Goal: Entertainment & Leisure: Consume media (video, audio)

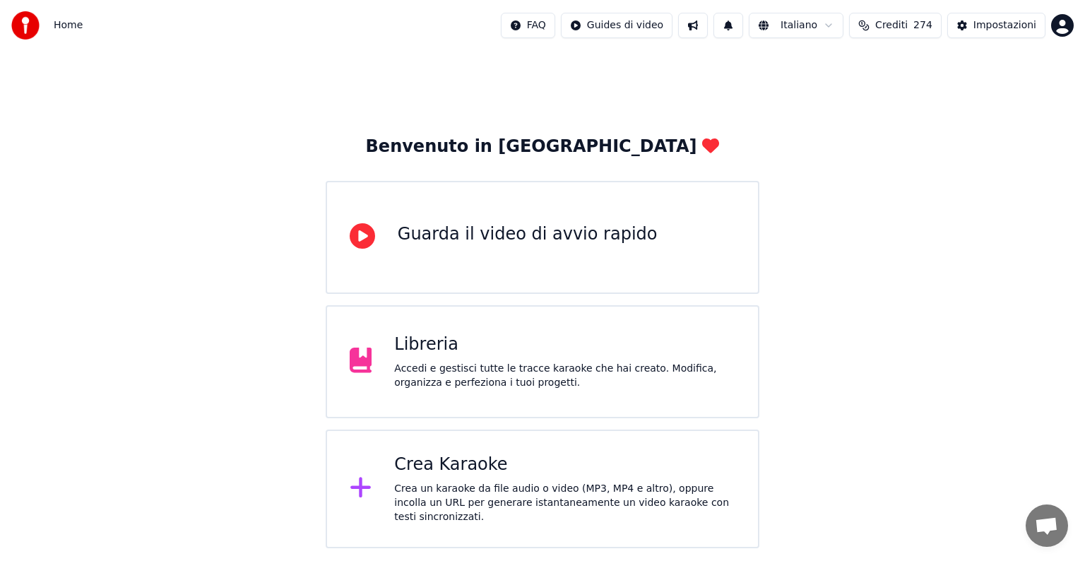
click at [590, 370] on div "Accedi e gestisci tutte le tracce karaoke che hai creato. Modifica, organizza e…" at bounding box center [564, 376] width 341 height 28
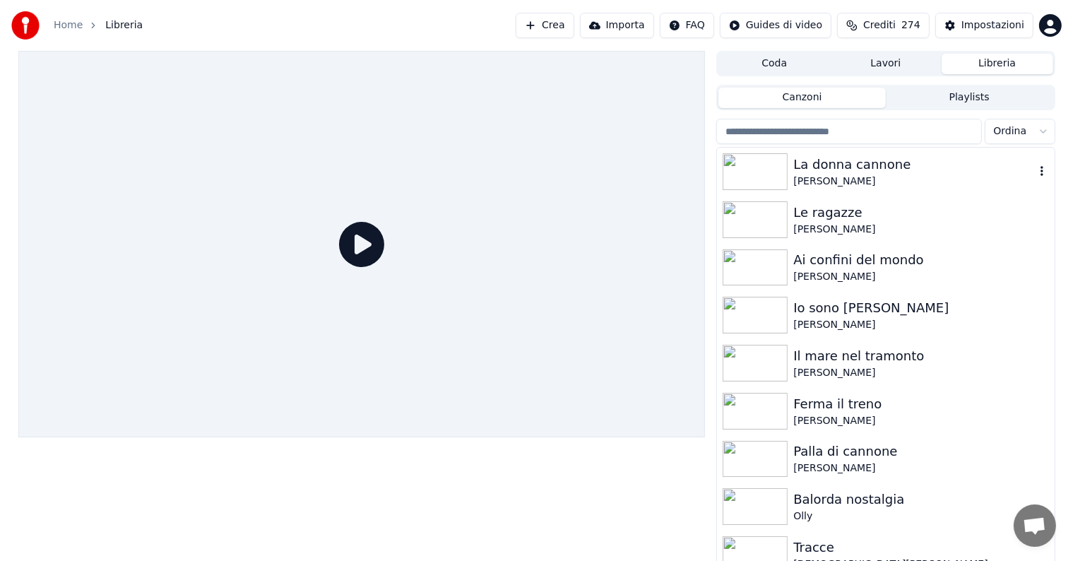
click at [874, 169] on div "La donna cannone" at bounding box center [913, 165] width 241 height 20
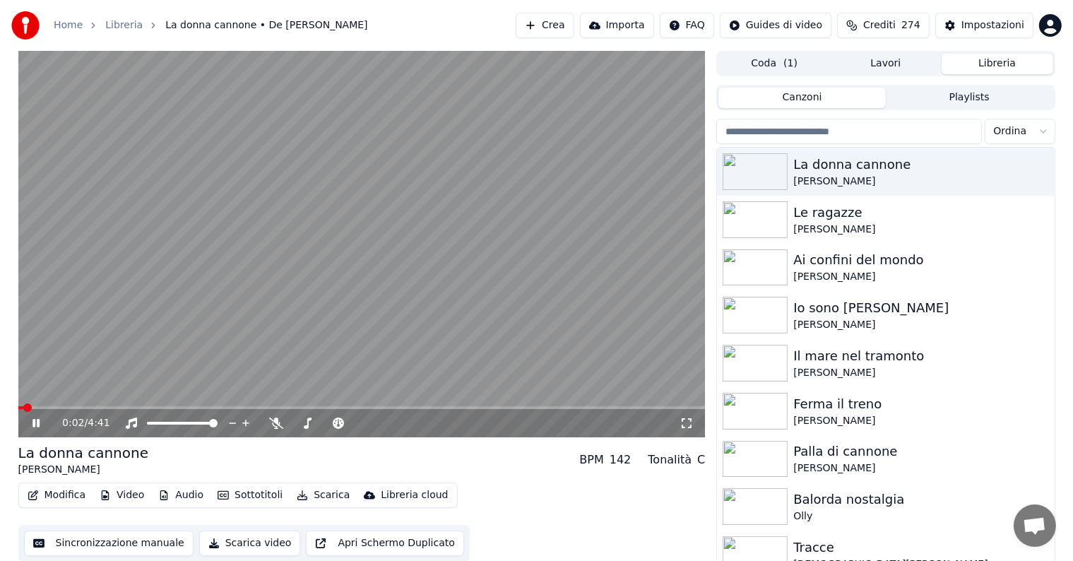
click at [35, 421] on icon at bounding box center [46, 422] width 33 height 11
click at [122, 496] on button "Video" at bounding box center [122, 495] width 56 height 20
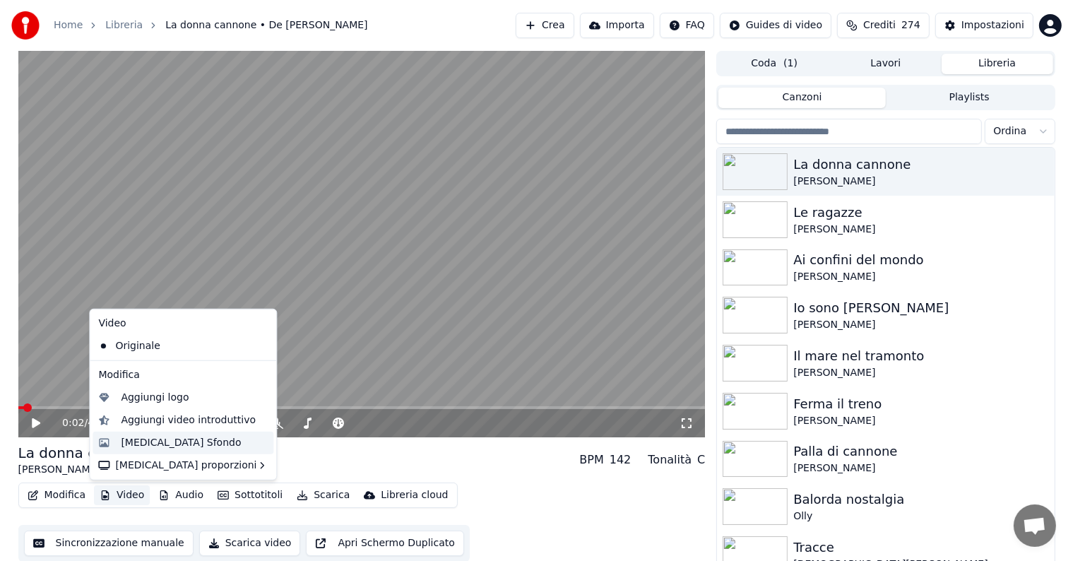
click at [167, 443] on div "[MEDICAL_DATA] Sfondo" at bounding box center [181, 443] width 120 height 14
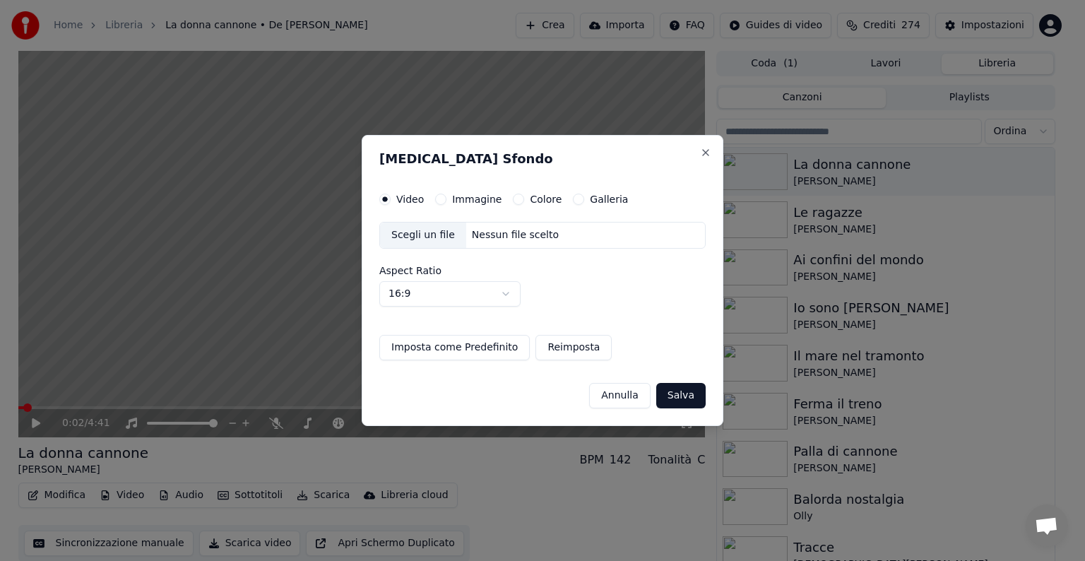
click at [480, 235] on div "Nessun file scelto" at bounding box center [515, 235] width 98 height 14
click at [439, 199] on button "Immagine" at bounding box center [440, 198] width 11 height 11
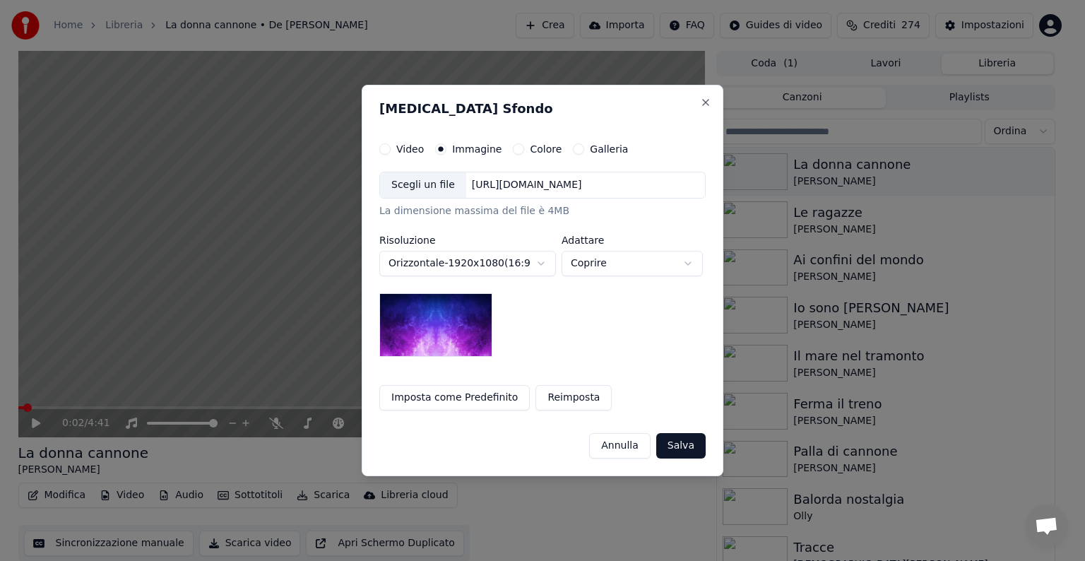
click at [686, 443] on button "Salva" at bounding box center [680, 445] width 49 height 25
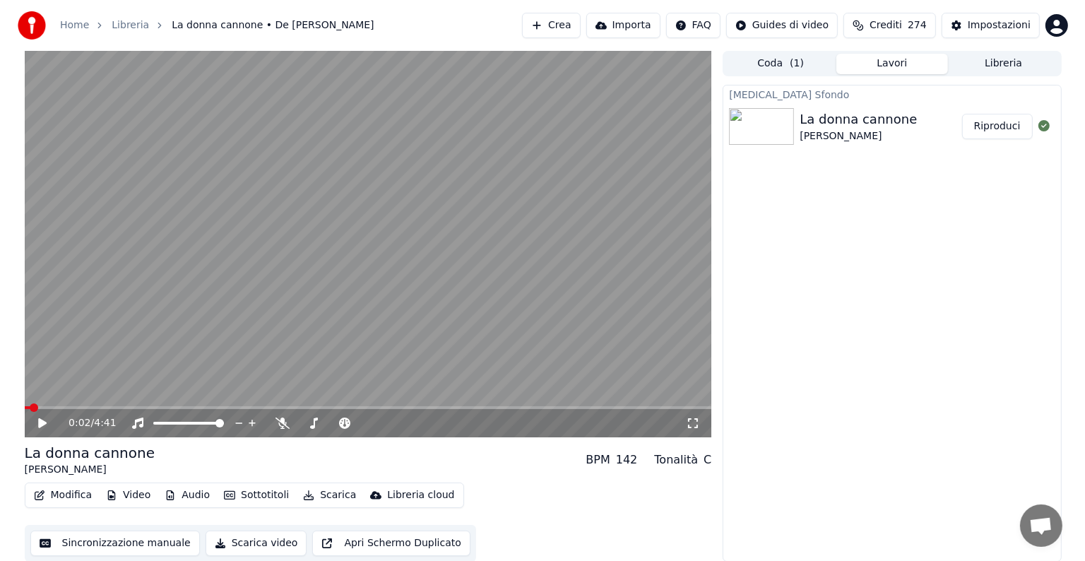
scroll to position [1, 0]
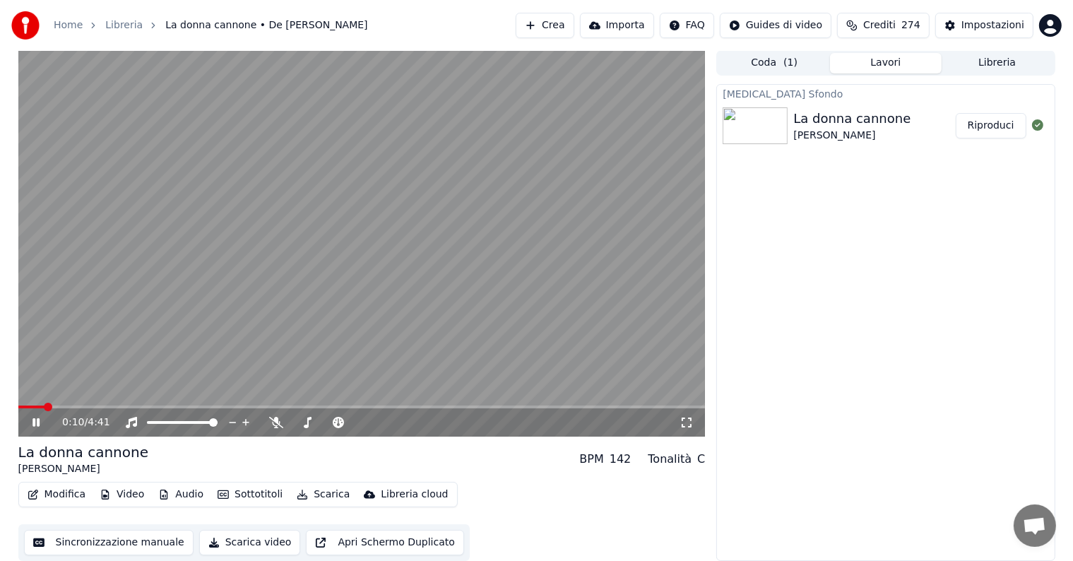
click at [986, 125] on button "Riproduci" at bounding box center [990, 125] width 71 height 25
click at [36, 422] on icon at bounding box center [46, 422] width 33 height 11
click at [316, 496] on button "Scarica" at bounding box center [323, 494] width 64 height 20
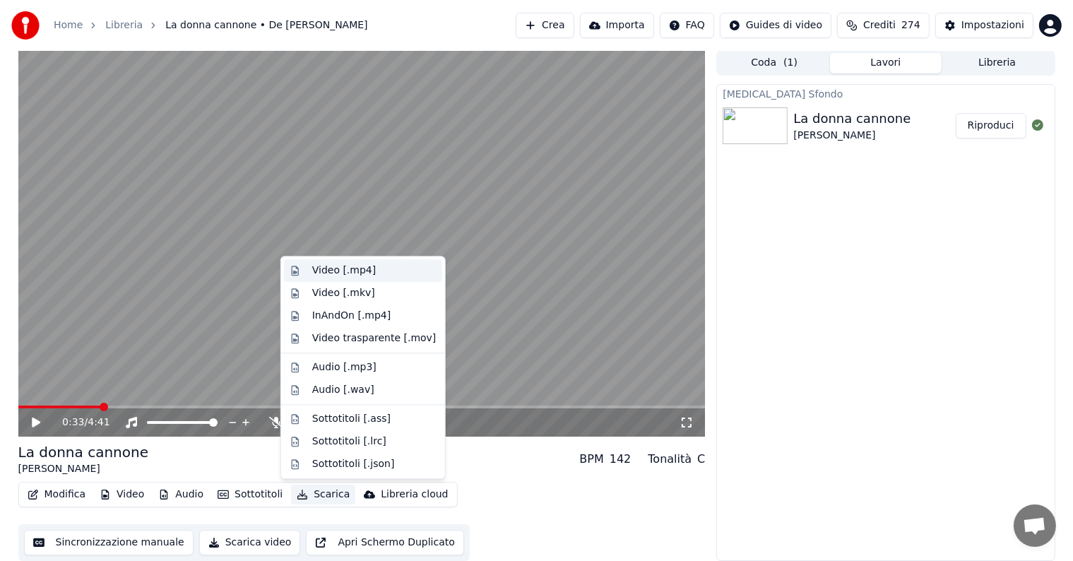
click at [328, 271] on div "Video [.mp4]" at bounding box center [344, 270] width 64 height 14
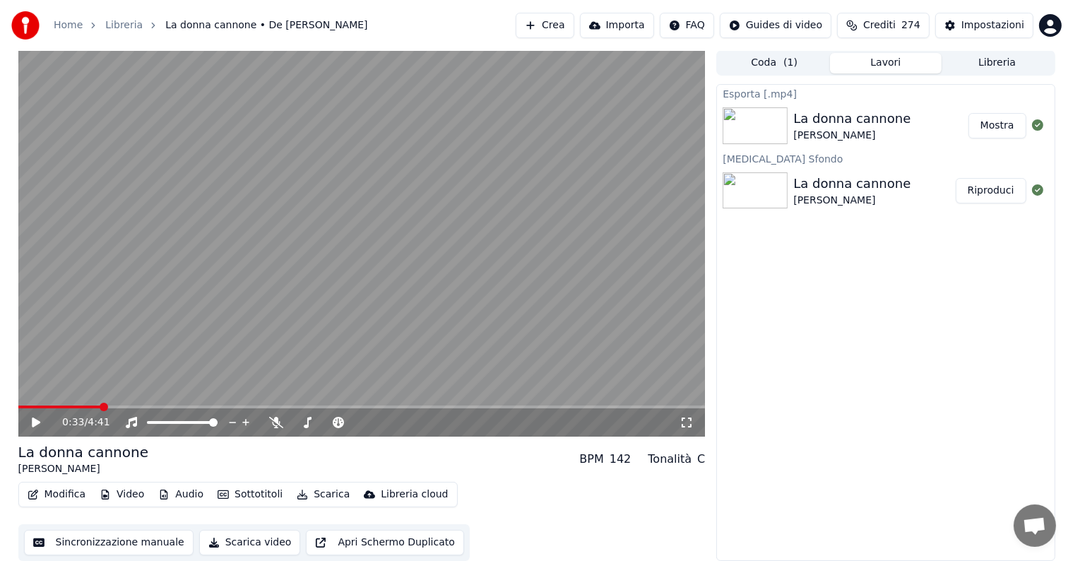
click at [993, 121] on button "Mostra" at bounding box center [997, 125] width 58 height 25
click at [563, 20] on button "Crea" at bounding box center [544, 25] width 58 height 25
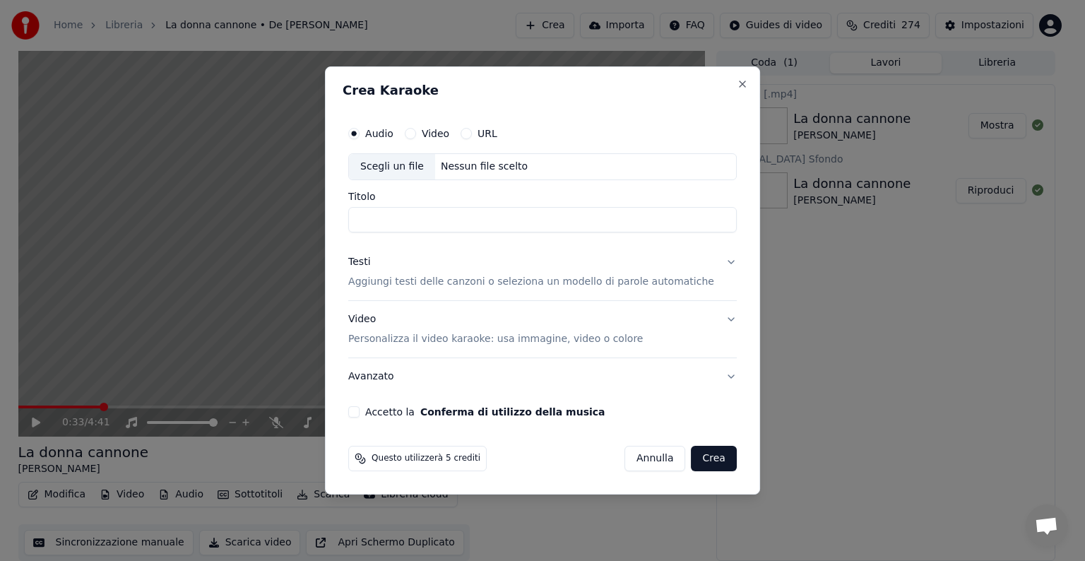
click at [474, 165] on div "Nessun file scelto" at bounding box center [484, 167] width 98 height 14
type input "**********"
click at [713, 260] on button "Testi Aggiungi testi delle canzoni o seleziona un modello di parole automatiche" at bounding box center [542, 272] width 388 height 56
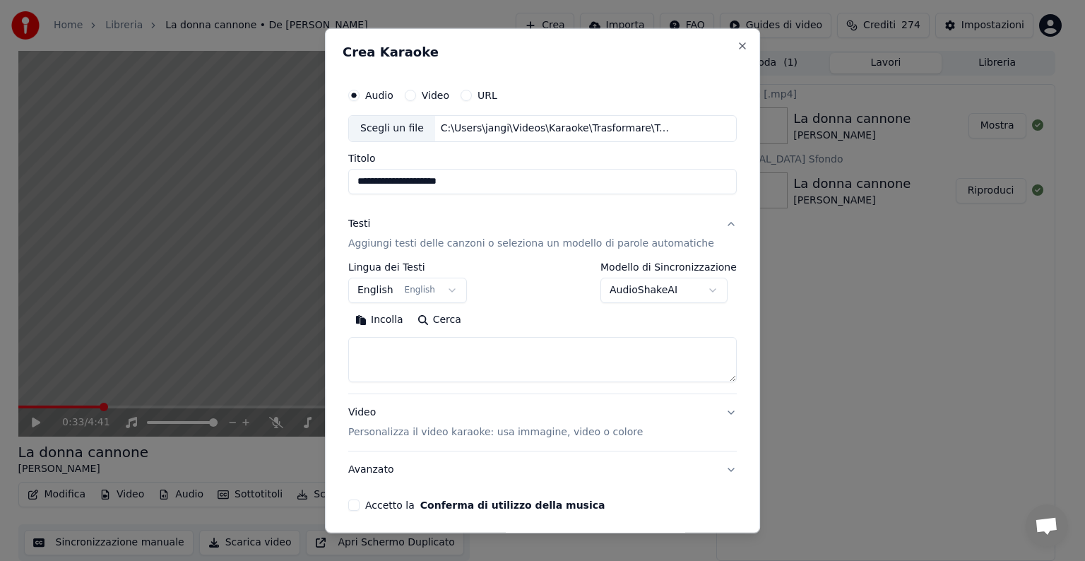
click at [451, 290] on button "English English" at bounding box center [407, 289] width 119 height 25
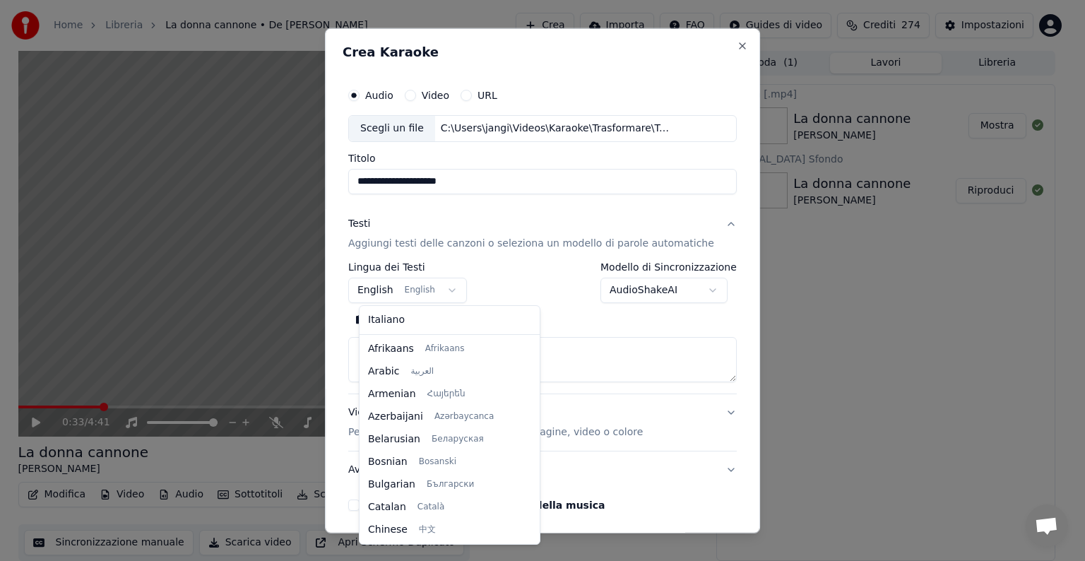
scroll to position [113, 0]
select select "**"
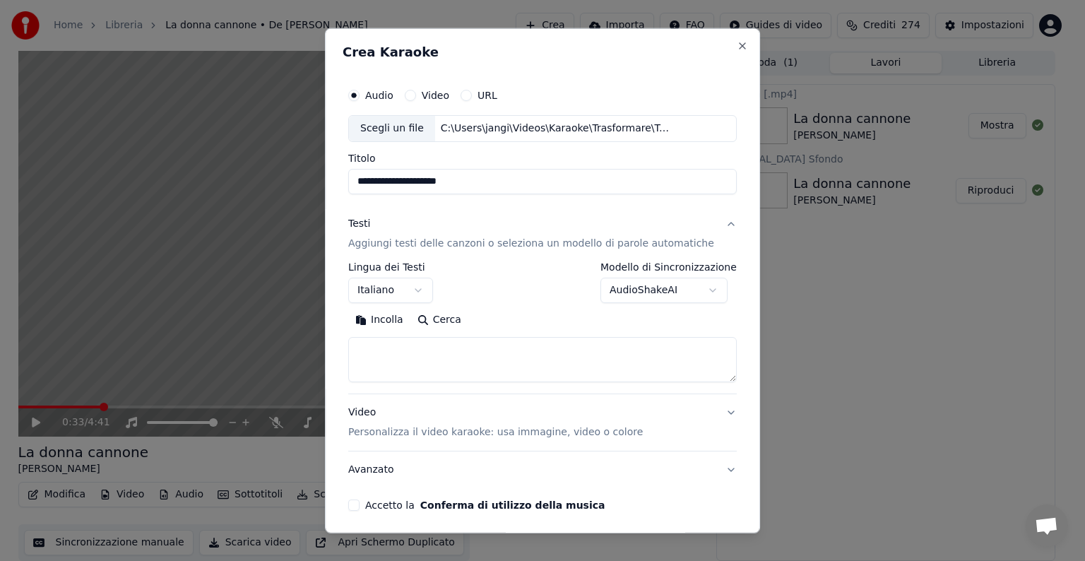
click at [405, 350] on textarea at bounding box center [542, 359] width 388 height 45
click at [395, 314] on button "Incolla" at bounding box center [379, 320] width 62 height 23
click at [706, 407] on button "Video Personalizza il video karaoke: usa immagine, video o colore" at bounding box center [542, 422] width 388 height 56
type textarea "**********"
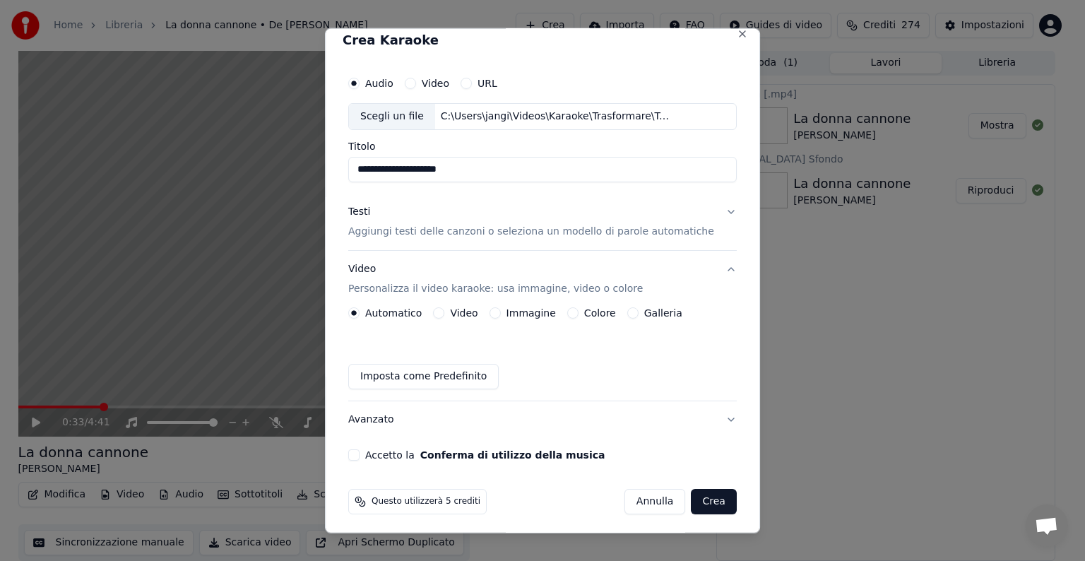
scroll to position [16, 0]
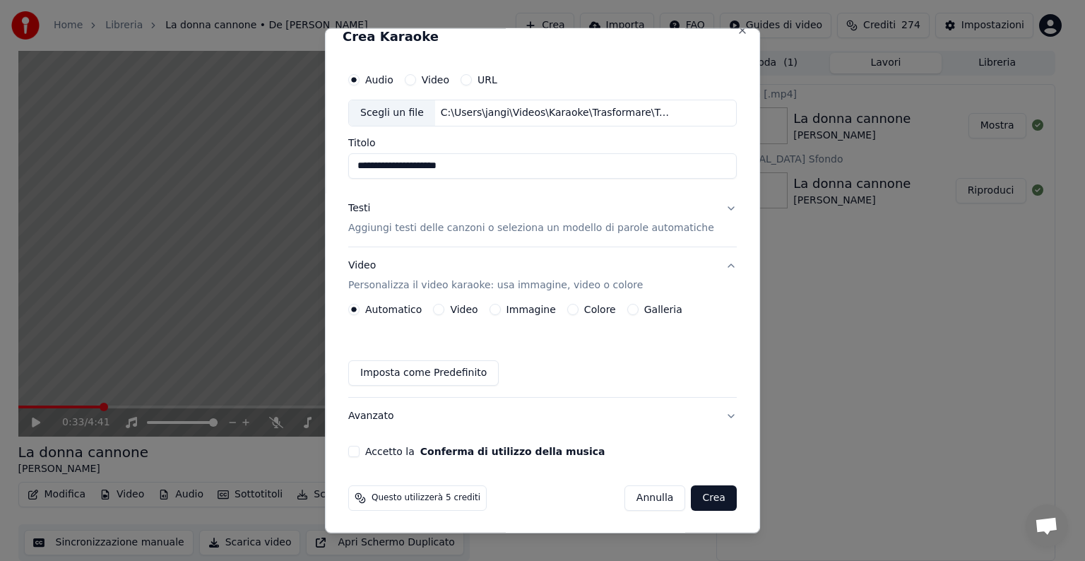
click at [501, 308] on button "Immagine" at bounding box center [494, 309] width 11 height 11
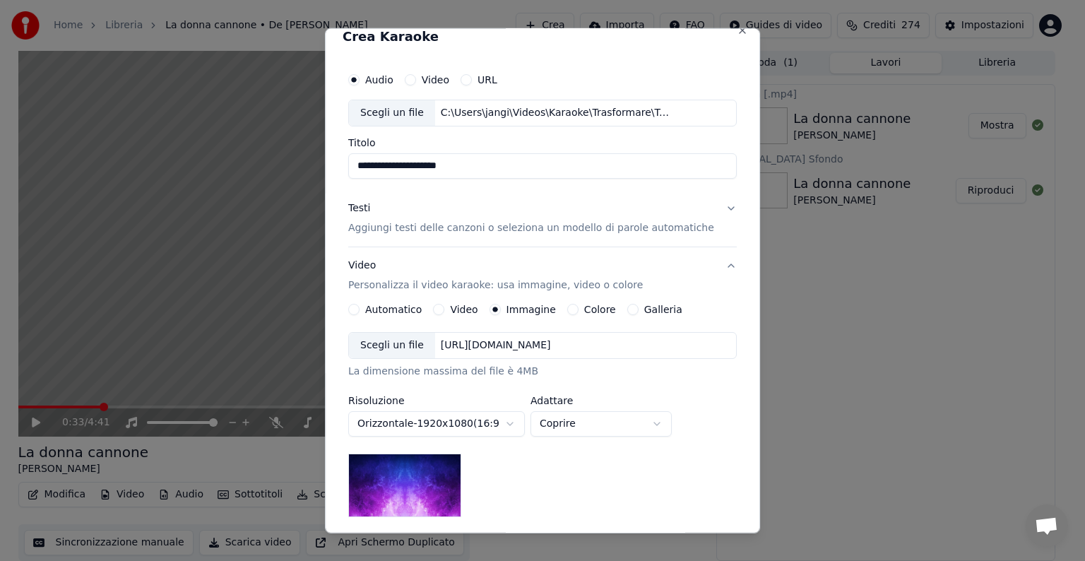
click at [503, 347] on div "[URL][DOMAIN_NAME]" at bounding box center [495, 345] width 121 height 14
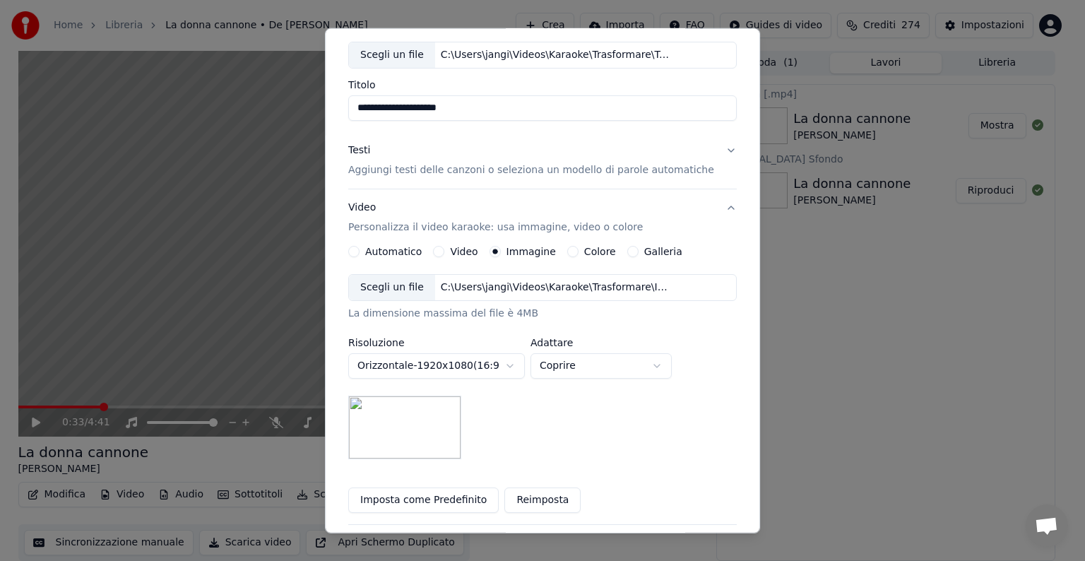
scroll to position [157, 0]
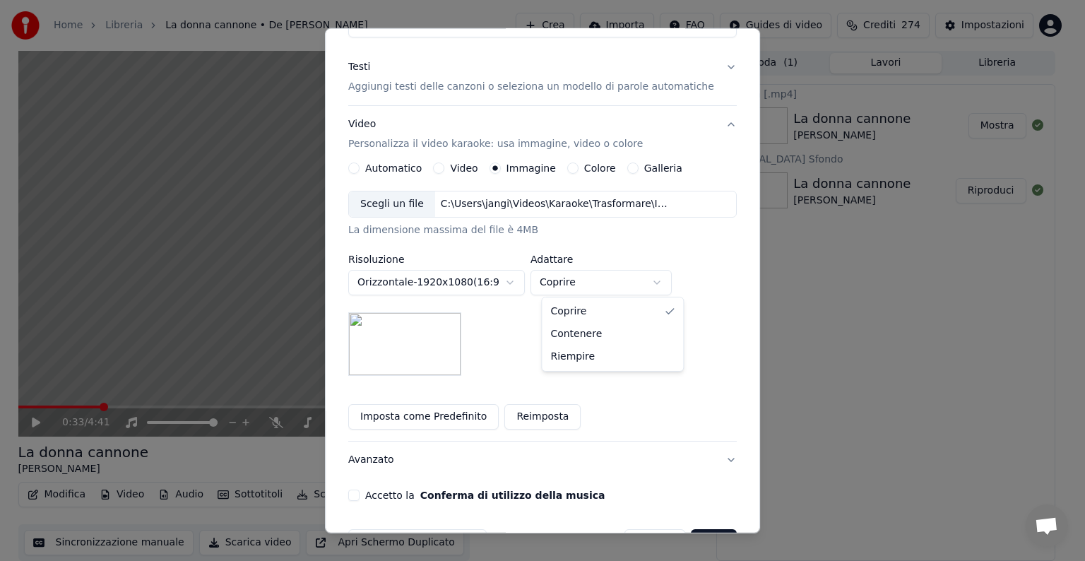
click at [672, 279] on body "**********" at bounding box center [536, 279] width 1073 height 561
select select "*******"
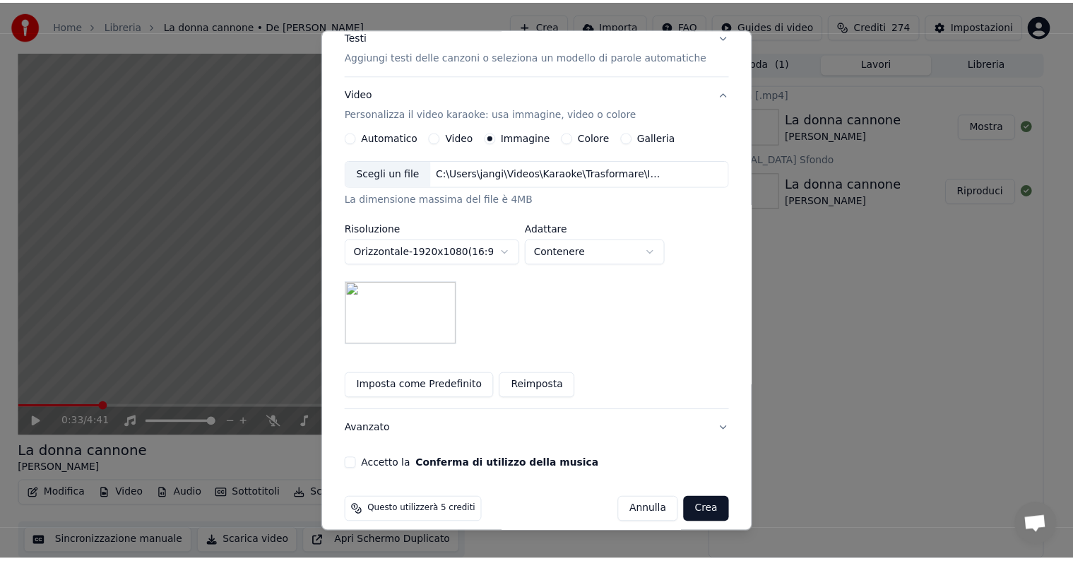
scroll to position [201, 0]
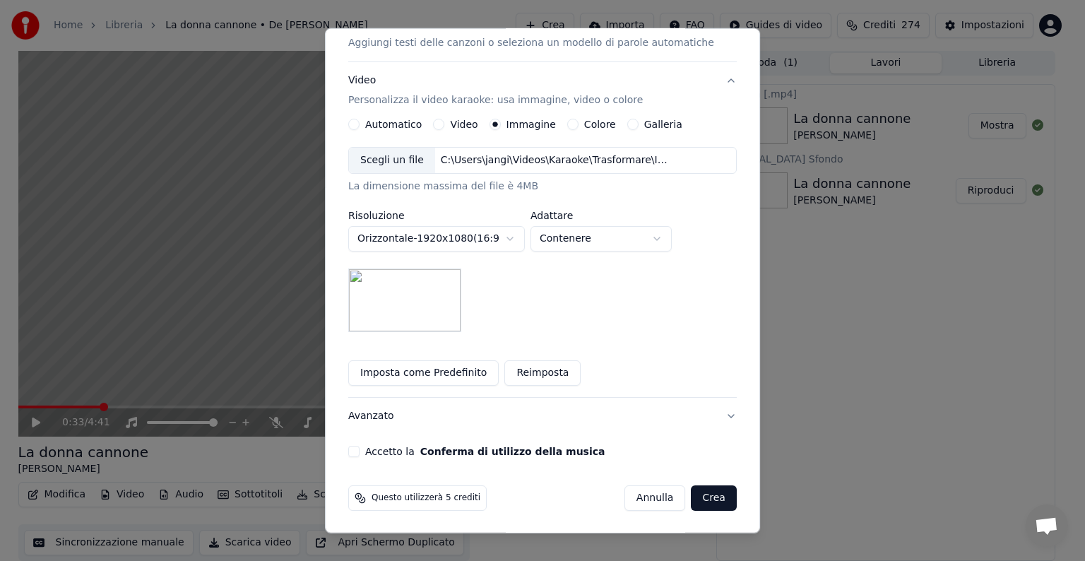
click at [359, 449] on button "Accetto la Conferma di utilizzo della musica" at bounding box center [353, 451] width 11 height 11
click at [691, 492] on button "Crea" at bounding box center [713, 497] width 45 height 25
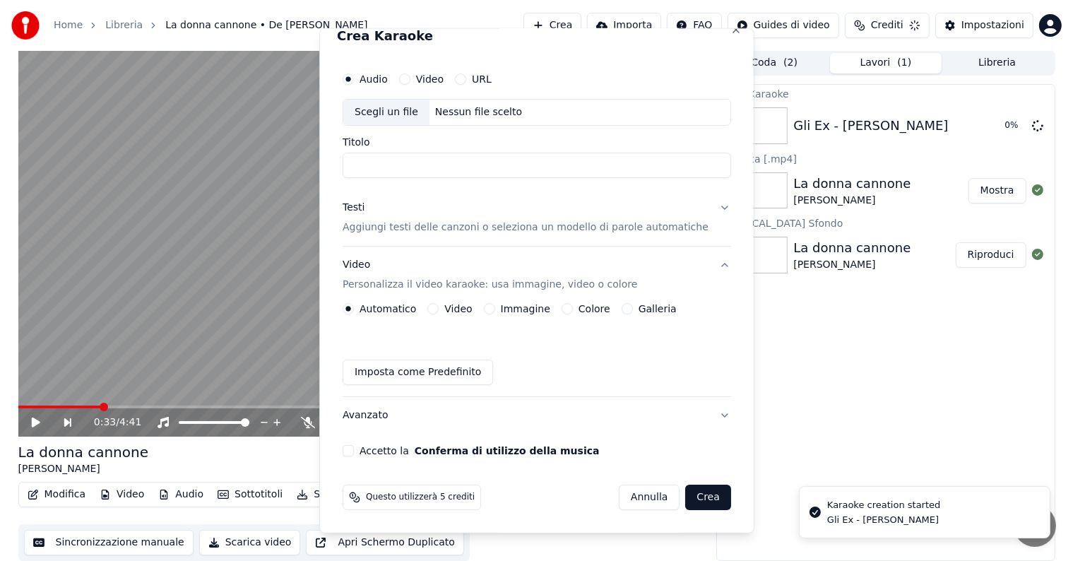
scroll to position [0, 0]
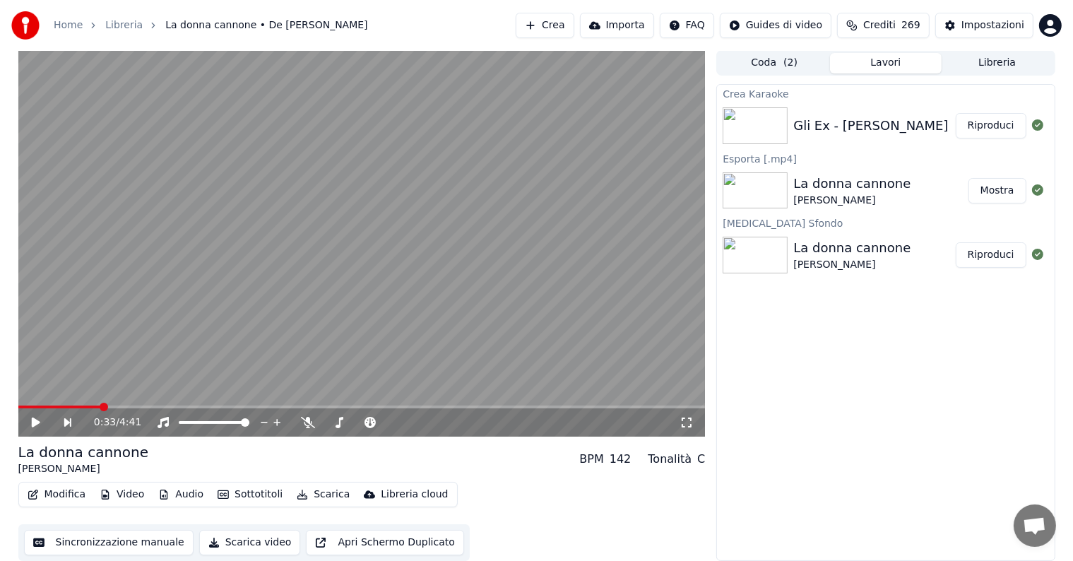
click at [978, 123] on button "Riproduci" at bounding box center [990, 125] width 71 height 25
click at [35, 421] on icon at bounding box center [35, 422] width 7 height 8
click at [64, 494] on button "Modifica" at bounding box center [57, 494] width 70 height 20
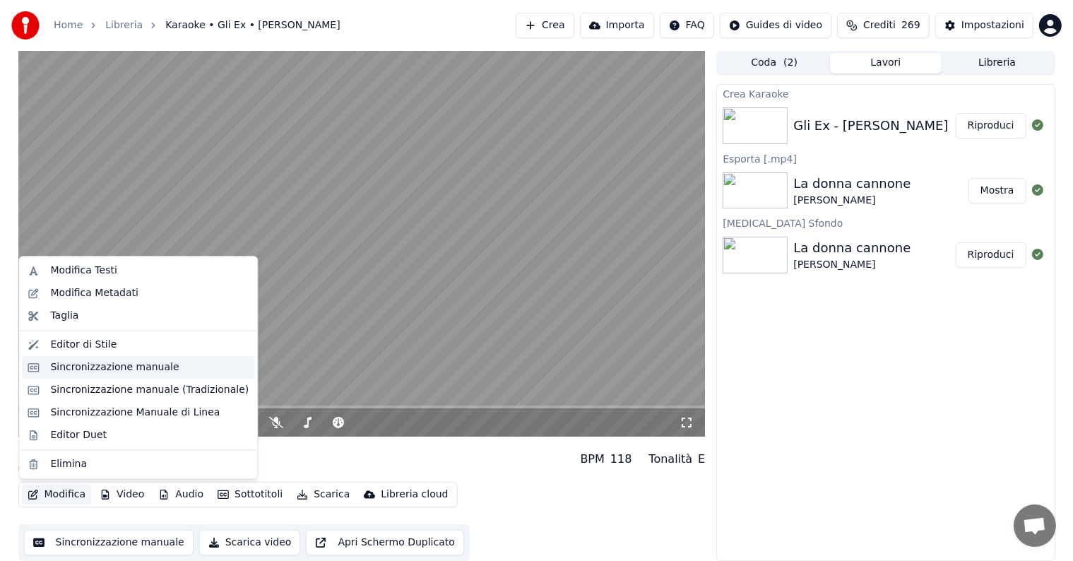
click at [106, 364] on div "Sincronizzazione manuale" at bounding box center [114, 367] width 129 height 14
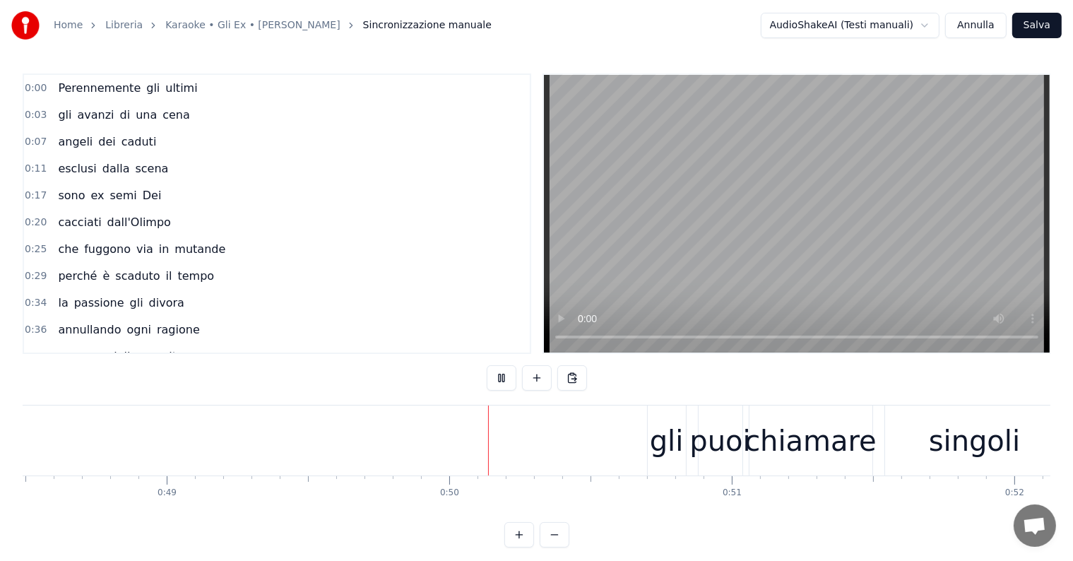
scroll to position [0, 13931]
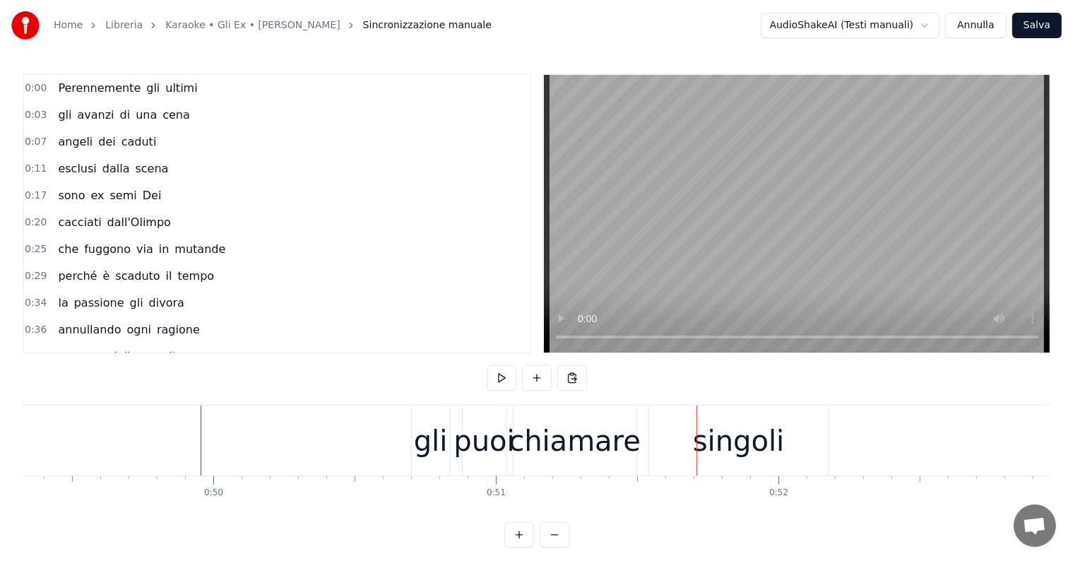
click at [424, 449] on div "gli" at bounding box center [431, 440] width 34 height 42
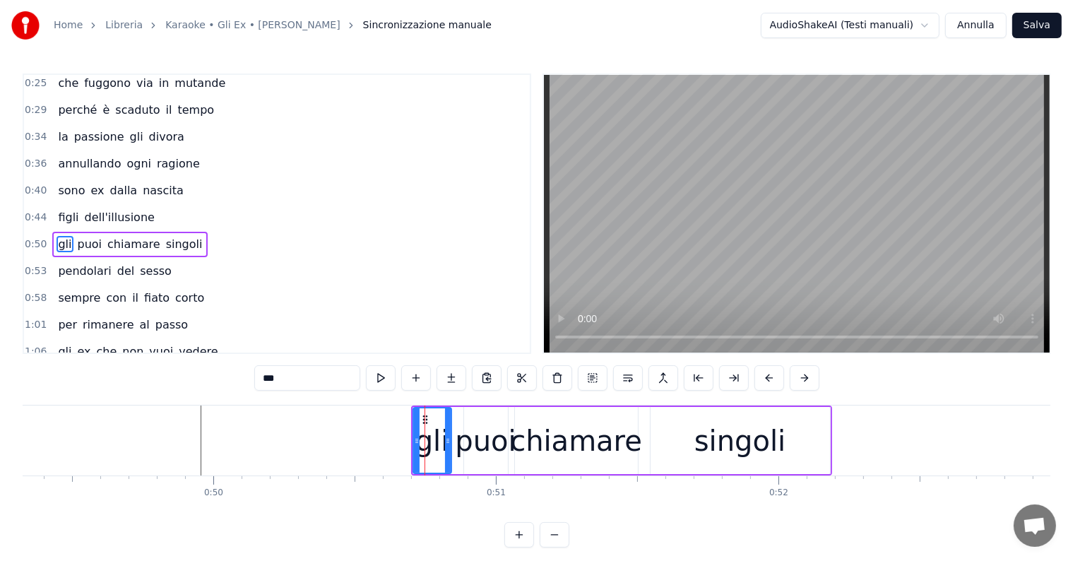
scroll to position [186, 0]
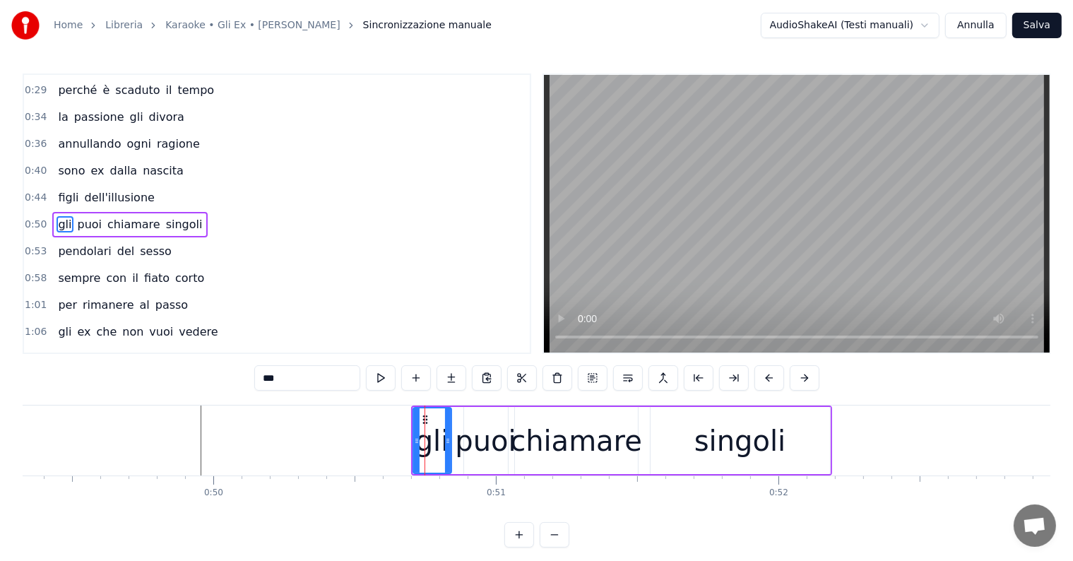
click at [269, 381] on input "***" at bounding box center [307, 377] width 106 height 25
type input "**"
click at [138, 374] on div "0:00 Perennemente gli ultimi 0:03 gli avanzi di una cena 0:07 angeli dei caduti…" at bounding box center [536, 310] width 1027 height 474
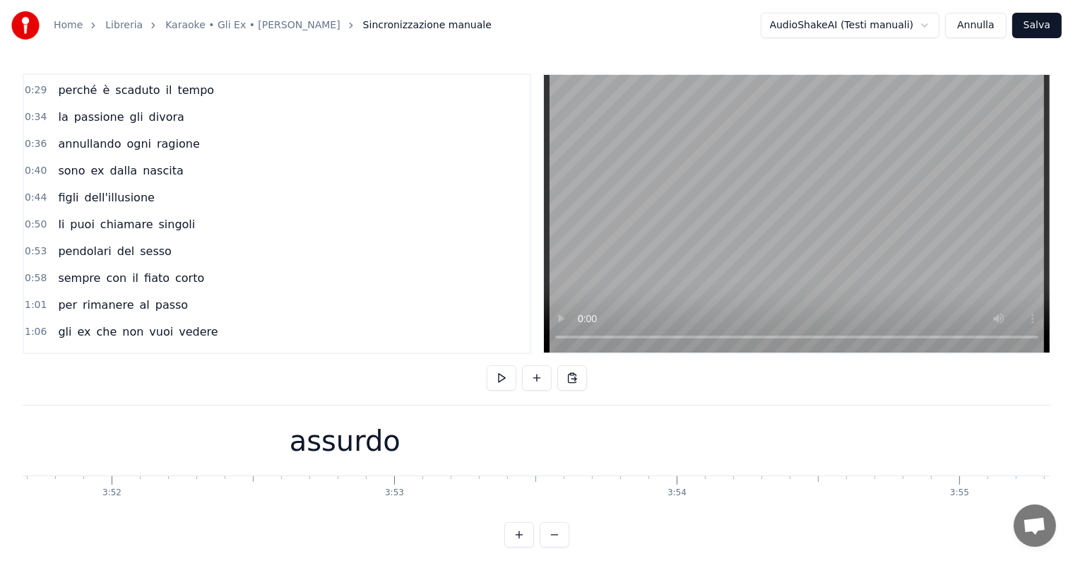
scroll to position [0, 65001]
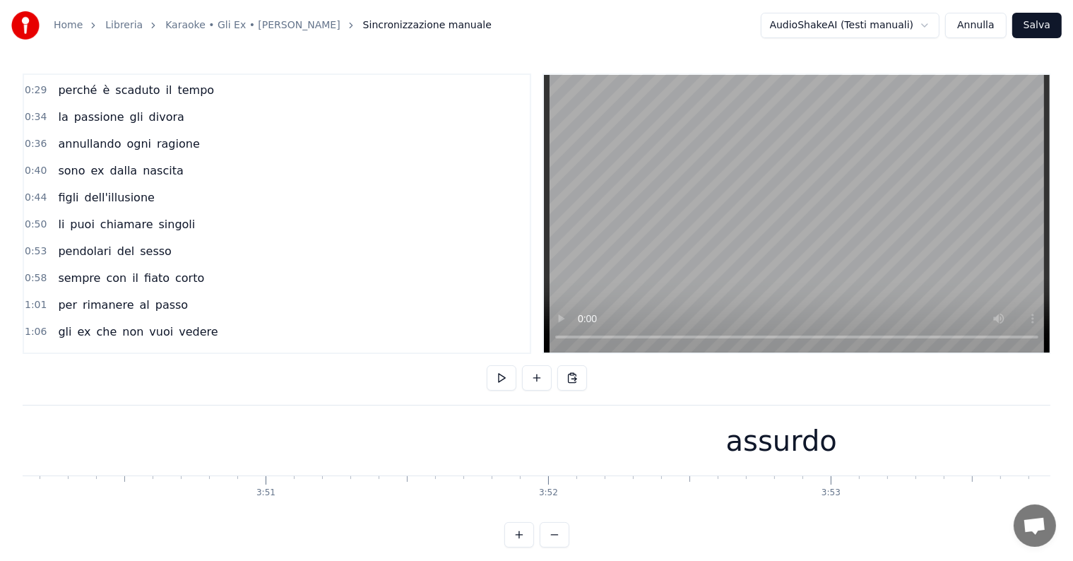
click at [785, 429] on div "assurdo" at bounding box center [781, 440] width 111 height 42
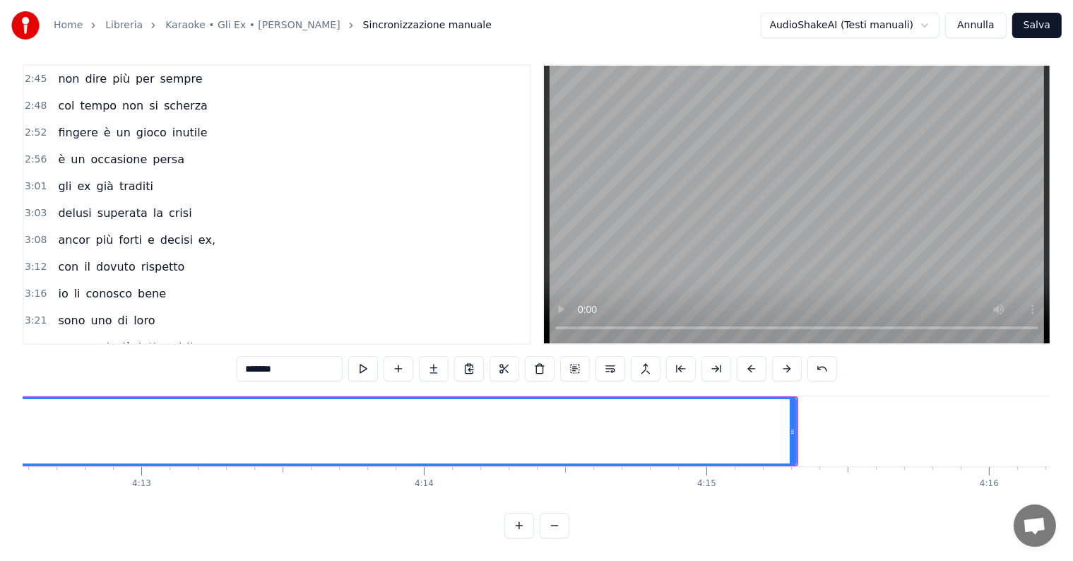
scroll to position [0, 71208]
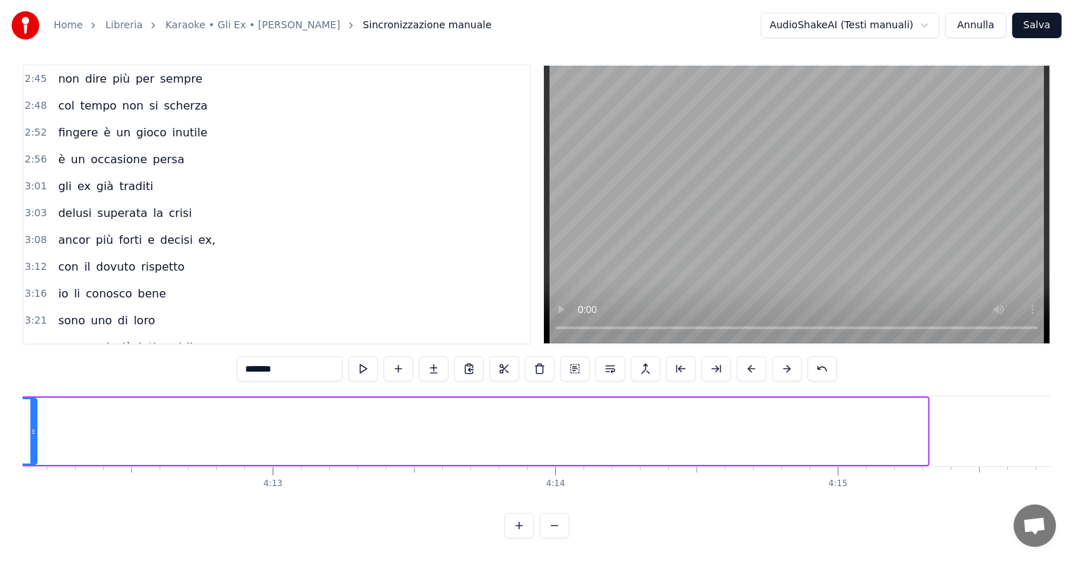
drag, startPoint x: 924, startPoint y: 418, endPoint x: 17, endPoint y: 436, distance: 906.8
click at [17, 436] on div "Home Libreria Karaoke • Gli Ex • [PERSON_NAME] manuale AudioShakeAI (Testi manu…" at bounding box center [536, 264] width 1073 height 547
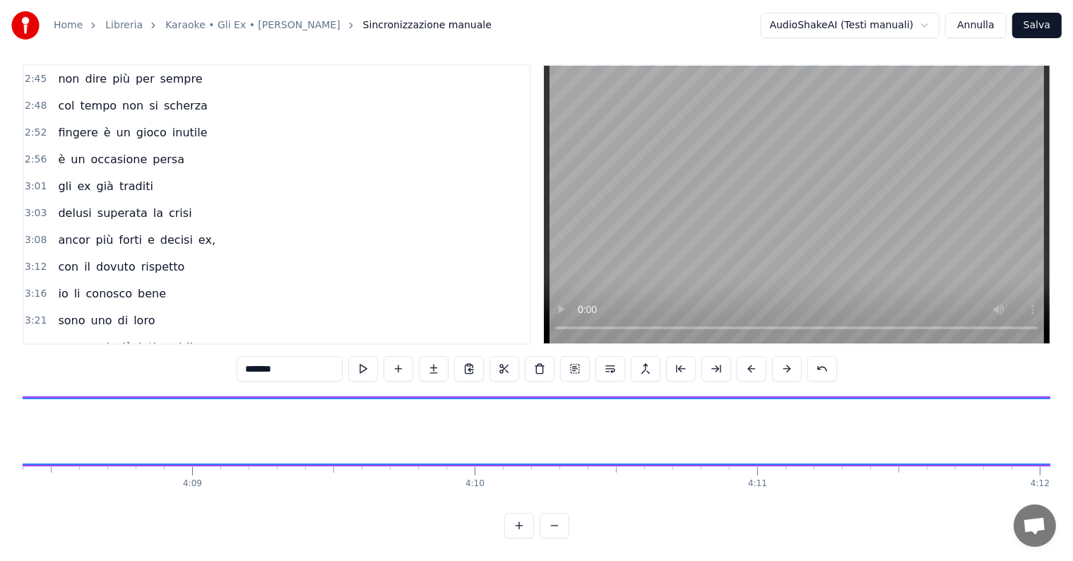
scroll to position [0, 70378]
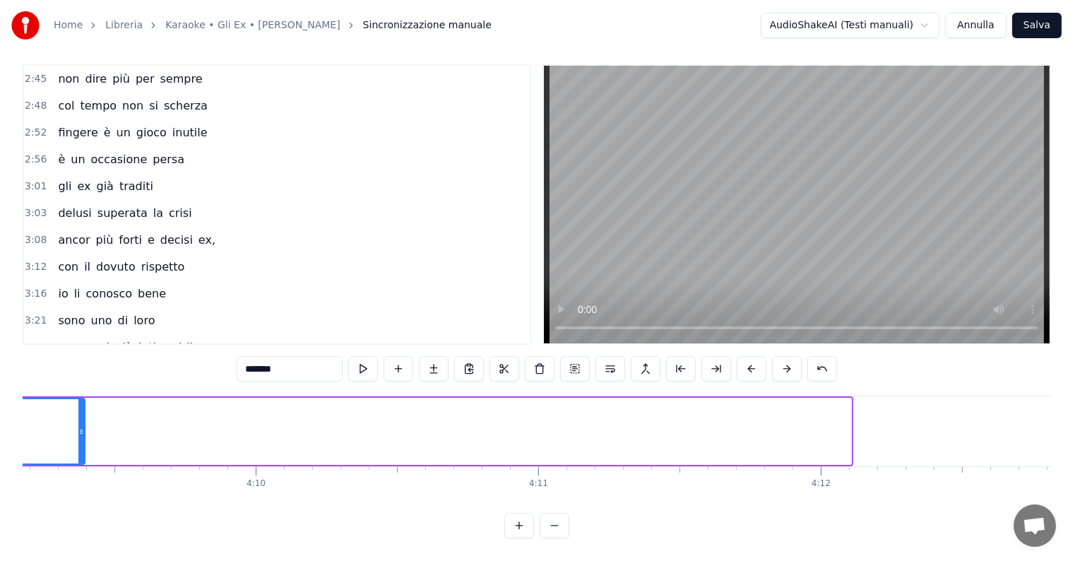
drag, startPoint x: 848, startPoint y: 419, endPoint x: 81, endPoint y: 413, distance: 766.9
click at [80, 426] on icon at bounding box center [81, 431] width 6 height 11
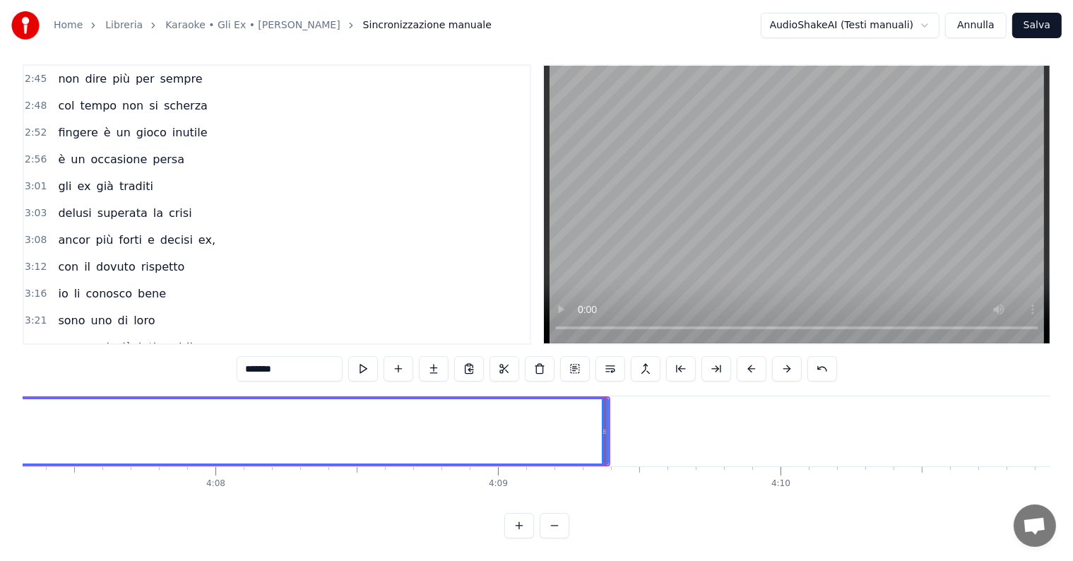
scroll to position [0, 69765]
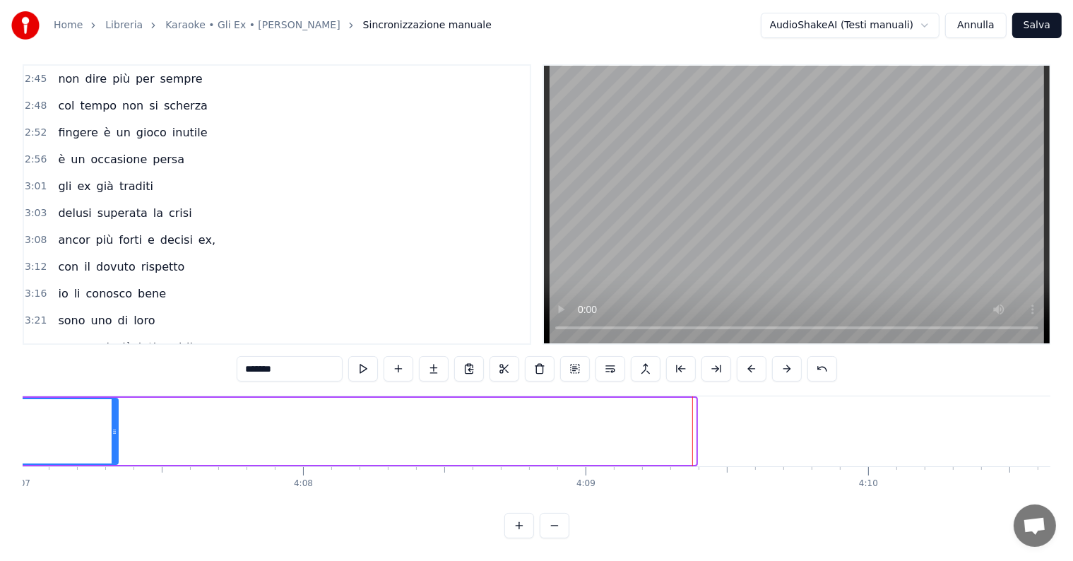
drag, startPoint x: 692, startPoint y: 421, endPoint x: 114, endPoint y: 431, distance: 578.4
click at [114, 431] on div at bounding box center [115, 431] width 6 height 64
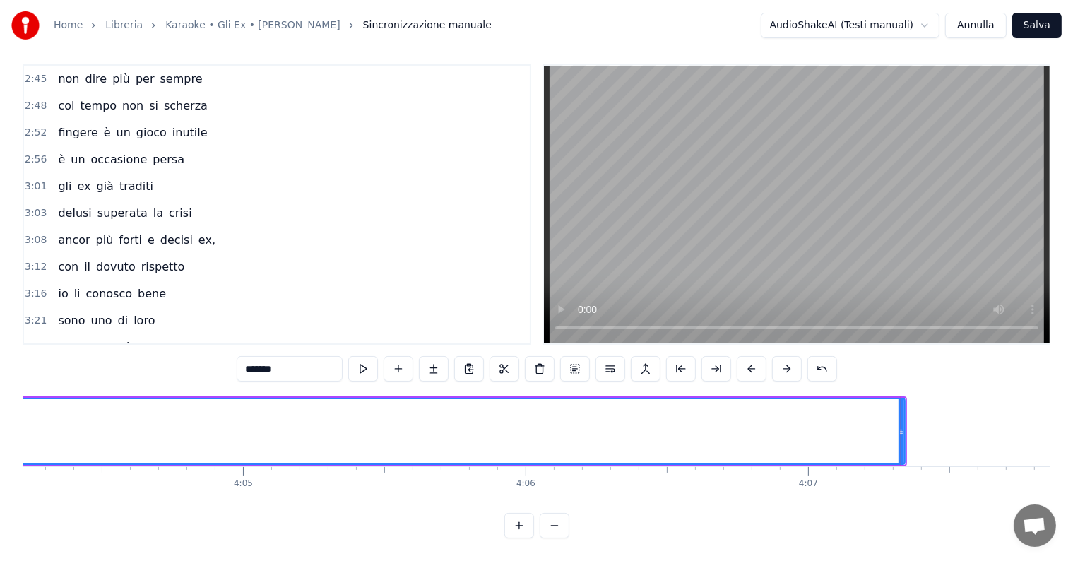
scroll to position [0, 68891]
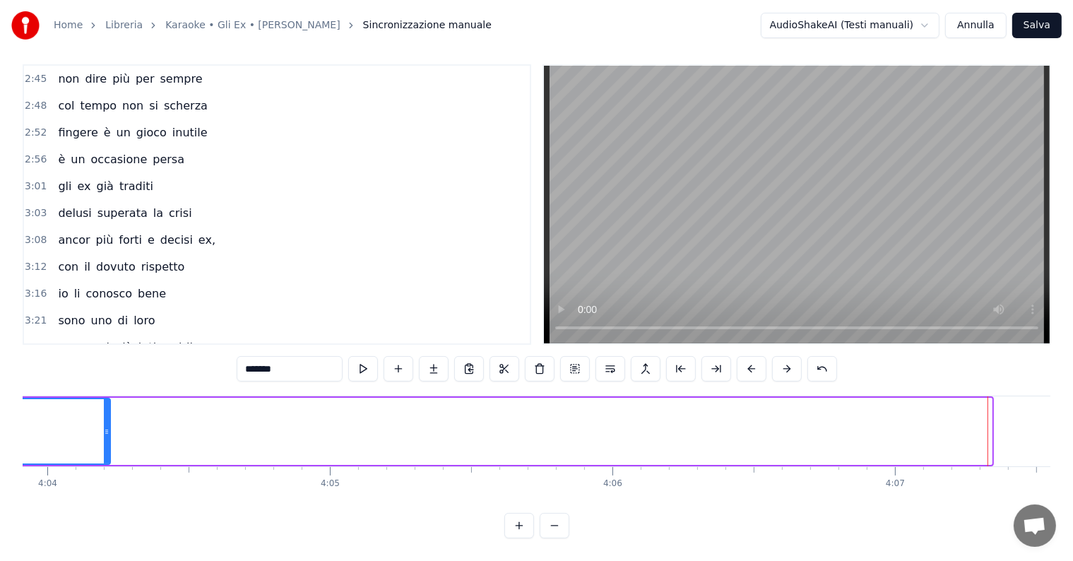
drag, startPoint x: 989, startPoint y: 419, endPoint x: 107, endPoint y: 446, distance: 882.4
click at [107, 446] on div at bounding box center [107, 431] width 6 height 64
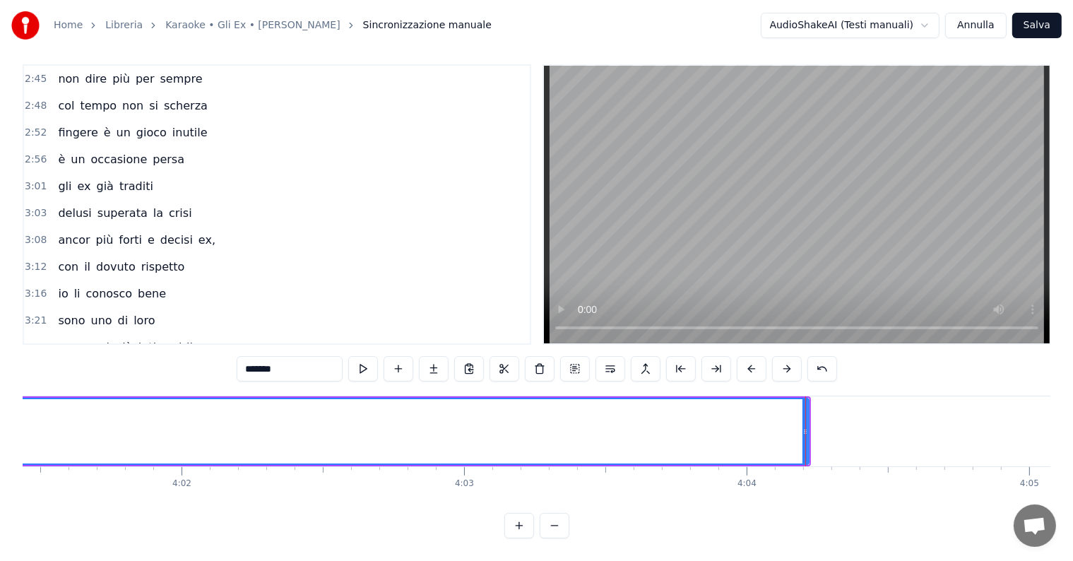
scroll to position [0, 67973]
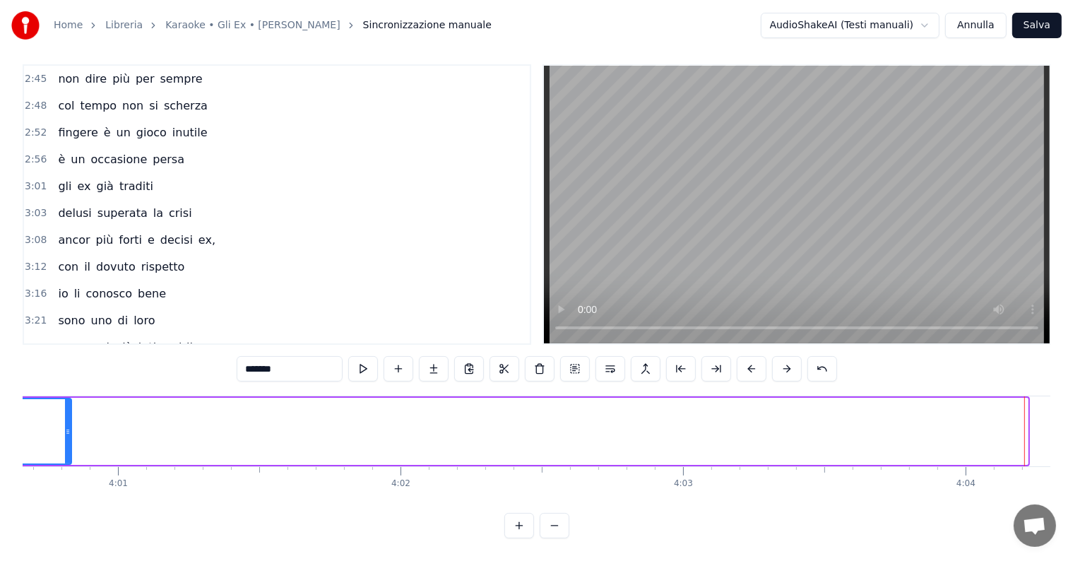
drag, startPoint x: 1025, startPoint y: 419, endPoint x: 69, endPoint y: 446, distance: 956.5
click at [69, 446] on div at bounding box center [68, 431] width 6 height 64
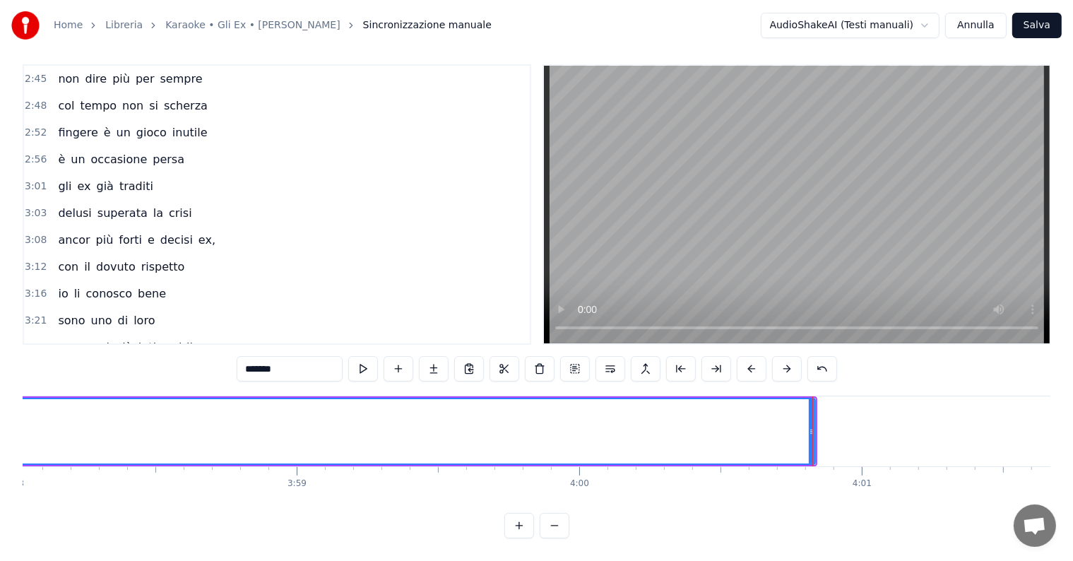
scroll to position [0, 67055]
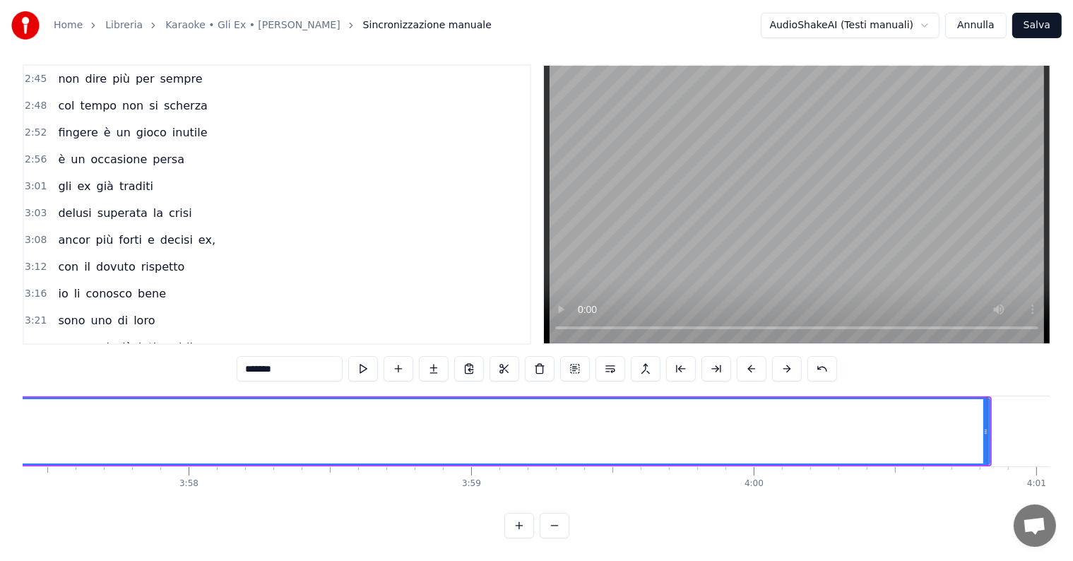
drag, startPoint x: 986, startPoint y: 419, endPoint x: 895, endPoint y: 426, distance: 91.4
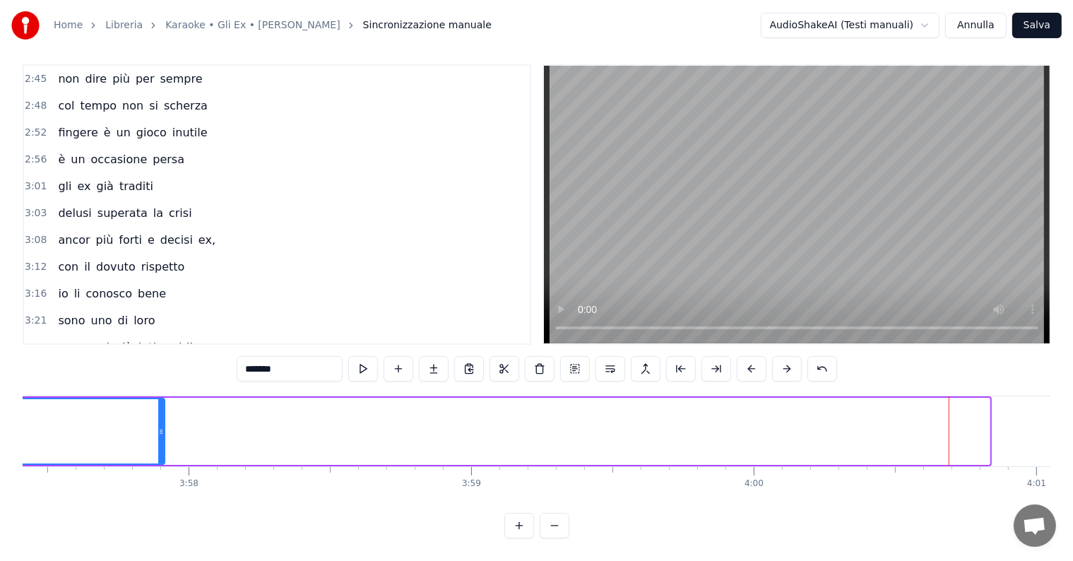
drag, startPoint x: 984, startPoint y: 418, endPoint x: 155, endPoint y: 453, distance: 830.4
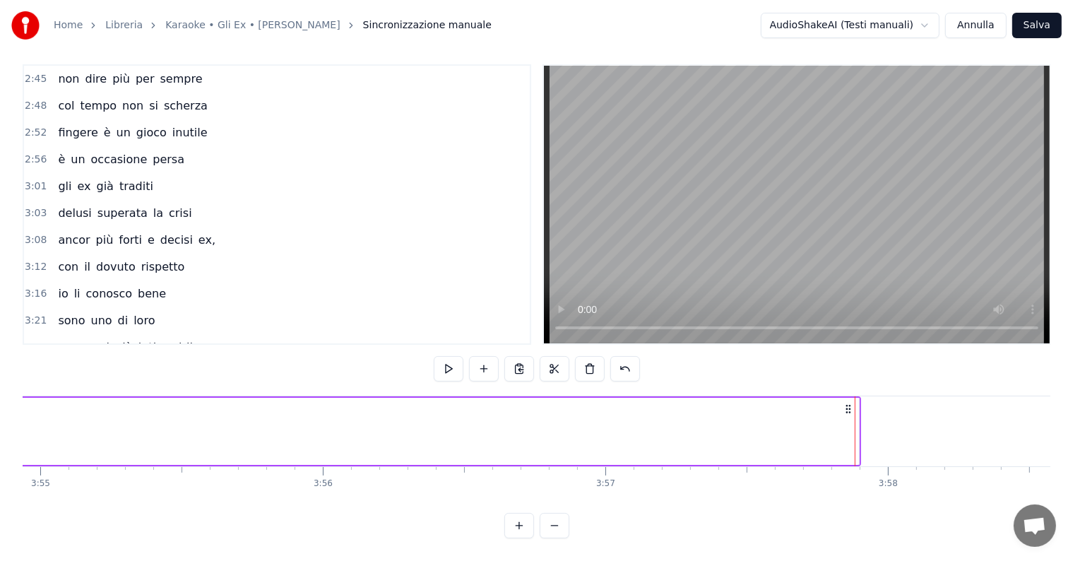
scroll to position [0, 66399]
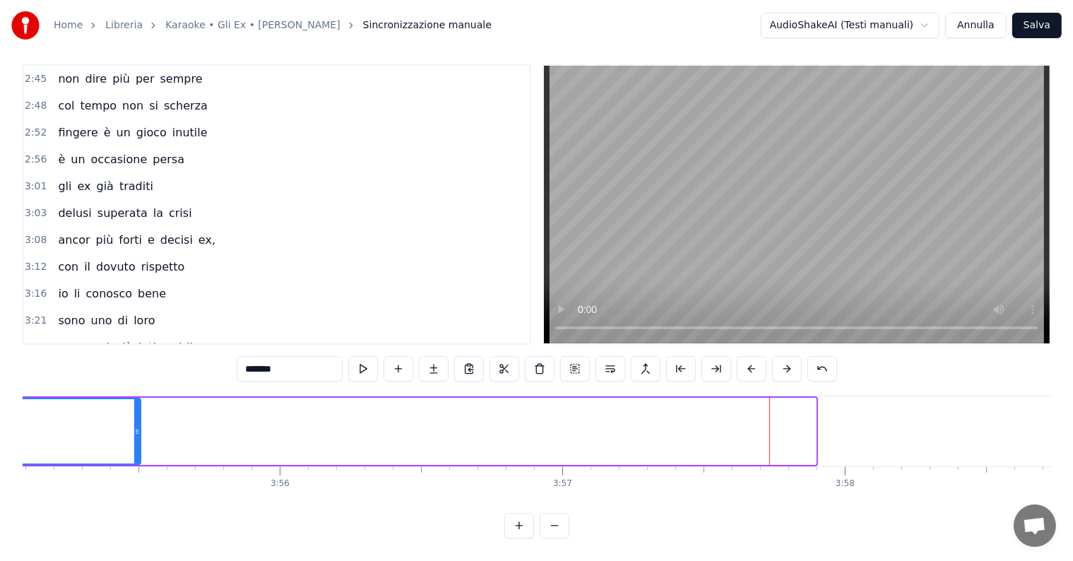
drag, startPoint x: 813, startPoint y: 415, endPoint x: 138, endPoint y: 422, distance: 675.1
click at [138, 426] on icon at bounding box center [137, 431] width 6 height 11
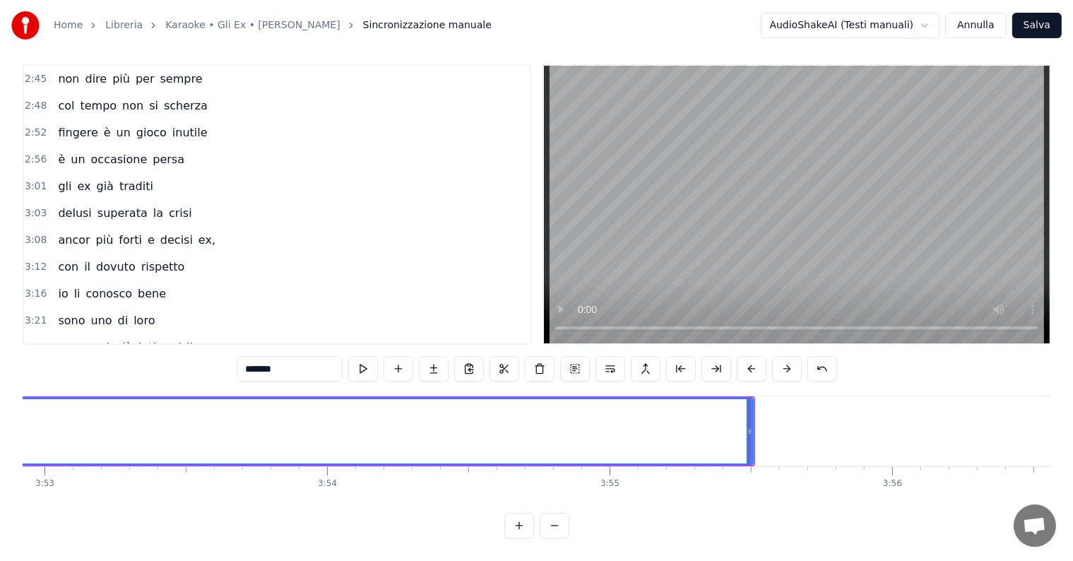
scroll to position [0, 65657]
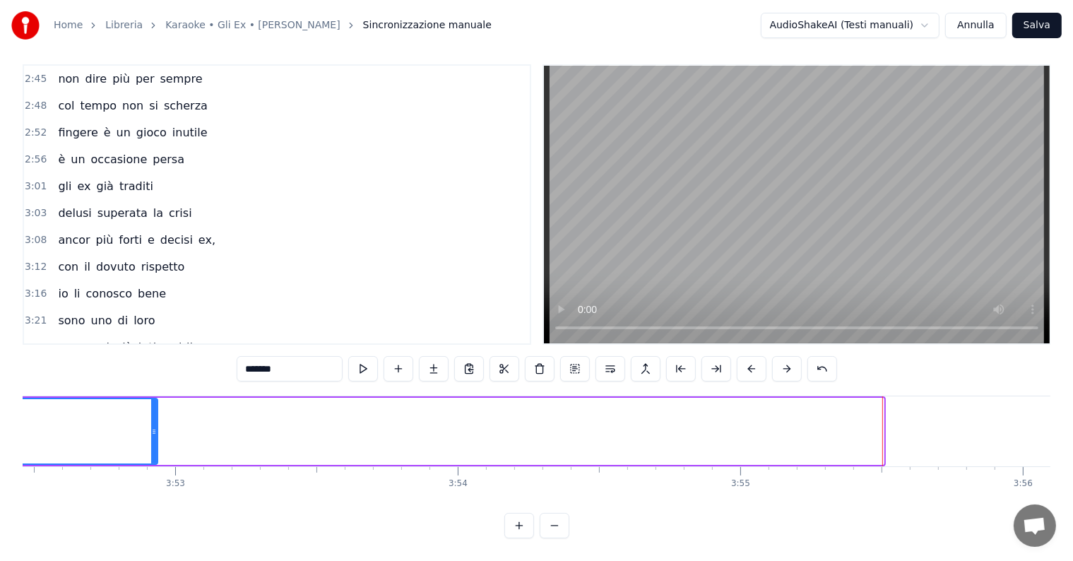
drag, startPoint x: 878, startPoint y: 434, endPoint x: 153, endPoint y: 441, distance: 725.9
click at [153, 441] on div at bounding box center [154, 431] width 6 height 64
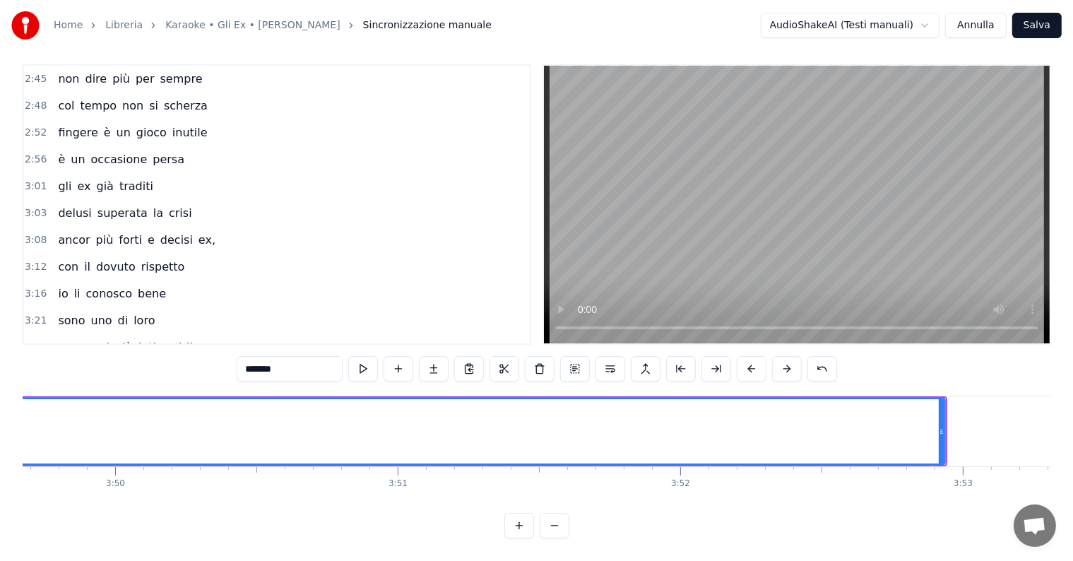
scroll to position [0, 64957]
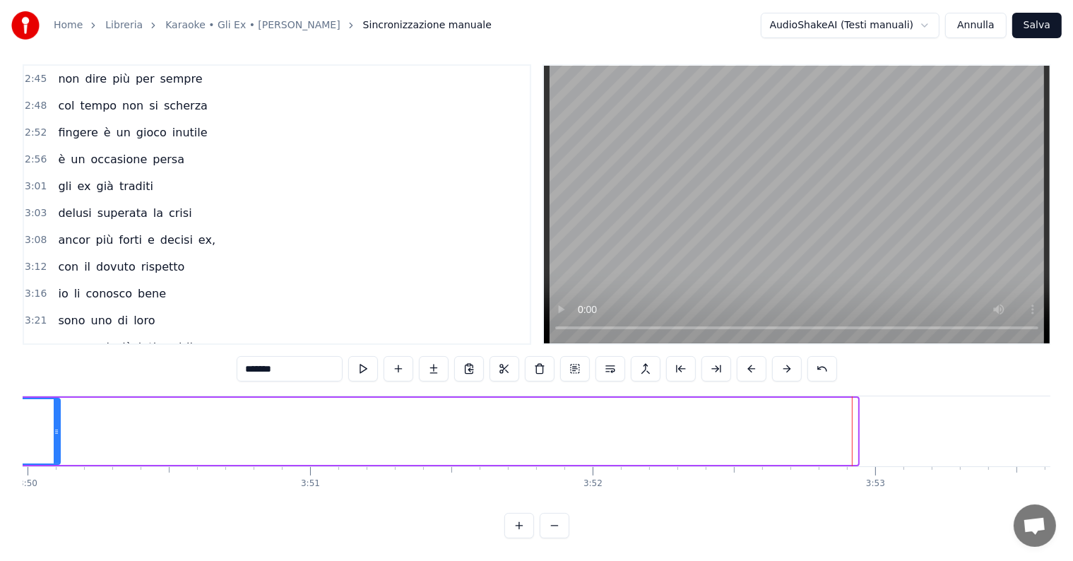
drag, startPoint x: 856, startPoint y: 426, endPoint x: 59, endPoint y: 414, distance: 797.3
click at [59, 414] on div at bounding box center [57, 431] width 6 height 64
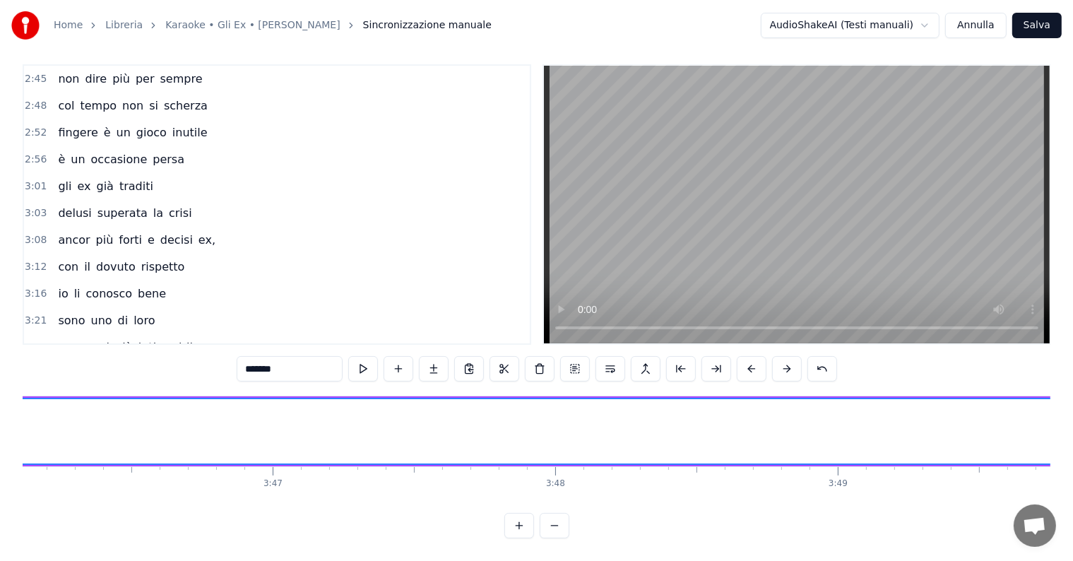
scroll to position [0, 64258]
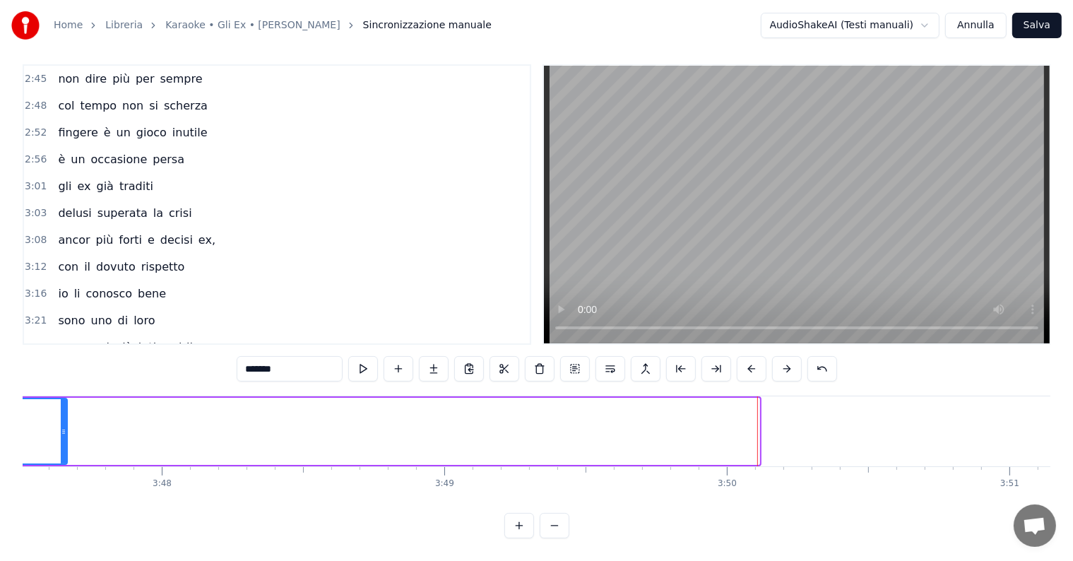
drag, startPoint x: 754, startPoint y: 432, endPoint x: 53, endPoint y: 437, distance: 701.2
click at [61, 437] on div at bounding box center [64, 431] width 6 height 64
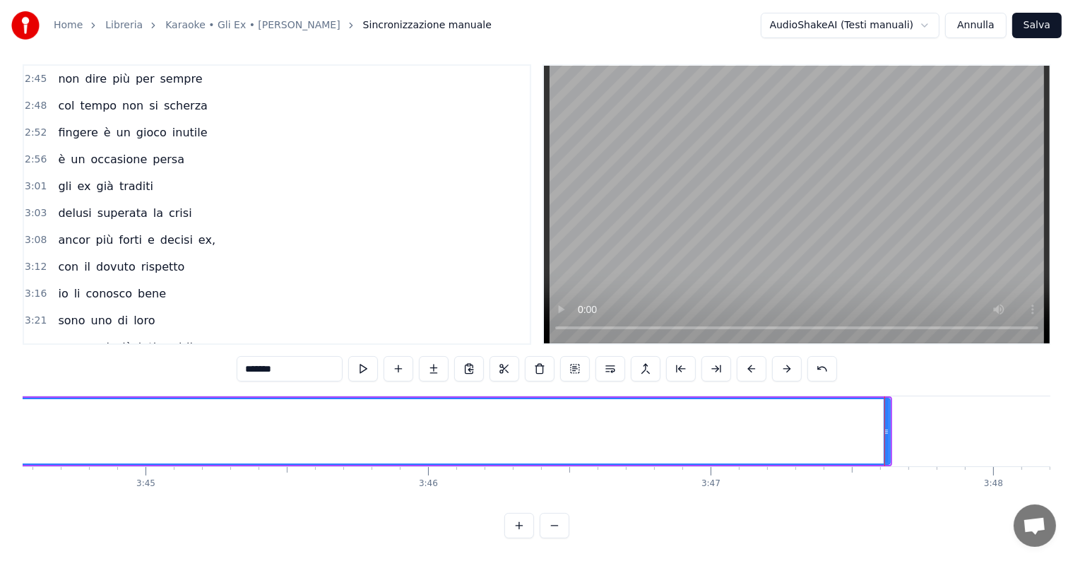
scroll to position [0, 63296]
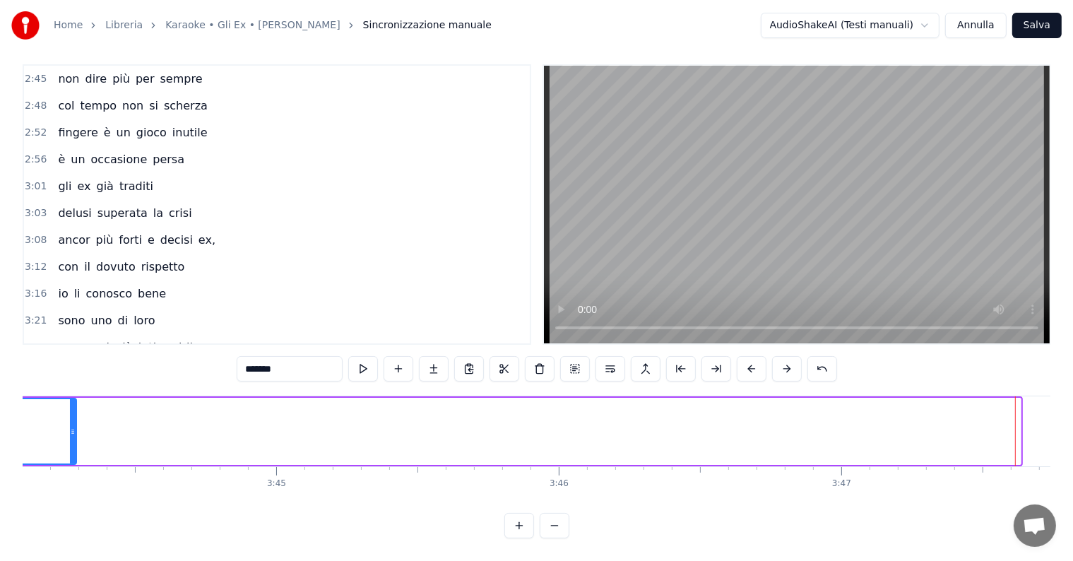
drag, startPoint x: 1017, startPoint y: 429, endPoint x: 69, endPoint y: 425, distance: 947.6
click at [70, 425] on div at bounding box center [73, 431] width 6 height 64
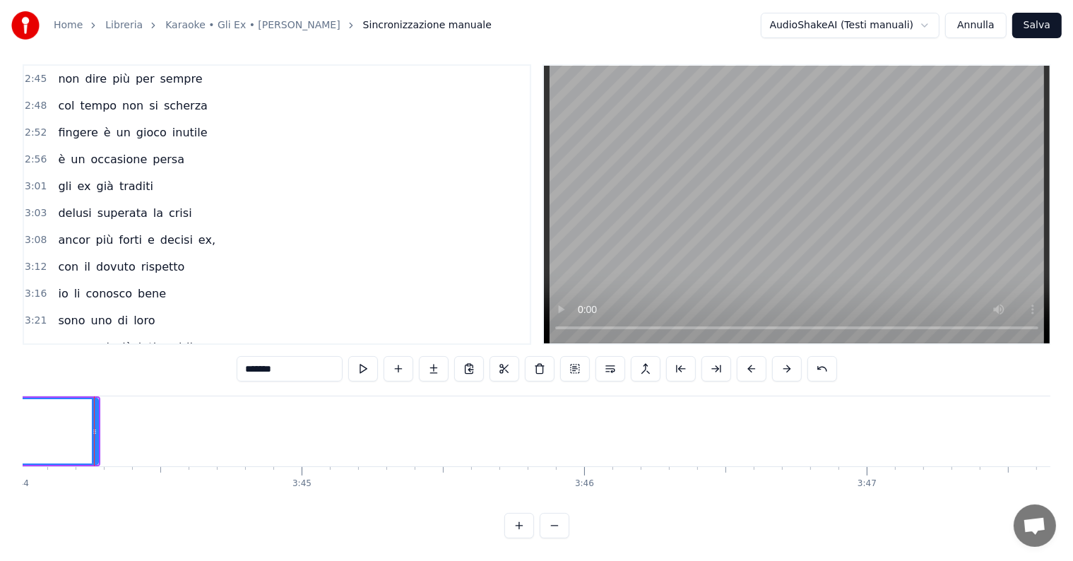
scroll to position [0, 62372]
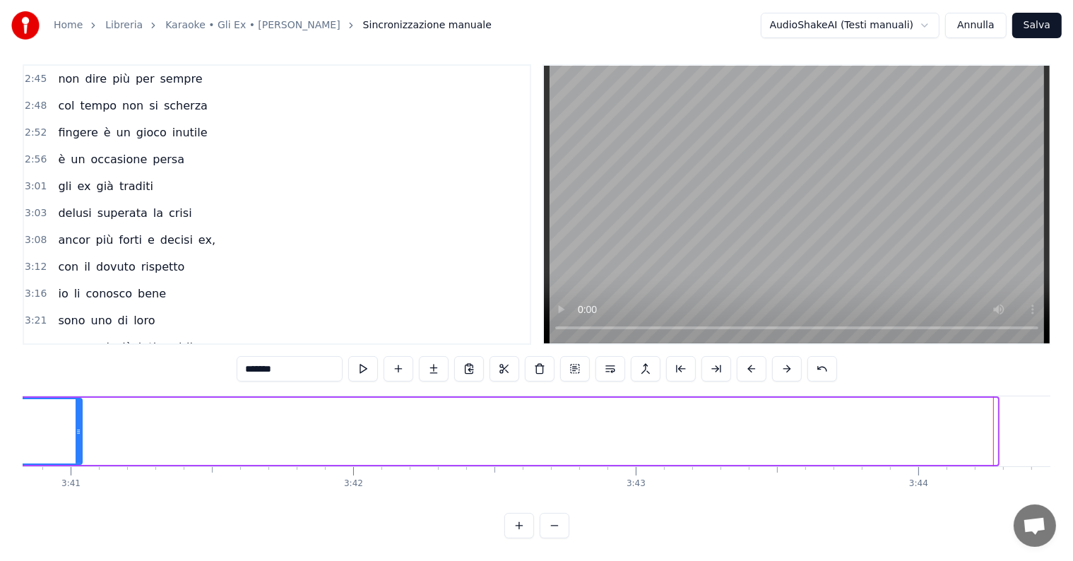
drag, startPoint x: 994, startPoint y: 429, endPoint x: 71, endPoint y: 412, distance: 923.0
click at [76, 412] on div at bounding box center [79, 431] width 6 height 64
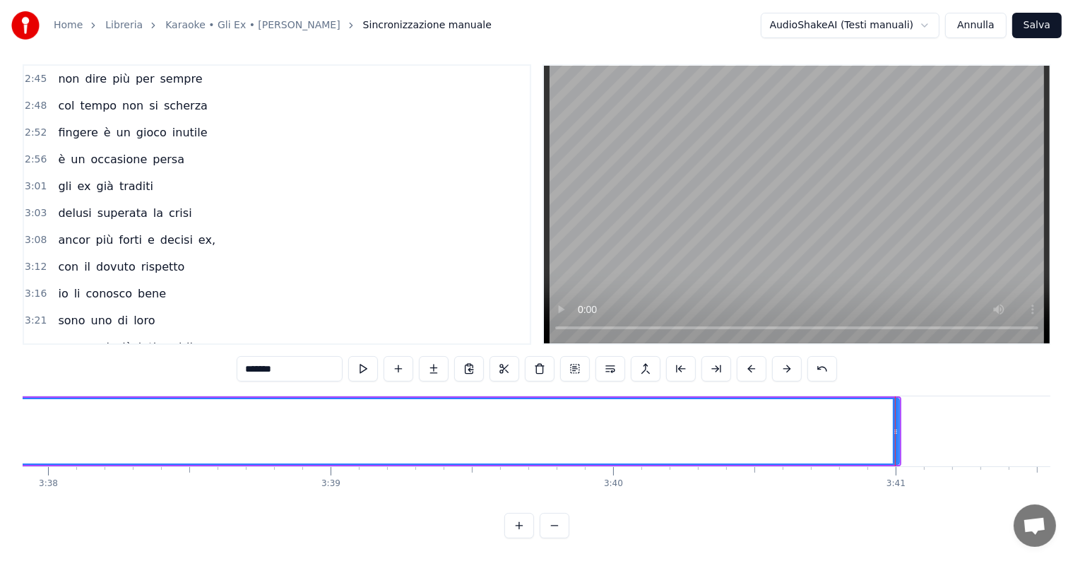
scroll to position [0, 61459]
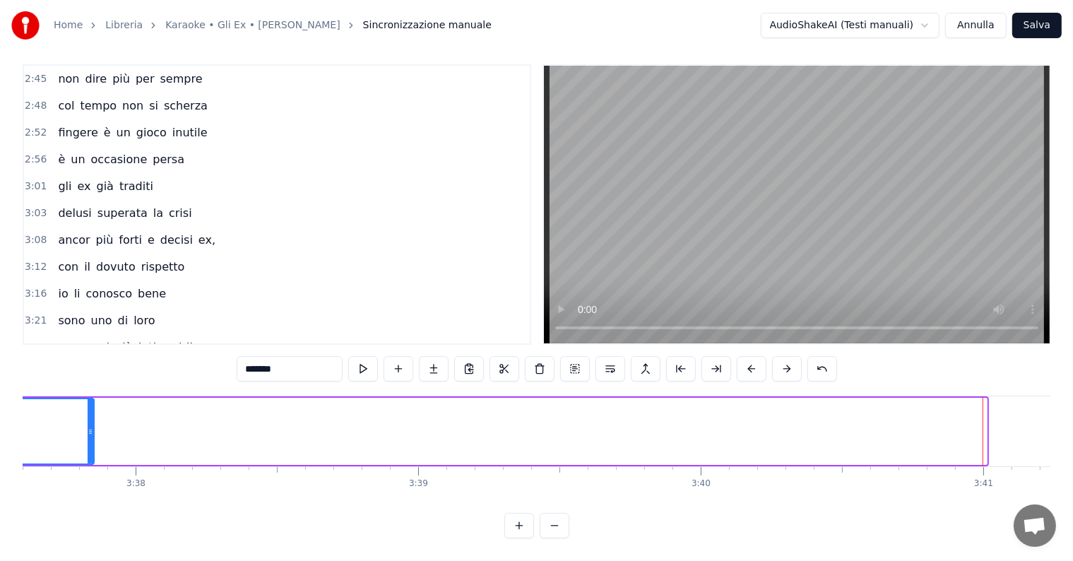
drag, startPoint x: 984, startPoint y: 429, endPoint x: 45, endPoint y: 433, distance: 939.1
click at [88, 433] on div at bounding box center [91, 431] width 6 height 64
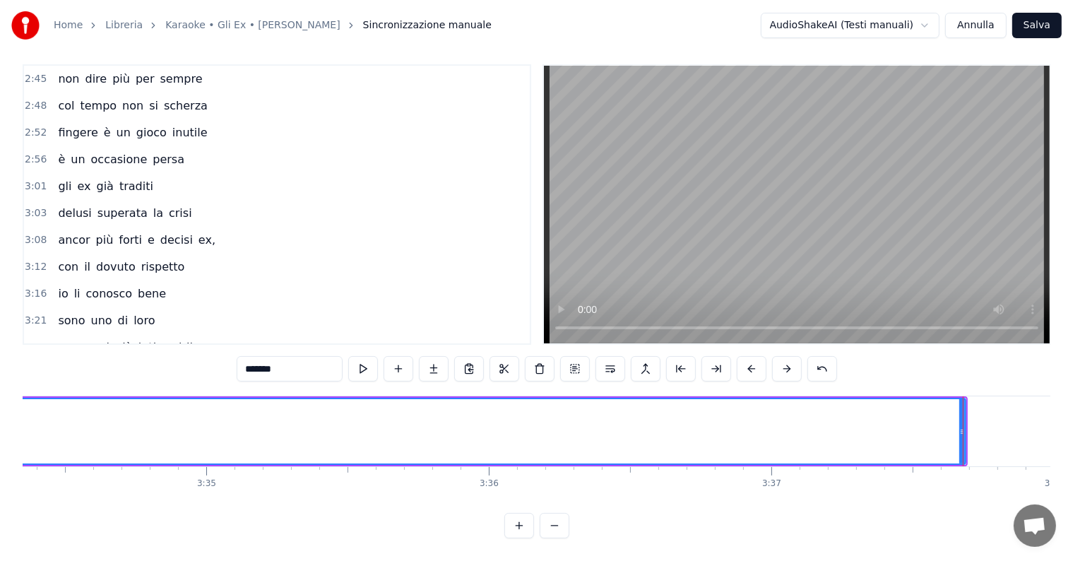
scroll to position [0, 60629]
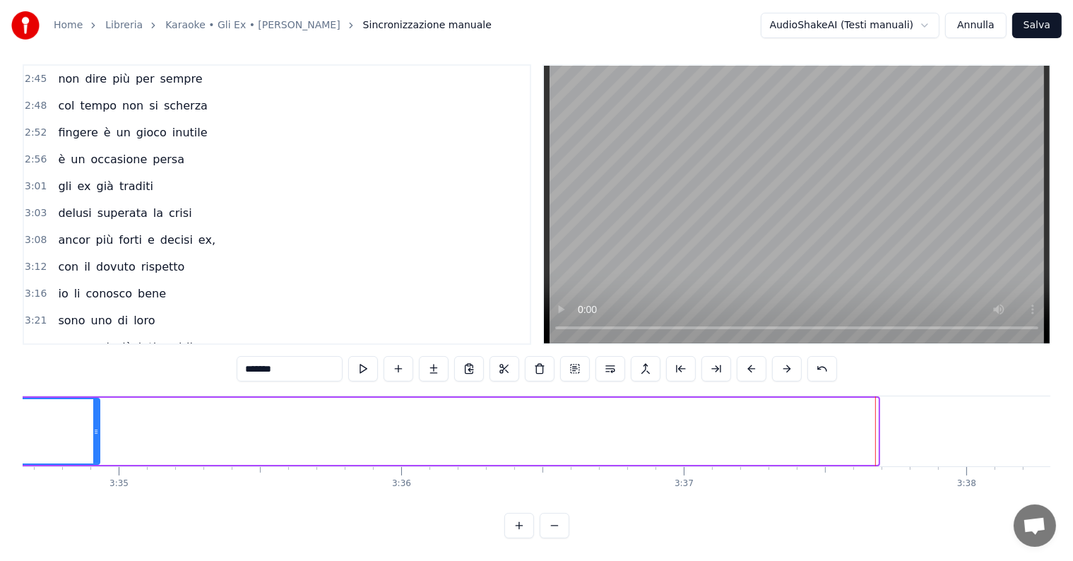
drag, startPoint x: 876, startPoint y: 435, endPoint x: 79, endPoint y: 433, distance: 796.5
click at [93, 435] on div at bounding box center [96, 431] width 6 height 64
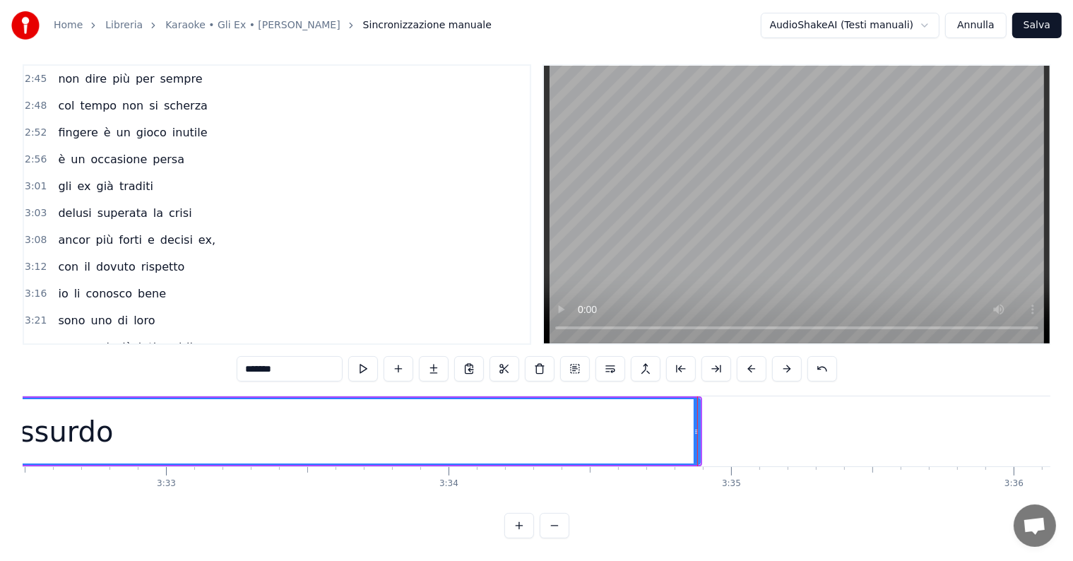
scroll to position [0, 59755]
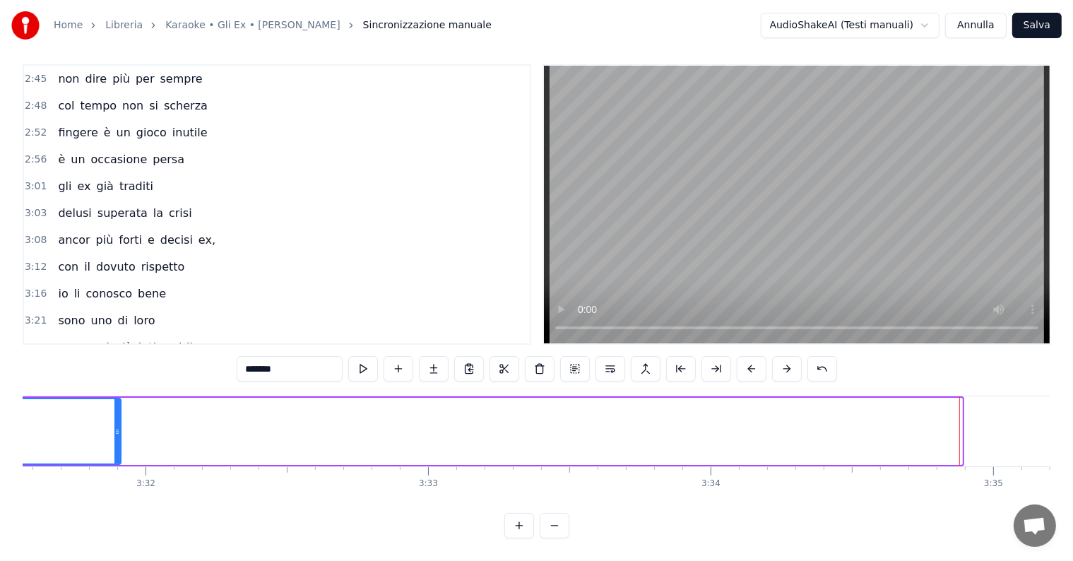
drag, startPoint x: 960, startPoint y: 428, endPoint x: 119, endPoint y: 393, distance: 841.0
click at [117, 399] on div at bounding box center [117, 431] width 6 height 64
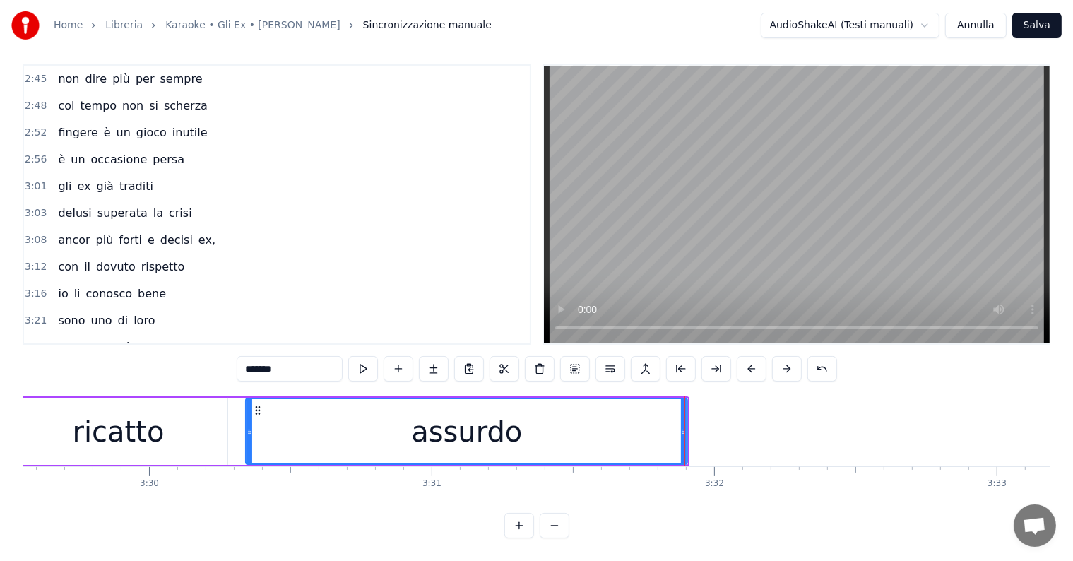
scroll to position [0, 59100]
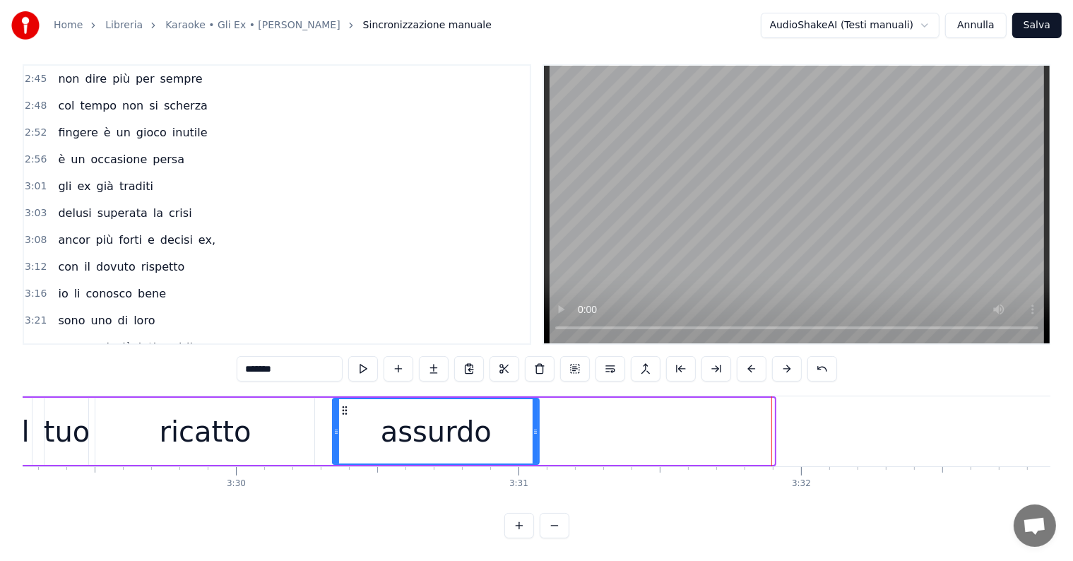
drag, startPoint x: 769, startPoint y: 417, endPoint x: 534, endPoint y: 418, distance: 235.1
click at [534, 426] on icon at bounding box center [535, 431] width 6 height 11
click at [62, 366] on span "con" at bounding box center [67, 374] width 23 height 16
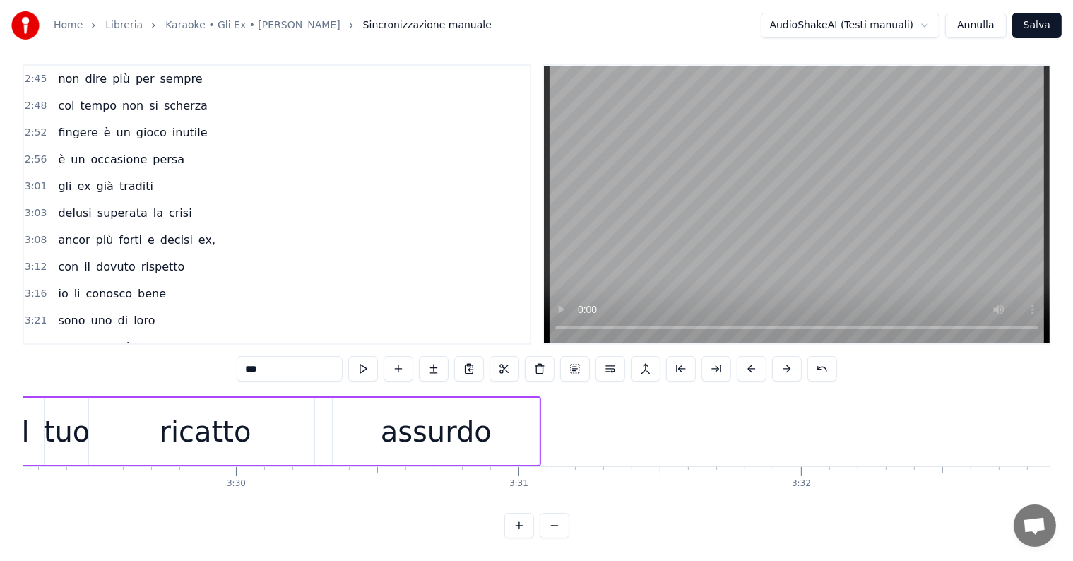
click at [490, 417] on div "assurdo" at bounding box center [436, 431] width 206 height 67
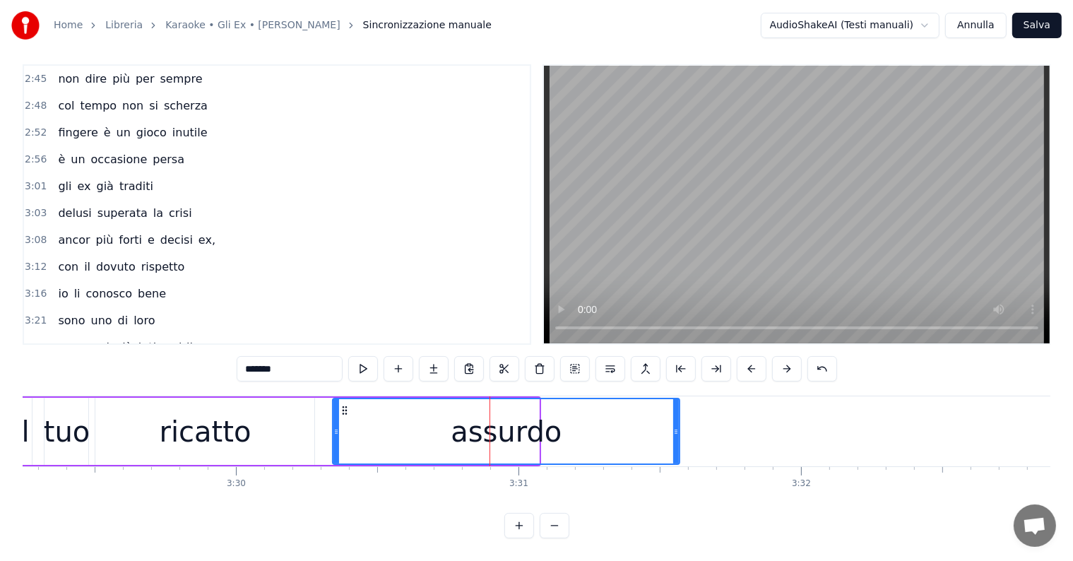
drag, startPoint x: 536, startPoint y: 417, endPoint x: 676, endPoint y: 417, distance: 140.5
click at [676, 426] on icon at bounding box center [676, 431] width 6 height 11
click at [65, 366] on span "con" at bounding box center [67, 374] width 23 height 16
type input "***"
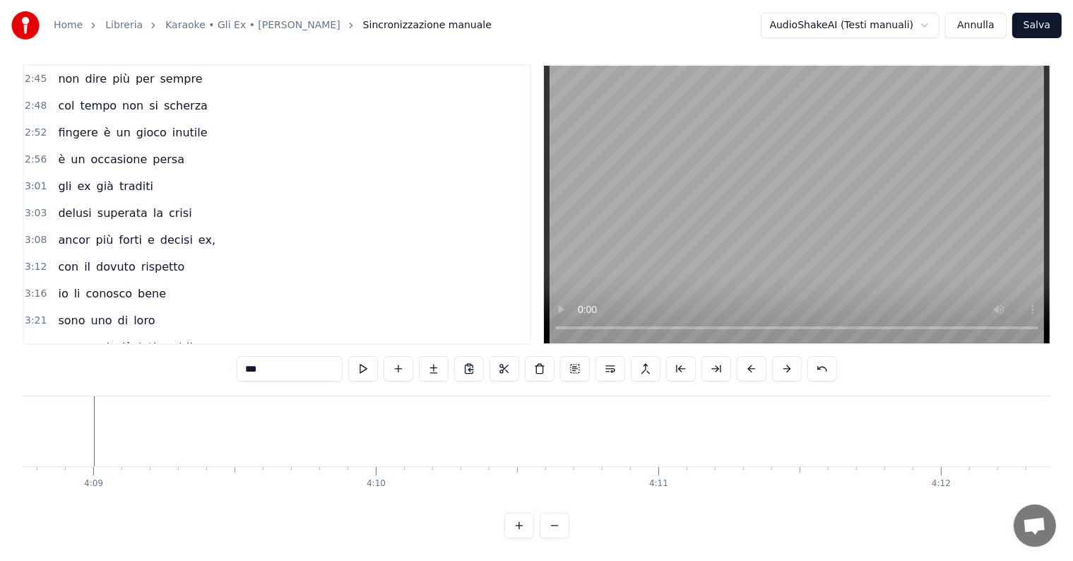
scroll to position [0, 70258]
click at [1030, 30] on button "Salva" at bounding box center [1036, 25] width 49 height 25
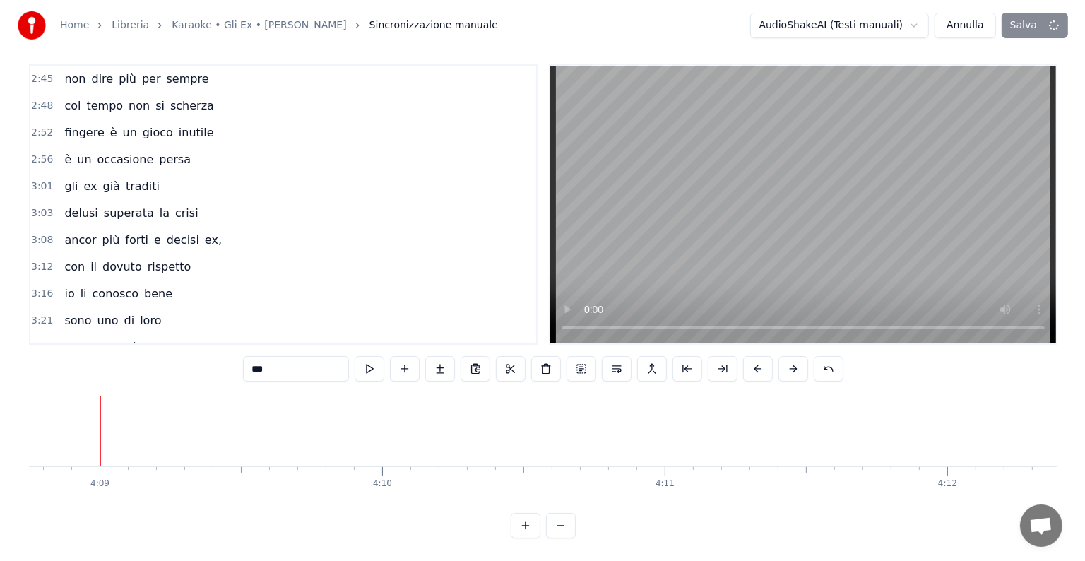
scroll to position [1, 0]
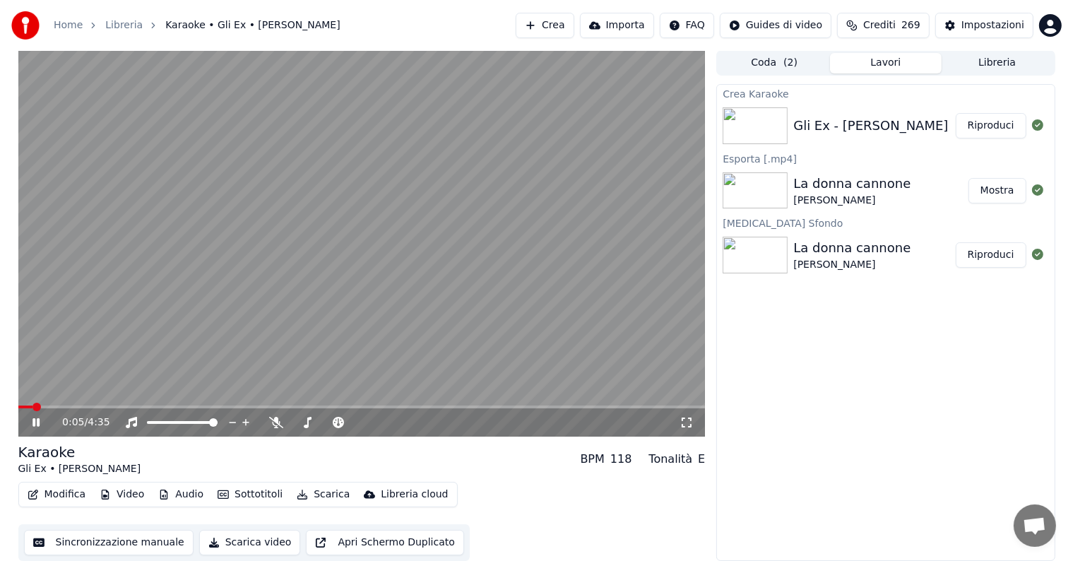
click at [992, 121] on button "Riproduci" at bounding box center [990, 125] width 71 height 25
click at [35, 419] on icon at bounding box center [46, 422] width 33 height 11
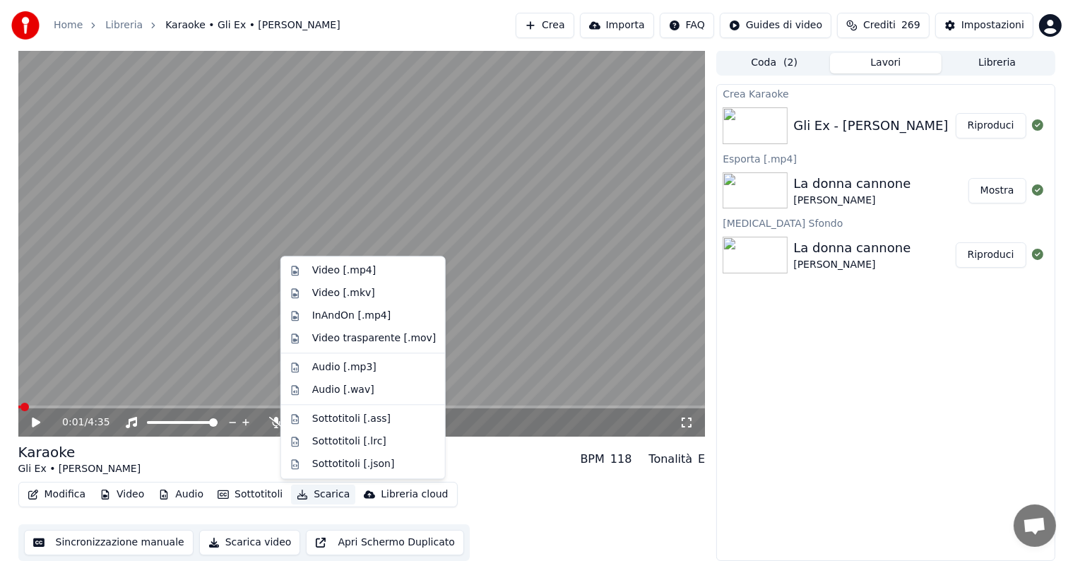
click at [321, 495] on button "Scarica" at bounding box center [323, 494] width 64 height 20
click at [319, 272] on div "Video [.mp4]" at bounding box center [344, 270] width 64 height 14
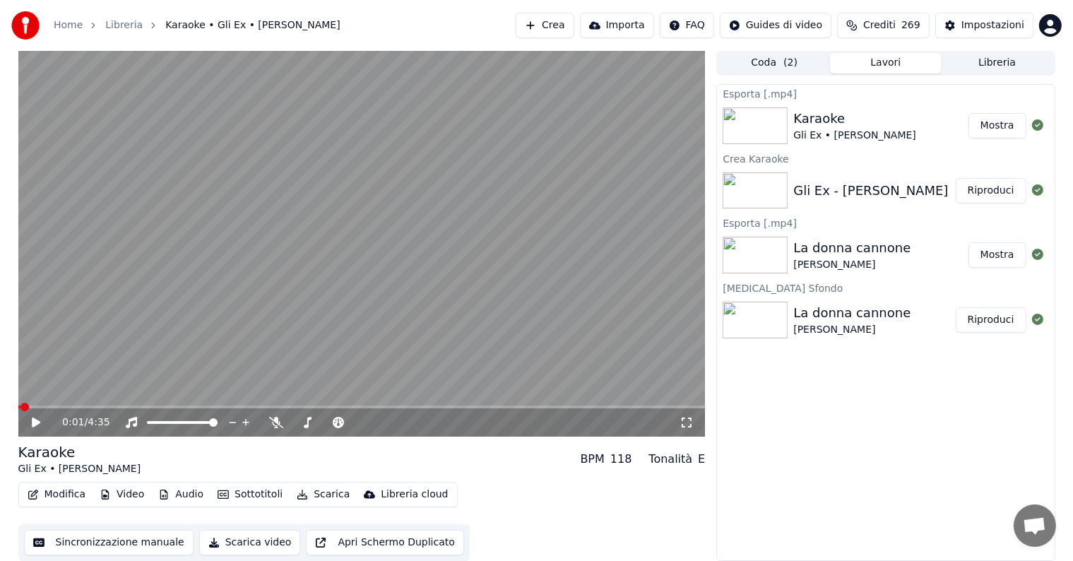
click at [1014, 124] on button "Mostra" at bounding box center [997, 125] width 58 height 25
click at [561, 21] on button "Crea" at bounding box center [544, 25] width 58 height 25
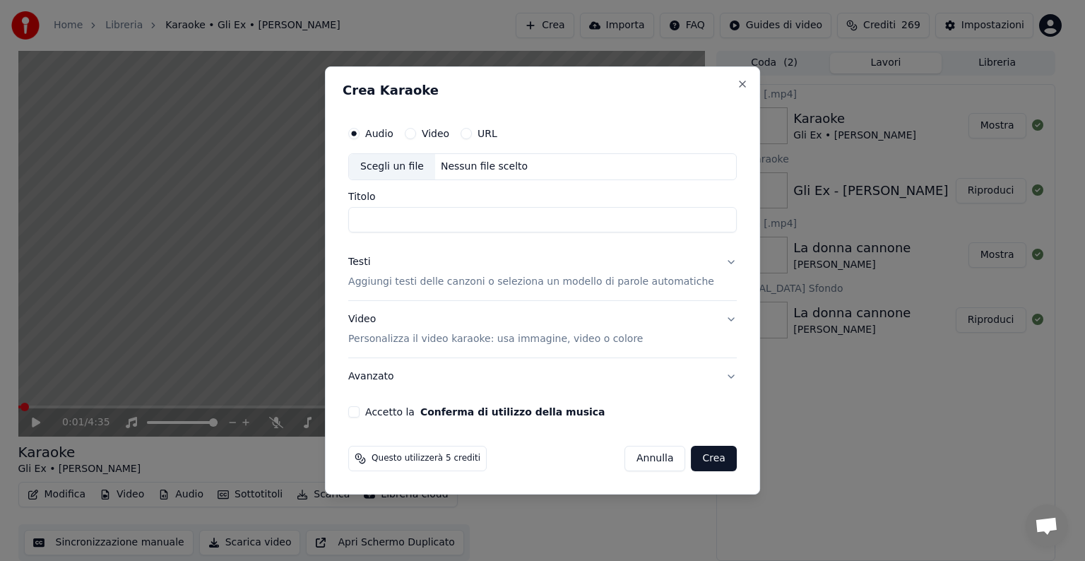
click at [497, 172] on div "Nessun file scelto" at bounding box center [484, 167] width 98 height 14
type input "**********"
click at [714, 261] on button "Testi Aggiungi testi delle canzoni o seleziona un modello di parole automatiche" at bounding box center [542, 272] width 388 height 56
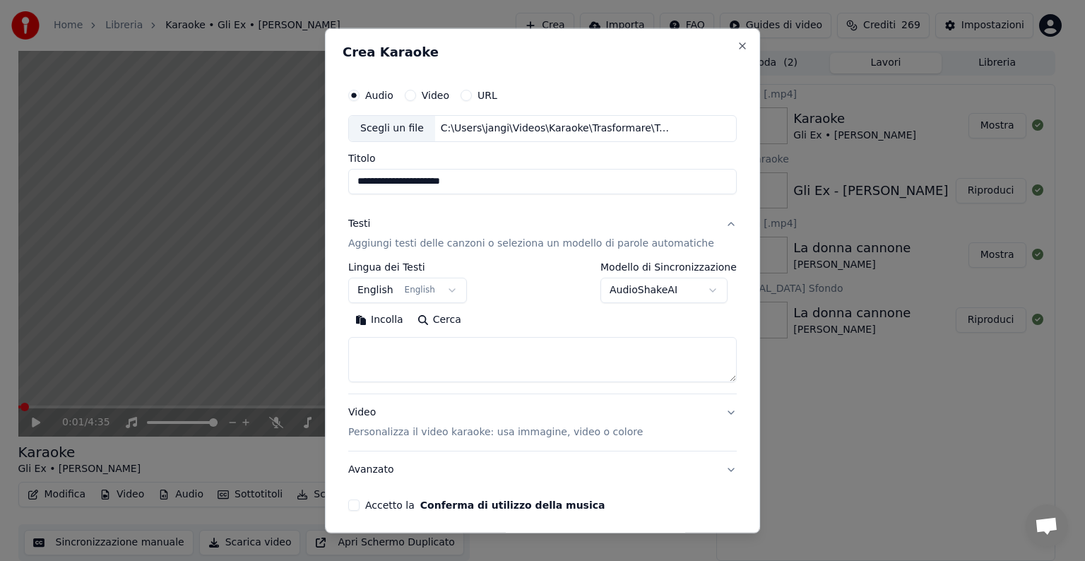
click at [450, 285] on body "**********" at bounding box center [536, 279] width 1073 height 561
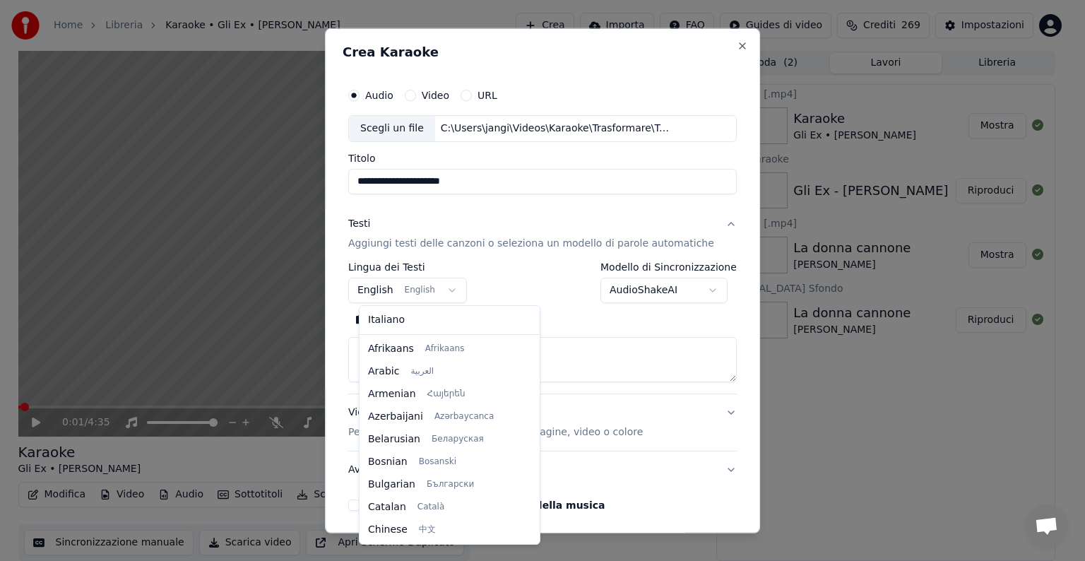
scroll to position [113, 0]
select select "**"
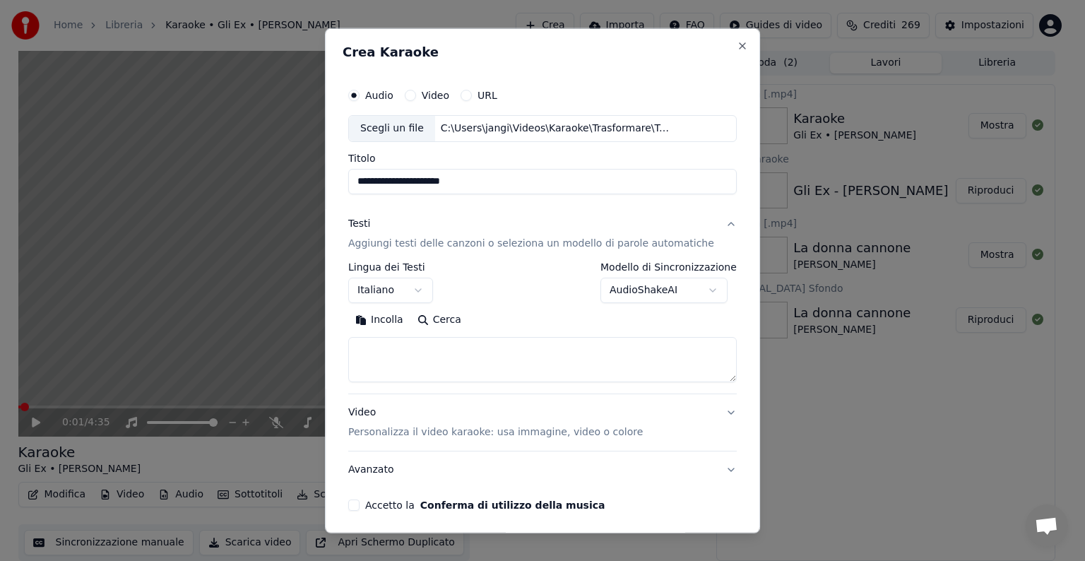
click at [417, 347] on textarea at bounding box center [542, 359] width 388 height 45
click at [392, 315] on button "Incolla" at bounding box center [379, 320] width 62 height 23
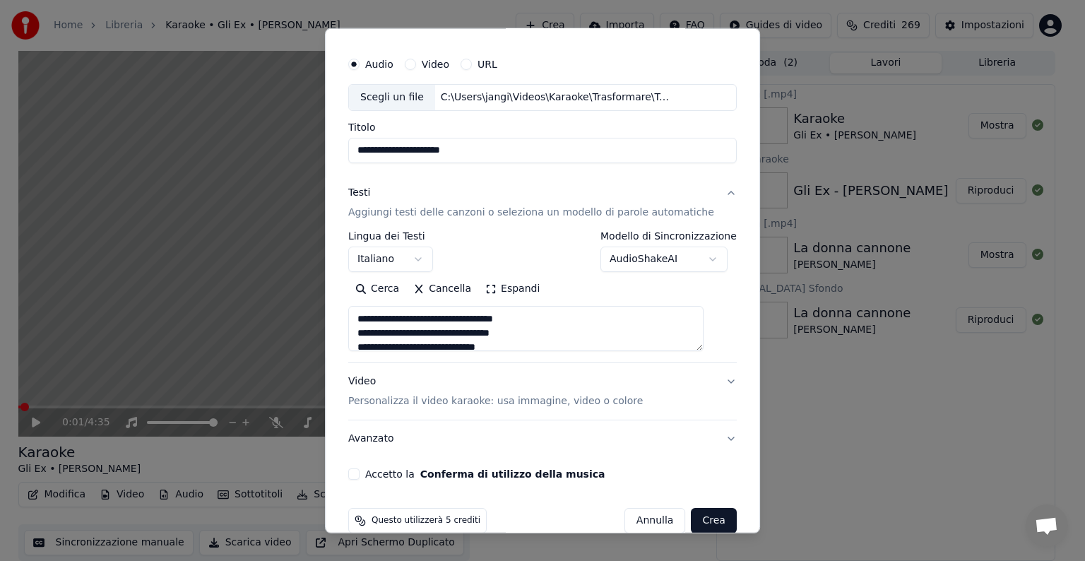
scroll to position [54, 0]
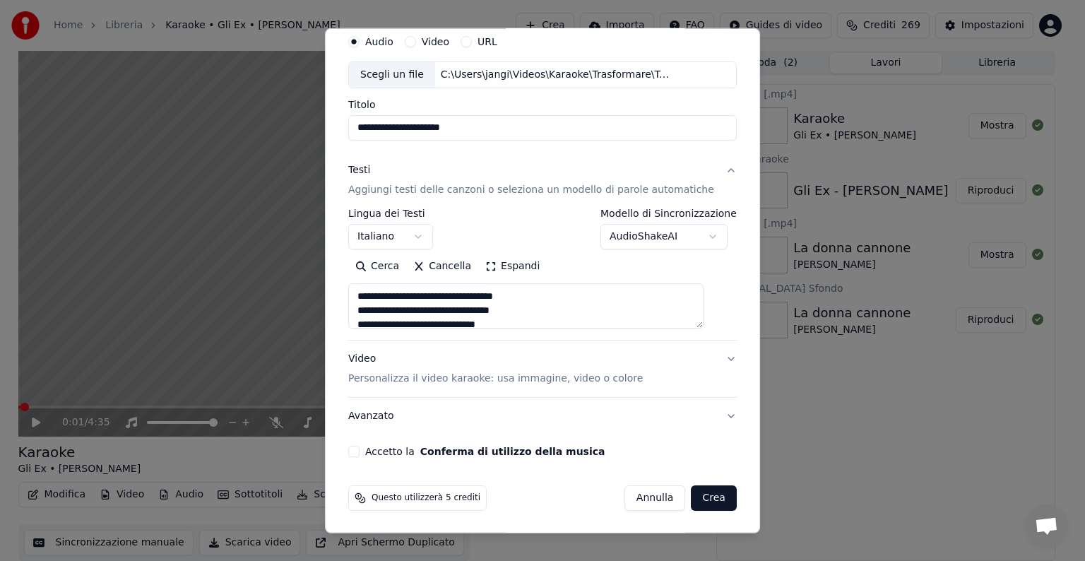
click at [703, 355] on button "Video Personalizza il video karaoke: usa immagine, video o colore" at bounding box center [542, 368] width 388 height 56
type textarea "**********"
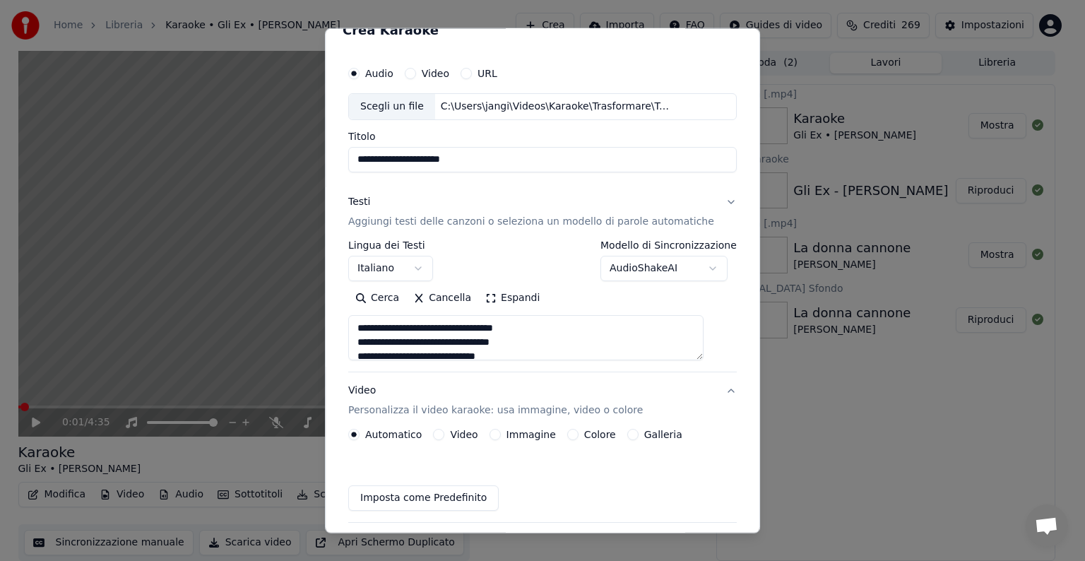
scroll to position [16, 0]
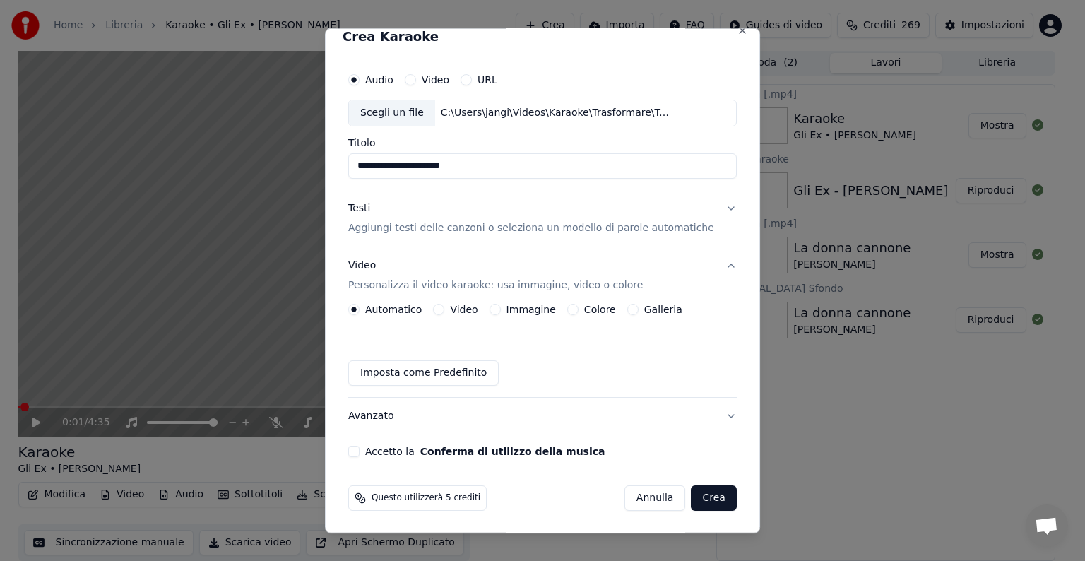
click at [501, 308] on button "Immagine" at bounding box center [494, 309] width 11 height 11
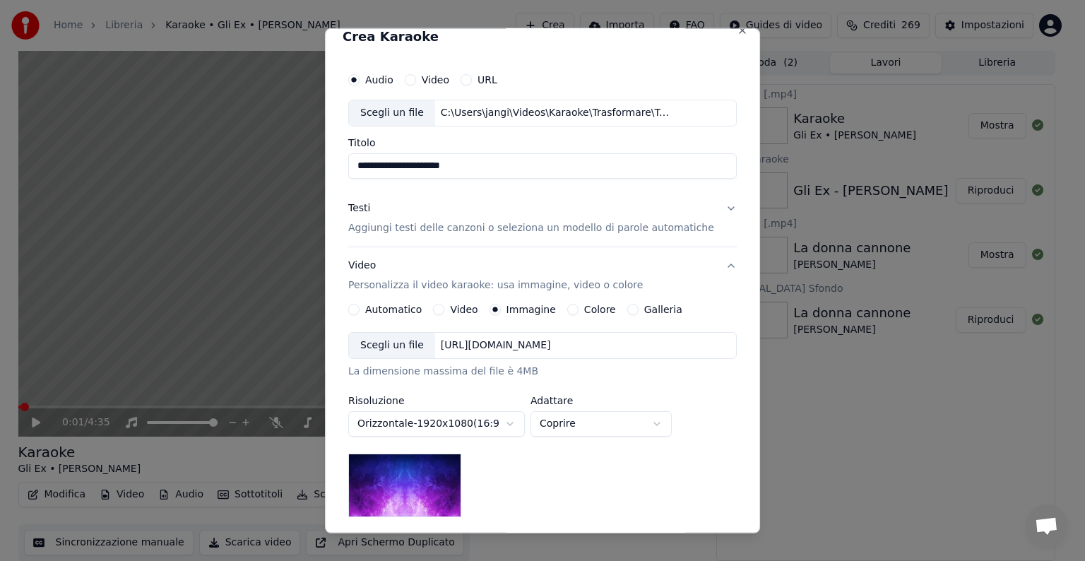
click at [515, 348] on div "[URL][DOMAIN_NAME]" at bounding box center [495, 345] width 121 height 14
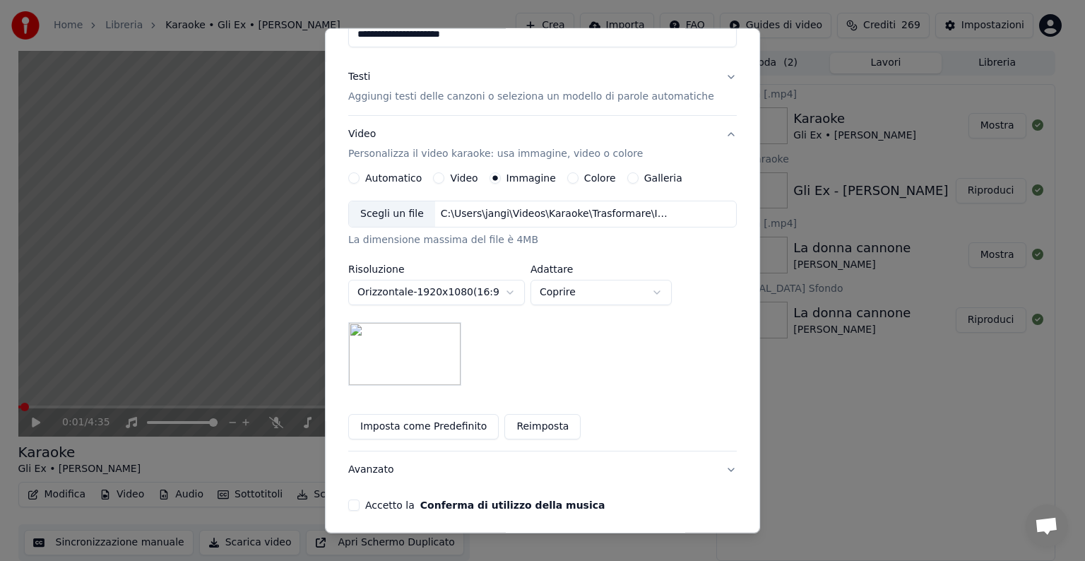
scroll to position [157, 0]
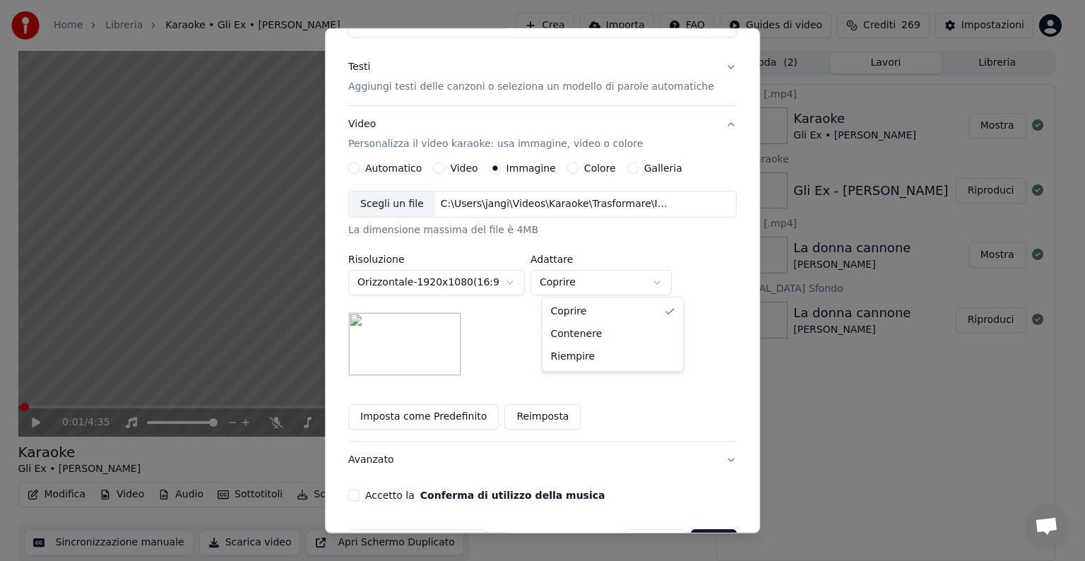
click at [671, 280] on body "**********" at bounding box center [536, 279] width 1073 height 561
select select "*******"
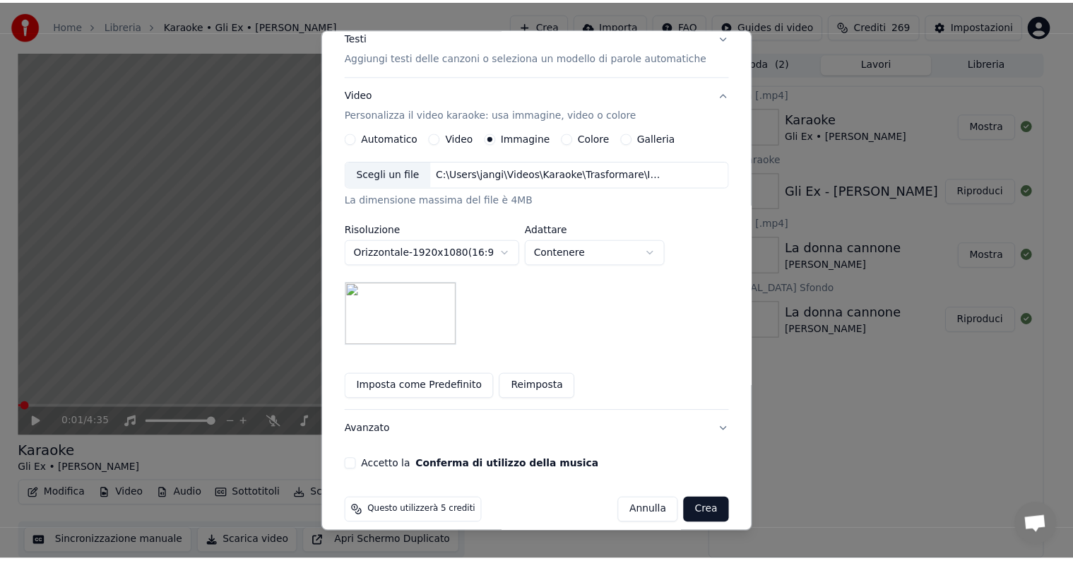
scroll to position [201, 0]
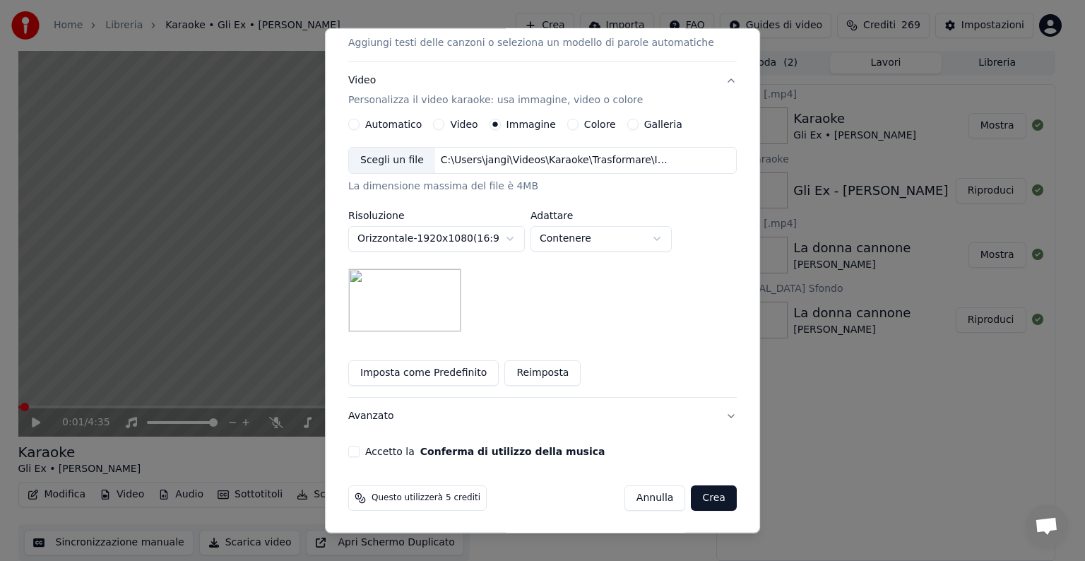
click at [359, 452] on button "Accetto la Conferma di utilizzo della musica" at bounding box center [353, 451] width 11 height 11
click at [693, 500] on button "Crea" at bounding box center [713, 497] width 45 height 25
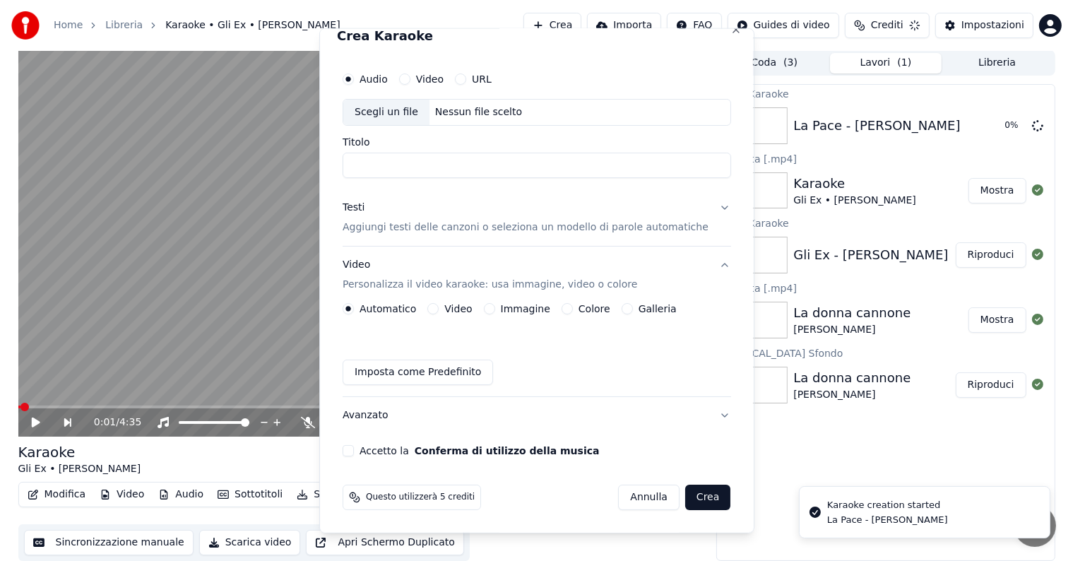
scroll to position [16, 0]
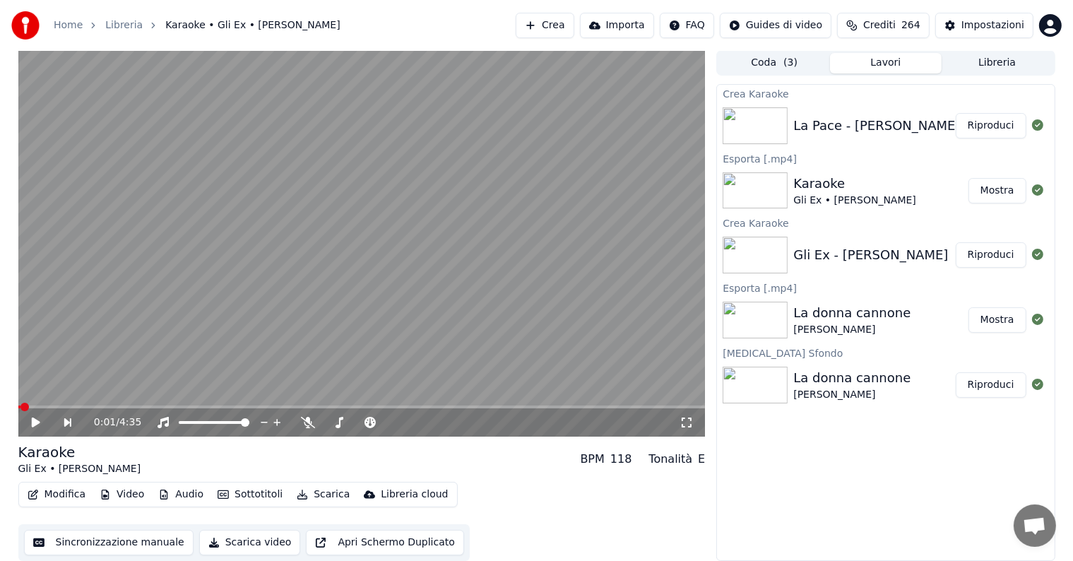
click at [979, 128] on button "Riproduci" at bounding box center [990, 125] width 71 height 25
click at [40, 422] on icon at bounding box center [46, 422] width 33 height 11
click at [59, 492] on button "Modifica" at bounding box center [57, 494] width 70 height 20
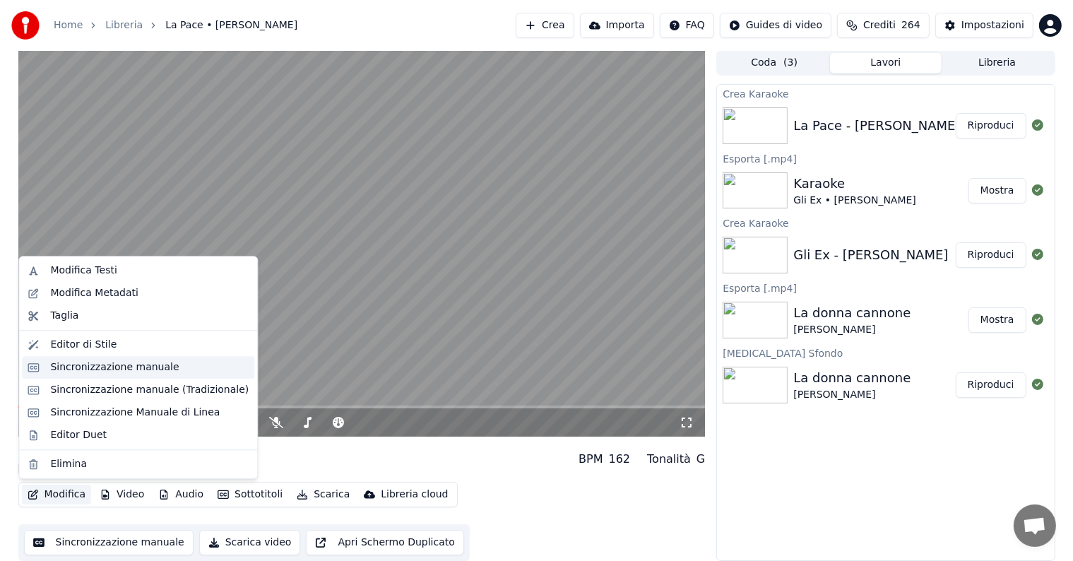
click at [94, 369] on div "Sincronizzazione manuale" at bounding box center [114, 367] width 129 height 14
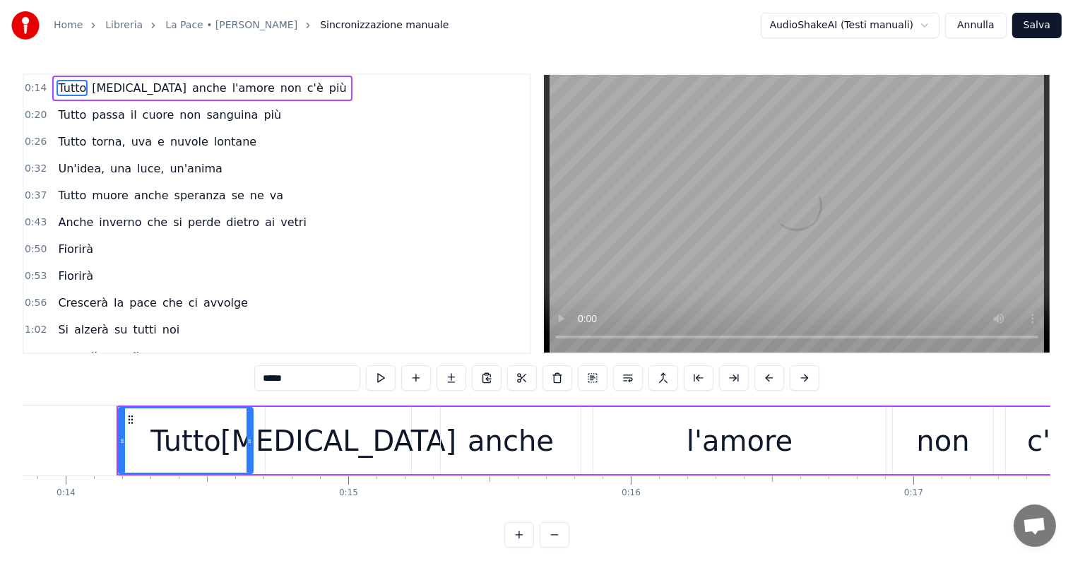
scroll to position [0, 3934]
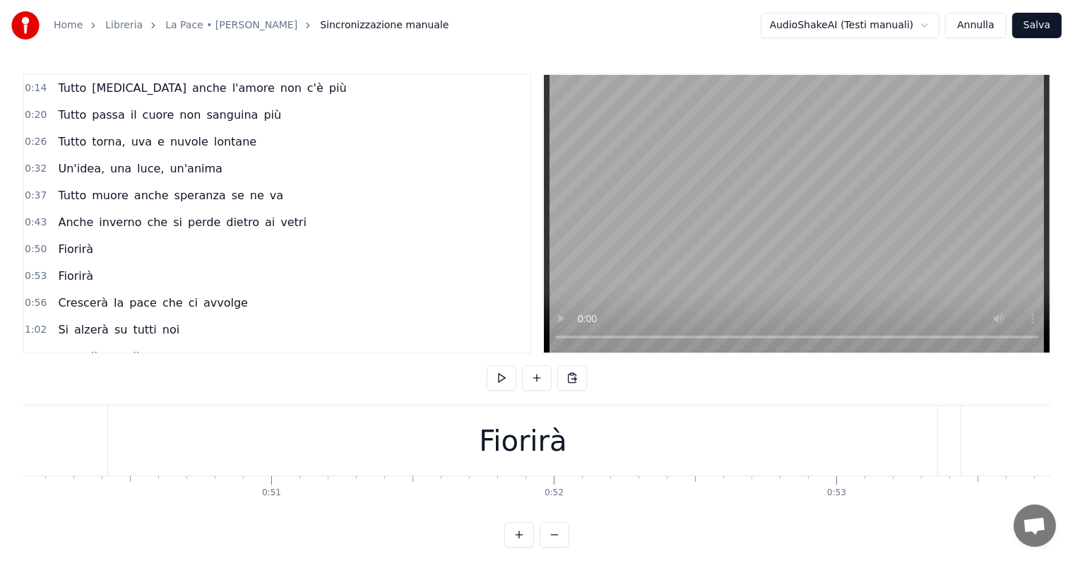
scroll to position [0, 14067]
click at [489, 436] on div "Fiorirà" at bounding box center [611, 440] width 829 height 70
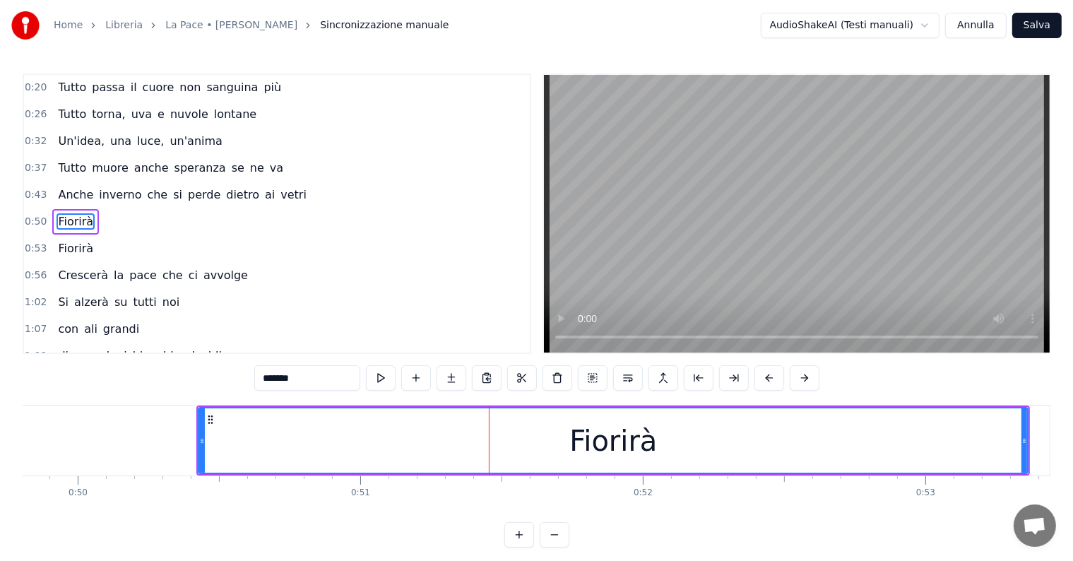
scroll to position [30, 0]
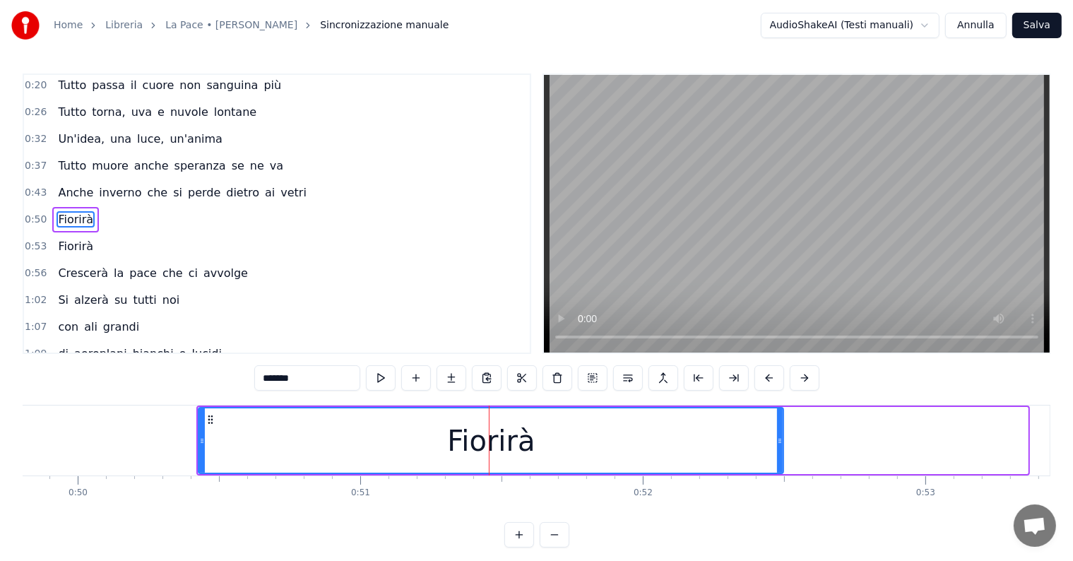
drag, startPoint x: 1025, startPoint y: 438, endPoint x: 781, endPoint y: 445, distance: 244.4
click at [781, 445] on icon at bounding box center [780, 440] width 6 height 11
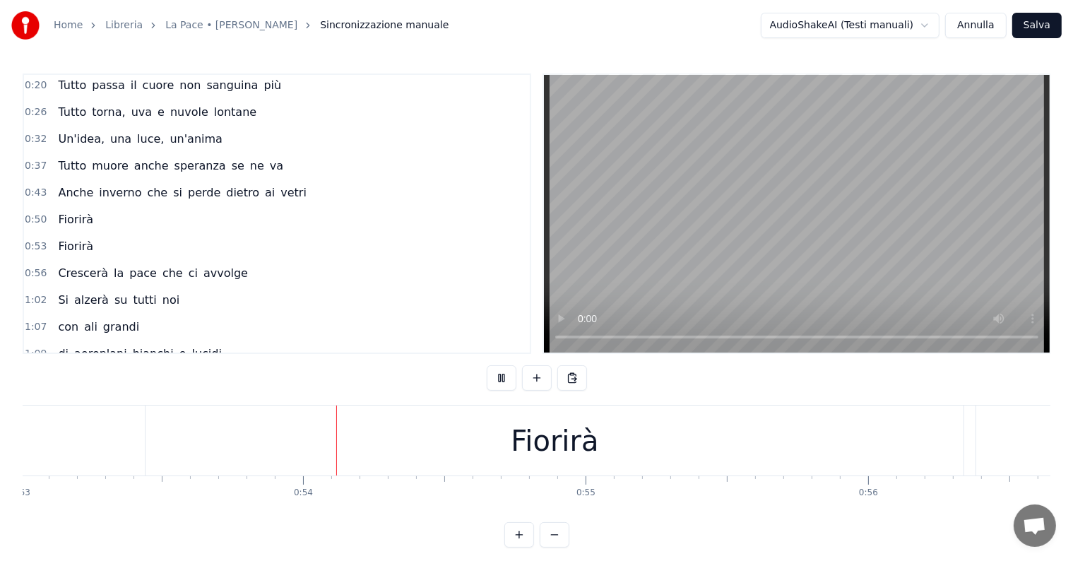
scroll to position [0, 15015]
click at [463, 459] on div "Fiorirà" at bounding box center [511, 440] width 818 height 70
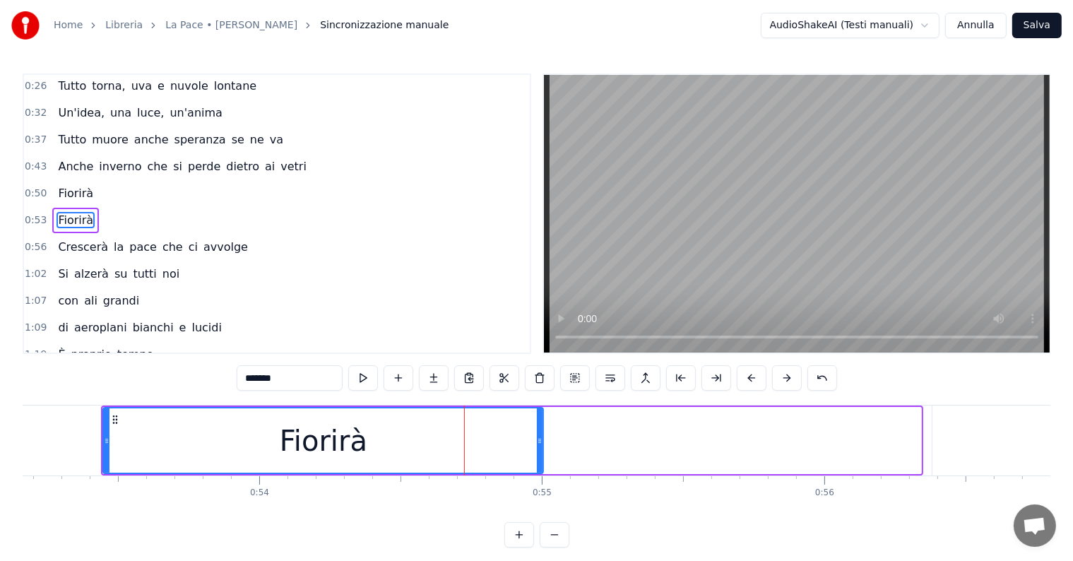
drag, startPoint x: 917, startPoint y: 438, endPoint x: 539, endPoint y: 438, distance: 377.8
click at [539, 438] on icon at bounding box center [540, 440] width 6 height 11
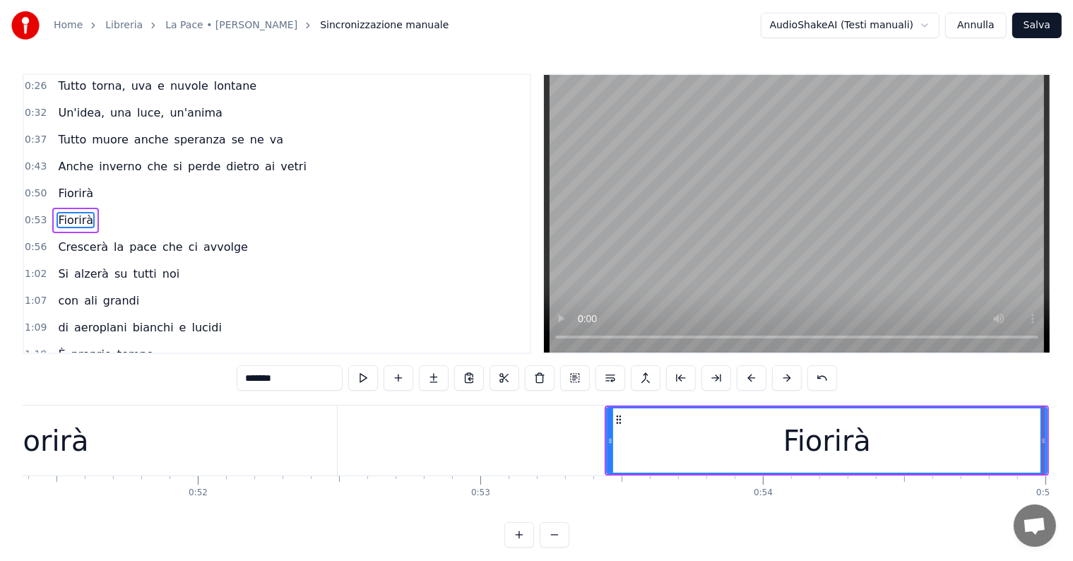
scroll to position [0, 14156]
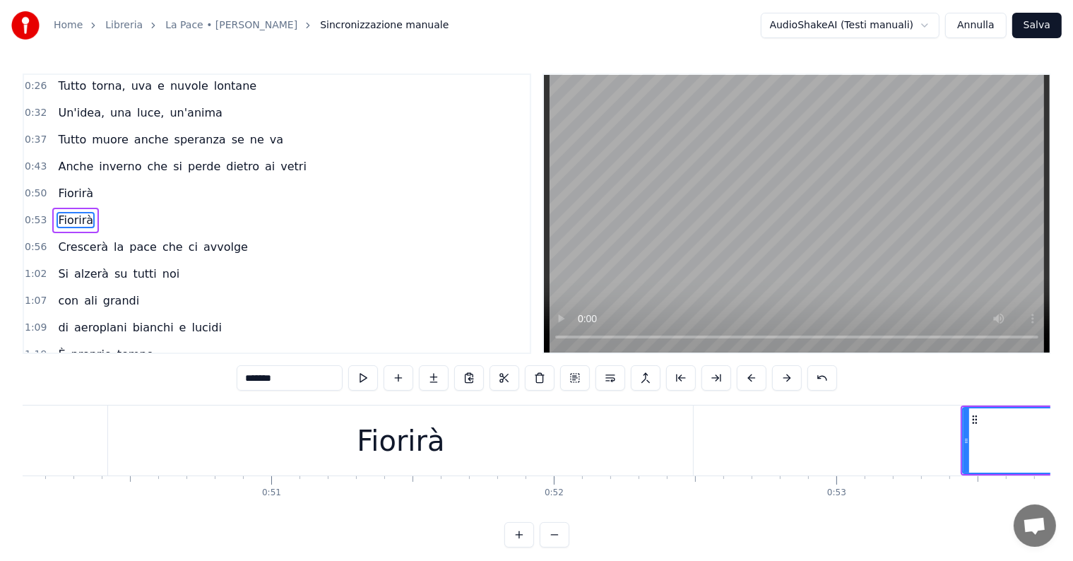
click at [350, 442] on div "Fiorirà" at bounding box center [400, 440] width 585 height 70
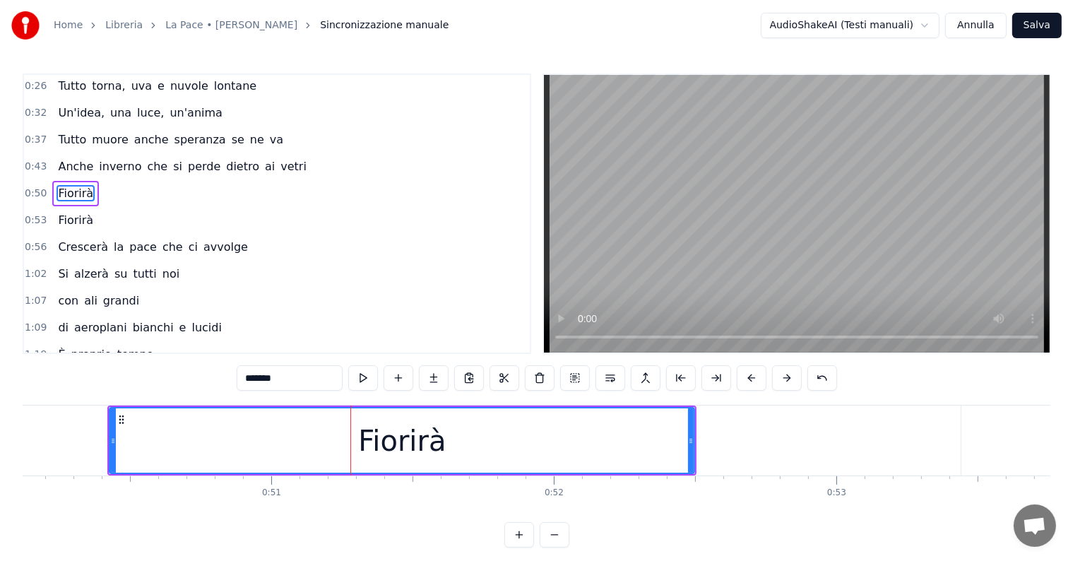
scroll to position [30, 0]
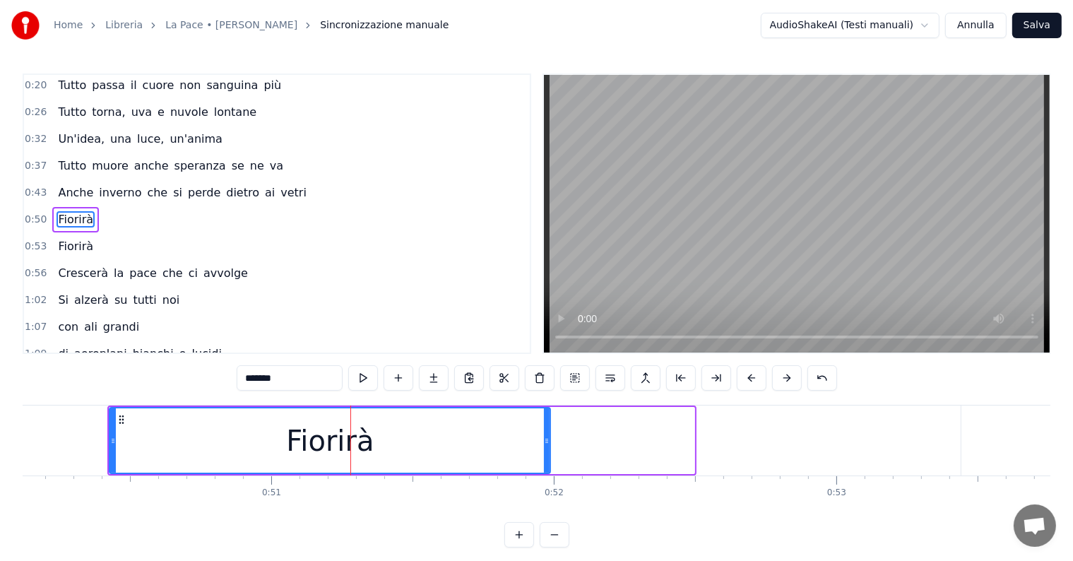
drag, startPoint x: 693, startPoint y: 436, endPoint x: 549, endPoint y: 436, distance: 144.0
click at [549, 436] on icon at bounding box center [547, 440] width 6 height 11
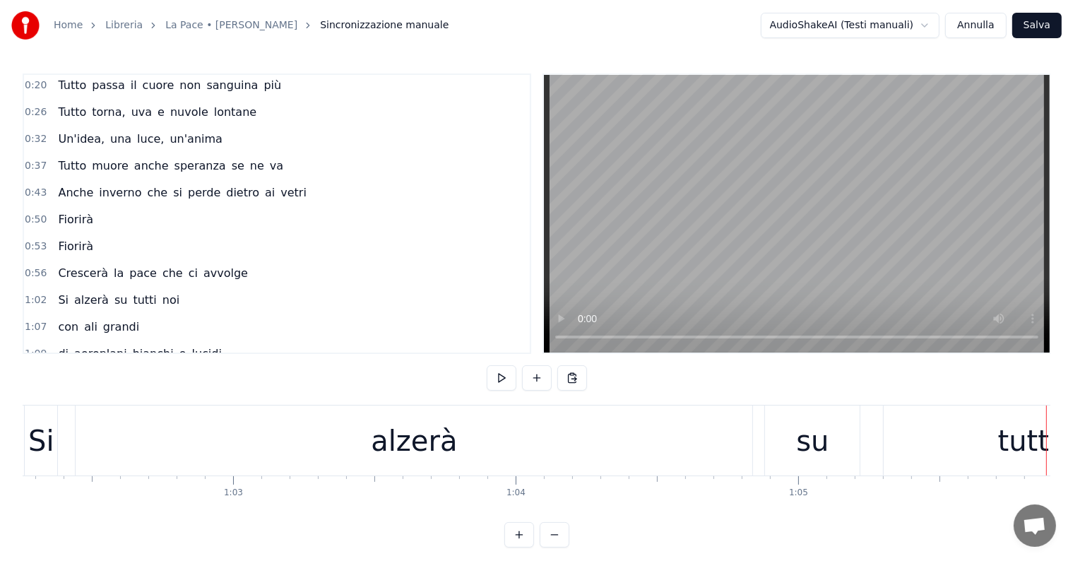
scroll to position [0, 17494]
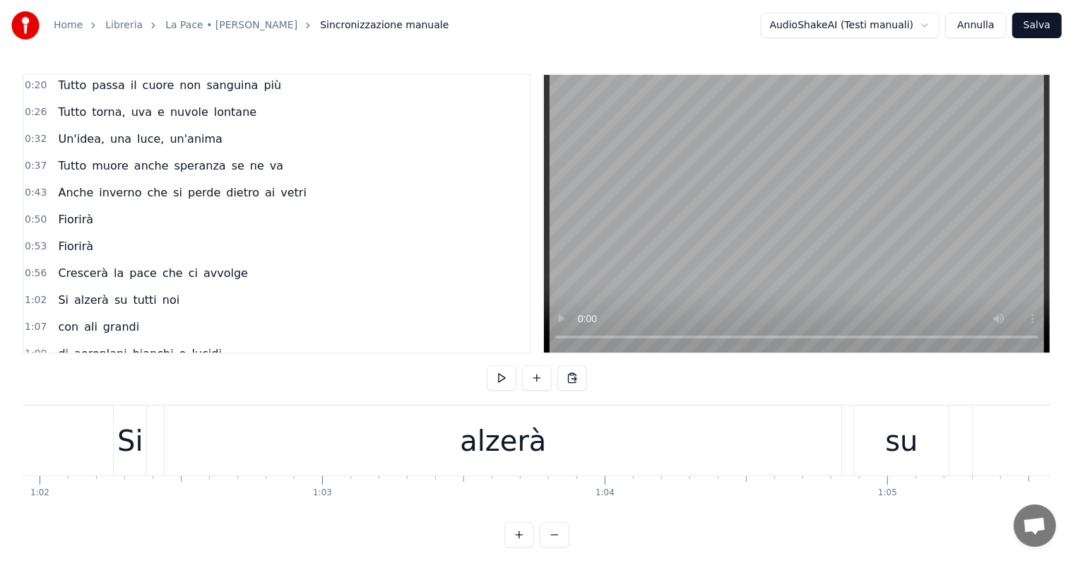
click at [417, 436] on div "alzerà" at bounding box center [503, 440] width 676 height 70
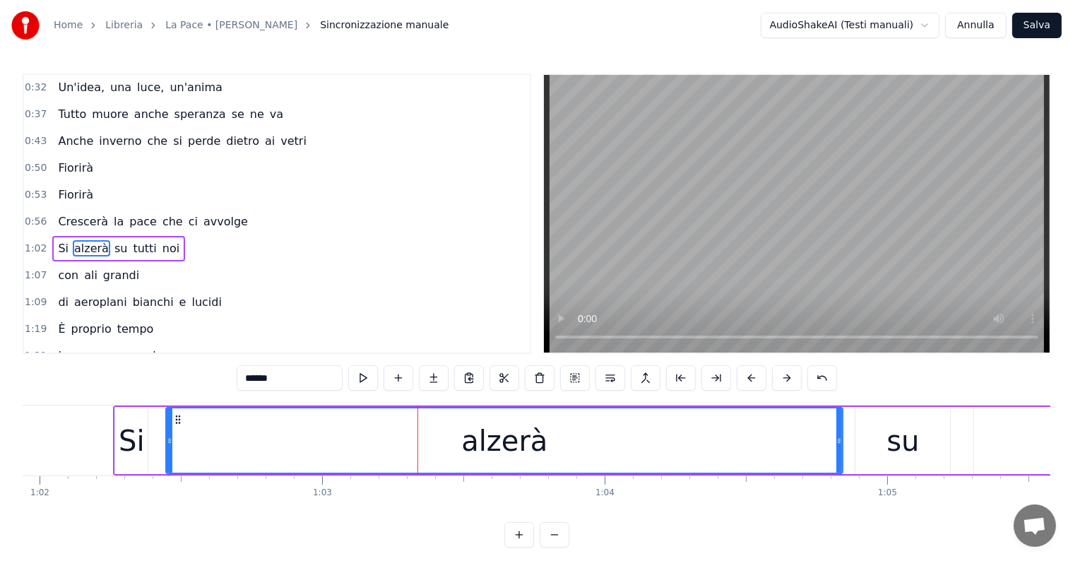
scroll to position [107, 0]
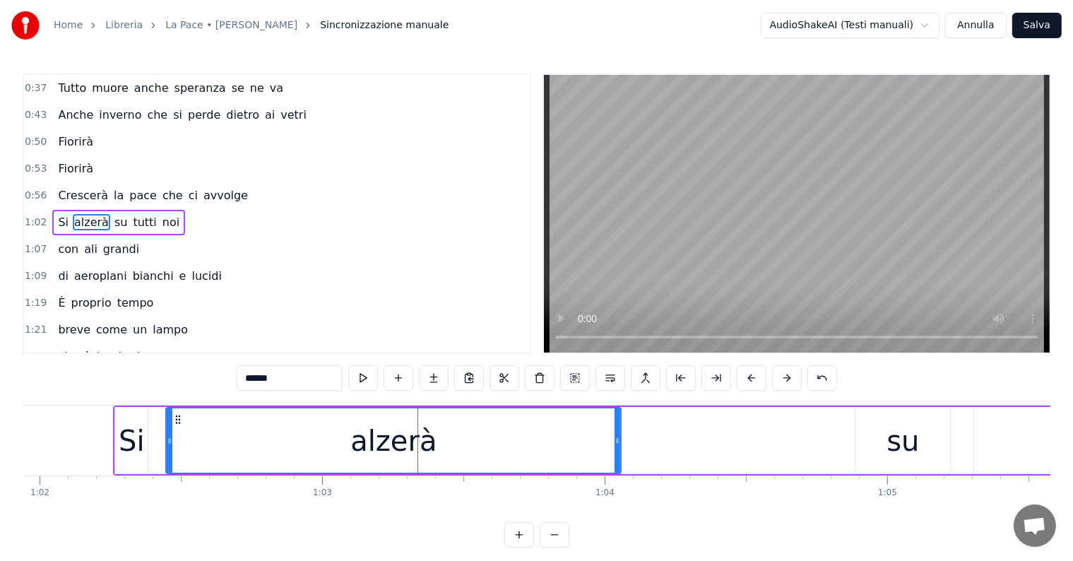
drag, startPoint x: 837, startPoint y: 438, endPoint x: 615, endPoint y: 438, distance: 221.7
click at [615, 438] on icon at bounding box center [617, 440] width 6 height 11
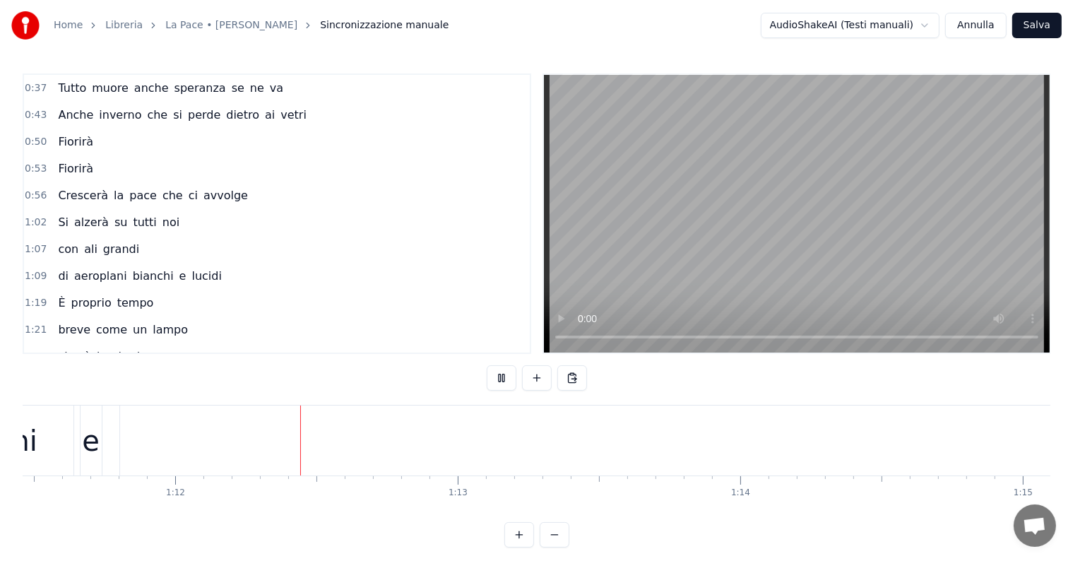
scroll to position [0, 20241]
click at [299, 443] on div "lucidi" at bounding box center [1067, 440] width 2010 height 70
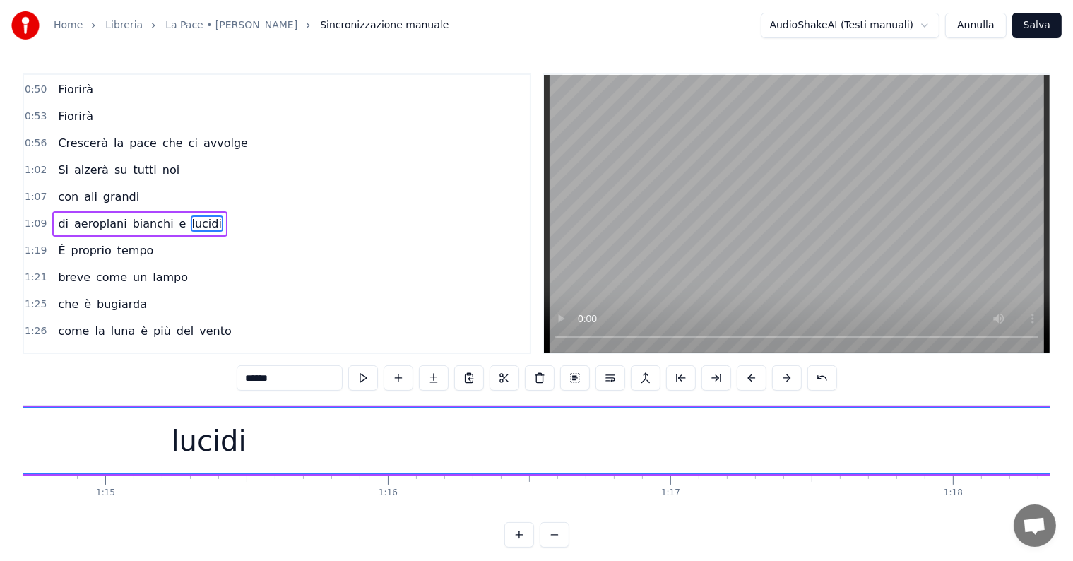
scroll to position [0, 21768]
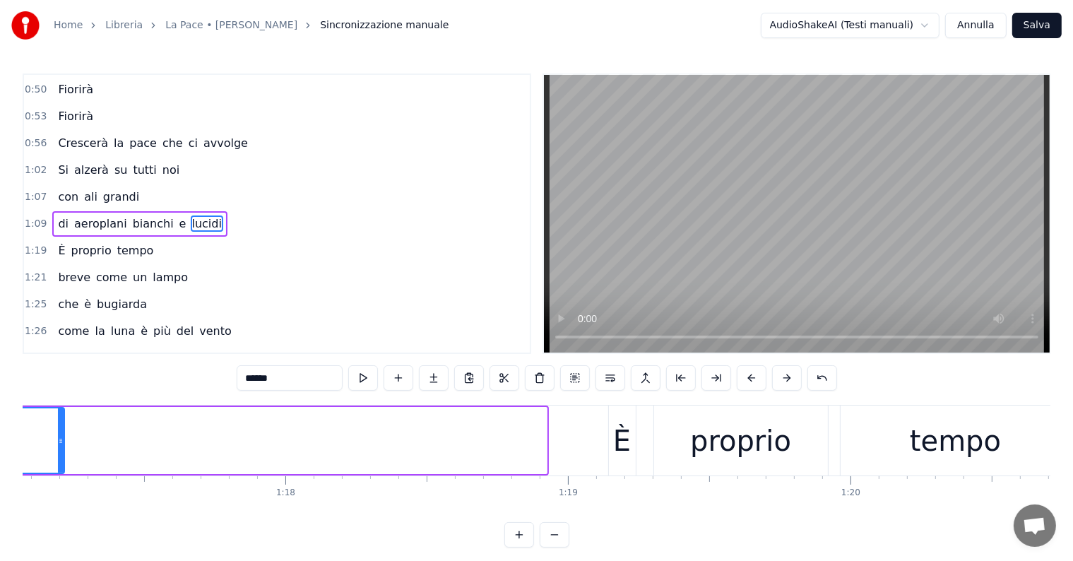
drag, startPoint x: 544, startPoint y: 426, endPoint x: 62, endPoint y: 414, distance: 482.4
click at [62, 414] on div at bounding box center [61, 440] width 6 height 64
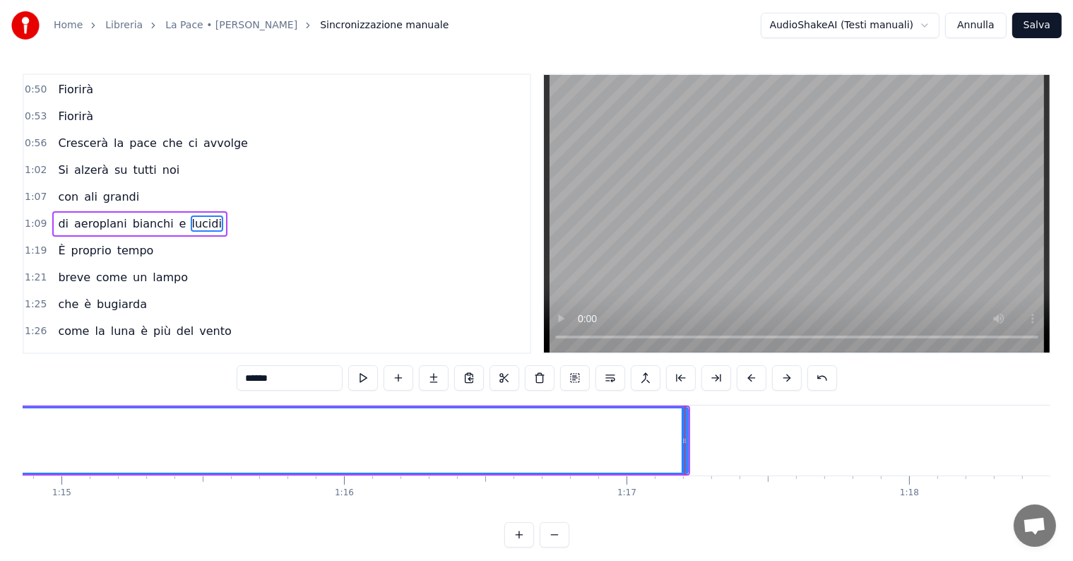
scroll to position [0, 21056]
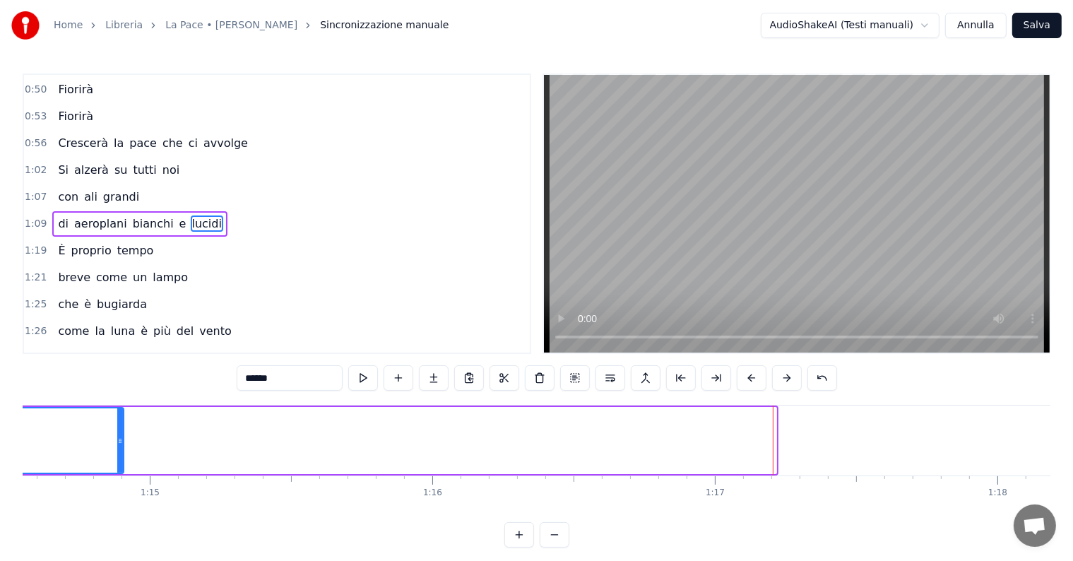
drag, startPoint x: 769, startPoint y: 428, endPoint x: 114, endPoint y: 338, distance: 660.7
click at [114, 338] on div "0:14 Tutto [MEDICAL_DATA] anche l'amore non c'è più 0:20 Tutto passa il cuore n…" at bounding box center [536, 310] width 1027 height 474
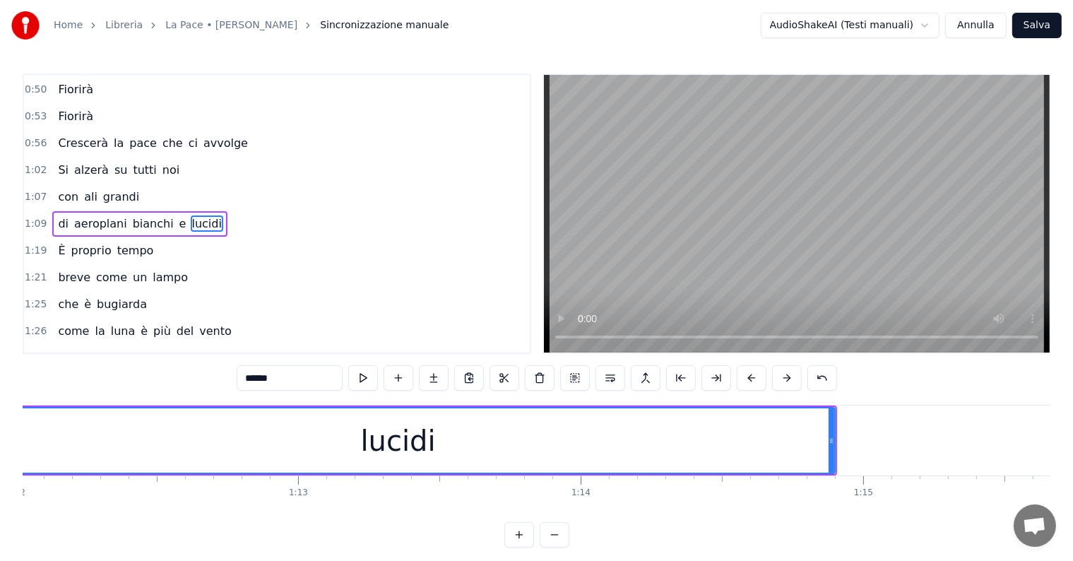
scroll to position [0, 20209]
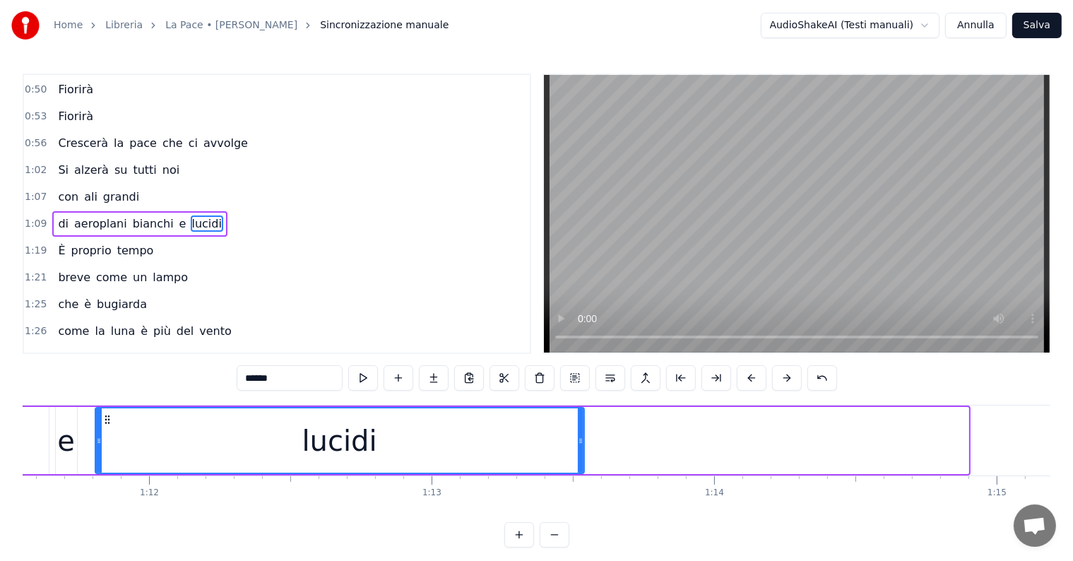
drag, startPoint x: 965, startPoint y: 426, endPoint x: 581, endPoint y: 414, distance: 384.3
click at [581, 414] on div at bounding box center [581, 440] width 6 height 64
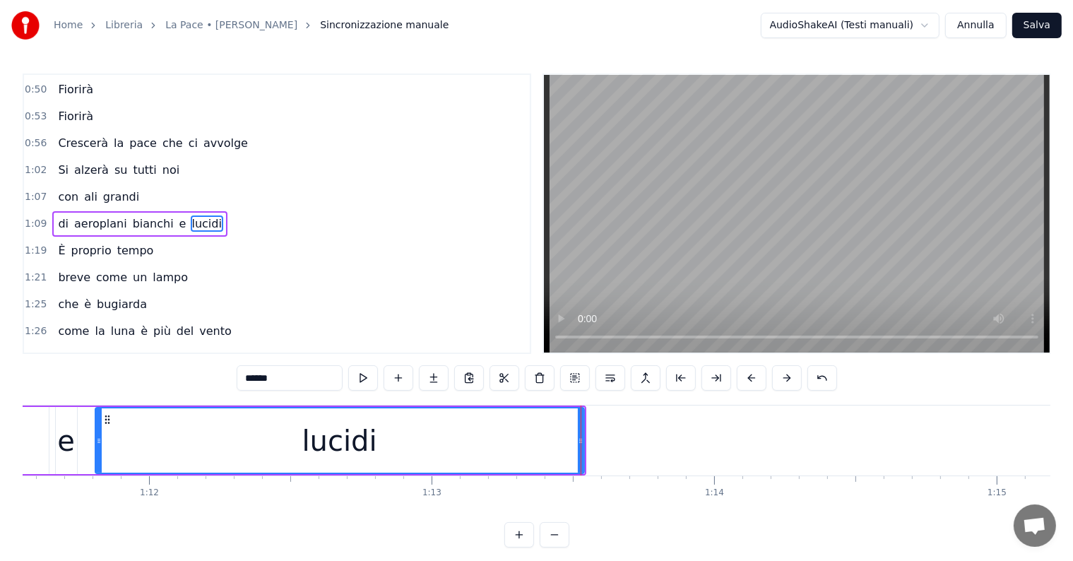
click at [59, 215] on span "di" at bounding box center [62, 223] width 13 height 16
type input "**"
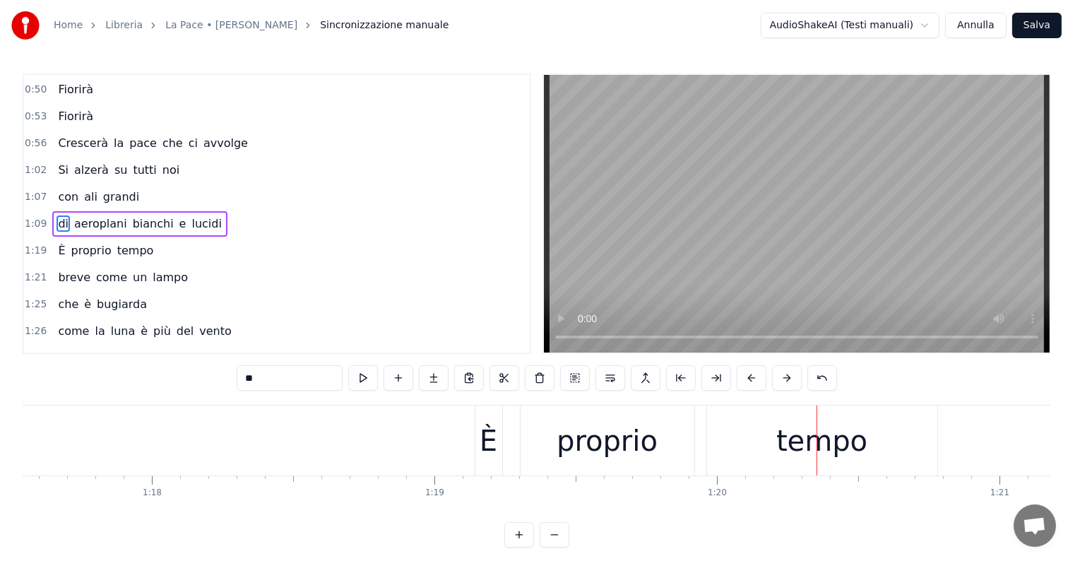
scroll to position [0, 21679]
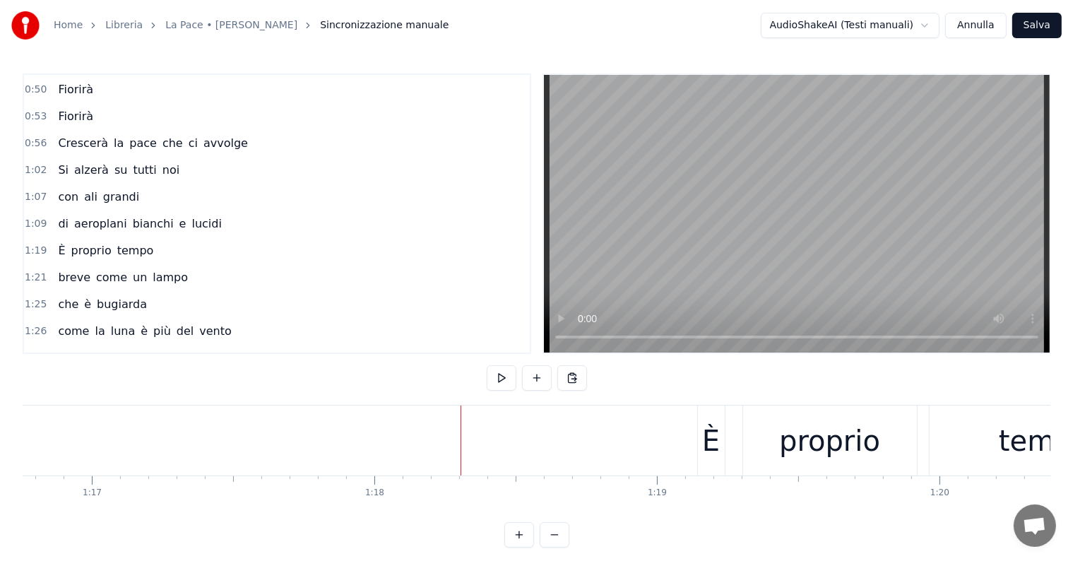
click at [59, 249] on div "È proprio tempo" at bounding box center [105, 250] width 107 height 25
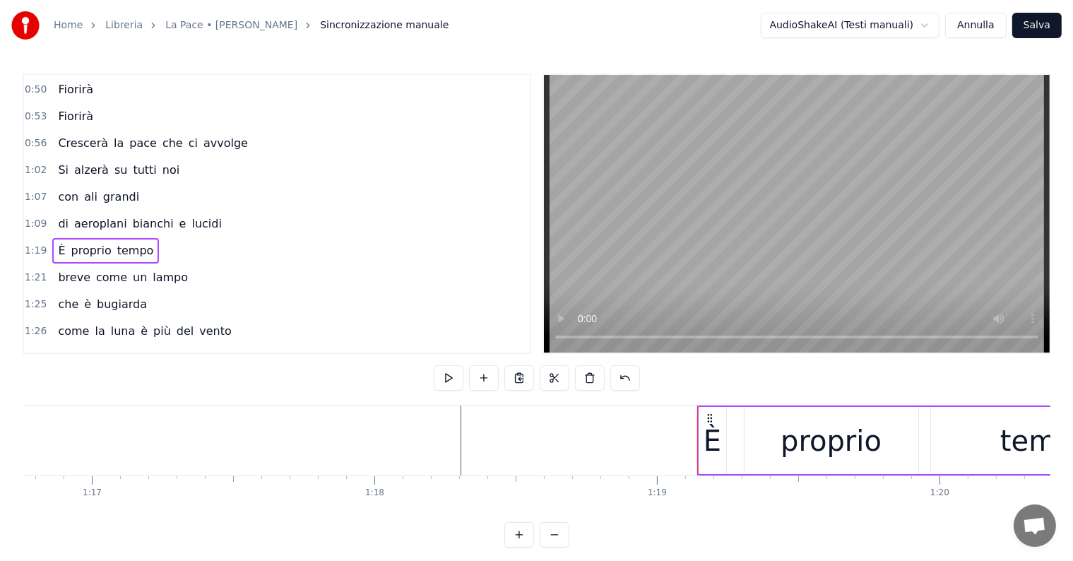
click at [52, 246] on div "È proprio tempo" at bounding box center [105, 250] width 107 height 25
click at [52, 238] on div "È proprio tempo" at bounding box center [105, 250] width 107 height 25
click at [56, 242] on span "È" at bounding box center [61, 250] width 10 height 16
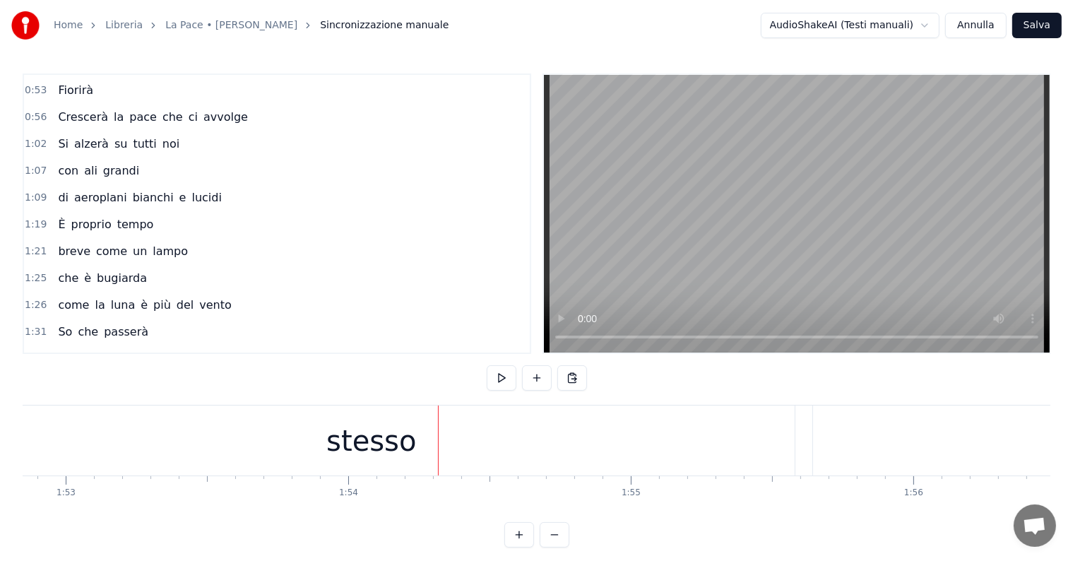
scroll to position [0, 31695]
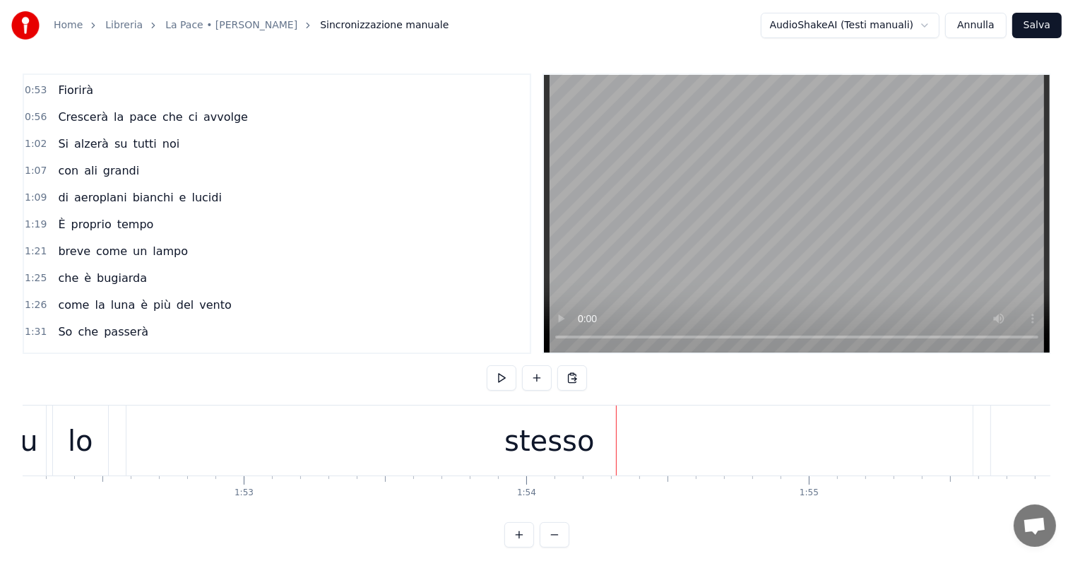
click at [455, 443] on div "stesso" at bounding box center [549, 440] width 846 height 70
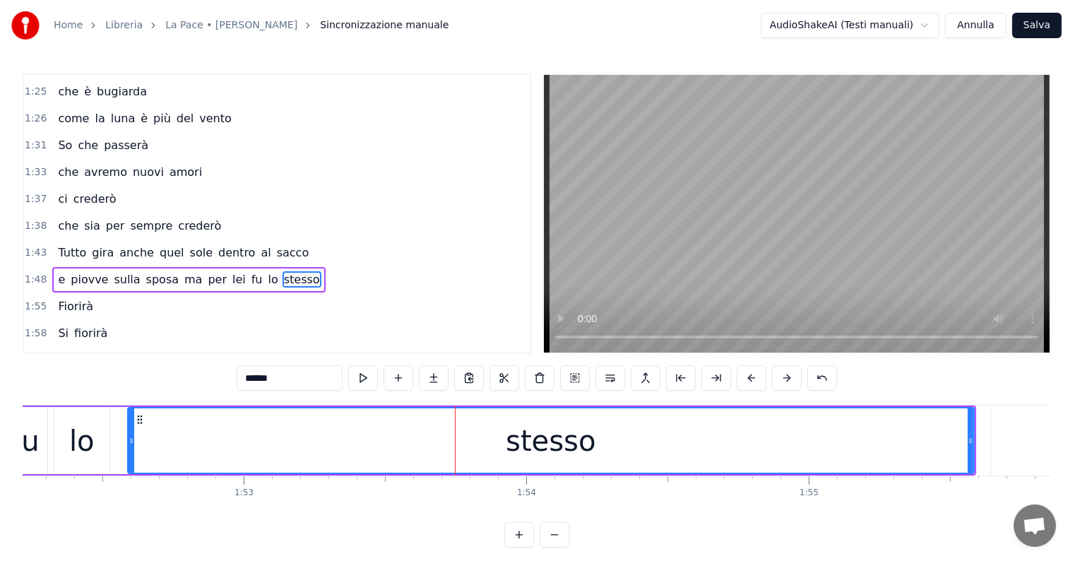
scroll to position [419, 0]
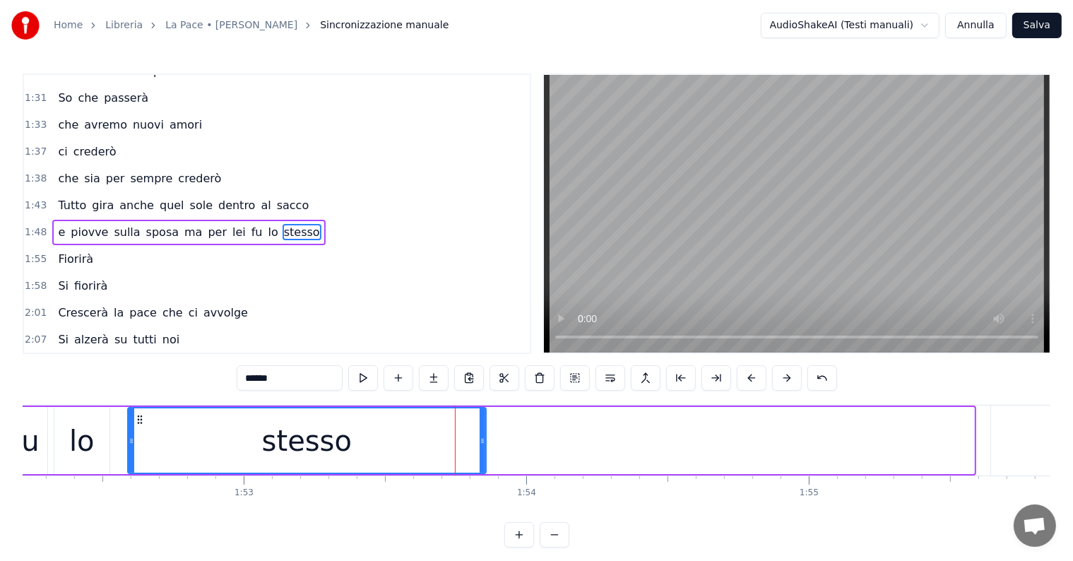
drag, startPoint x: 969, startPoint y: 438, endPoint x: 482, endPoint y: 438, distance: 487.9
click at [482, 438] on icon at bounding box center [482, 440] width 6 height 11
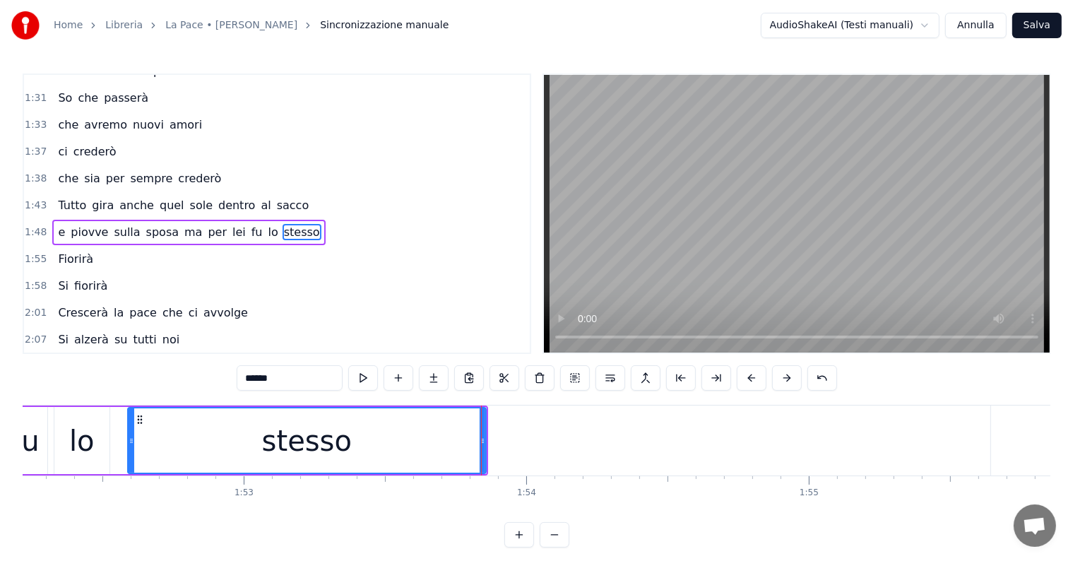
click at [68, 435] on div "lo" at bounding box center [81, 440] width 55 height 67
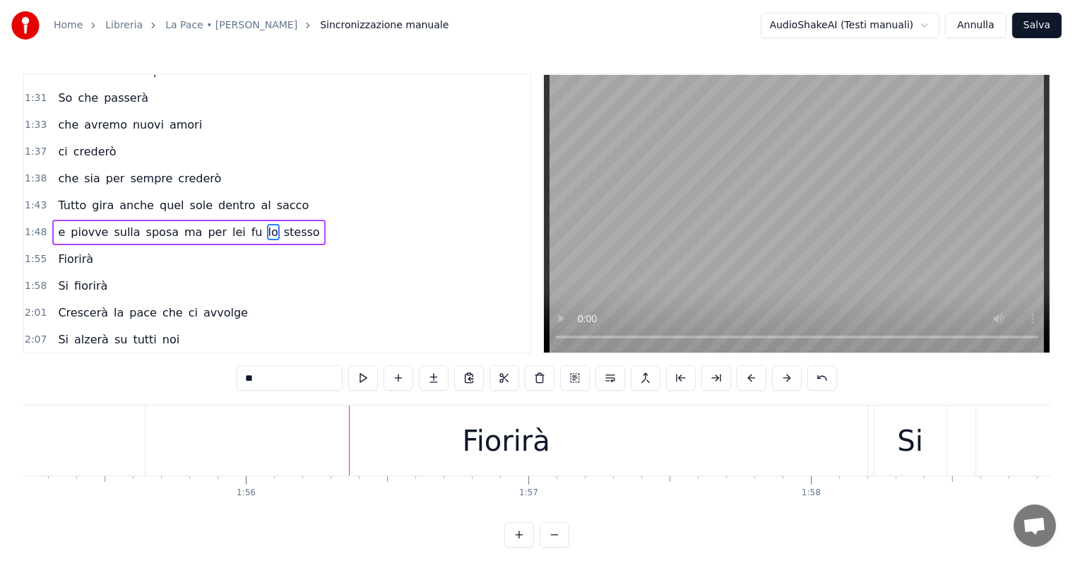
scroll to position [0, 32362]
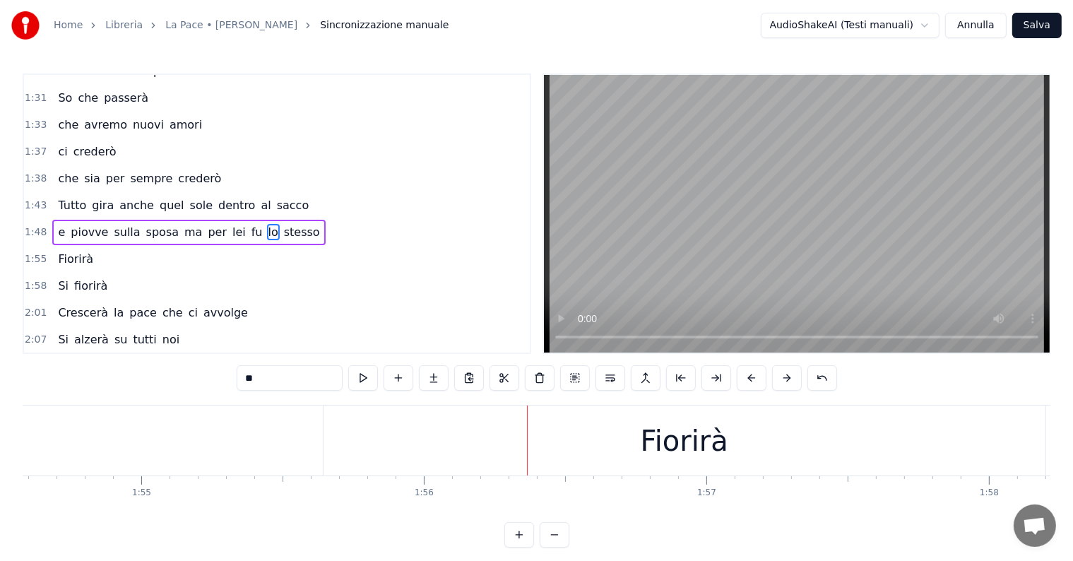
click at [556, 446] on div "Fiorirà" at bounding box center [684, 440] width 722 height 70
type input "*******"
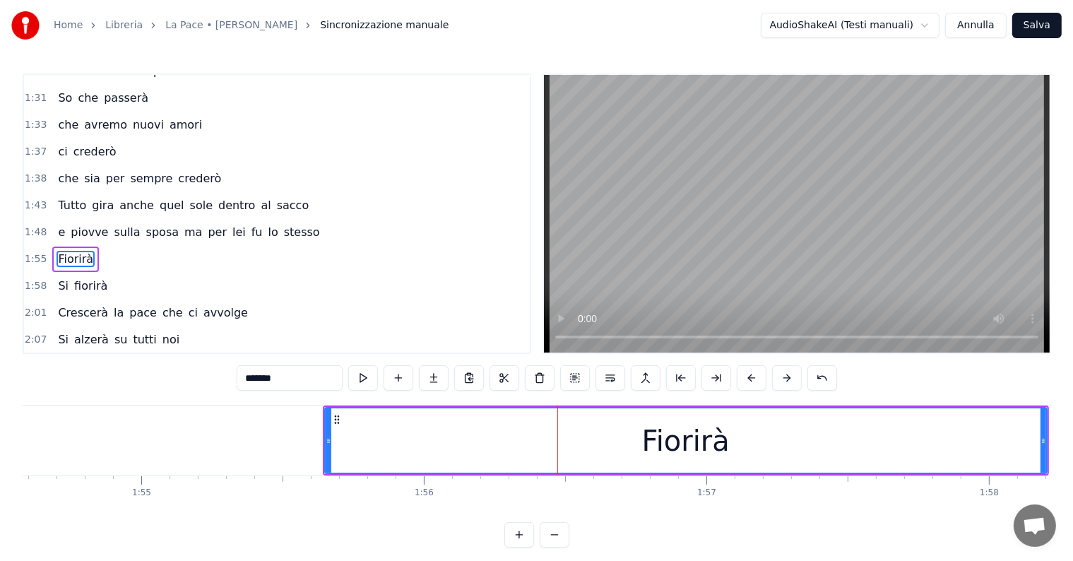
scroll to position [446, 0]
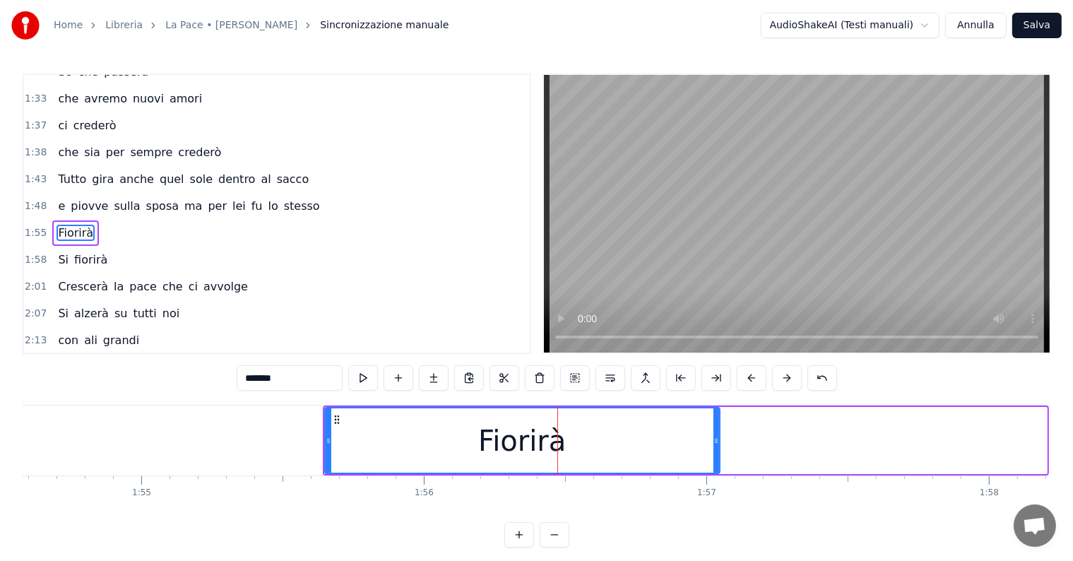
drag, startPoint x: 1042, startPoint y: 424, endPoint x: 715, endPoint y: 437, distance: 327.2
click at [715, 437] on div at bounding box center [716, 440] width 6 height 64
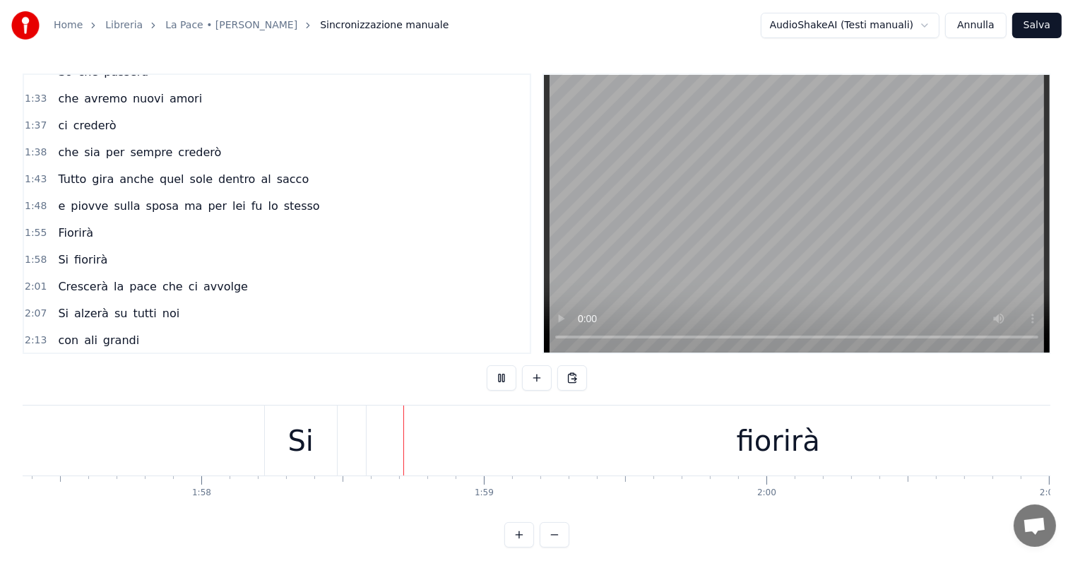
scroll to position [0, 33267]
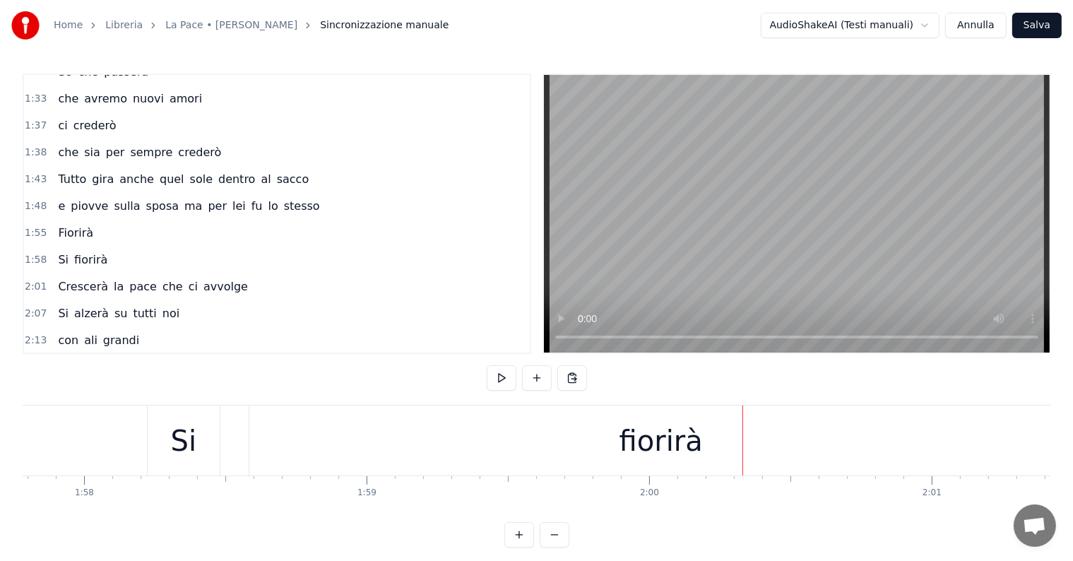
click at [616, 427] on div "fiorirà" at bounding box center [660, 440] width 823 height 70
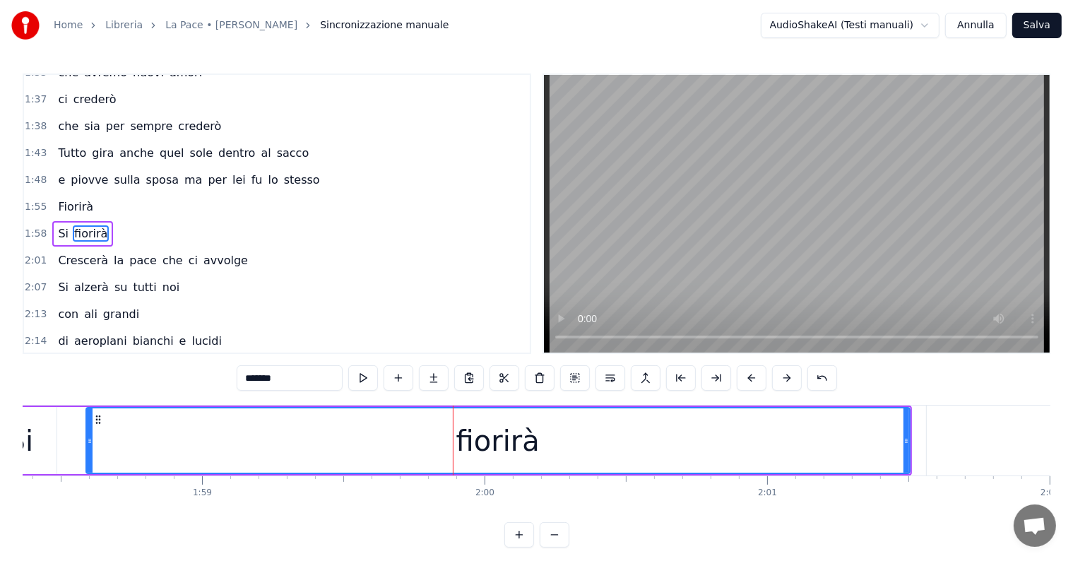
scroll to position [0, 33475]
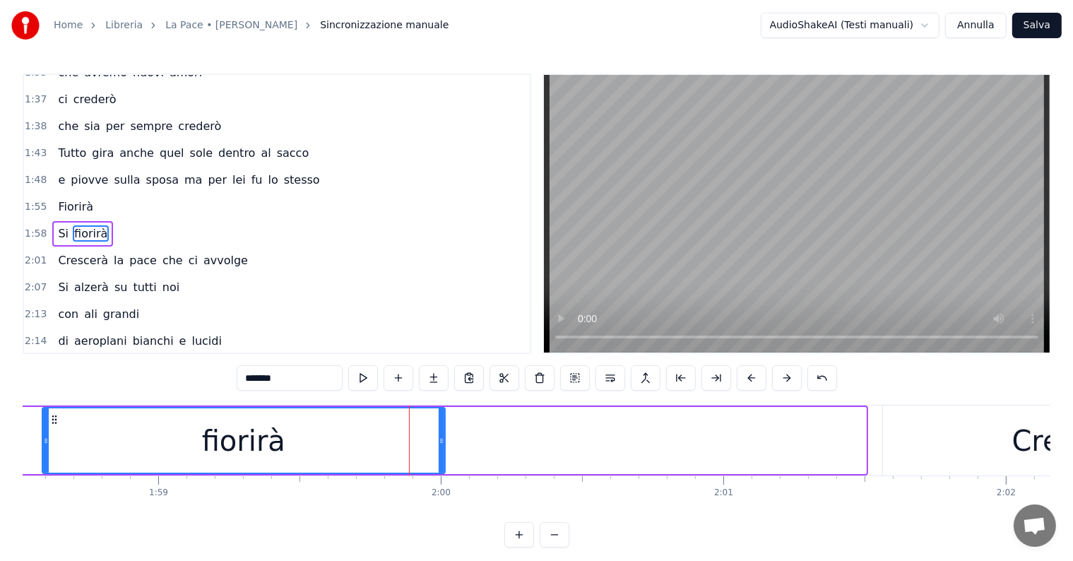
drag, startPoint x: 863, startPoint y: 429, endPoint x: 442, endPoint y: 444, distance: 421.1
click at [442, 444] on div at bounding box center [441, 440] width 6 height 64
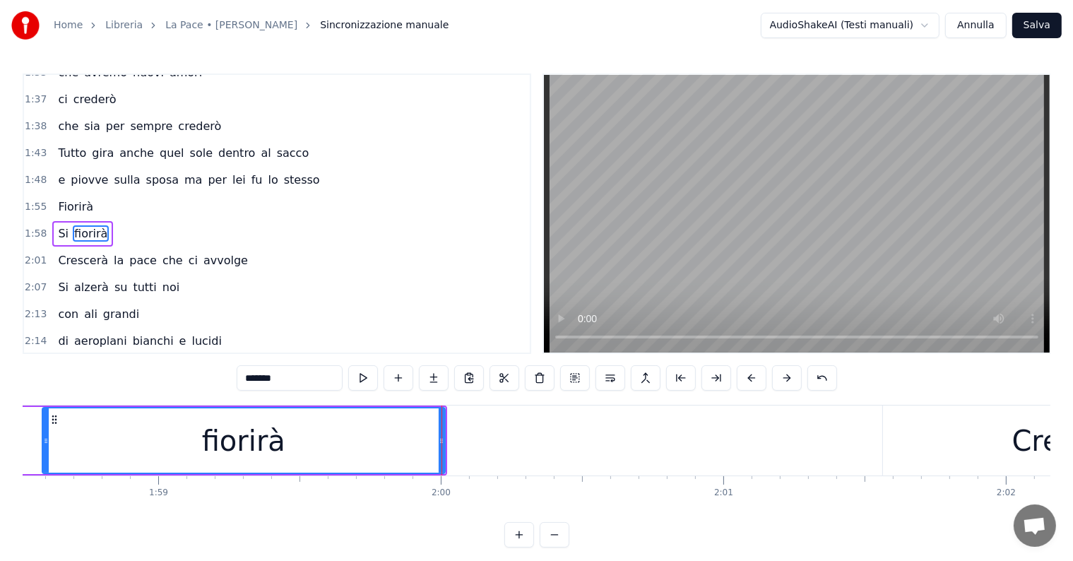
click at [59, 198] on div "Fiorirà" at bounding box center [75, 206] width 47 height 25
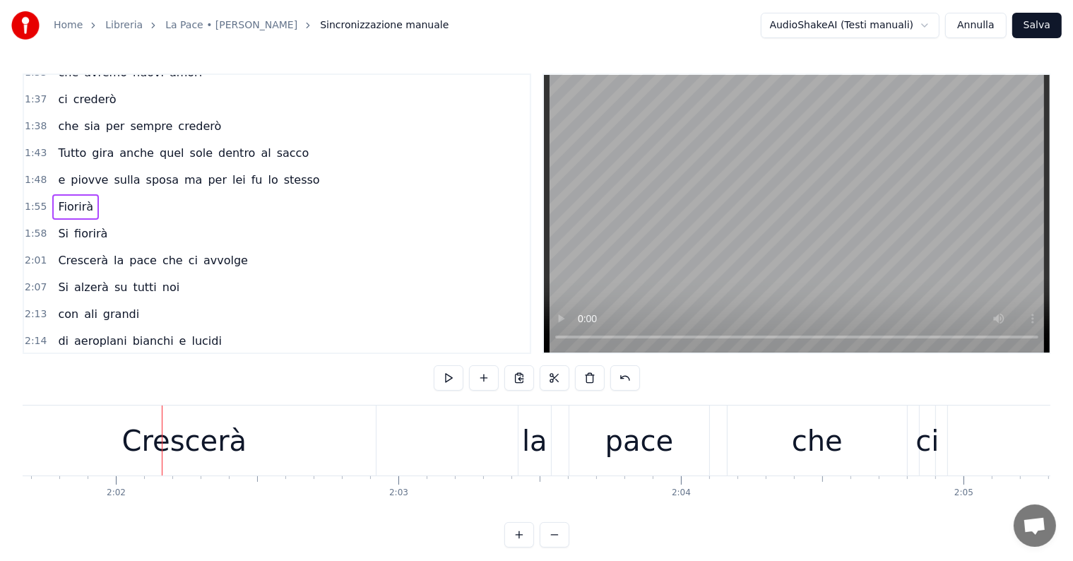
scroll to position [0, 34433]
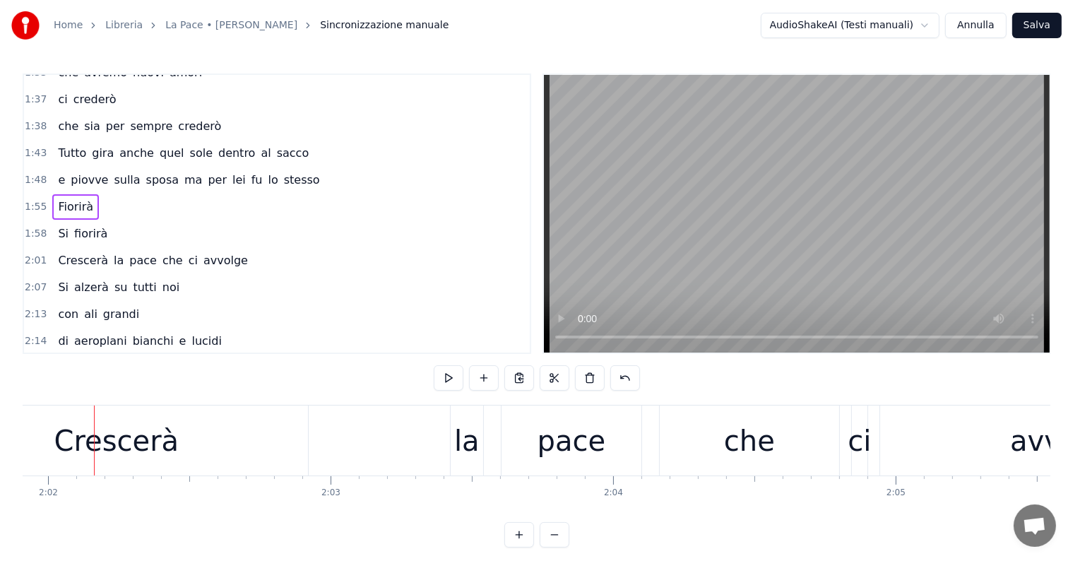
click at [223, 442] on div "Crescerà" at bounding box center [116, 440] width 383 height 70
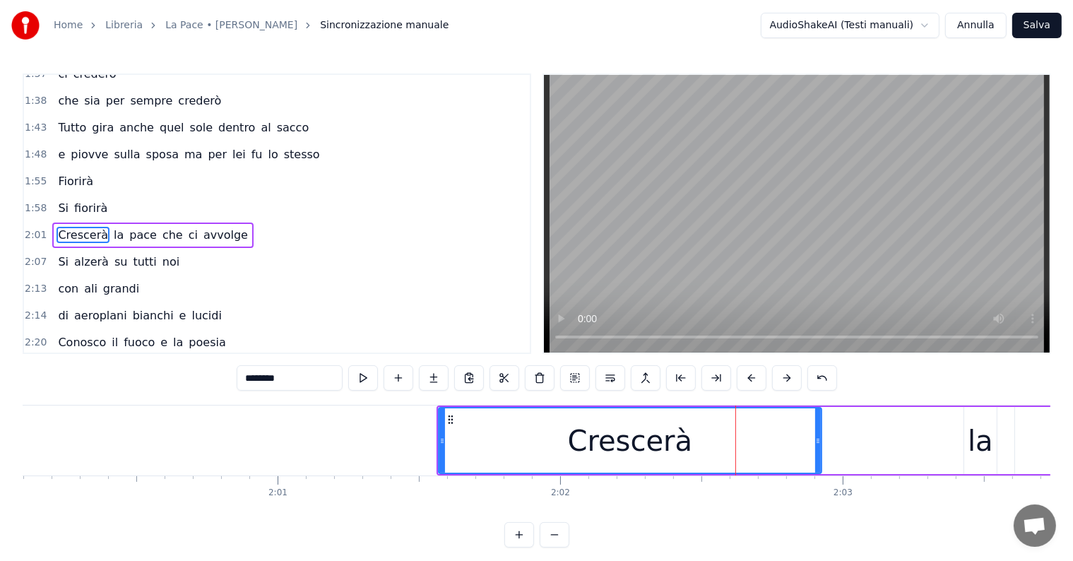
scroll to position [0, 34054]
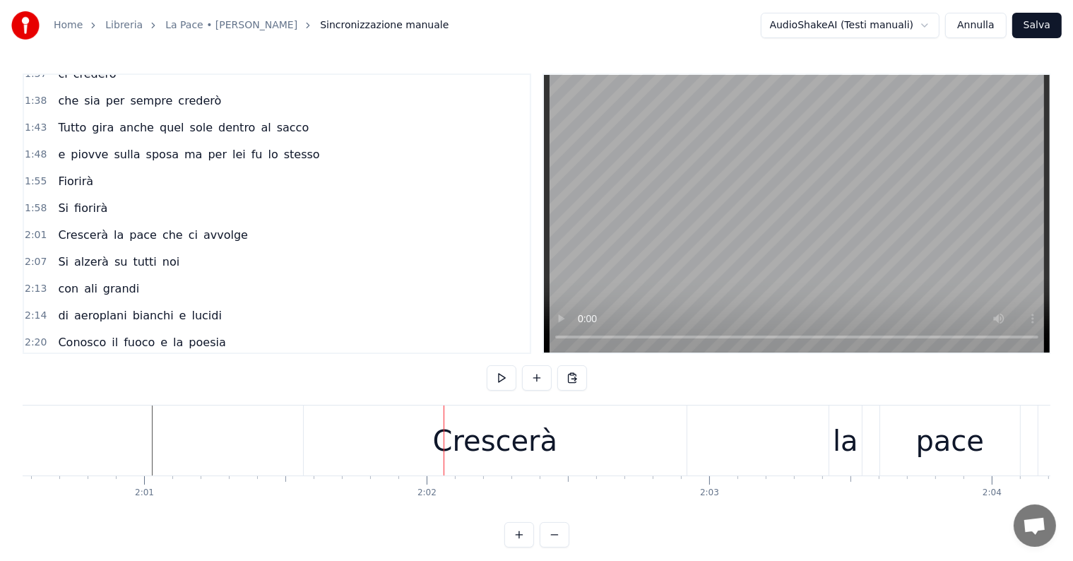
click at [449, 454] on div "Crescerà" at bounding box center [495, 440] width 125 height 42
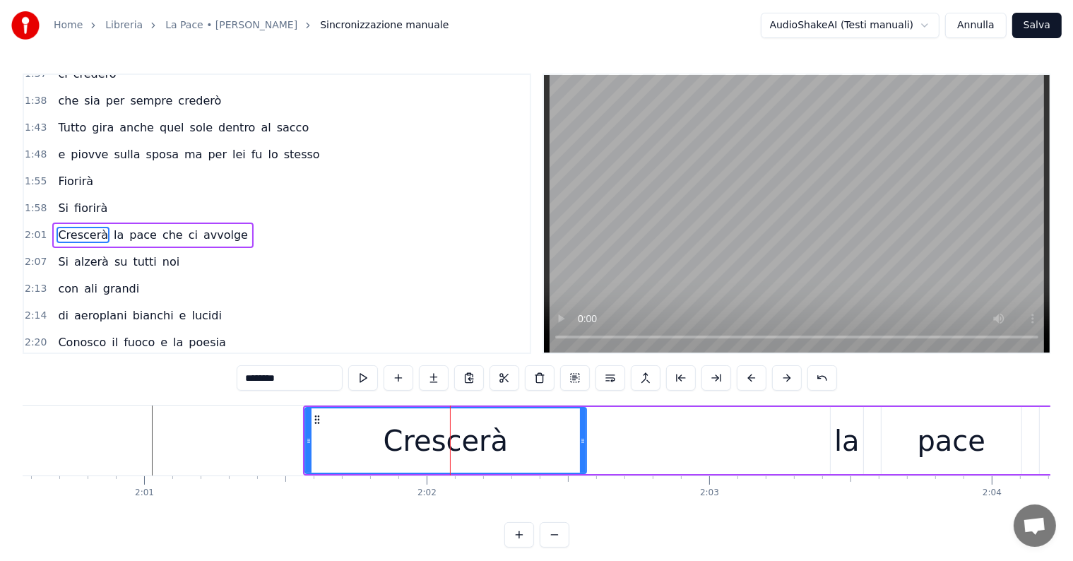
drag, startPoint x: 683, startPoint y: 426, endPoint x: 581, endPoint y: 432, distance: 101.8
click at [581, 432] on div at bounding box center [583, 440] width 6 height 64
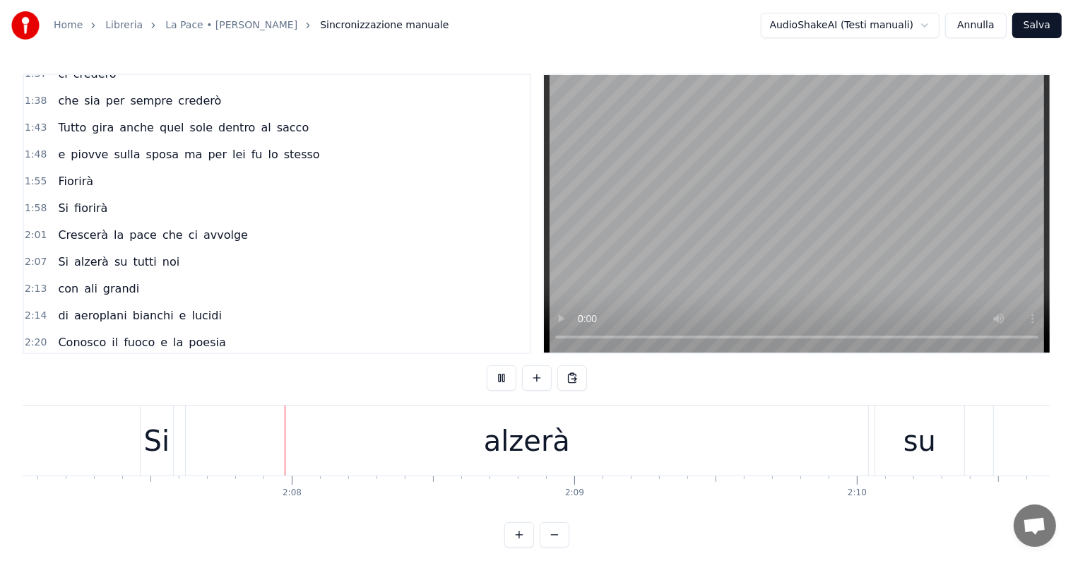
scroll to position [0, 35889]
click at [489, 437] on div "alzerà" at bounding box center [521, 440] width 86 height 42
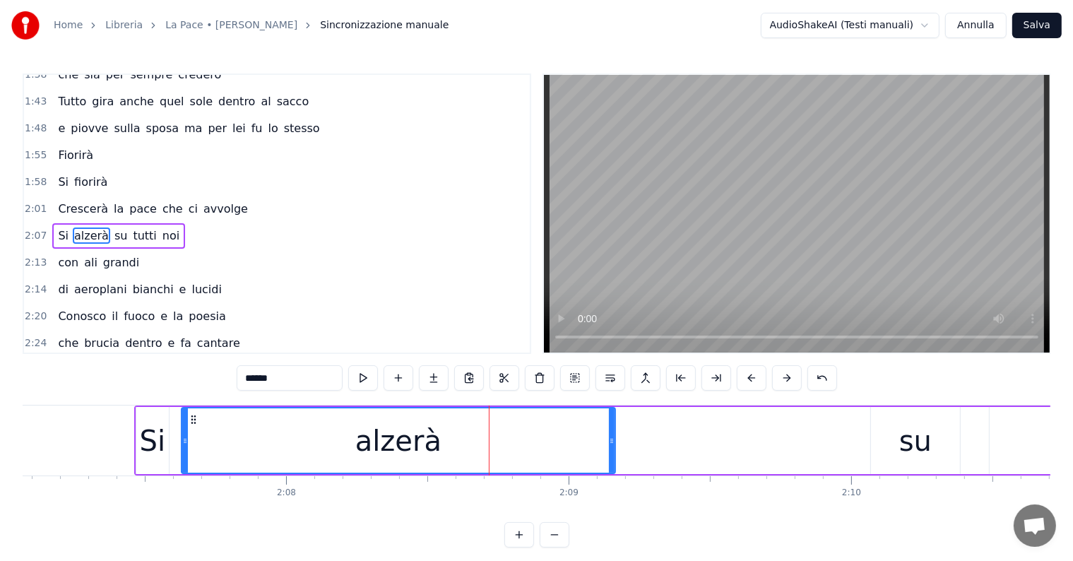
drag, startPoint x: 859, startPoint y: 435, endPoint x: 610, endPoint y: 436, distance: 248.6
click at [610, 436] on icon at bounding box center [612, 440] width 6 height 11
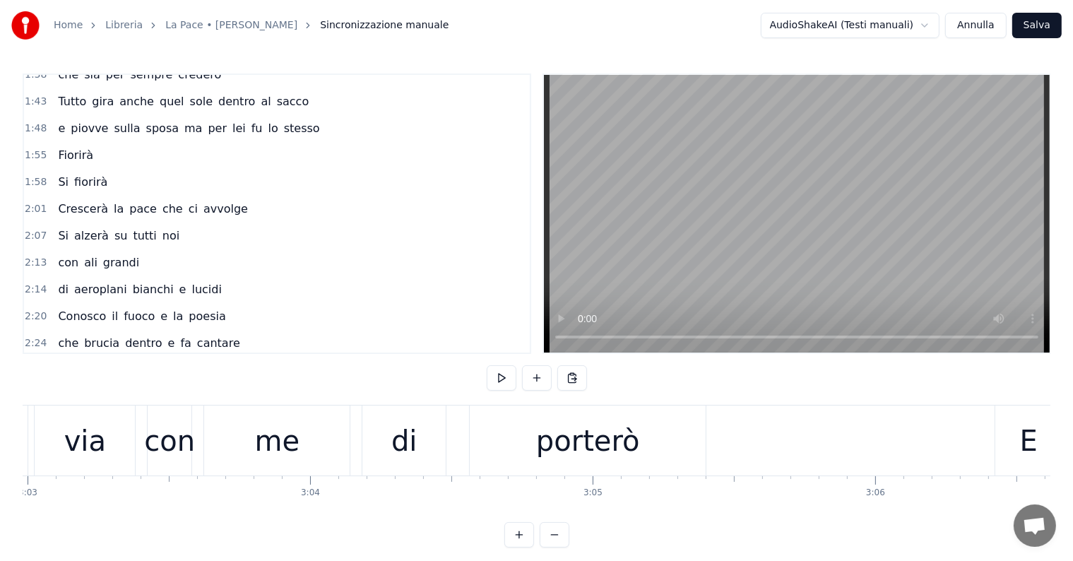
scroll to position [0, 51594]
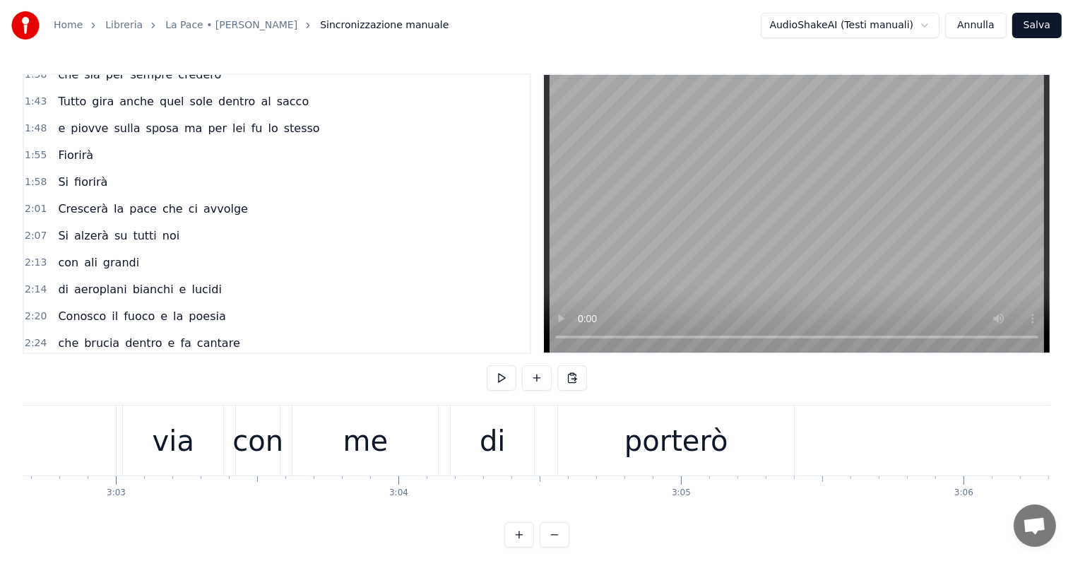
click at [499, 454] on div "di" at bounding box center [492, 440] width 26 height 42
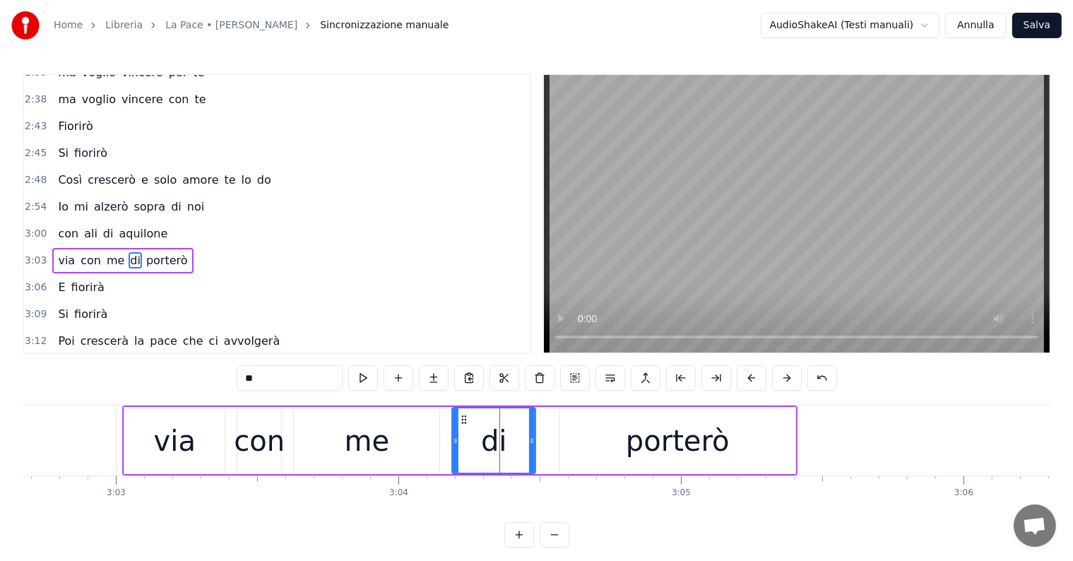
scroll to position [861, 0]
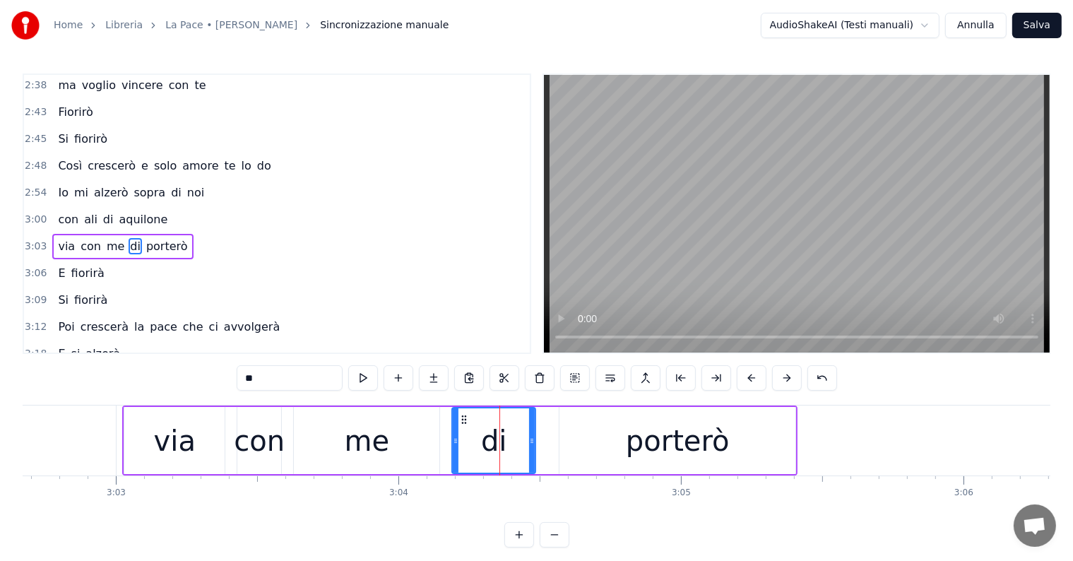
click at [251, 376] on input "**" at bounding box center [290, 377] width 106 height 25
type input "**"
click at [73, 207] on div "con [PERSON_NAME]" at bounding box center [112, 219] width 121 height 25
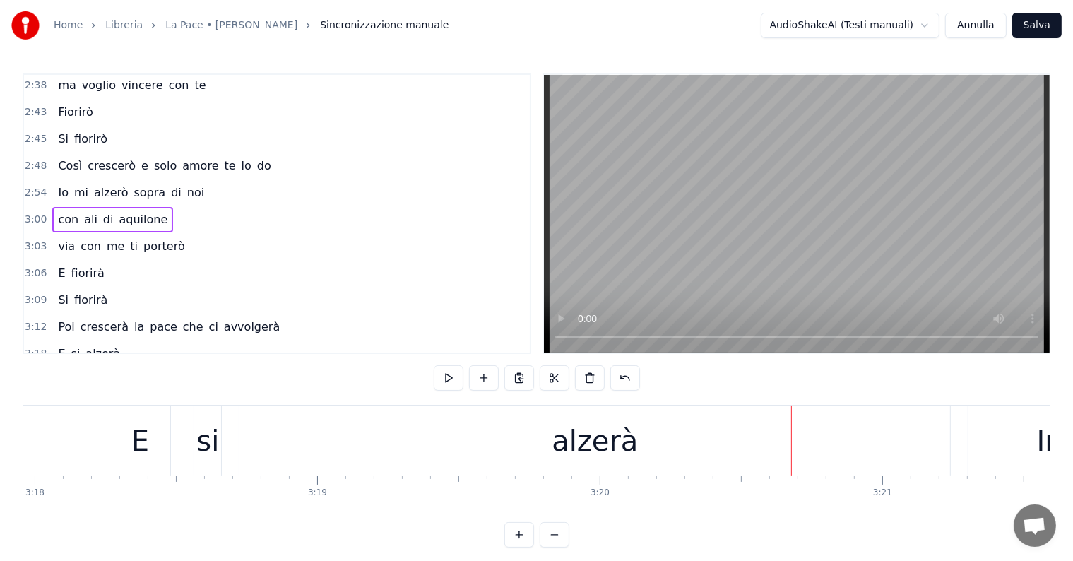
scroll to position [0, 55822]
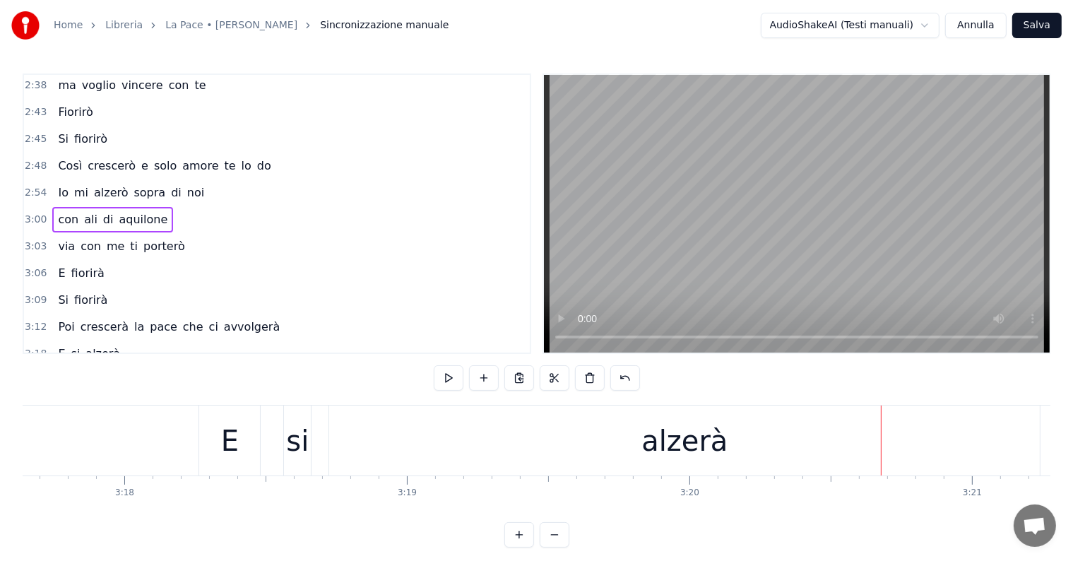
click at [606, 429] on div "alzerà" at bounding box center [684, 440] width 710 height 70
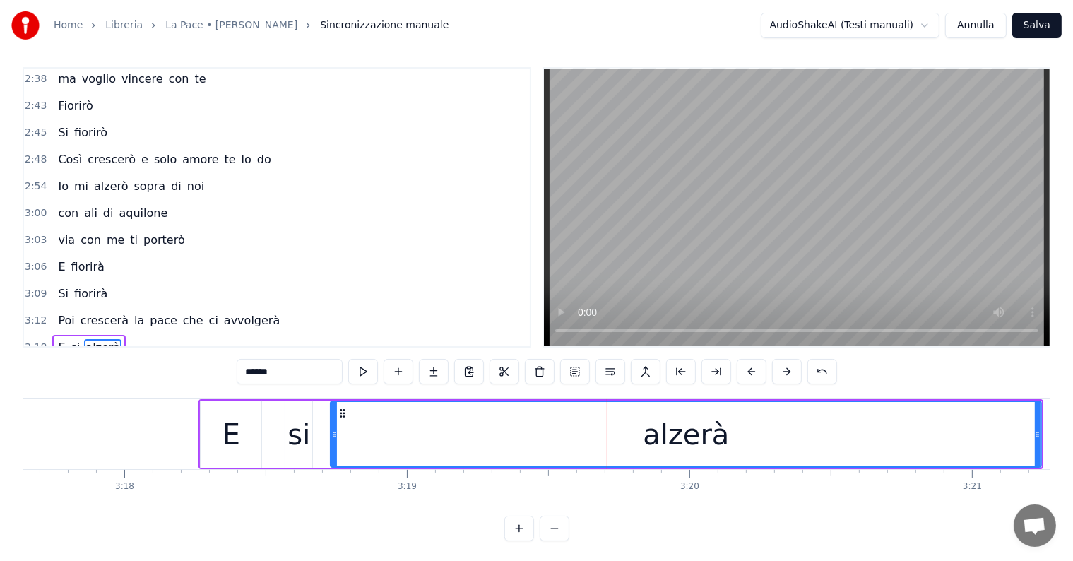
scroll to position [891, 0]
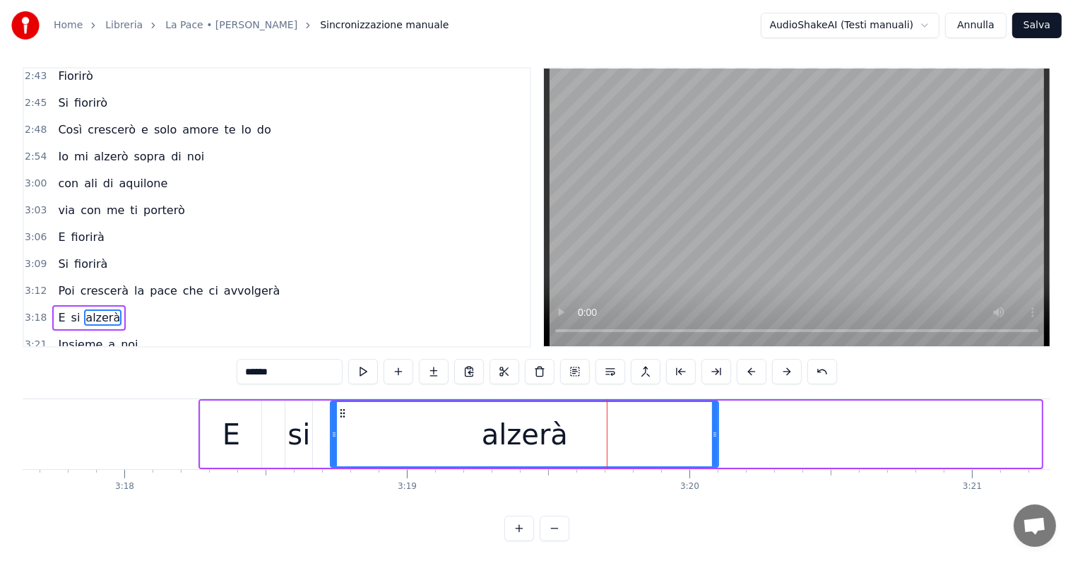
drag, startPoint x: 1038, startPoint y: 418, endPoint x: 715, endPoint y: 430, distance: 322.9
click at [715, 430] on div at bounding box center [715, 434] width 6 height 64
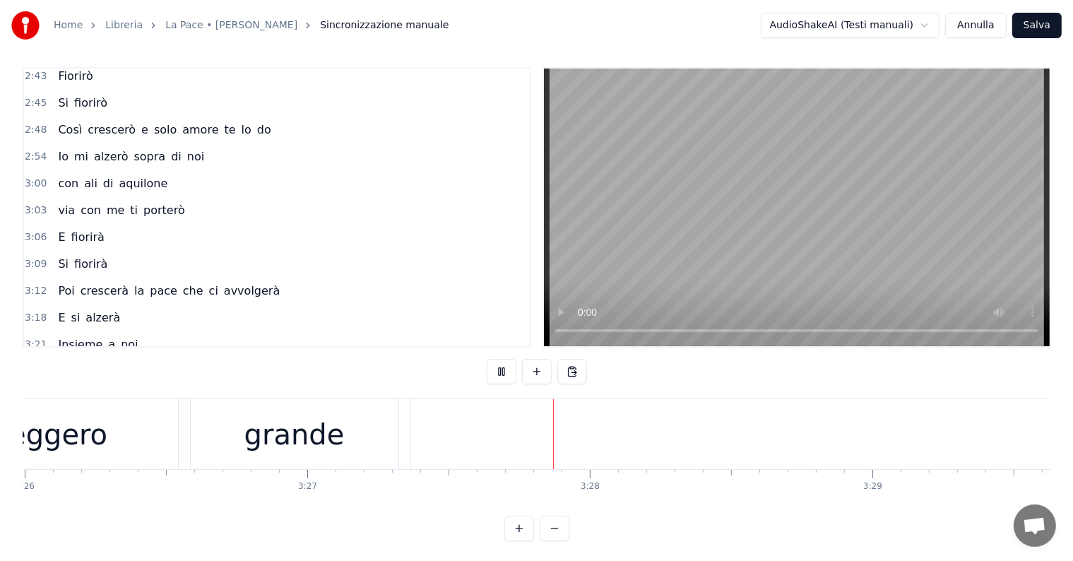
scroll to position [0, 58478]
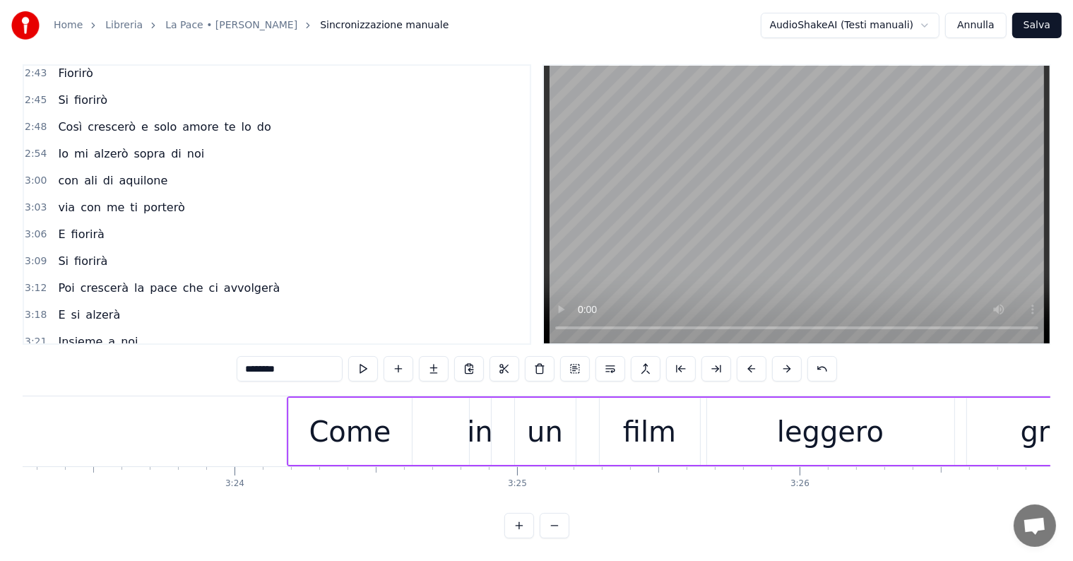
scroll to position [0, 56883]
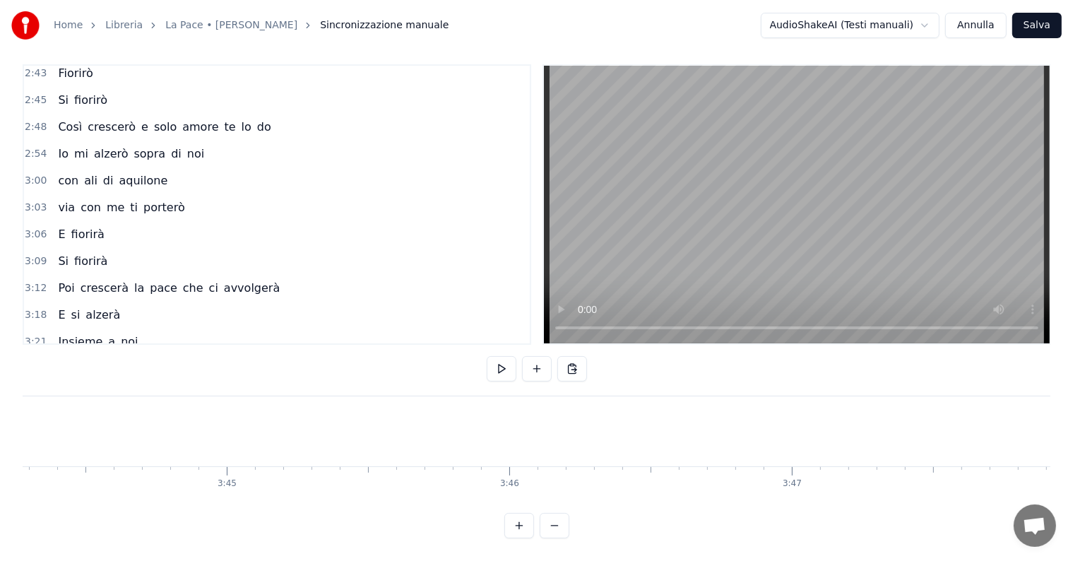
scroll to position [0, 63434]
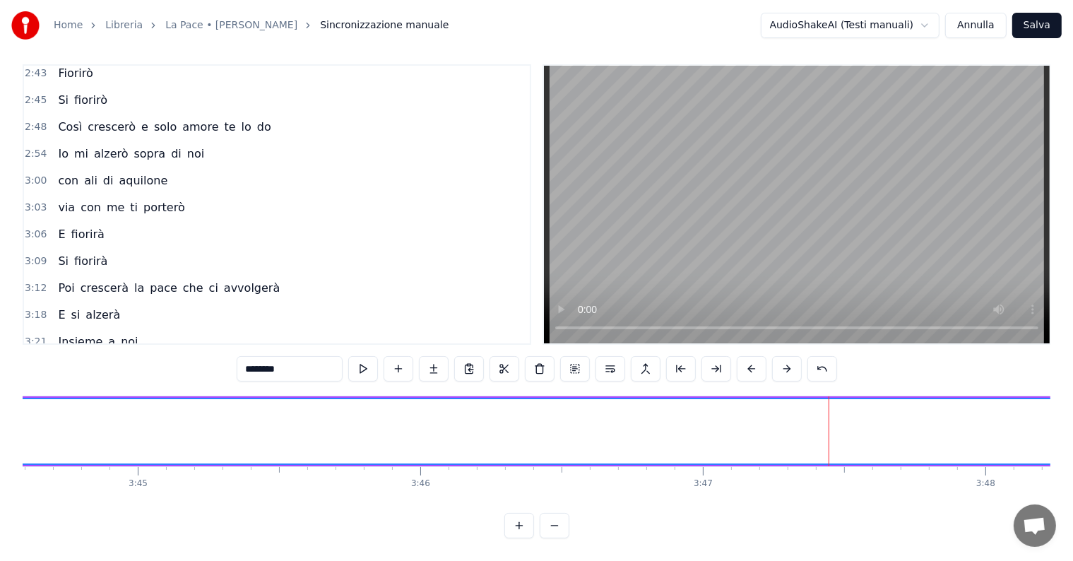
click at [252, 360] on span "voleremo" at bounding box center [280, 368] width 56 height 16
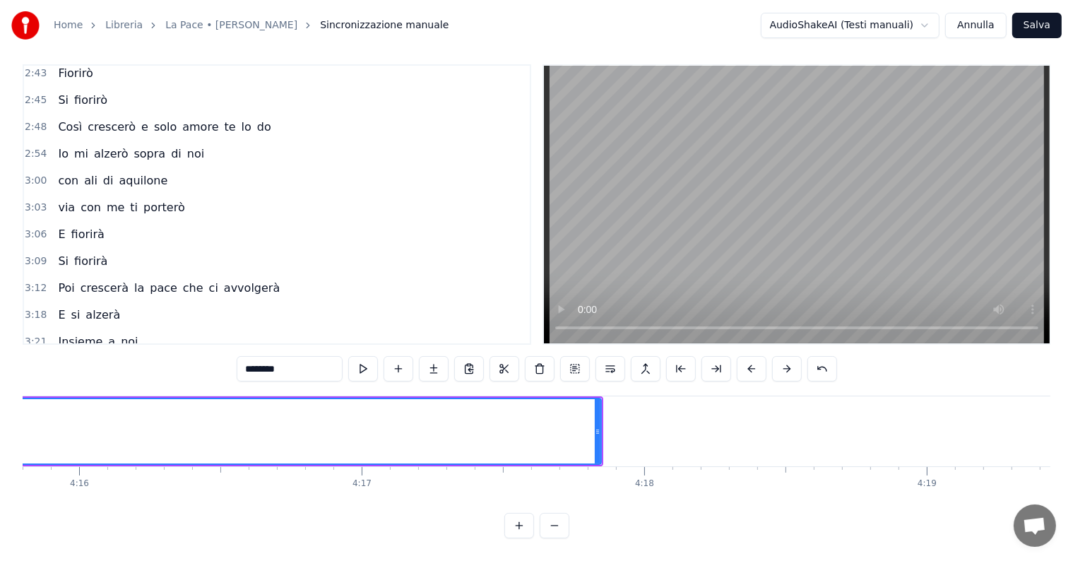
scroll to position [0, 71982]
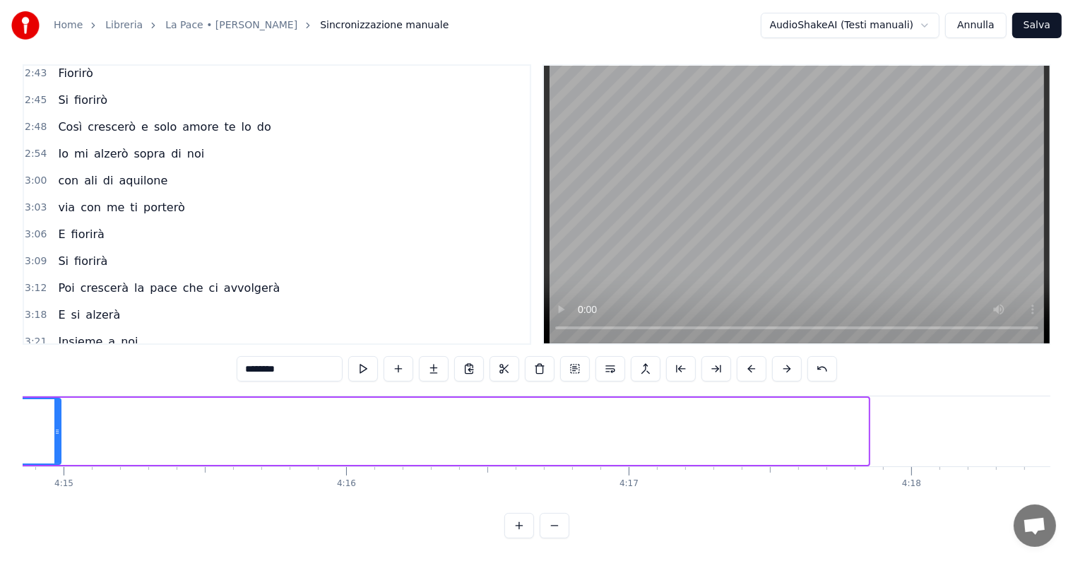
drag, startPoint x: 861, startPoint y: 407, endPoint x: 54, endPoint y: 410, distance: 807.1
click at [54, 410] on div at bounding box center [57, 431] width 6 height 64
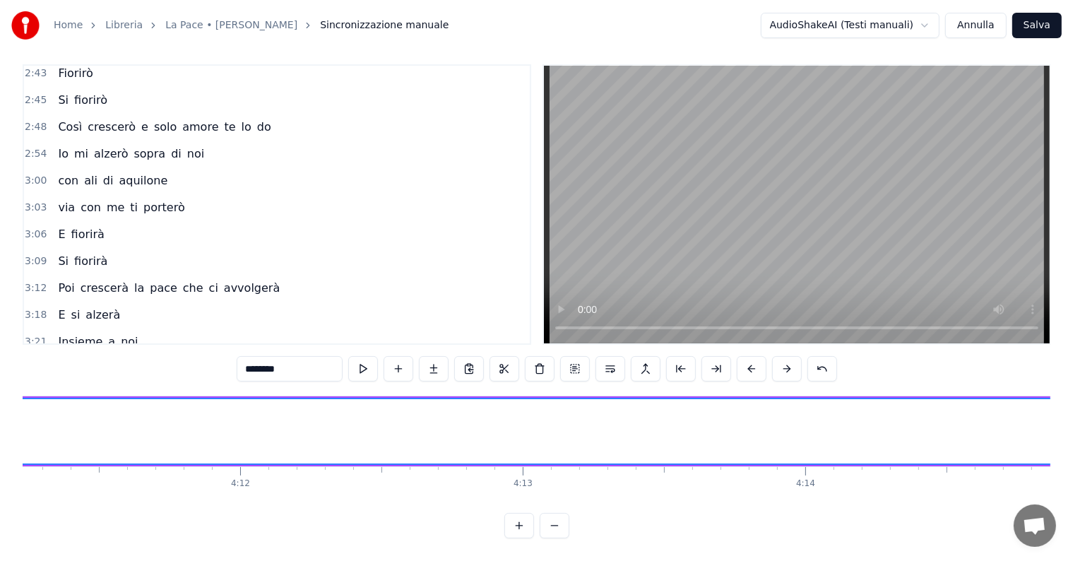
scroll to position [0, 71225]
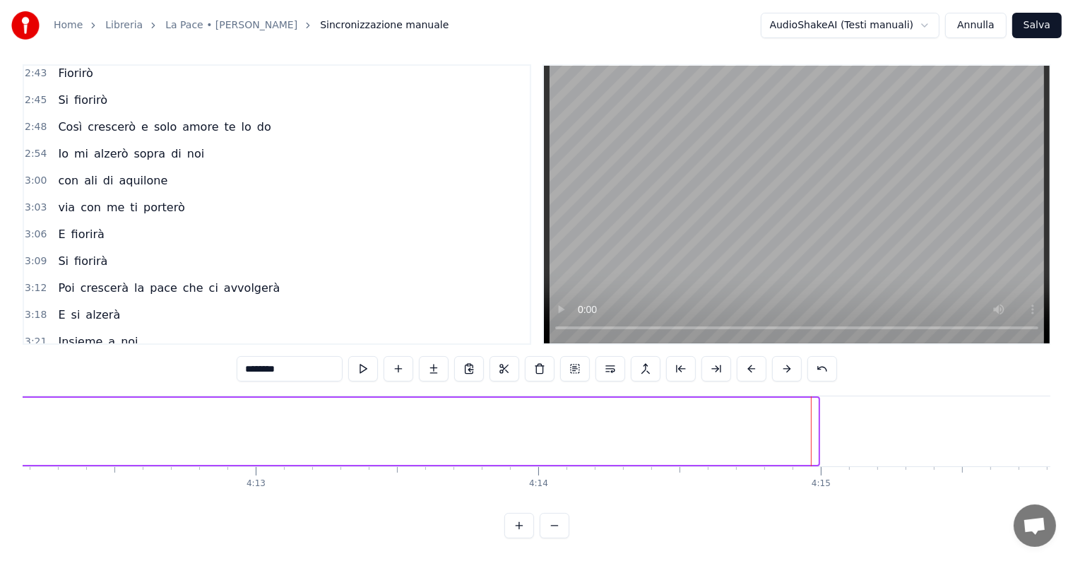
drag, startPoint x: 813, startPoint y: 397, endPoint x: 0, endPoint y: 398, distance: 813.4
click at [0, 398] on div "Home Libreria La Pace • [PERSON_NAME] manuale AudioShakeAI (Testi manuali) Annu…" at bounding box center [536, 264] width 1073 height 547
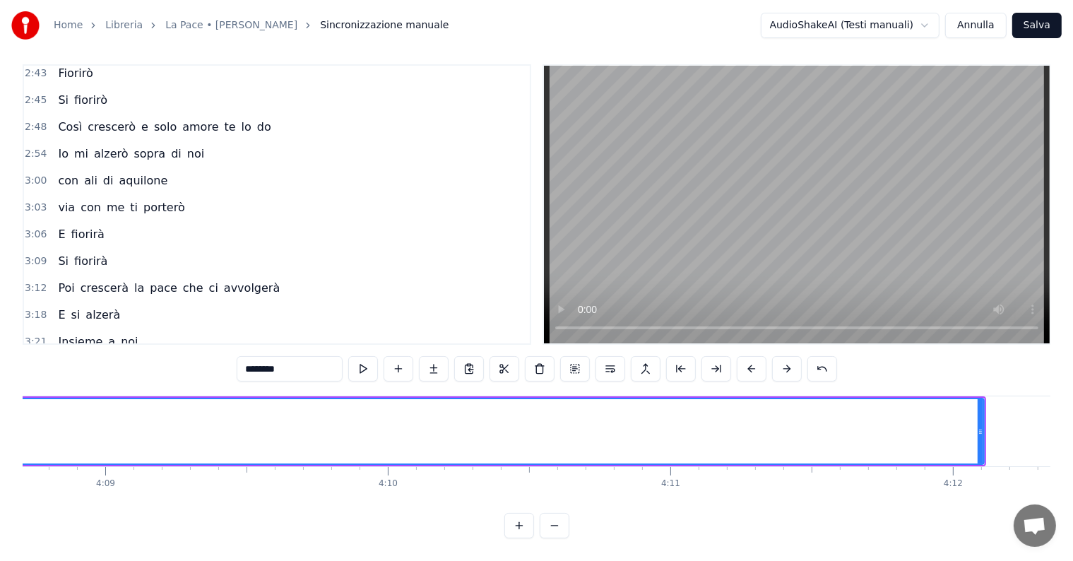
scroll to position [0, 70379]
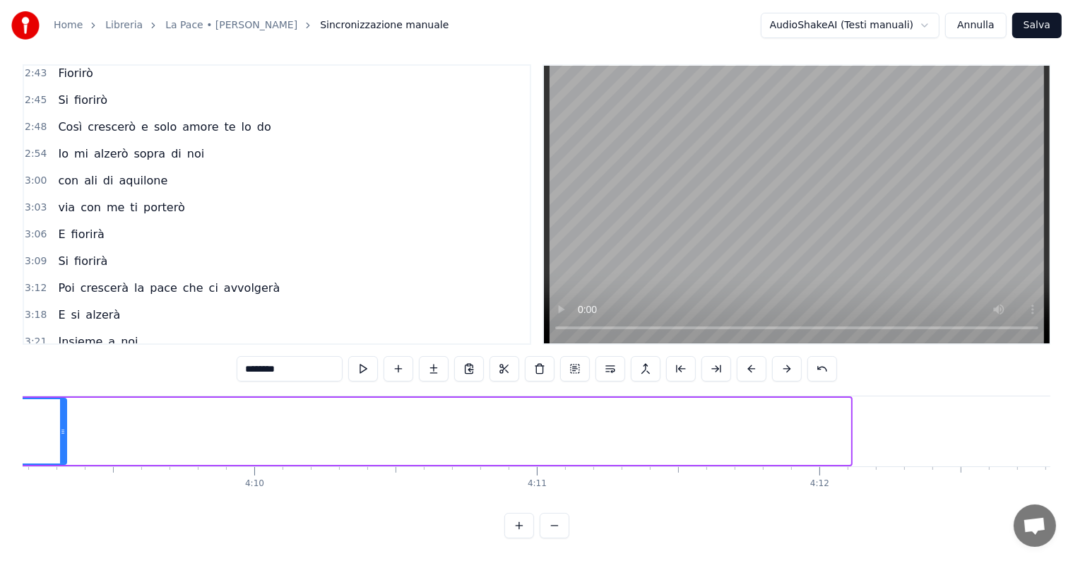
drag, startPoint x: 848, startPoint y: 398, endPoint x: 64, endPoint y: 400, distance: 783.8
click at [62, 400] on div at bounding box center [63, 431] width 6 height 64
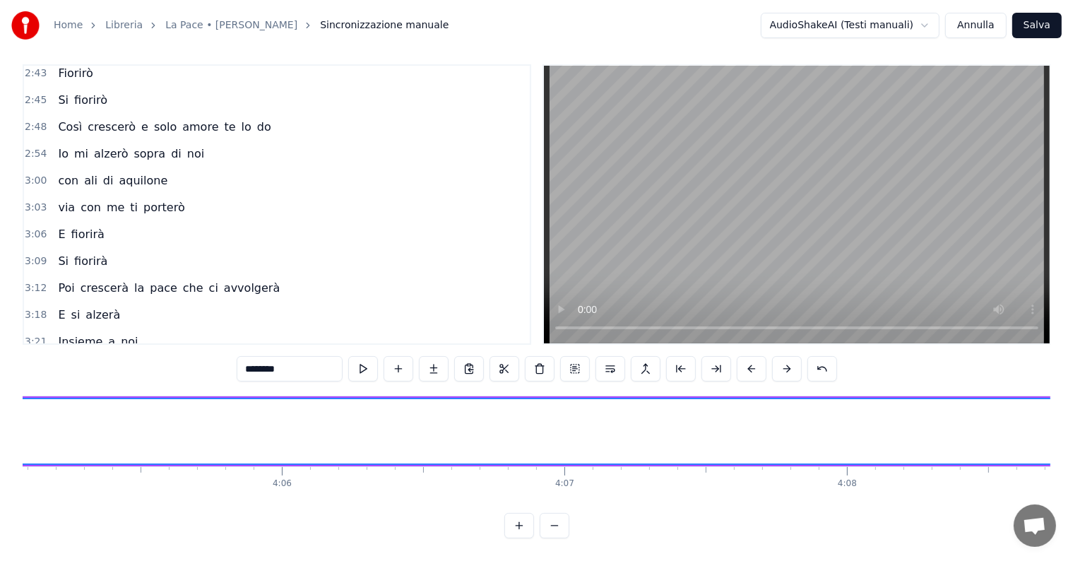
scroll to position [0, 69578]
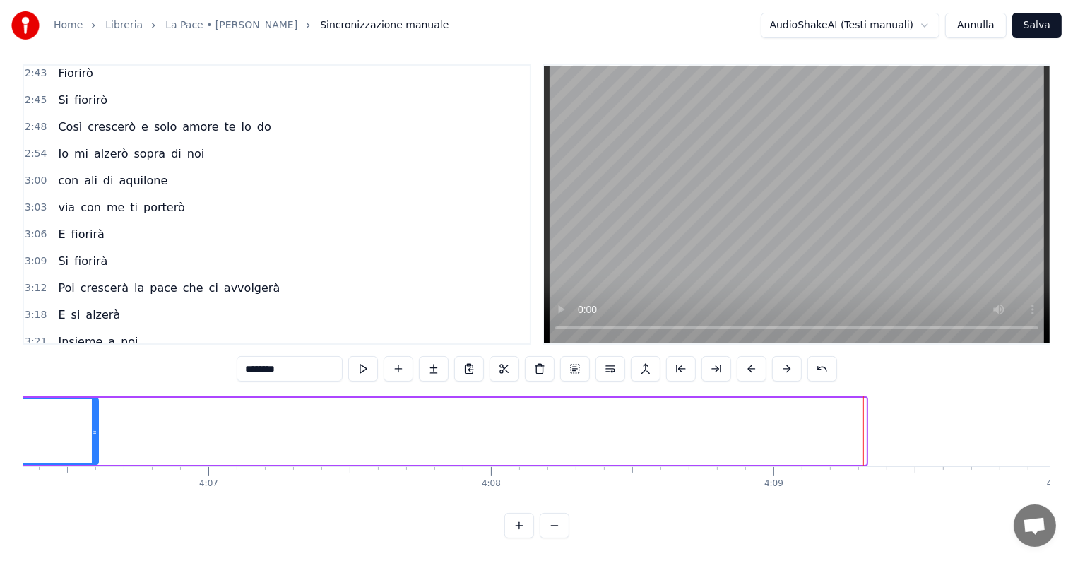
drag, startPoint x: 861, startPoint y: 398, endPoint x: 94, endPoint y: 412, distance: 767.7
click at [94, 412] on div at bounding box center [95, 431] width 6 height 64
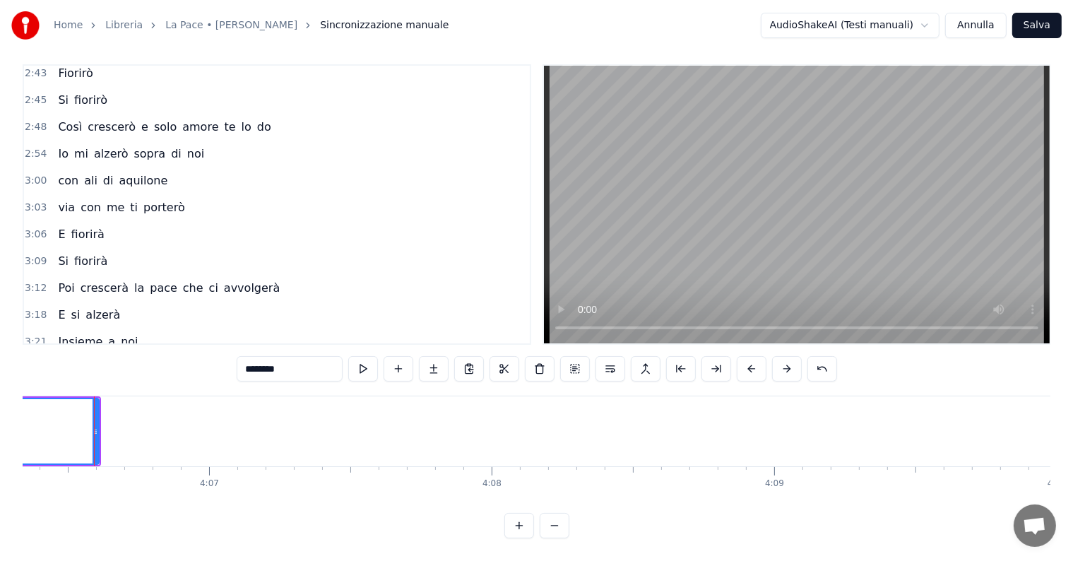
scroll to position [0, 69044]
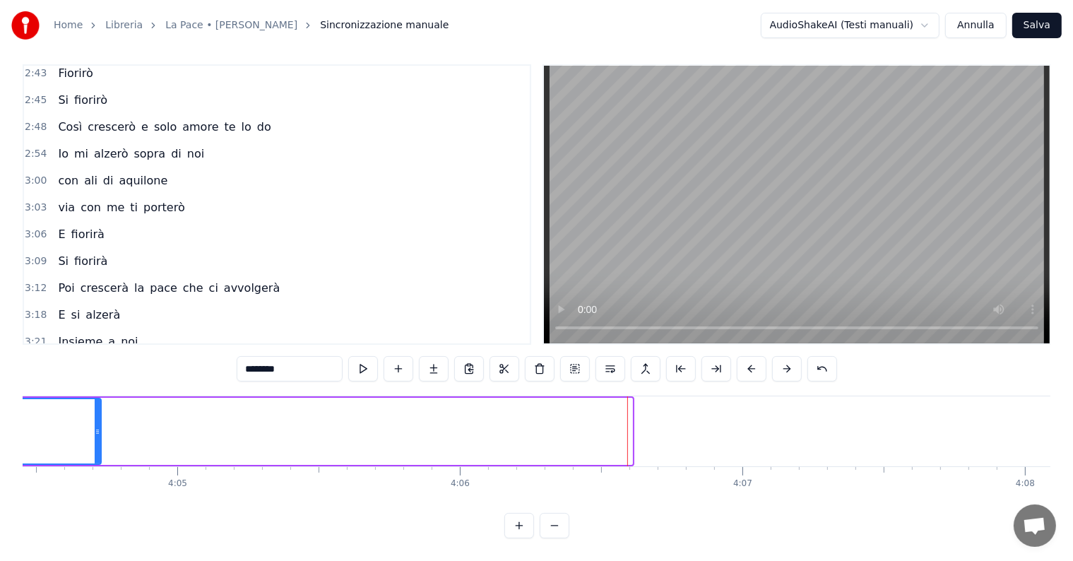
drag, startPoint x: 630, startPoint y: 402, endPoint x: 85, endPoint y: 406, distance: 545.1
click at [95, 406] on div at bounding box center [98, 431] width 6 height 64
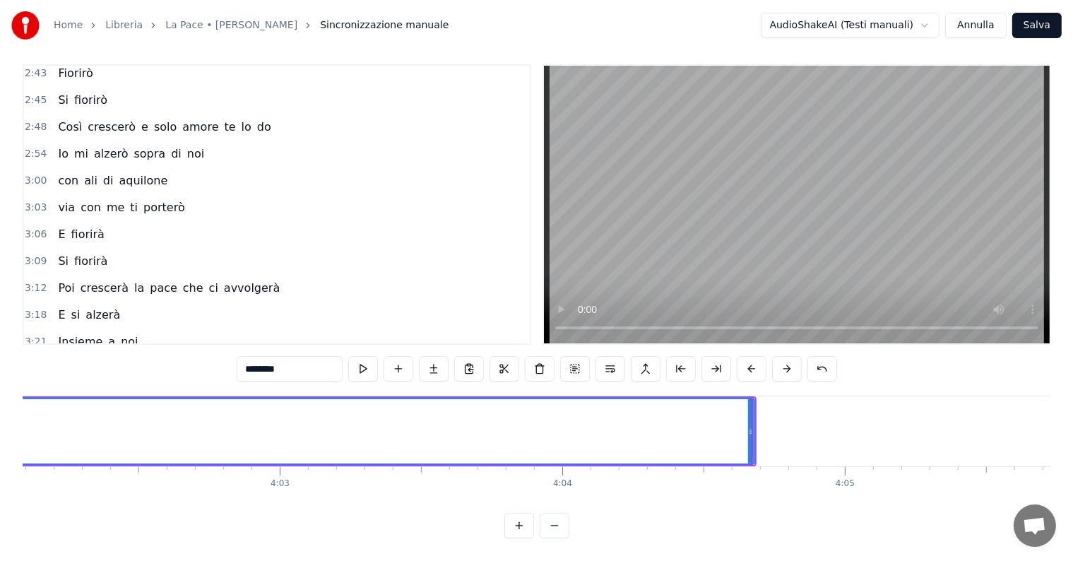
scroll to position [0, 68198]
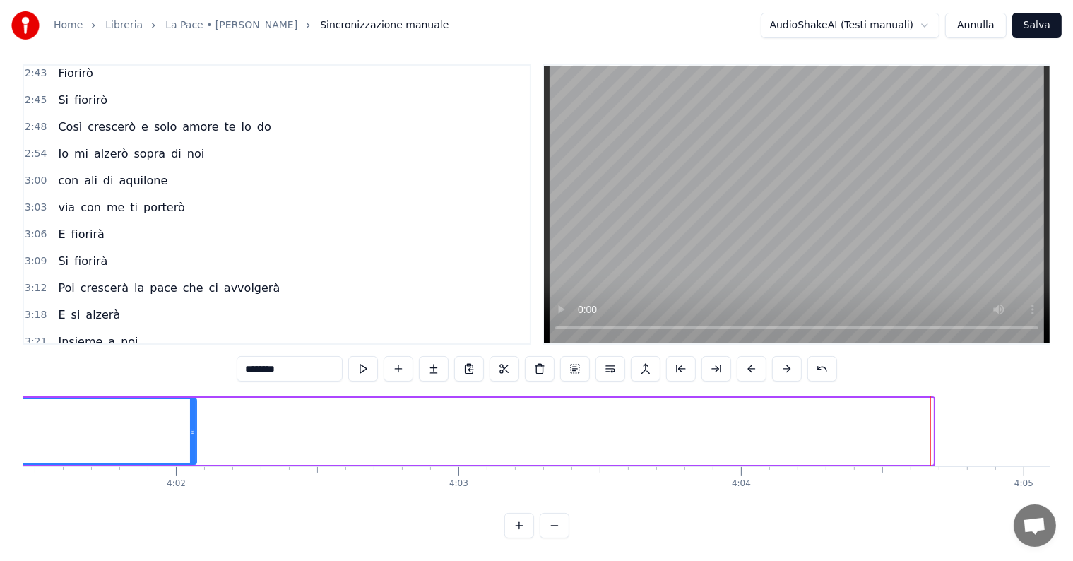
drag, startPoint x: 931, startPoint y: 406, endPoint x: 153, endPoint y: 424, distance: 777.6
click at [190, 424] on div at bounding box center [193, 431] width 6 height 64
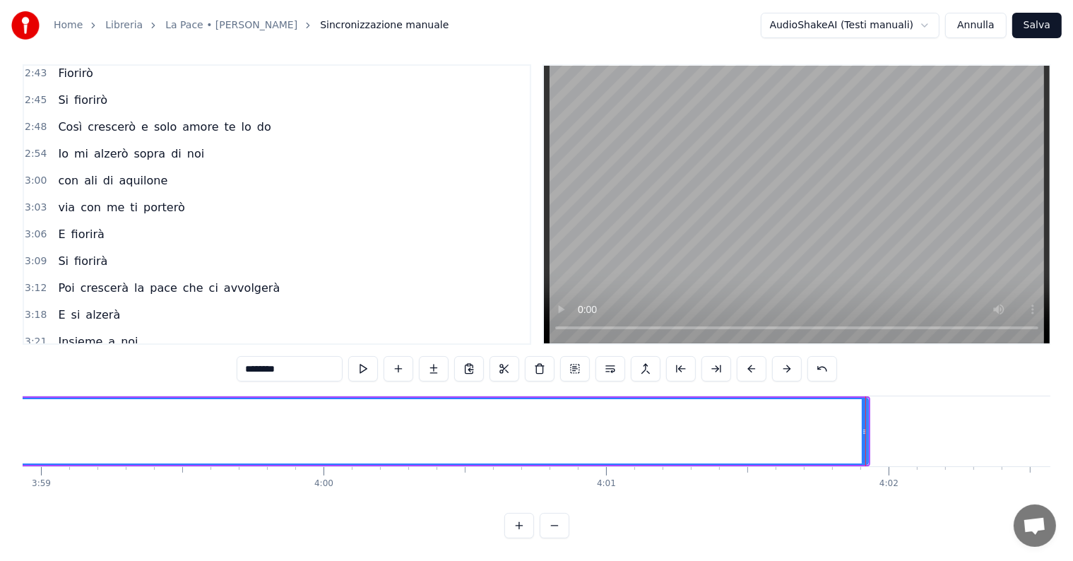
scroll to position [0, 67530]
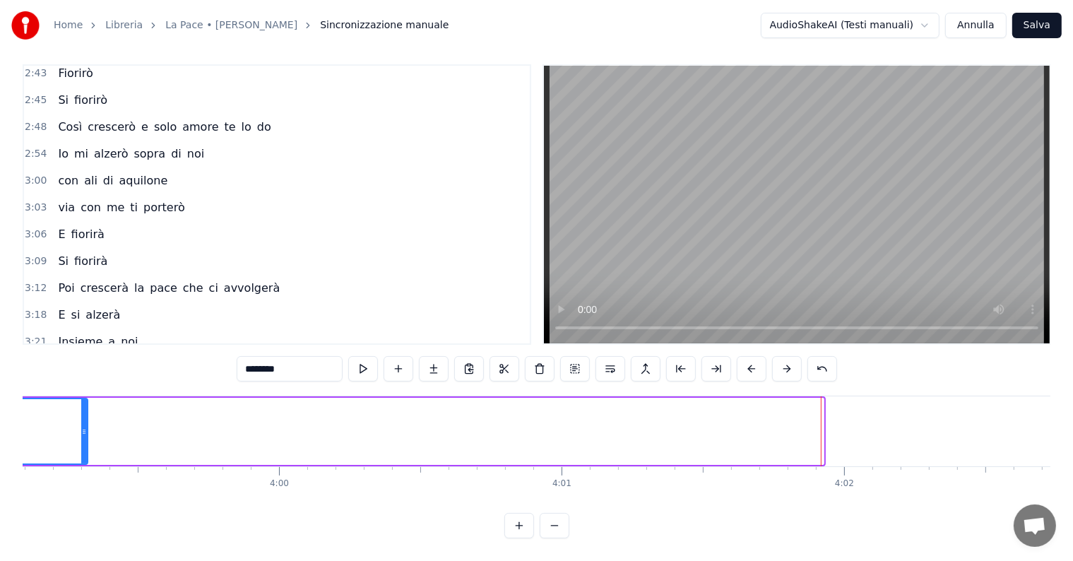
drag, startPoint x: 820, startPoint y: 398, endPoint x: 58, endPoint y: 411, distance: 762.7
click at [81, 411] on div at bounding box center [84, 431] width 6 height 64
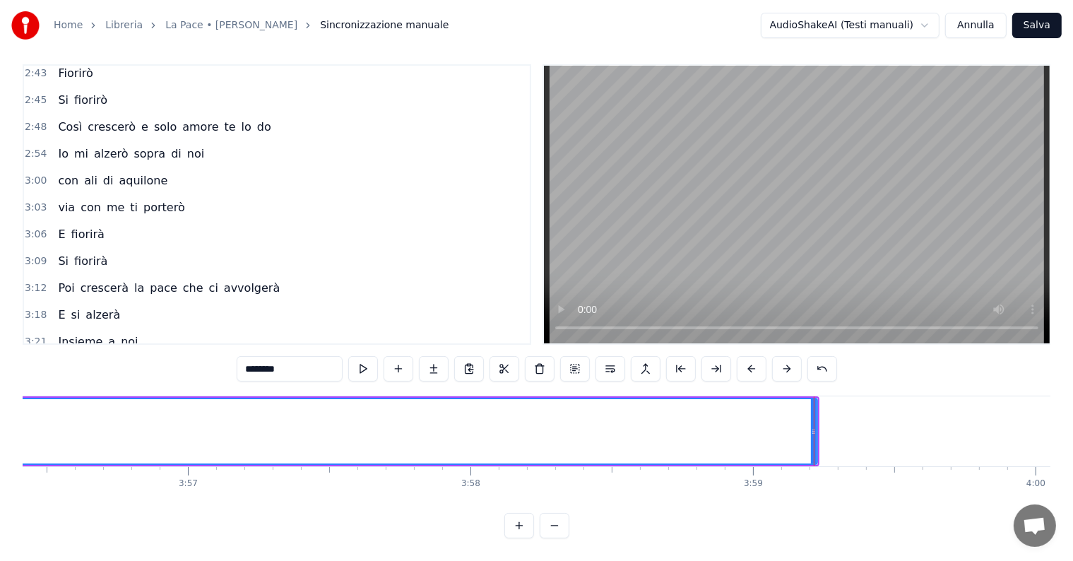
scroll to position [0, 66685]
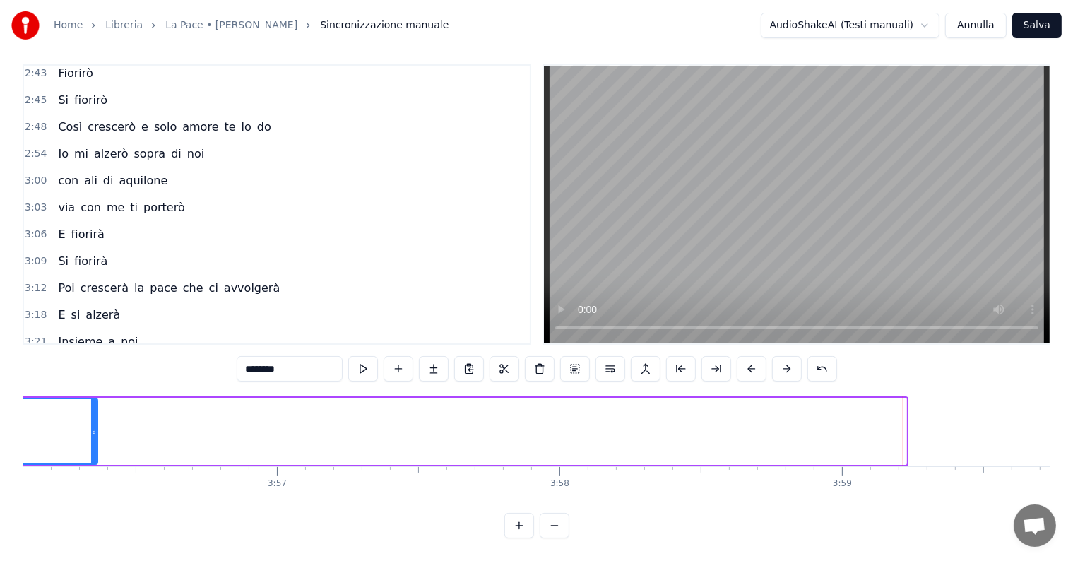
drag, startPoint x: 905, startPoint y: 397, endPoint x: 83, endPoint y: 401, distance: 821.9
click at [91, 401] on div at bounding box center [94, 431] width 6 height 64
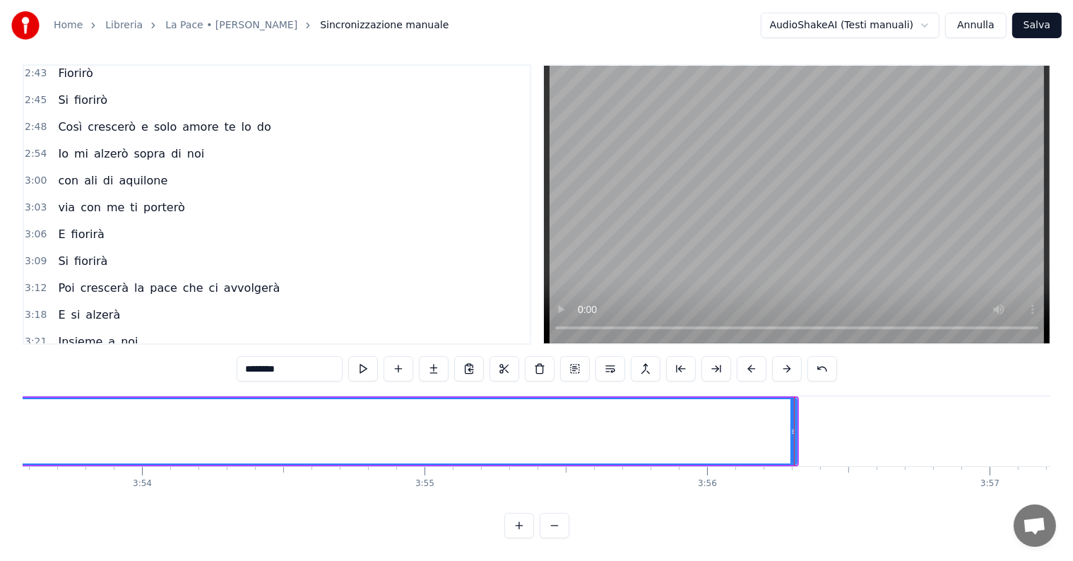
scroll to position [0, 65750]
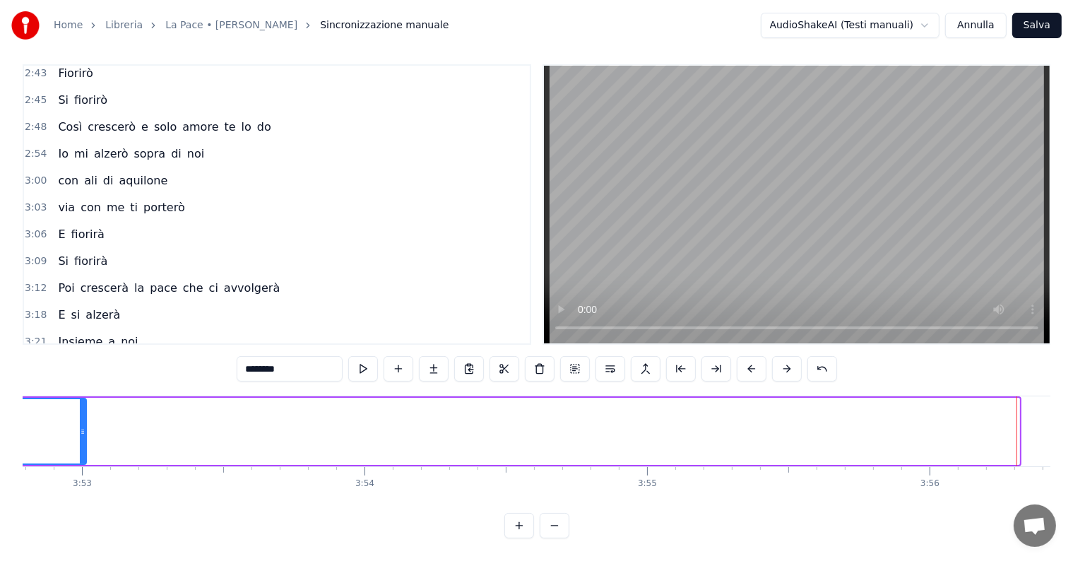
drag, startPoint x: 1015, startPoint y: 395, endPoint x: 82, endPoint y: 398, distance: 932.8
click at [82, 399] on div at bounding box center [83, 431] width 6 height 64
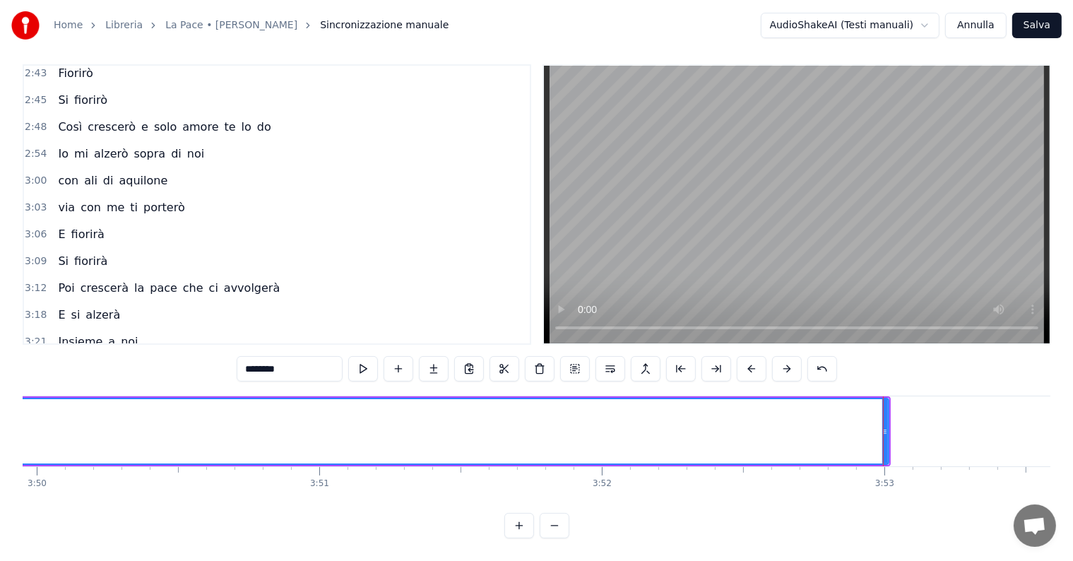
scroll to position [0, 64815]
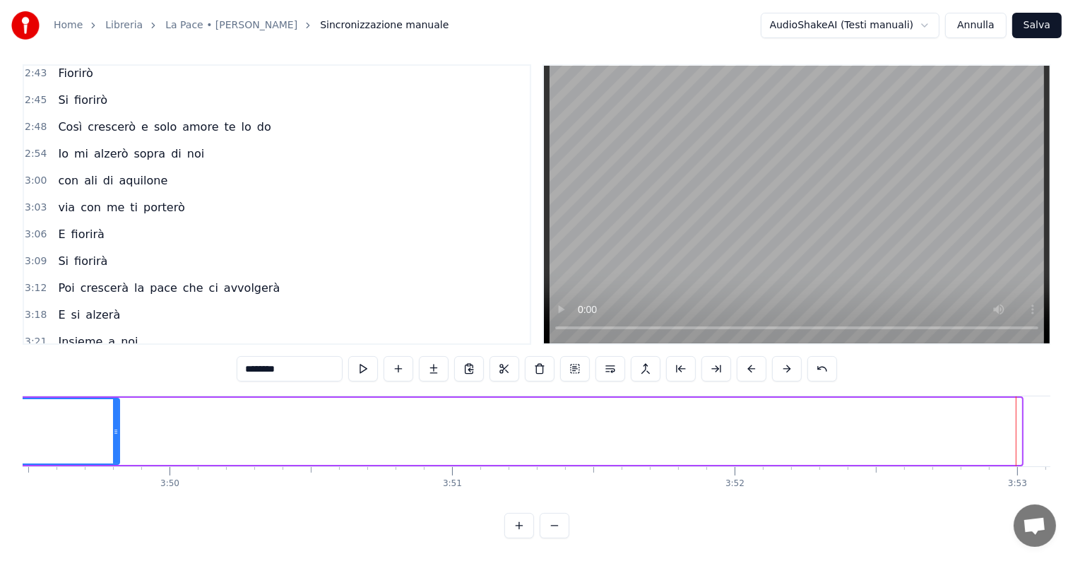
drag, startPoint x: 1020, startPoint y: 393, endPoint x: 98, endPoint y: 387, distance: 921.5
click at [113, 399] on div at bounding box center [116, 431] width 6 height 64
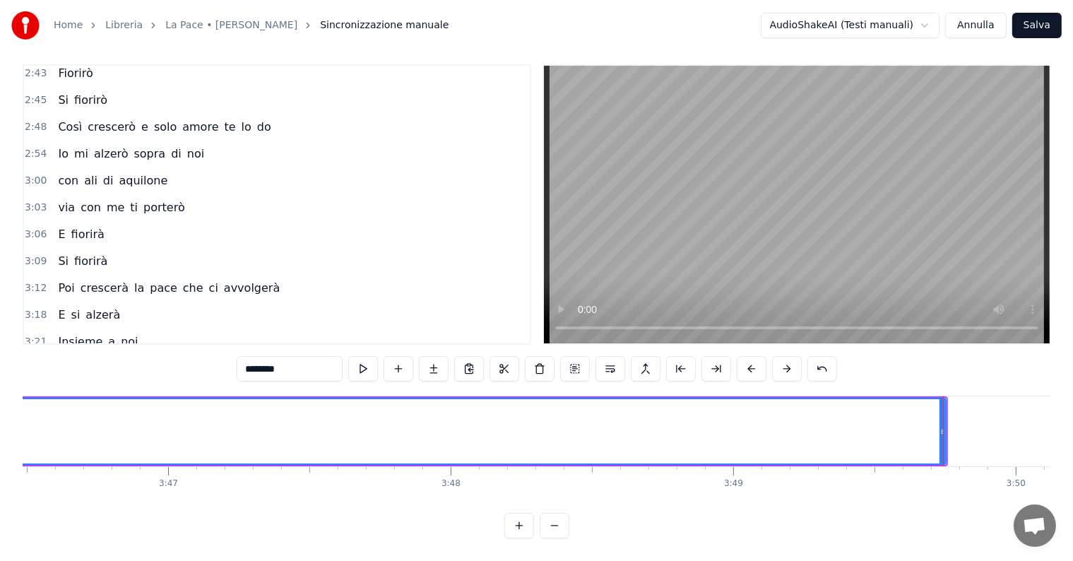
scroll to position [0, 63880]
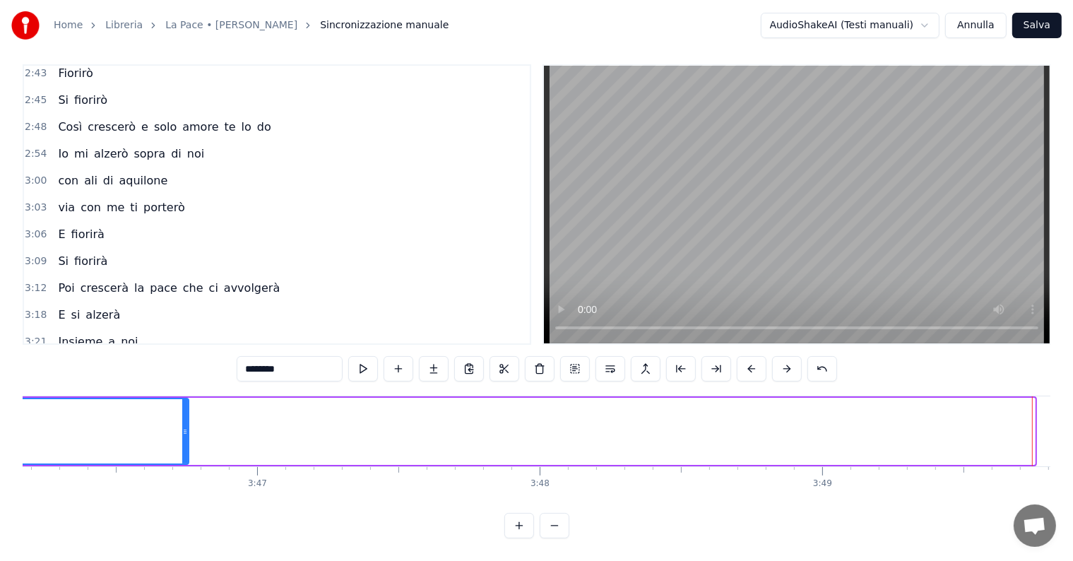
drag, startPoint x: 1028, startPoint y: 396, endPoint x: 174, endPoint y: 398, distance: 854.4
click at [182, 399] on div at bounding box center [185, 431] width 6 height 64
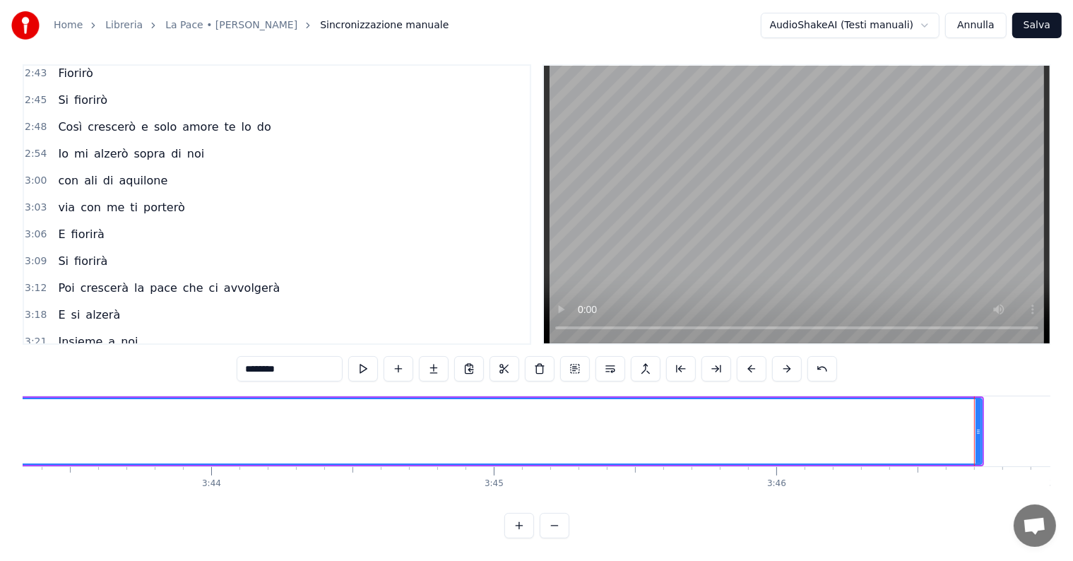
scroll to position [0, 63168]
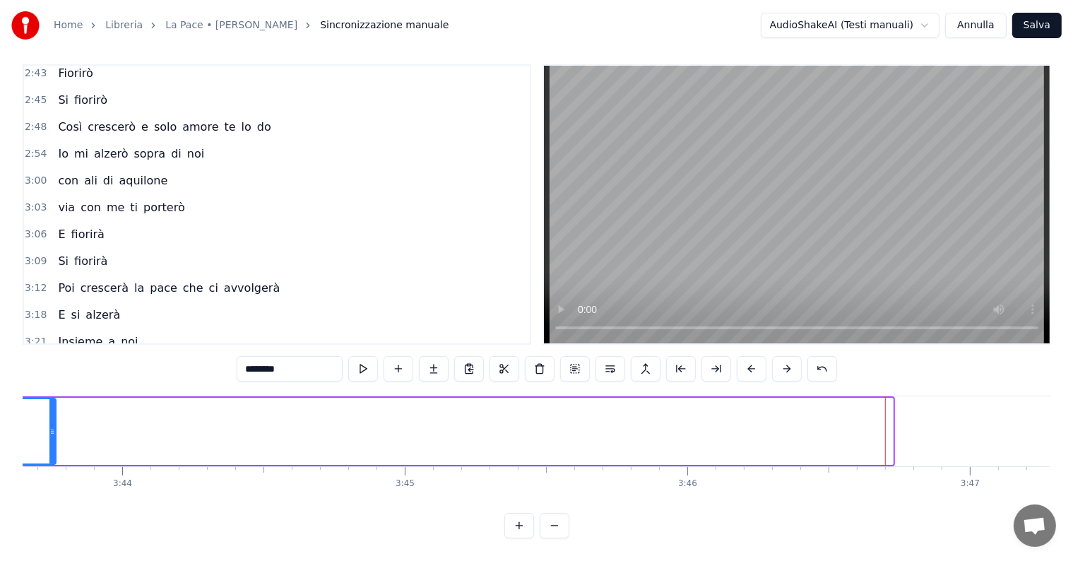
drag, startPoint x: 890, startPoint y: 404, endPoint x: 53, endPoint y: 415, distance: 836.8
click at [53, 415] on div at bounding box center [52, 431] width 6 height 64
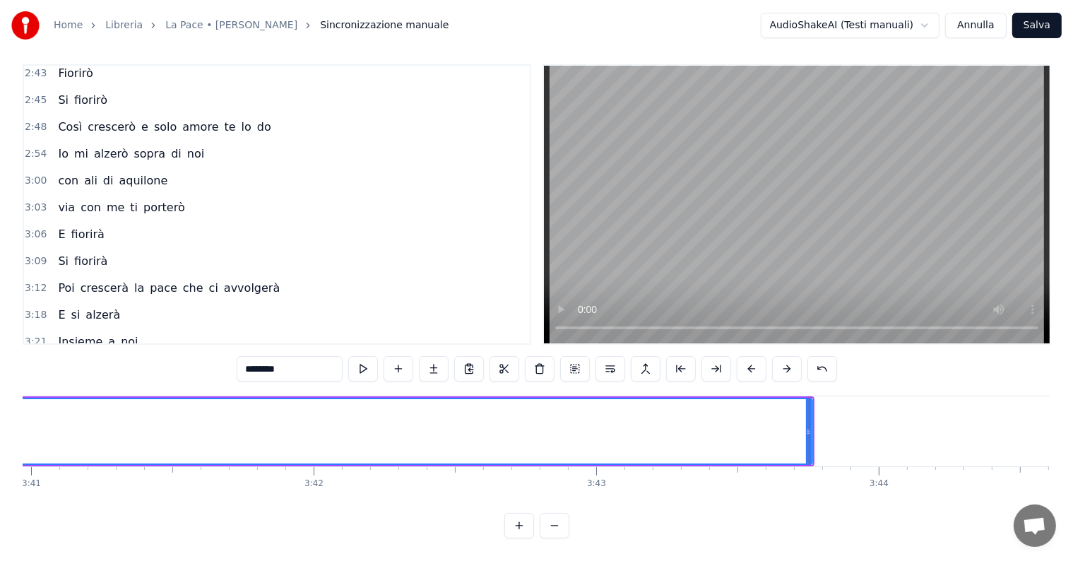
scroll to position [0, 62278]
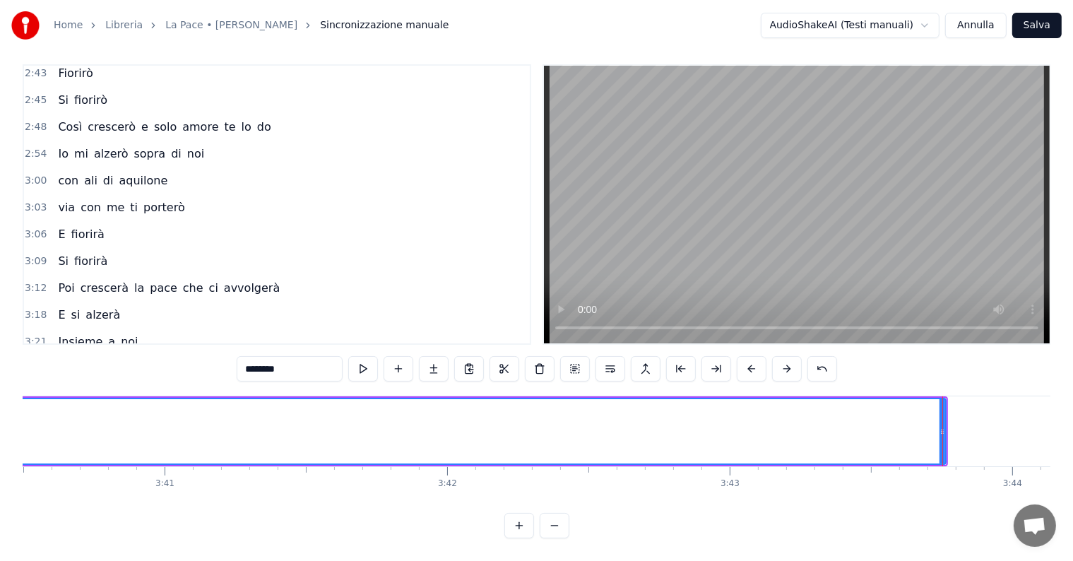
drag, startPoint x: 942, startPoint y: 400, endPoint x: 460, endPoint y: 409, distance: 481.6
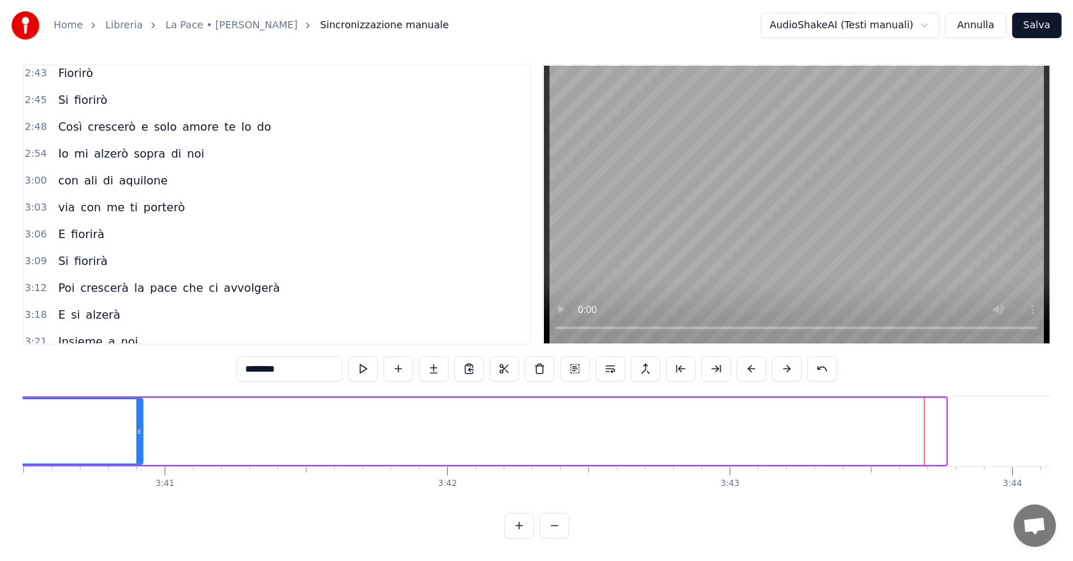
drag, startPoint x: 941, startPoint y: 399, endPoint x: 138, endPoint y: 398, distance: 802.8
click at [138, 399] on div at bounding box center [139, 431] width 6 height 64
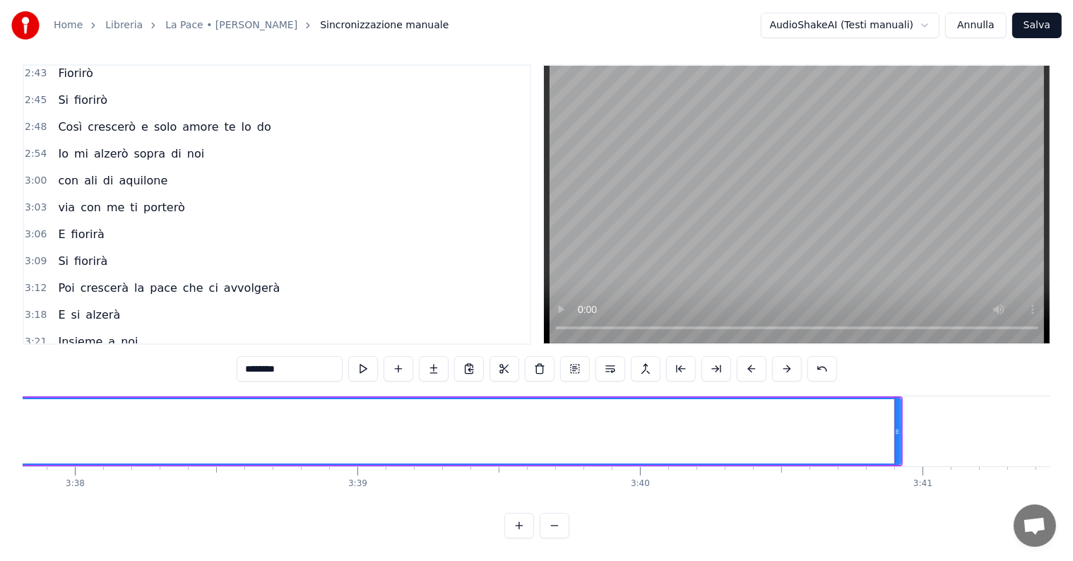
scroll to position [0, 61387]
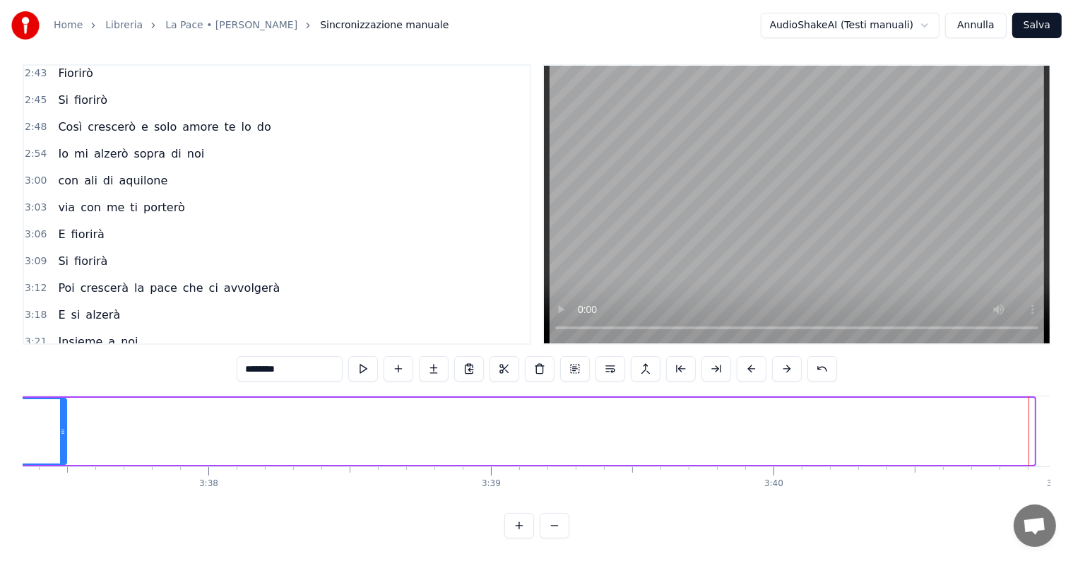
drag, startPoint x: 1031, startPoint y: 399, endPoint x: 54, endPoint y: 407, distance: 977.3
click at [60, 407] on div at bounding box center [63, 431] width 6 height 64
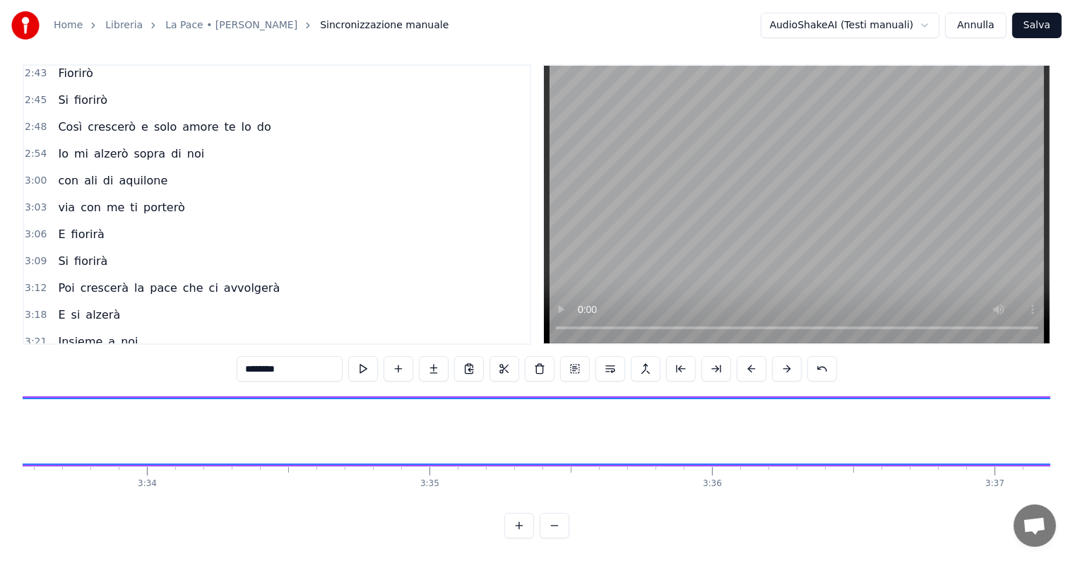
scroll to position [0, 60496]
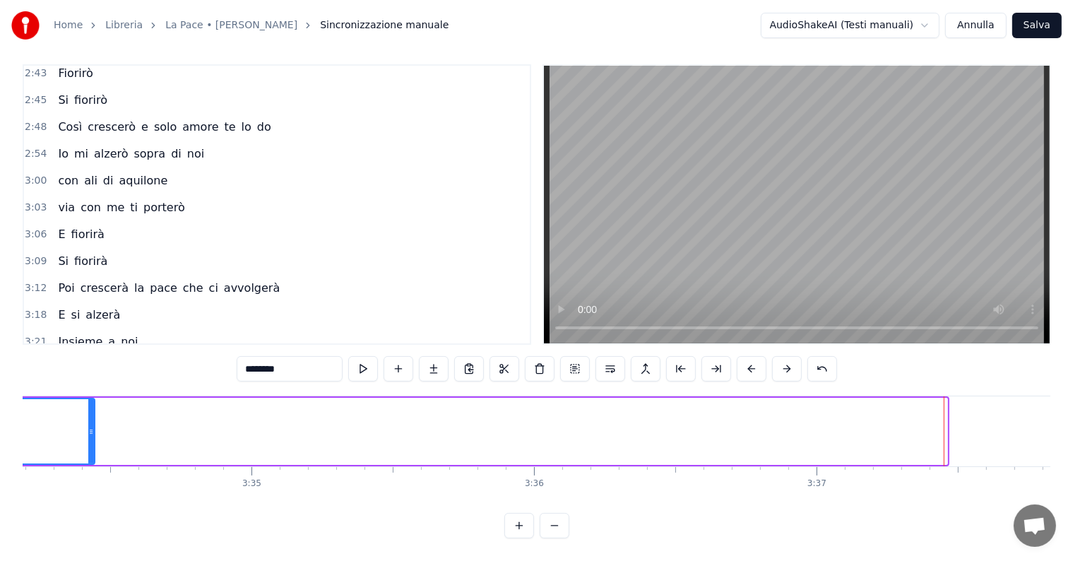
drag, startPoint x: 944, startPoint y: 404, endPoint x: 79, endPoint y: 409, distance: 865.0
click at [88, 409] on div at bounding box center [91, 431] width 6 height 64
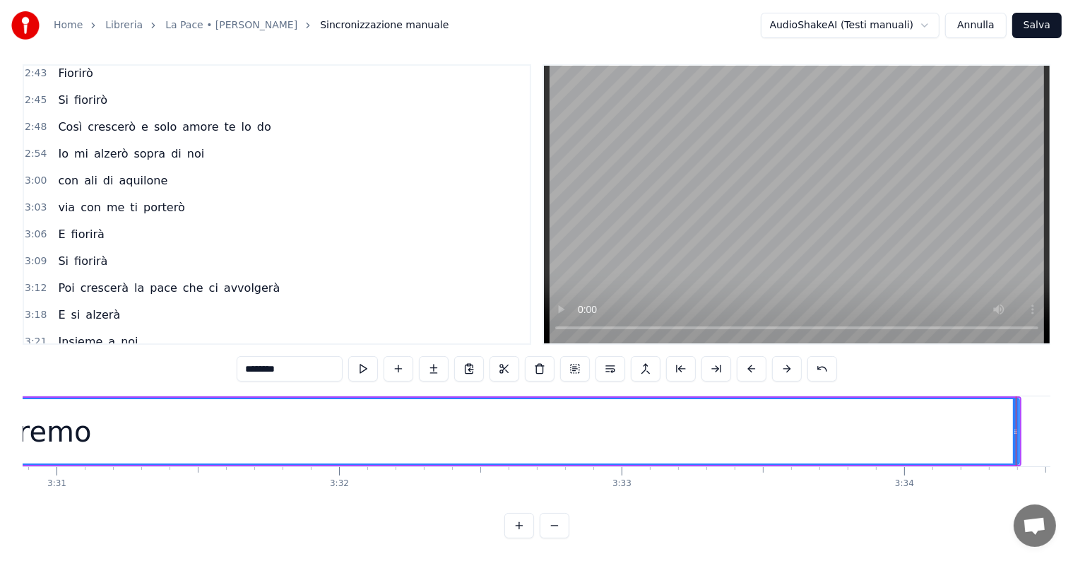
scroll to position [0, 59785]
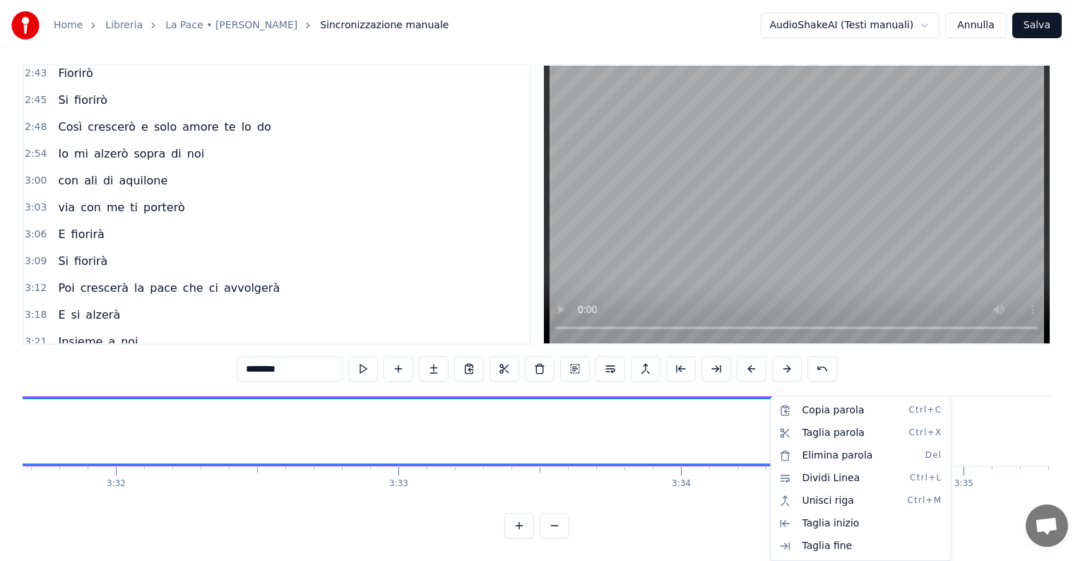
click at [691, 532] on html "Home Libreria La Pace • [PERSON_NAME] manuale AudioShakeAI (Testi manuali) Annu…" at bounding box center [542, 276] width 1085 height 570
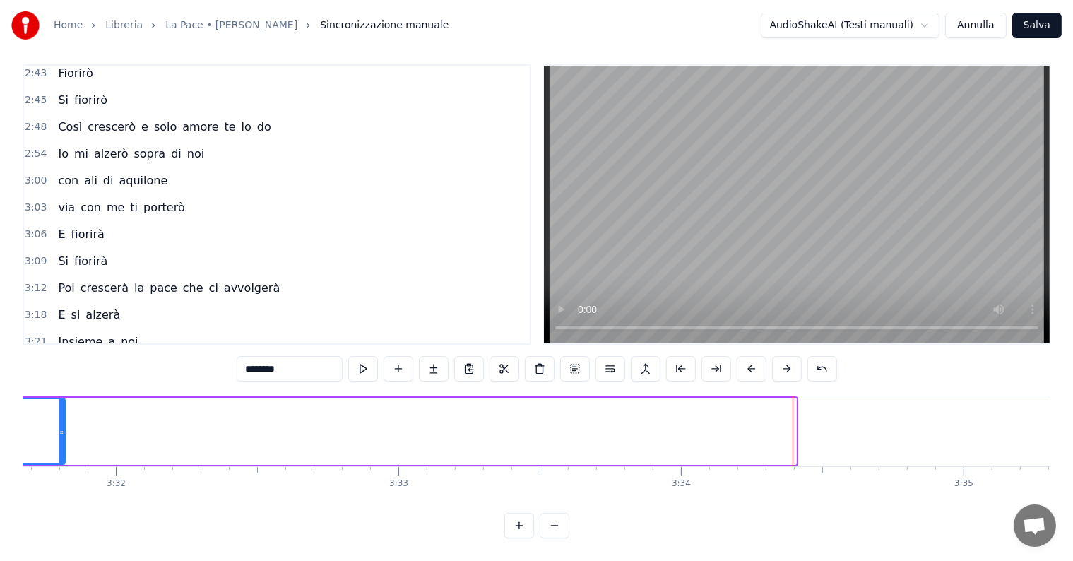
drag, startPoint x: 794, startPoint y: 398, endPoint x: 62, endPoint y: 401, distance: 731.5
click at [62, 401] on div at bounding box center [62, 431] width 6 height 64
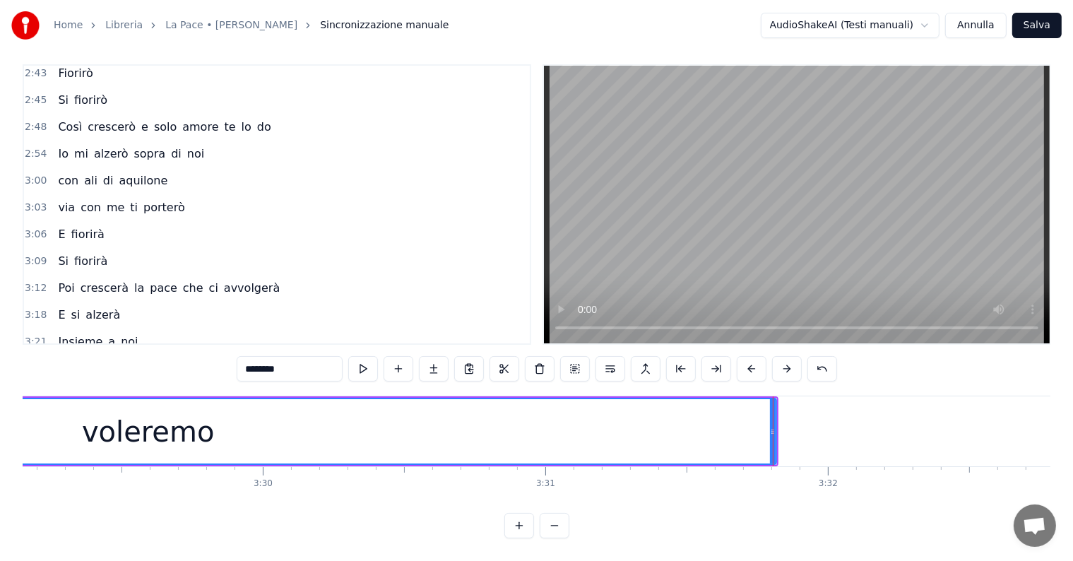
scroll to position [0, 59028]
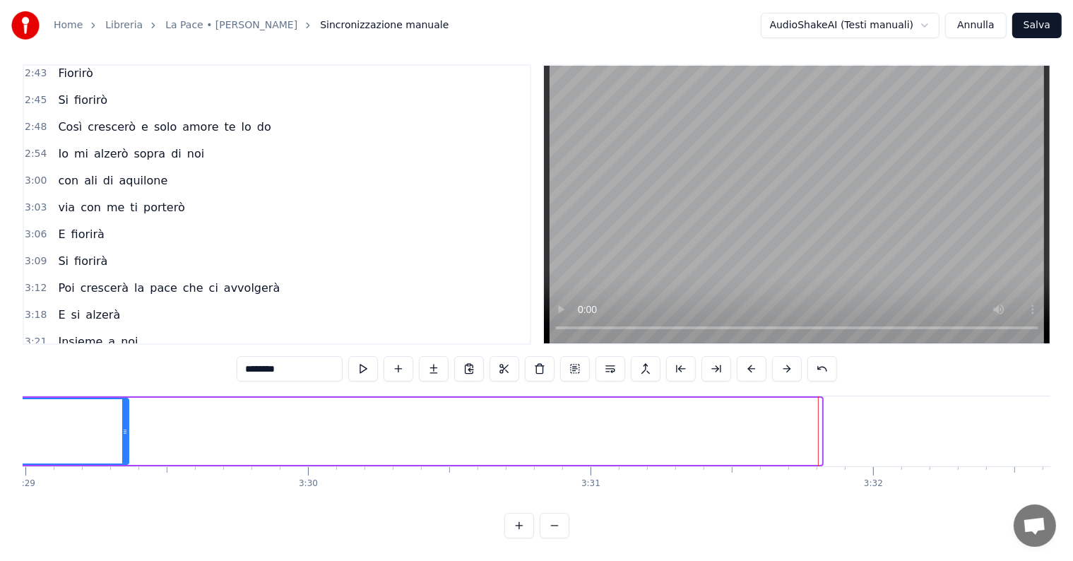
drag, startPoint x: 820, startPoint y: 401, endPoint x: 89, endPoint y: 377, distance: 731.2
click at [89, 377] on div "0:14 Tutto [MEDICAL_DATA] anche l'amore non c'è più 0:20 Tutto passa il cuore n…" at bounding box center [536, 301] width 1027 height 474
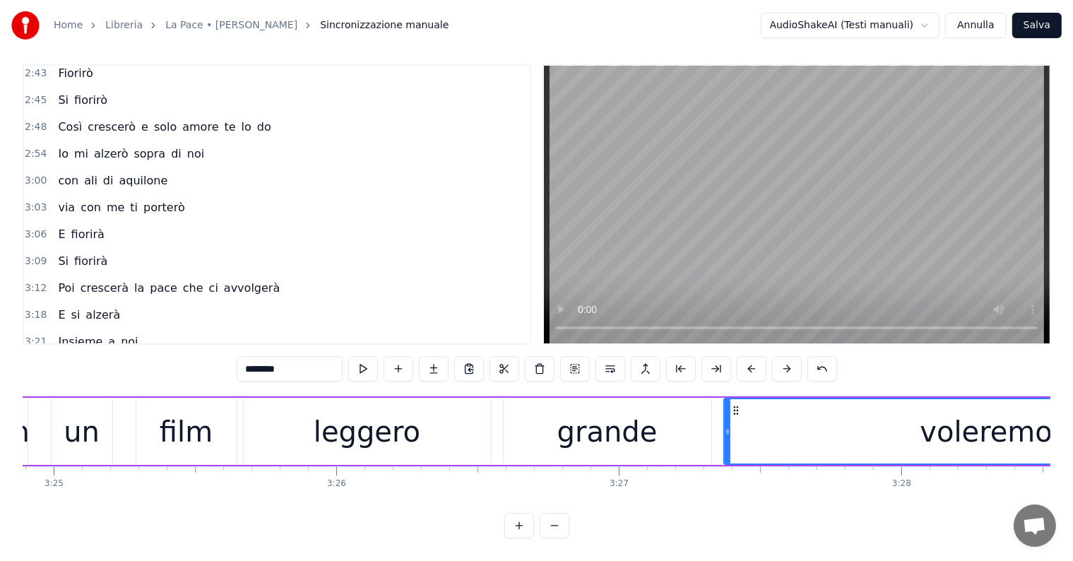
scroll to position [0, 58093]
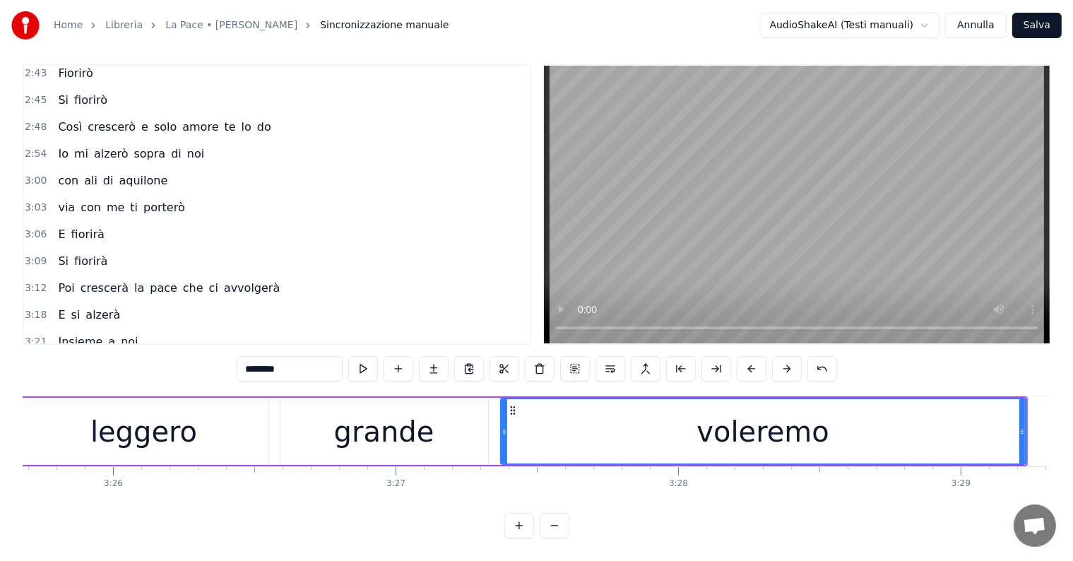
click at [100, 410] on div "leggero" at bounding box center [143, 431] width 107 height 42
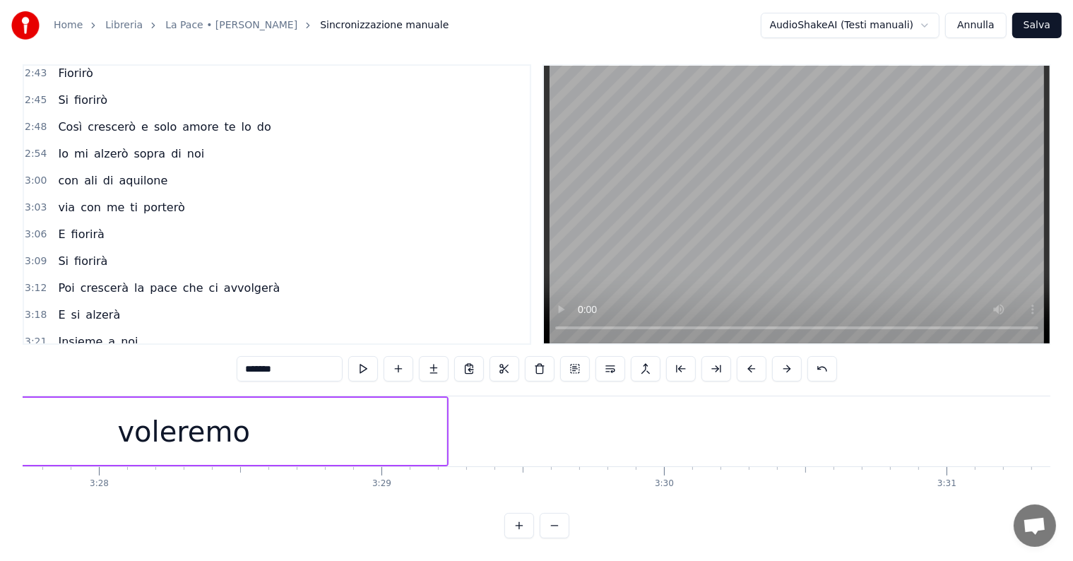
scroll to position [0, 58627]
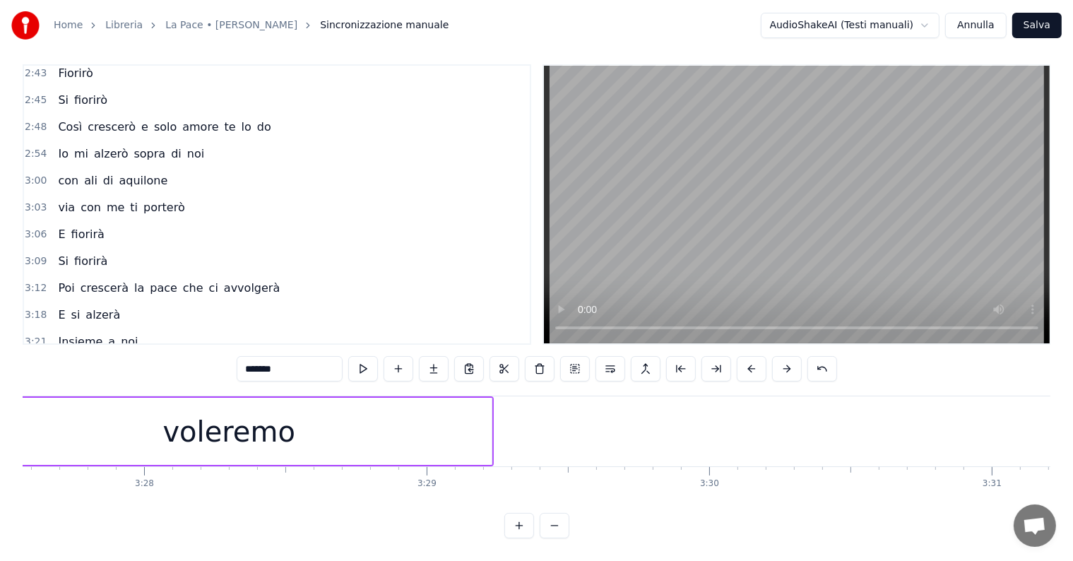
click at [364, 413] on div "voleremo" at bounding box center [229, 431] width 525 height 67
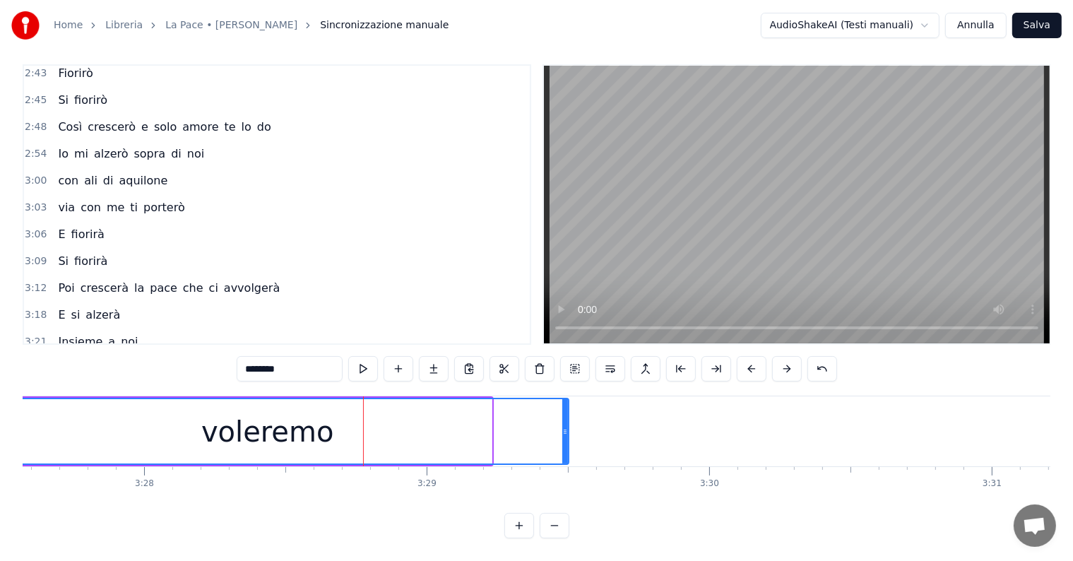
drag, startPoint x: 488, startPoint y: 401, endPoint x: 573, endPoint y: 412, distance: 86.2
click at [568, 412] on div at bounding box center [565, 431] width 6 height 64
click at [68, 360] on span "Come" at bounding box center [73, 368] width 35 height 16
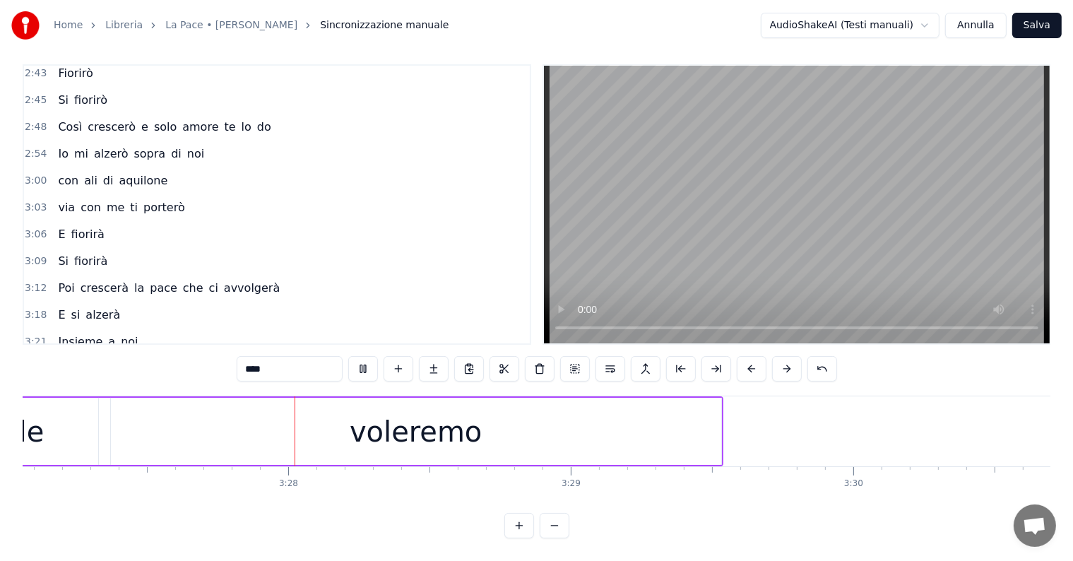
scroll to position [0, 58485]
click at [670, 423] on div "voleremo" at bounding box center [413, 431] width 610 height 67
type input "********"
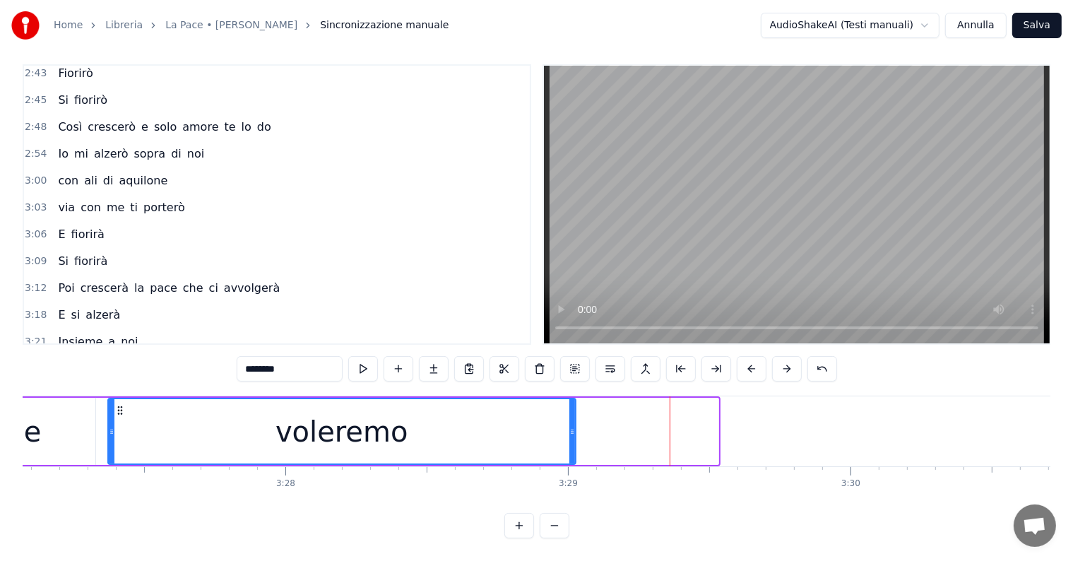
drag, startPoint x: 716, startPoint y: 412, endPoint x: 567, endPoint y: 412, distance: 149.0
click at [569, 426] on icon at bounding box center [572, 431] width 6 height 11
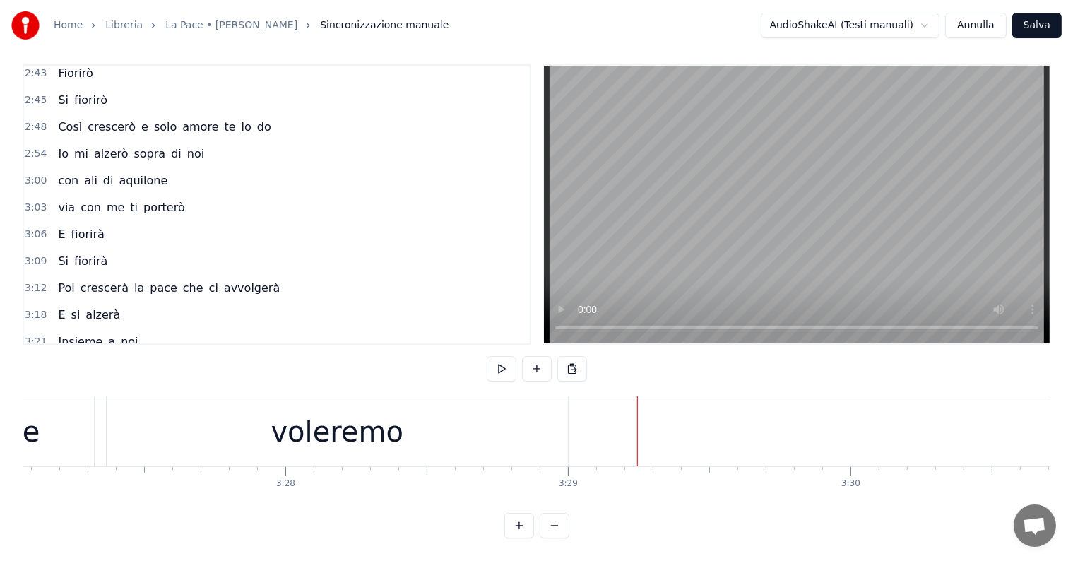
click at [273, 360] on span "voleremo" at bounding box center [280, 368] width 56 height 16
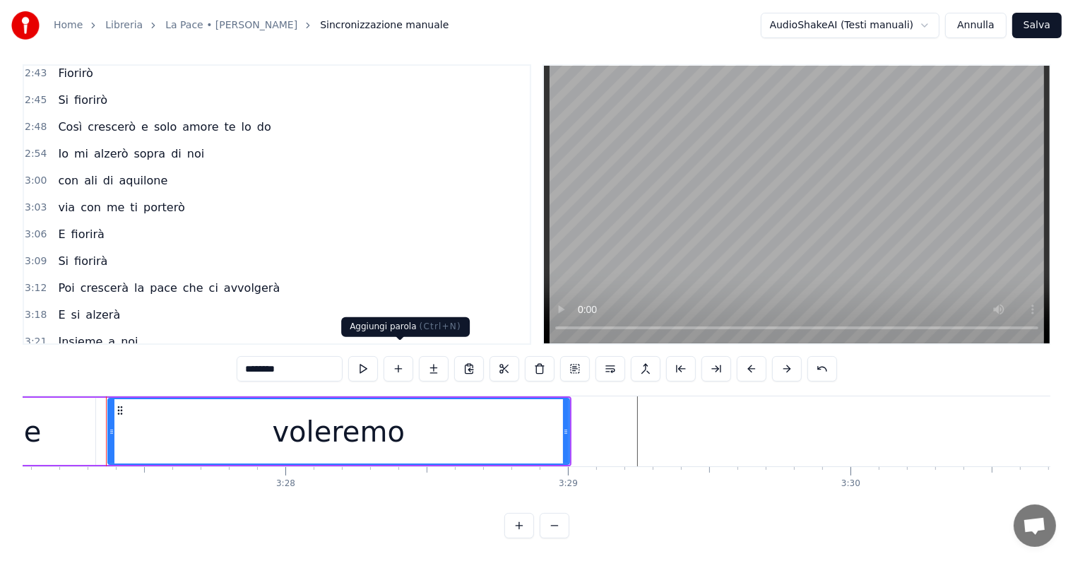
click at [390, 356] on button at bounding box center [398, 368] width 30 height 25
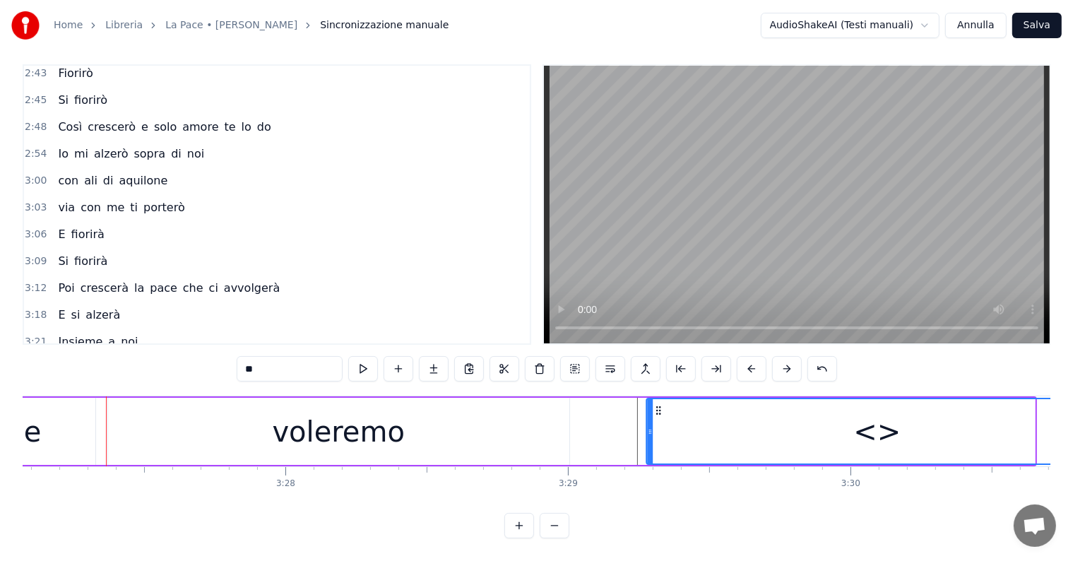
drag, startPoint x: 585, startPoint y: 395, endPoint x: 658, endPoint y: 406, distance: 73.5
click at [658, 406] on div "<>" at bounding box center [877, 431] width 460 height 64
click at [297, 358] on input "**" at bounding box center [290, 368] width 106 height 25
type input "*"
click at [845, 529] on div "0:14 Tutto [MEDICAL_DATA] anche l'amore non c'è più 0:20 Tutto passa il cuore n…" at bounding box center [536, 301] width 1027 height 474
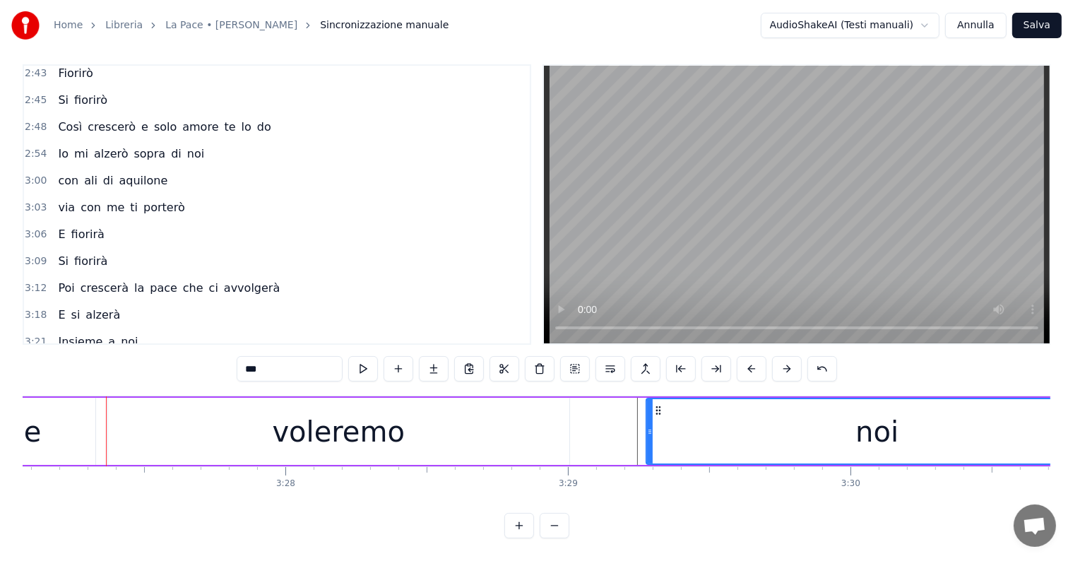
click at [843, 436] on div "noi" at bounding box center [877, 431] width 460 height 64
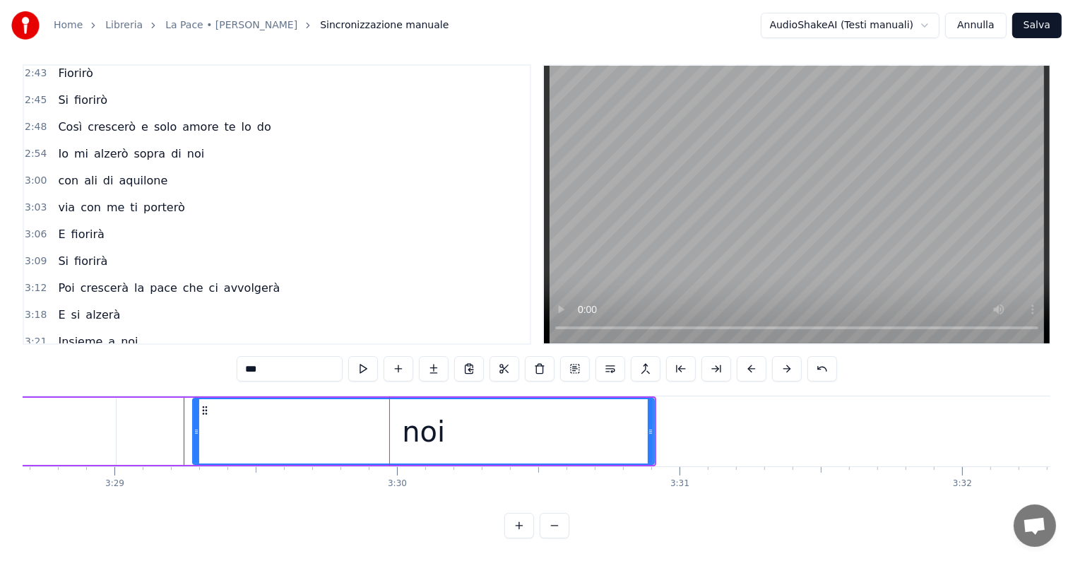
scroll to position [0, 58716]
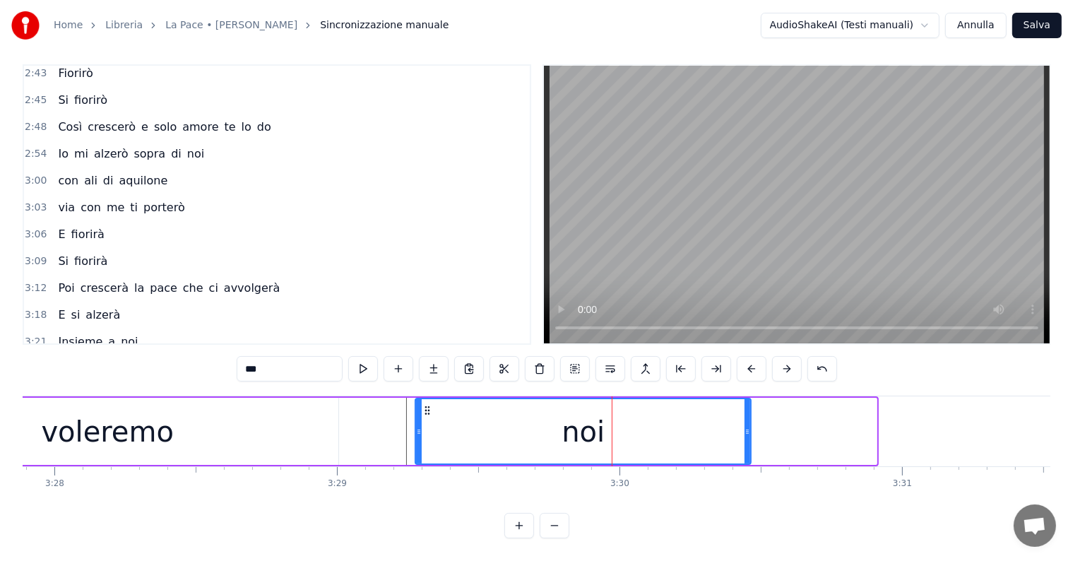
drag, startPoint x: 873, startPoint y: 407, endPoint x: 747, endPoint y: 407, distance: 125.7
click at [747, 407] on div at bounding box center [747, 431] width 6 height 64
click at [73, 360] on span "Come" at bounding box center [73, 368] width 35 height 16
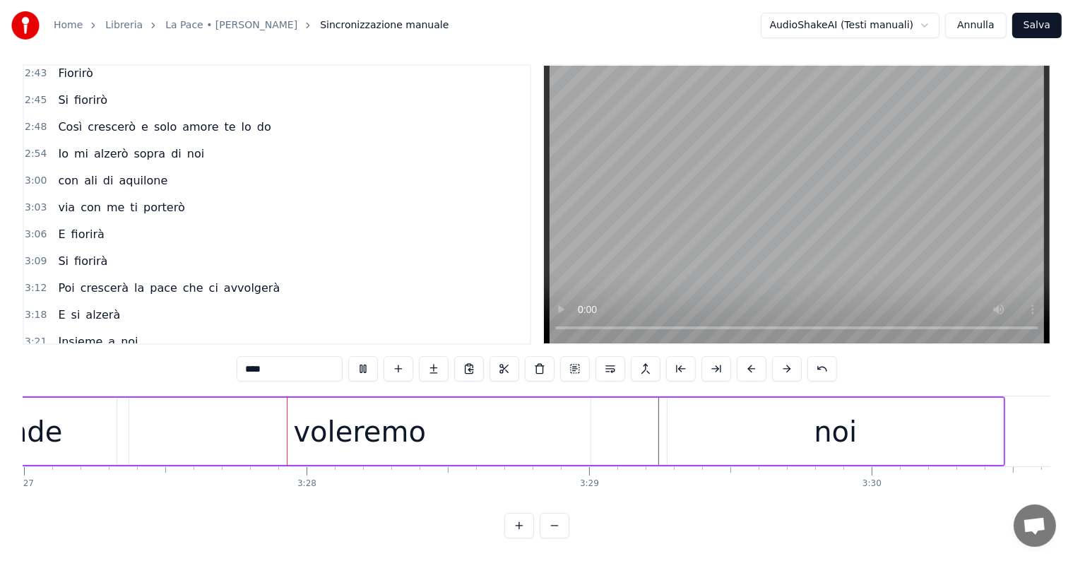
scroll to position [0, 58531]
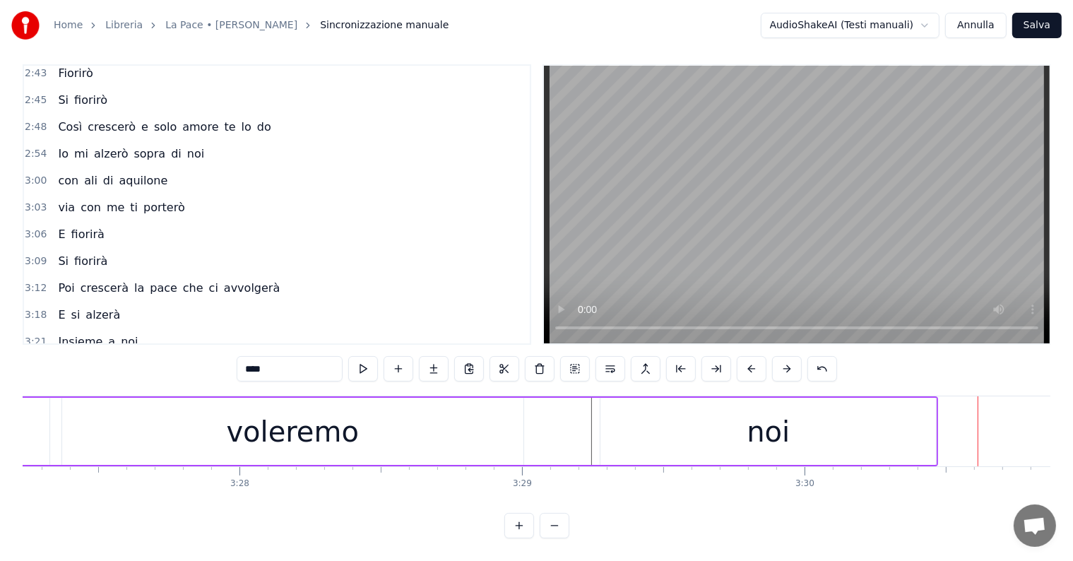
click at [428, 415] on div "voleremo" at bounding box center [292, 431] width 461 height 67
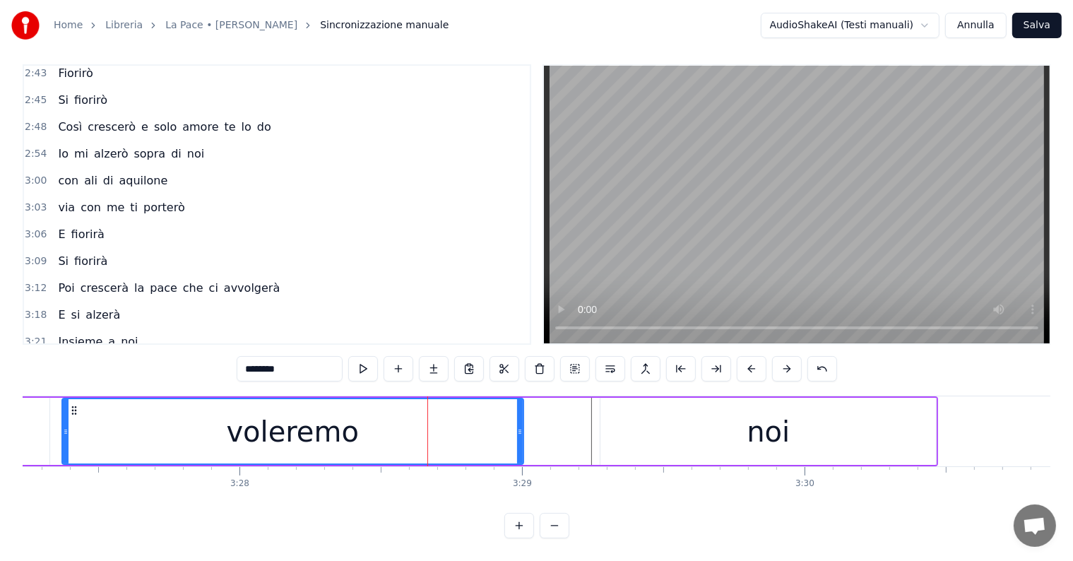
click at [632, 428] on div "noi" at bounding box center [767, 431] width 335 height 67
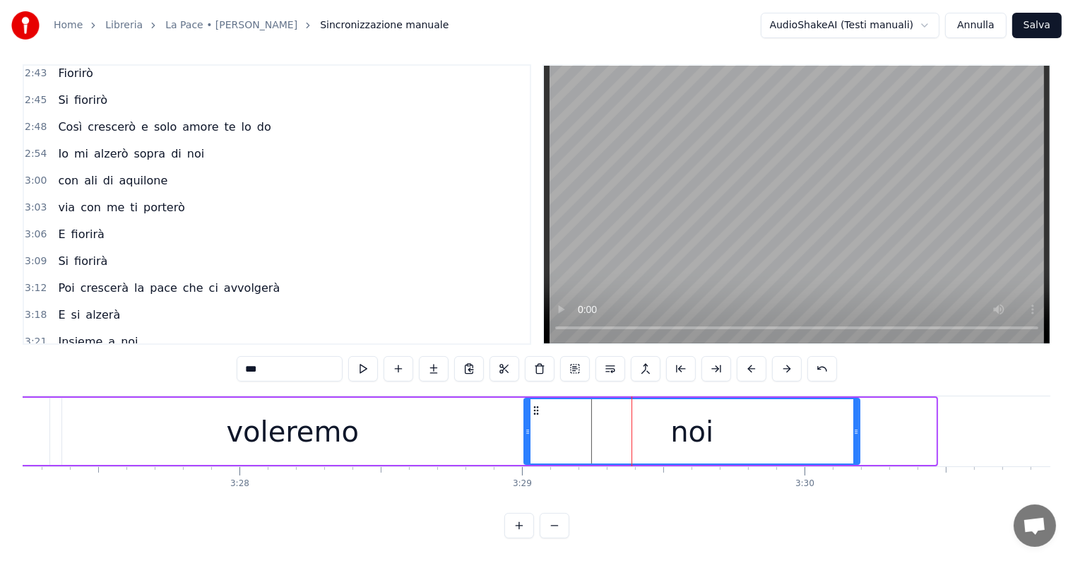
drag, startPoint x: 611, startPoint y: 395, endPoint x: 535, endPoint y: 390, distance: 76.4
click at [535, 399] on div "noi" at bounding box center [692, 431] width 334 height 64
click at [421, 418] on div "voleremo" at bounding box center [292, 431] width 461 height 67
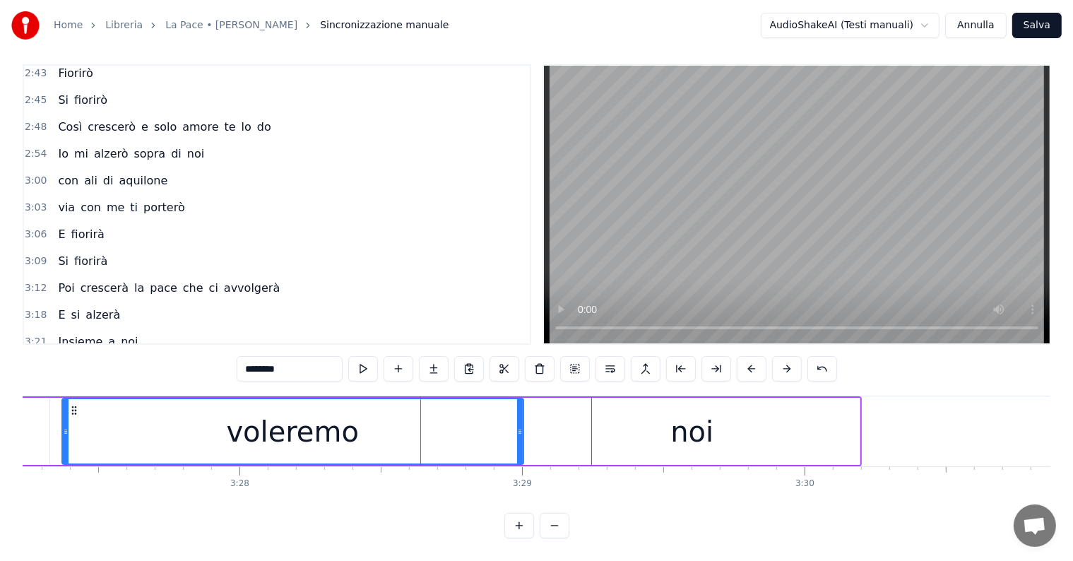
click at [65, 360] on span "Come" at bounding box center [73, 368] width 35 height 16
type input "****"
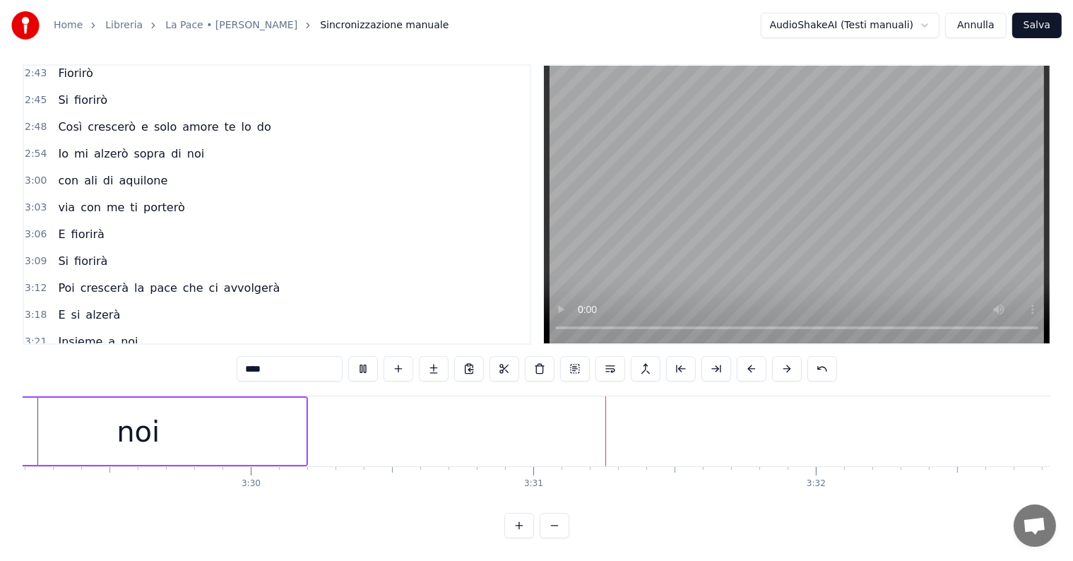
scroll to position [0, 59441]
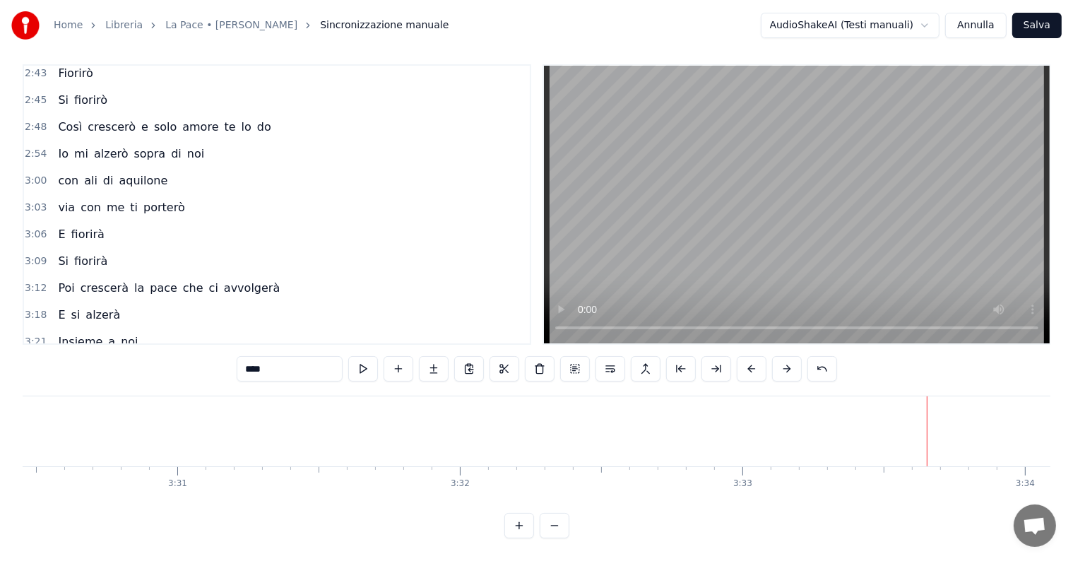
click at [1035, 23] on button "Salva" at bounding box center [1036, 25] width 49 height 25
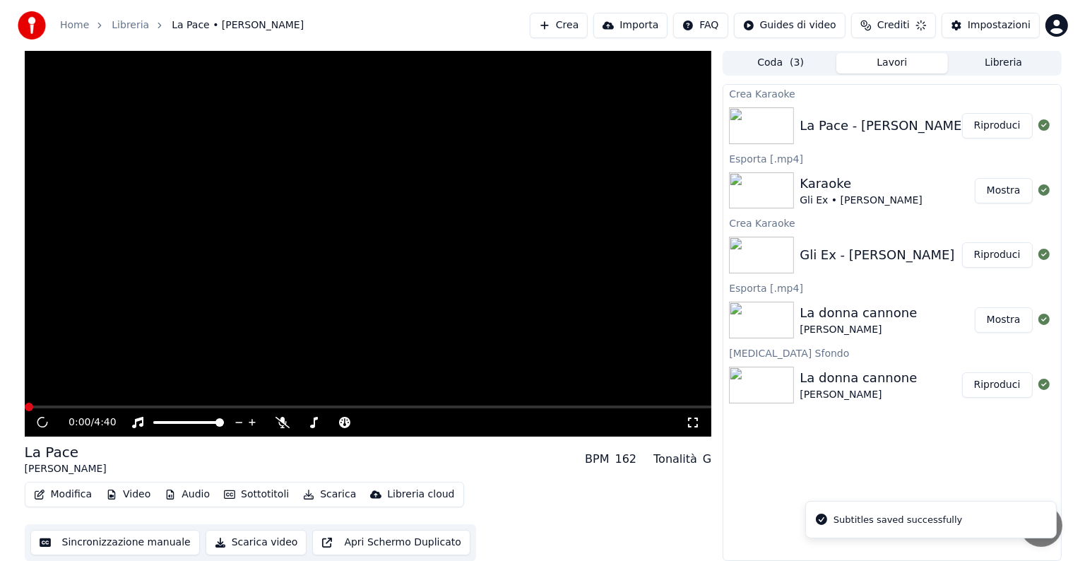
scroll to position [1, 0]
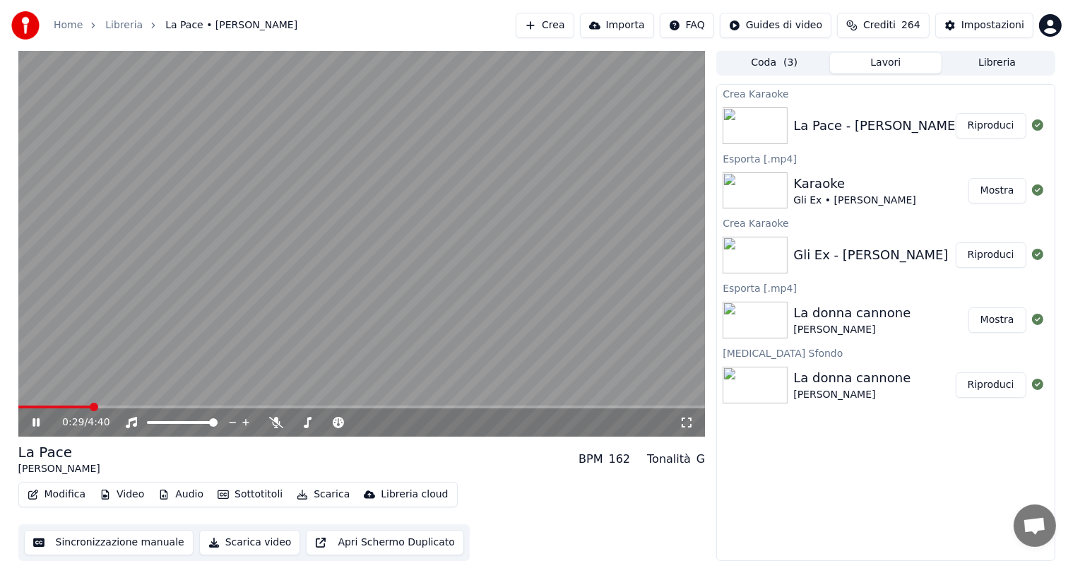
click at [34, 423] on icon at bounding box center [35, 422] width 7 height 8
click at [995, 121] on button "Riproduci" at bounding box center [990, 125] width 71 height 25
click at [35, 424] on icon at bounding box center [46, 422] width 33 height 11
click at [183, 493] on button "Audio" at bounding box center [181, 494] width 56 height 20
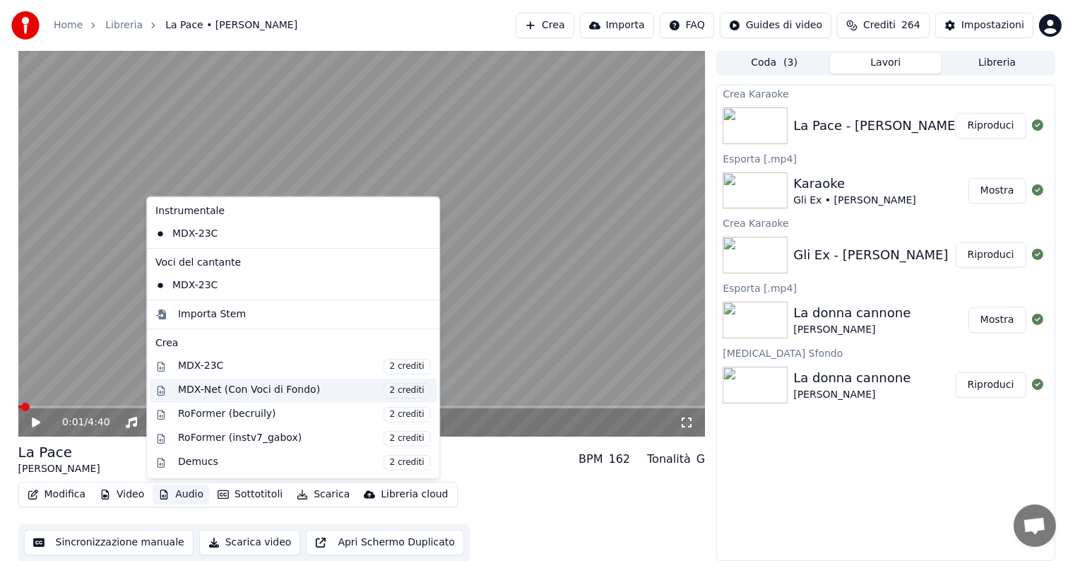
click at [240, 390] on div "MDX-Net (Con Voci di Fondo) 2 crediti" at bounding box center [304, 390] width 253 height 16
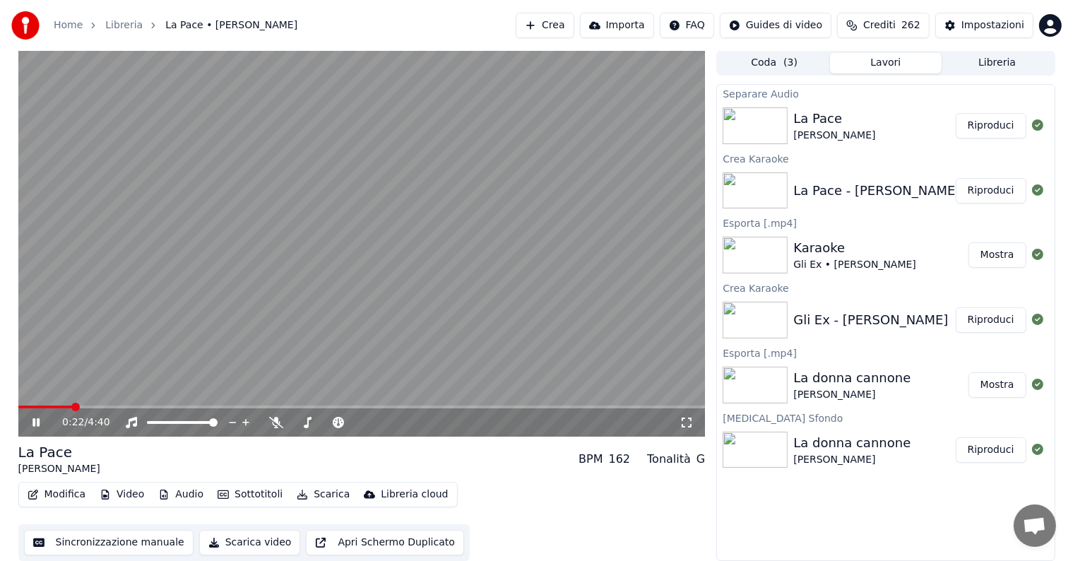
click at [35, 424] on icon at bounding box center [46, 422] width 33 height 11
click at [999, 124] on button "Riproduci" at bounding box center [990, 125] width 71 height 25
click at [37, 422] on icon at bounding box center [35, 422] width 7 height 8
click at [187, 499] on button "Audio" at bounding box center [181, 494] width 56 height 20
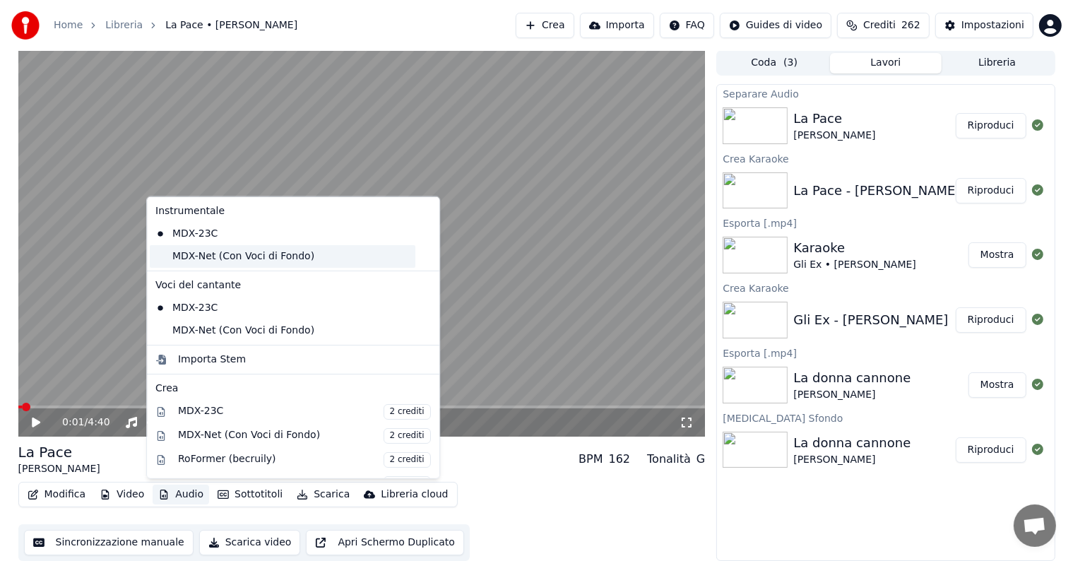
click at [207, 249] on div "MDX-Net (Con Voci di Fondo)" at bounding box center [282, 256] width 265 height 23
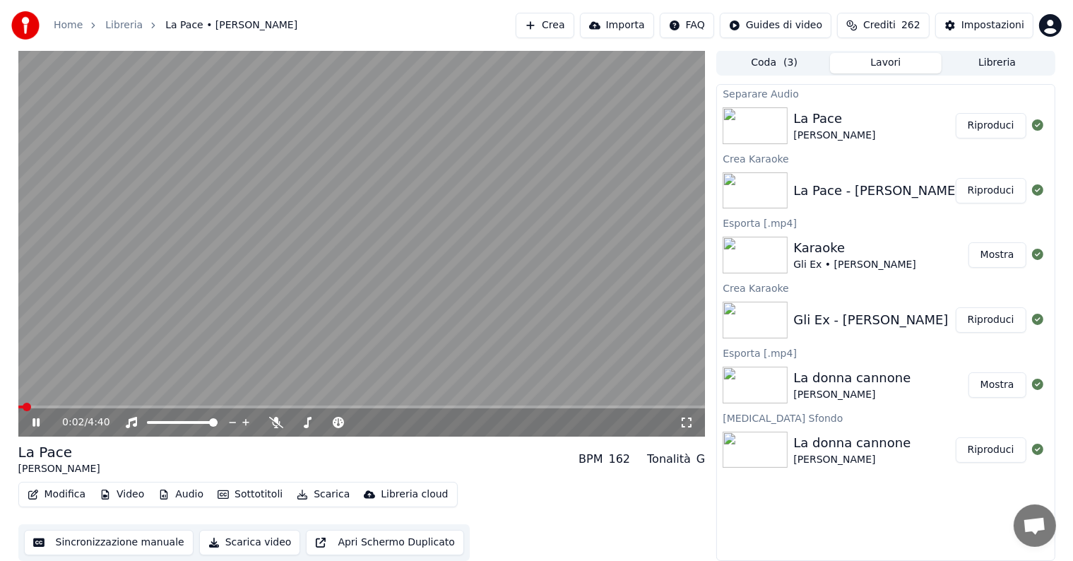
click at [182, 491] on button "Audio" at bounding box center [181, 494] width 56 height 20
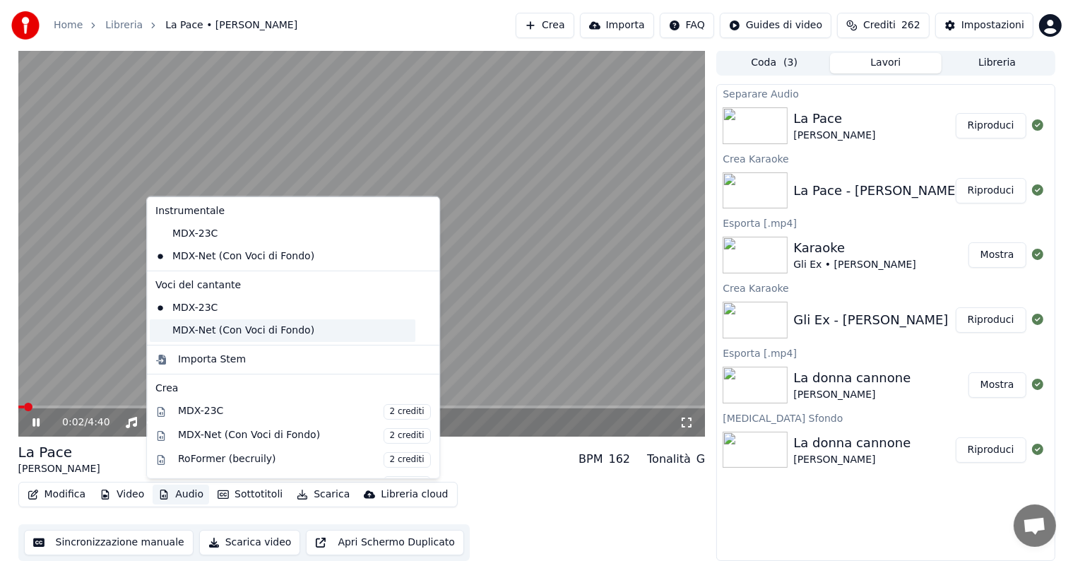
click at [200, 335] on div "MDX-Net (Con Voci di Fondo)" at bounding box center [282, 330] width 265 height 23
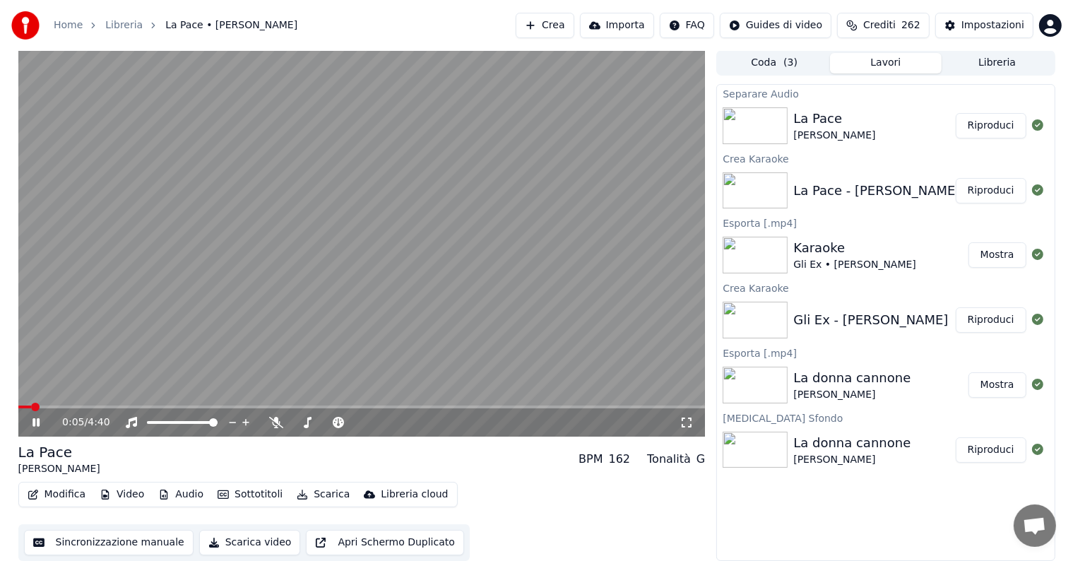
click at [37, 422] on icon at bounding box center [35, 422] width 7 height 8
click at [317, 494] on button "Scarica" at bounding box center [323, 494] width 64 height 20
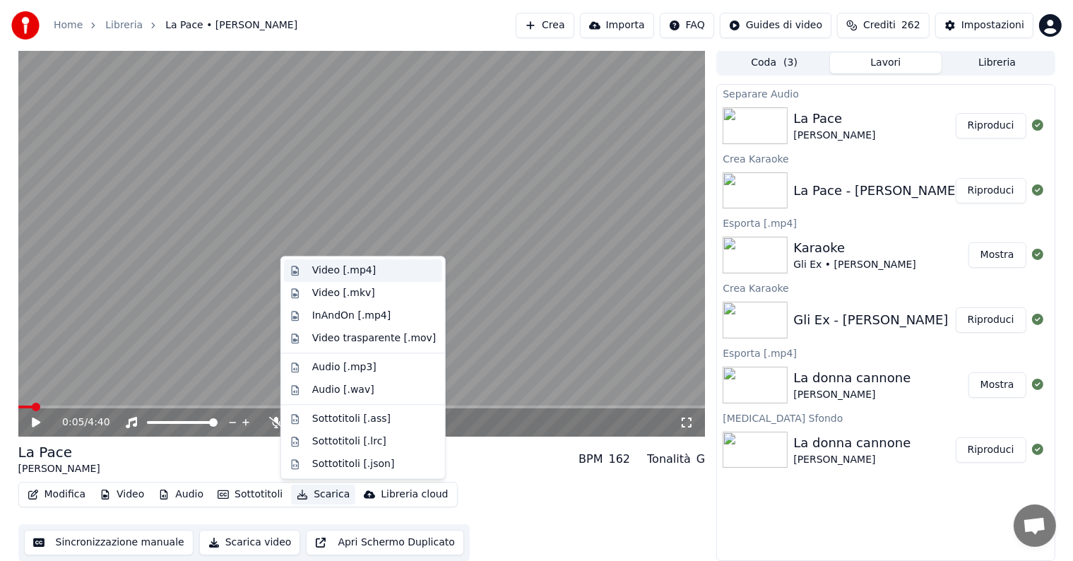
click at [313, 274] on div "Video [.mp4]" at bounding box center [344, 270] width 64 height 14
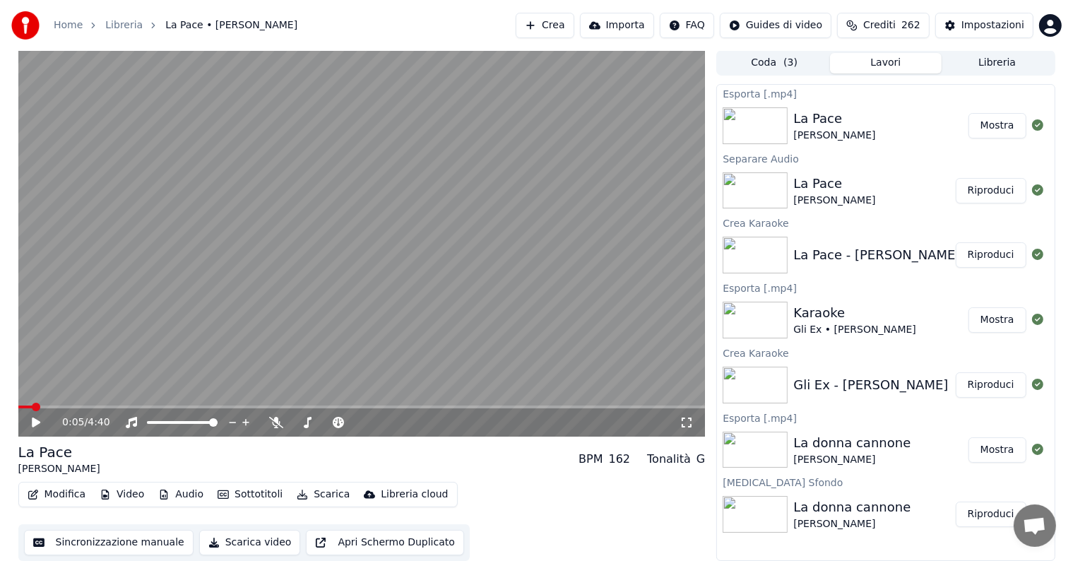
click at [1007, 123] on button "Mostra" at bounding box center [997, 125] width 58 height 25
click at [568, 28] on button "Crea" at bounding box center [544, 25] width 58 height 25
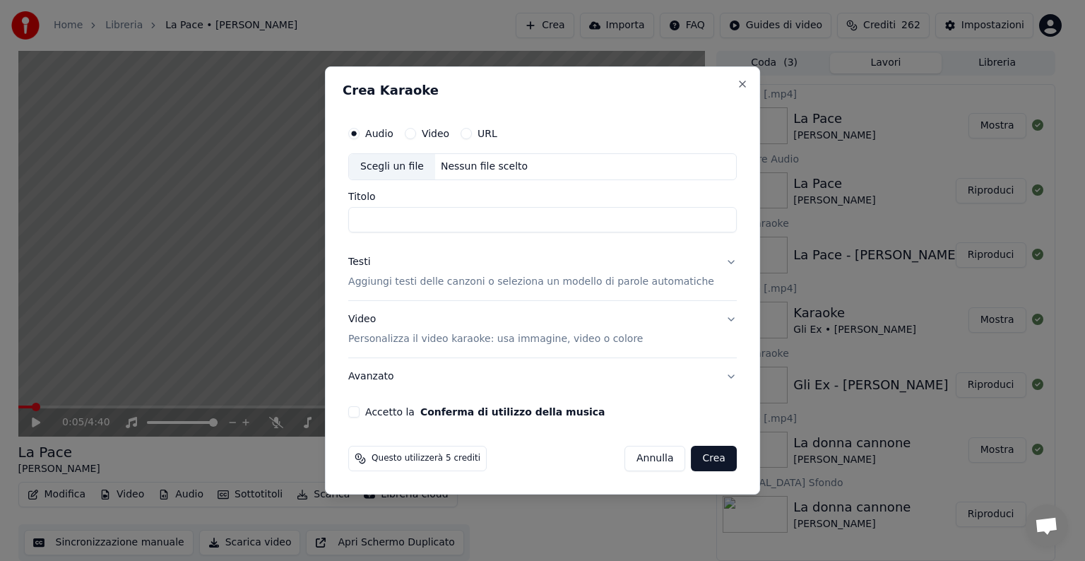
click at [475, 160] on div "Nessun file scelto" at bounding box center [484, 167] width 98 height 14
type input "**********"
click at [711, 261] on button "Testi Aggiungi testi delle canzoni o seleziona un modello di parole automatiche" at bounding box center [542, 272] width 388 height 56
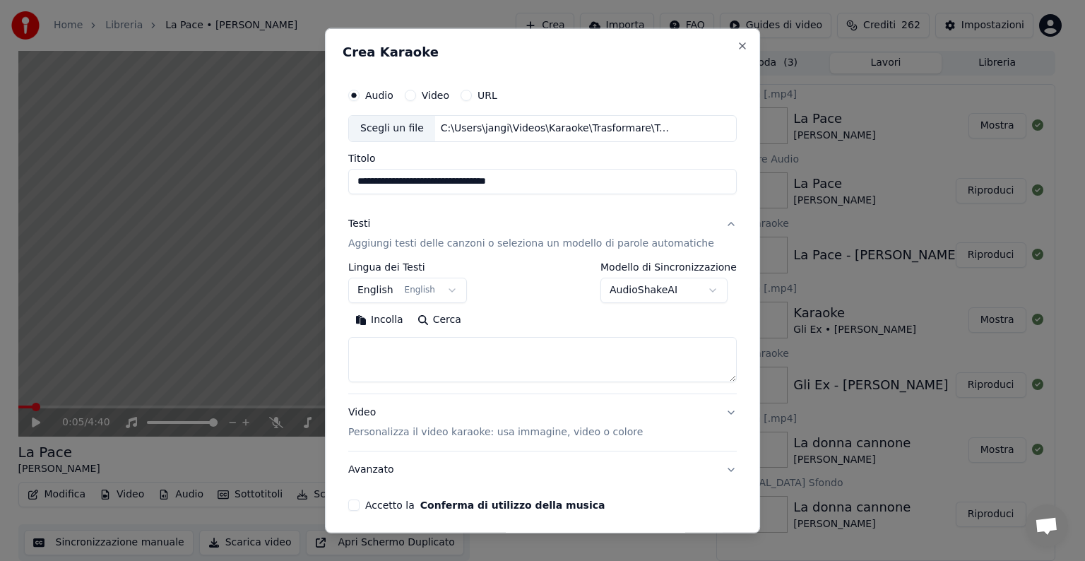
click at [700, 288] on body "**********" at bounding box center [536, 279] width 1073 height 561
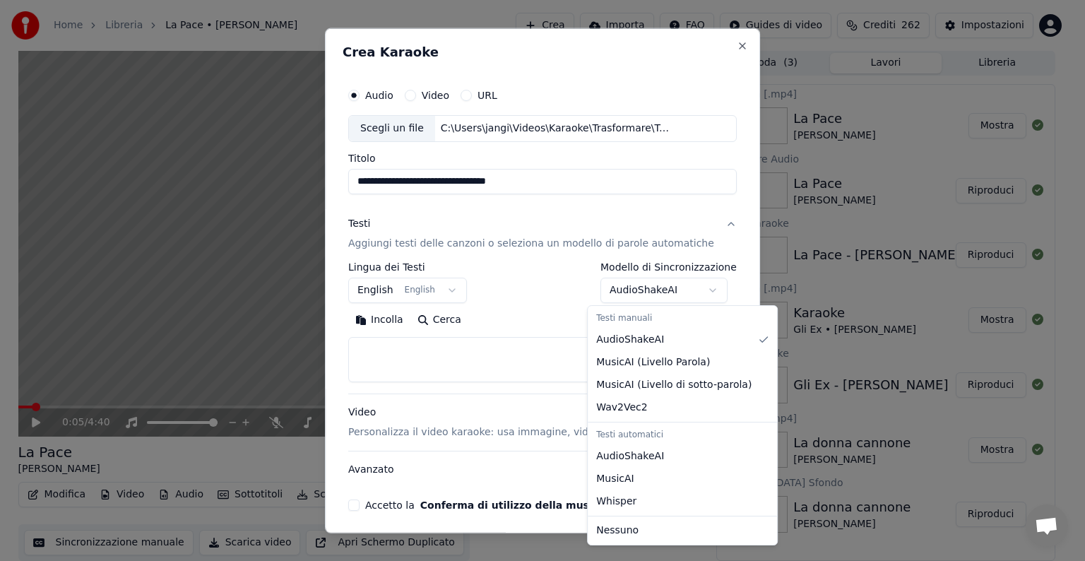
select select "*******"
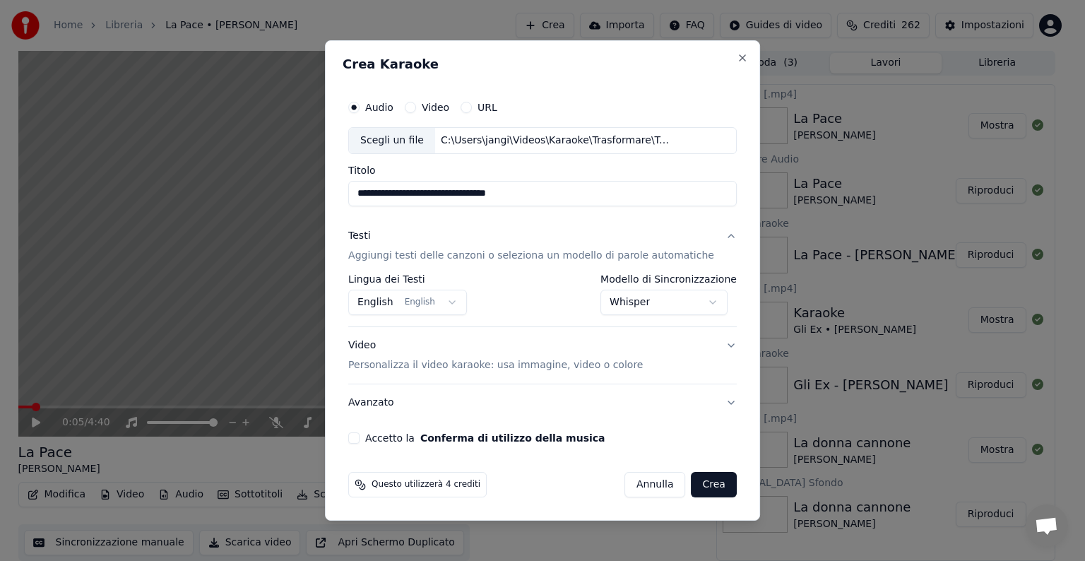
click at [716, 344] on button "Video Personalizza il video karaoke: usa immagine, video o colore" at bounding box center [542, 355] width 388 height 56
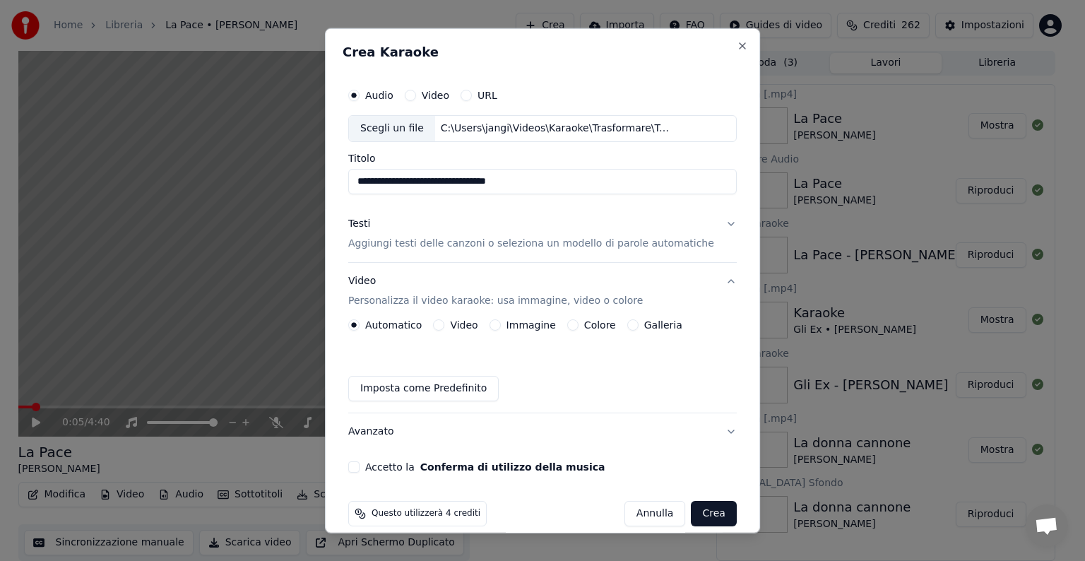
click at [500, 325] on button "Immagine" at bounding box center [494, 324] width 11 height 11
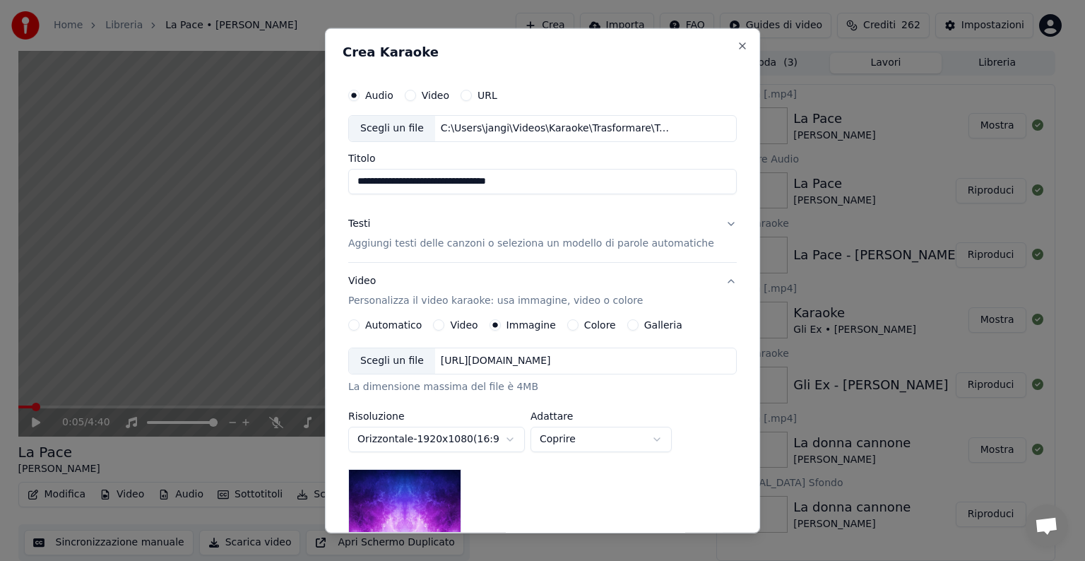
click at [553, 364] on div "[URL][DOMAIN_NAME]" at bounding box center [495, 361] width 121 height 14
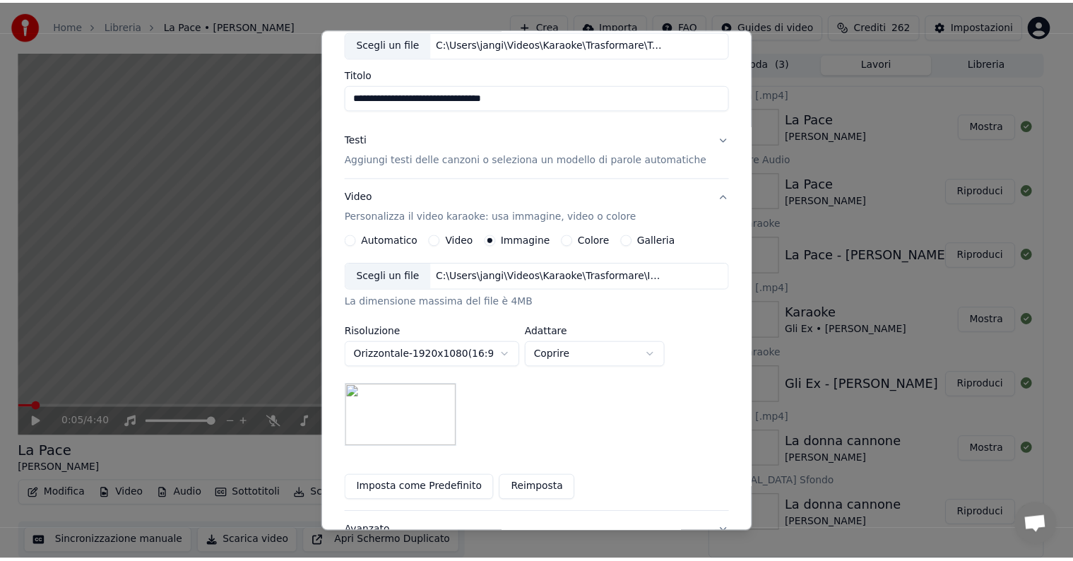
scroll to position [201, 0]
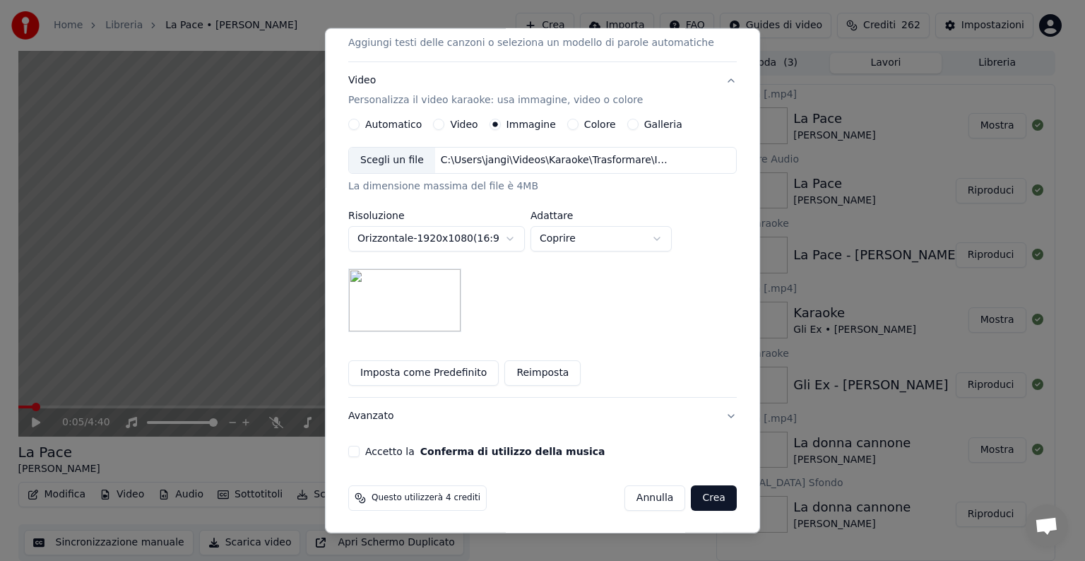
click at [359, 451] on button "Accetto la Conferma di utilizzo della musica" at bounding box center [353, 451] width 11 height 11
click at [695, 499] on button "Crea" at bounding box center [713, 497] width 45 height 25
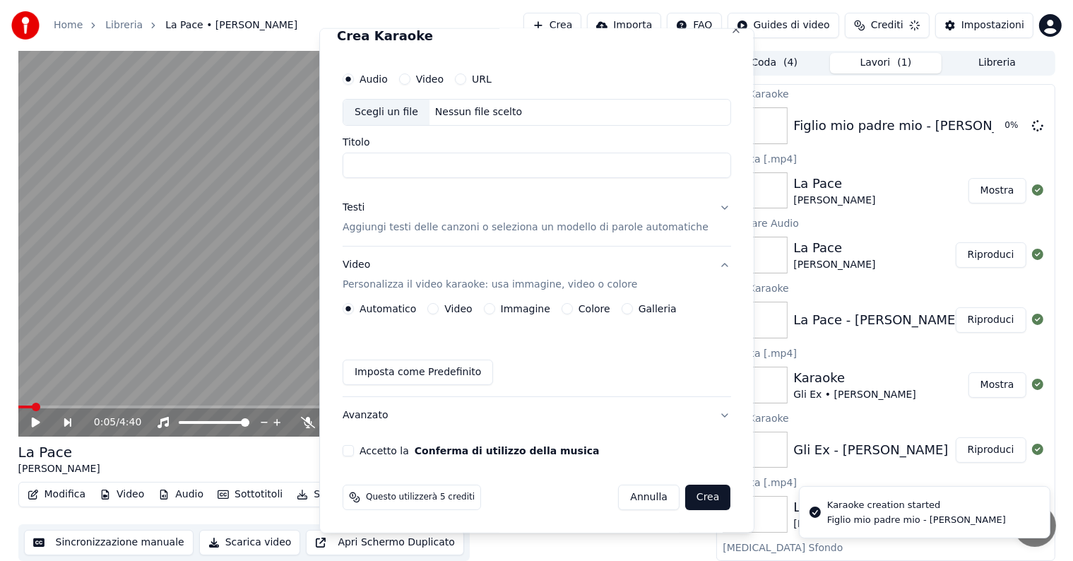
scroll to position [16, 0]
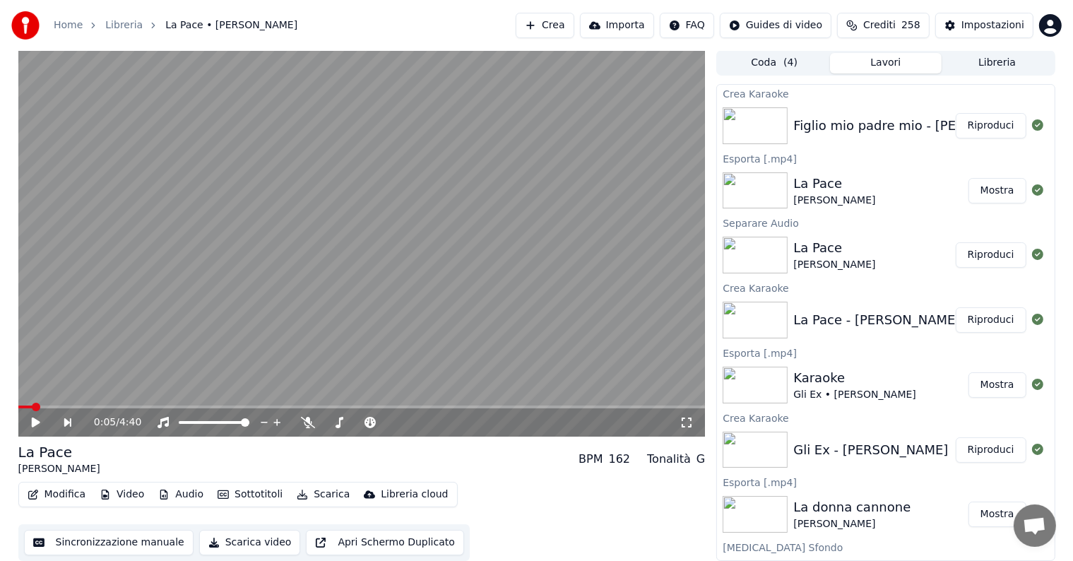
click at [972, 124] on button "Riproduci" at bounding box center [990, 125] width 71 height 25
click at [36, 424] on icon at bounding box center [46, 422] width 33 height 11
click at [56, 492] on button "Modifica" at bounding box center [57, 494] width 70 height 20
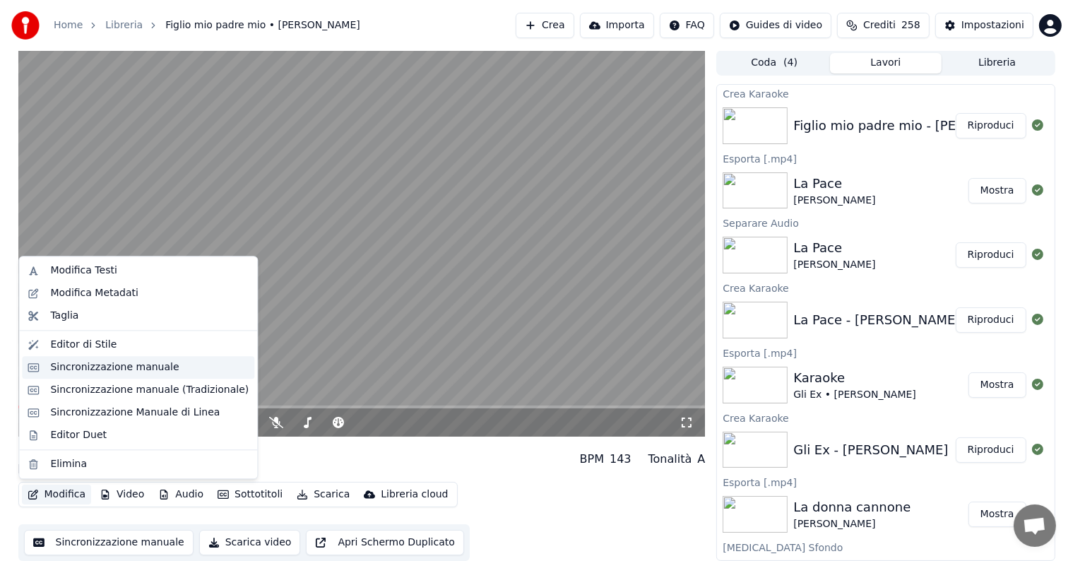
click at [121, 370] on div "Sincronizzazione manuale" at bounding box center [114, 367] width 129 height 14
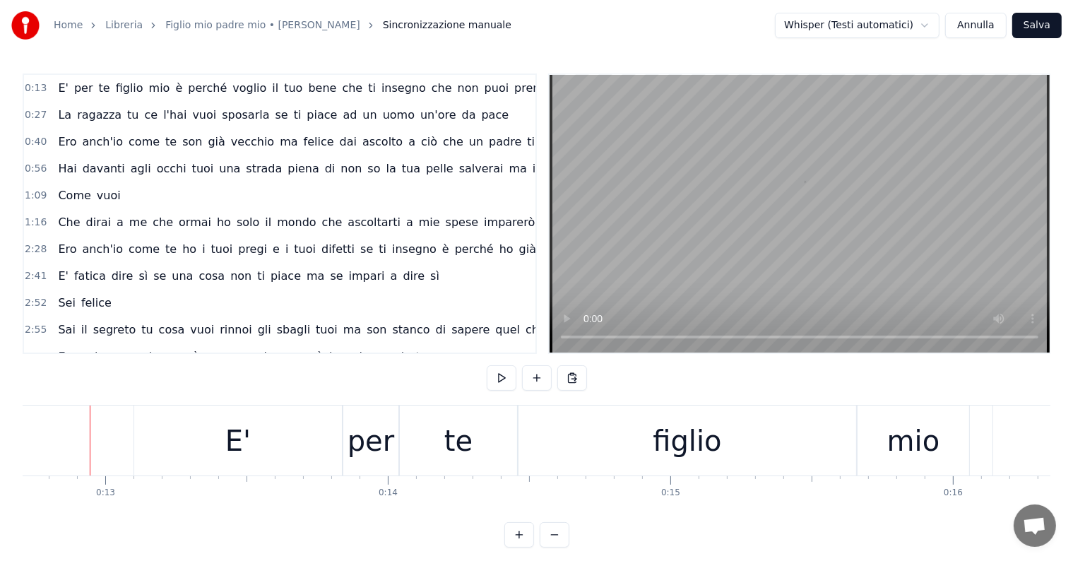
scroll to position [0, 3585]
click at [97, 95] on span "te" at bounding box center [104, 88] width 14 height 16
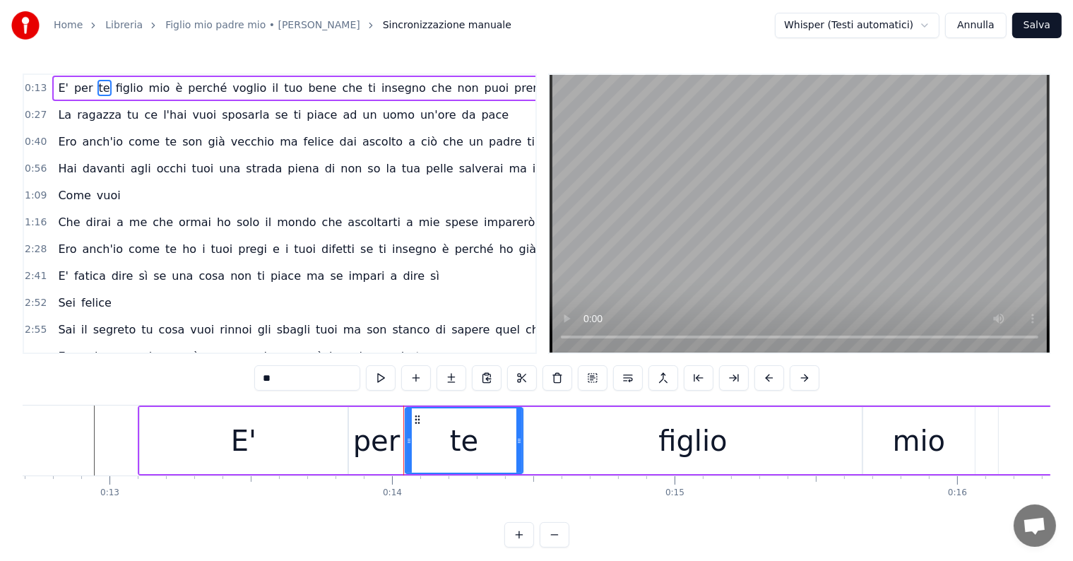
click at [107, 97] on div "E' per te figlio mio è perché voglio il tuo bene che ti insegno che non puoi pr…" at bounding box center [366, 88] width 629 height 25
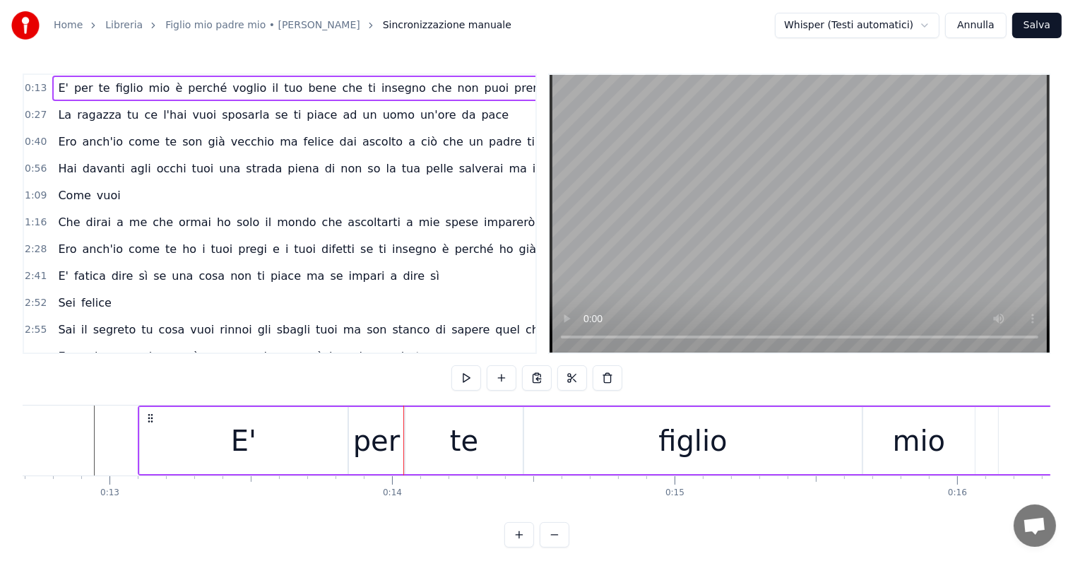
click at [990, 17] on button "Annulla" at bounding box center [975, 25] width 61 height 25
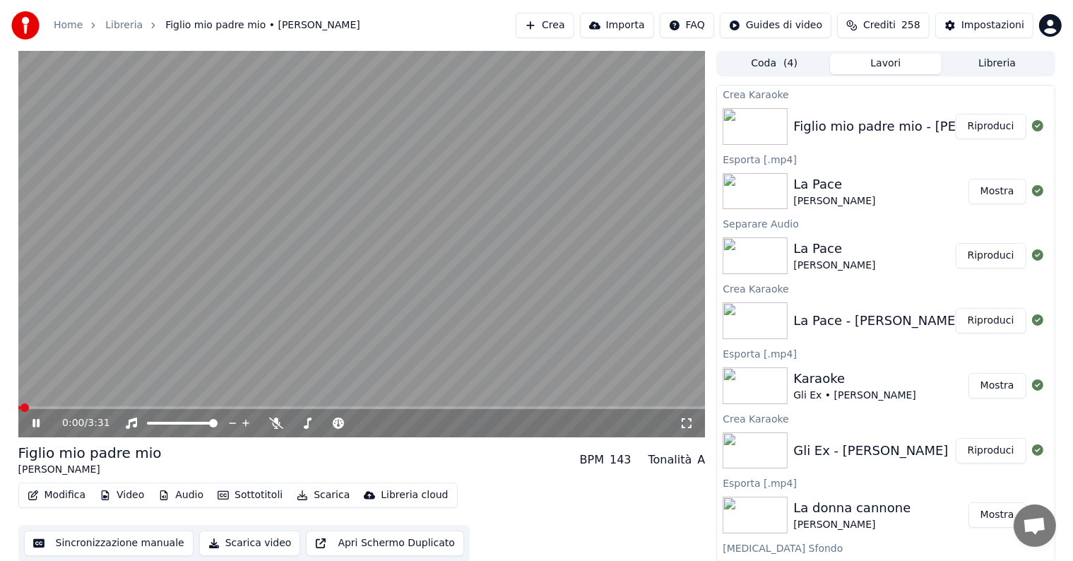
click at [31, 419] on icon at bounding box center [46, 422] width 33 height 11
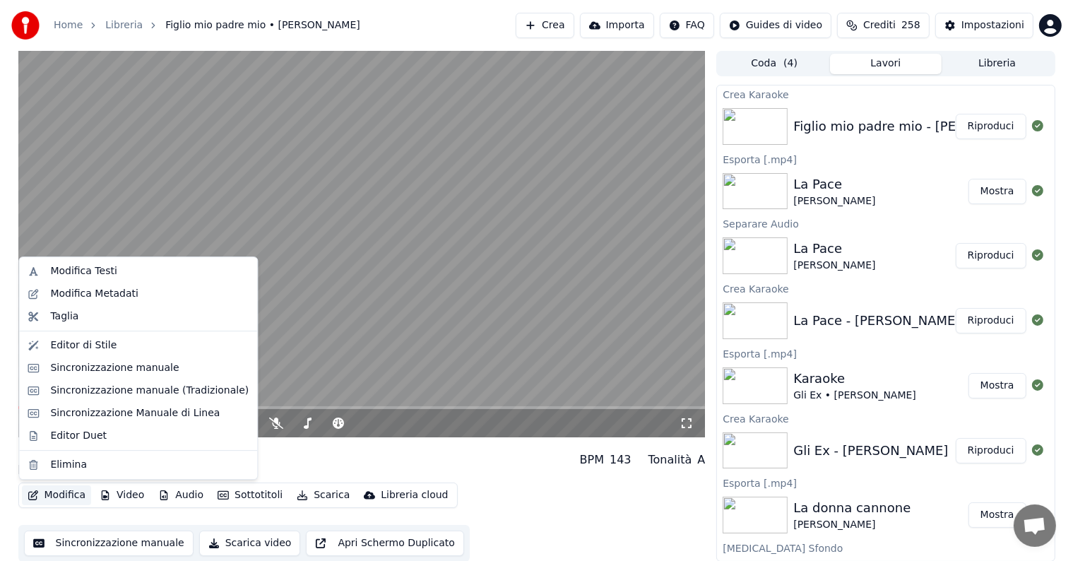
click at [65, 494] on button "Modifica" at bounding box center [57, 495] width 70 height 20
click at [81, 273] on div "Modifica Testi" at bounding box center [83, 271] width 66 height 14
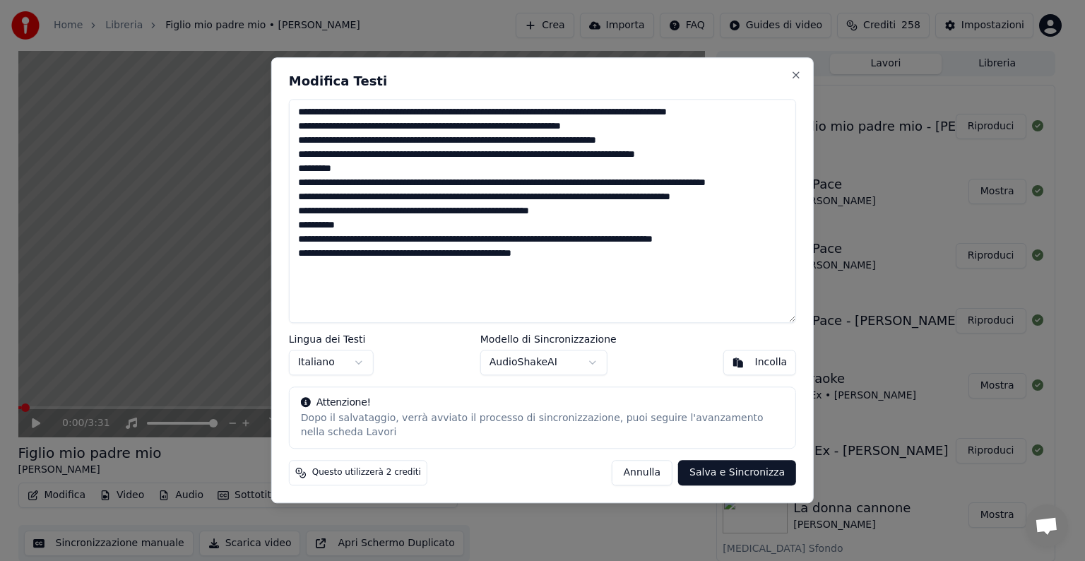
click at [376, 111] on textarea "**********" at bounding box center [542, 211] width 507 height 224
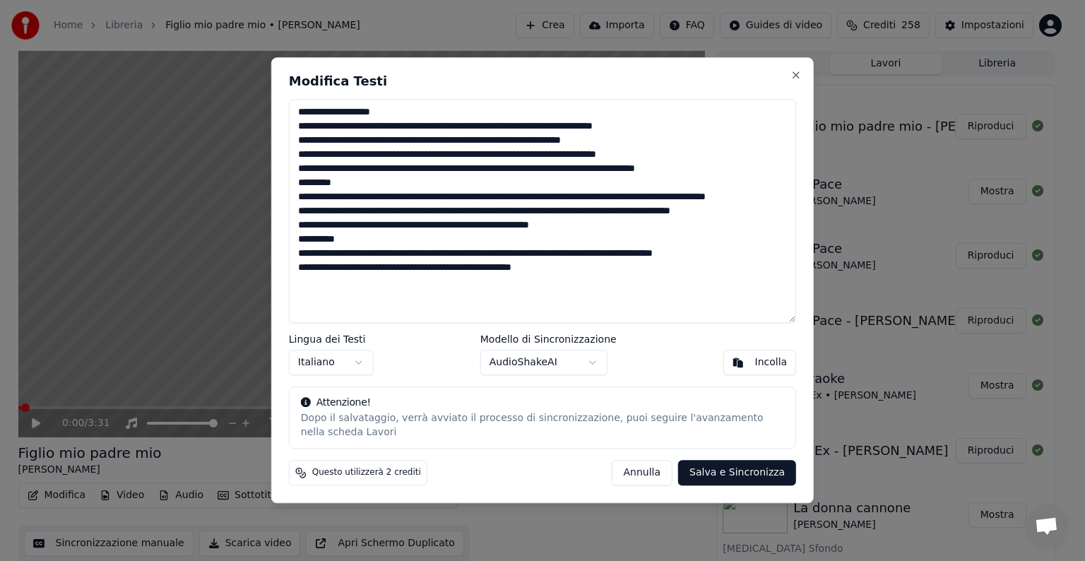
click at [419, 123] on textarea "**********" at bounding box center [542, 211] width 507 height 224
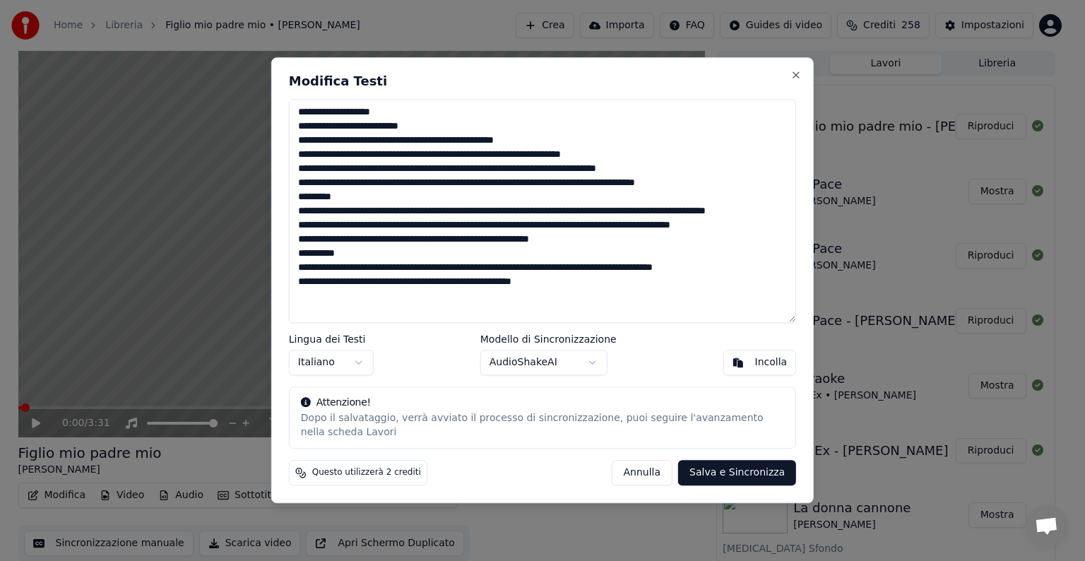
click at [419, 141] on textarea "**********" at bounding box center [542, 211] width 507 height 224
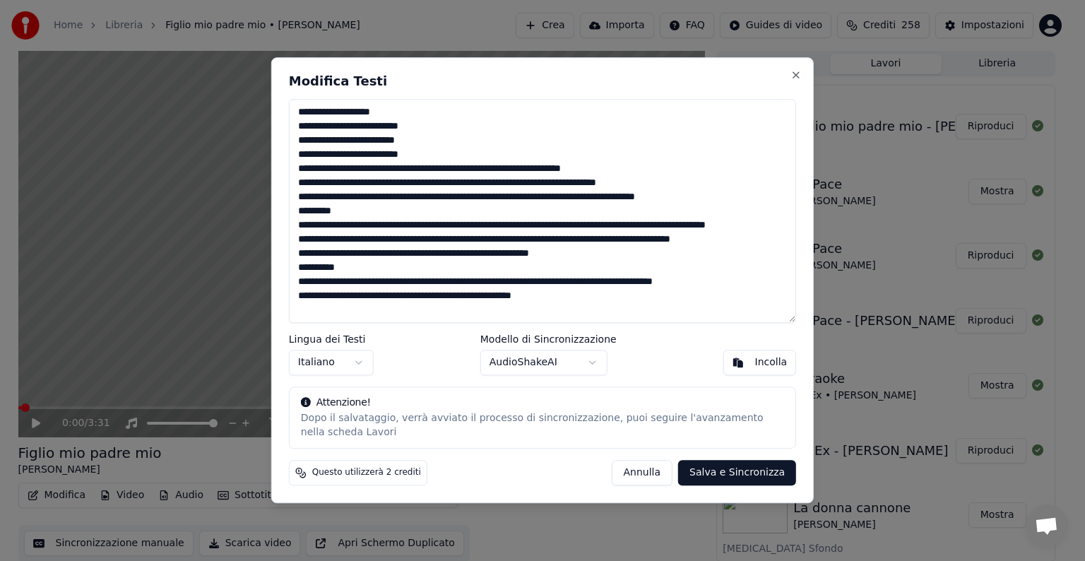
click at [386, 169] on textarea "**********" at bounding box center [542, 211] width 507 height 224
click at [390, 171] on textarea "**********" at bounding box center [542, 211] width 507 height 224
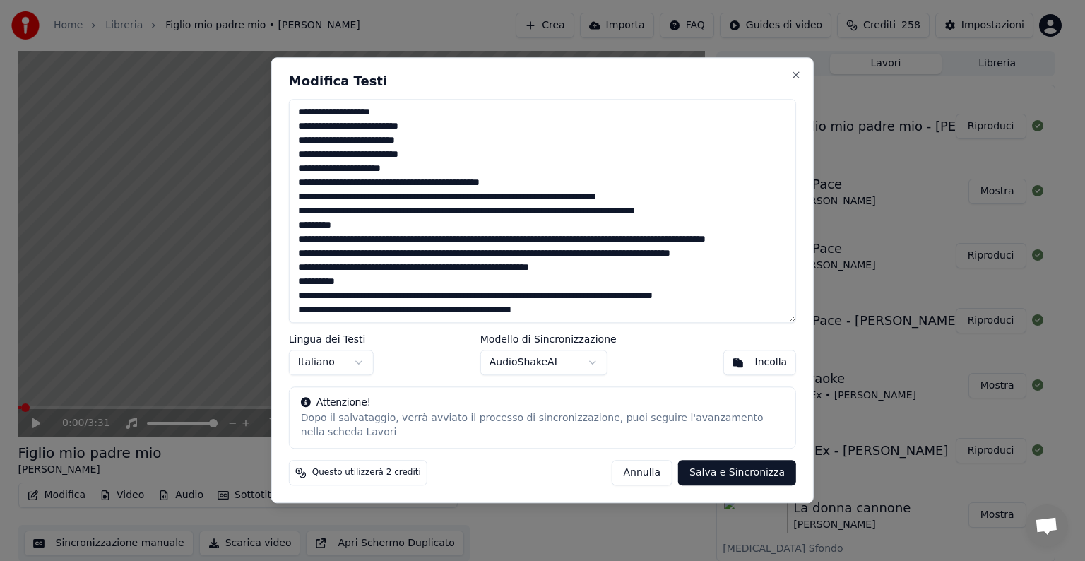
click at [301, 154] on textarea "**********" at bounding box center [542, 211] width 507 height 224
click at [404, 184] on textarea "**********" at bounding box center [542, 211] width 507 height 224
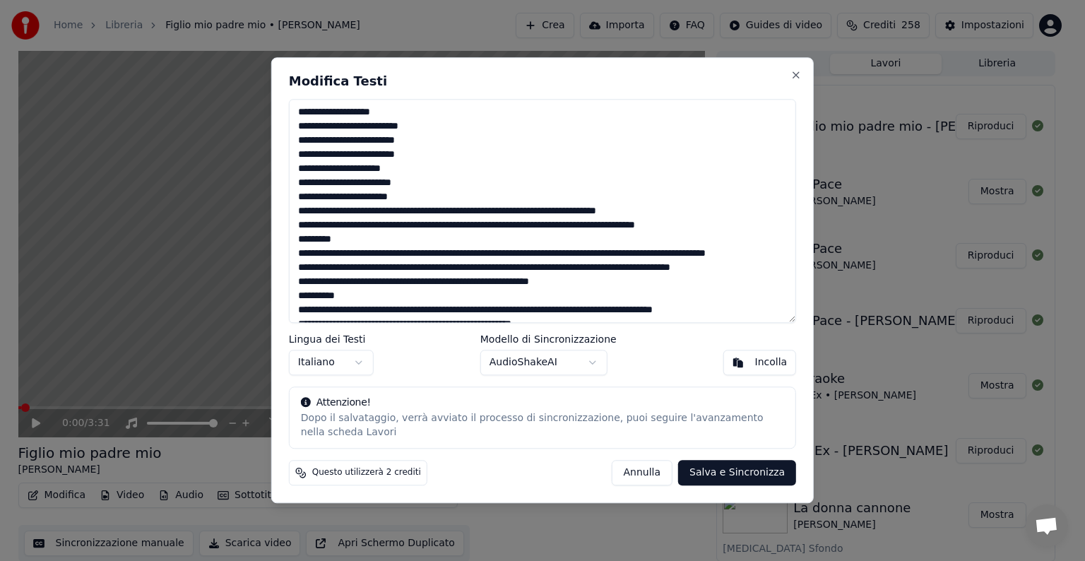
click at [379, 198] on textarea "**********" at bounding box center [542, 211] width 507 height 224
click at [383, 214] on textarea "**********" at bounding box center [542, 211] width 507 height 224
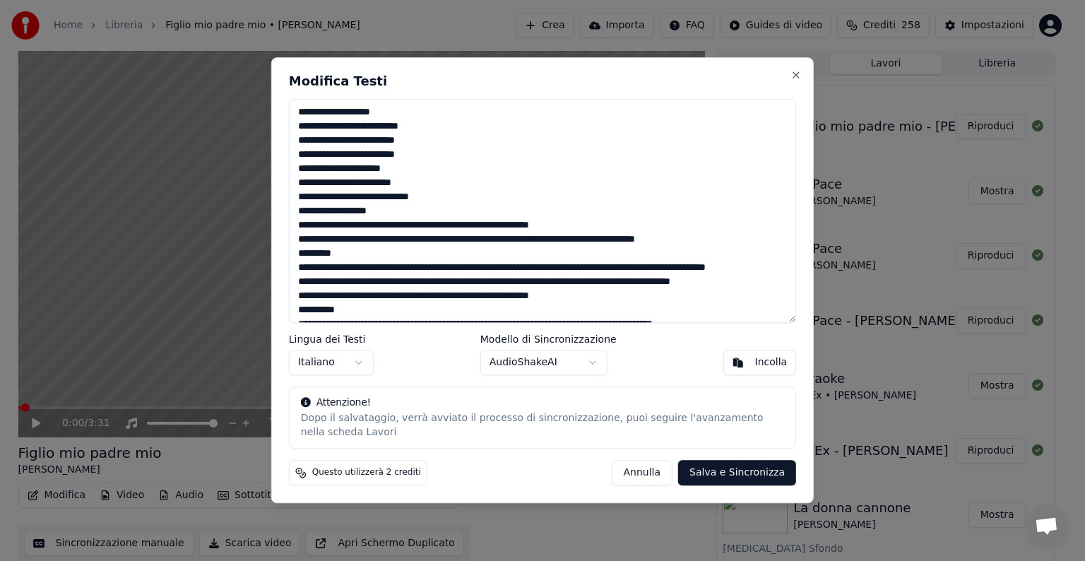
click at [410, 225] on textarea "**********" at bounding box center [542, 211] width 507 height 224
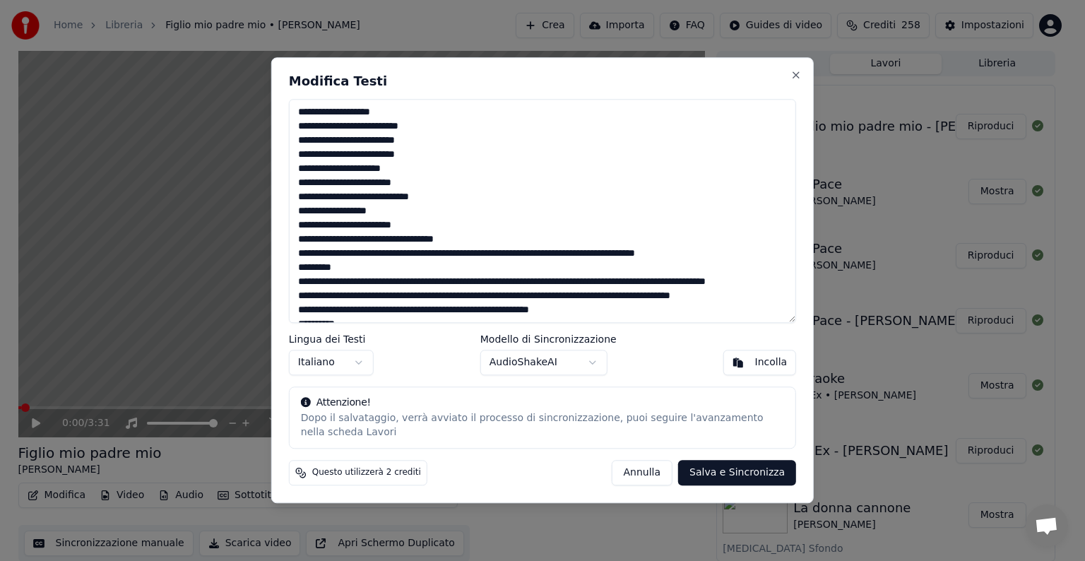
click at [301, 226] on textarea "**********" at bounding box center [542, 211] width 507 height 224
click at [410, 254] on textarea "**********" at bounding box center [542, 211] width 507 height 224
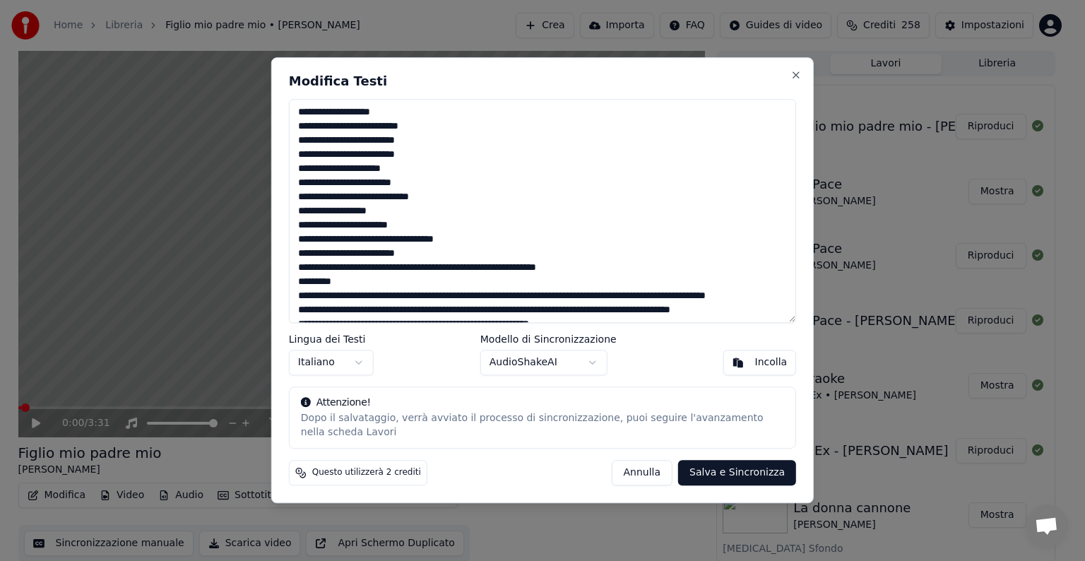
click at [412, 266] on textarea "**********" at bounding box center [542, 211] width 507 height 224
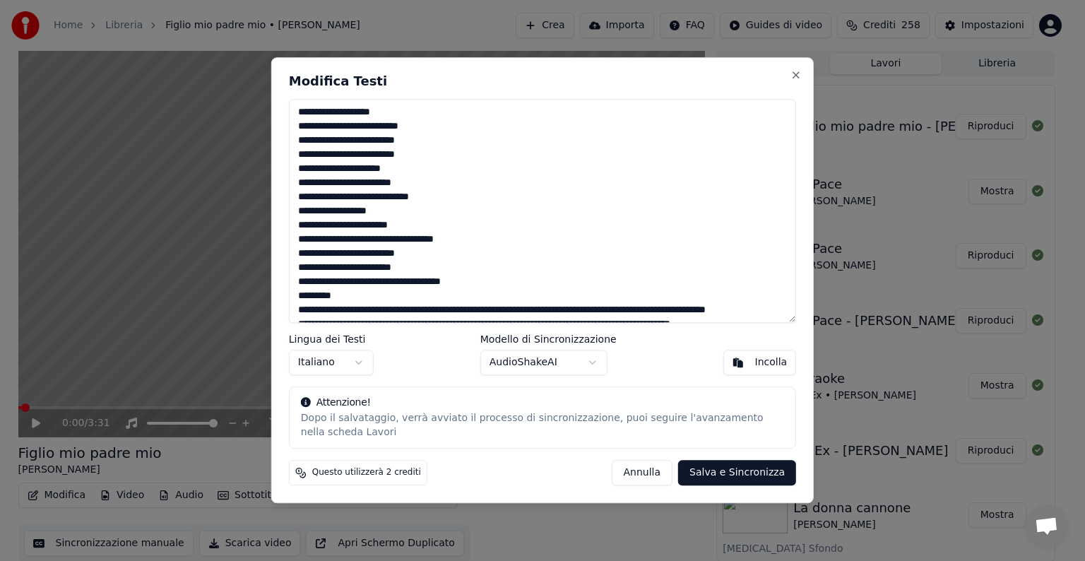
click at [381, 281] on textarea "**********" at bounding box center [542, 211] width 507 height 224
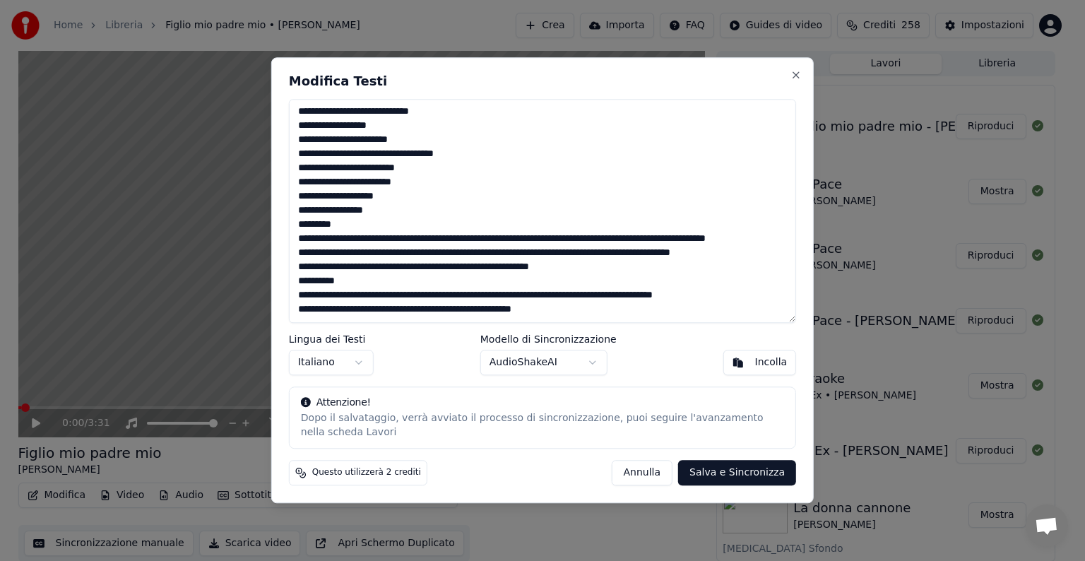
scroll to position [99, 0]
click at [347, 213] on textarea "**********" at bounding box center [542, 211] width 507 height 224
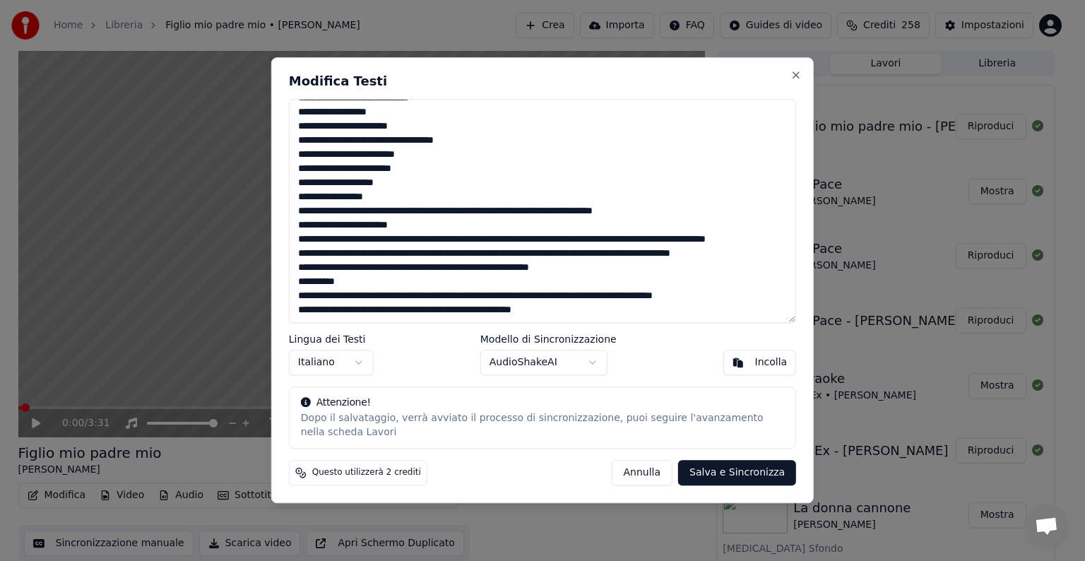
click at [393, 210] on textarea "**********" at bounding box center [542, 211] width 507 height 224
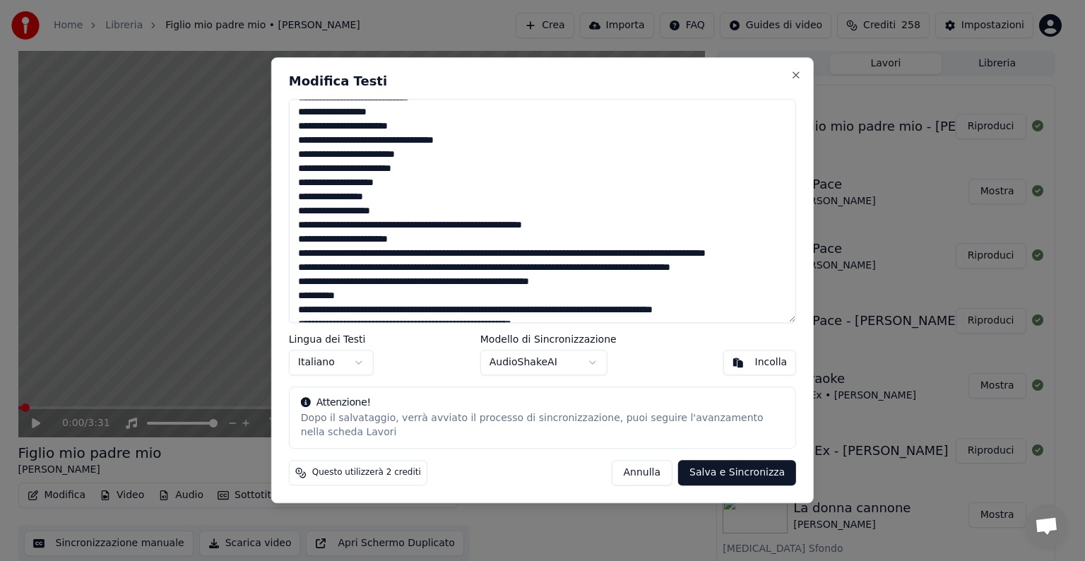
click at [399, 227] on textarea "**********" at bounding box center [542, 211] width 507 height 224
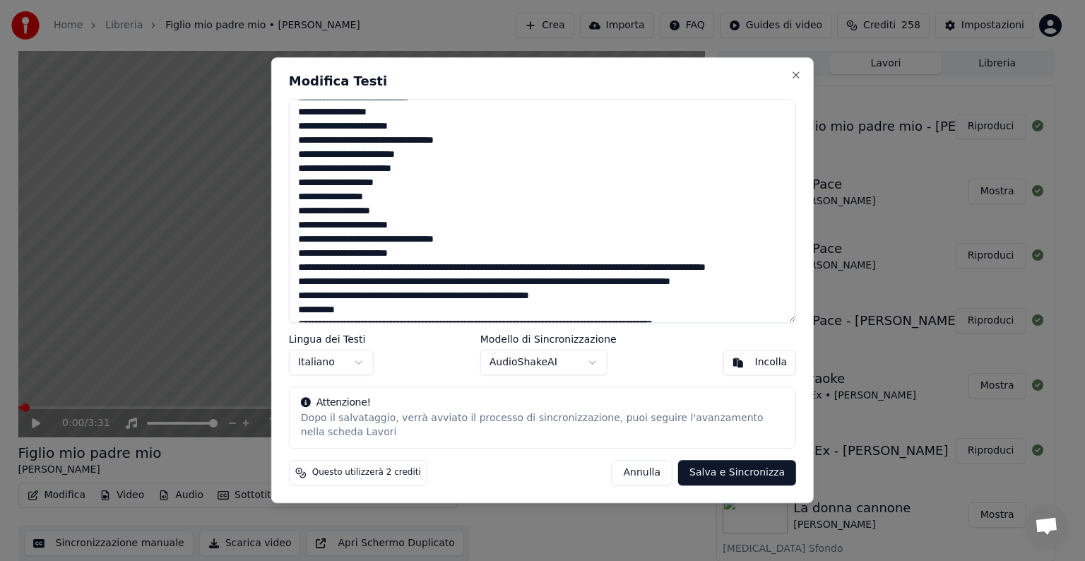
click at [379, 239] on textarea "**********" at bounding box center [542, 211] width 507 height 224
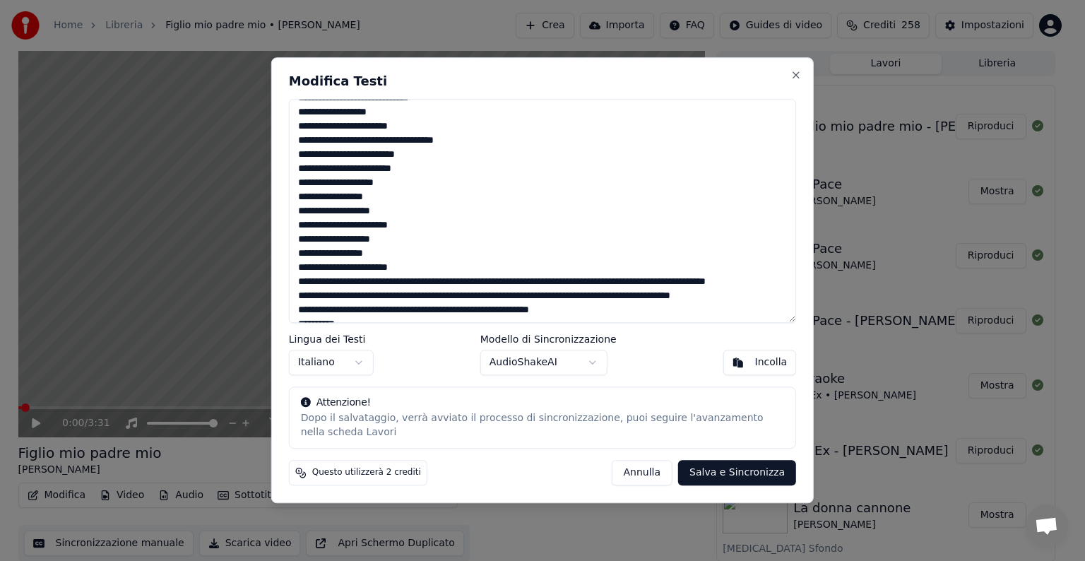
scroll to position [155, 0]
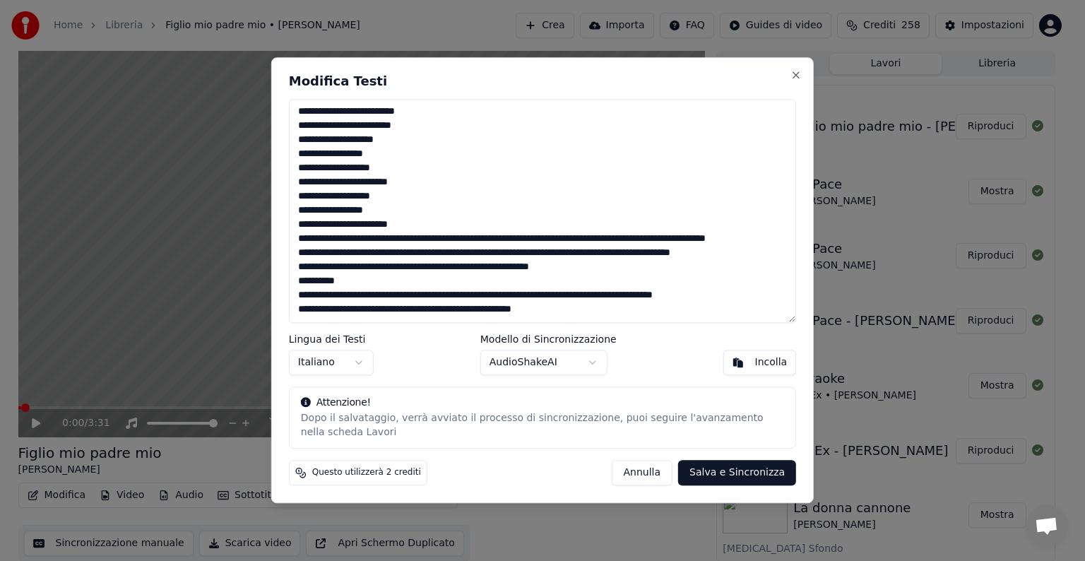
click at [424, 211] on textarea "**********" at bounding box center [542, 211] width 507 height 224
click at [423, 222] on textarea "**********" at bounding box center [542, 211] width 507 height 224
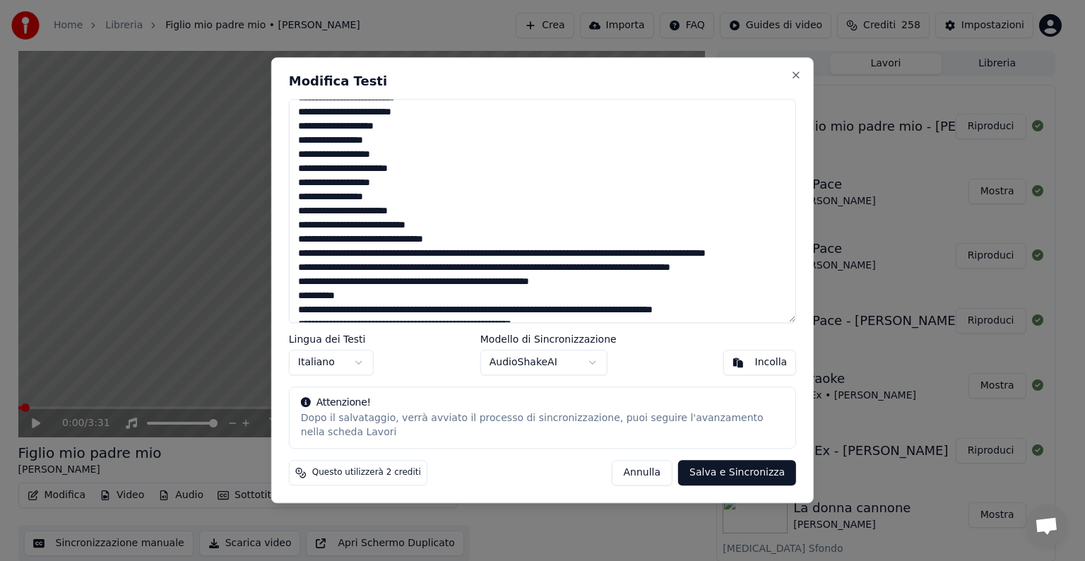
click at [396, 241] on textarea "**********" at bounding box center [542, 211] width 507 height 224
click at [395, 240] on textarea "**********" at bounding box center [542, 211] width 507 height 224
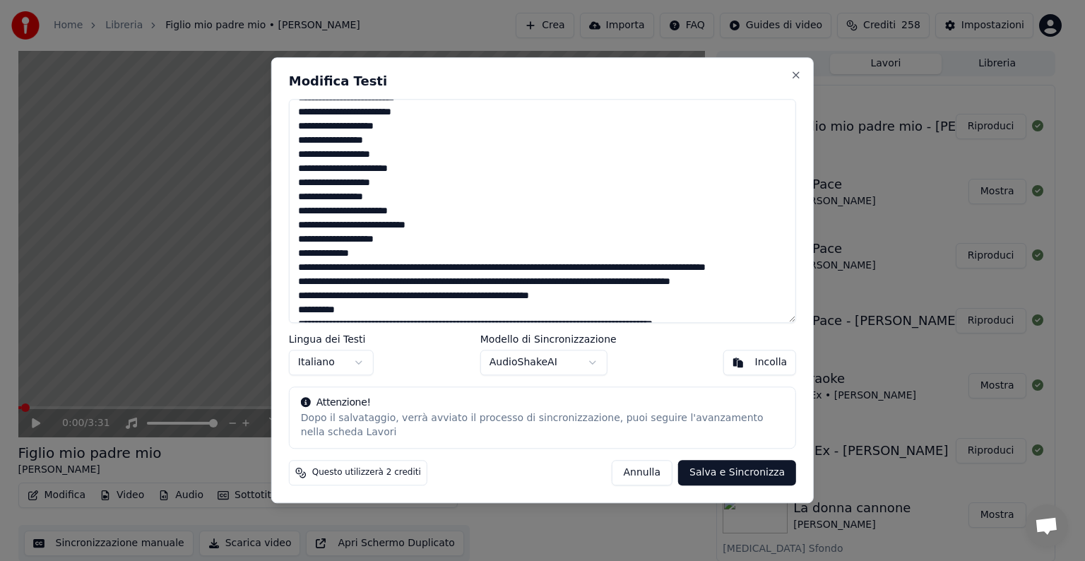
click at [369, 255] on textarea "**********" at bounding box center [542, 211] width 507 height 224
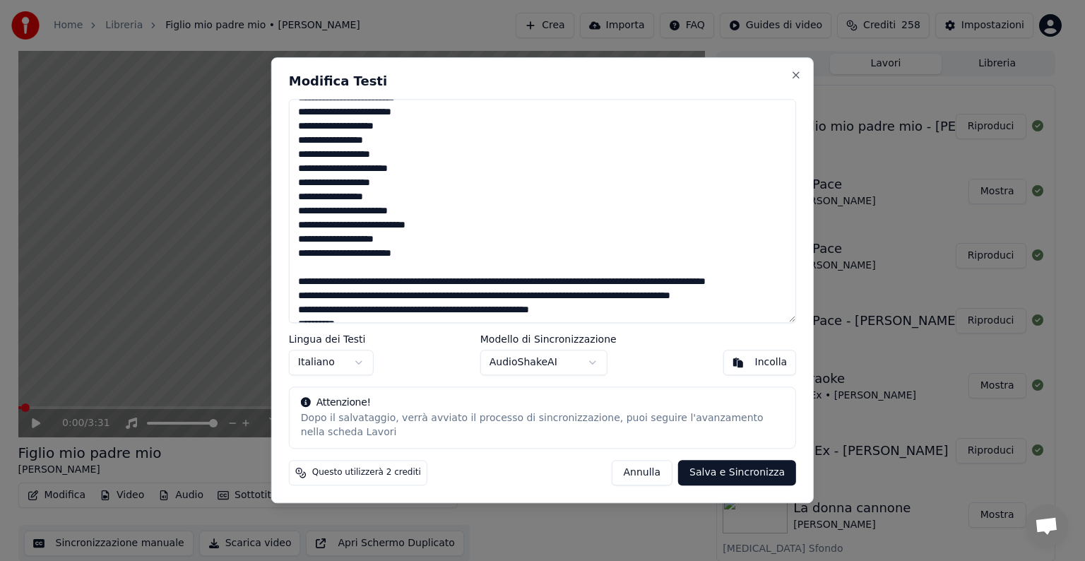
click at [361, 253] on textarea at bounding box center [542, 211] width 507 height 224
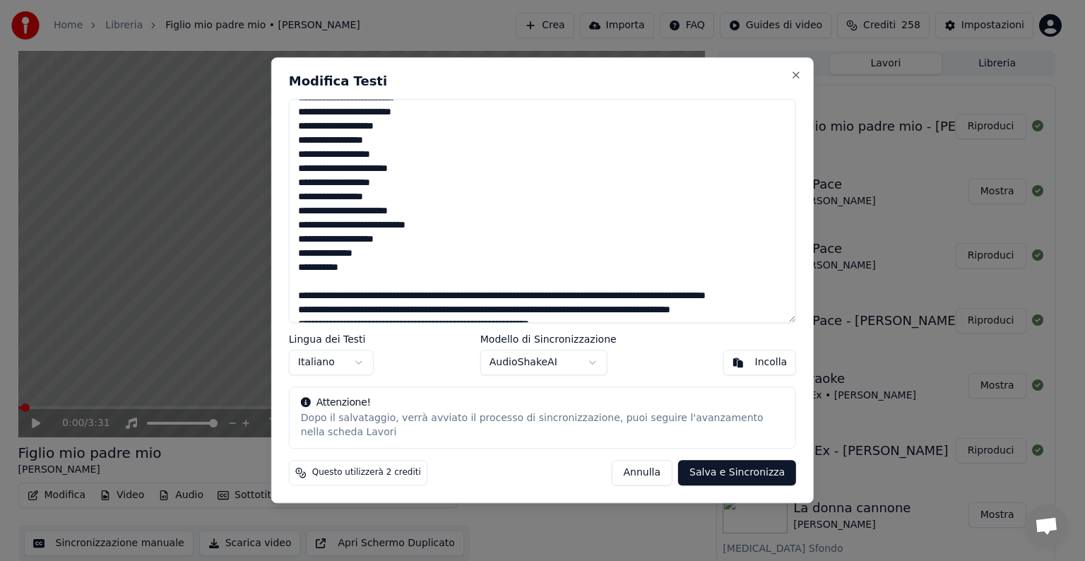
click at [345, 268] on textarea at bounding box center [542, 211] width 507 height 224
click at [350, 268] on textarea at bounding box center [542, 211] width 507 height 224
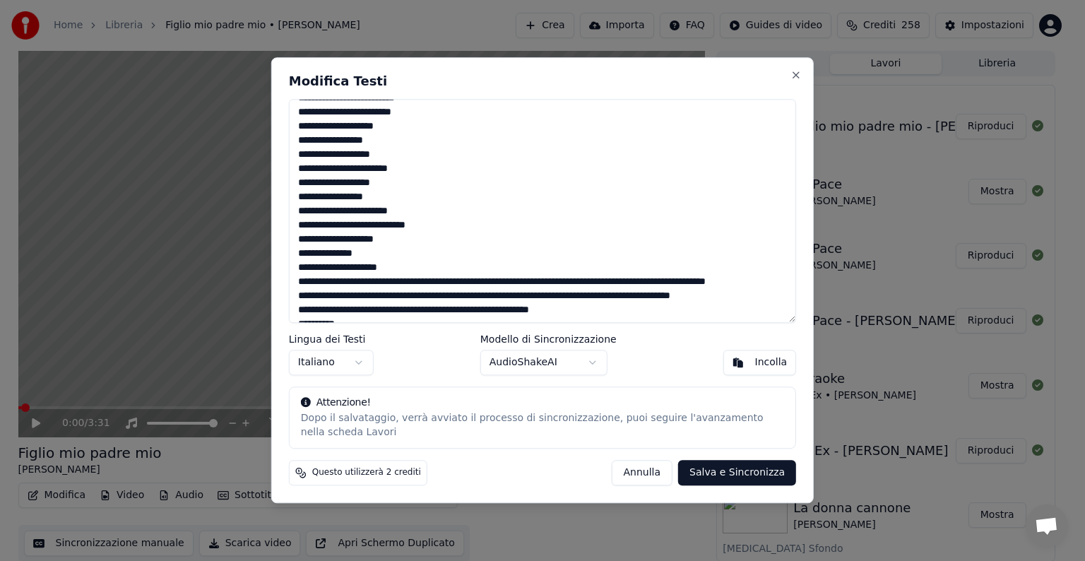
drag, startPoint x: 297, startPoint y: 280, endPoint x: 347, endPoint y: 294, distance: 52.6
click at [347, 294] on textarea at bounding box center [542, 211] width 507 height 224
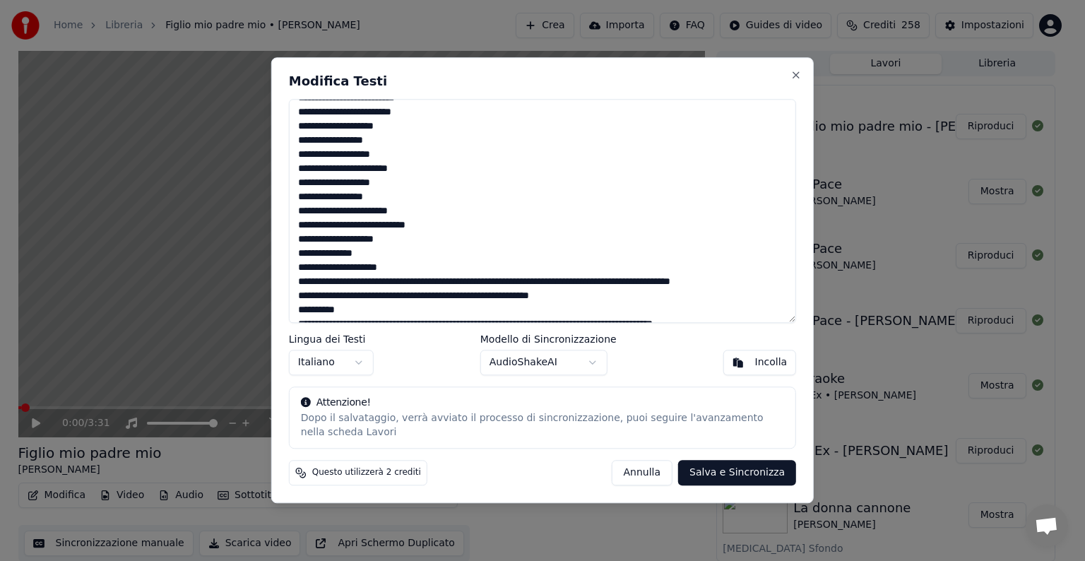
scroll to position [184, 0]
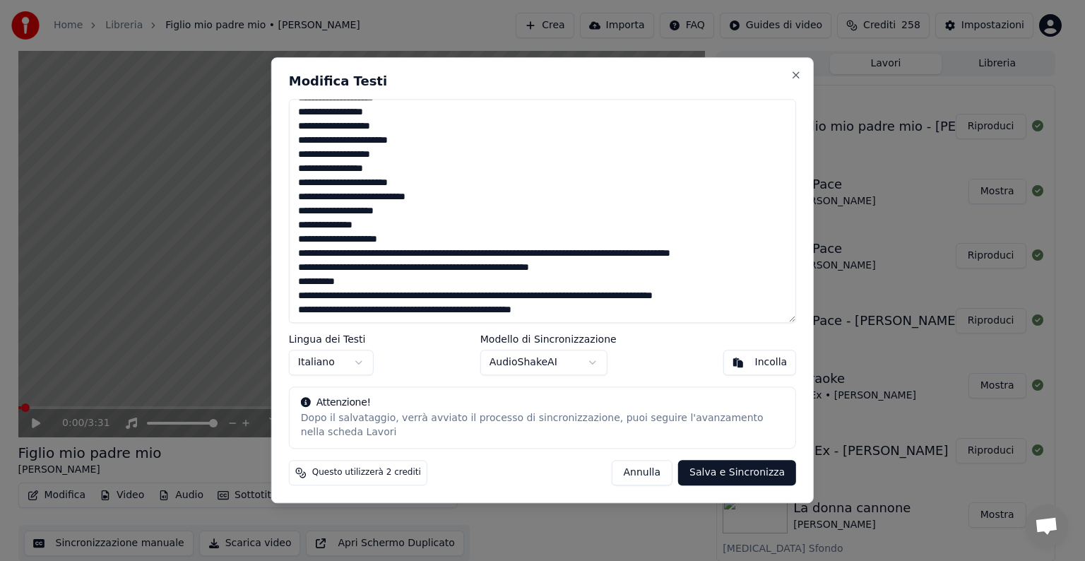
click at [384, 254] on textarea "**********" at bounding box center [542, 211] width 507 height 224
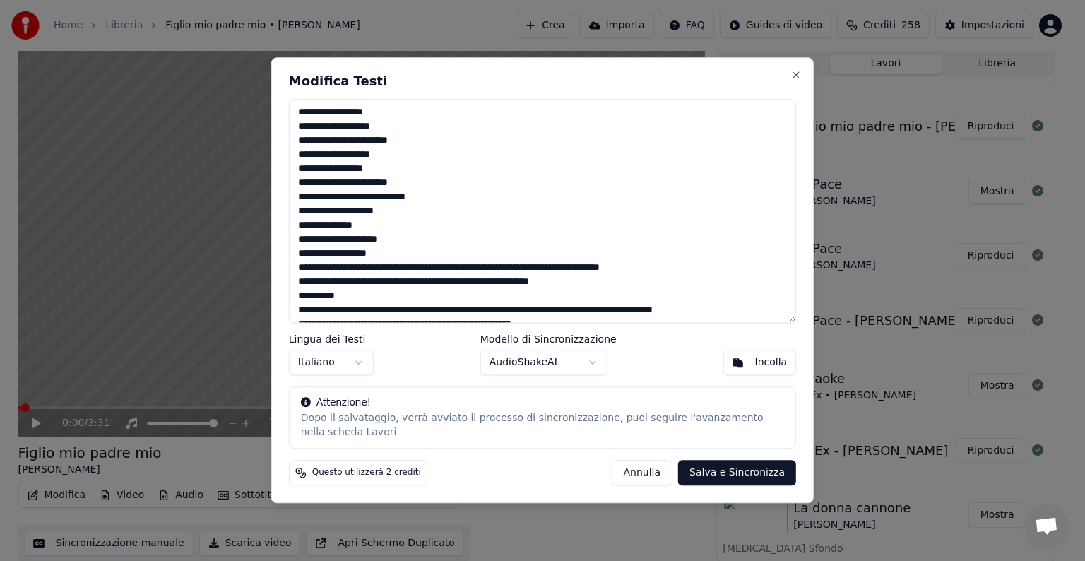
click at [422, 266] on textarea "**********" at bounding box center [542, 211] width 507 height 224
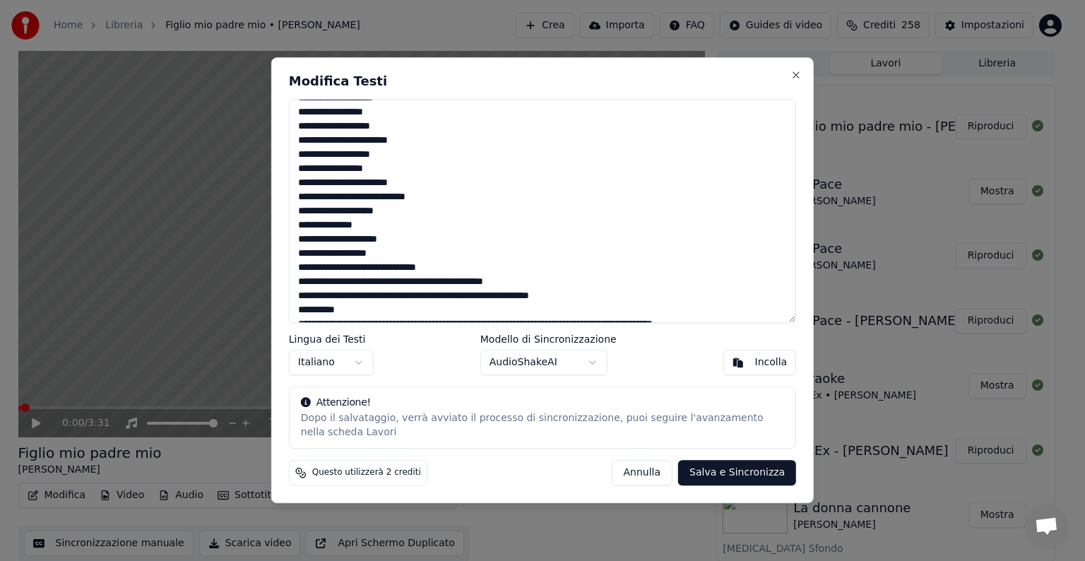
click at [426, 282] on textarea "**********" at bounding box center [542, 211] width 507 height 224
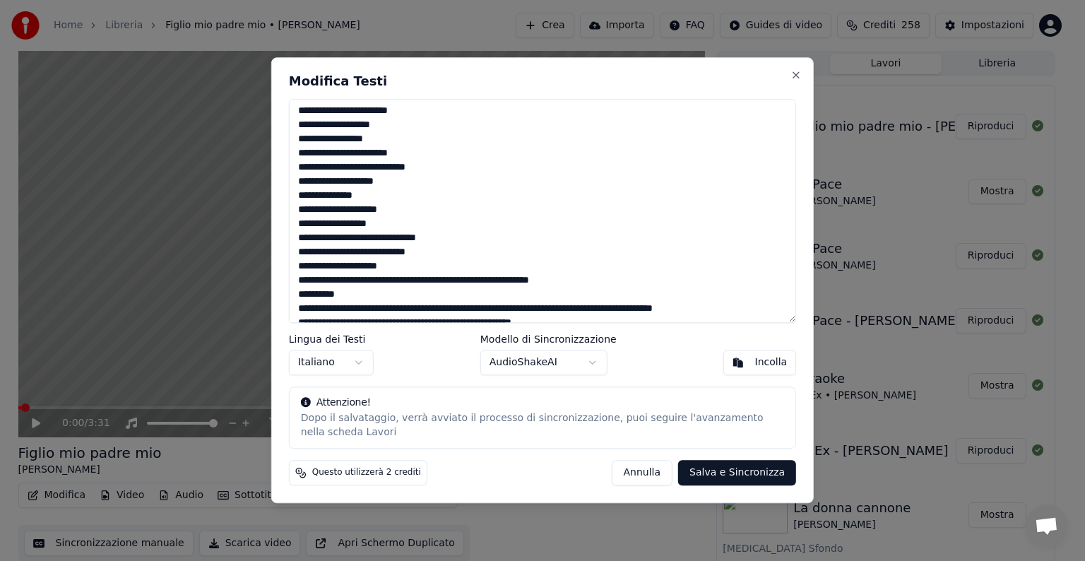
scroll to position [226, 0]
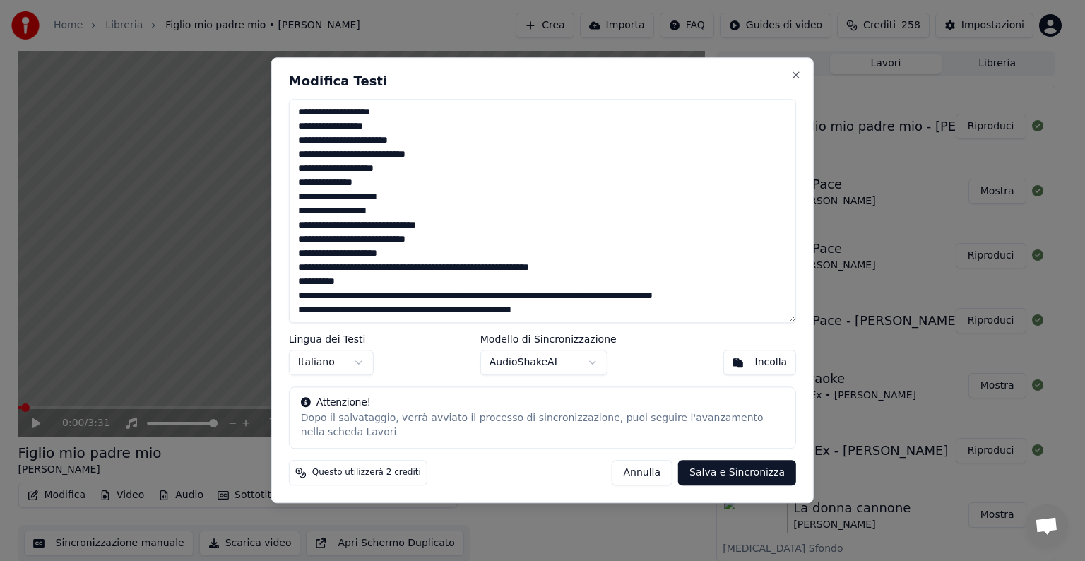
click at [364, 265] on textarea "**********" at bounding box center [542, 211] width 507 height 224
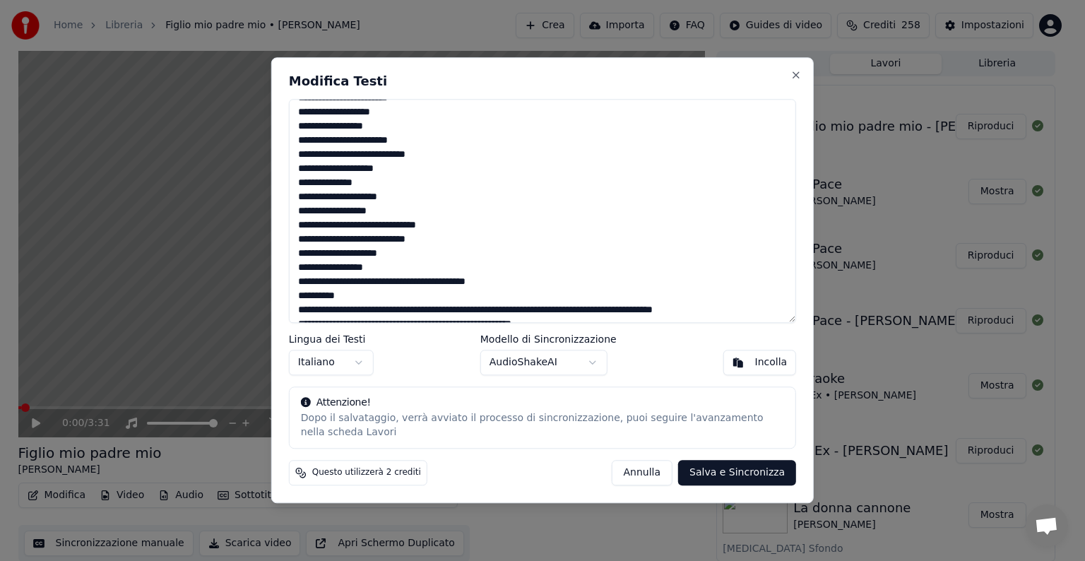
click at [404, 282] on textarea "**********" at bounding box center [542, 211] width 507 height 224
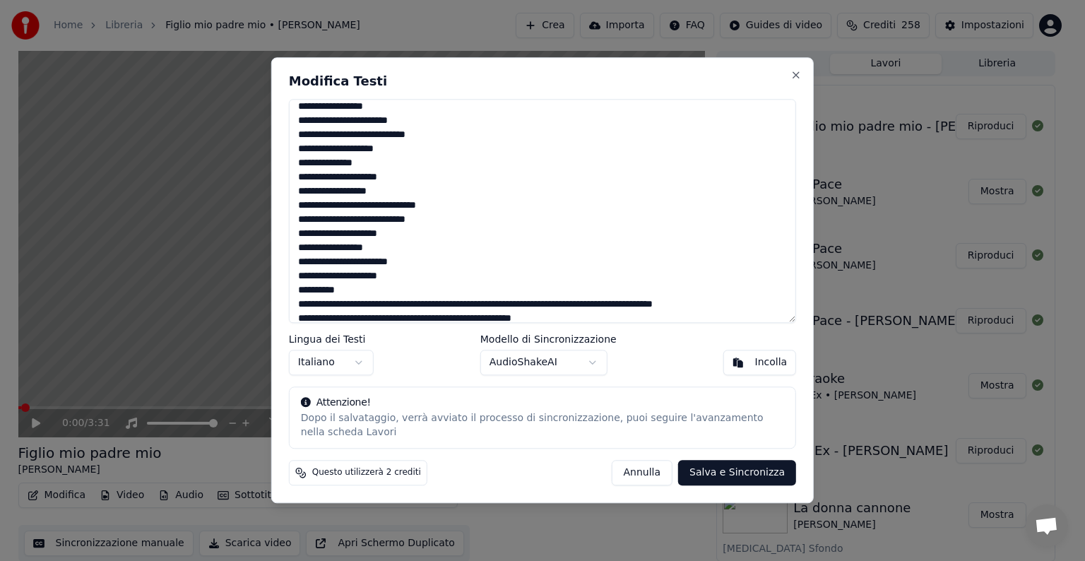
scroll to position [253, 0]
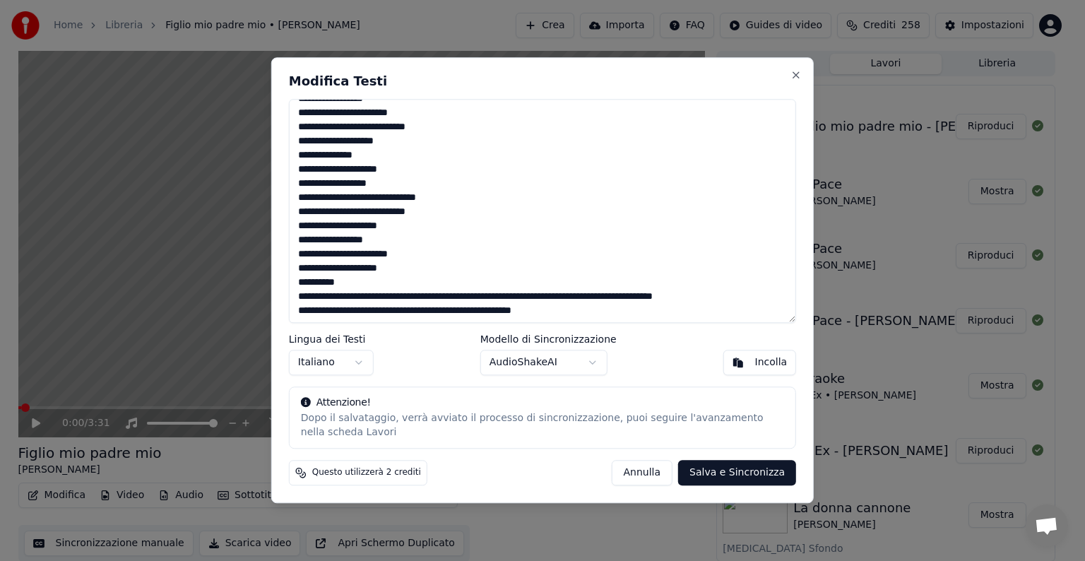
click at [342, 280] on textarea "**********" at bounding box center [542, 211] width 507 height 224
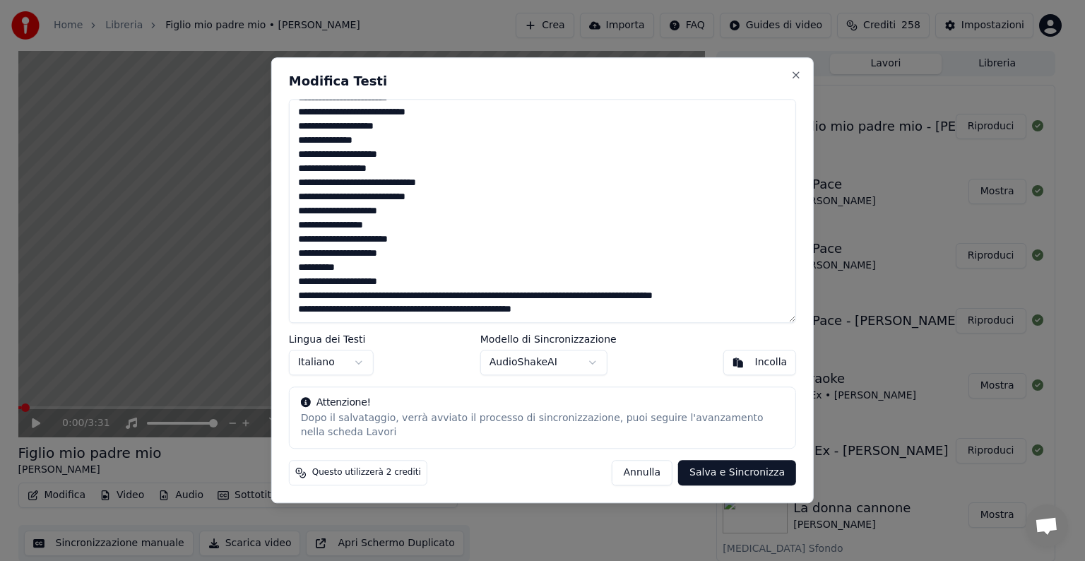
scroll to position [268, 0]
click at [398, 283] on textarea "**********" at bounding box center [542, 211] width 507 height 224
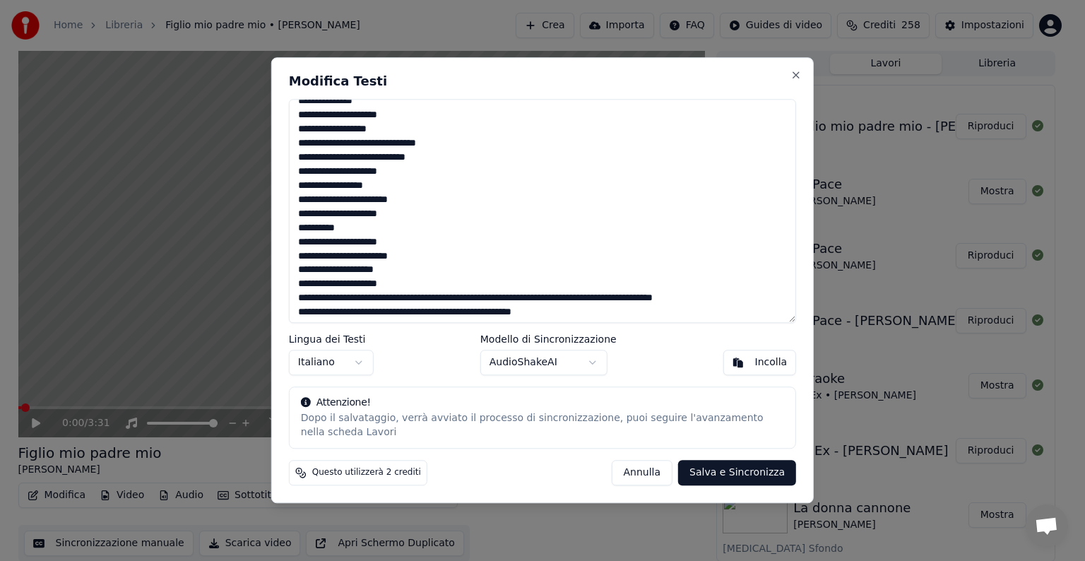
scroll to position [310, 0]
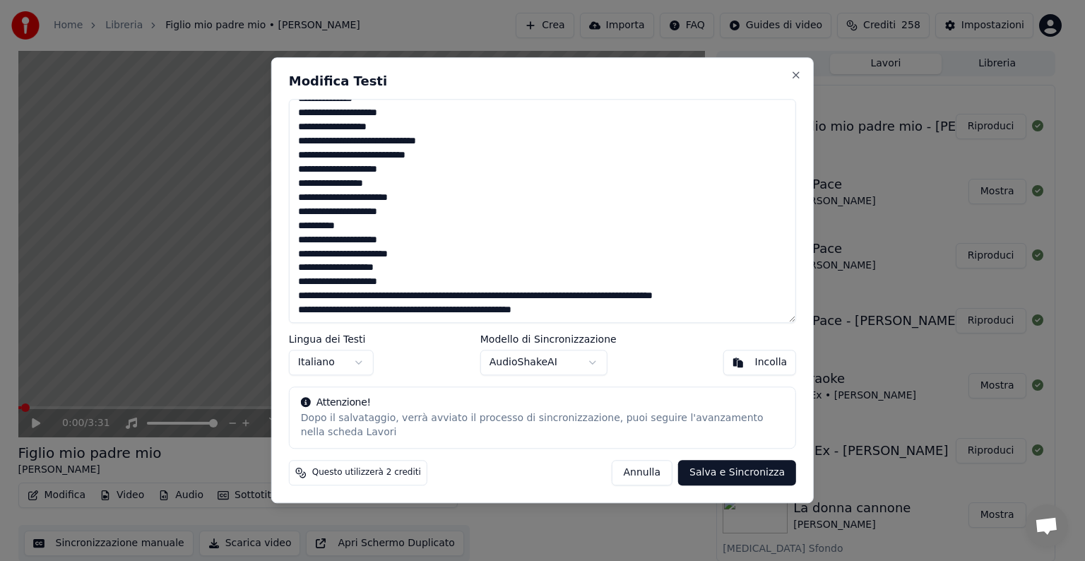
drag, startPoint x: 503, startPoint y: 294, endPoint x: 294, endPoint y: 290, distance: 208.3
click at [294, 290] on textarea "**********" at bounding box center [542, 211] width 507 height 224
click at [401, 297] on textarea "**********" at bounding box center [542, 211] width 507 height 224
click at [409, 297] on textarea "**********" at bounding box center [542, 211] width 507 height 224
click at [405, 299] on textarea "**********" at bounding box center [542, 211] width 507 height 224
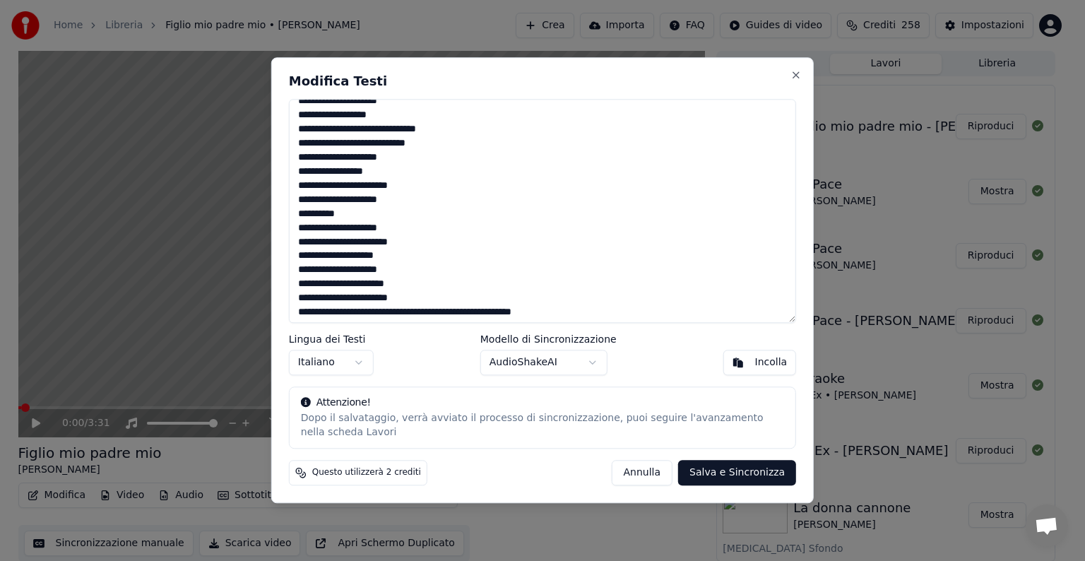
scroll to position [324, 0]
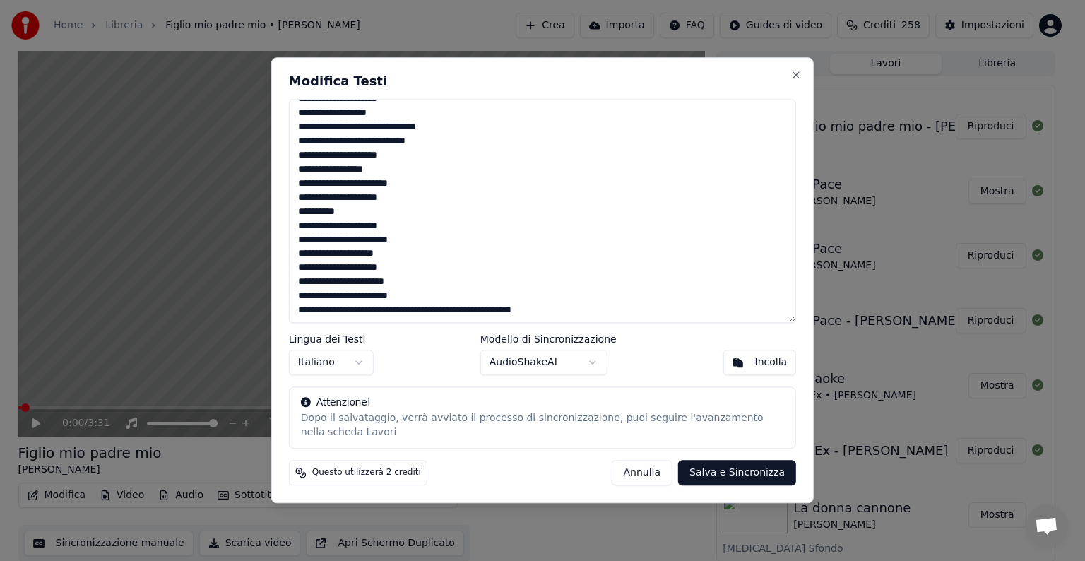
click at [401, 309] on textarea "**********" at bounding box center [542, 211] width 507 height 224
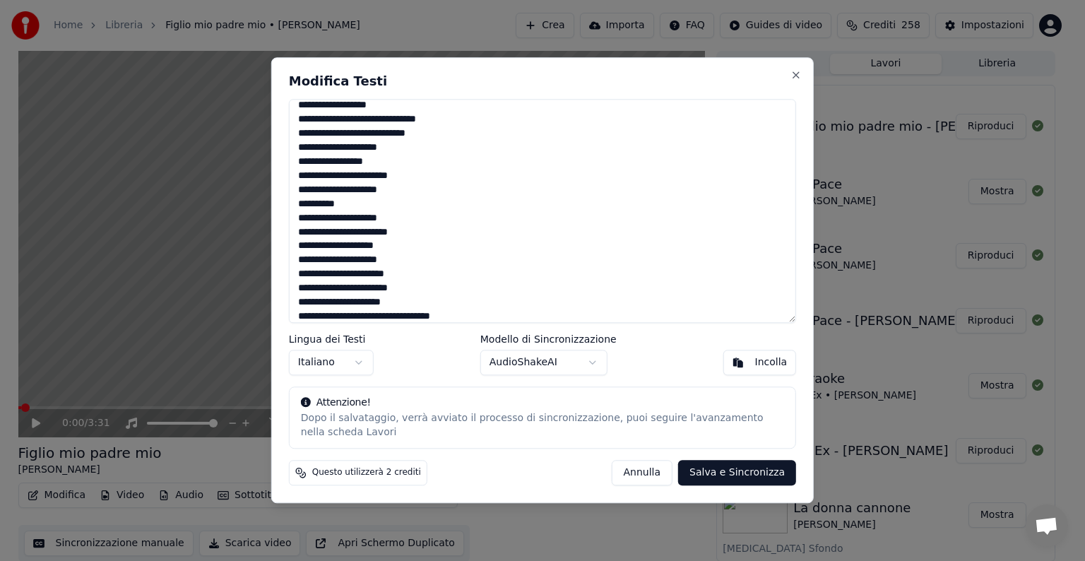
click at [364, 316] on textarea "**********" at bounding box center [542, 211] width 507 height 224
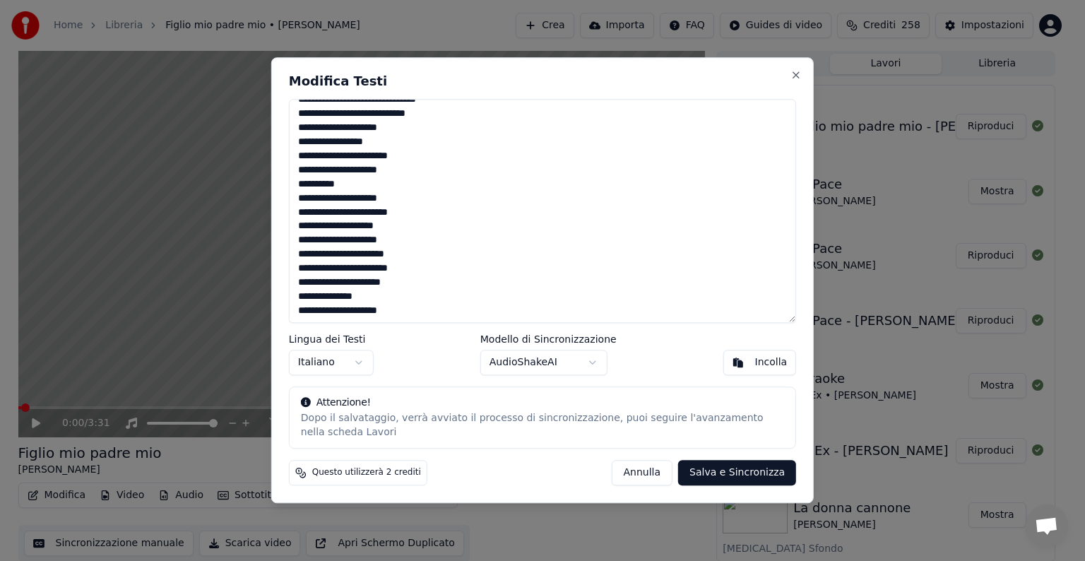
scroll to position [352, 0]
click at [350, 310] on textarea "**********" at bounding box center [542, 211] width 507 height 224
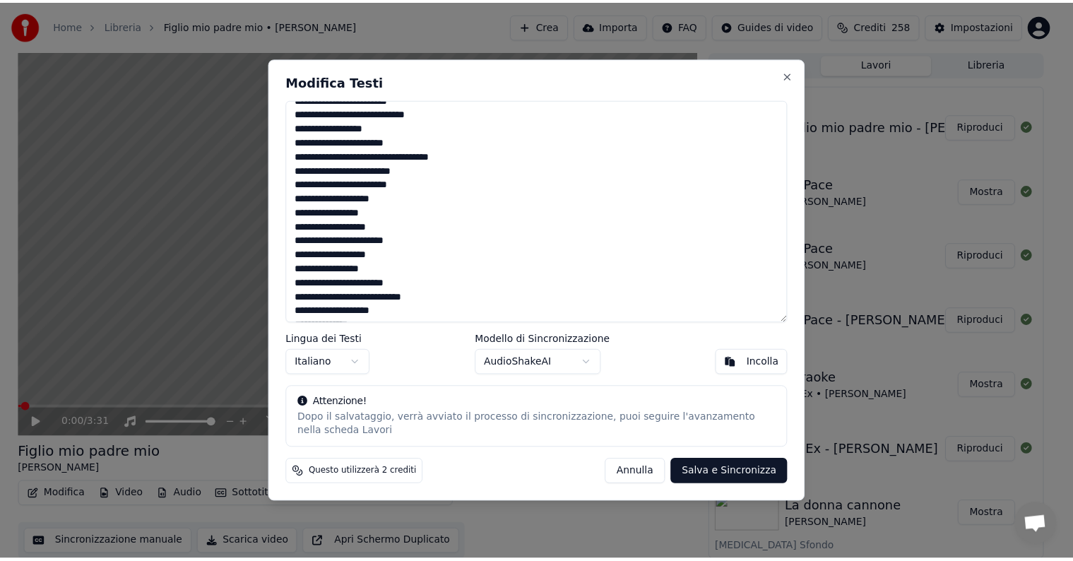
scroll to position [0, 0]
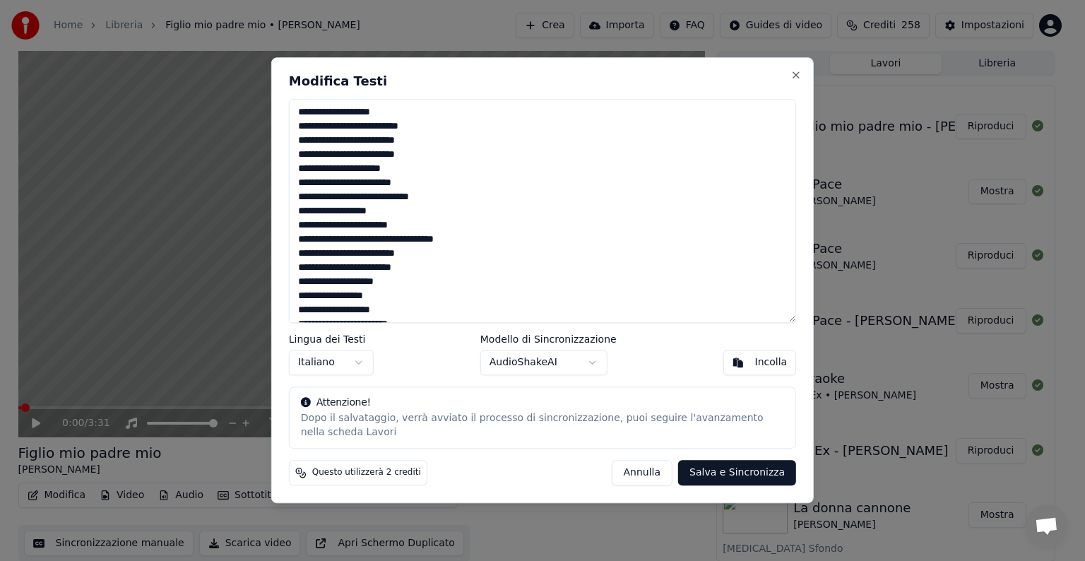
type textarea "**********"
click at [748, 466] on button "Salva e Sincronizza" at bounding box center [737, 472] width 118 height 25
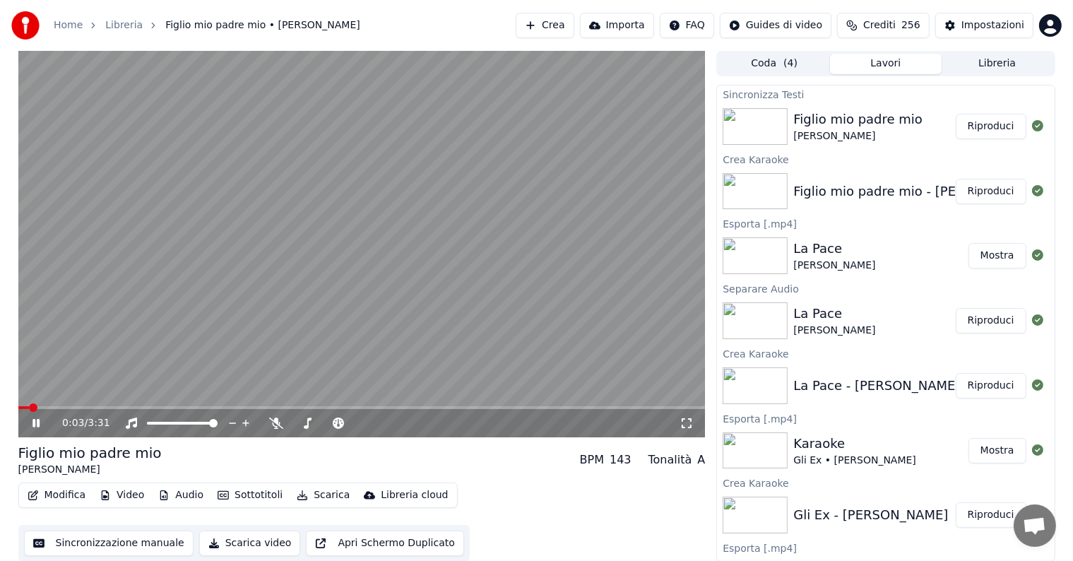
click at [974, 126] on button "Riproduci" at bounding box center [990, 126] width 71 height 25
click at [34, 423] on icon at bounding box center [35, 423] width 7 height 8
click at [63, 501] on button "Modifica" at bounding box center [57, 495] width 70 height 20
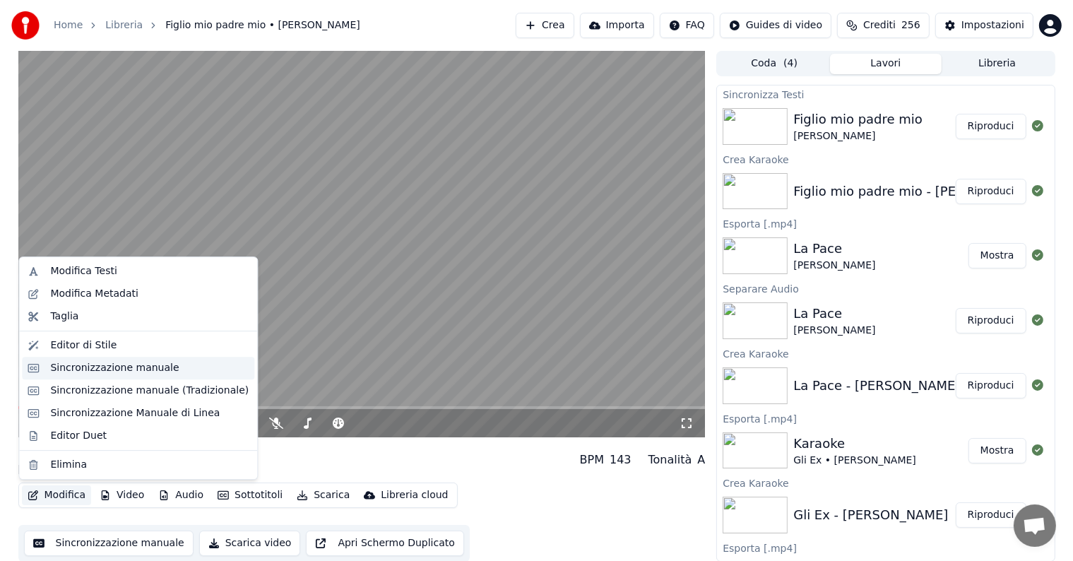
click at [110, 370] on div "Sincronizzazione manuale" at bounding box center [114, 368] width 129 height 14
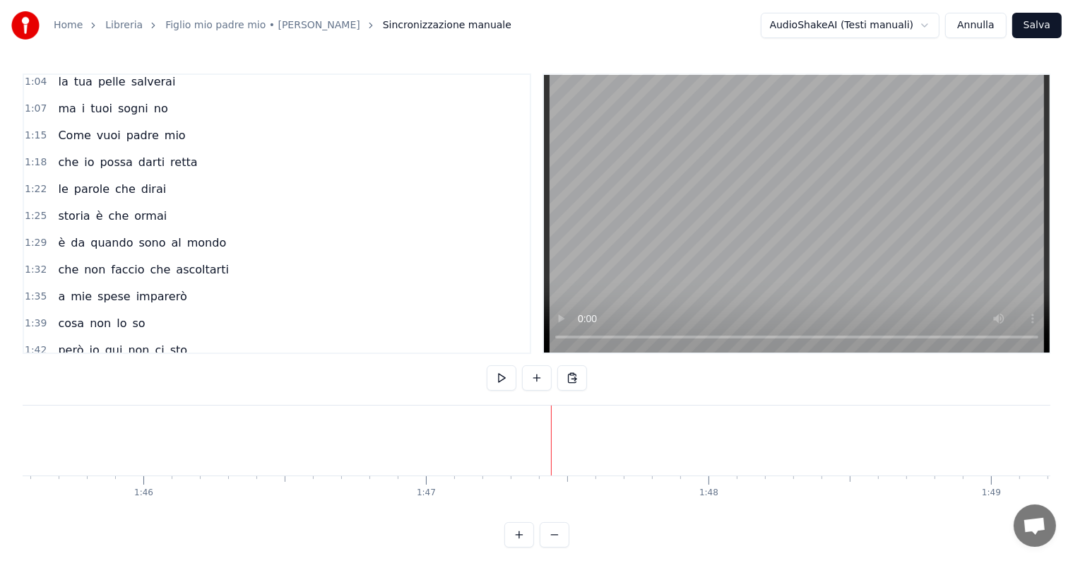
scroll to position [353, 0]
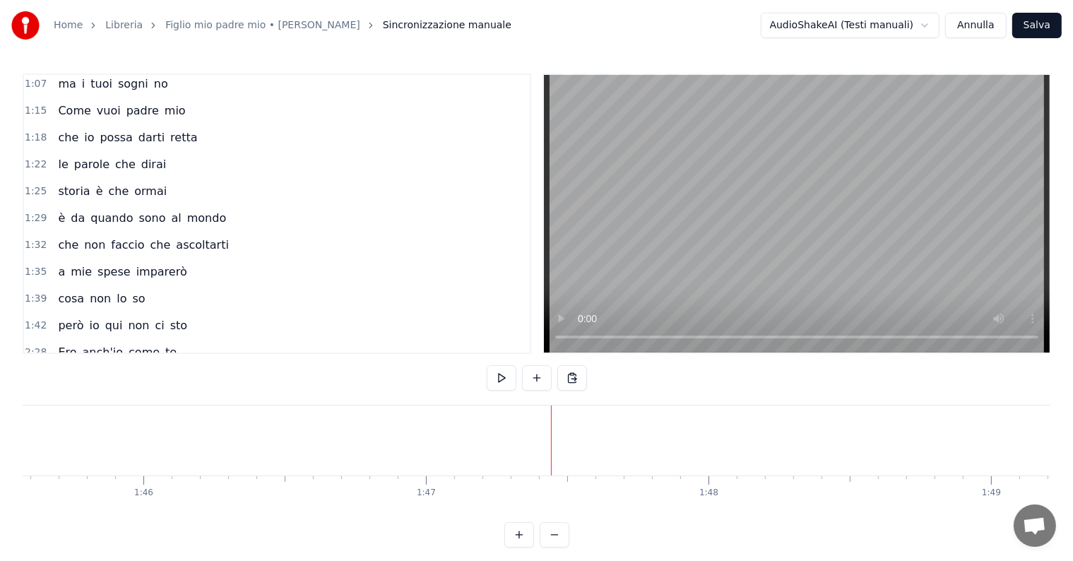
click at [85, 314] on div "però io qui non ci sto" at bounding box center [122, 325] width 141 height 25
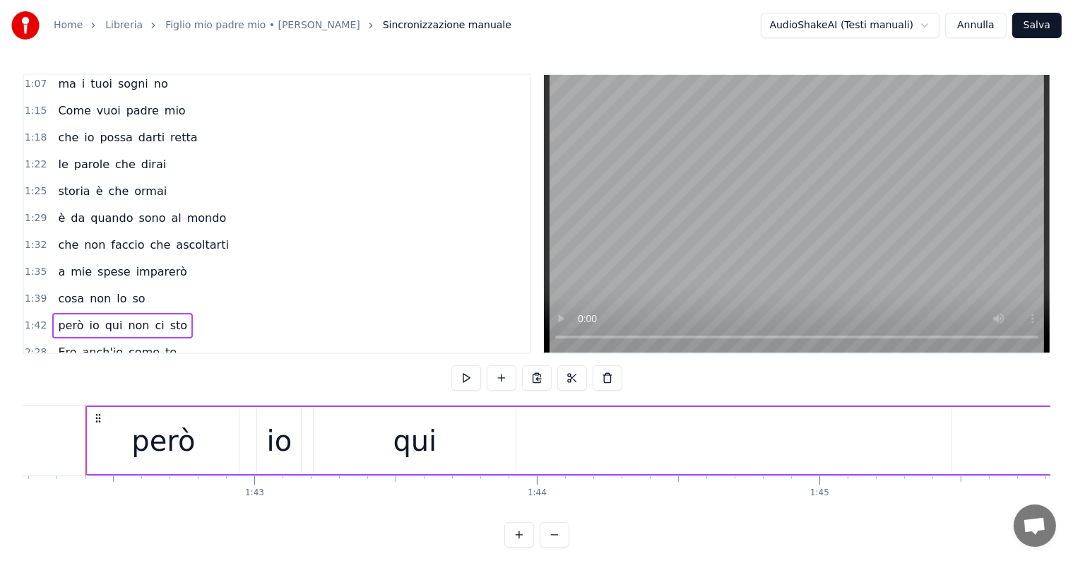
scroll to position [0, 28851]
click at [126, 317] on span "non" at bounding box center [138, 325] width 24 height 16
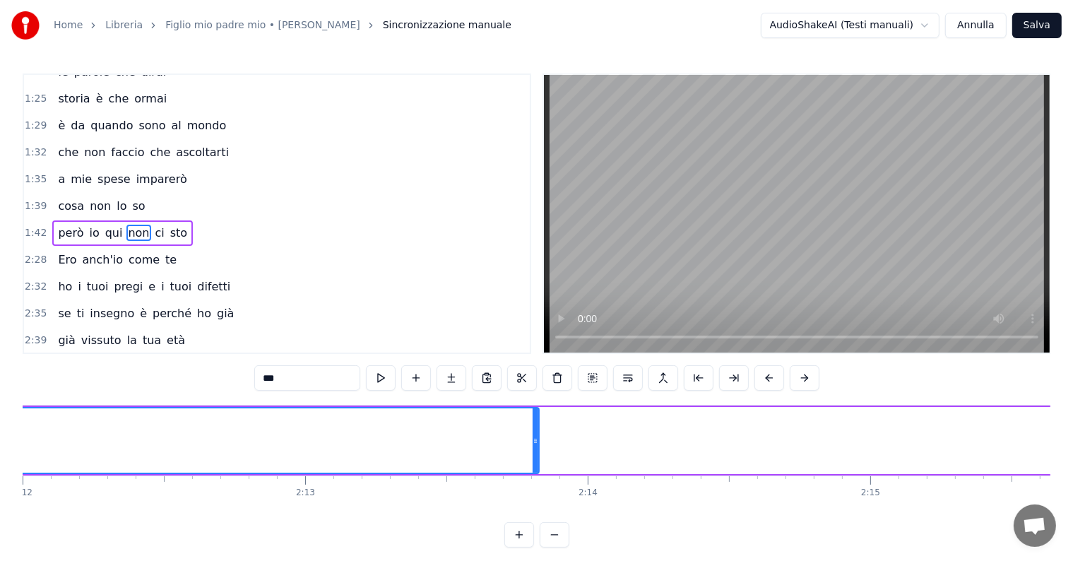
scroll to position [0, 37047]
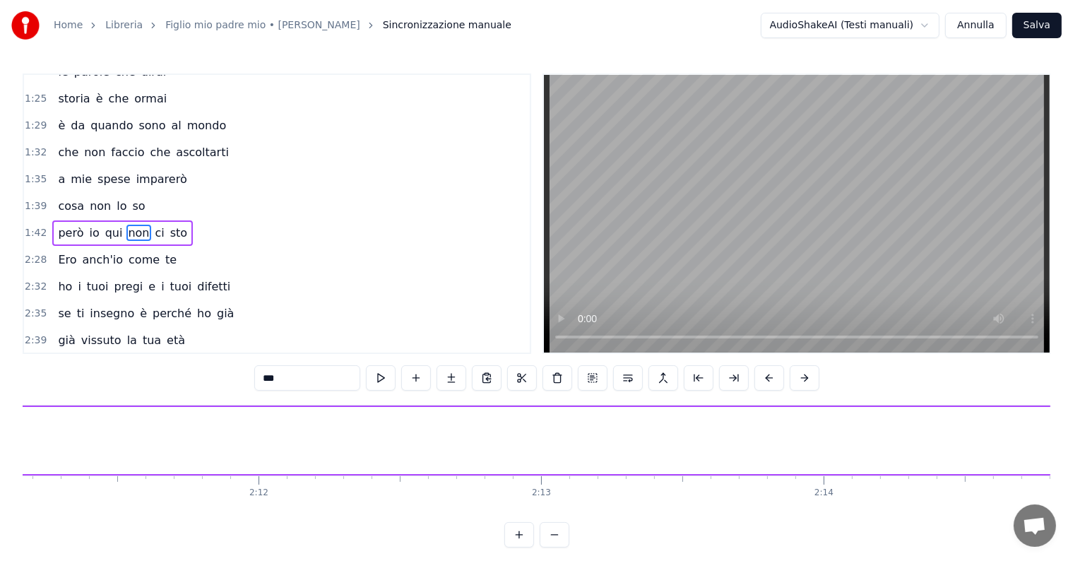
drag, startPoint x: 772, startPoint y: 427, endPoint x: 4, endPoint y: 427, distance: 768.2
click at [4, 427] on div "Home Libreria Figlio mio padre mio • [PERSON_NAME] manuale AudioShakeAI (Testi …" at bounding box center [536, 273] width 1073 height 547
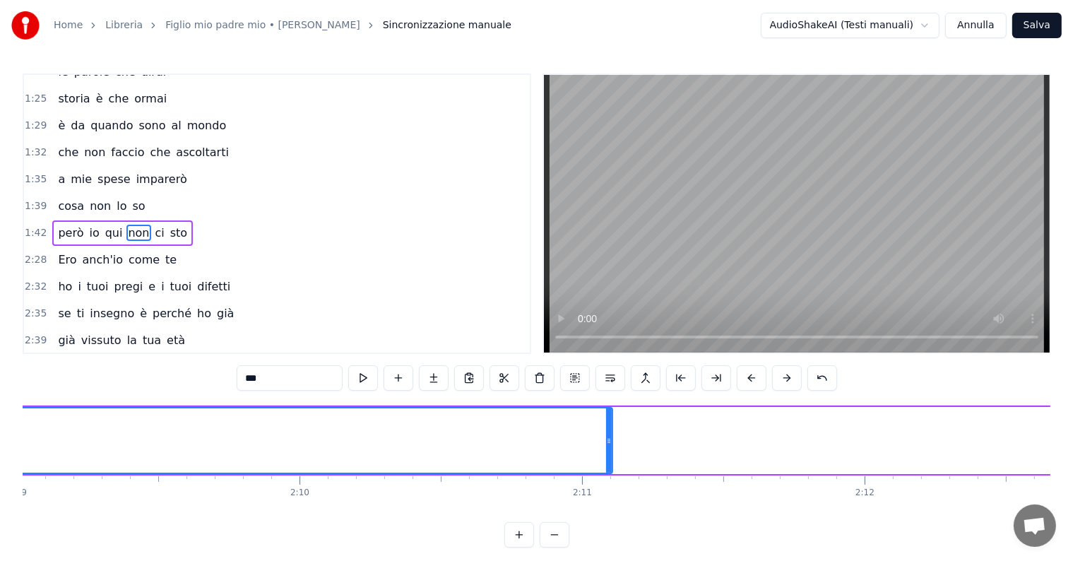
scroll to position [0, 36204]
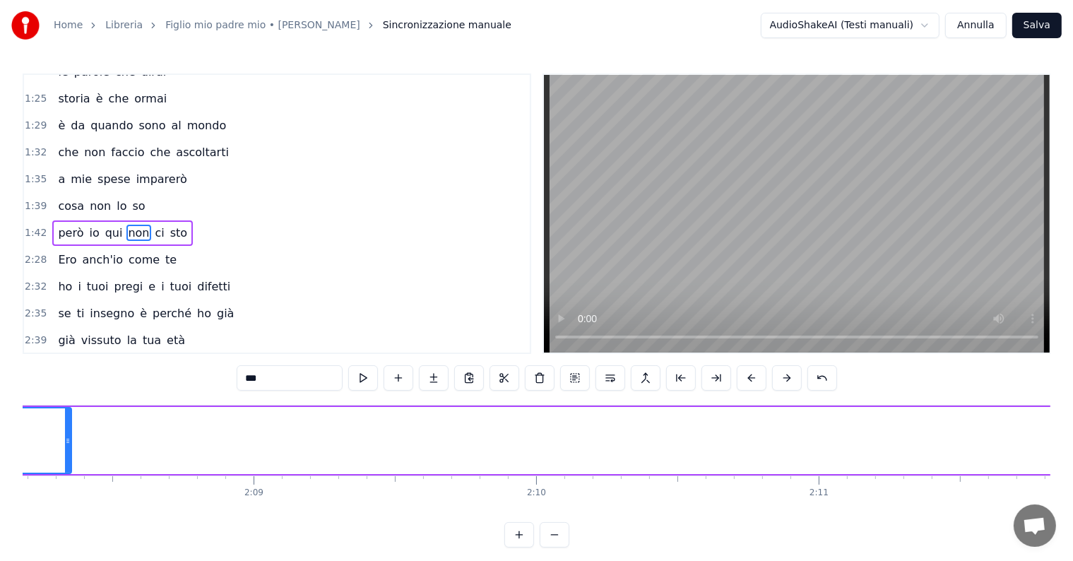
drag, startPoint x: 842, startPoint y: 421, endPoint x: 98, endPoint y: 426, distance: 744.3
click at [65, 424] on div at bounding box center [68, 440] width 6 height 64
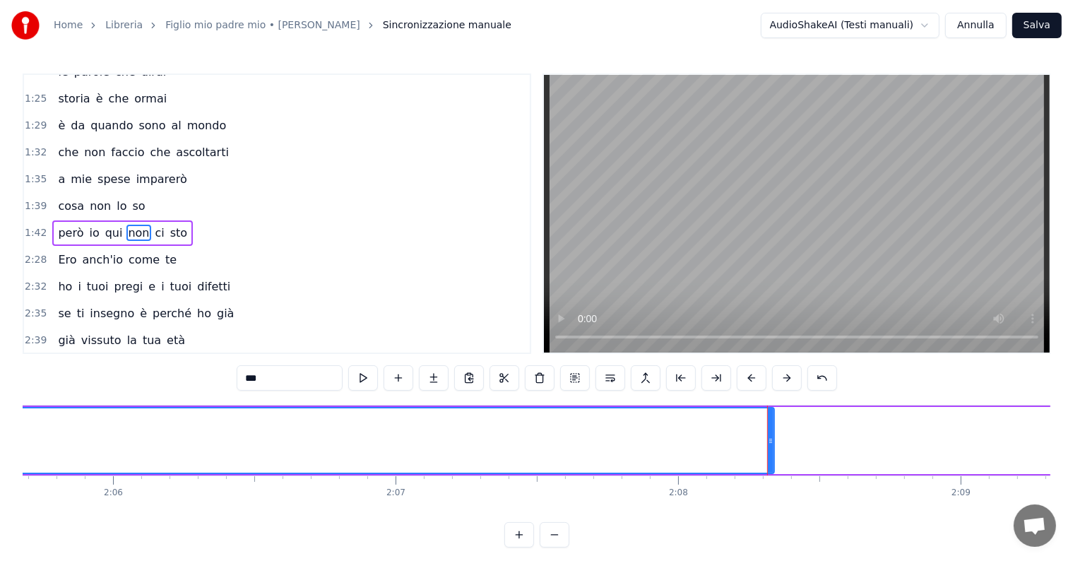
scroll to position [0, 35699]
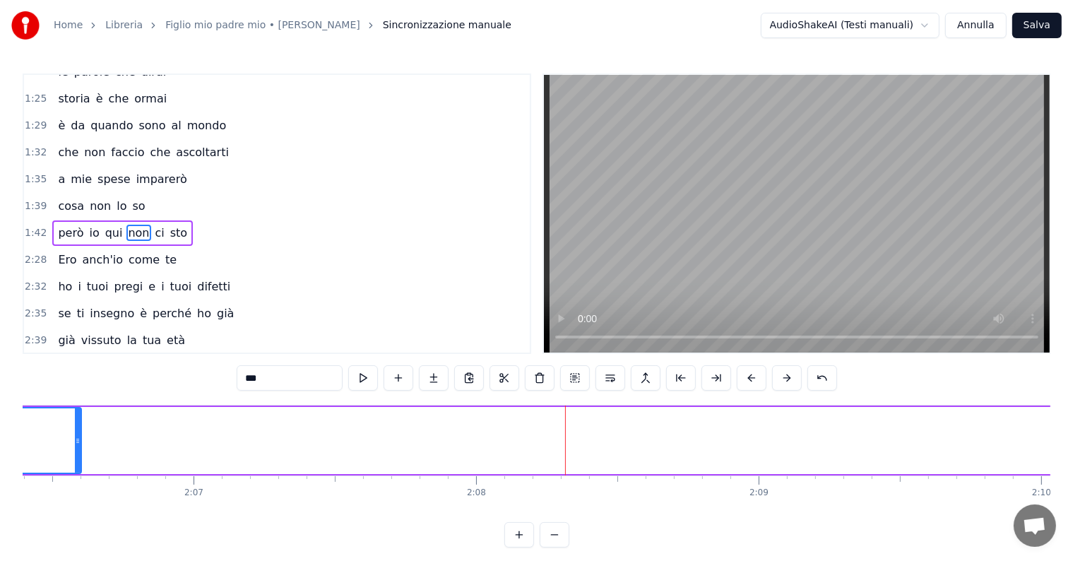
drag, startPoint x: 568, startPoint y: 424, endPoint x: 54, endPoint y: 424, distance: 514.0
click at [75, 424] on div at bounding box center [78, 440] width 6 height 64
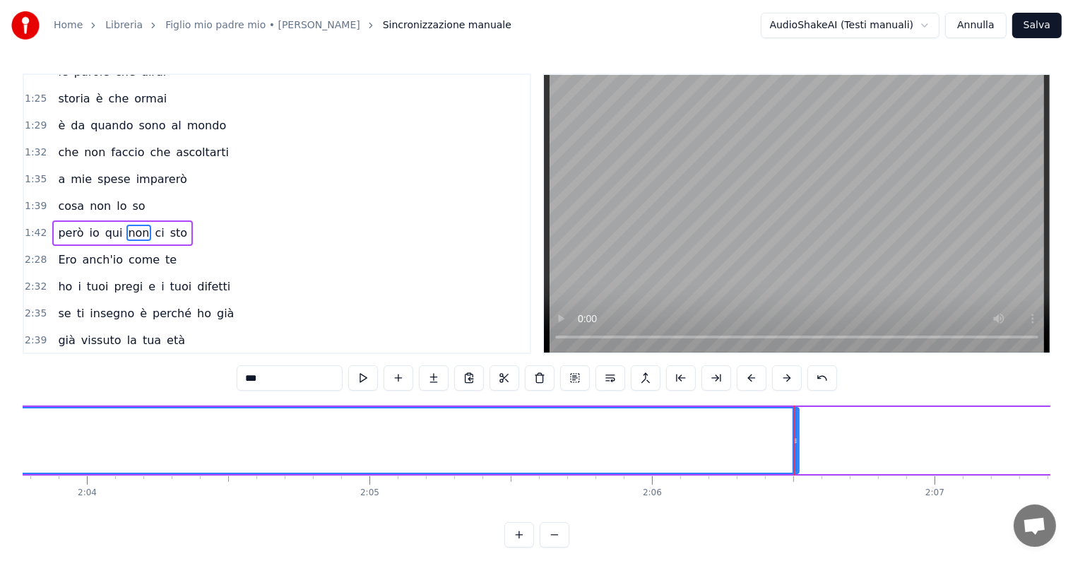
scroll to position [0, 34925]
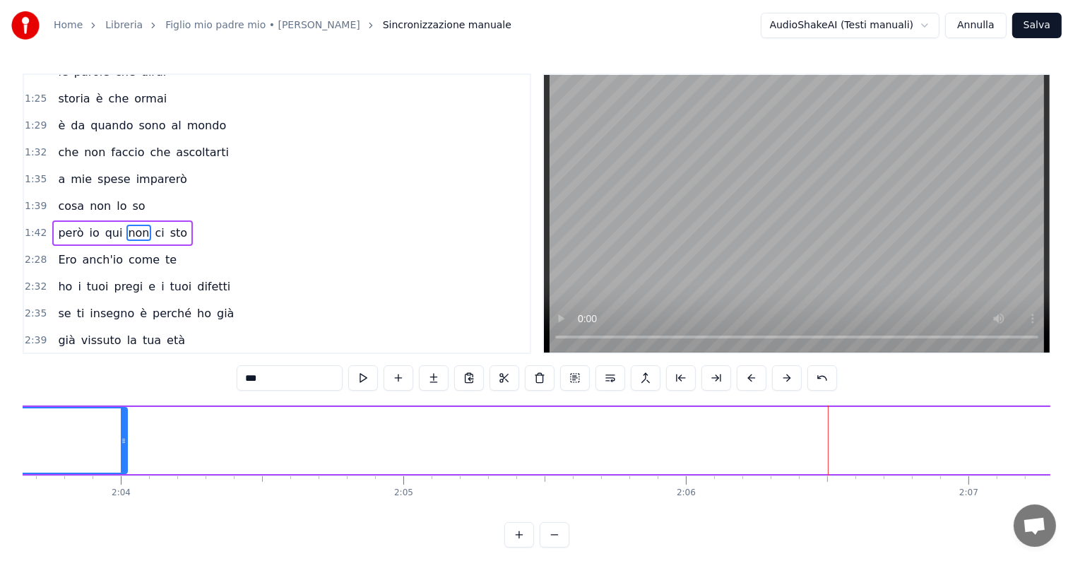
drag, startPoint x: 829, startPoint y: 424, endPoint x: 88, endPoint y: 440, distance: 741.6
click at [121, 440] on div at bounding box center [124, 440] width 6 height 64
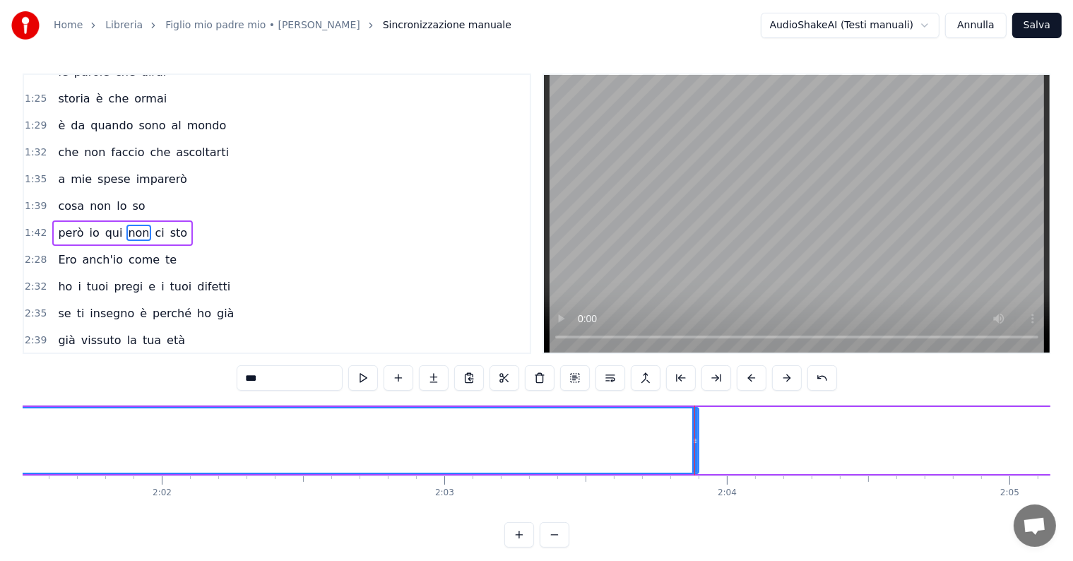
scroll to position [0, 34218]
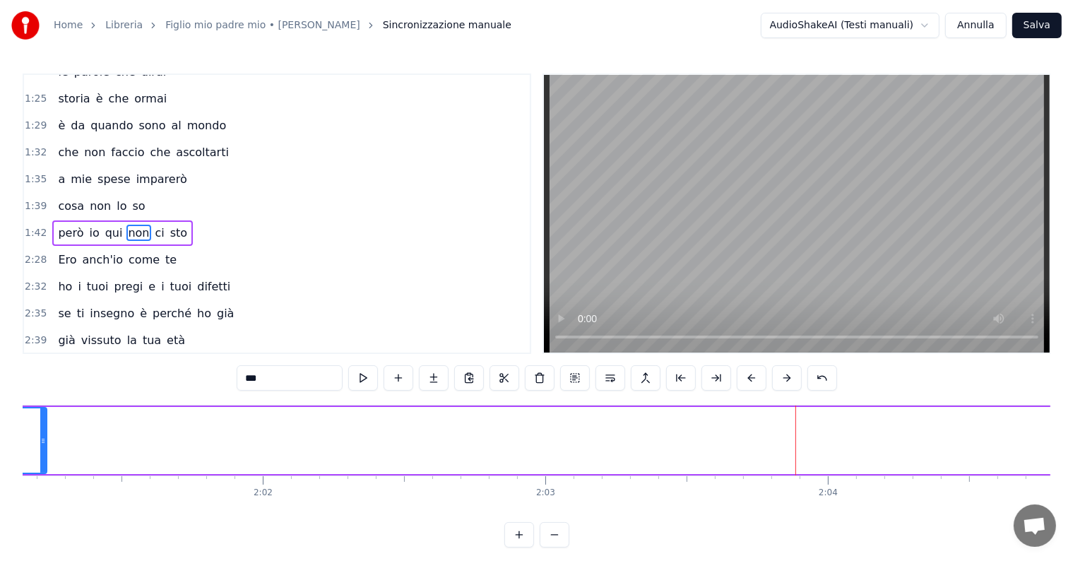
drag, startPoint x: 798, startPoint y: 424, endPoint x: 45, endPoint y: 435, distance: 752.8
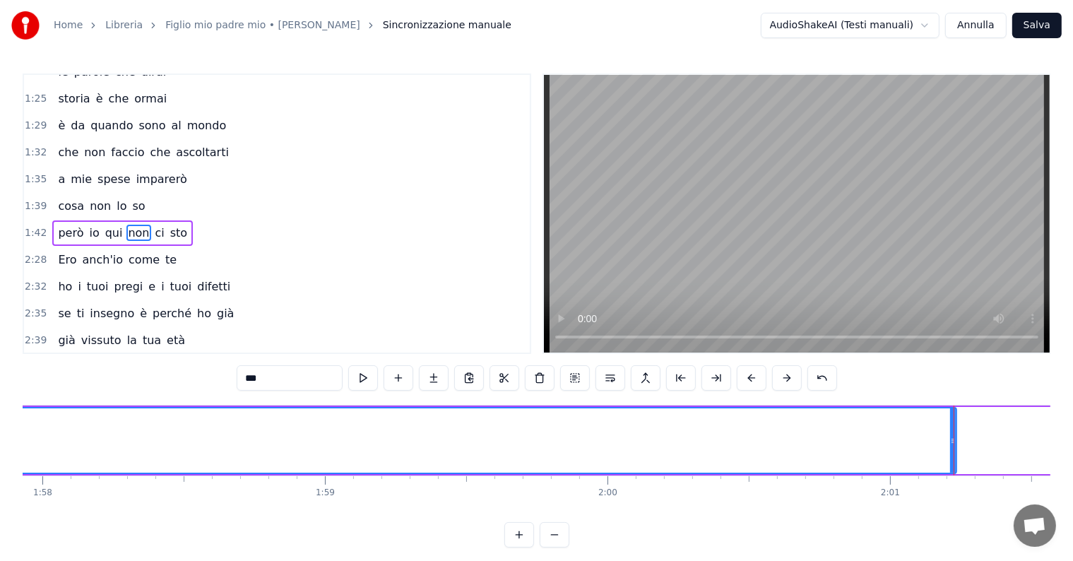
scroll to position [0, 33342]
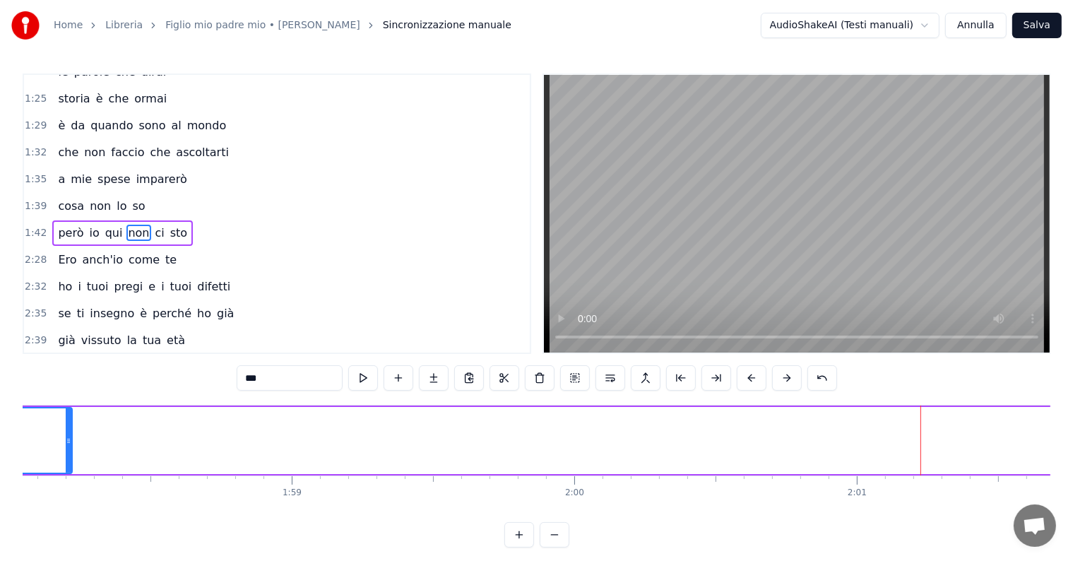
drag, startPoint x: 919, startPoint y: 421, endPoint x: 61, endPoint y: 437, distance: 858.1
click at [66, 437] on div at bounding box center [69, 440] width 6 height 64
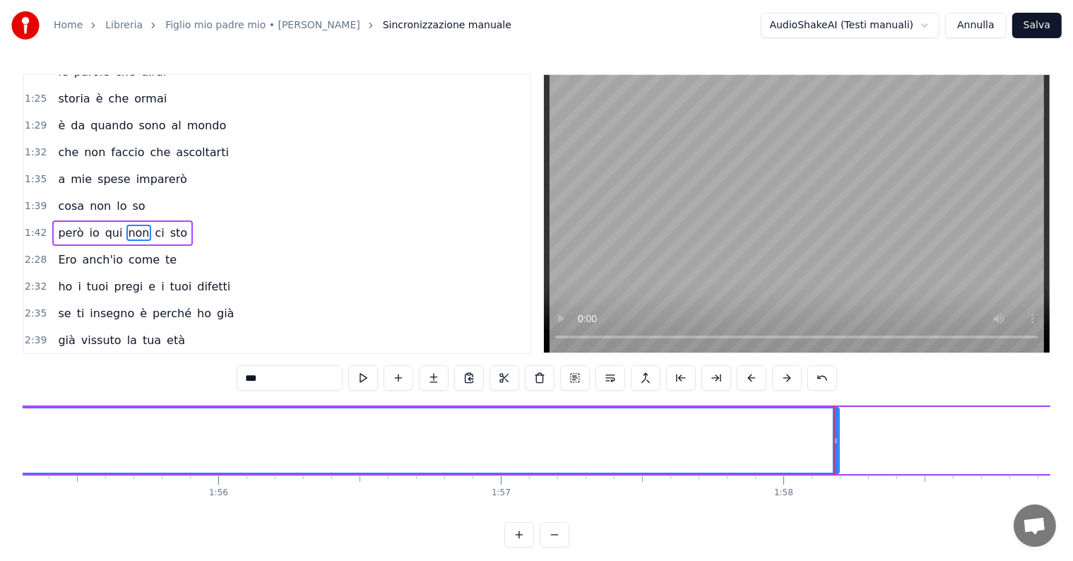
scroll to position [0, 32500]
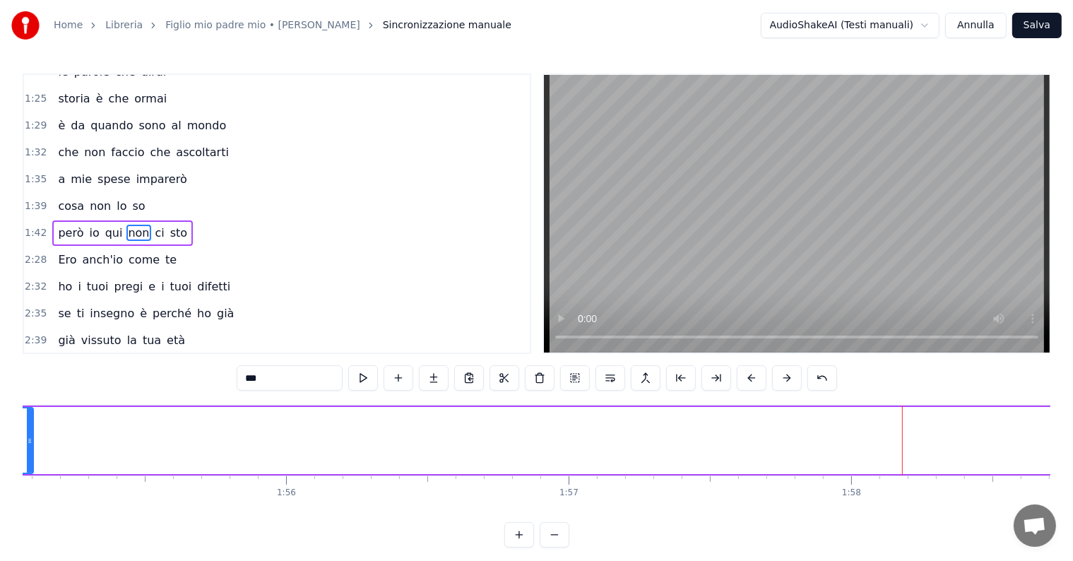
drag, startPoint x: 905, startPoint y: 422, endPoint x: 38, endPoint y: 425, distance: 866.4
click at [27, 422] on div at bounding box center [30, 440] width 6 height 64
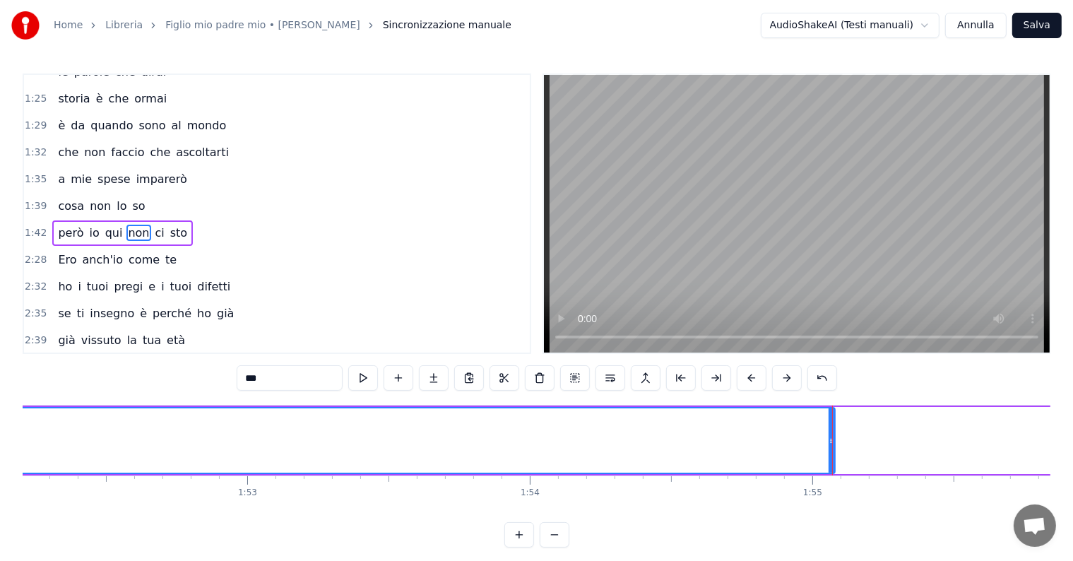
scroll to position [0, 31624]
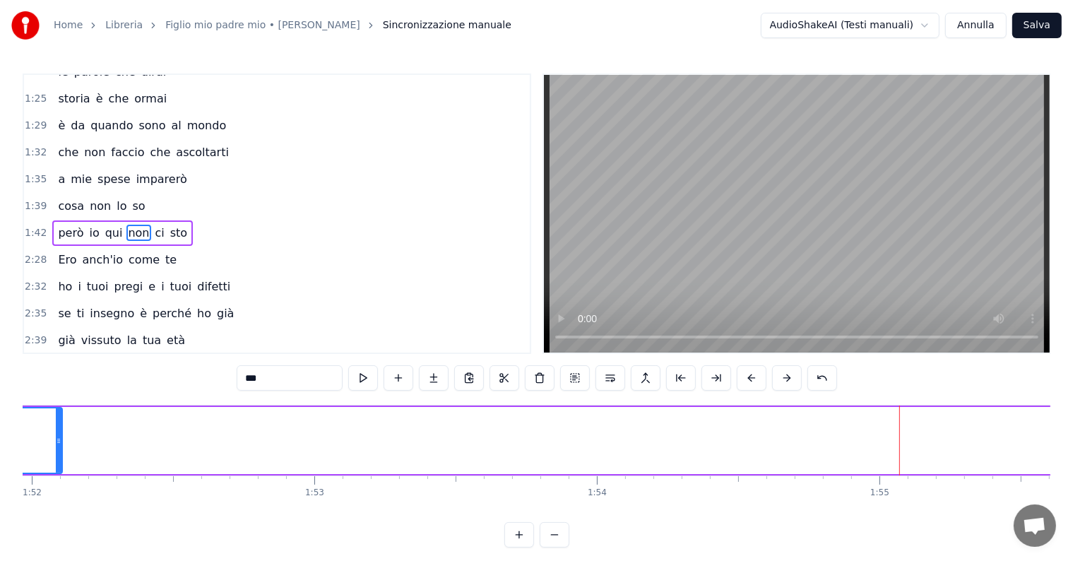
drag, startPoint x: 896, startPoint y: 422, endPoint x: 23, endPoint y: 424, distance: 873.5
click at [20, 423] on div "Home Libreria Figlio mio padre mio • [PERSON_NAME] manuale AudioShakeAI (Testi …" at bounding box center [536, 273] width 1073 height 547
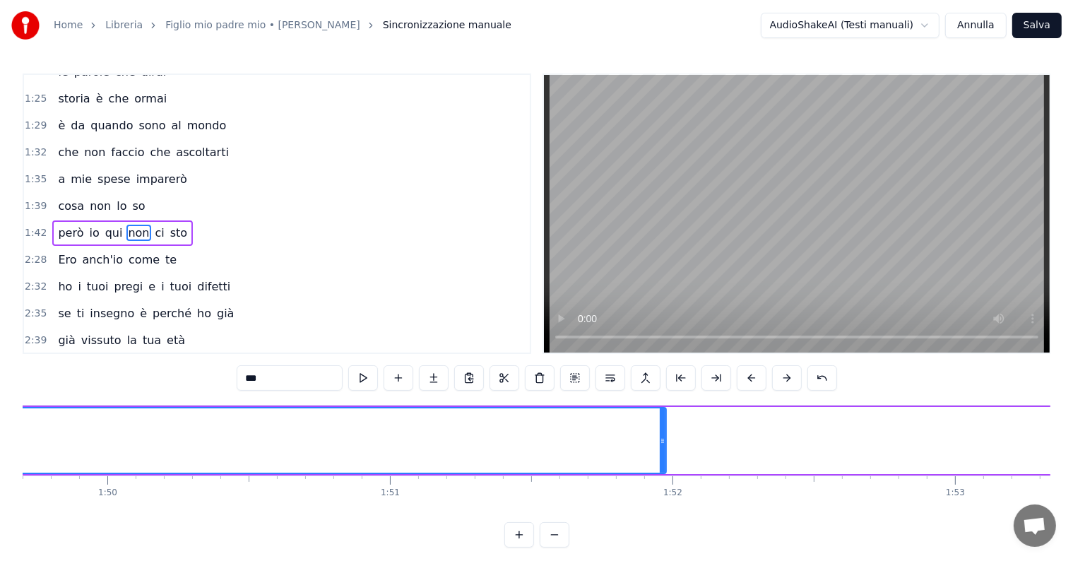
scroll to position [0, 30715]
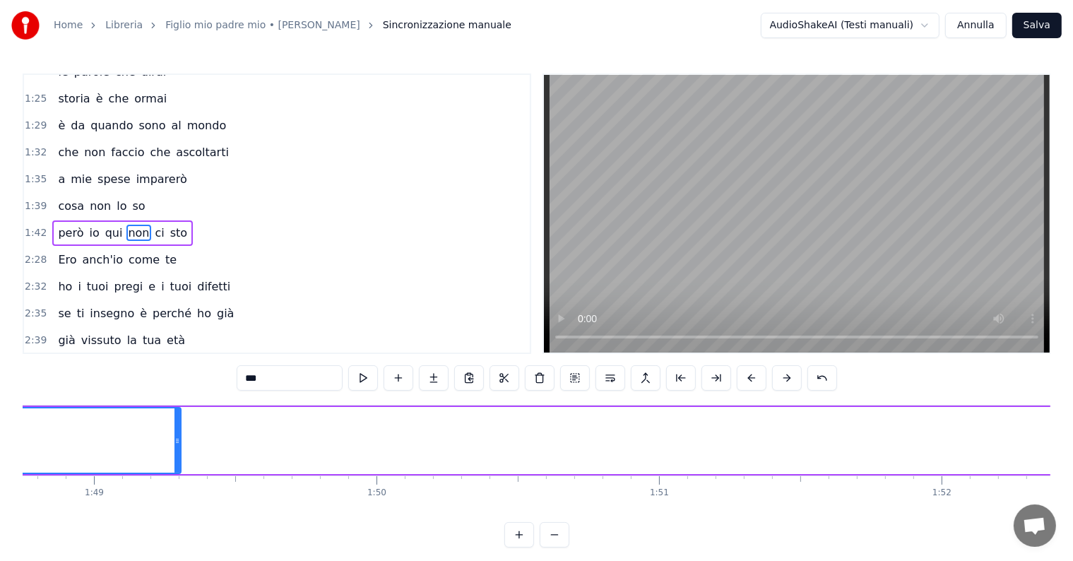
drag, startPoint x: 933, startPoint y: 421, endPoint x: 156, endPoint y: 437, distance: 777.6
click at [174, 437] on div at bounding box center [177, 440] width 6 height 64
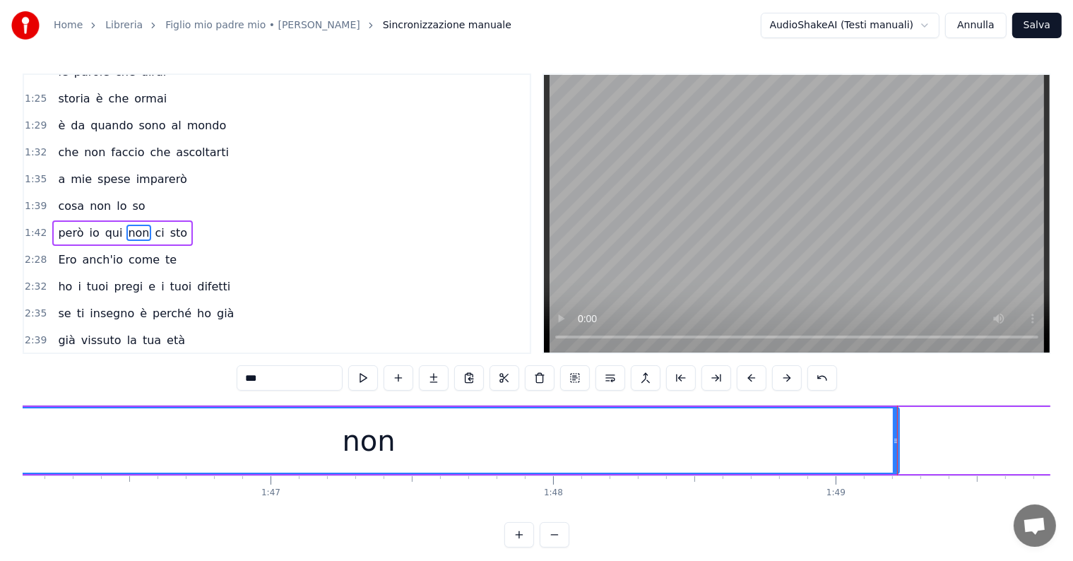
scroll to position [0, 29906]
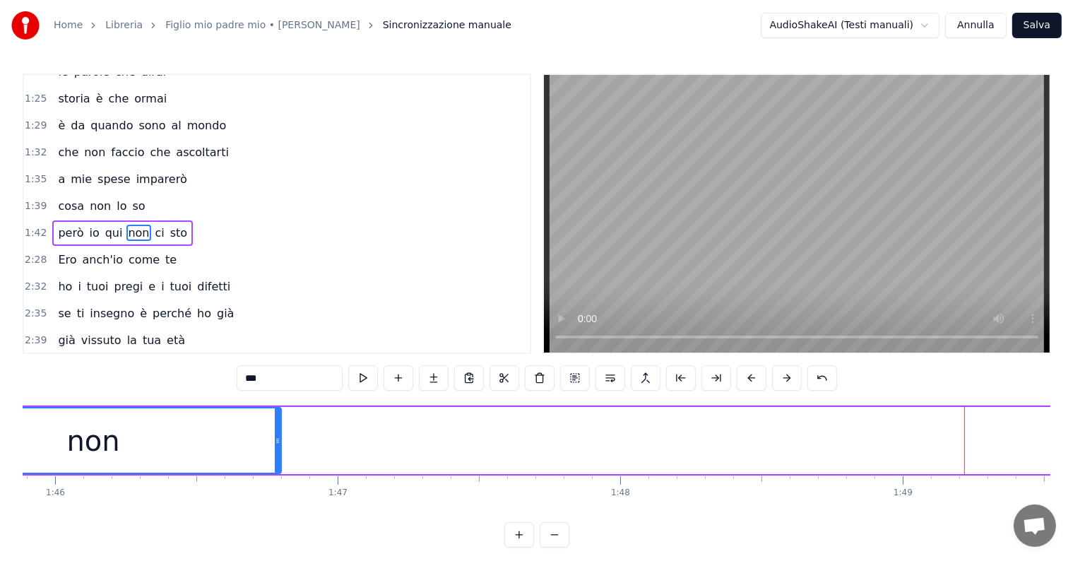
drag, startPoint x: 962, startPoint y: 420, endPoint x: 235, endPoint y: 441, distance: 726.9
click at [275, 441] on div at bounding box center [278, 440] width 6 height 64
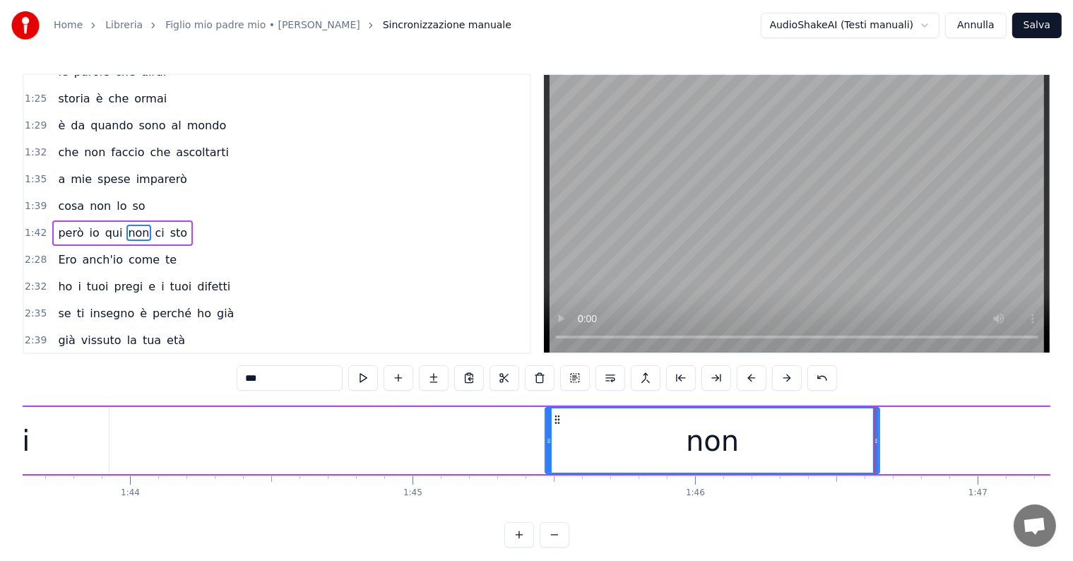
scroll to position [0, 29132]
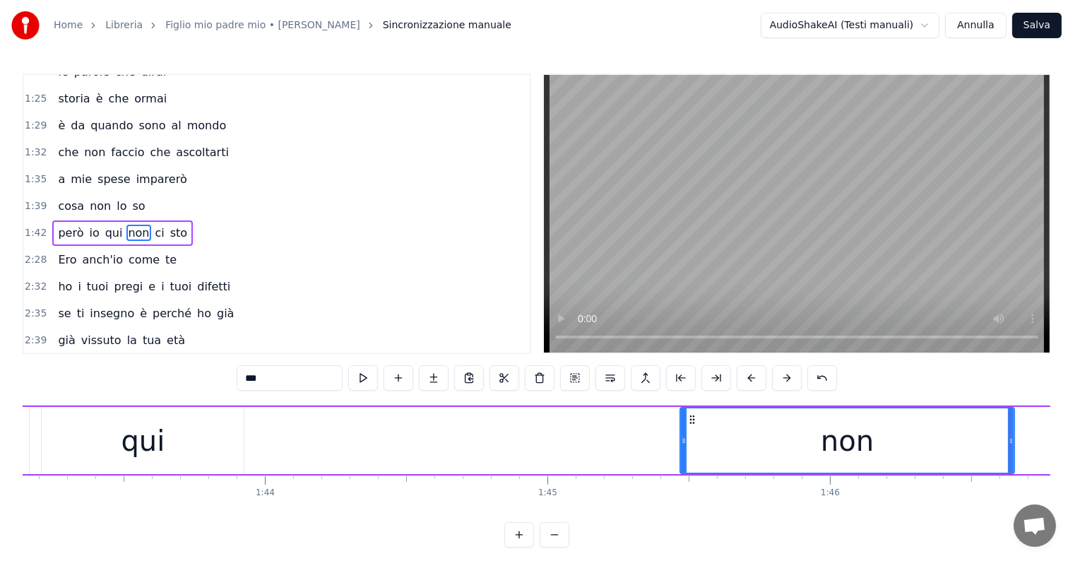
click at [52, 220] on div "però io qui non ci sto" at bounding box center [122, 232] width 141 height 25
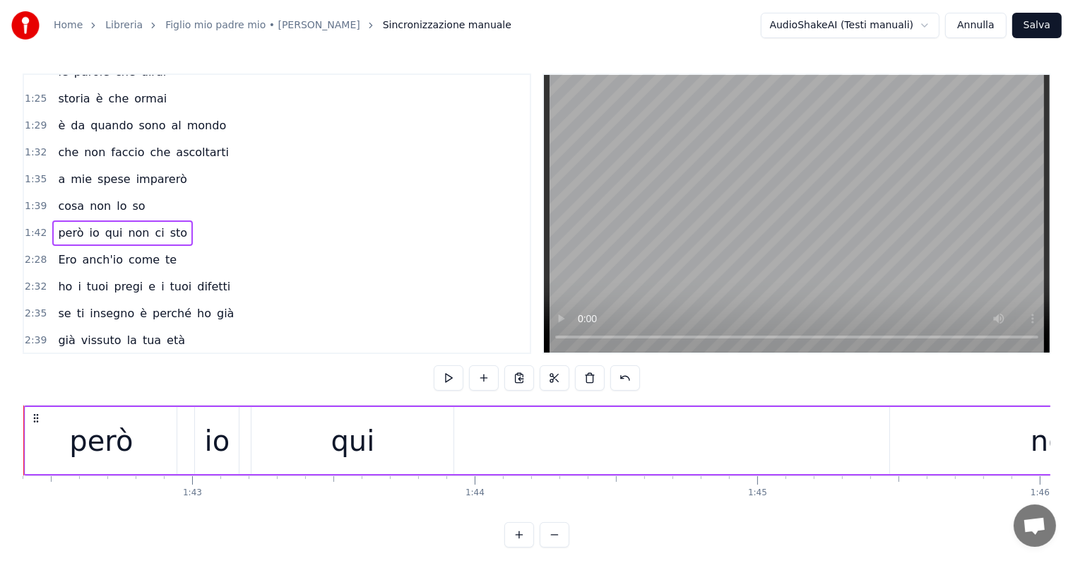
scroll to position [0, 28851]
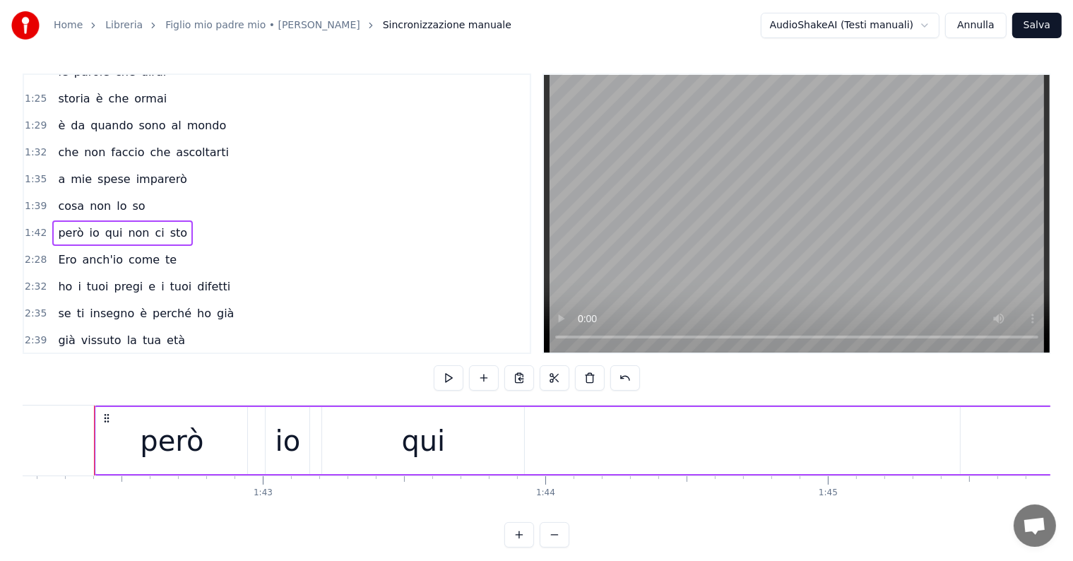
click at [59, 225] on span "però" at bounding box center [70, 233] width 28 height 16
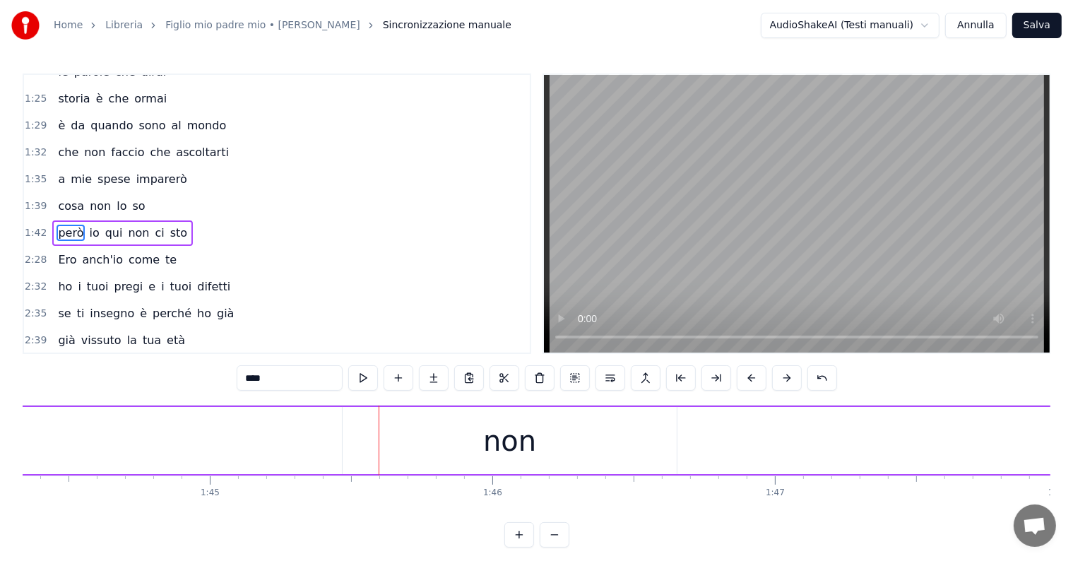
scroll to position [0, 29334]
click at [602, 450] on div "non" at bounding box center [644, 440] width 333 height 67
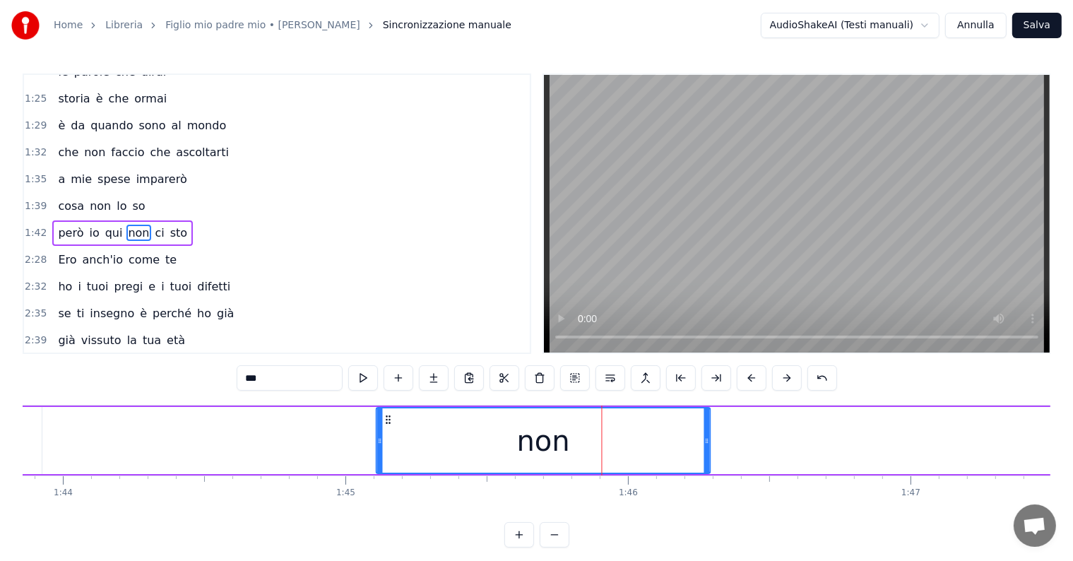
drag, startPoint x: 489, startPoint y: 415, endPoint x: 386, endPoint y: 420, distance: 103.2
click at [386, 420] on icon at bounding box center [388, 419] width 11 height 11
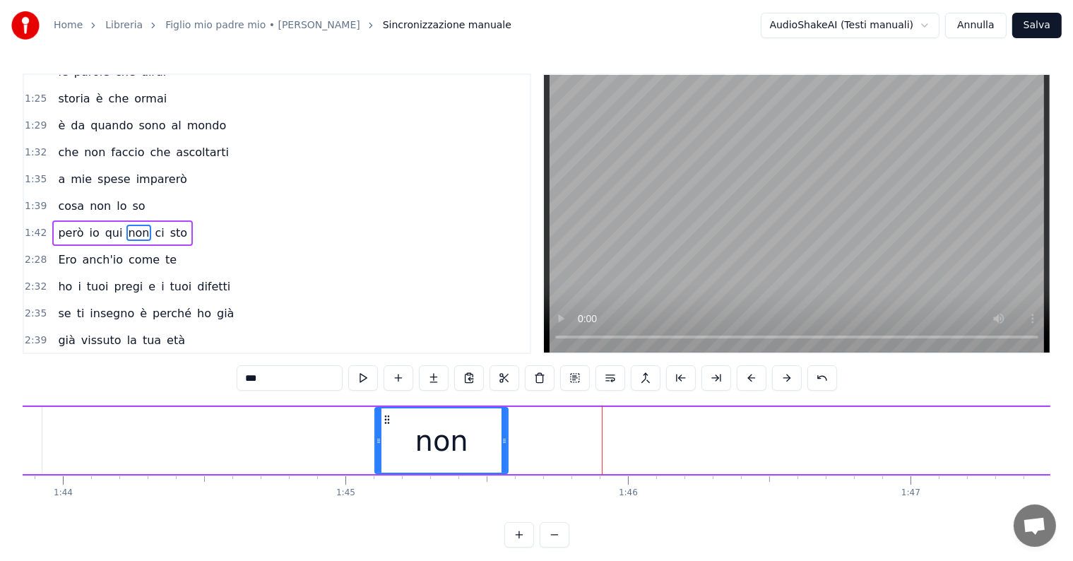
drag, startPoint x: 706, startPoint y: 438, endPoint x: 506, endPoint y: 438, distance: 200.5
click at [506, 438] on icon at bounding box center [504, 440] width 6 height 11
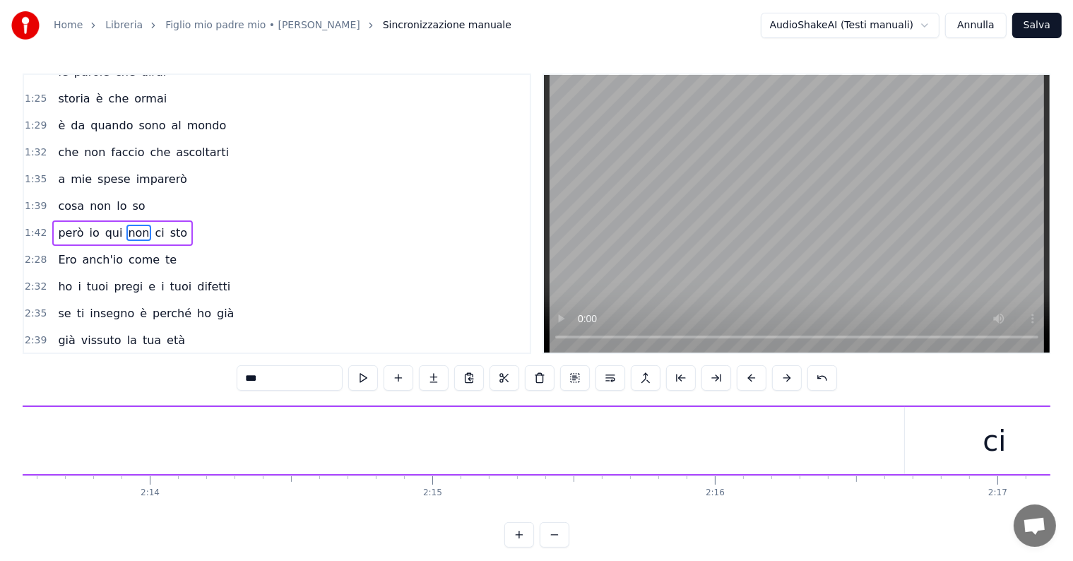
scroll to position [0, 37989]
click at [686, 455] on div "ci" at bounding box center [724, 440] width 179 height 67
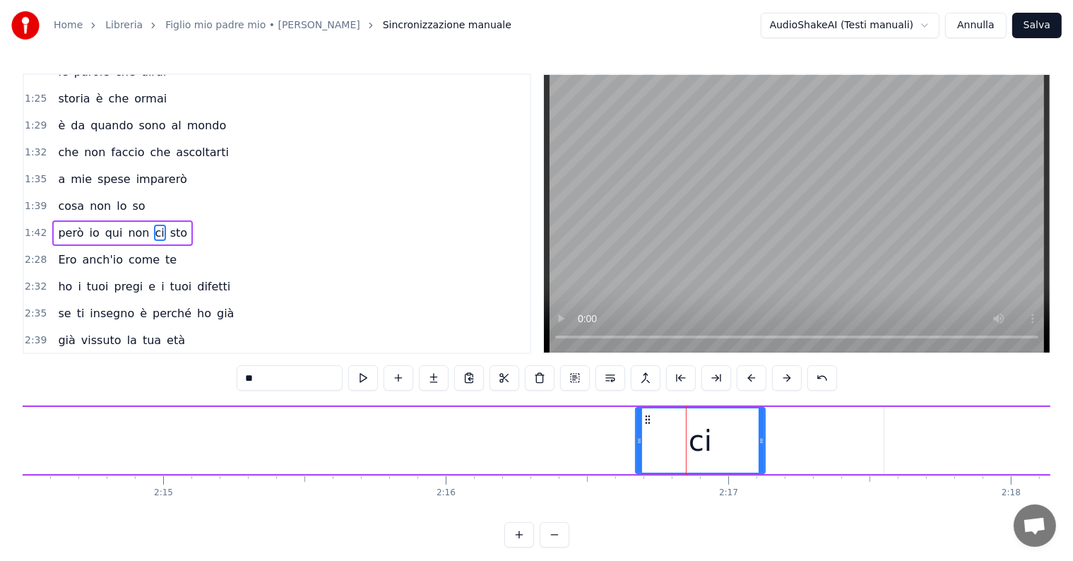
drag, startPoint x: 810, startPoint y: 440, endPoint x: 752, endPoint y: 444, distance: 58.1
click at [758, 444] on icon at bounding box center [761, 440] width 6 height 11
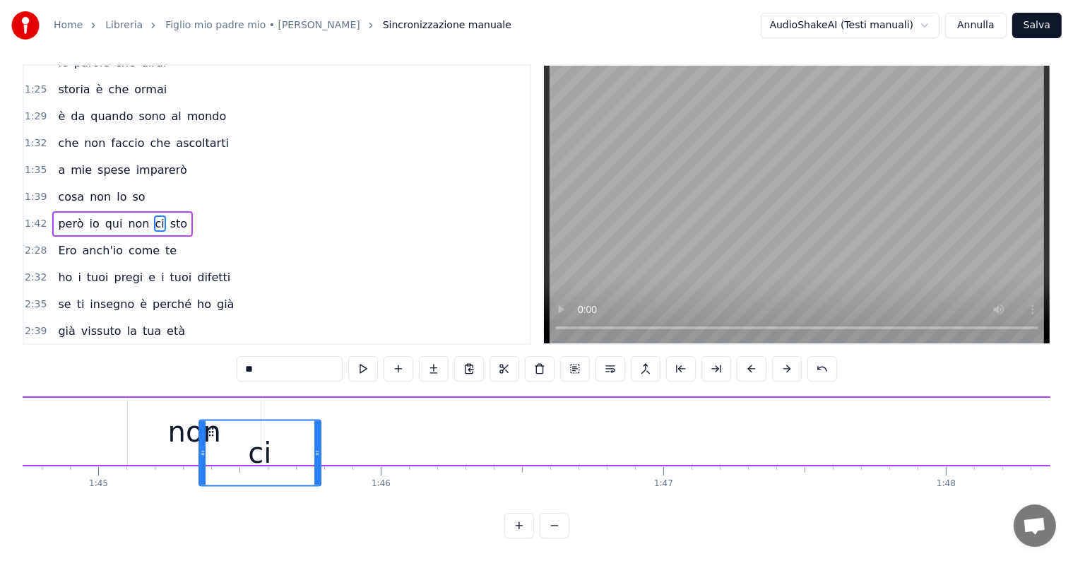
scroll to position [0, 29572]
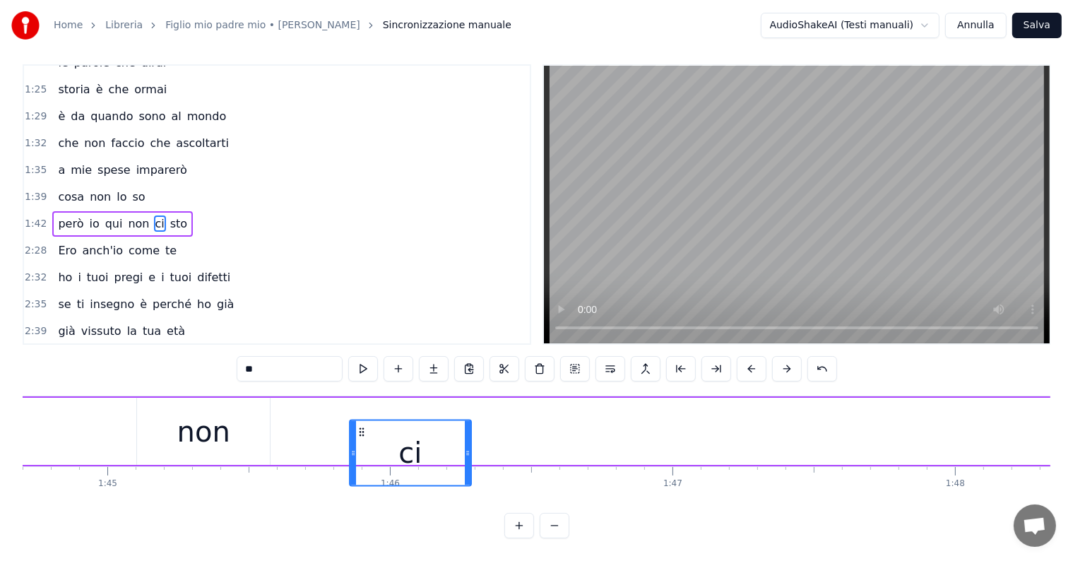
drag, startPoint x: 647, startPoint y: 417, endPoint x: 361, endPoint y: 387, distance: 287.5
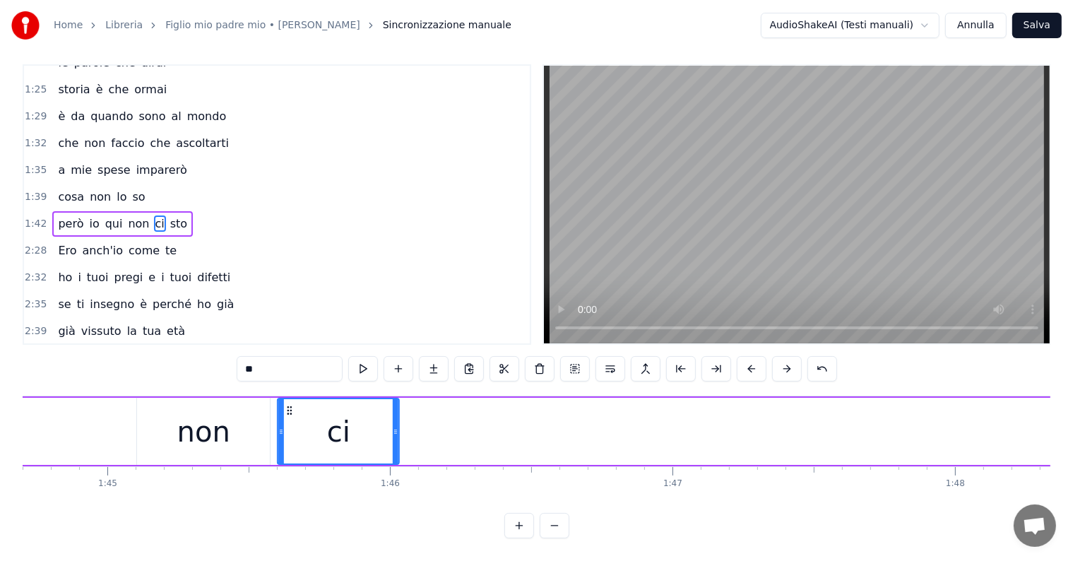
drag, startPoint x: 359, startPoint y: 393, endPoint x: 288, endPoint y: 395, distance: 71.4
click at [288, 405] on icon at bounding box center [289, 410] width 11 height 11
drag, startPoint x: 396, startPoint y: 418, endPoint x: 352, endPoint y: 418, distance: 44.5
click at [352, 426] on icon at bounding box center [351, 431] width 6 height 11
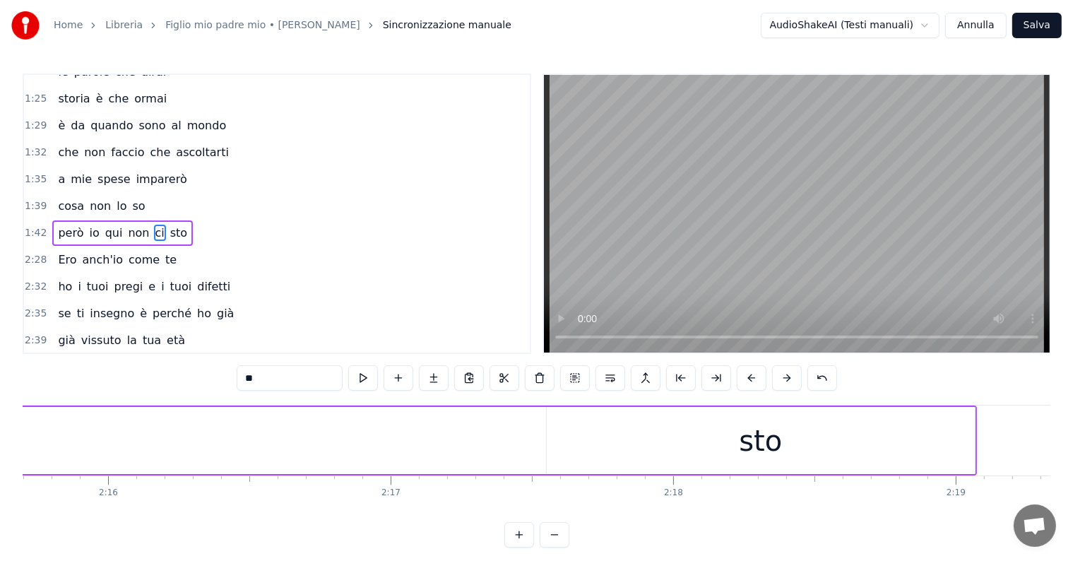
scroll to position [0, 38461]
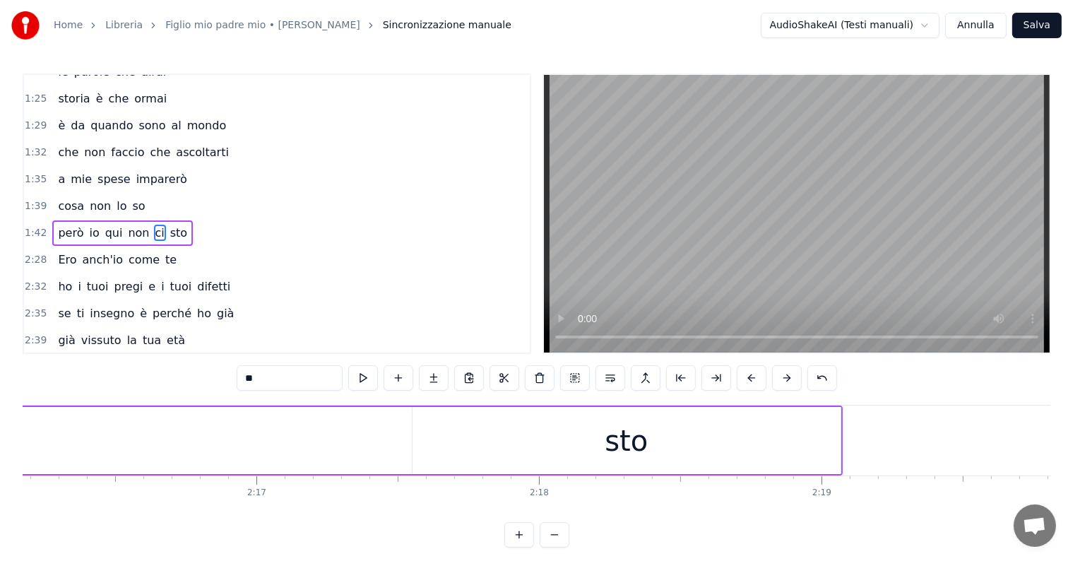
click at [667, 451] on div "sto" at bounding box center [626, 440] width 428 height 67
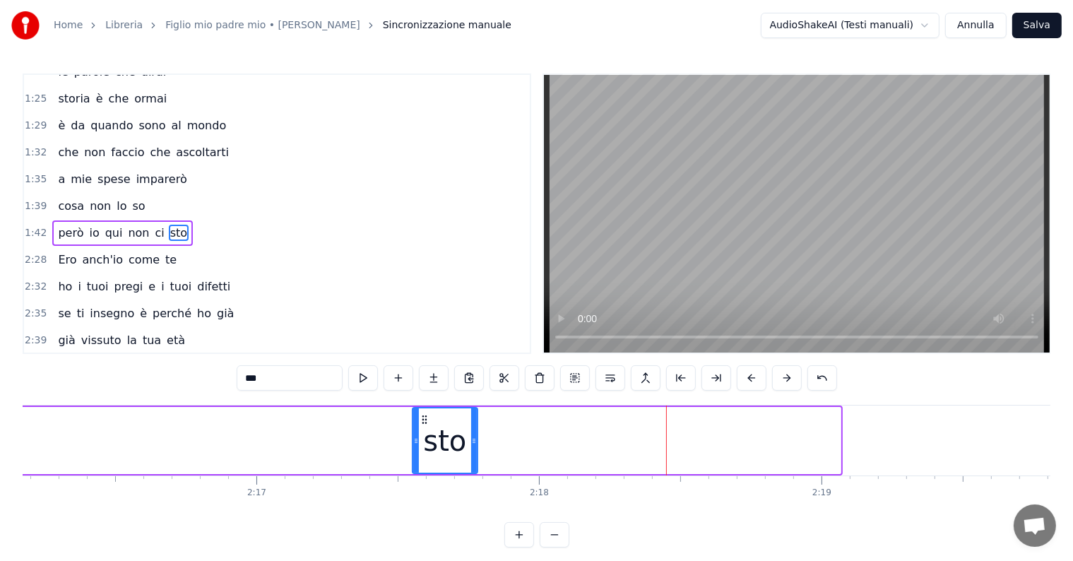
drag, startPoint x: 835, startPoint y: 439, endPoint x: 471, endPoint y: 443, distance: 363.7
click at [471, 443] on icon at bounding box center [474, 440] width 6 height 11
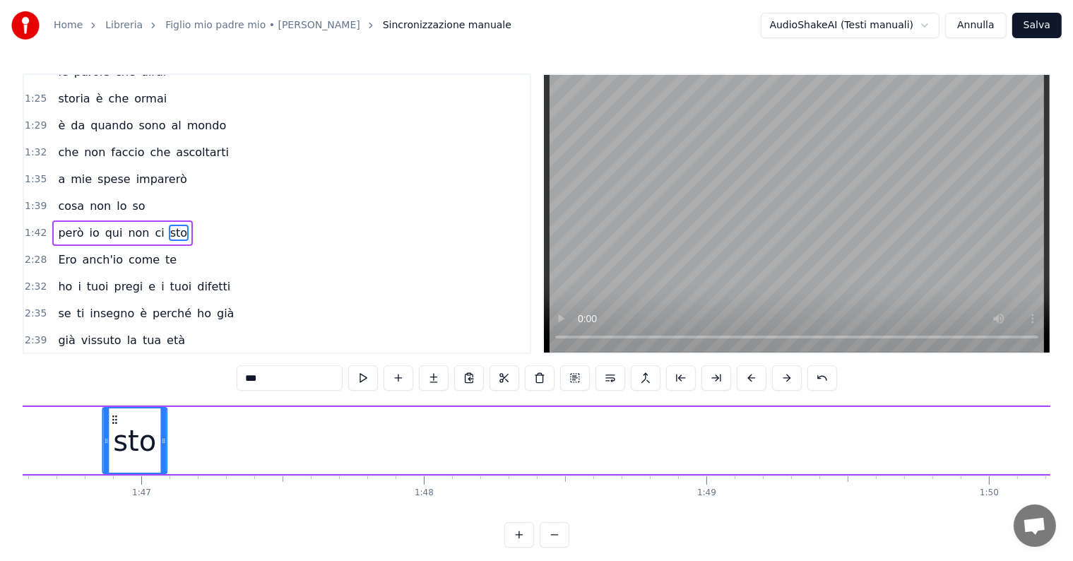
drag, startPoint x: 421, startPoint y: 419, endPoint x: 114, endPoint y: 428, distance: 306.6
click at [114, 428] on div "sto" at bounding box center [134, 440] width 63 height 64
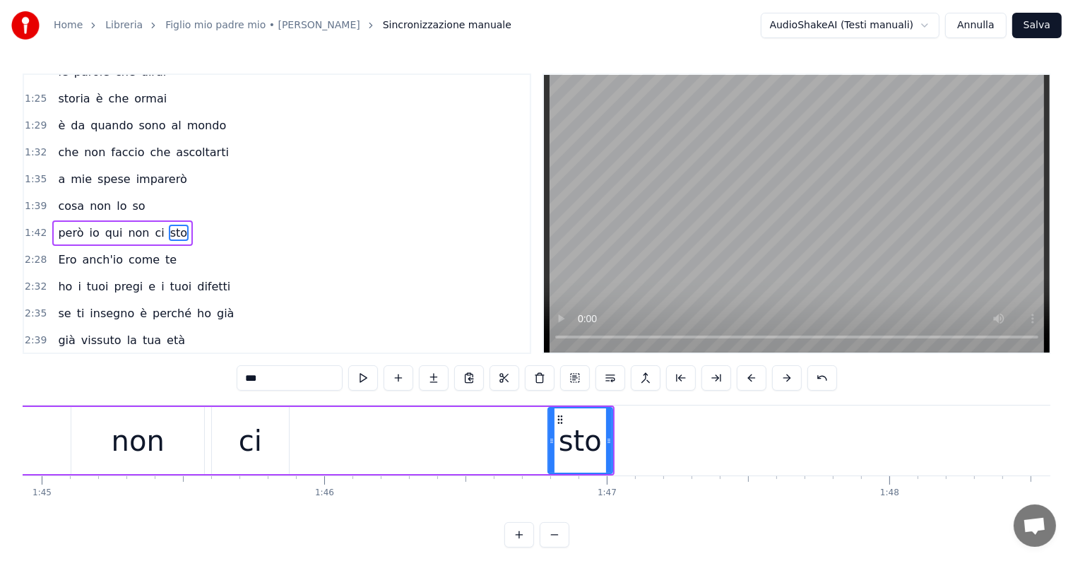
scroll to position [0, 29604]
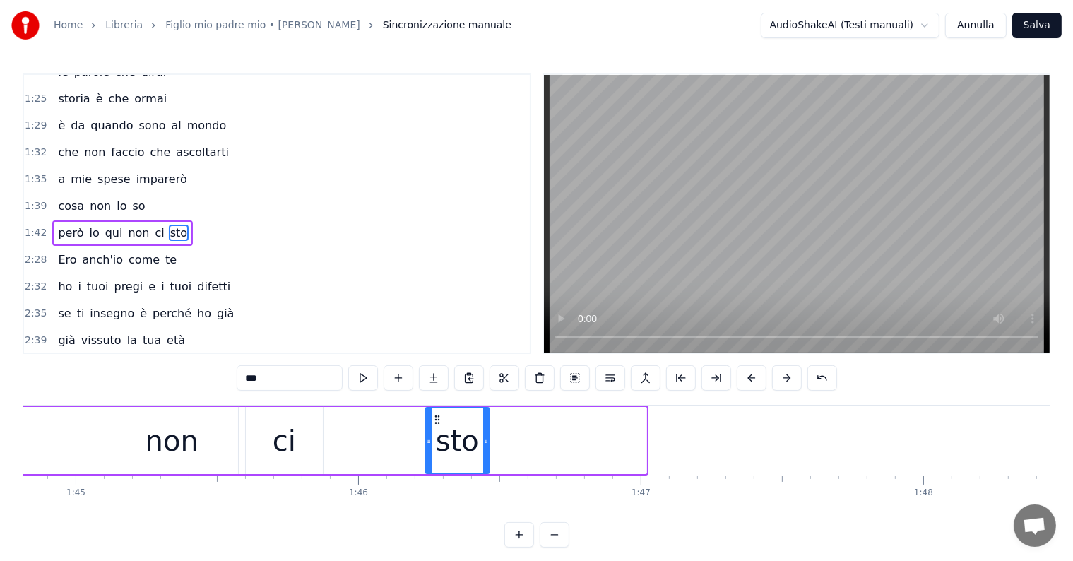
drag, startPoint x: 590, startPoint y: 415, endPoint x: 433, endPoint y: 426, distance: 157.9
click at [433, 426] on div "sto" at bounding box center [456, 440] width 63 height 64
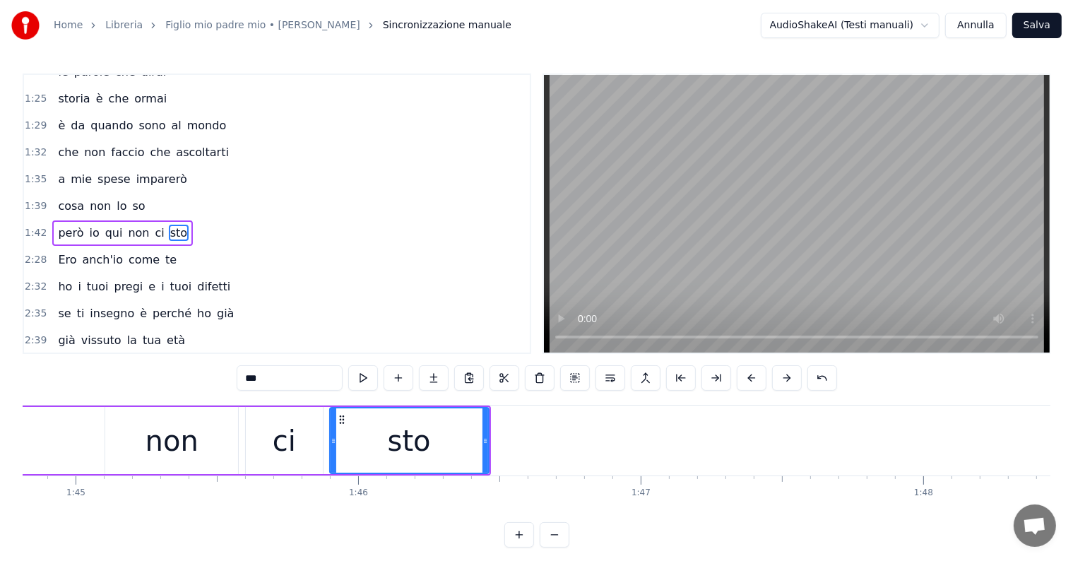
drag, startPoint x: 425, startPoint y: 438, endPoint x: 330, endPoint y: 438, distance: 94.6
click at [330, 438] on icon at bounding box center [333, 440] width 6 height 11
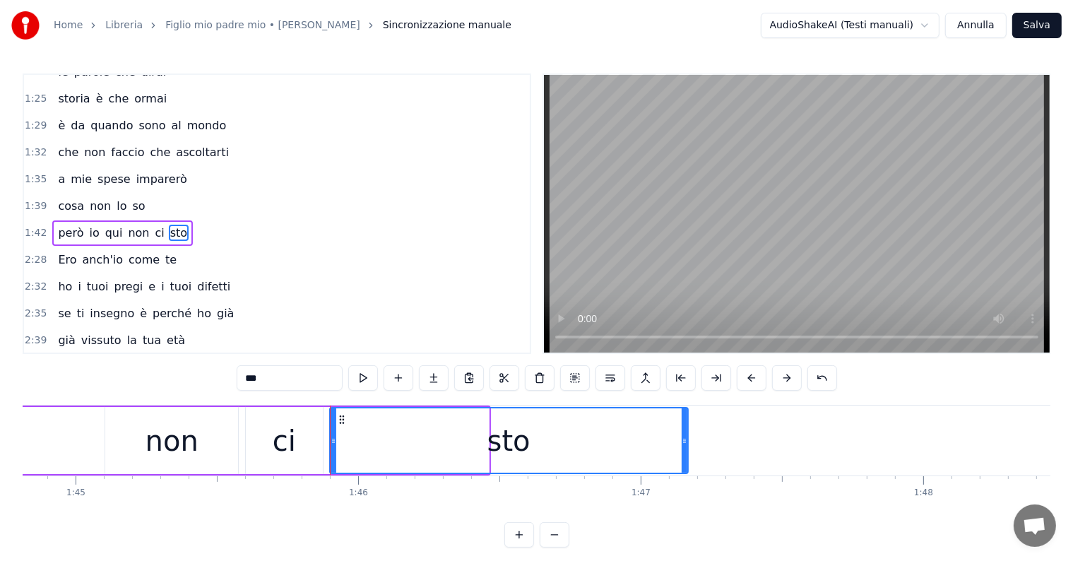
drag, startPoint x: 483, startPoint y: 438, endPoint x: 684, endPoint y: 438, distance: 200.5
click at [684, 438] on circle at bounding box center [683, 438] width 1 height 1
click at [71, 225] on span "però" at bounding box center [70, 233] width 28 height 16
type input "****"
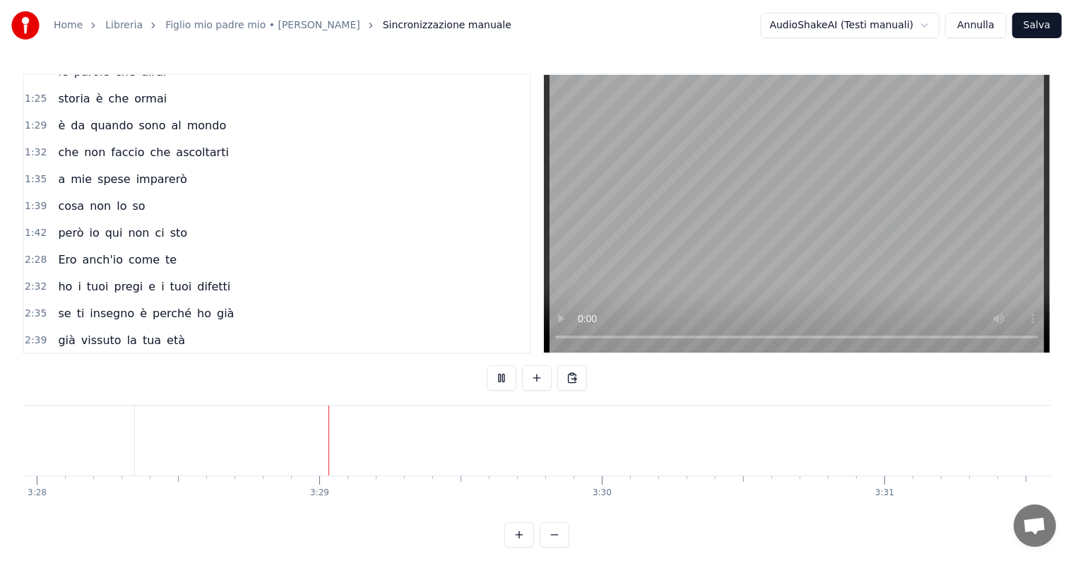
scroll to position [0, 58773]
click at [1031, 17] on button "Salva" at bounding box center [1036, 25] width 49 height 25
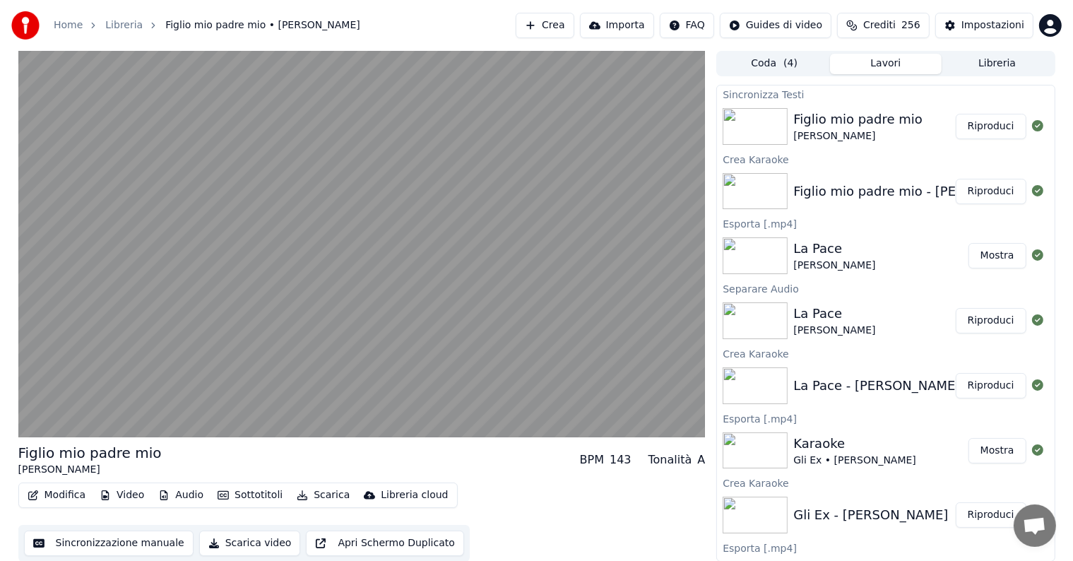
click at [974, 117] on button "Riproduci" at bounding box center [990, 126] width 71 height 25
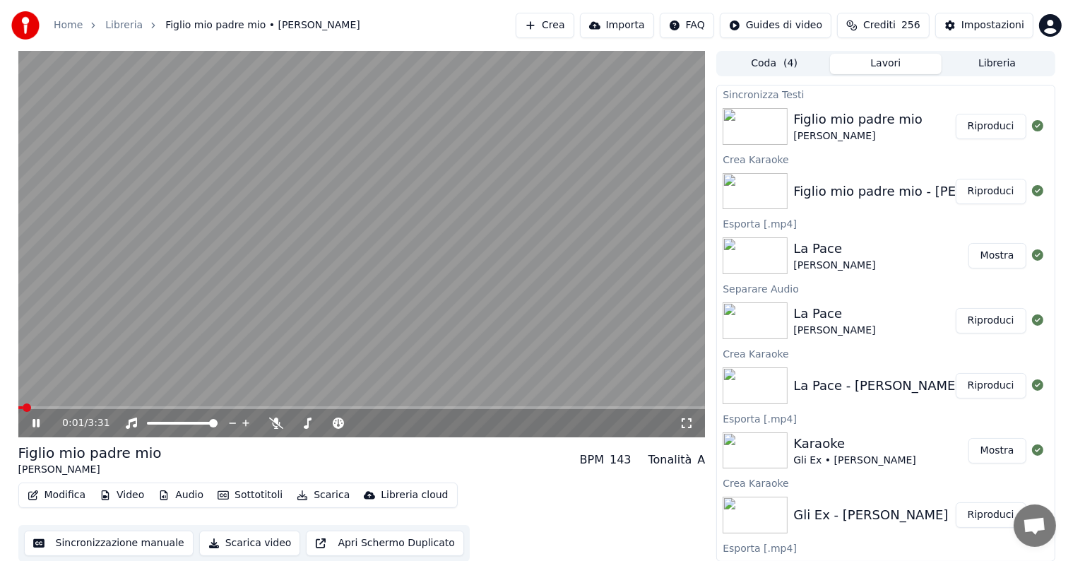
click at [35, 423] on icon at bounding box center [46, 422] width 33 height 11
click at [63, 494] on button "Modifica" at bounding box center [57, 495] width 70 height 20
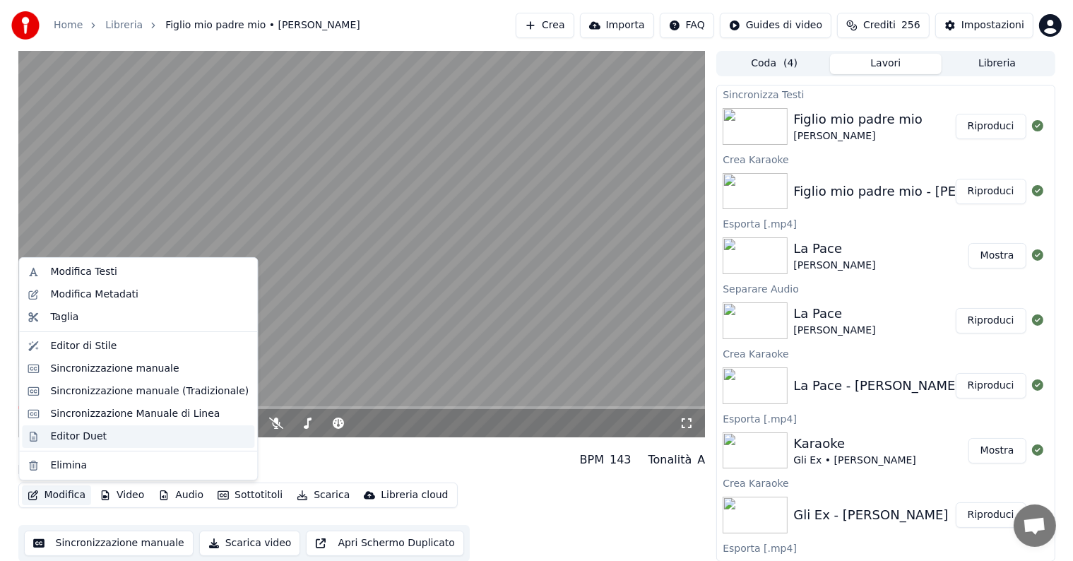
click at [76, 430] on div "Editor Duet" at bounding box center [78, 436] width 56 height 14
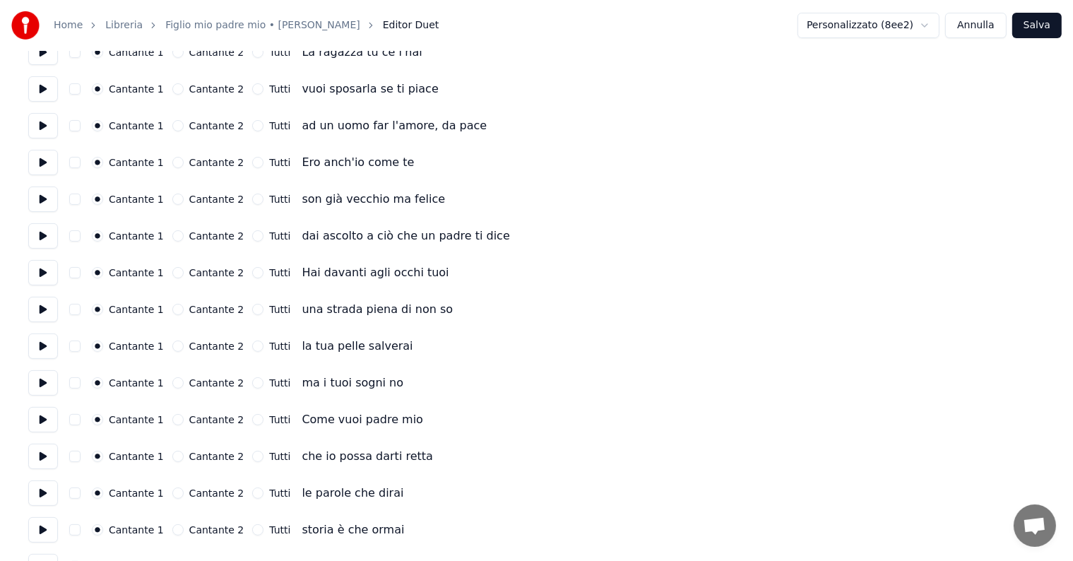
scroll to position [353, 0]
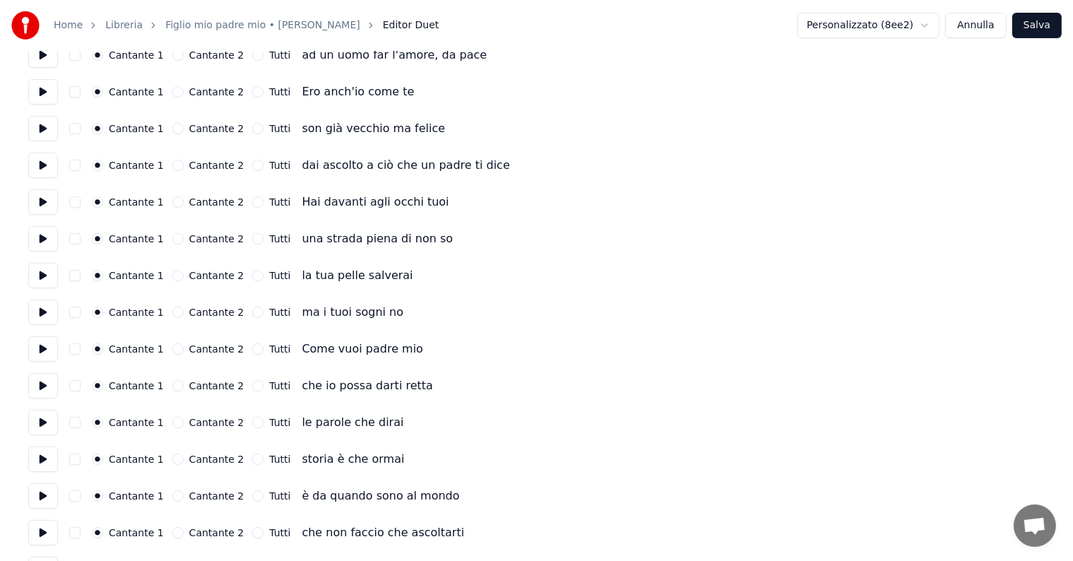
click at [40, 350] on button at bounding box center [43, 348] width 30 height 25
click at [172, 349] on button "Cantante 2" at bounding box center [177, 348] width 11 height 11
click at [172, 387] on button "Cantante 2" at bounding box center [177, 385] width 11 height 11
click at [172, 425] on button "Cantante 2" at bounding box center [177, 422] width 11 height 11
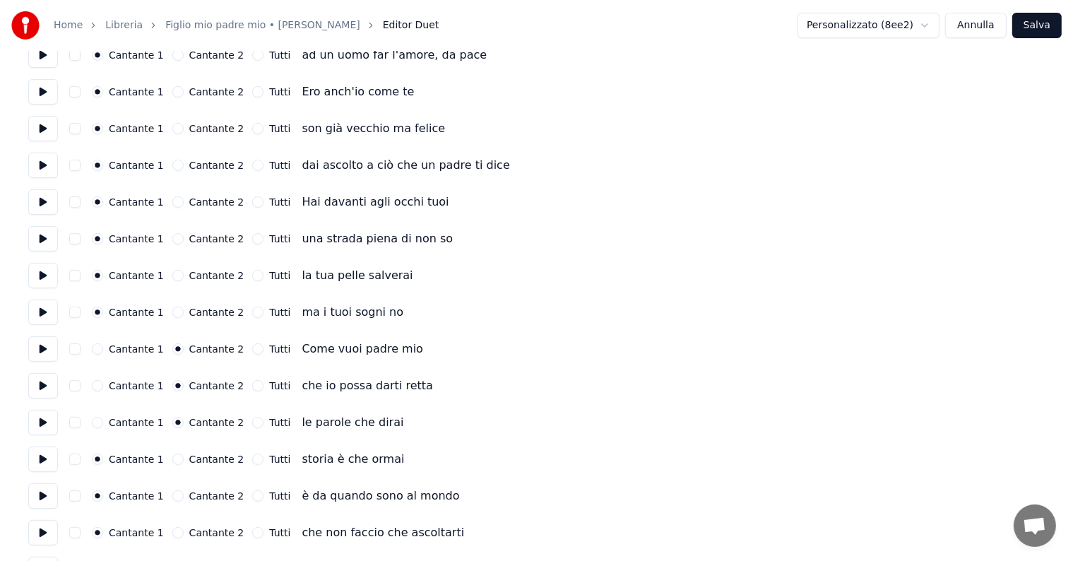
click at [172, 460] on button "Cantante 2" at bounding box center [177, 458] width 11 height 11
click at [172, 497] on button "Cantante 2" at bounding box center [177, 495] width 11 height 11
click at [172, 532] on button "Cantante 2" at bounding box center [177, 532] width 11 height 11
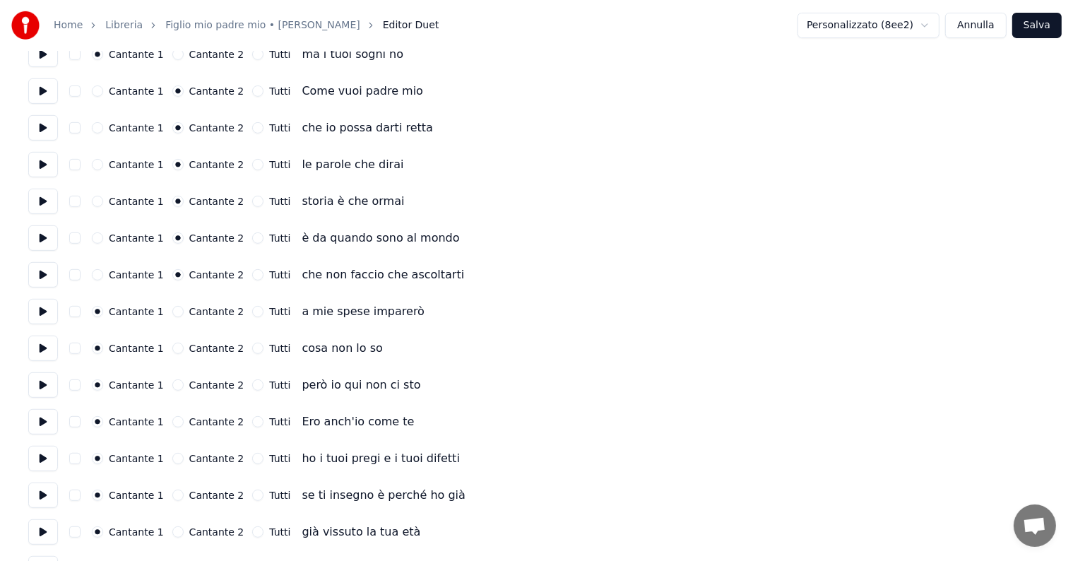
scroll to position [635, 0]
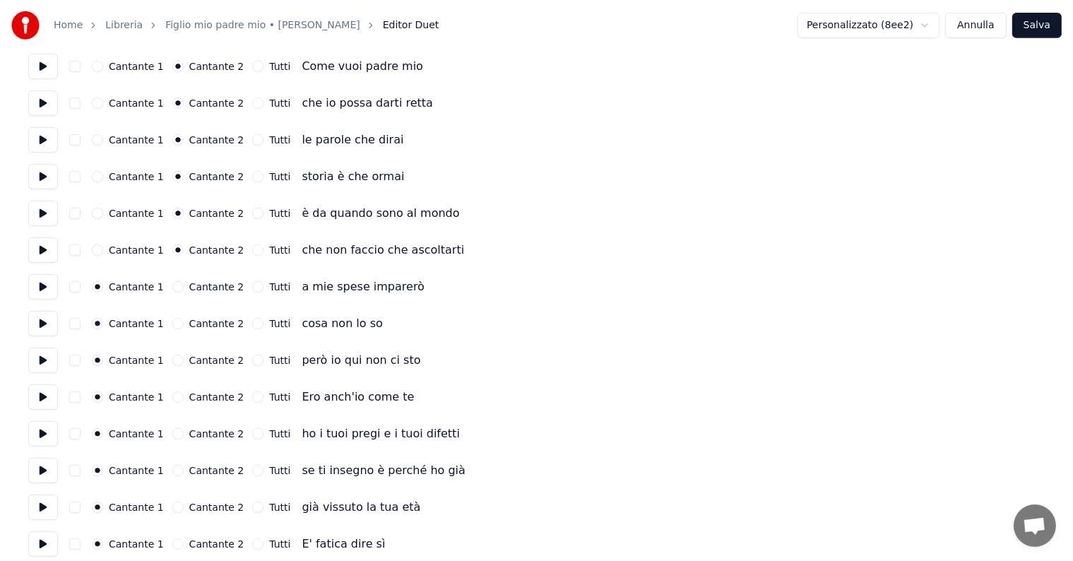
click at [172, 286] on button "Cantante 2" at bounding box center [177, 286] width 11 height 11
click at [172, 325] on button "Cantante 2" at bounding box center [177, 323] width 11 height 11
click at [172, 361] on button "Cantante 2" at bounding box center [177, 359] width 11 height 11
click at [48, 396] on button at bounding box center [43, 396] width 30 height 25
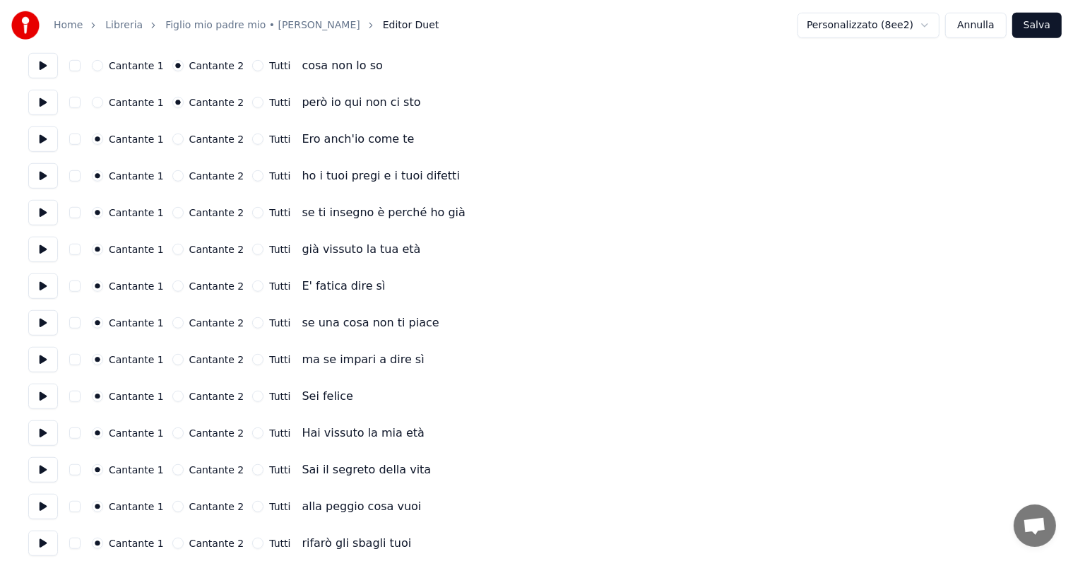
scroll to position [918, 0]
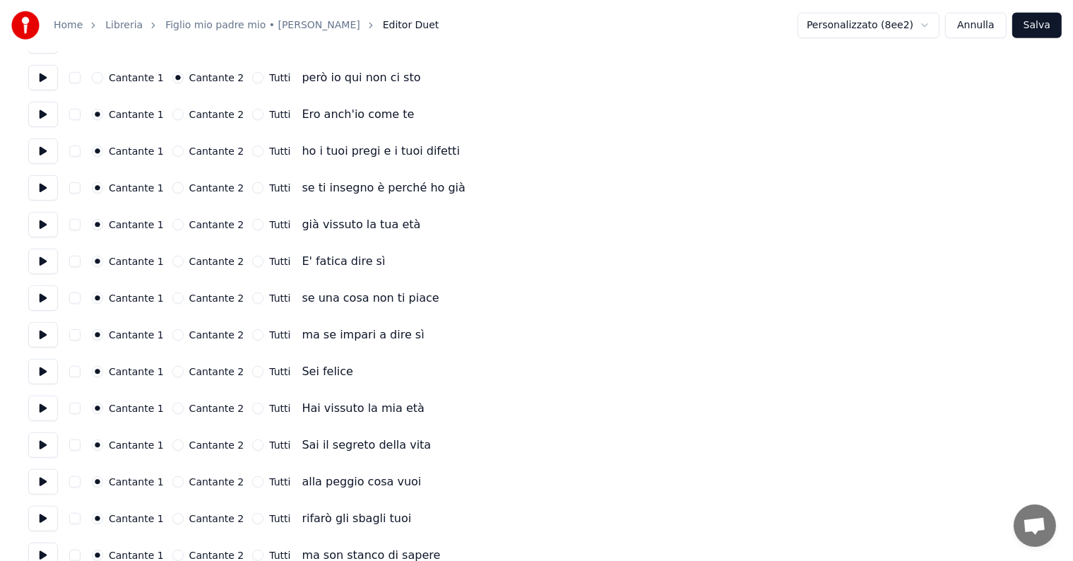
click at [47, 370] on button at bounding box center [43, 371] width 30 height 25
click at [45, 409] on button at bounding box center [43, 407] width 30 height 25
click at [172, 407] on button "Cantante 2" at bounding box center [177, 407] width 11 height 11
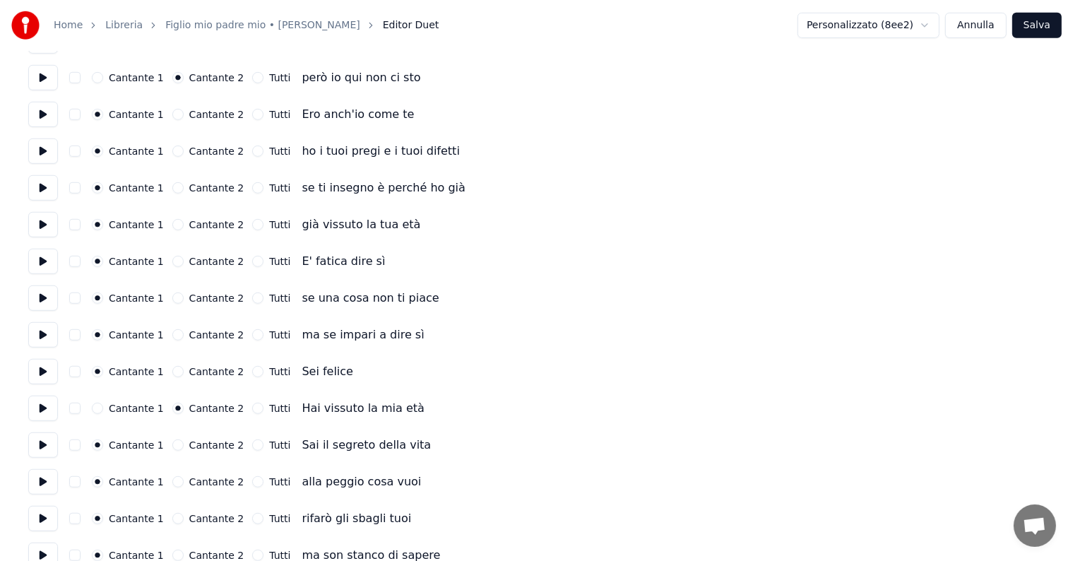
click at [172, 446] on button "Cantante 2" at bounding box center [177, 444] width 11 height 11
click at [172, 483] on button "Cantante 2" at bounding box center [177, 481] width 11 height 11
click at [173, 520] on button "Cantante 2" at bounding box center [177, 518] width 11 height 11
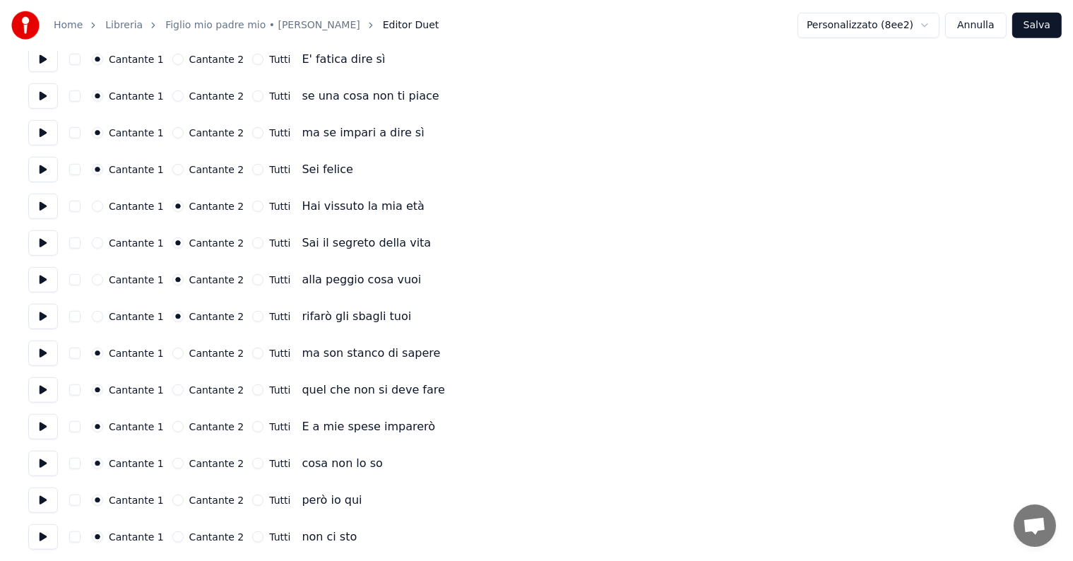
scroll to position [1123, 0]
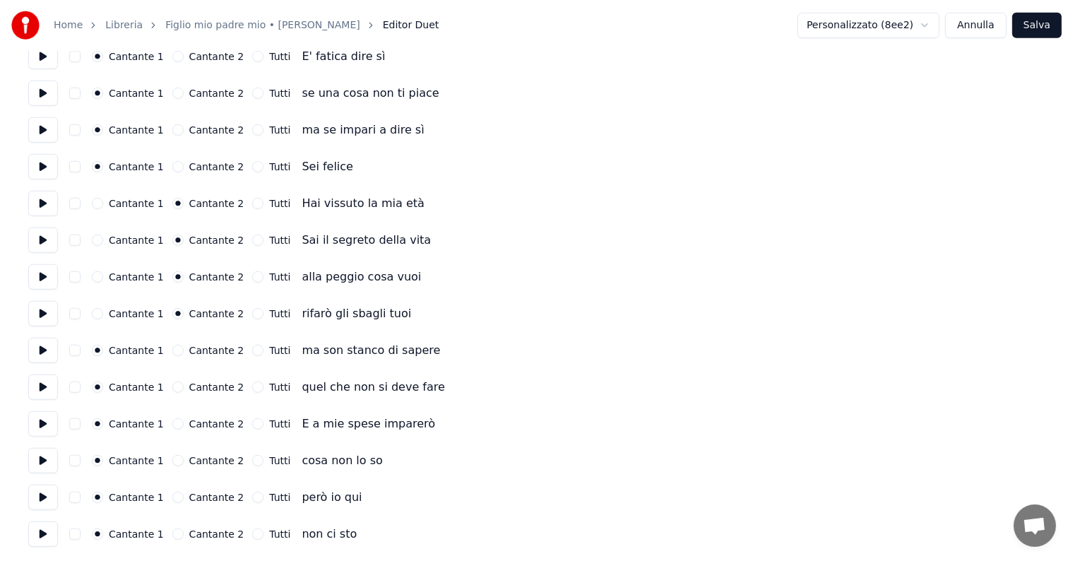
click at [172, 350] on button "Cantante 2" at bounding box center [177, 350] width 11 height 11
click at [172, 390] on button "Cantante 2" at bounding box center [177, 386] width 11 height 11
click at [172, 425] on button "Cantante 2" at bounding box center [177, 423] width 11 height 11
click at [172, 460] on button "Cantante 2" at bounding box center [177, 460] width 11 height 11
click at [172, 493] on button "Cantante 2" at bounding box center [177, 496] width 11 height 11
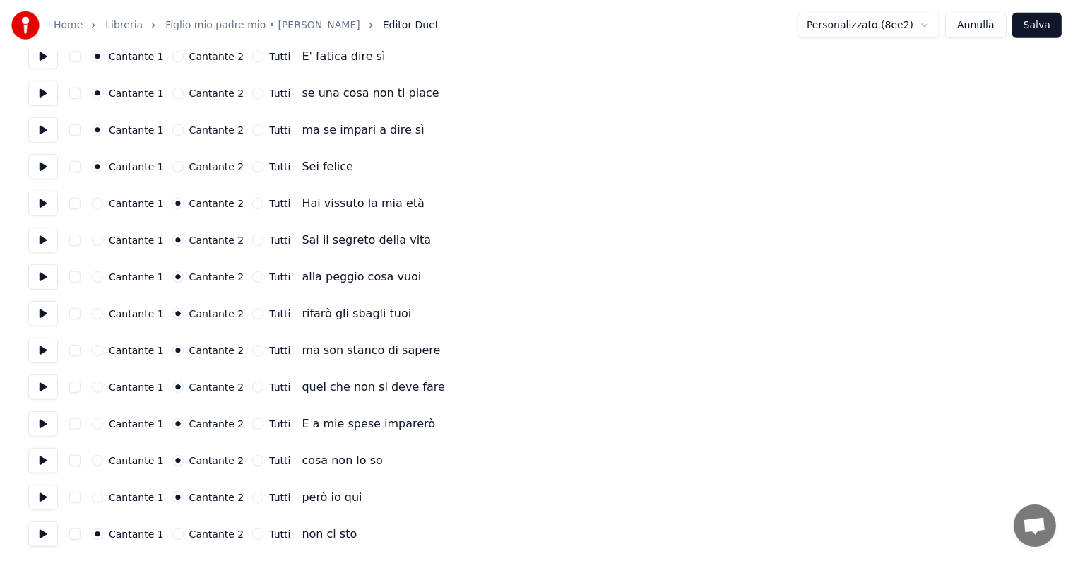
click at [172, 534] on button "Cantante 2" at bounding box center [177, 533] width 11 height 11
click at [1031, 28] on button "Salva" at bounding box center [1036, 25] width 49 height 25
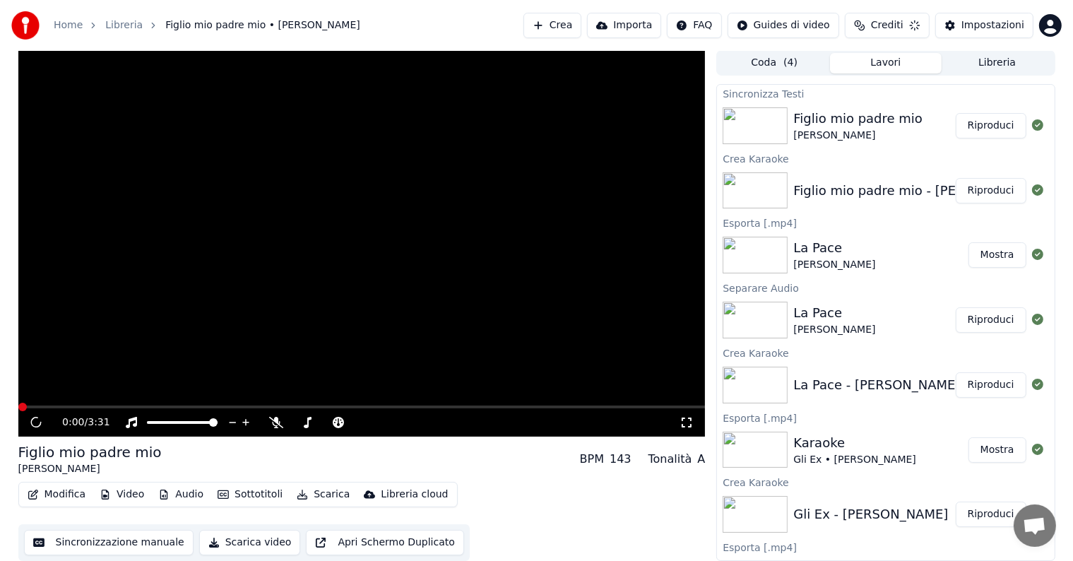
scroll to position [1, 0]
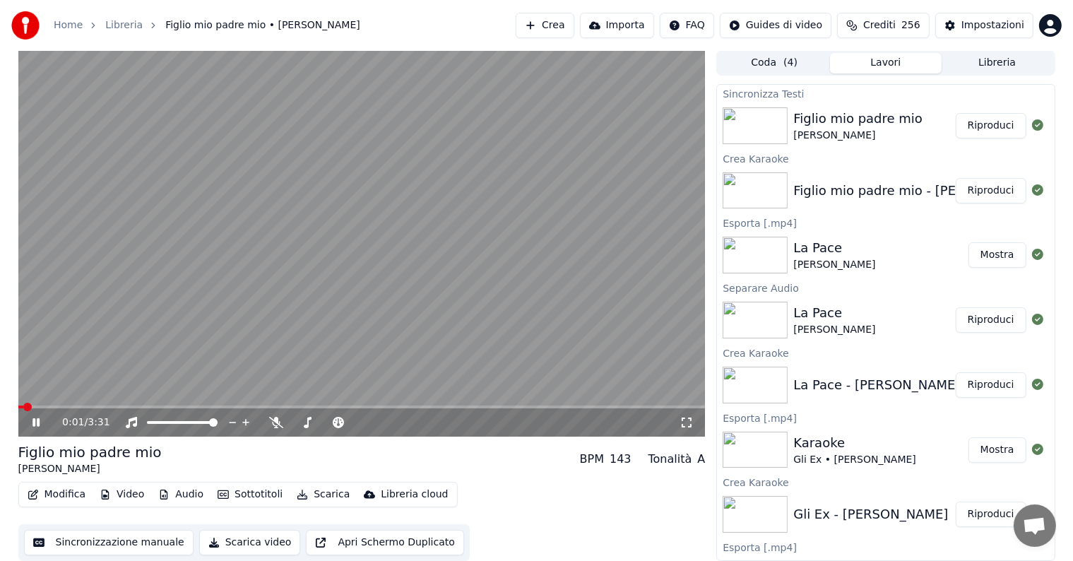
click at [993, 124] on button "Riproduci" at bounding box center [990, 125] width 71 height 25
click at [144, 406] on span at bounding box center [361, 406] width 687 height 3
click at [189, 404] on video at bounding box center [361, 243] width 687 height 386
click at [203, 407] on span at bounding box center [361, 406] width 687 height 3
click at [33, 419] on icon at bounding box center [36, 422] width 8 height 10
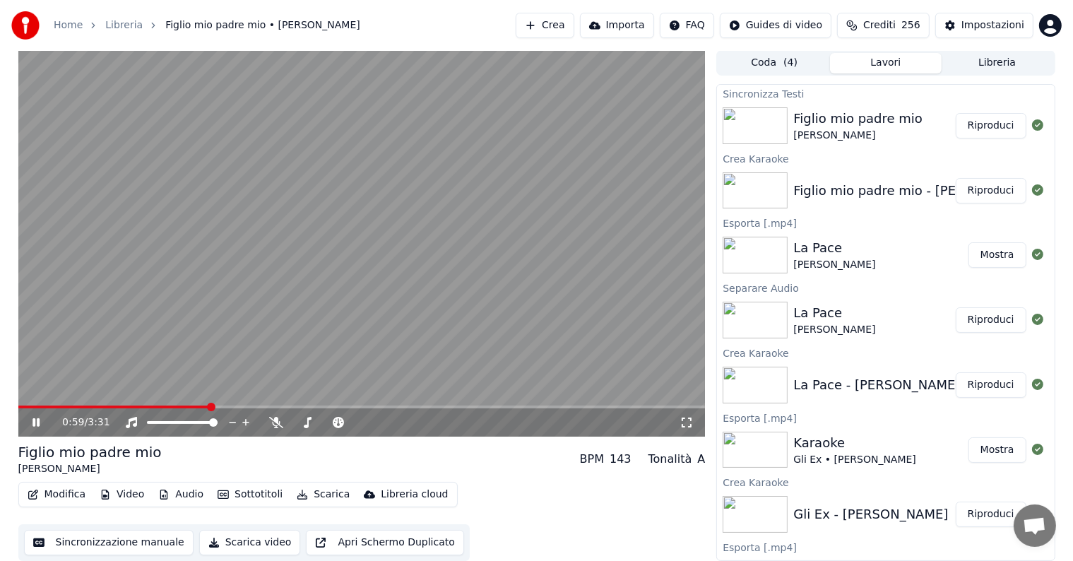
click at [227, 407] on span at bounding box center [361, 406] width 687 height 3
click at [34, 421] on icon at bounding box center [35, 422] width 7 height 8
click at [311, 494] on button "Scarica" at bounding box center [323, 494] width 64 height 20
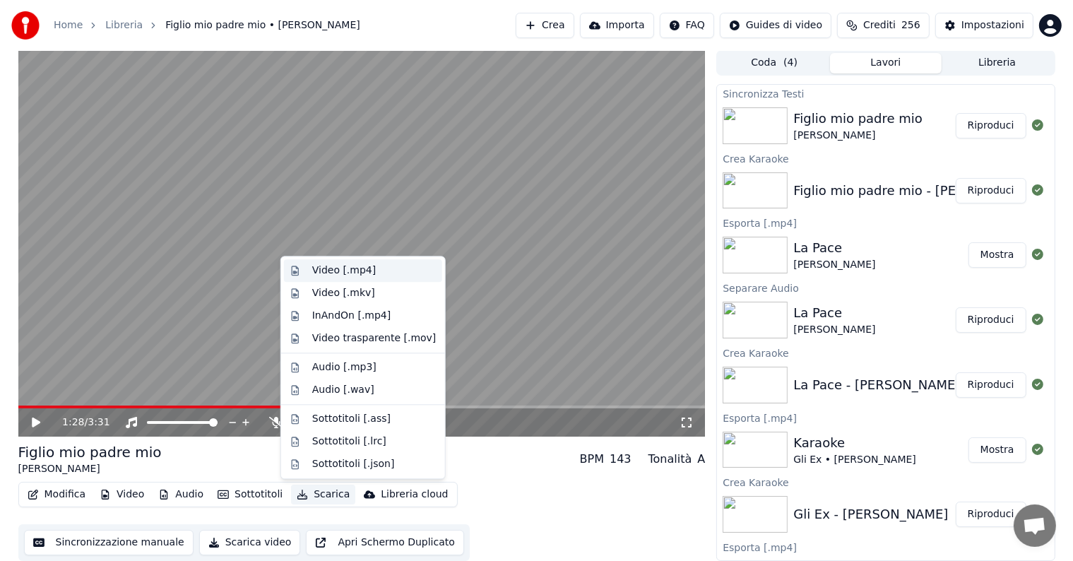
click at [345, 268] on div "Video [.mp4]" at bounding box center [344, 270] width 64 height 14
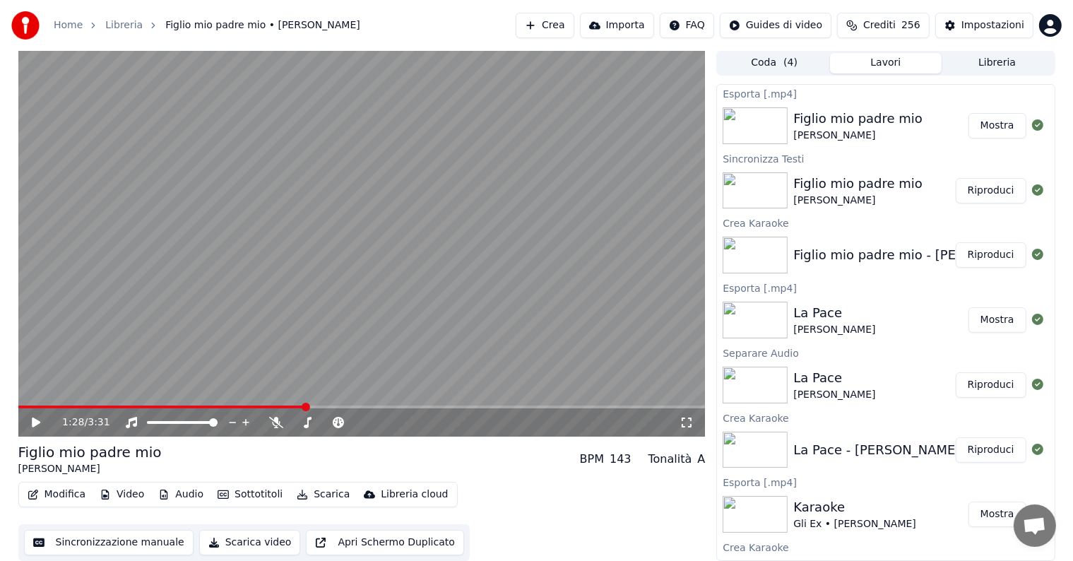
click at [995, 130] on button "Mostra" at bounding box center [997, 125] width 58 height 25
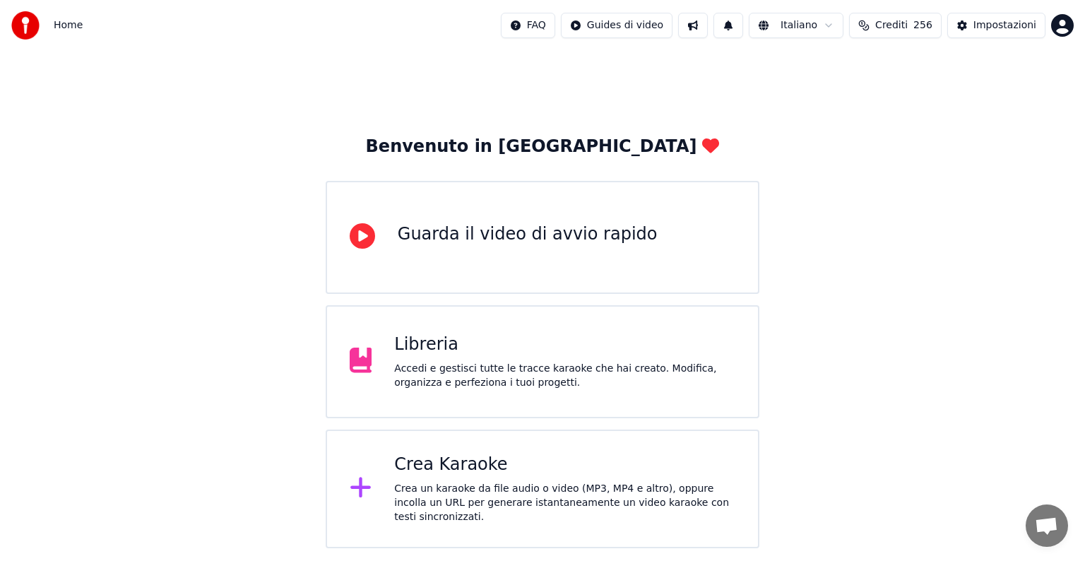
click at [515, 472] on div "Crea Karaoke" at bounding box center [564, 464] width 341 height 23
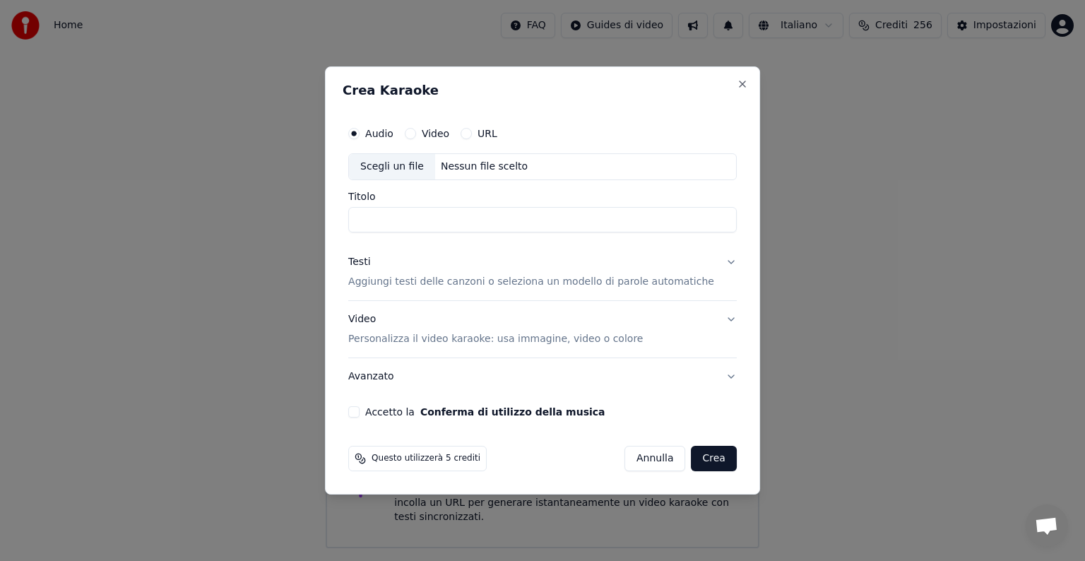
click at [467, 164] on div "Nessun file scelto" at bounding box center [484, 167] width 98 height 14
type input "**********"
click at [714, 263] on button "Testi Aggiungi testi delle canzoni o seleziona un modello di parole automatiche" at bounding box center [542, 272] width 388 height 56
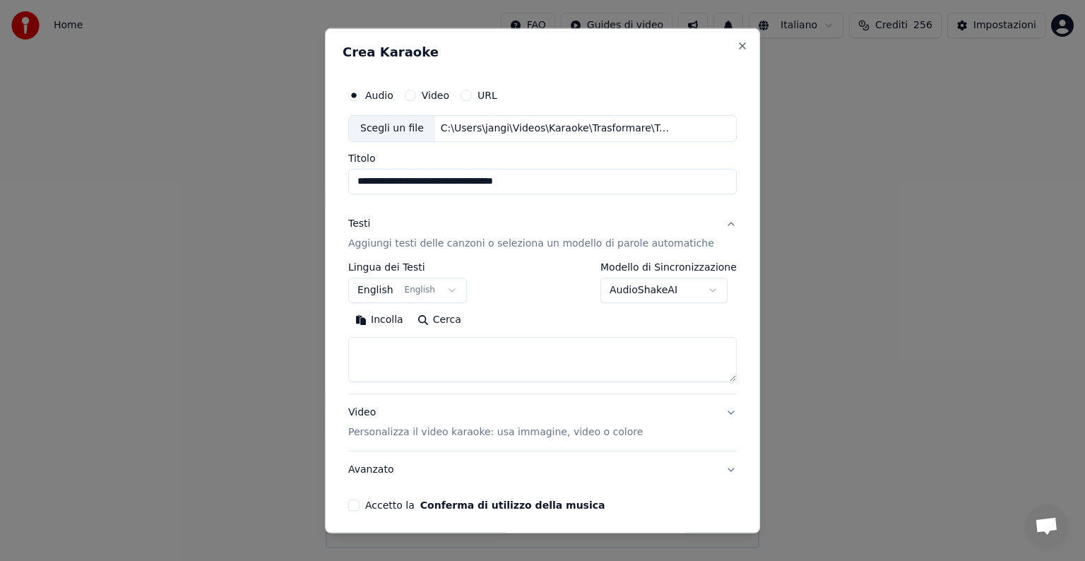
click at [453, 285] on button "English English" at bounding box center [407, 289] width 119 height 25
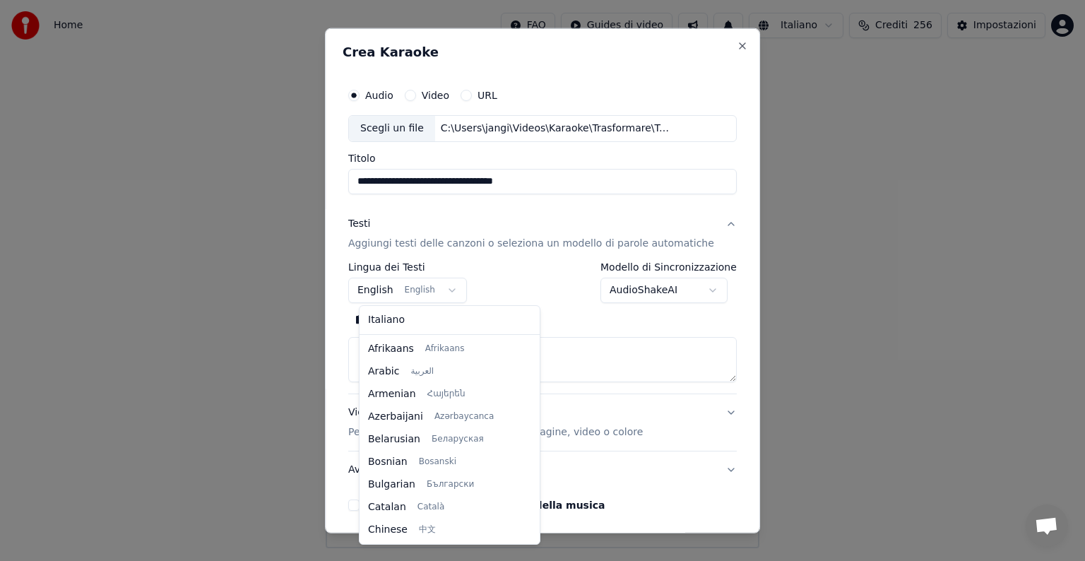
scroll to position [113, 0]
select select "**"
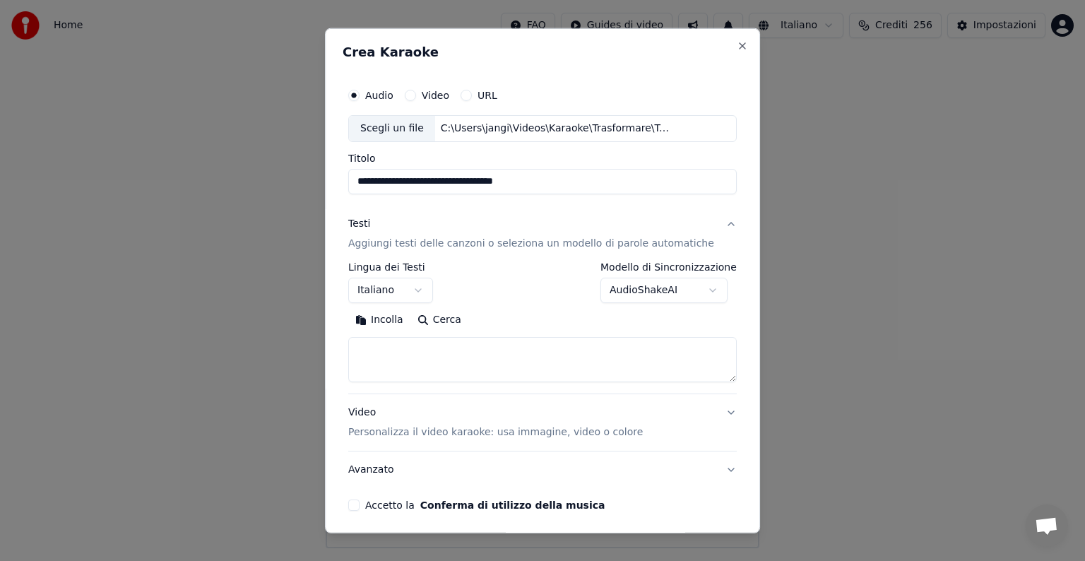
click at [398, 350] on textarea at bounding box center [542, 359] width 388 height 45
click at [398, 322] on button "Incolla" at bounding box center [379, 320] width 62 height 23
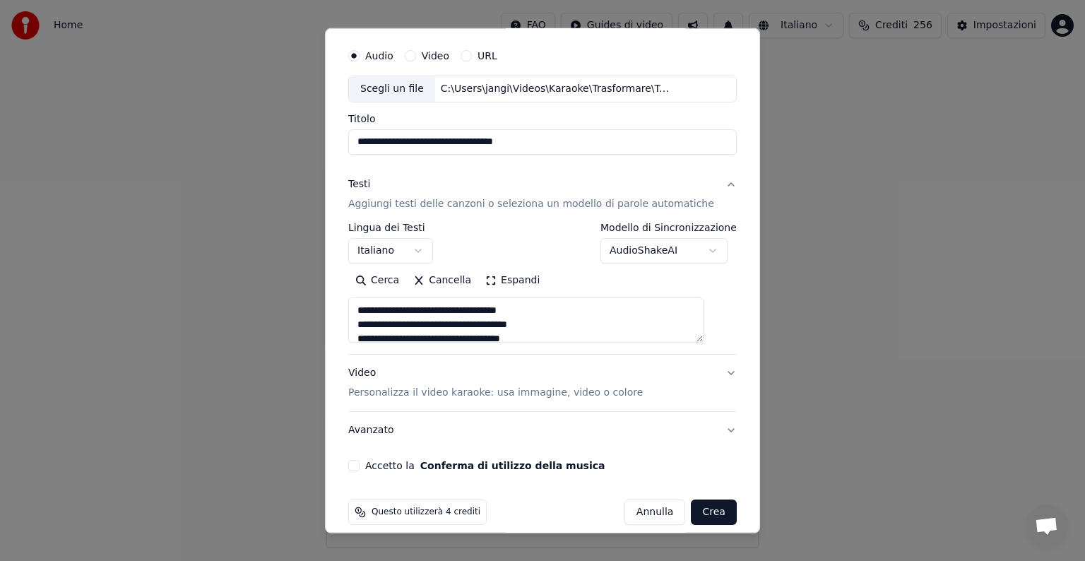
scroll to position [54, 0]
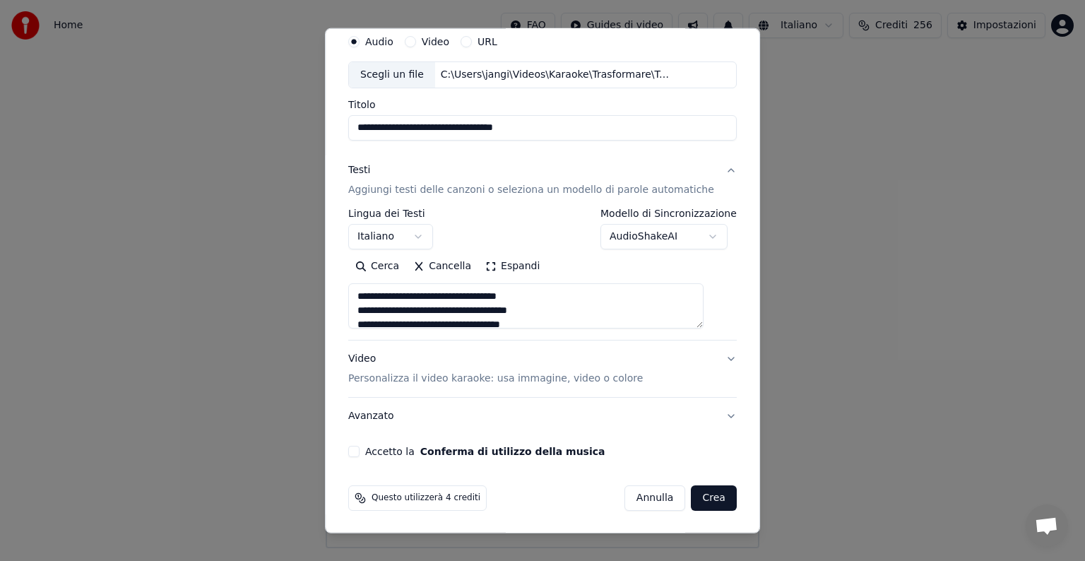
click at [703, 358] on button "Video Personalizza il video karaoke: usa immagine, video o colore" at bounding box center [542, 368] width 388 height 56
type textarea "**********"
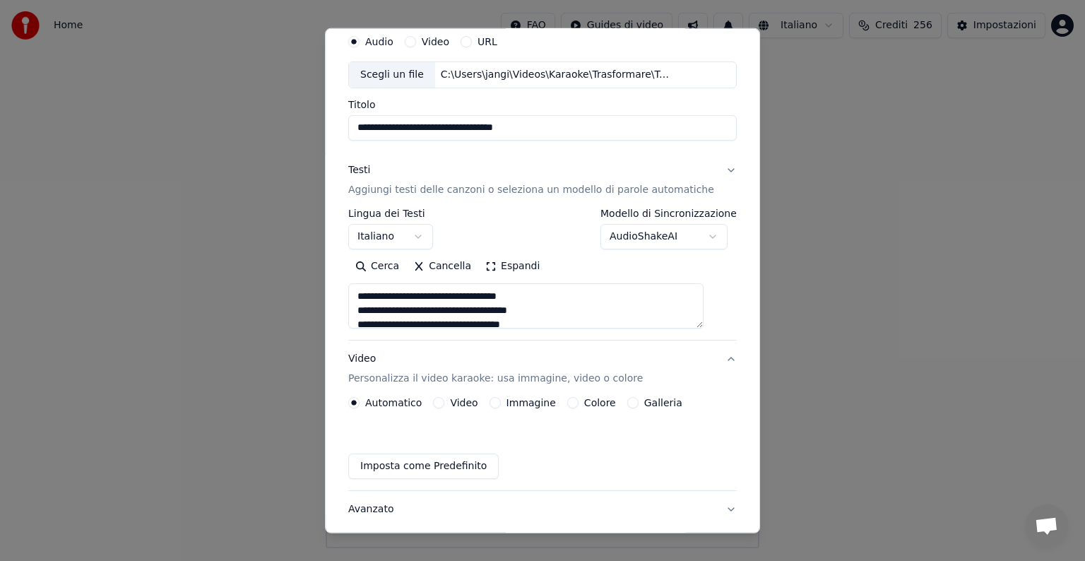
scroll to position [16, 0]
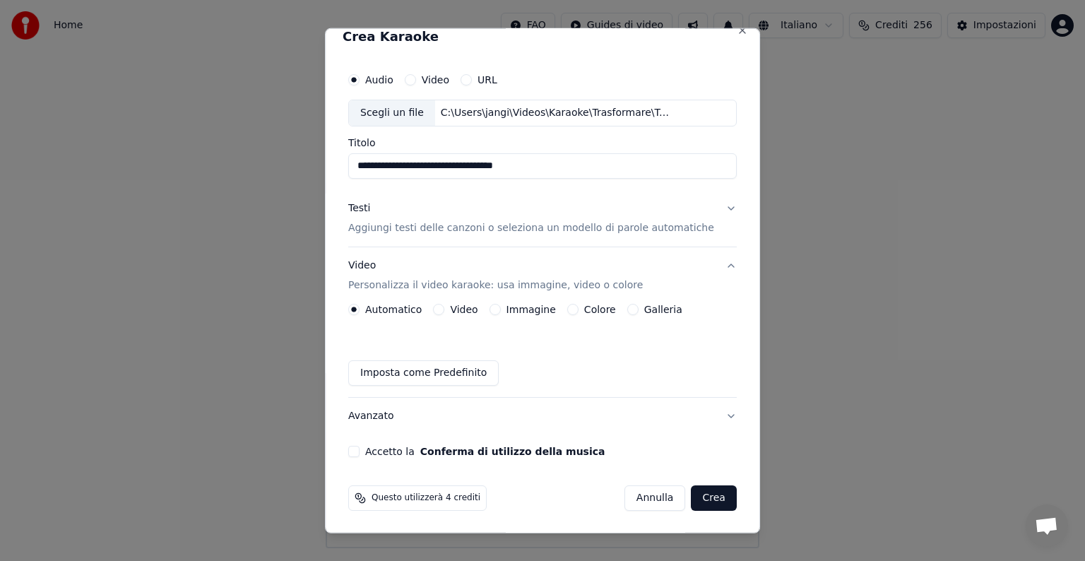
click at [501, 306] on button "Immagine" at bounding box center [494, 309] width 11 height 11
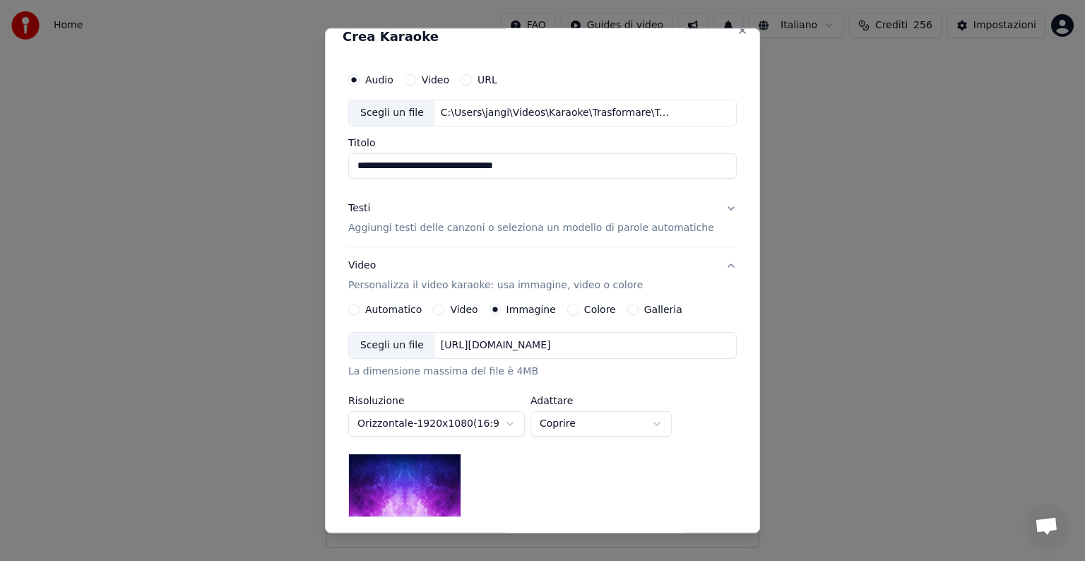
click at [487, 342] on div "[URL][DOMAIN_NAME]" at bounding box center [495, 345] width 121 height 14
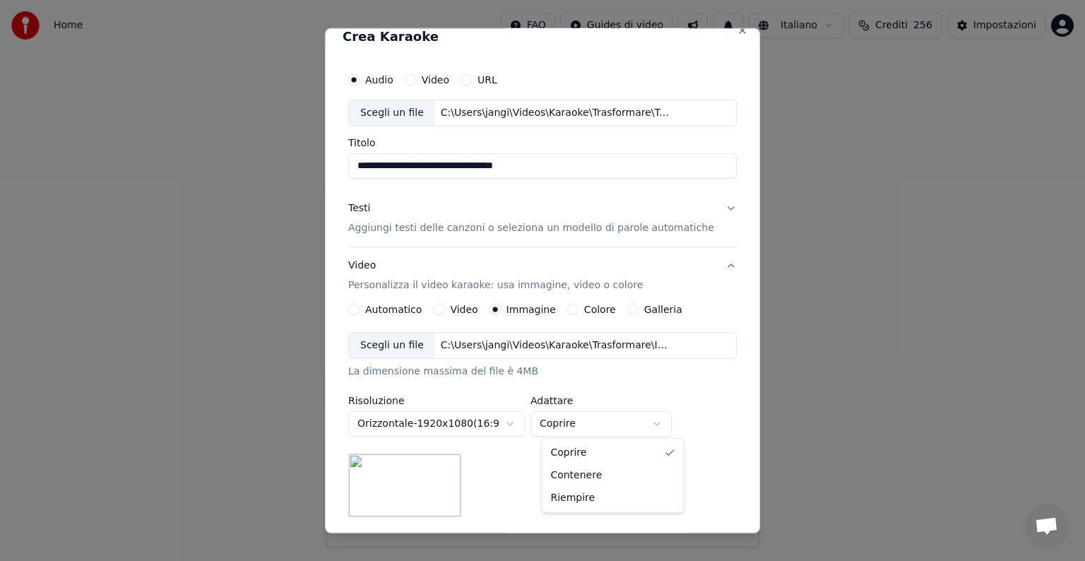
click at [671, 424] on body "**********" at bounding box center [542, 274] width 1085 height 548
select select "*******"
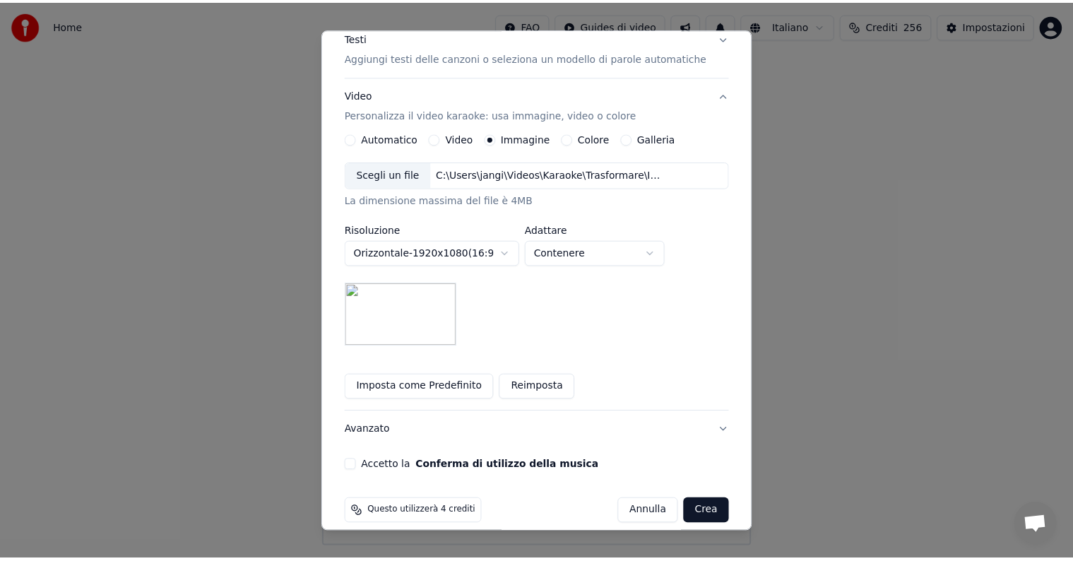
scroll to position [201, 0]
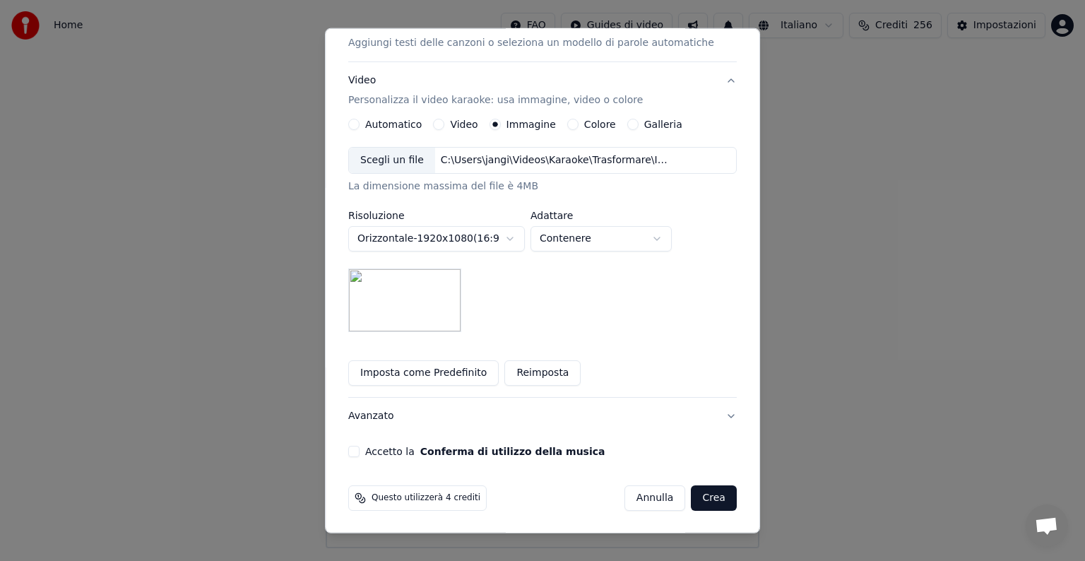
click at [359, 451] on button "Accetto la Conferma di utilizzo della musica" at bounding box center [353, 451] width 11 height 11
click at [691, 498] on button "Crea" at bounding box center [713, 497] width 45 height 25
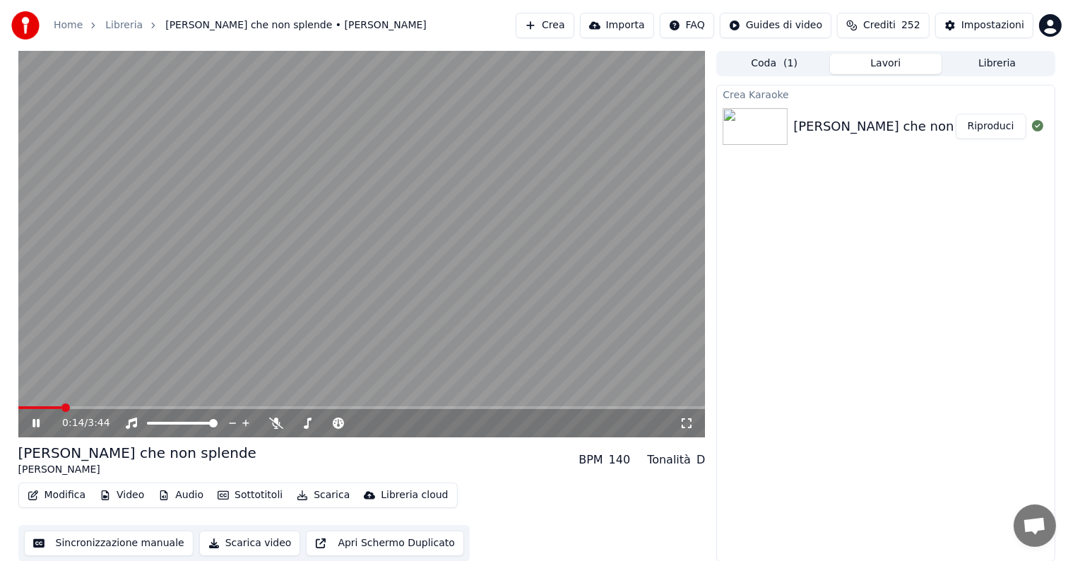
click at [998, 121] on button "Riproduci" at bounding box center [990, 126] width 71 height 25
click at [32, 417] on icon at bounding box center [46, 422] width 33 height 11
click at [64, 495] on button "Modifica" at bounding box center [57, 495] width 70 height 20
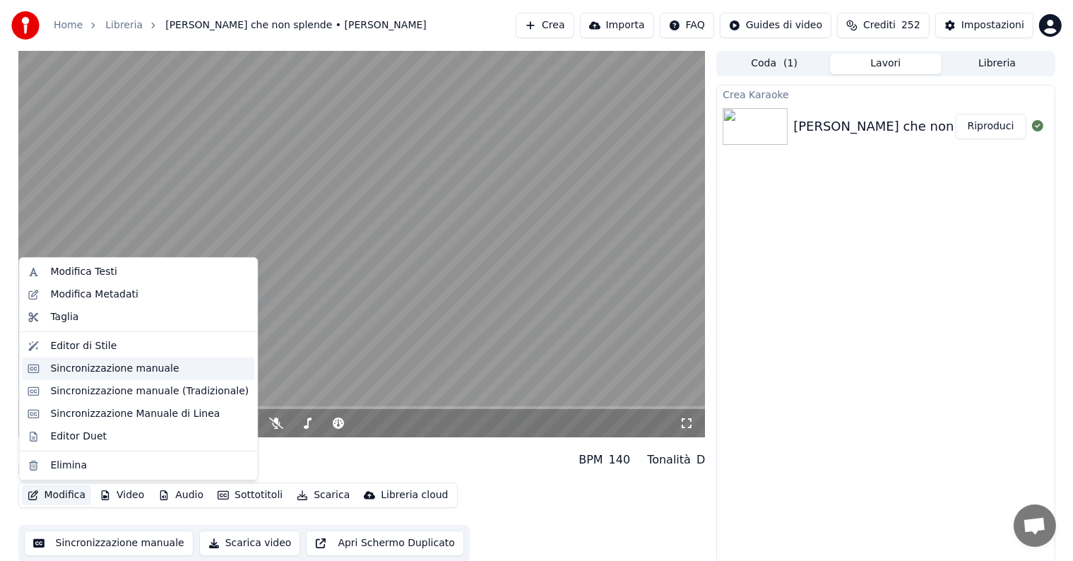
click at [133, 371] on div "Sincronizzazione manuale" at bounding box center [114, 369] width 129 height 14
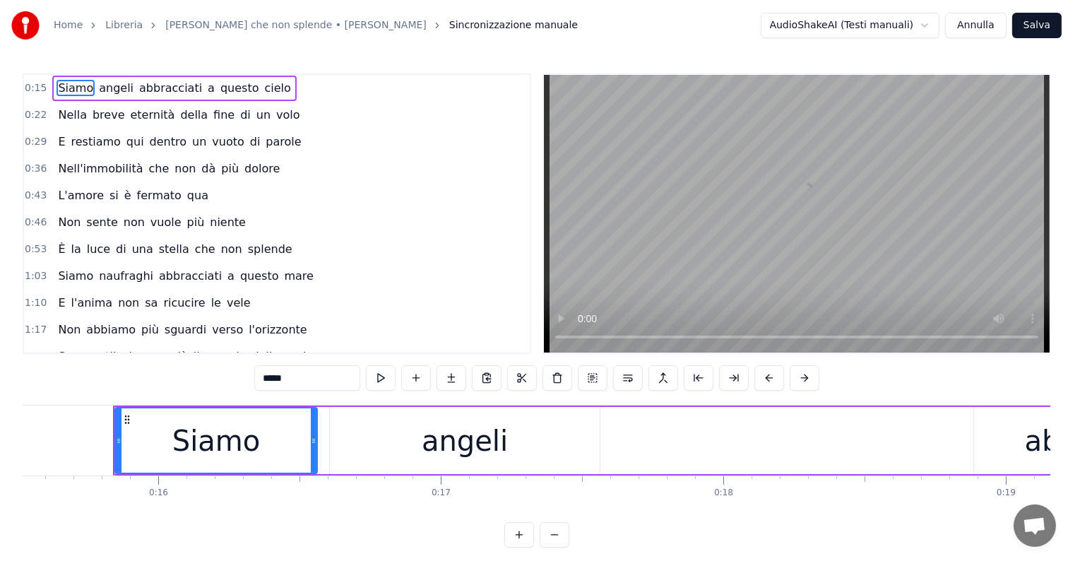
scroll to position [0, 4403]
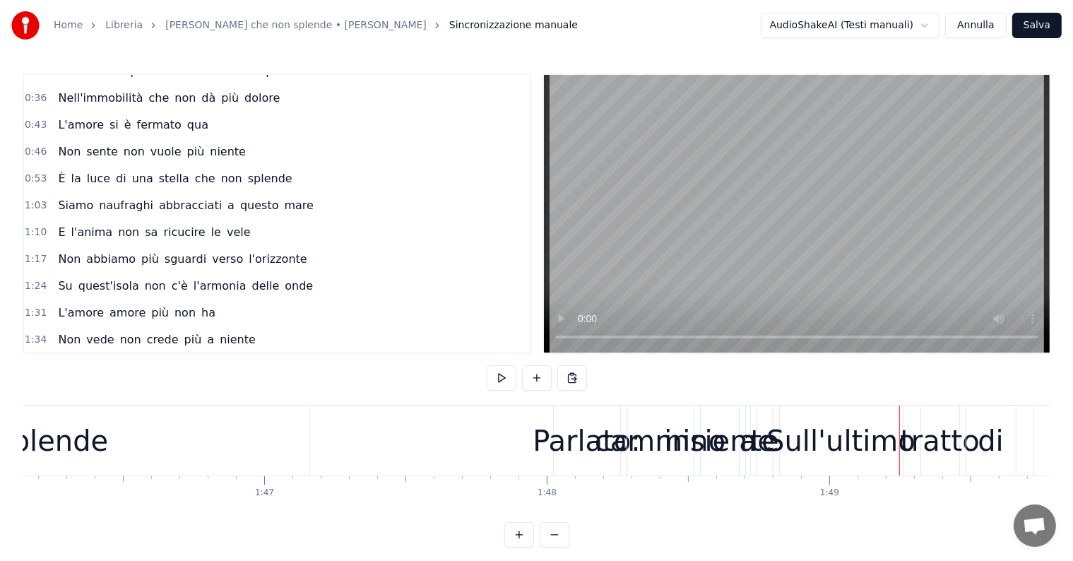
scroll to position [141, 0]
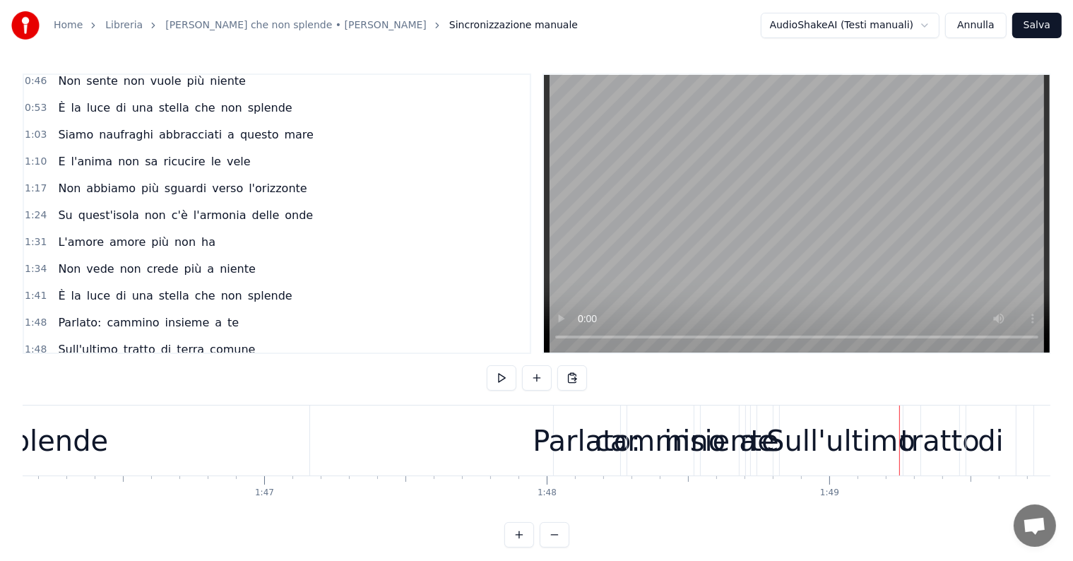
click at [74, 314] on span "Parlato:" at bounding box center [79, 322] width 46 height 16
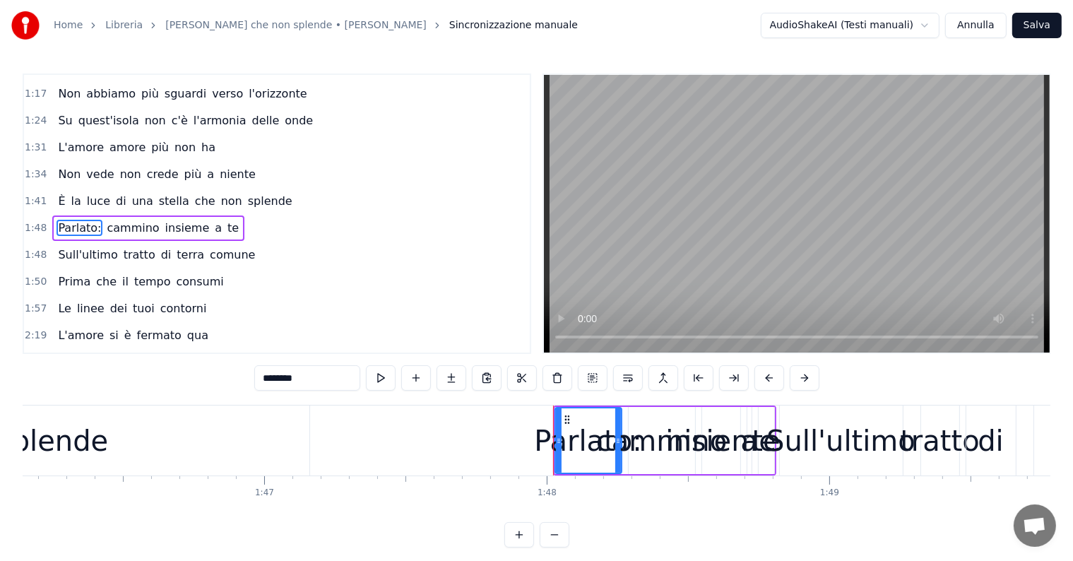
scroll to position [237, 0]
click at [556, 377] on button at bounding box center [557, 377] width 30 height 25
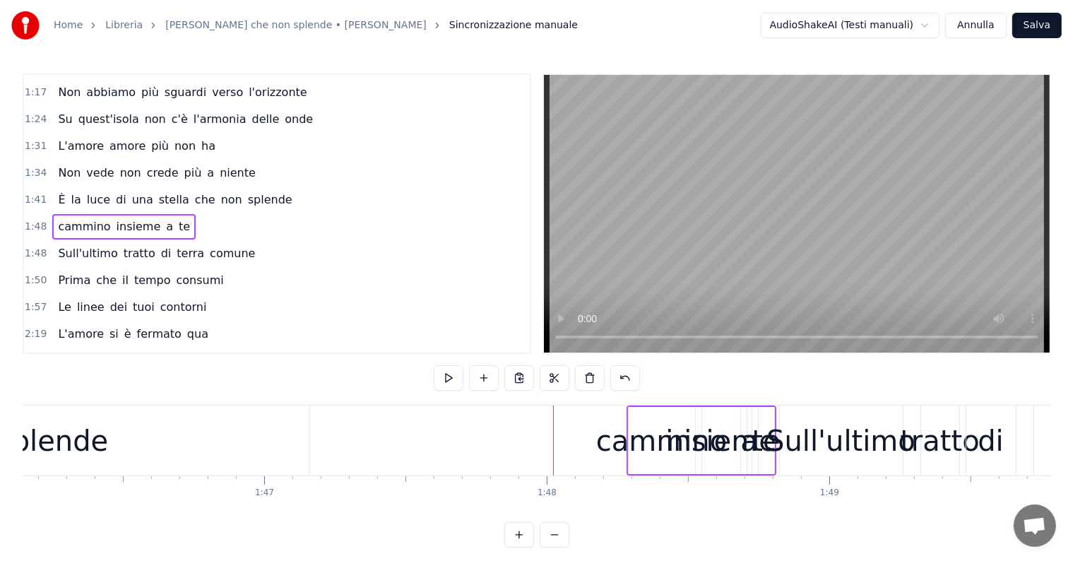
click at [70, 214] on div "cammino insieme a te" at bounding box center [123, 226] width 143 height 25
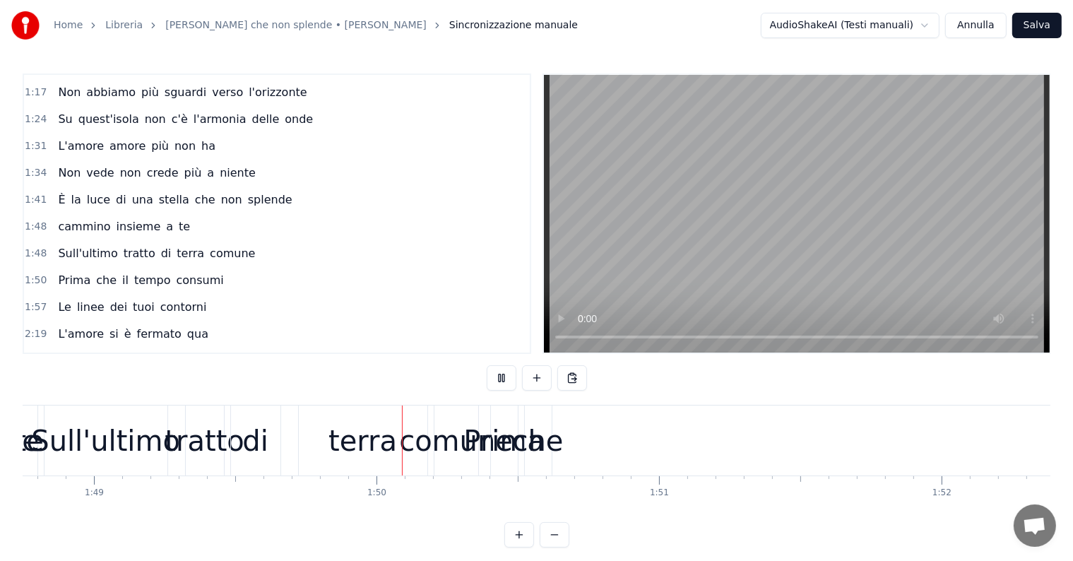
scroll to position [0, 30886]
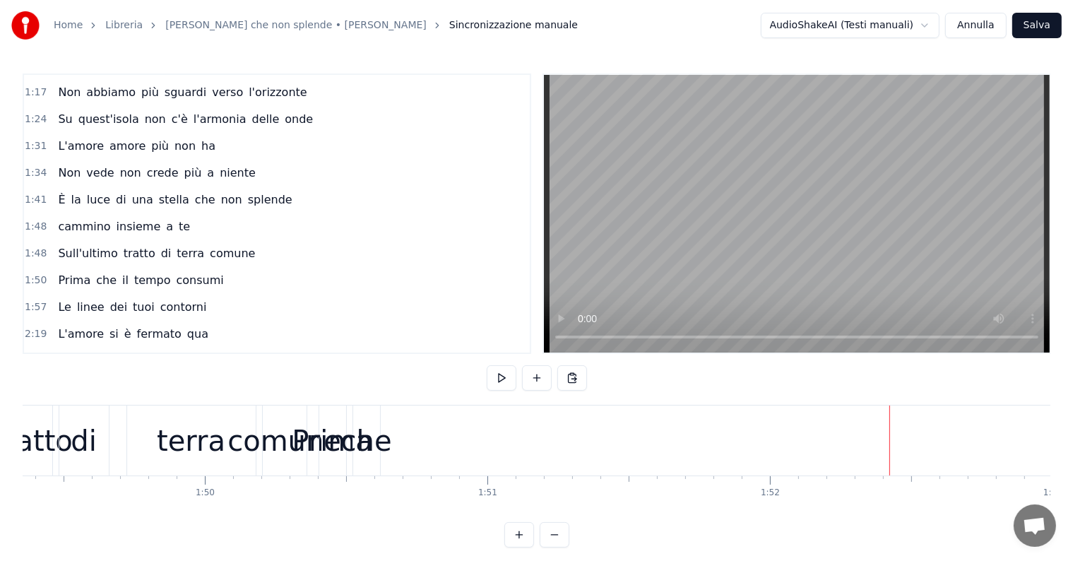
click at [188, 450] on div "terra" at bounding box center [191, 440] width 68 height 42
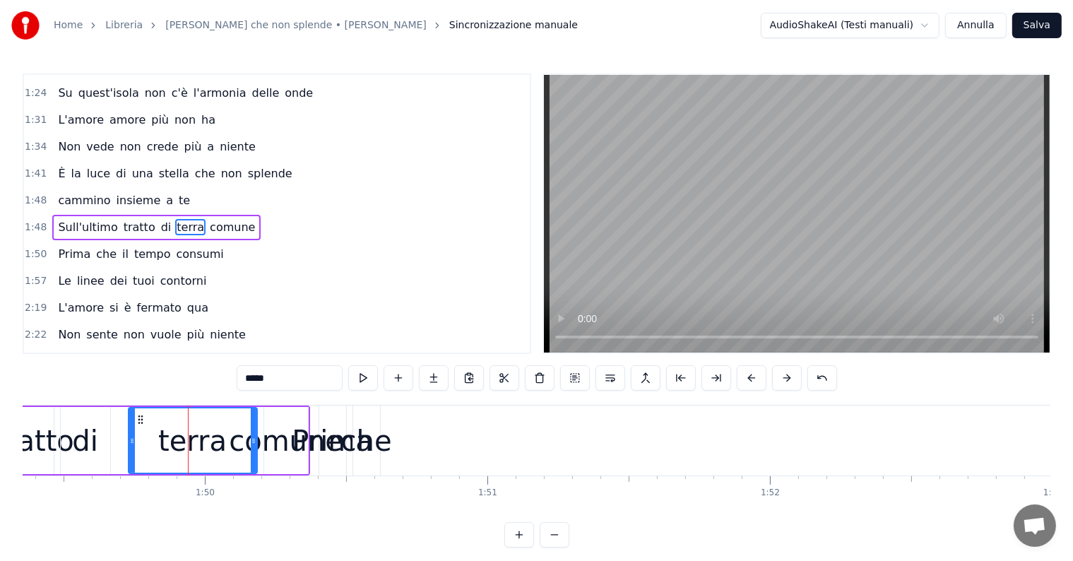
scroll to position [0, 30230]
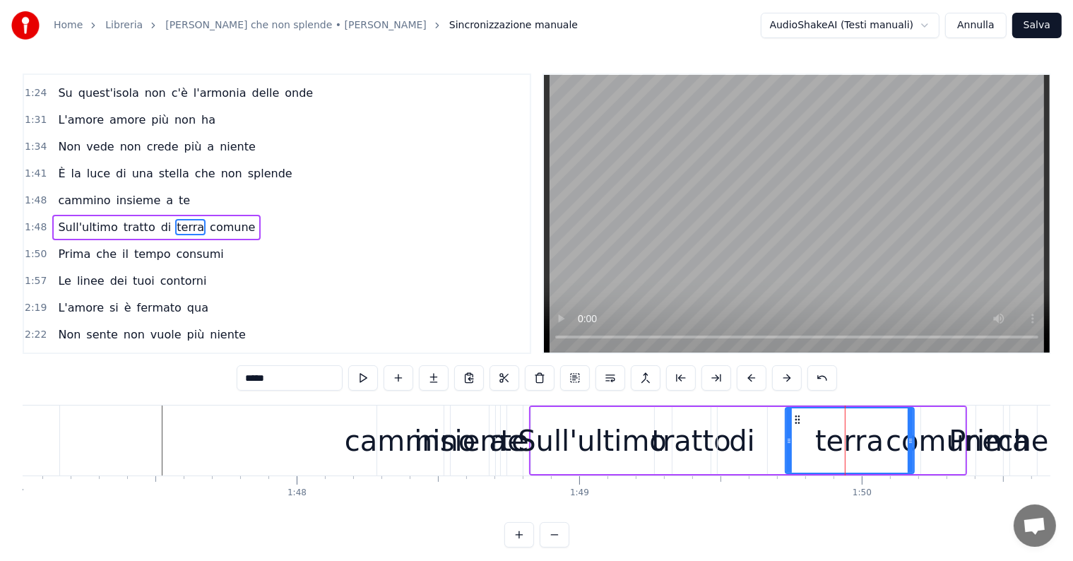
click at [113, 174] on div "1:41 È la luce di una stella che non splende" at bounding box center [277, 173] width 506 height 27
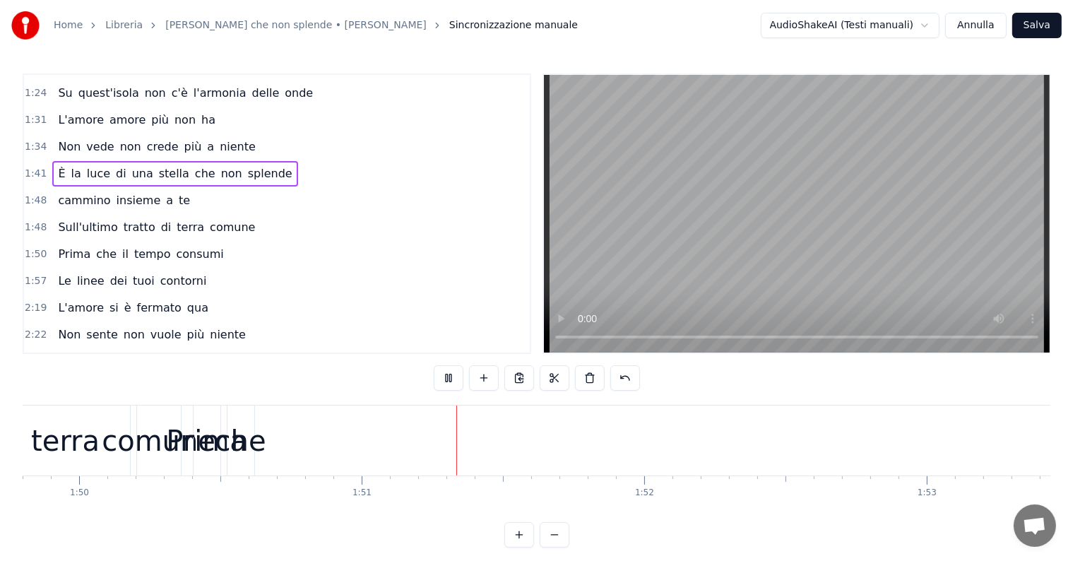
scroll to position [0, 31208]
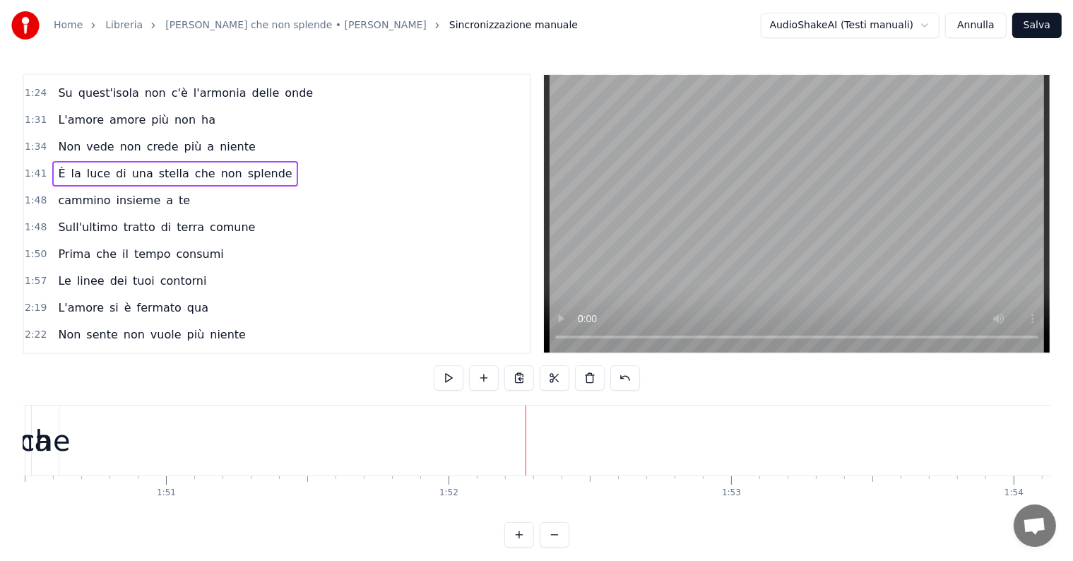
click at [109, 200] on div "1:48 cammino insieme a te" at bounding box center [277, 200] width 506 height 27
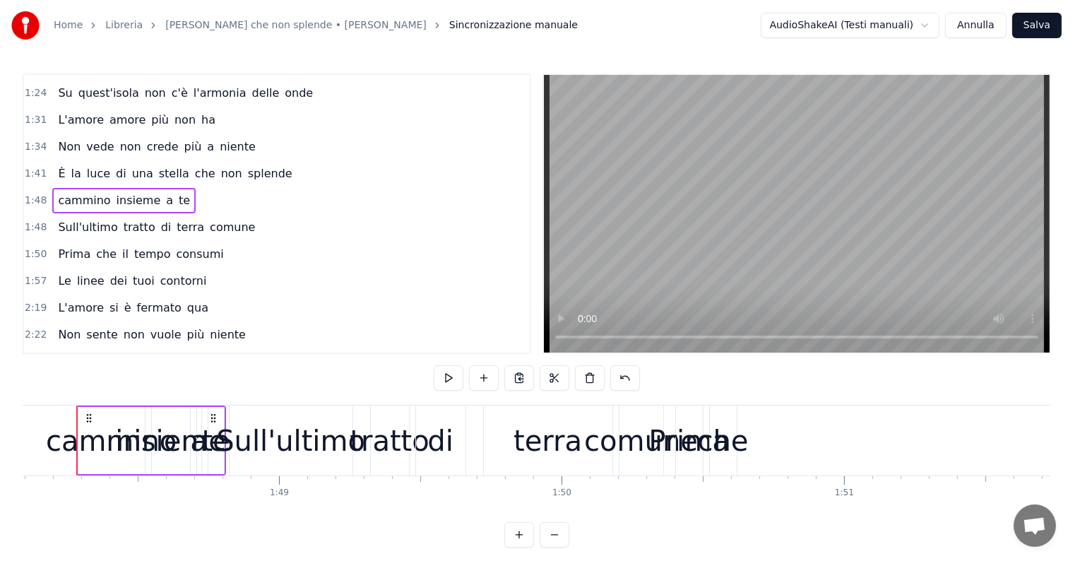
scroll to position [0, 30512]
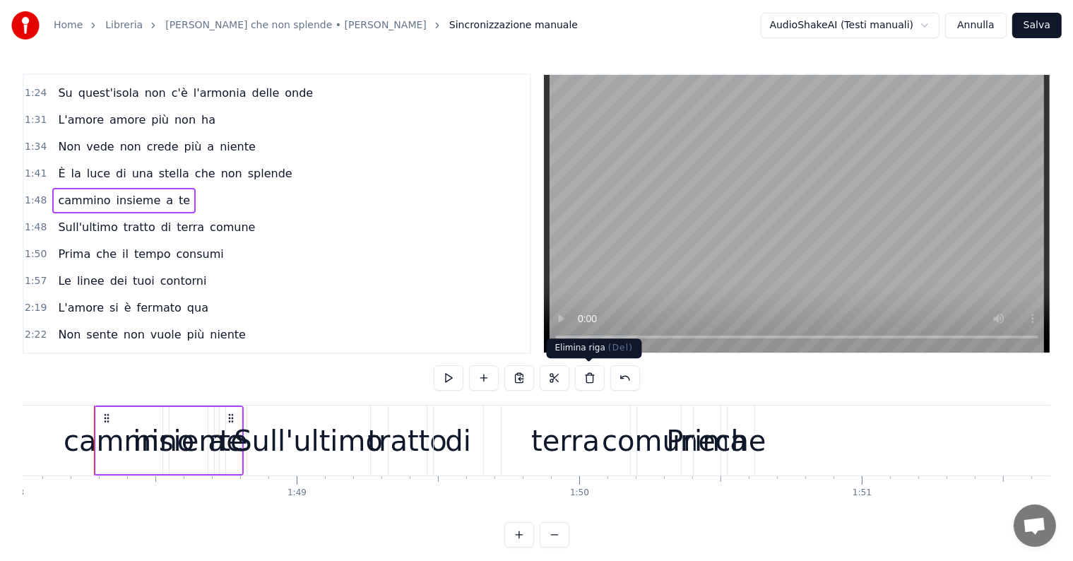
click at [591, 382] on button at bounding box center [590, 377] width 30 height 25
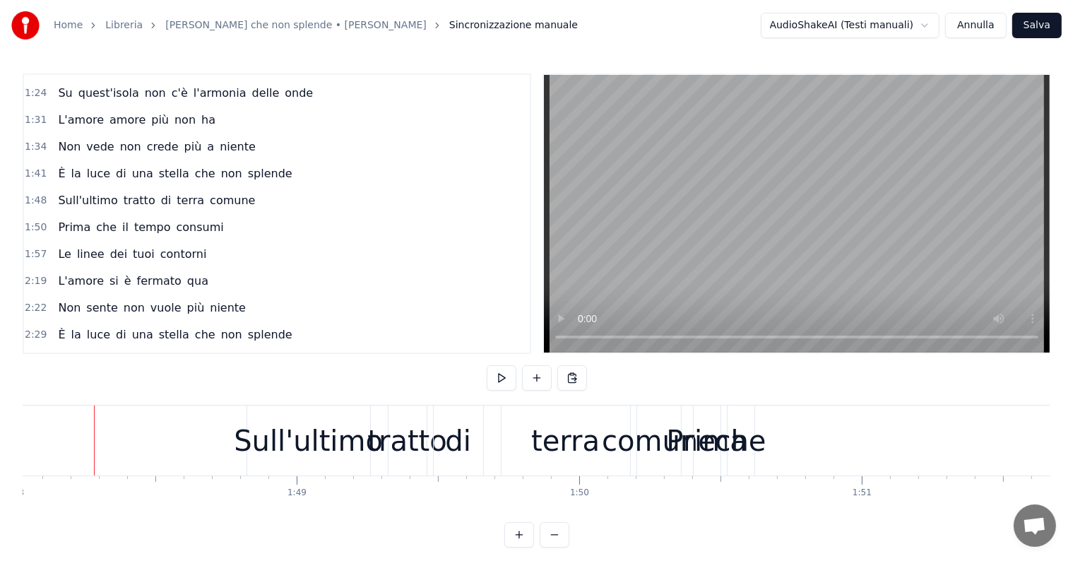
click at [99, 196] on div "Sull'ultimo tratto di terra comune" at bounding box center [156, 200] width 208 height 25
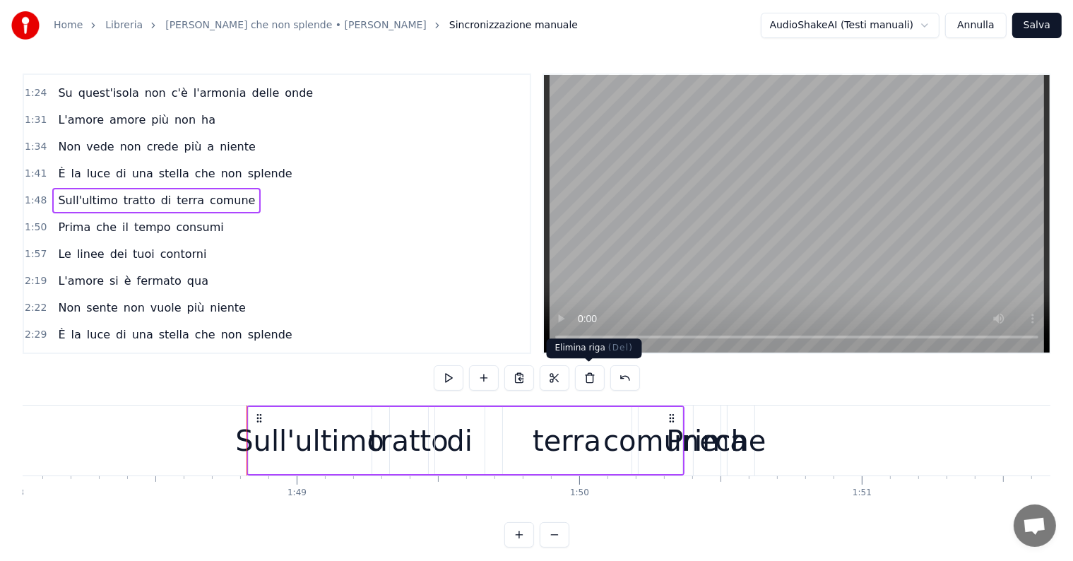
click at [587, 375] on button at bounding box center [590, 377] width 30 height 25
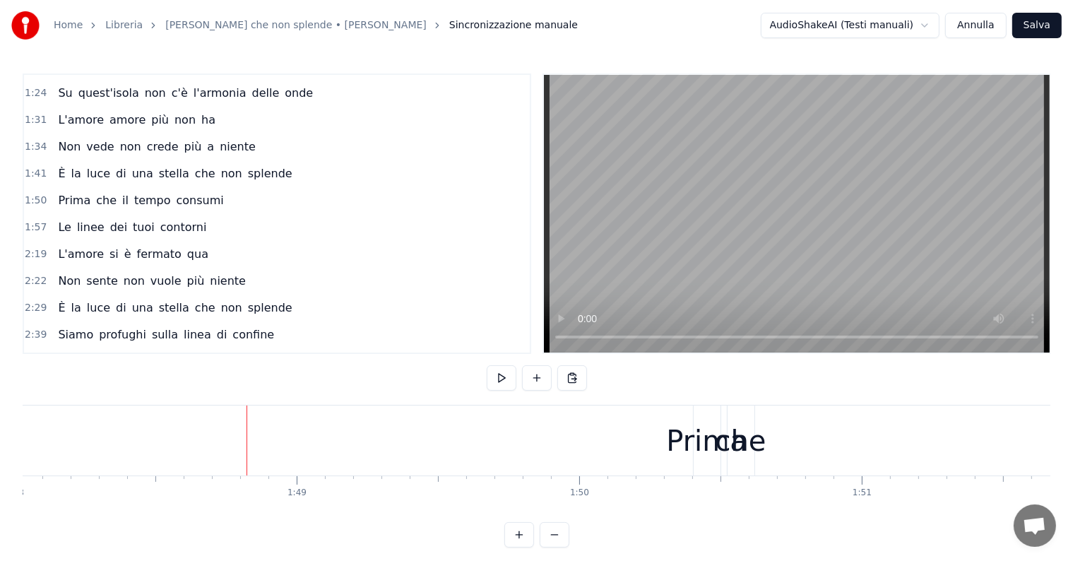
click at [94, 197] on div "Prima che il tempo consumi" at bounding box center [140, 200] width 177 height 25
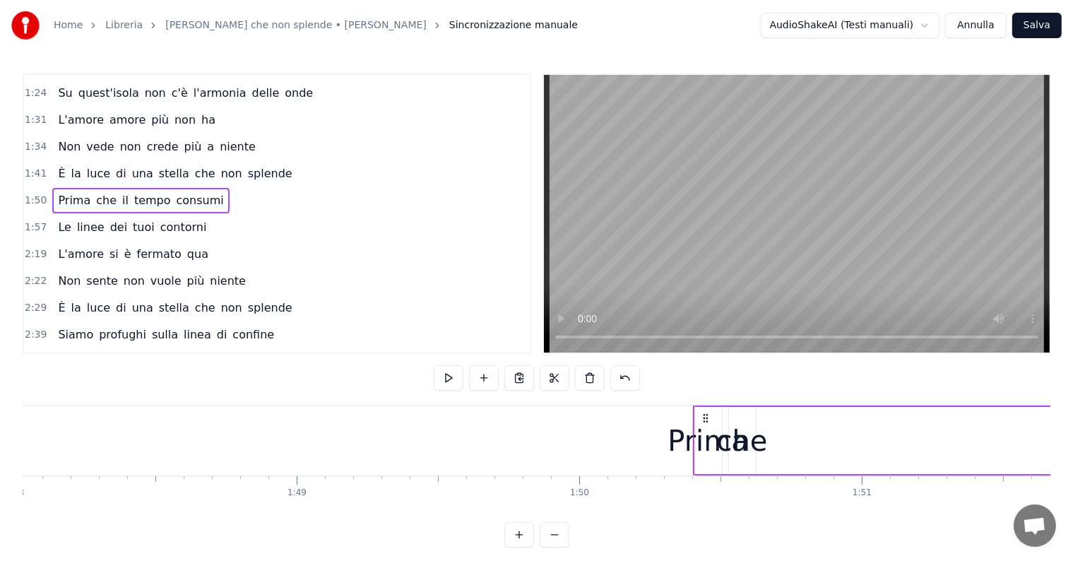
click at [65, 192] on span "Prima" at bounding box center [73, 200] width 35 height 16
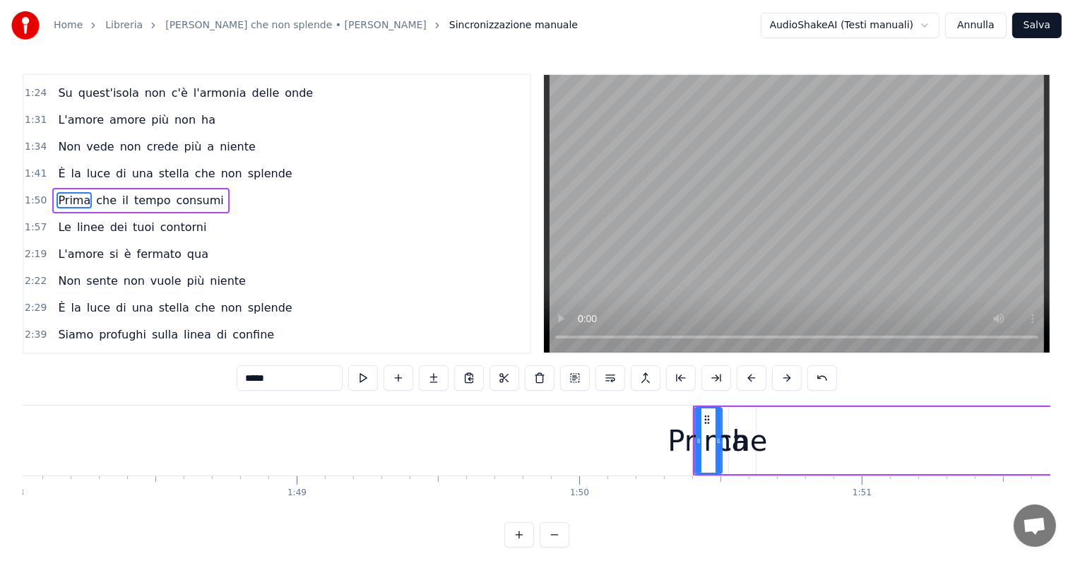
scroll to position [237, 0]
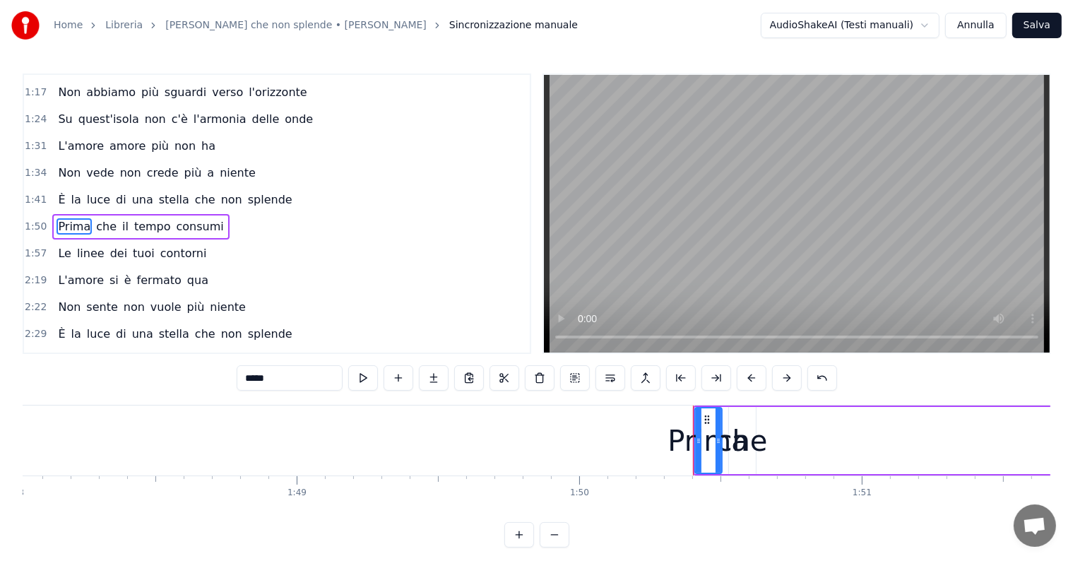
click at [95, 218] on span "che" at bounding box center [106, 226] width 23 height 16
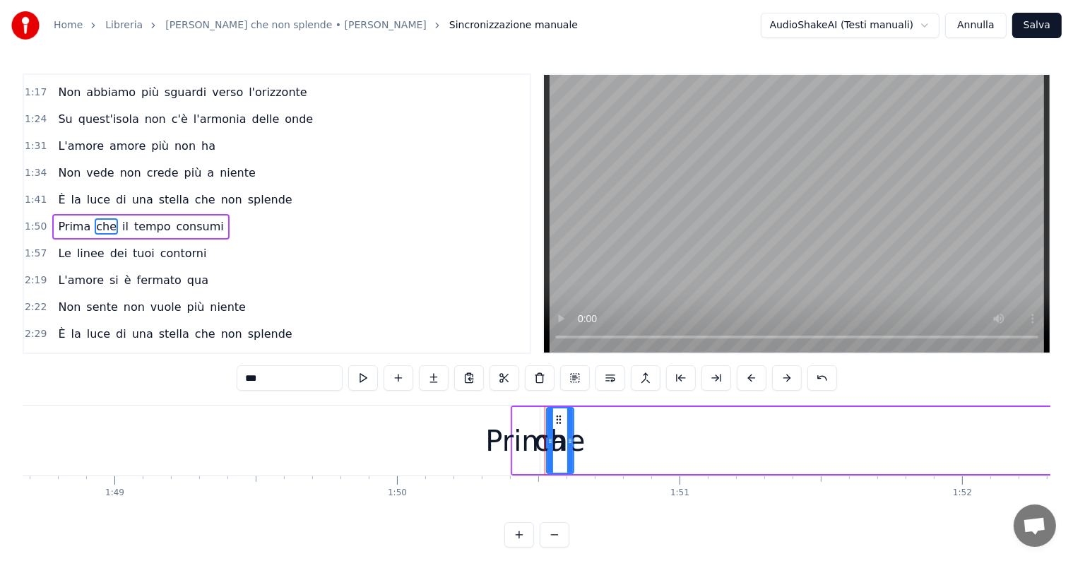
scroll to position [0, 30944]
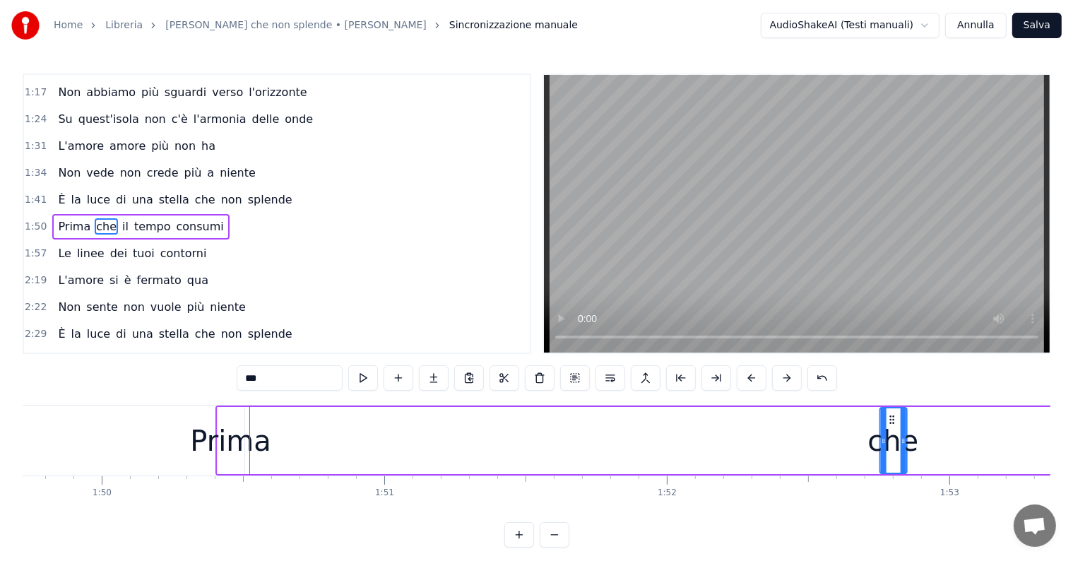
drag, startPoint x: 308, startPoint y: 418, endPoint x: 904, endPoint y: 418, distance: 596.0
click at [897, 418] on icon at bounding box center [890, 419] width 11 height 11
click at [223, 453] on div "Prima" at bounding box center [221, 440] width 80 height 42
type input "*****"
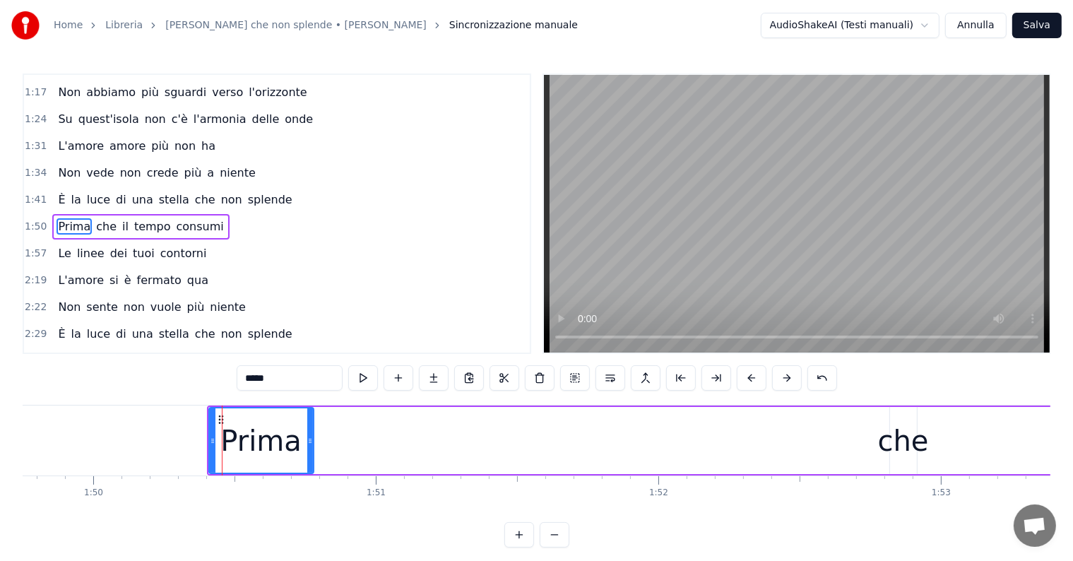
drag, startPoint x: 233, startPoint y: 441, endPoint x: 311, endPoint y: 441, distance: 77.7
click at [311, 441] on icon at bounding box center [310, 440] width 6 height 11
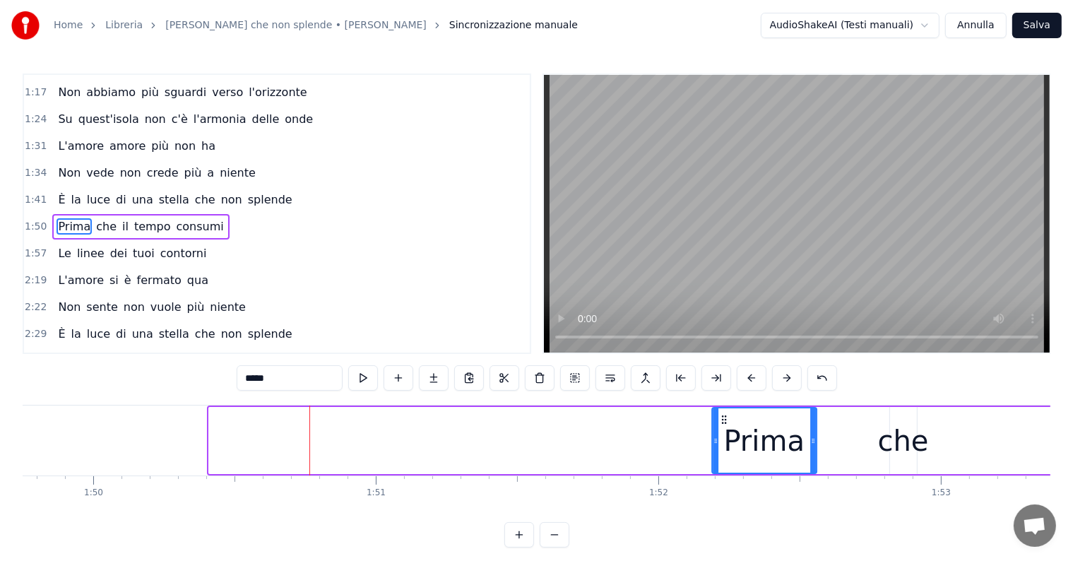
drag, startPoint x: 218, startPoint y: 417, endPoint x: 727, endPoint y: 419, distance: 508.4
click at [727, 419] on icon at bounding box center [723, 419] width 11 height 11
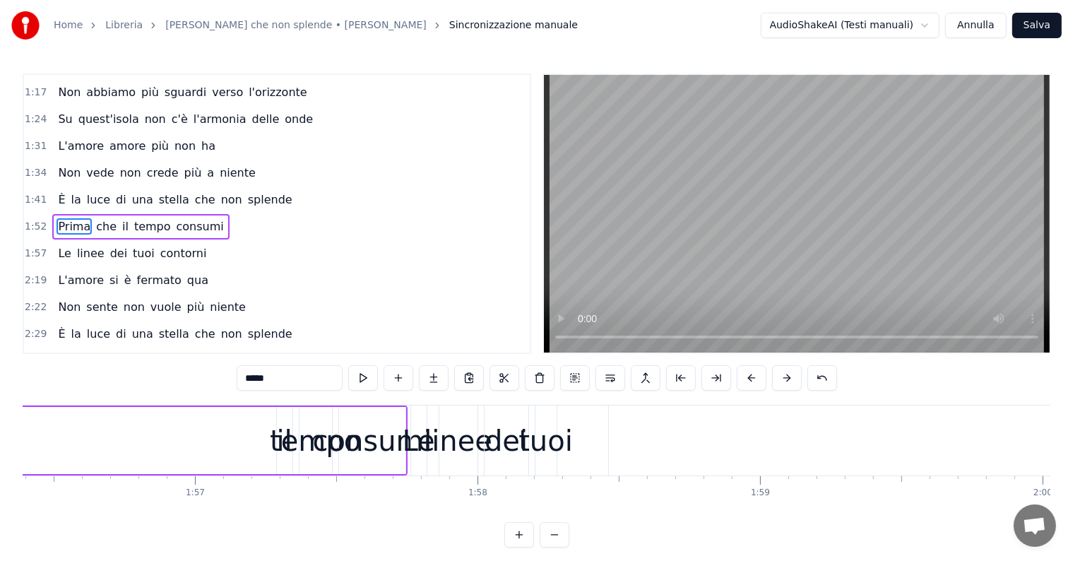
scroll to position [0, 32696]
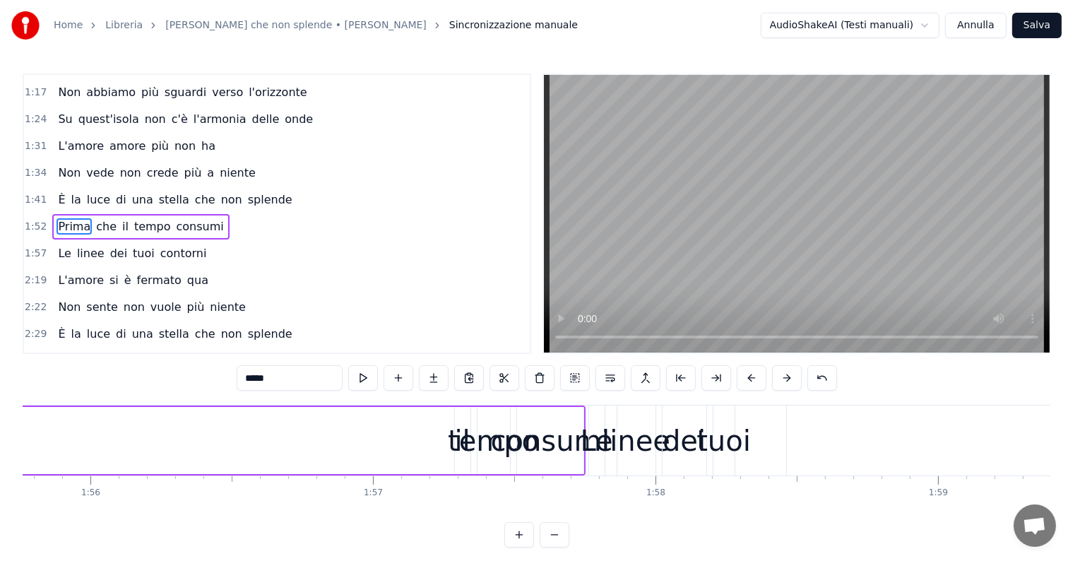
click at [85, 196] on div "È la luce di una stella che non splende" at bounding box center [174, 199] width 245 height 25
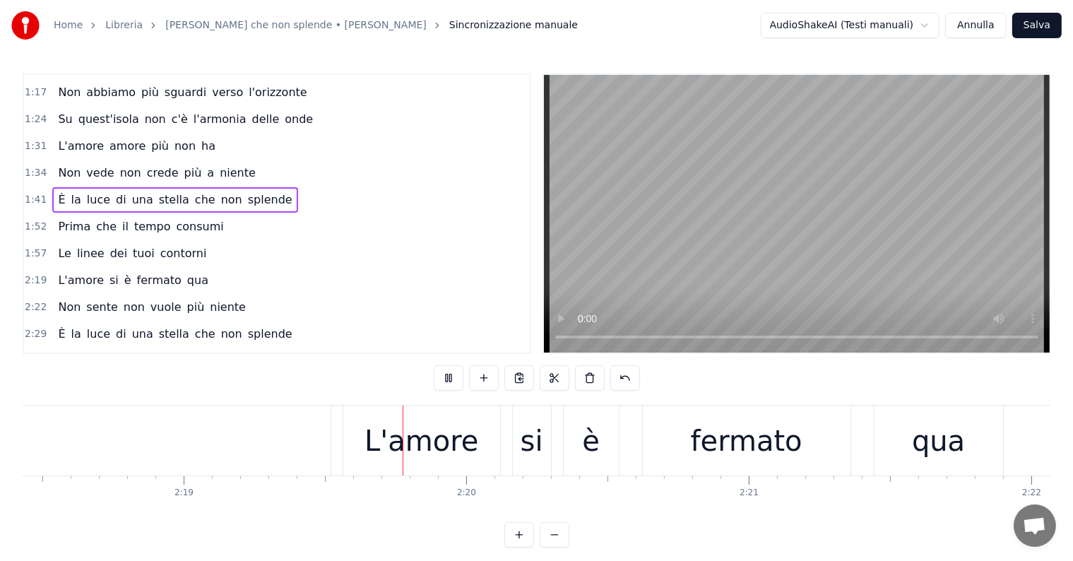
scroll to position [0, 39267]
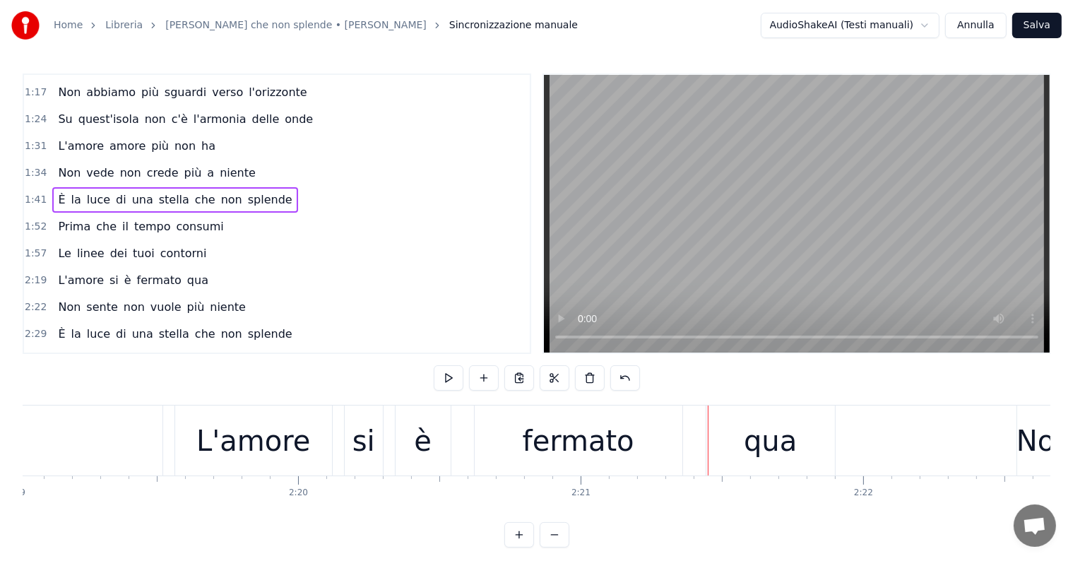
click at [114, 247] on span "dei" at bounding box center [119, 253] width 20 height 17
click at [88, 250] on div "Le linee dei tuoi contorni" at bounding box center [132, 253] width 160 height 25
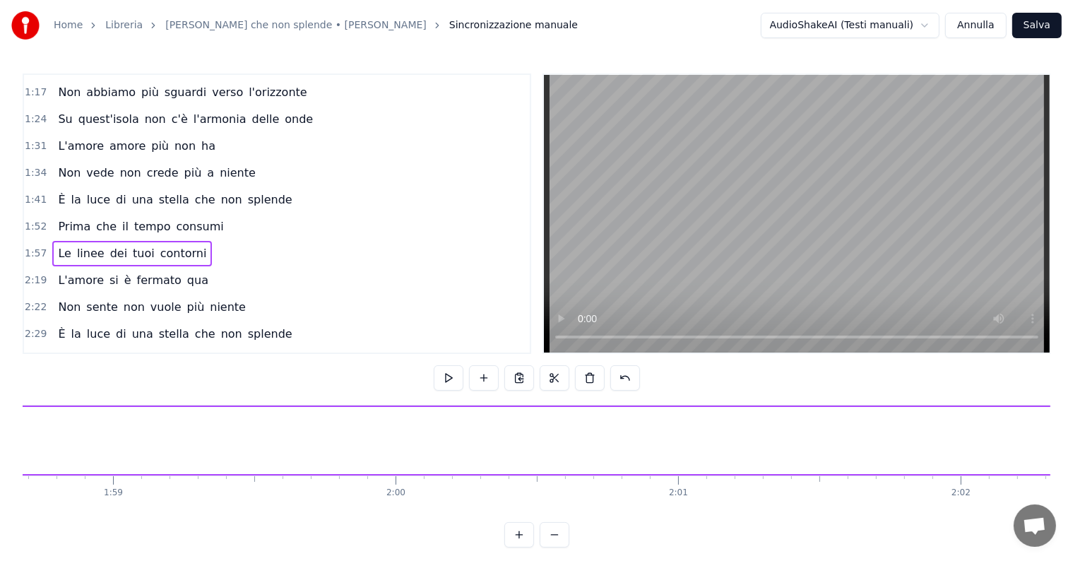
scroll to position [0, 33190]
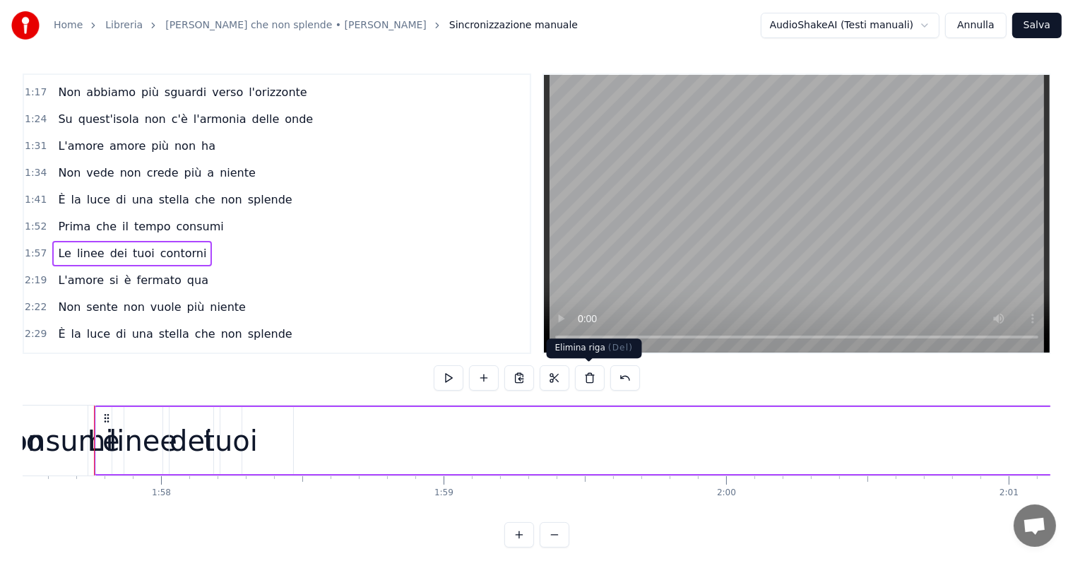
click at [592, 378] on button at bounding box center [590, 377] width 30 height 25
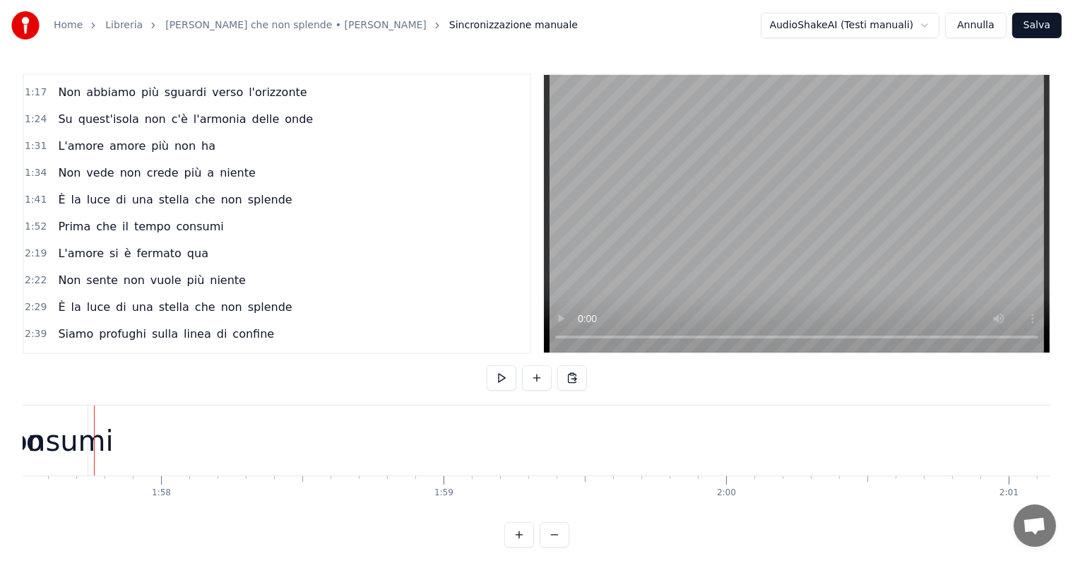
click at [88, 223] on div "Prima che il tempo consumi" at bounding box center [140, 226] width 177 height 25
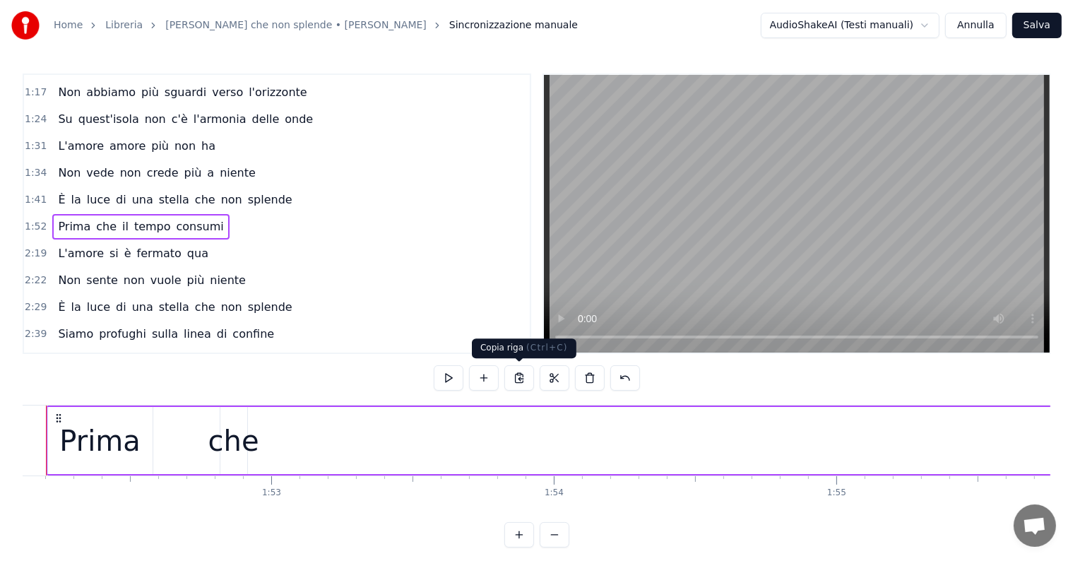
scroll to position [0, 31619]
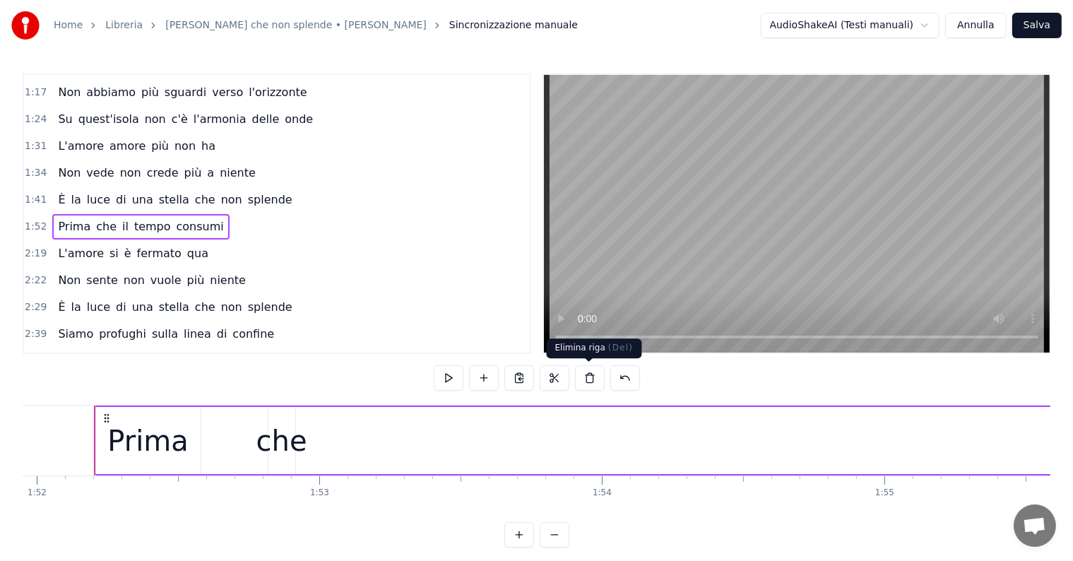
click at [587, 379] on button at bounding box center [590, 377] width 30 height 25
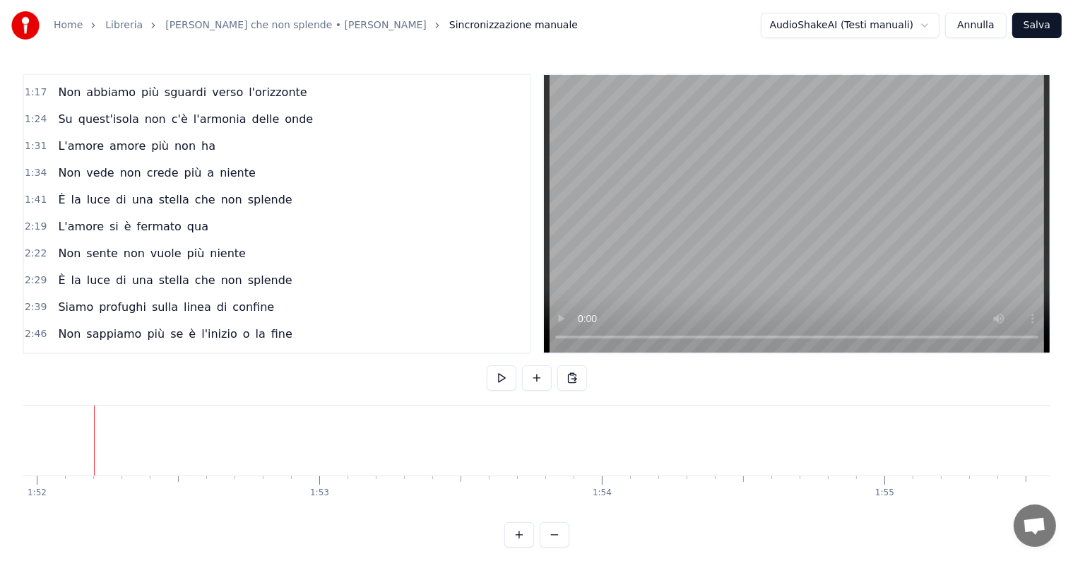
click at [94, 198] on div "È la luce di una stella che non splende" at bounding box center [174, 199] width 245 height 25
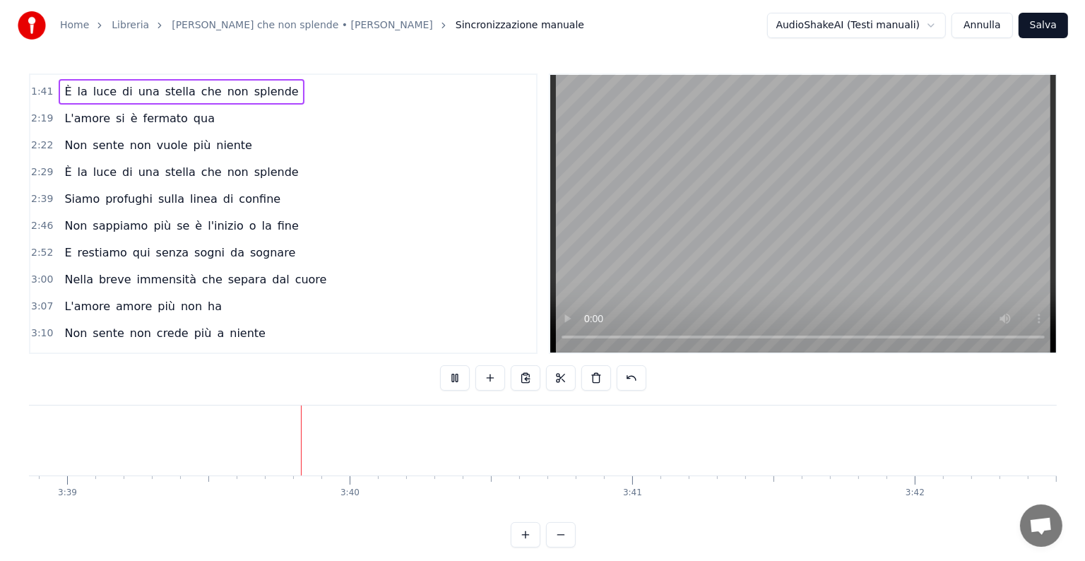
scroll to position [0, 61845]
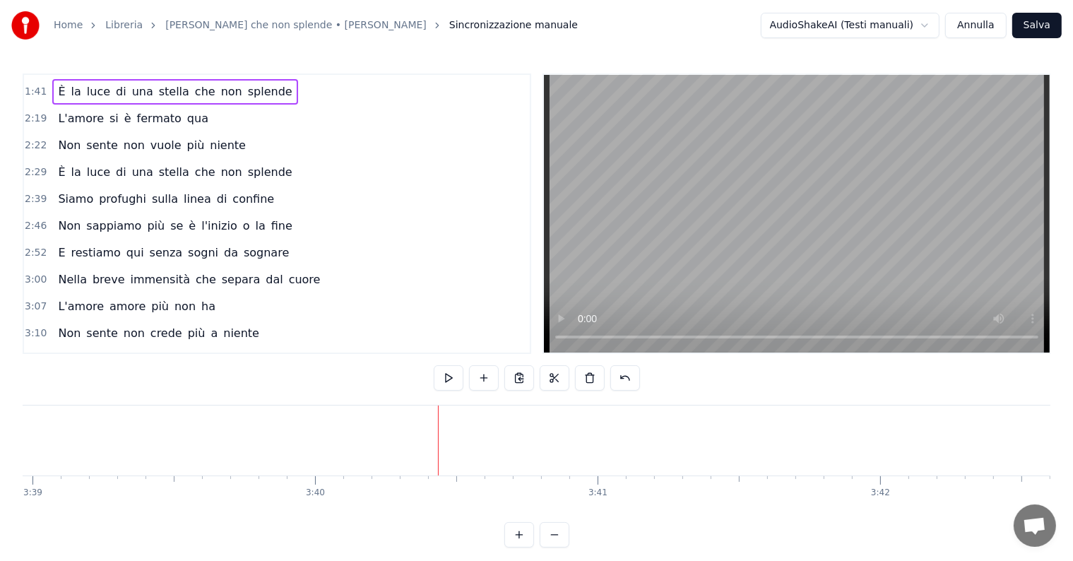
click at [1044, 21] on button "Salva" at bounding box center [1036, 25] width 49 height 25
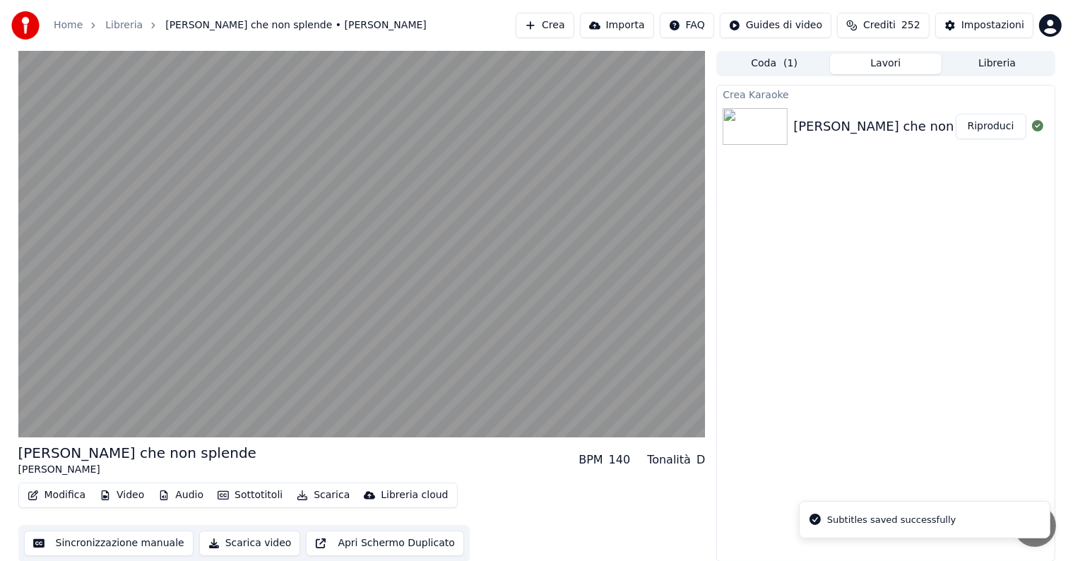
click at [995, 129] on button "Riproduci" at bounding box center [990, 126] width 71 height 25
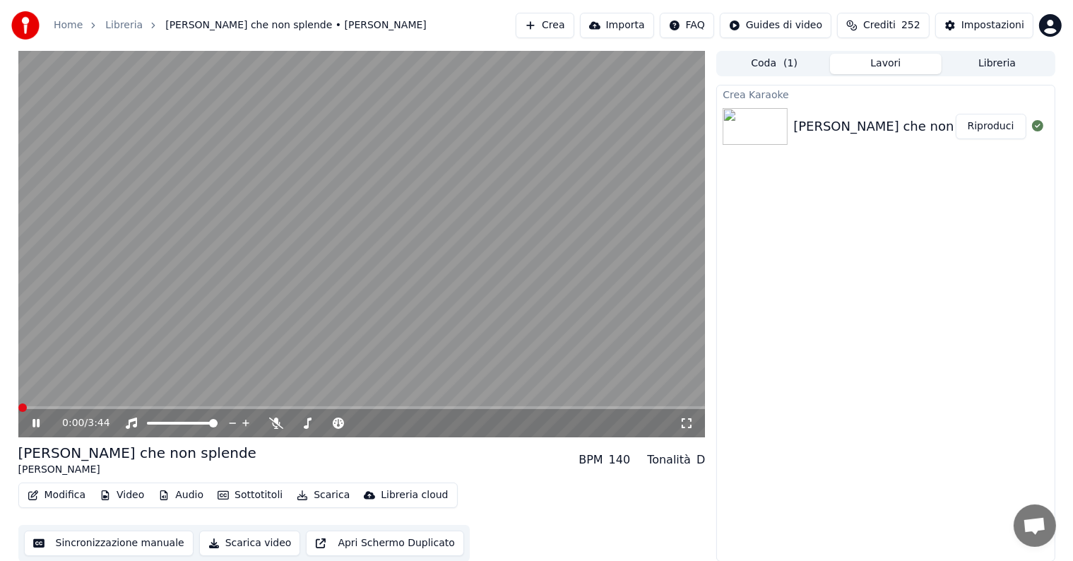
click at [35, 420] on icon at bounding box center [46, 422] width 33 height 11
click at [308, 489] on button "Scarica" at bounding box center [323, 495] width 64 height 20
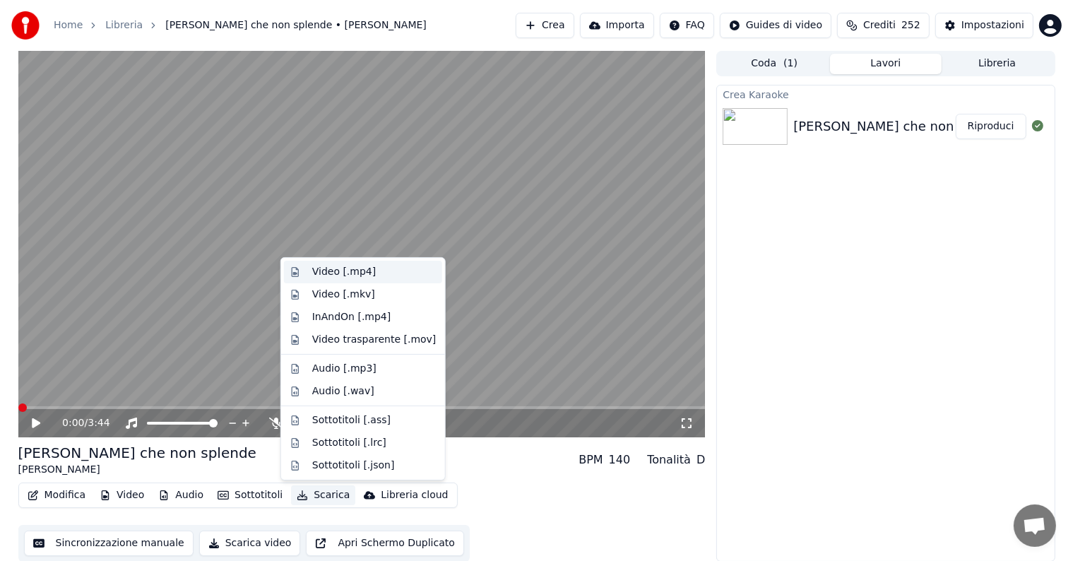
click at [337, 268] on div "Video [.mp4]" at bounding box center [344, 272] width 64 height 14
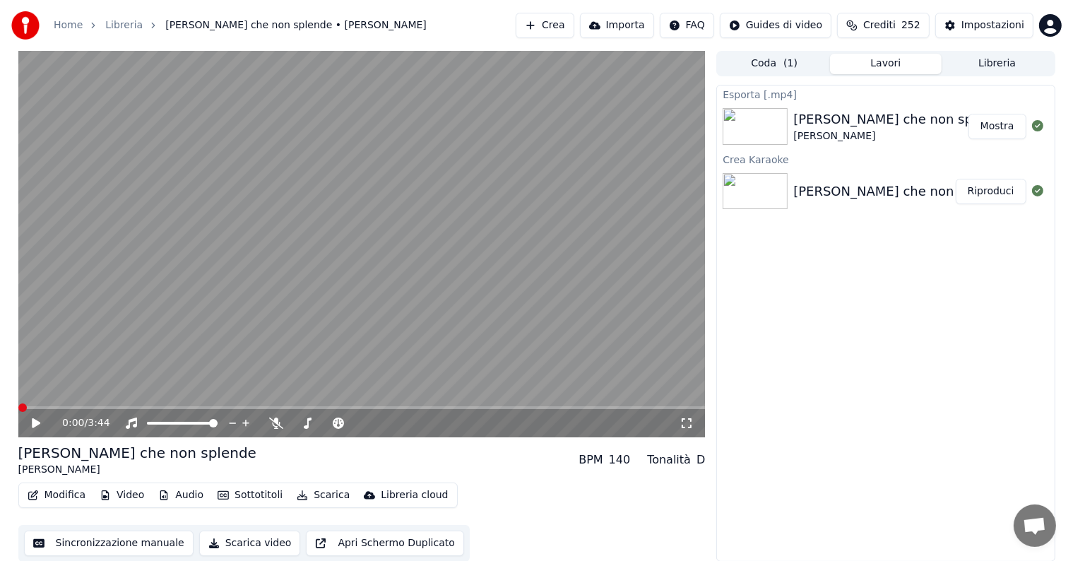
click at [990, 128] on button "Mostra" at bounding box center [997, 126] width 58 height 25
click at [573, 28] on button "Crea" at bounding box center [544, 25] width 58 height 25
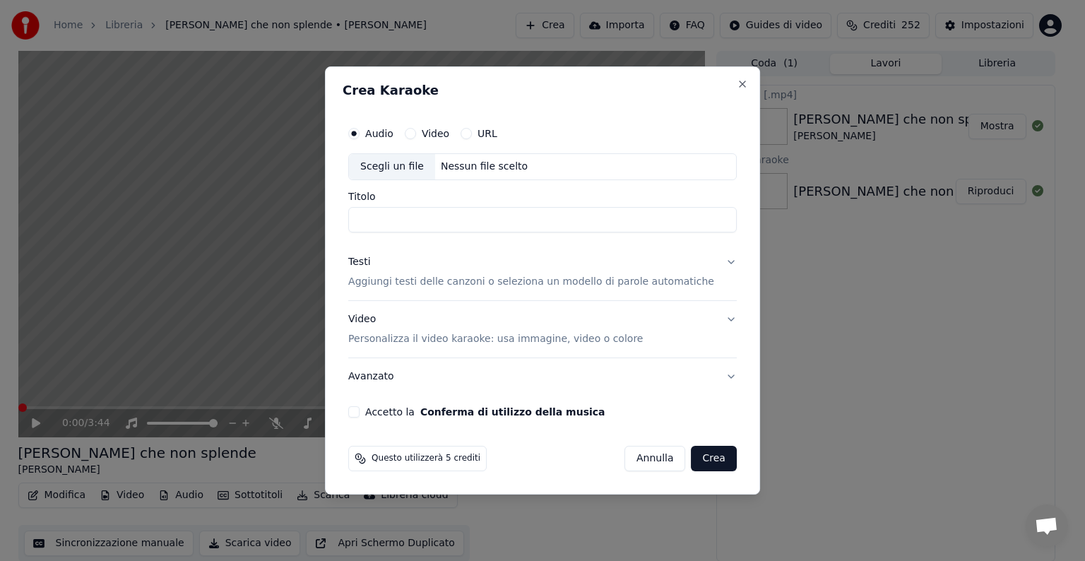
click at [491, 163] on div "Nessun file scelto" at bounding box center [484, 167] width 98 height 14
type input "**********"
click at [715, 263] on button "Testi Aggiungi testi delle canzoni o seleziona un modello di parole automatiche" at bounding box center [542, 272] width 388 height 56
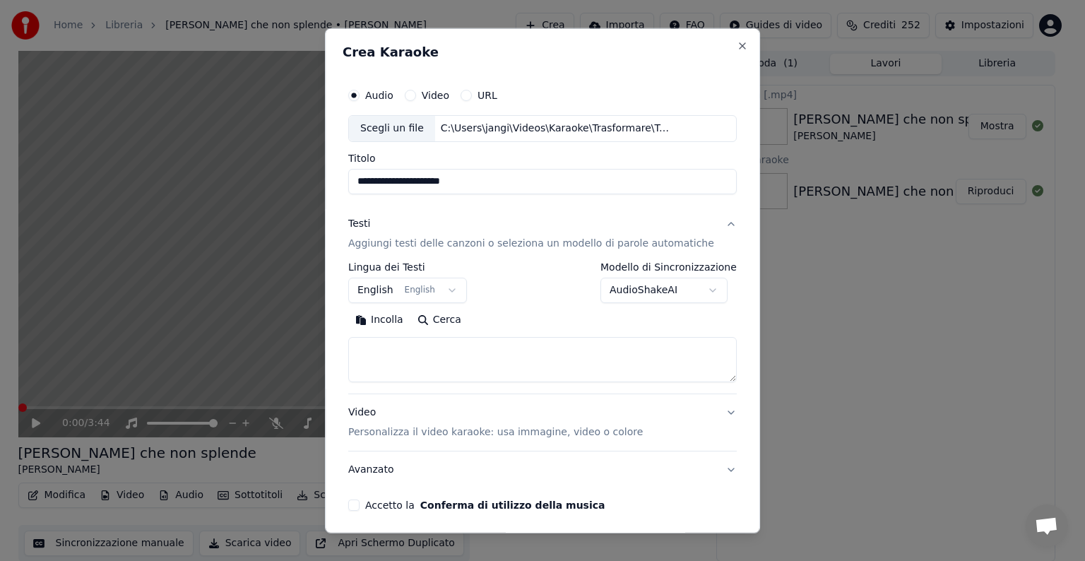
click at [455, 290] on body "**********" at bounding box center [536, 280] width 1073 height 561
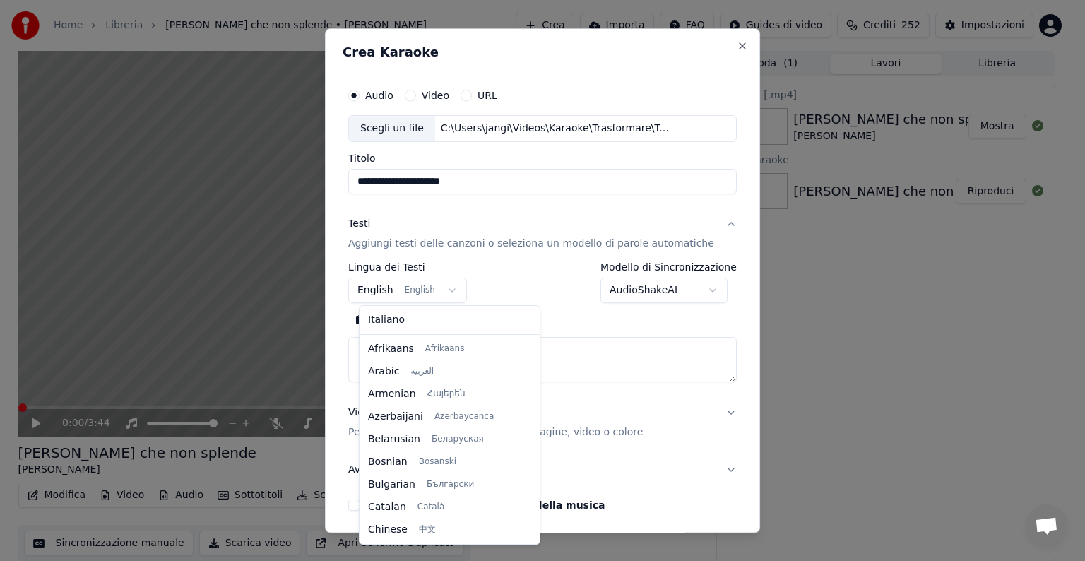
scroll to position [113, 0]
select select "**"
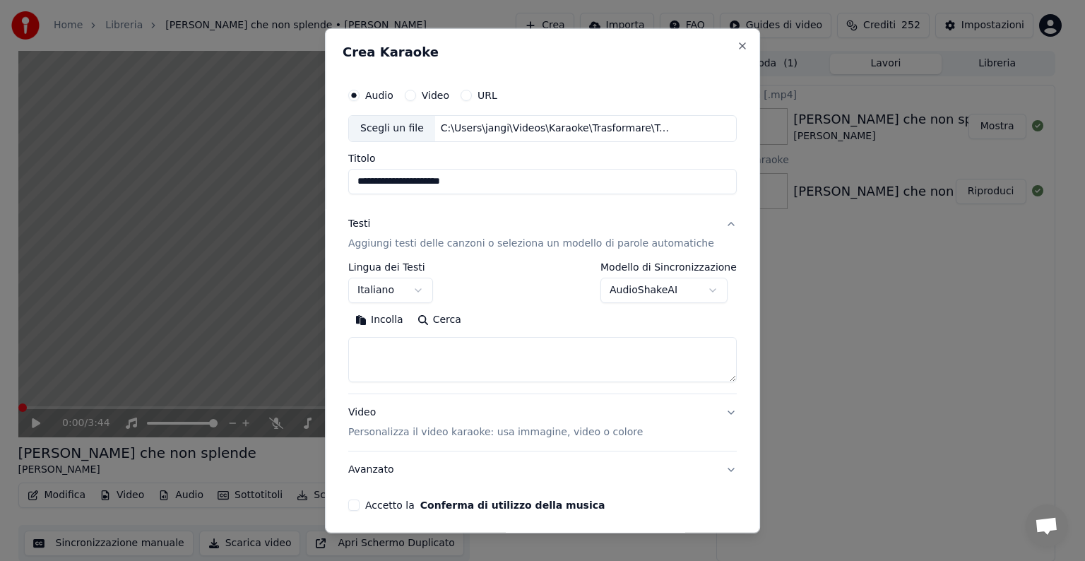
click at [397, 352] on textarea at bounding box center [542, 359] width 388 height 45
click at [400, 311] on button "Incolla" at bounding box center [379, 320] width 62 height 23
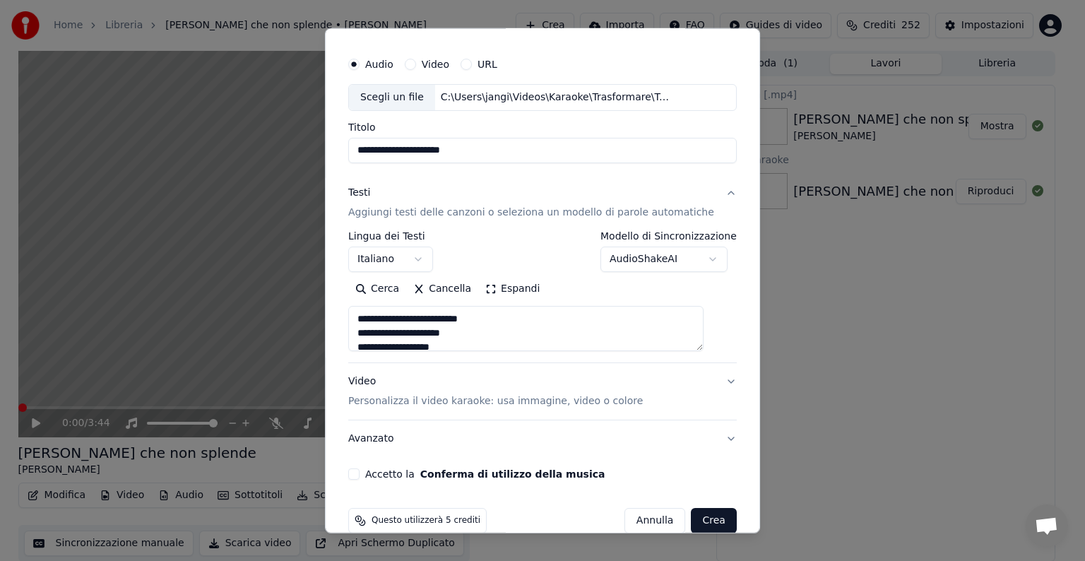
scroll to position [54, 0]
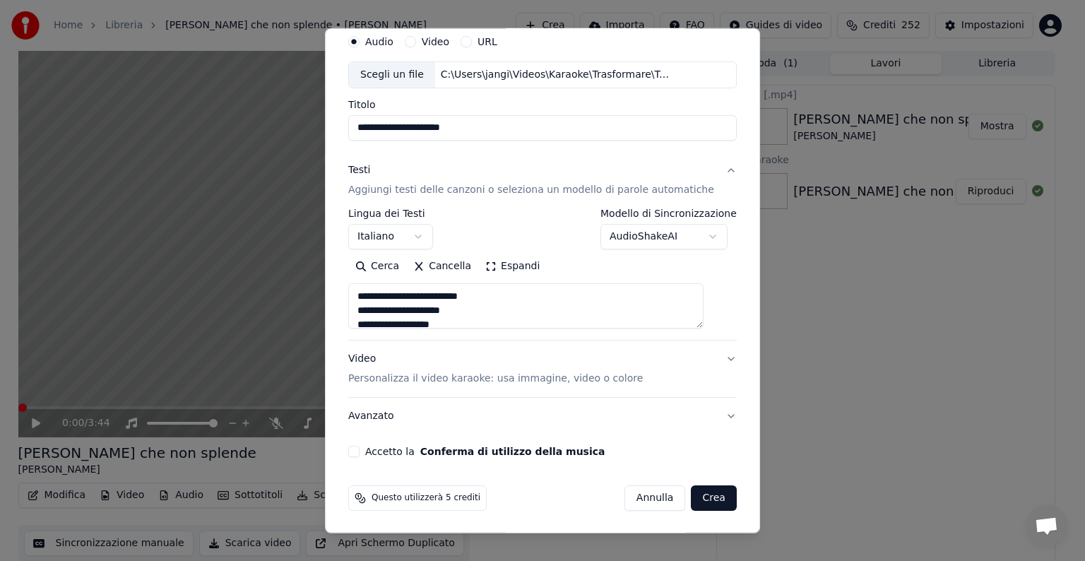
click at [709, 356] on button "Video Personalizza il video karaoke: usa immagine, video o colore" at bounding box center [542, 368] width 388 height 56
type textarea "**********"
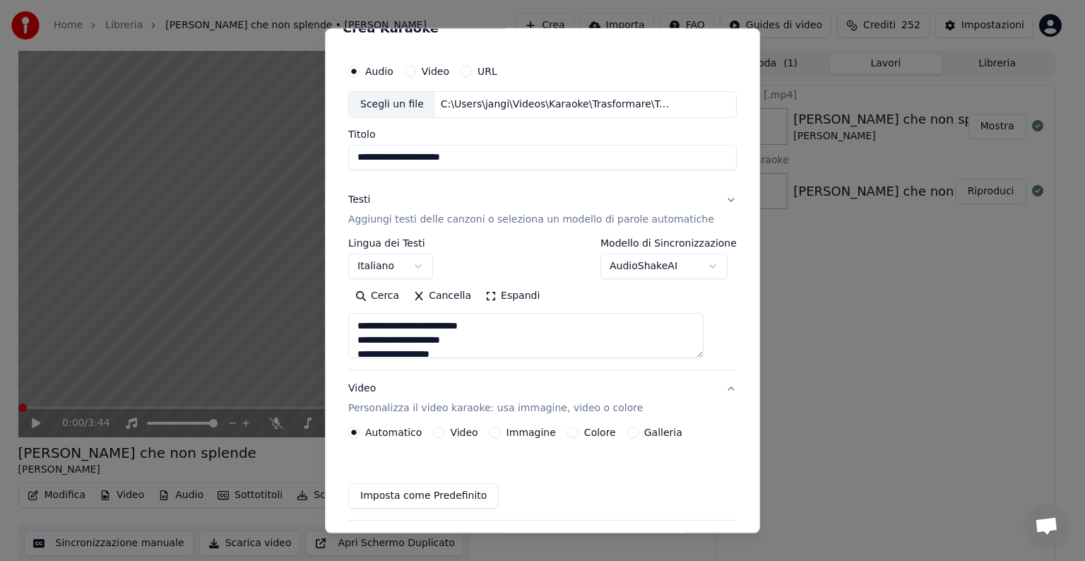
scroll to position [16, 0]
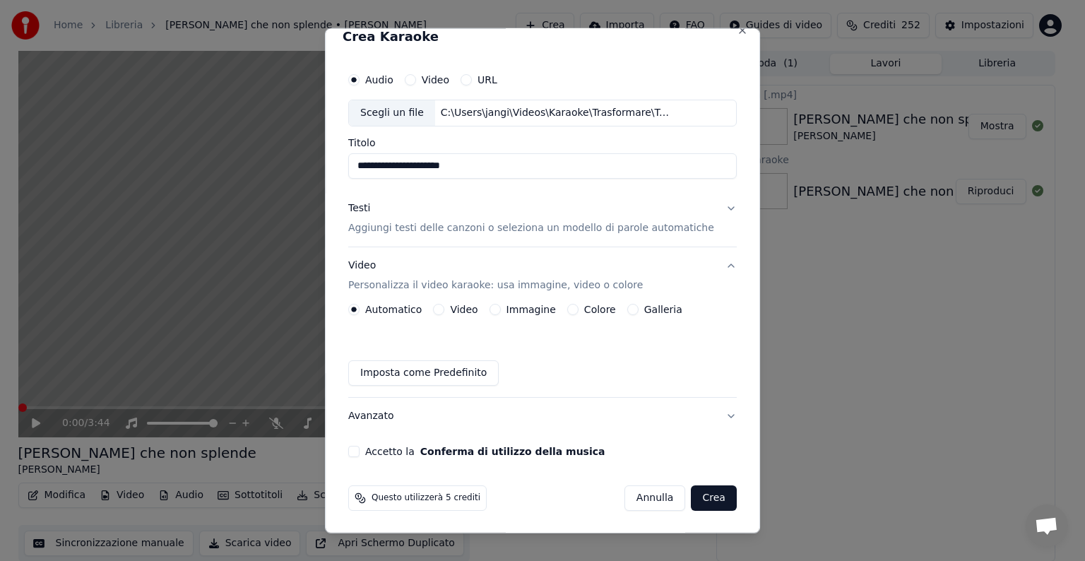
click at [501, 305] on button "Immagine" at bounding box center [494, 309] width 11 height 11
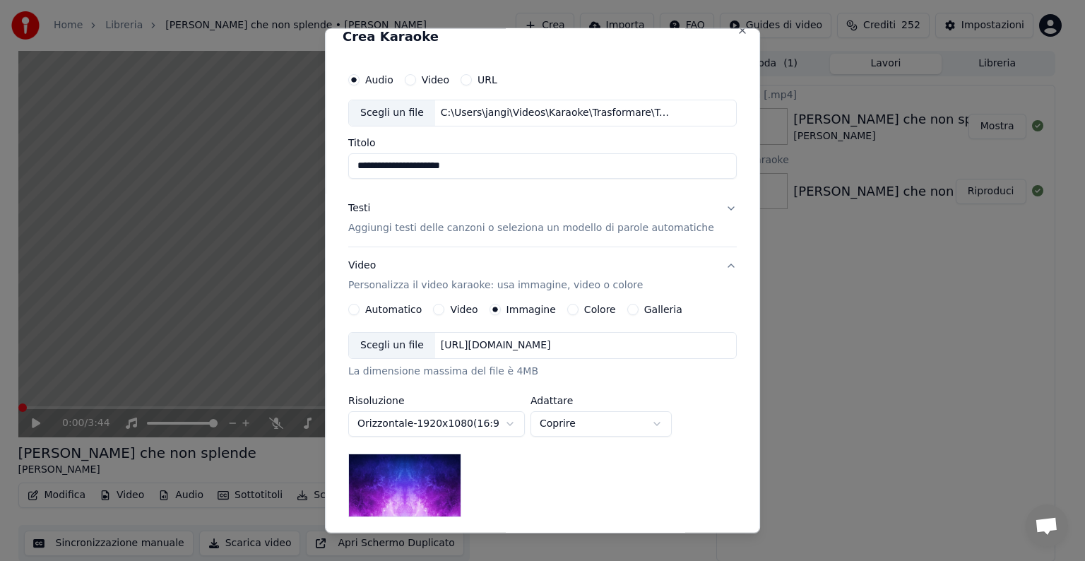
click at [509, 341] on div "[URL][DOMAIN_NAME]" at bounding box center [495, 345] width 121 height 14
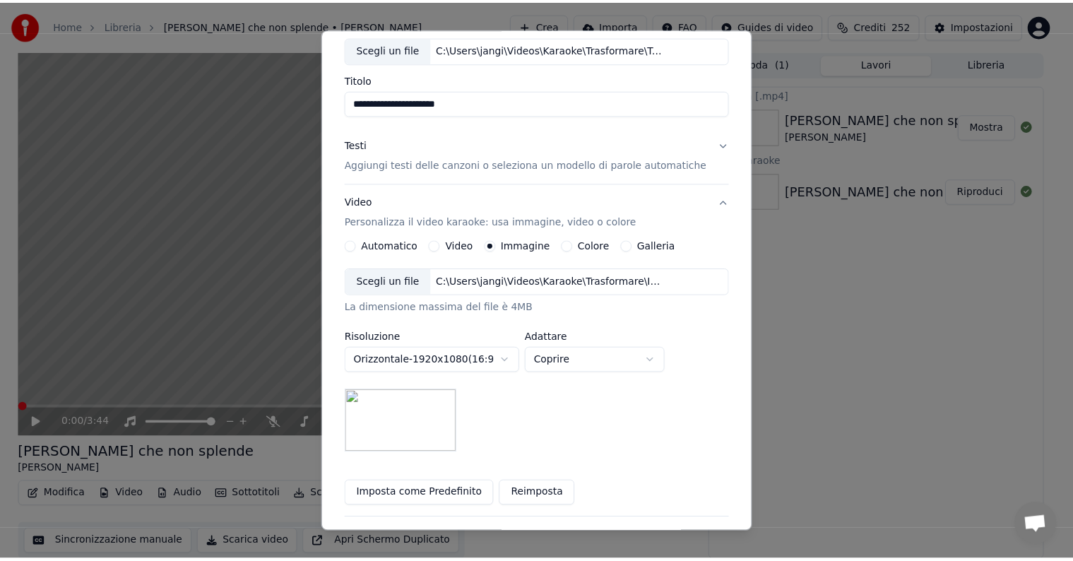
scroll to position [201, 0]
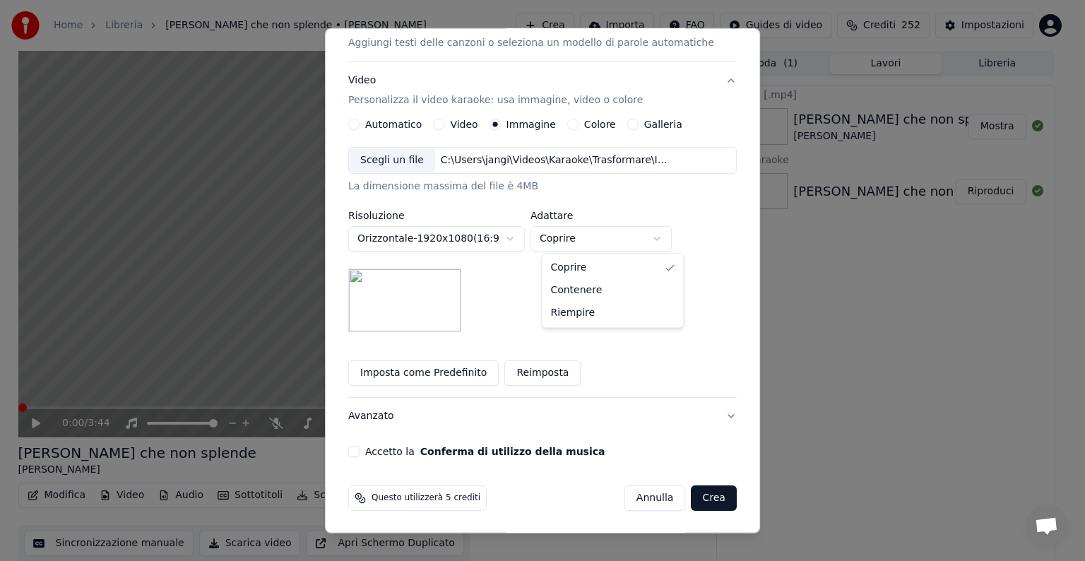
click at [667, 239] on body "**********" at bounding box center [536, 280] width 1073 height 561
select select "*******"
click at [359, 450] on button "Accetto la Conferma di utilizzo della musica" at bounding box center [353, 451] width 11 height 11
click at [691, 494] on button "Crea" at bounding box center [713, 497] width 45 height 25
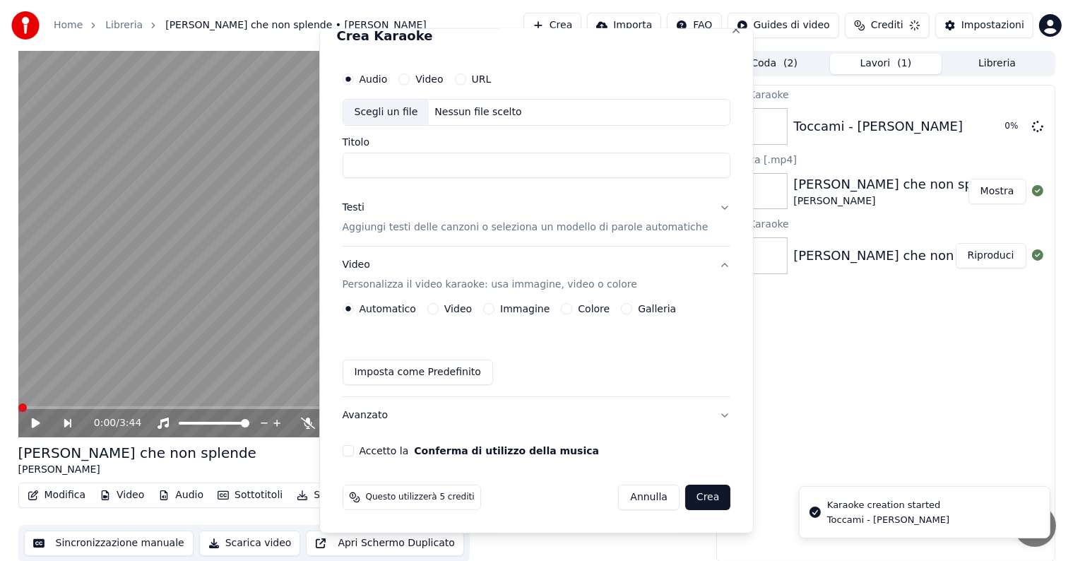
scroll to position [16, 0]
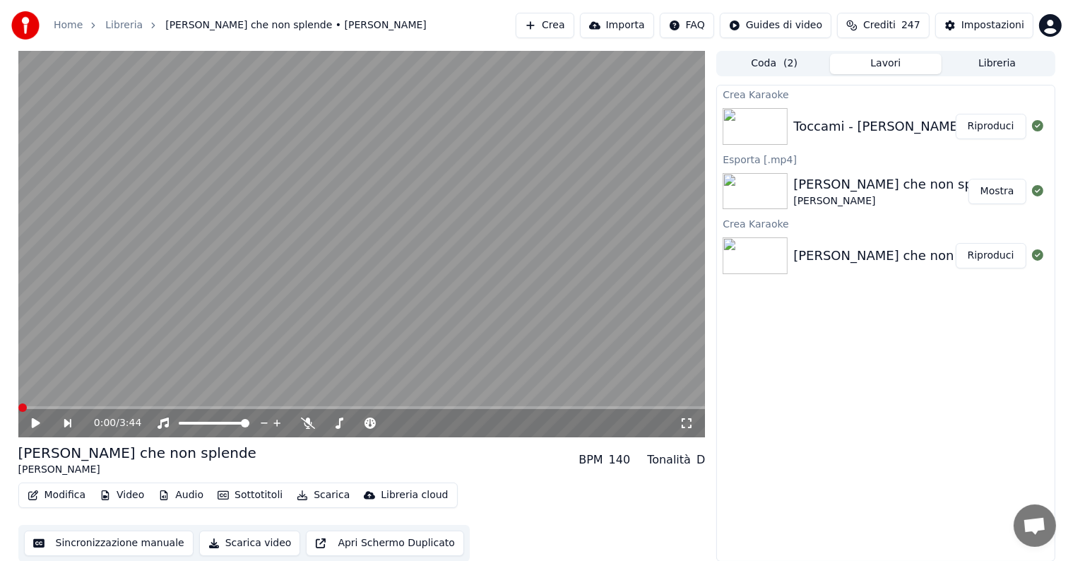
click at [980, 120] on button "Riproduci" at bounding box center [990, 126] width 71 height 25
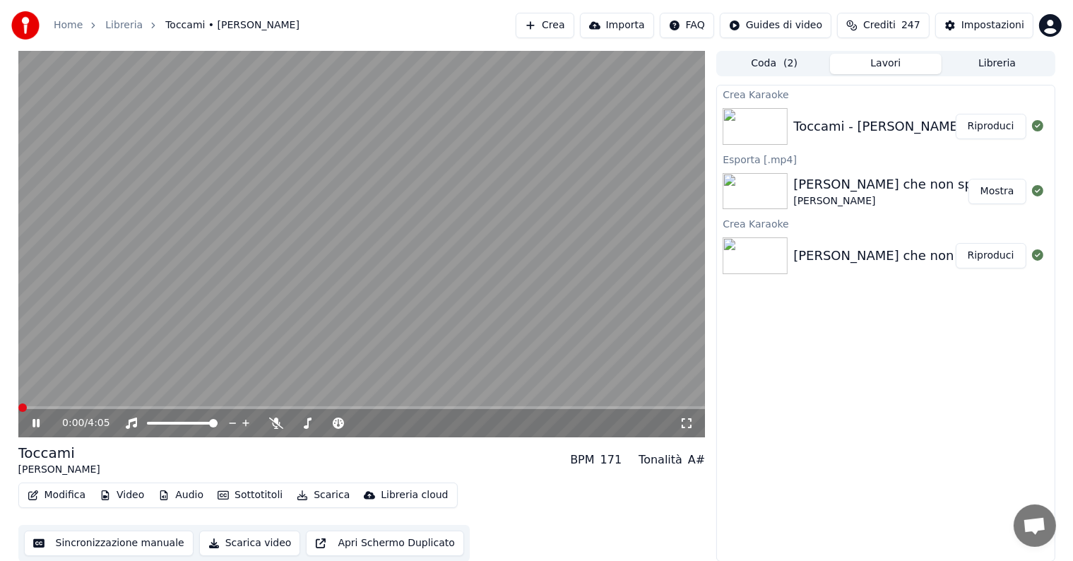
click at [37, 424] on icon at bounding box center [35, 423] width 7 height 8
click at [55, 499] on button "Modifica" at bounding box center [57, 495] width 70 height 20
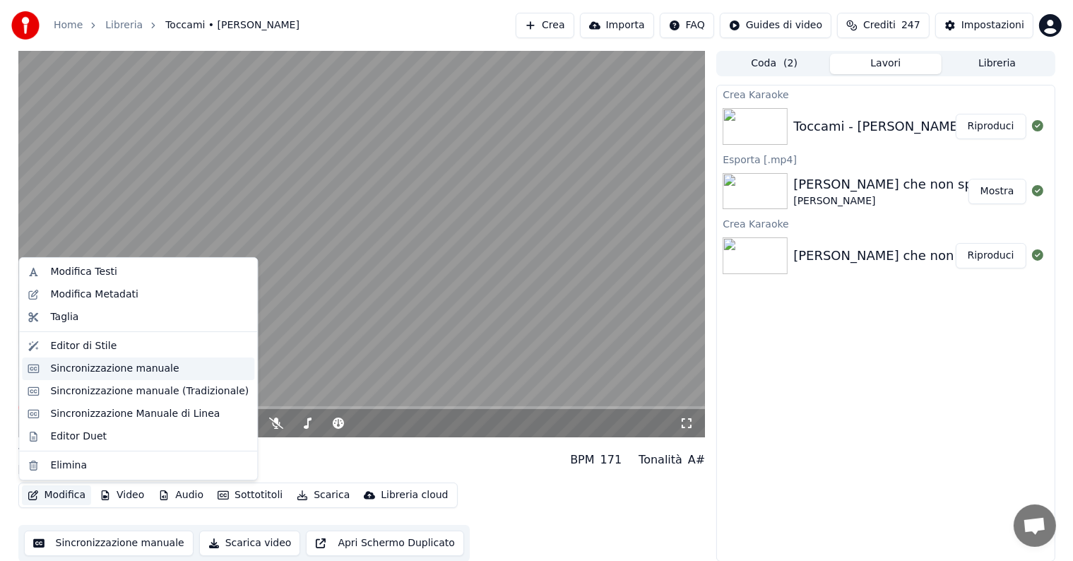
click at [117, 365] on div "Sincronizzazione manuale" at bounding box center [114, 369] width 129 height 14
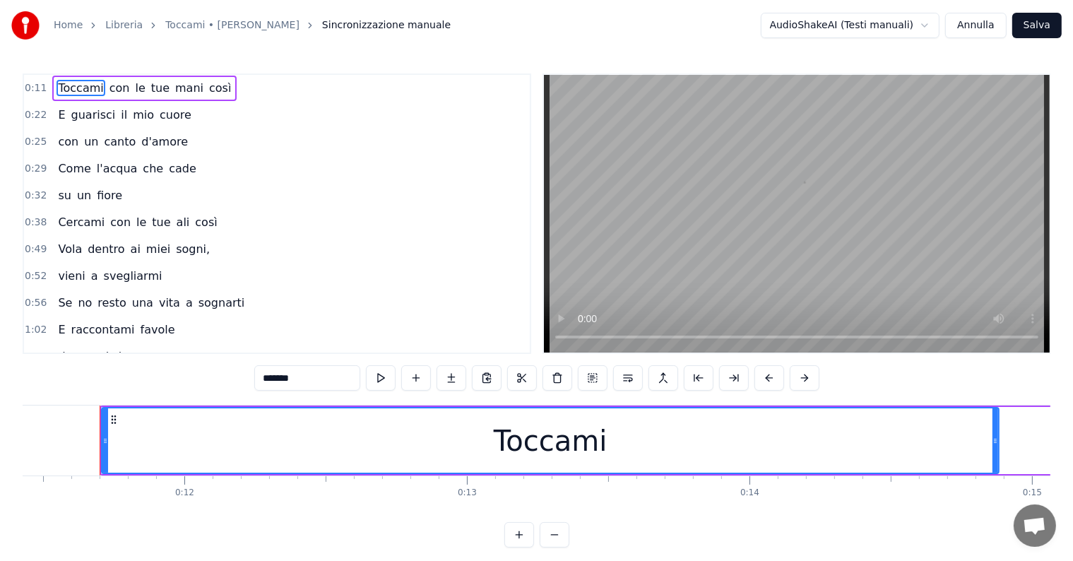
scroll to position [0, 3234]
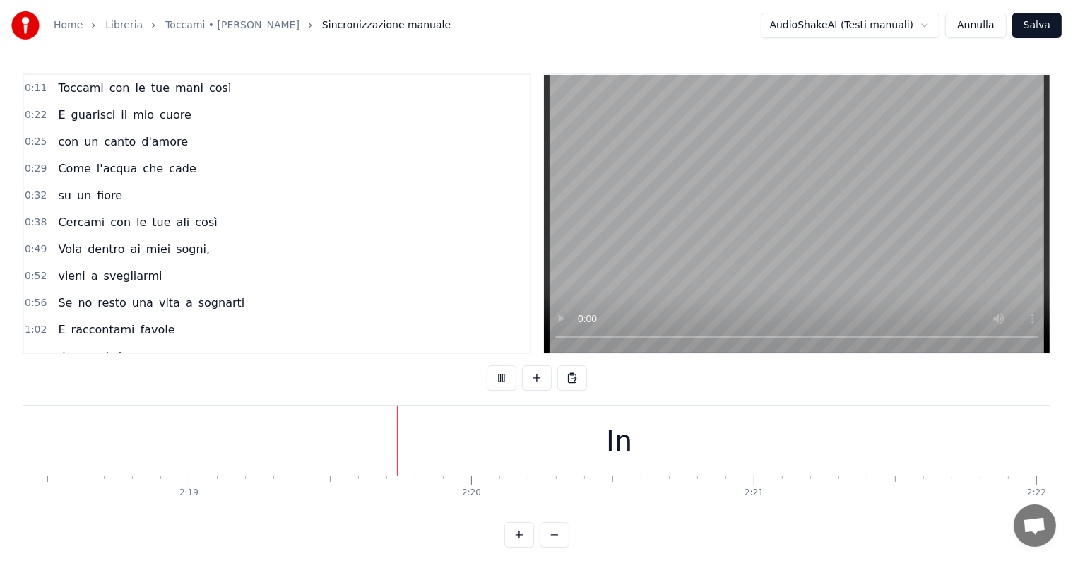
scroll to position [0, 39261]
click at [429, 446] on div "In" at bounding box center [452, 440] width 2156 height 70
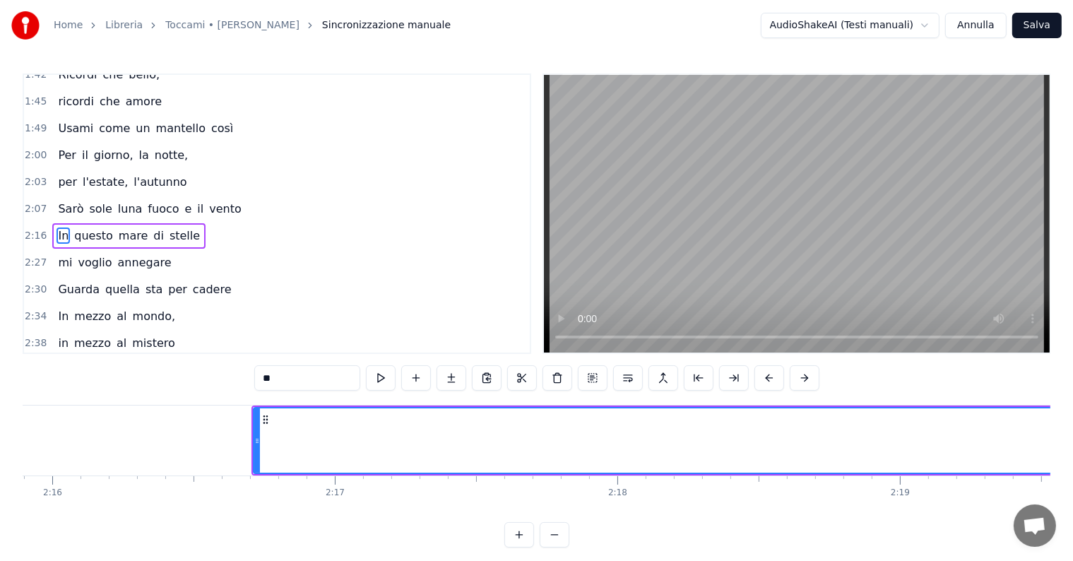
scroll to position [0, 37836]
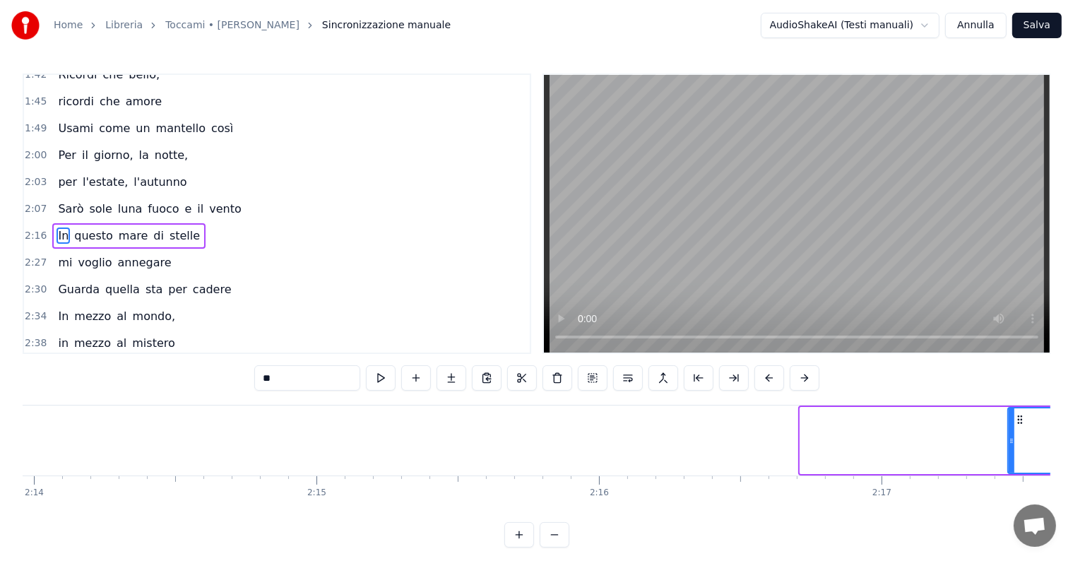
drag, startPoint x: 801, startPoint y: 441, endPoint x: 1008, endPoint y: 434, distance: 207.7
click at [1008, 434] on div at bounding box center [1011, 440] width 6 height 64
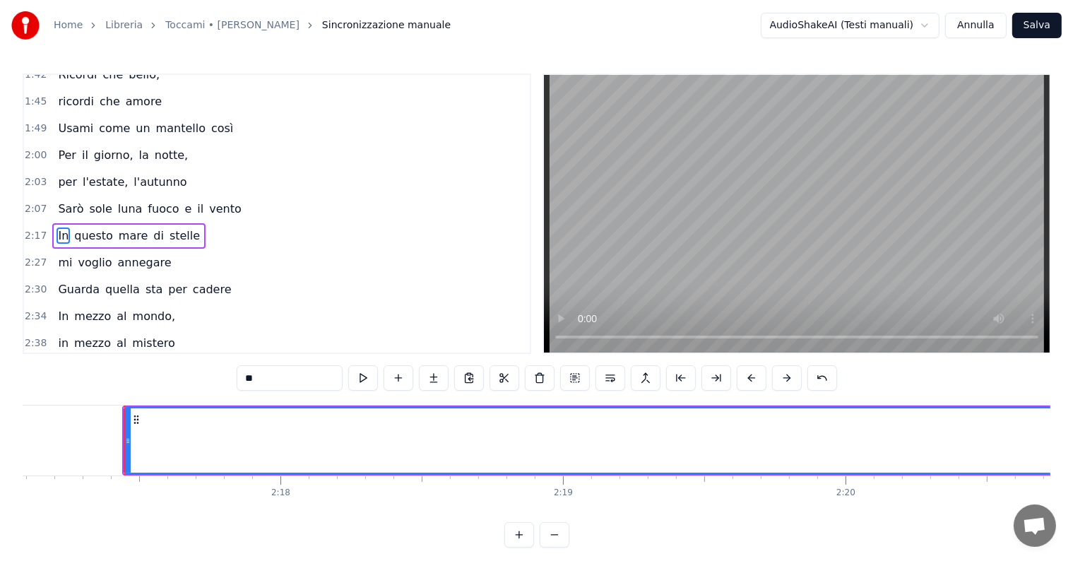
scroll to position [0, 38750]
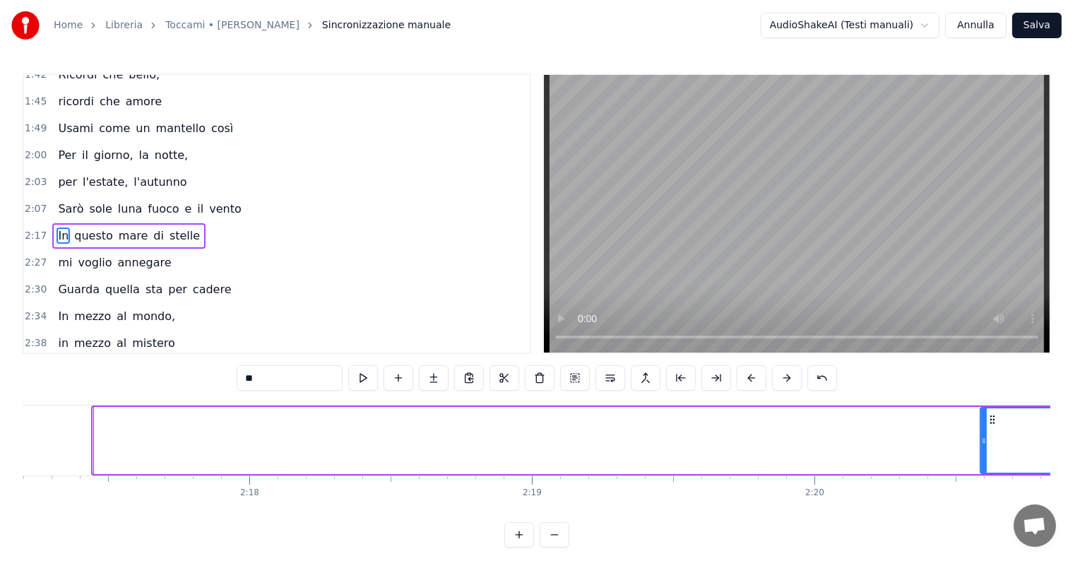
drag, startPoint x: 94, startPoint y: 443, endPoint x: 989, endPoint y: 417, distance: 895.7
click at [986, 417] on div at bounding box center [984, 440] width 6 height 64
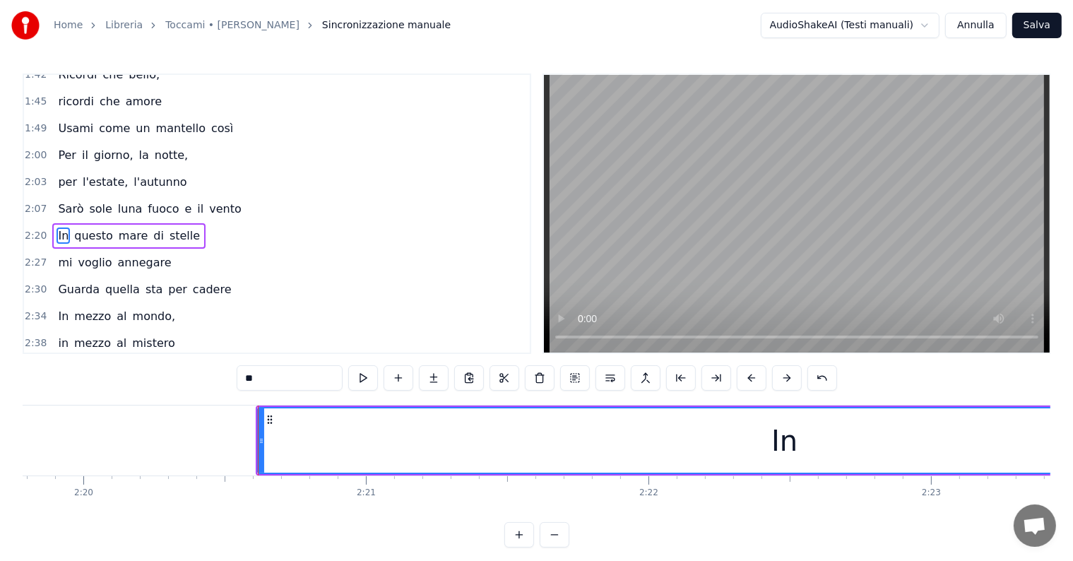
scroll to position [0, 39645]
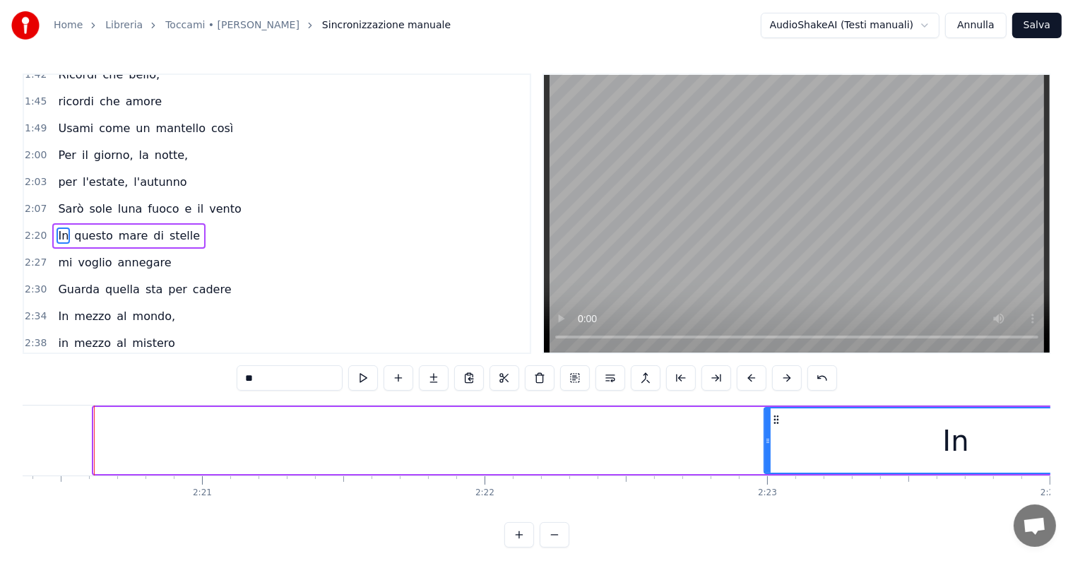
drag, startPoint x: 95, startPoint y: 439, endPoint x: 765, endPoint y: 419, distance: 670.4
click at [765, 419] on div at bounding box center [768, 440] width 6 height 64
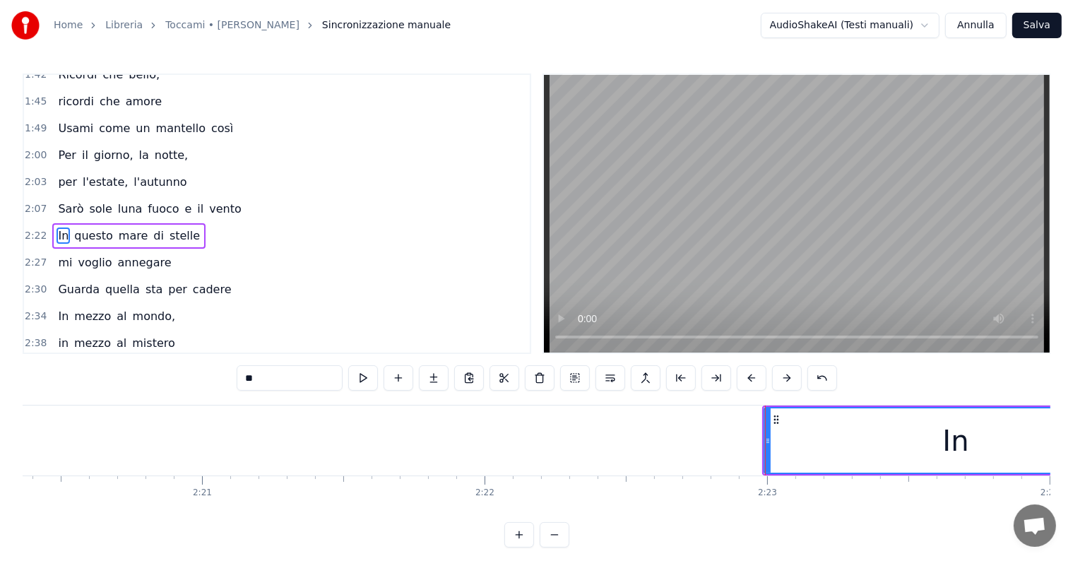
drag, startPoint x: 604, startPoint y: 510, endPoint x: 618, endPoint y: 515, distance: 14.3
click at [618, 511] on div "Toccami con le tue mani così E guarisci il mio cuore con un canto d'amore Come …" at bounding box center [536, 458] width 1027 height 106
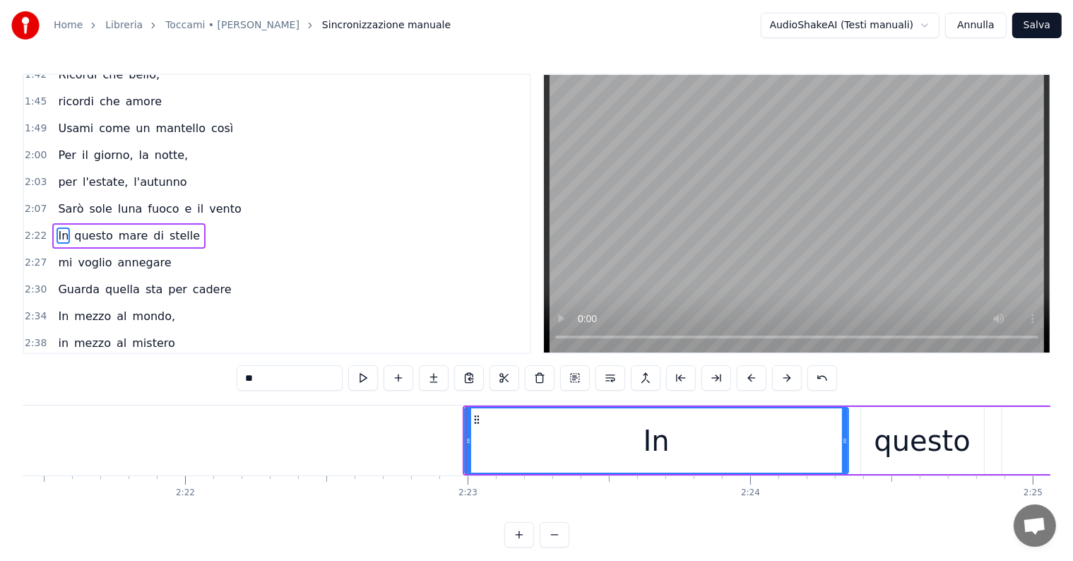
scroll to position [0, 40100]
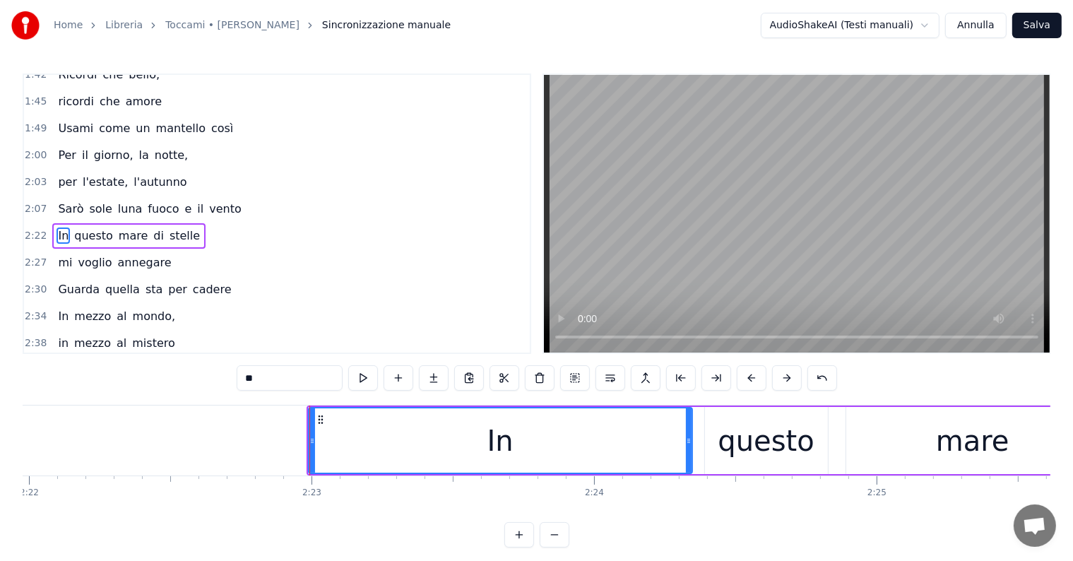
click at [309, 443] on div at bounding box center [309, 440] width 1 height 70
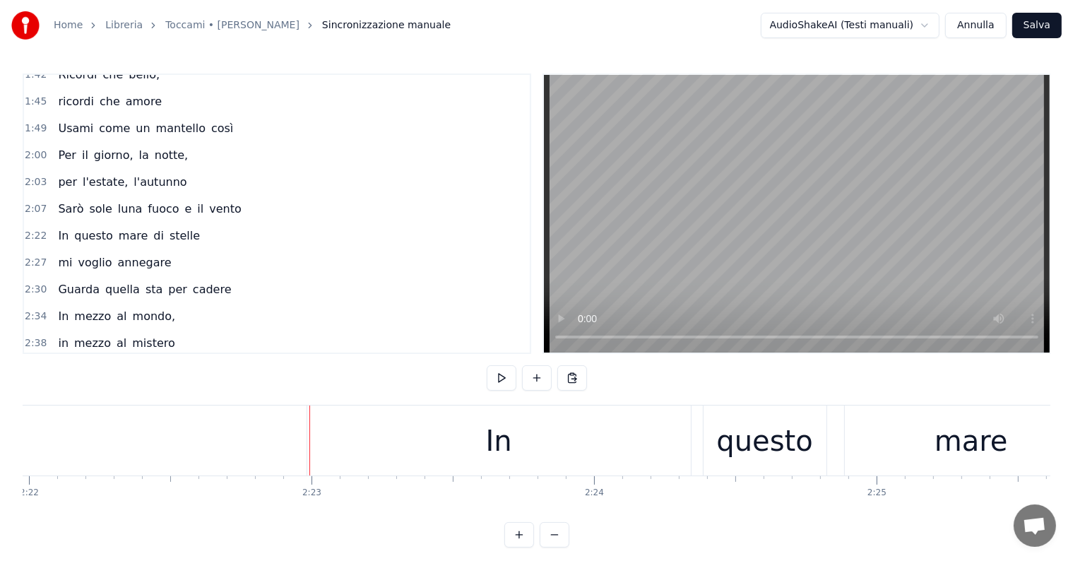
click at [418, 434] on div "In" at bounding box center [498, 440] width 383 height 70
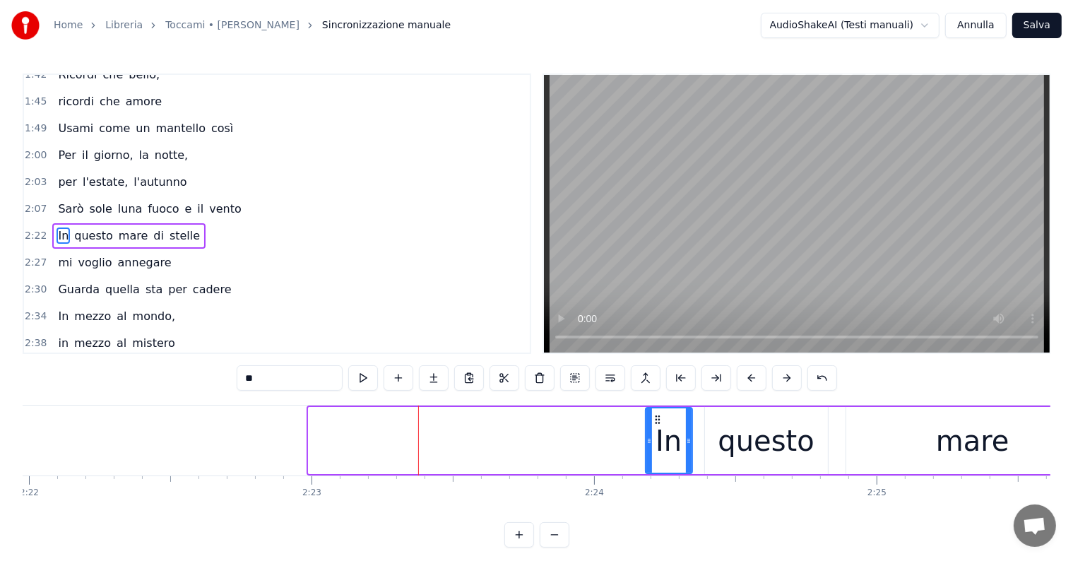
drag, startPoint x: 310, startPoint y: 441, endPoint x: 647, endPoint y: 438, distance: 336.8
click at [647, 438] on icon at bounding box center [649, 440] width 6 height 11
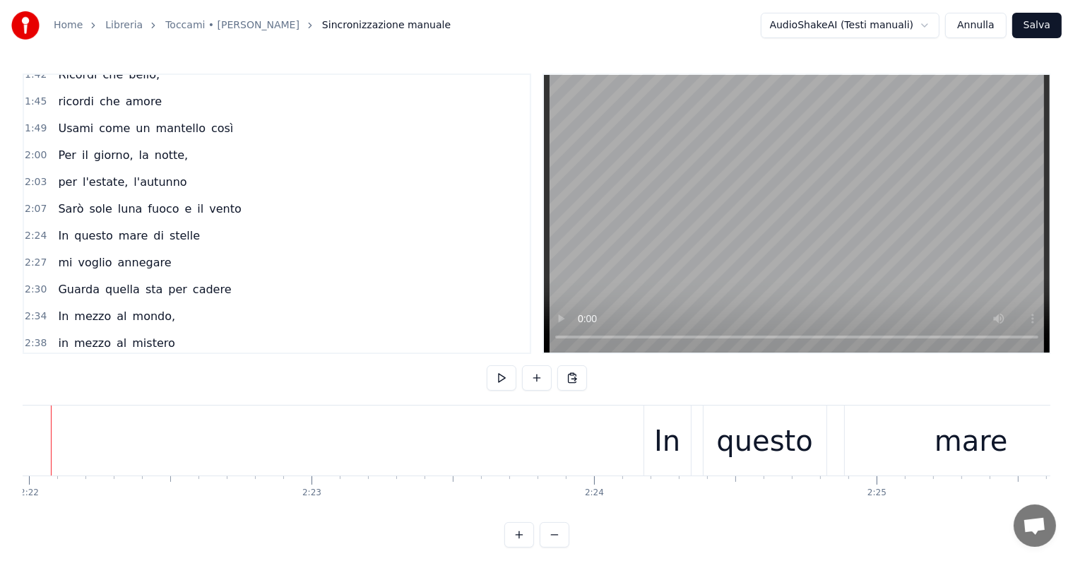
scroll to position [0, 40058]
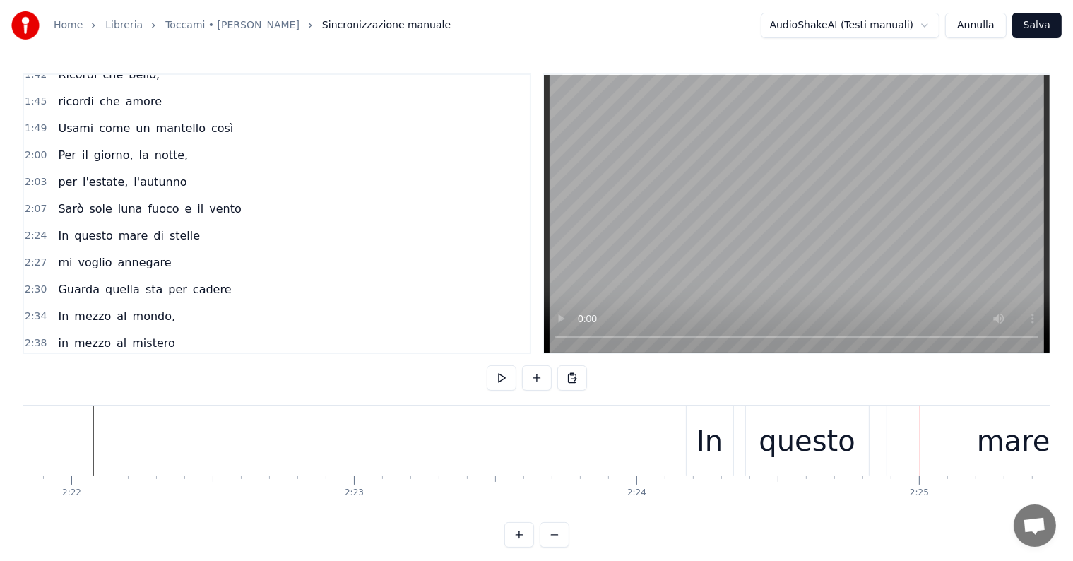
click at [802, 444] on div "questo" at bounding box center [806, 440] width 96 height 42
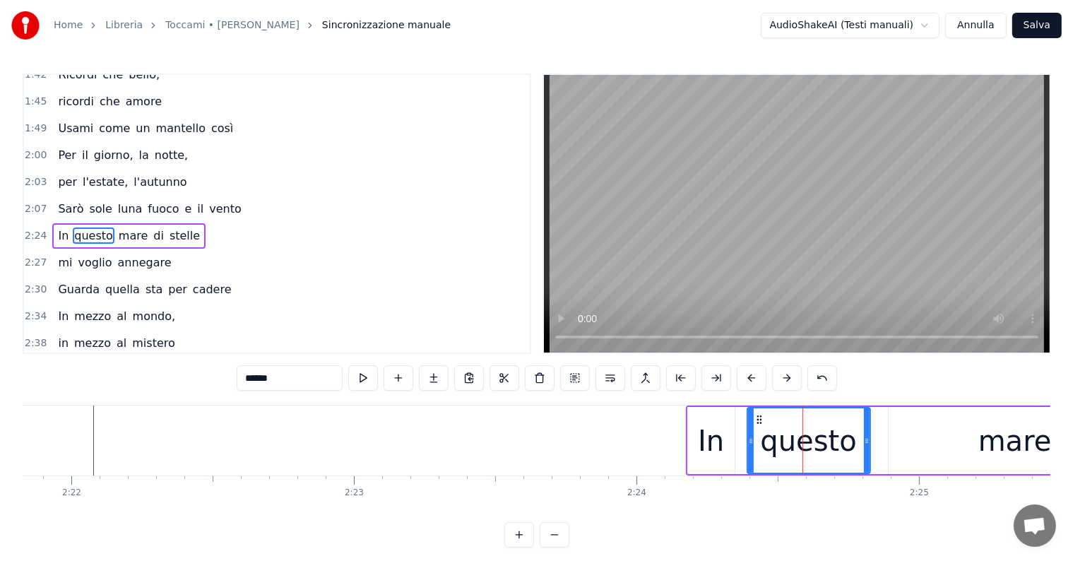
click at [698, 443] on div "In" at bounding box center [711, 440] width 26 height 42
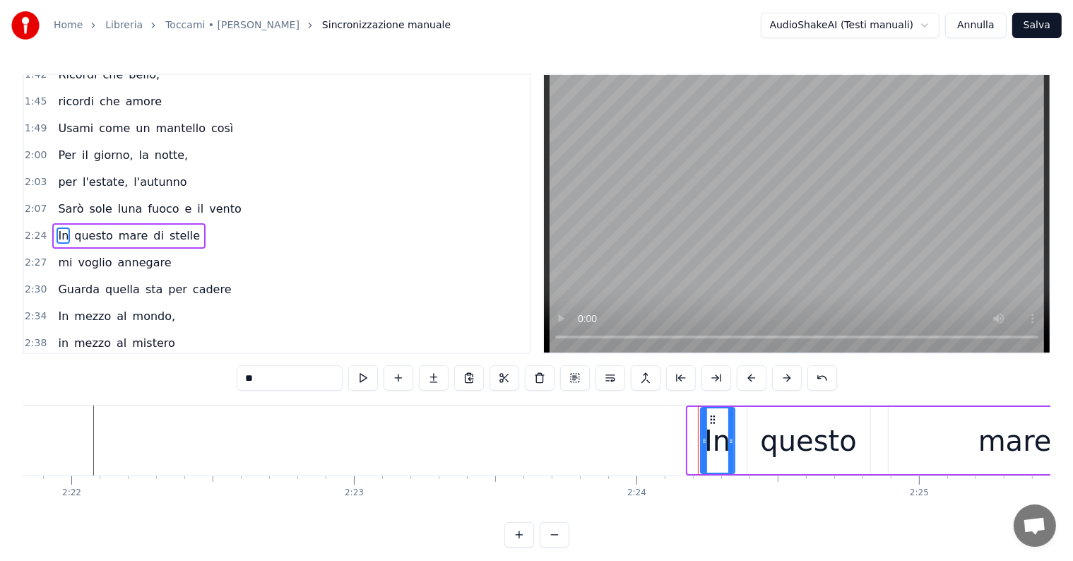
drag, startPoint x: 689, startPoint y: 438, endPoint x: 704, endPoint y: 443, distance: 15.6
click at [704, 443] on icon at bounding box center [704, 440] width 6 height 11
click at [774, 425] on div "questo" at bounding box center [808, 440] width 96 height 42
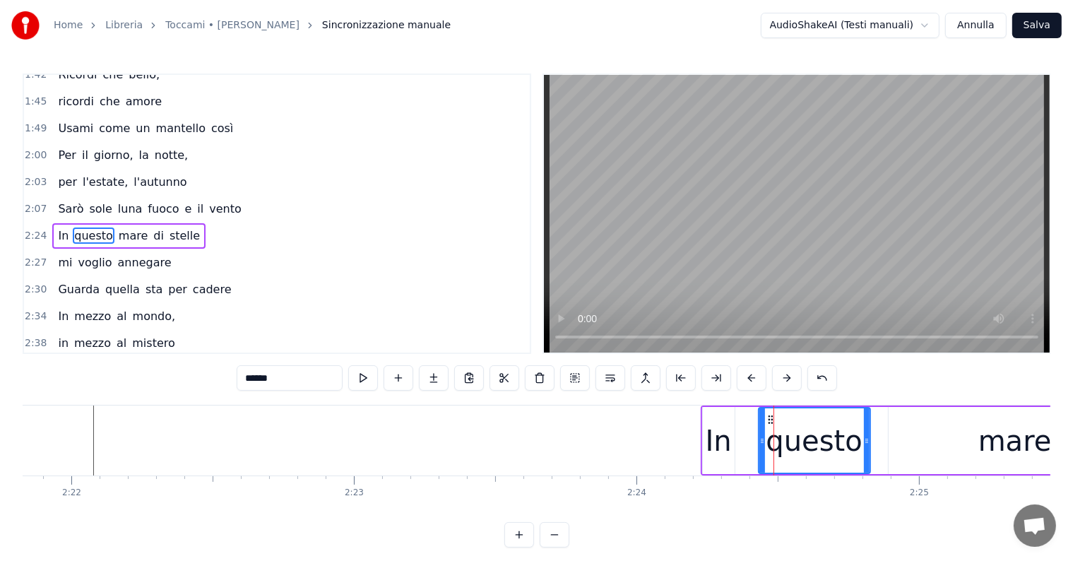
drag, startPoint x: 748, startPoint y: 439, endPoint x: 763, endPoint y: 441, distance: 14.3
click at [763, 441] on icon at bounding box center [762, 440] width 6 height 11
click at [721, 450] on div "In" at bounding box center [718, 440] width 26 height 42
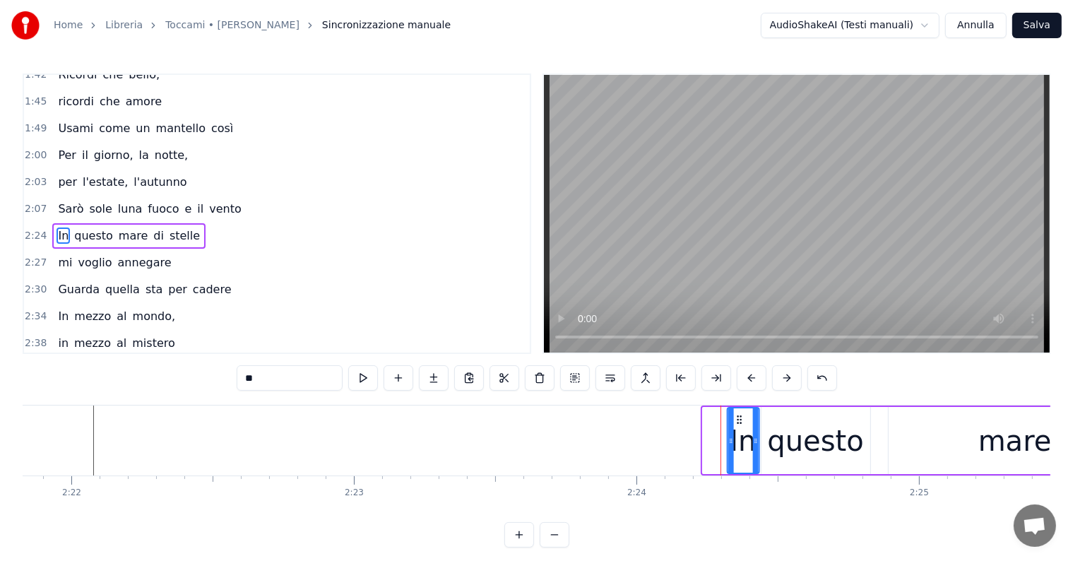
drag, startPoint x: 712, startPoint y: 418, endPoint x: 736, endPoint y: 424, distance: 25.5
click at [736, 424] on div "In" at bounding box center [743, 440] width 30 height 64
click at [799, 444] on div "questo" at bounding box center [815, 440] width 96 height 42
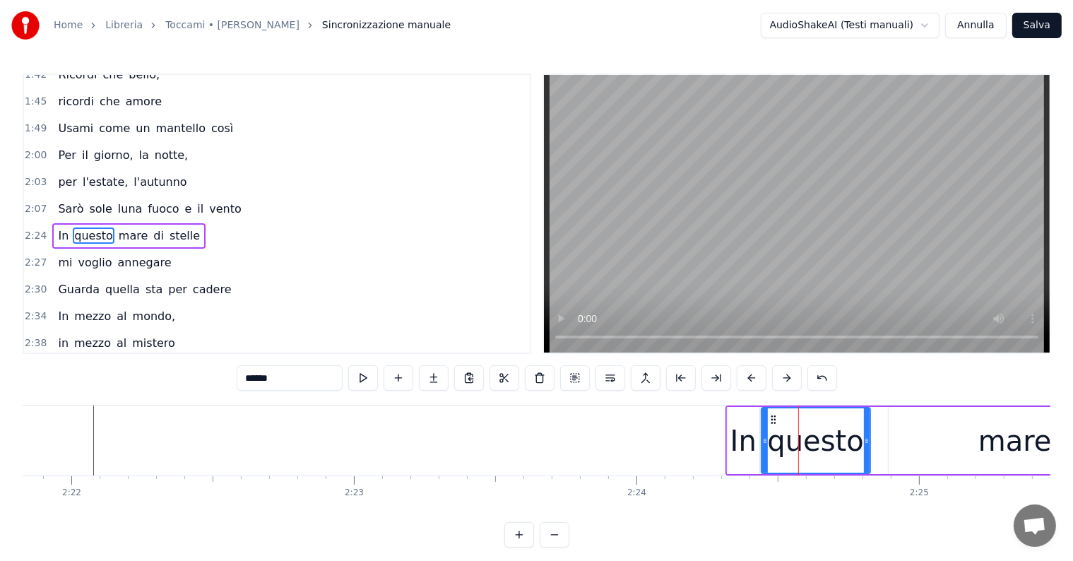
click at [737, 444] on div "In" at bounding box center [743, 440] width 26 height 42
type input "**"
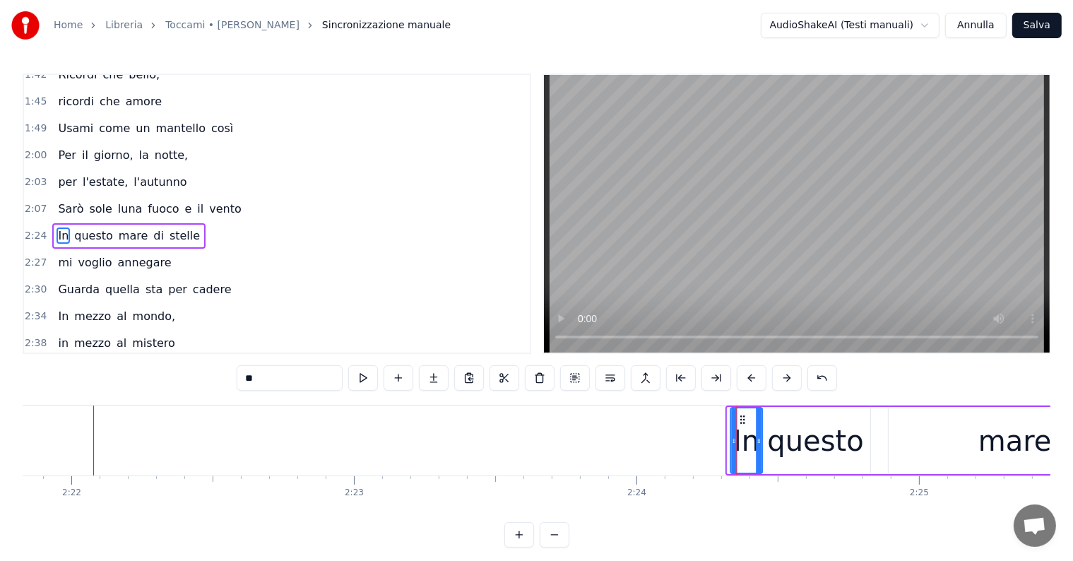
click at [740, 422] on icon at bounding box center [742, 419] width 11 height 11
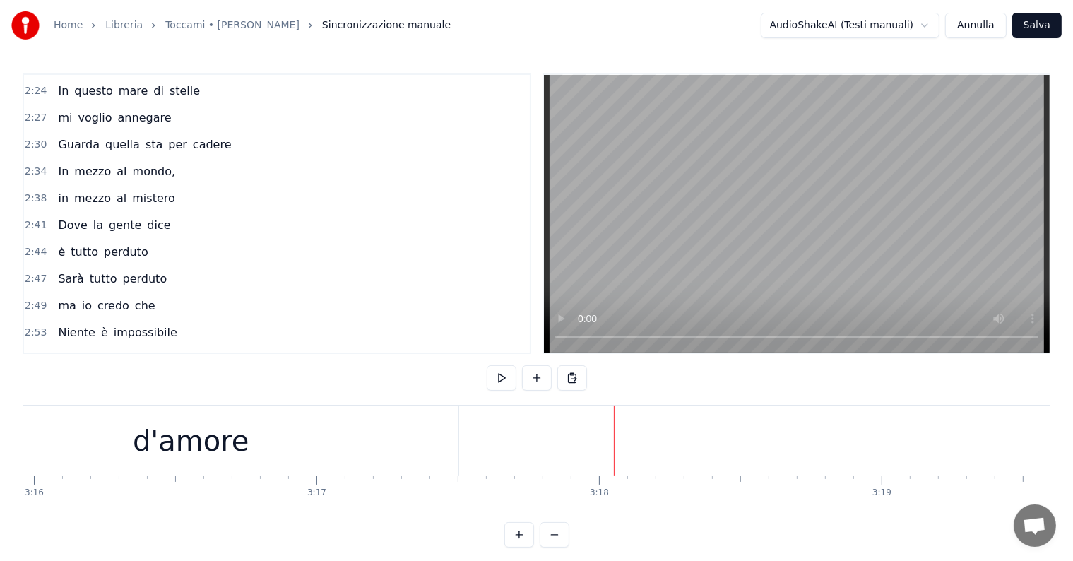
scroll to position [787, 0]
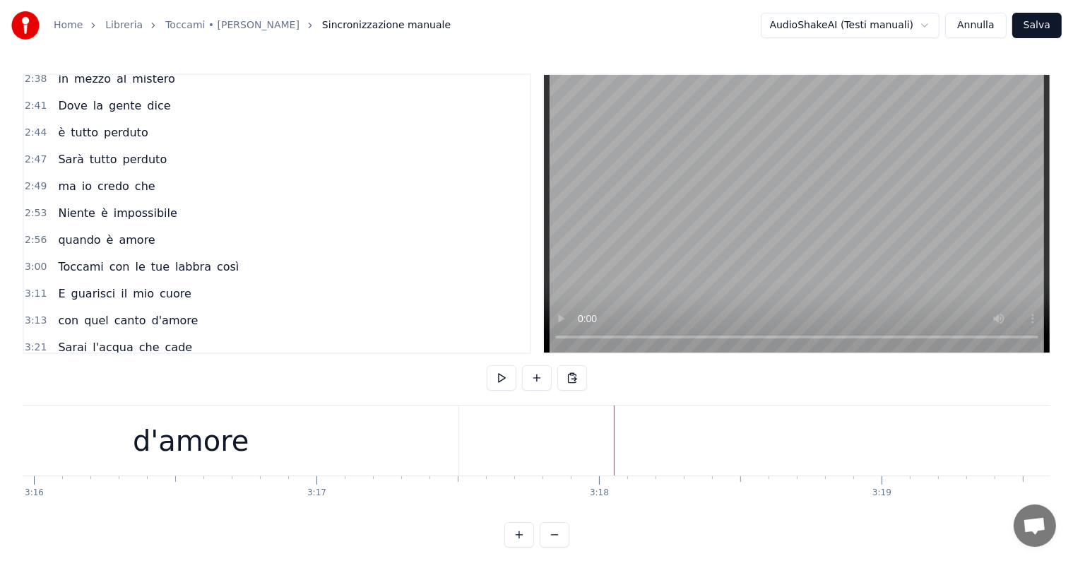
click at [179, 444] on div "d'amore" at bounding box center [191, 440] width 117 height 42
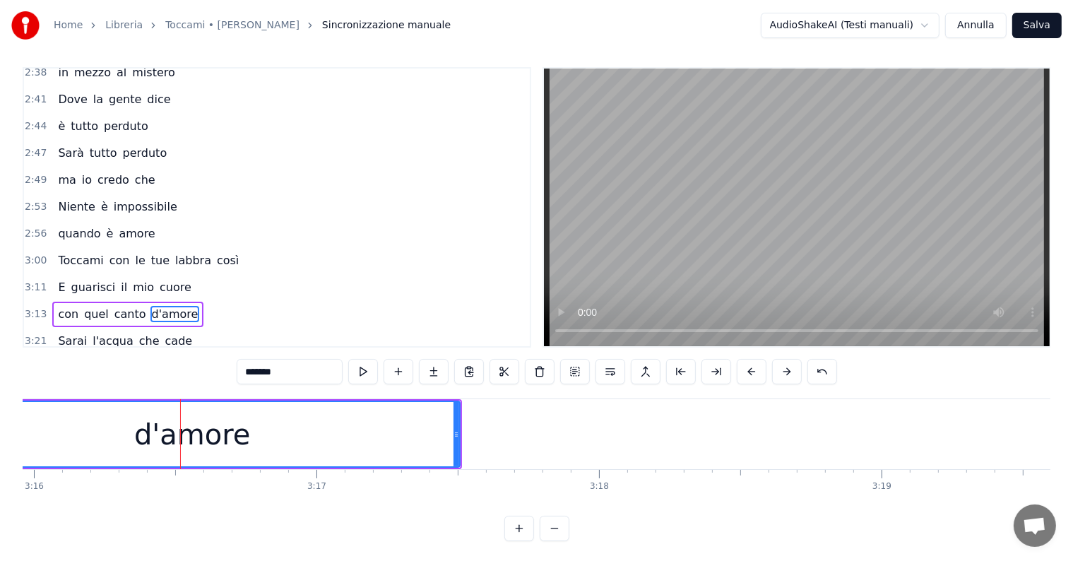
click at [215, 252] on span "così" at bounding box center [227, 260] width 25 height 16
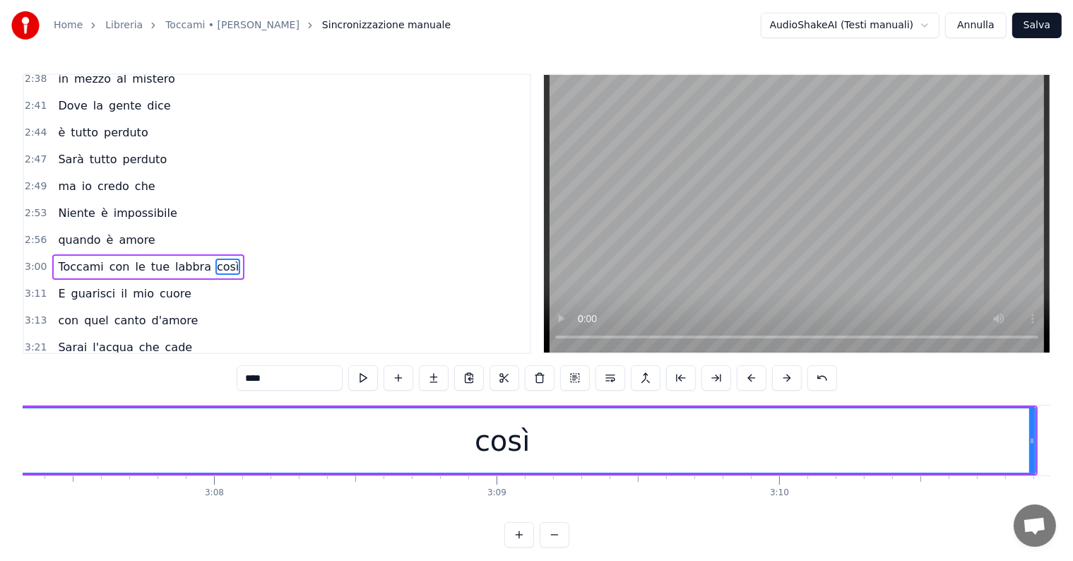
scroll to position [0, 52752]
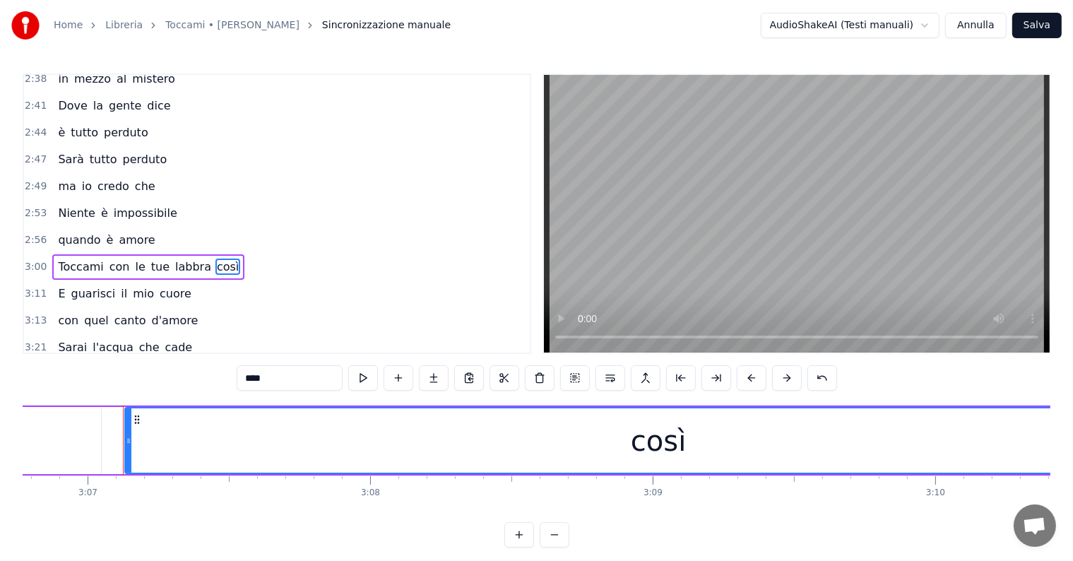
type input "******"
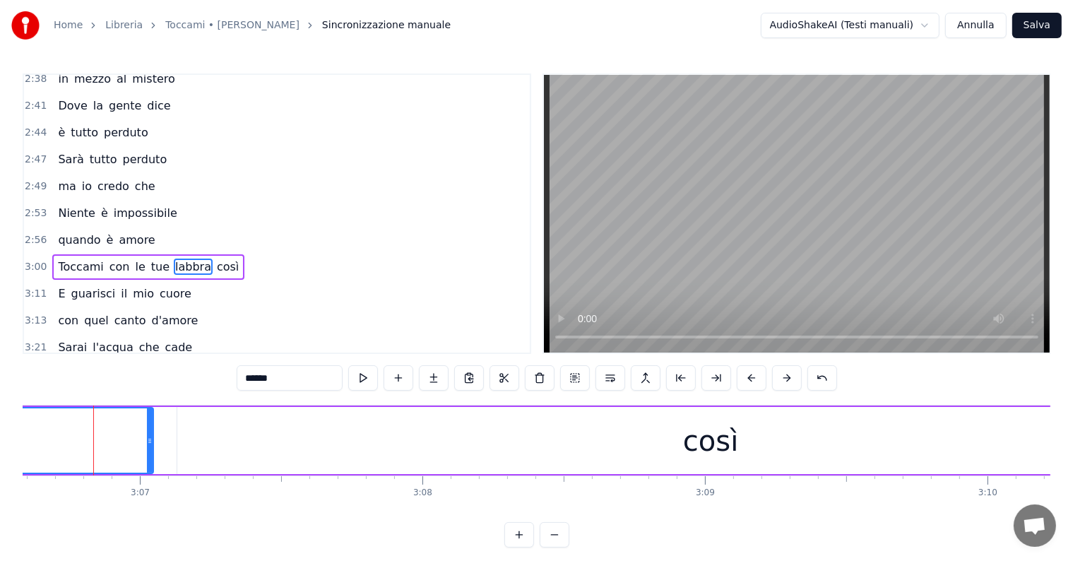
click at [64, 254] on div "Toccami con le tue labbra così" at bounding box center [148, 266] width 192 height 25
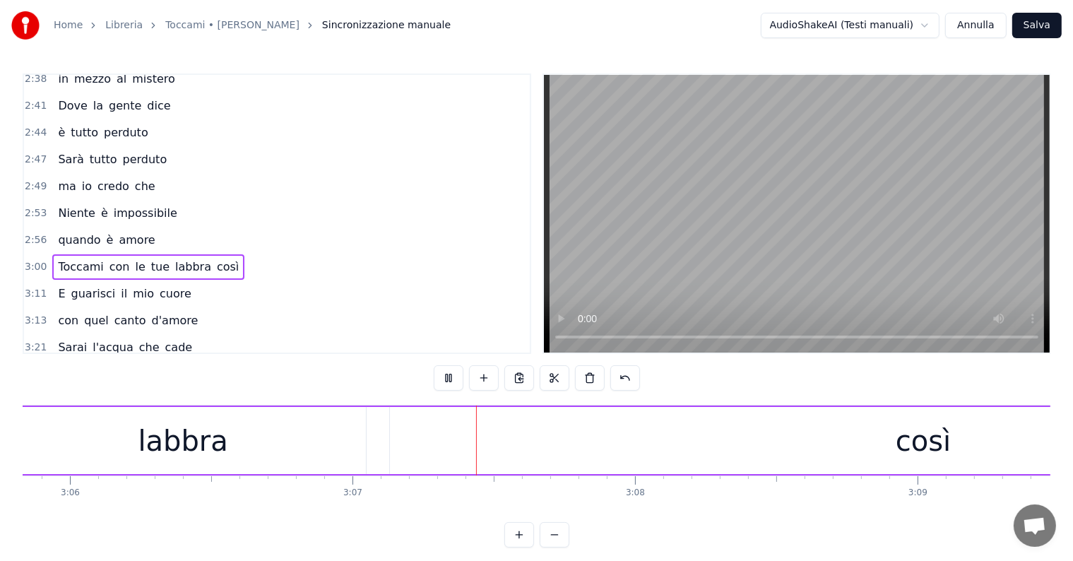
scroll to position [0, 52715]
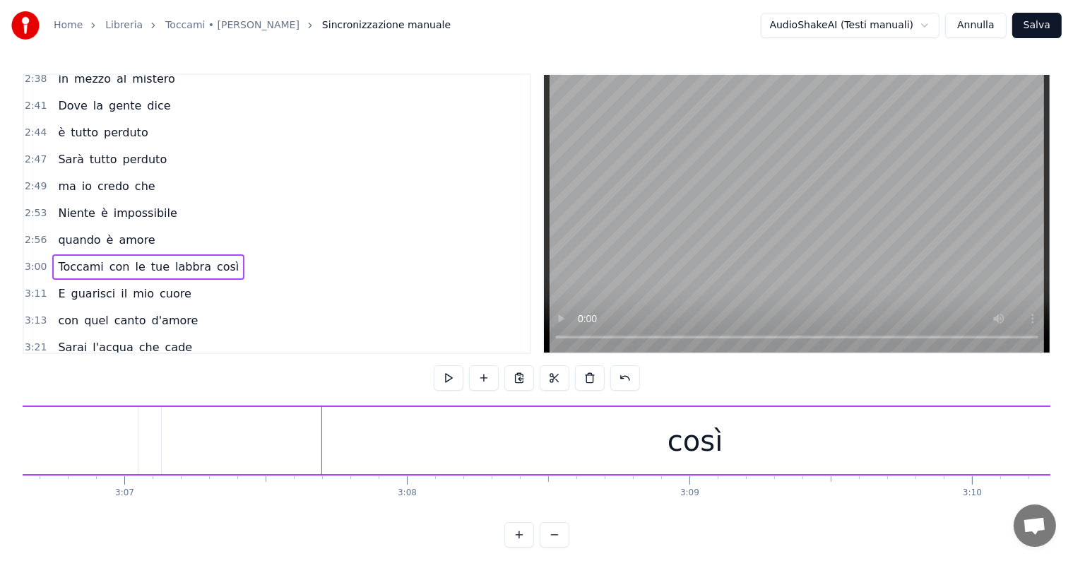
click at [513, 432] on div "così" at bounding box center [695, 440] width 1066 height 67
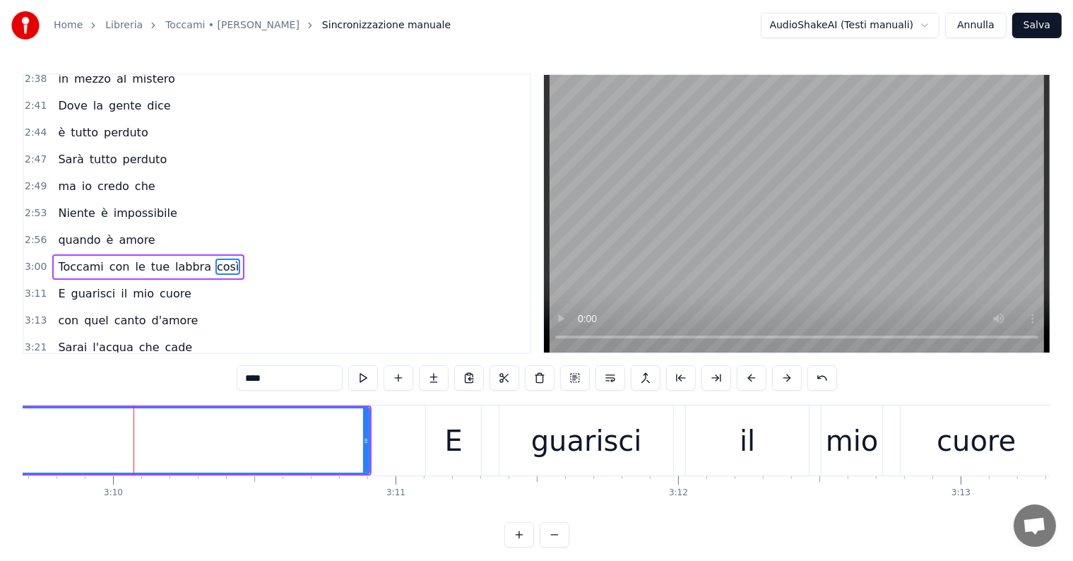
scroll to position [0, 53613]
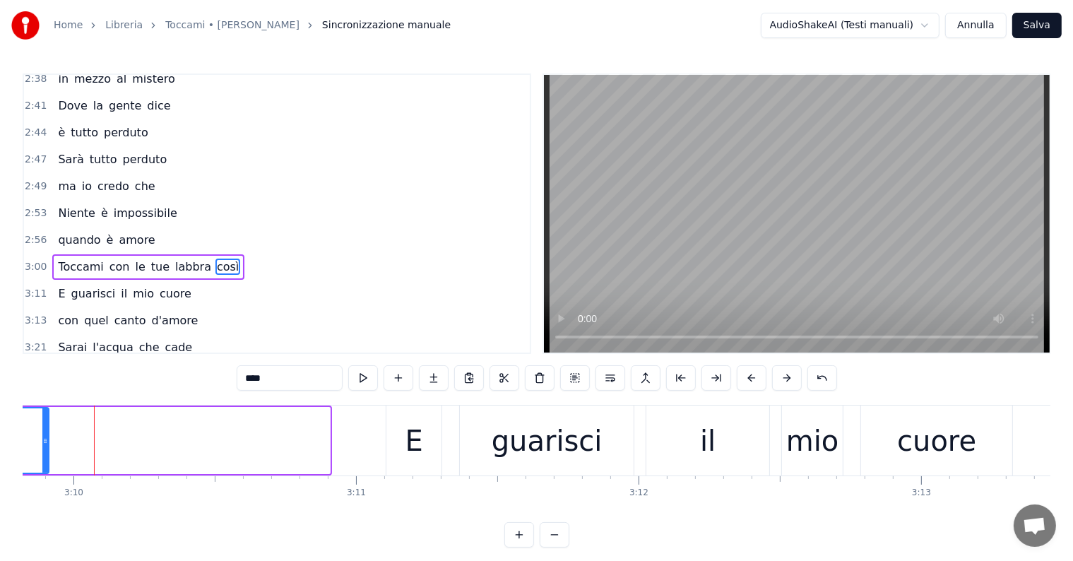
drag, startPoint x: 328, startPoint y: 440, endPoint x: 37, endPoint y: 425, distance: 291.3
click at [42, 425] on div at bounding box center [45, 440] width 6 height 64
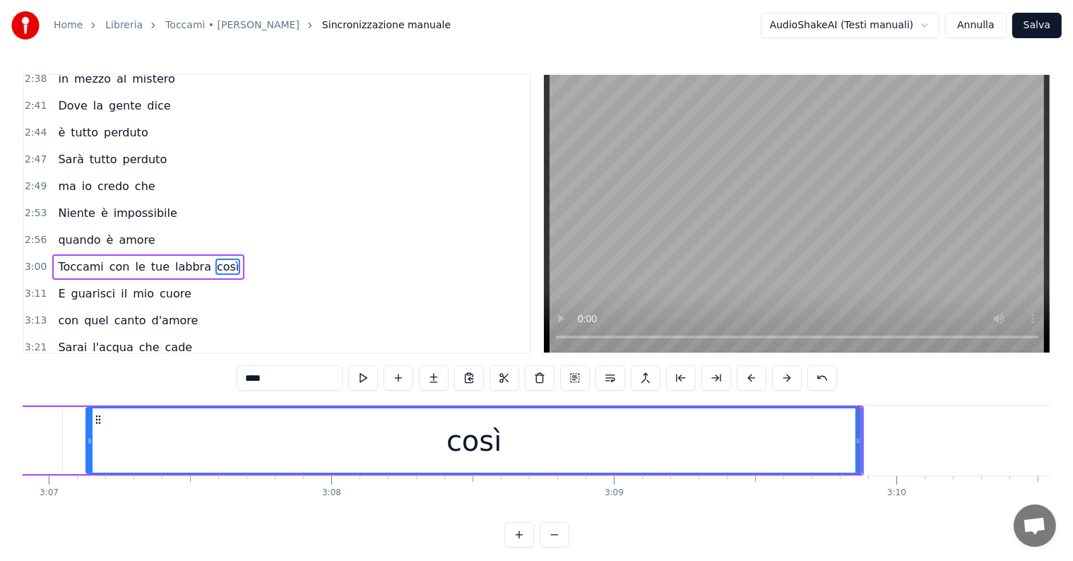
scroll to position [0, 52673]
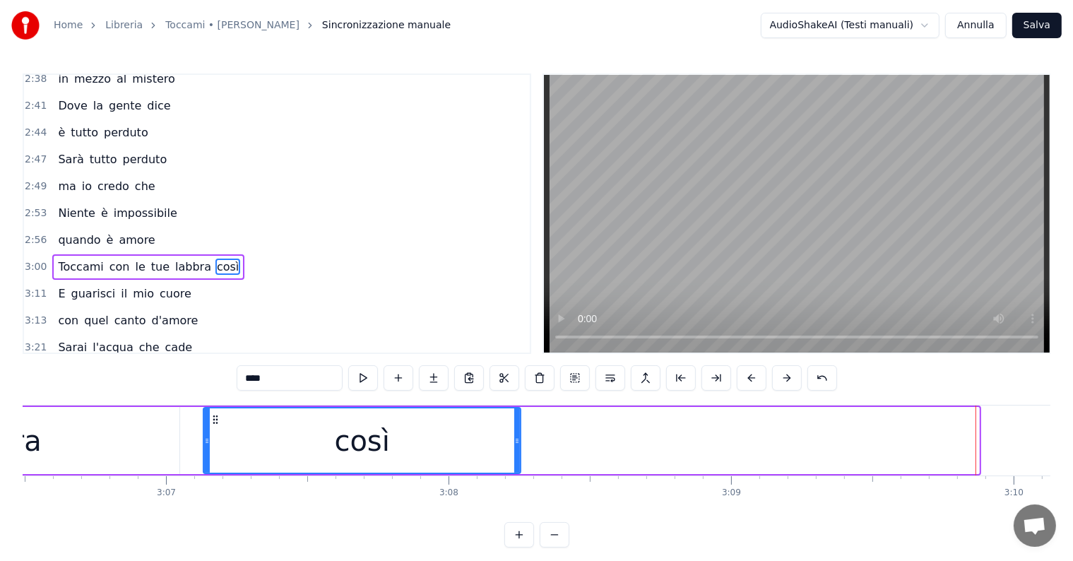
drag, startPoint x: 976, startPoint y: 438, endPoint x: 513, endPoint y: 438, distance: 463.2
click at [514, 438] on icon at bounding box center [517, 440] width 6 height 11
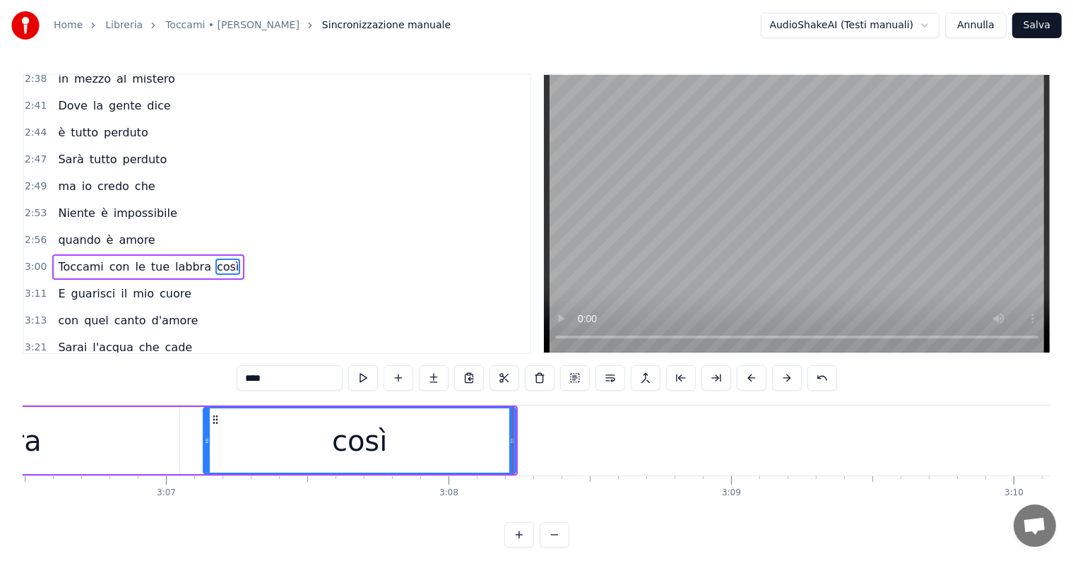
click at [72, 258] on span "Toccami" at bounding box center [80, 266] width 48 height 16
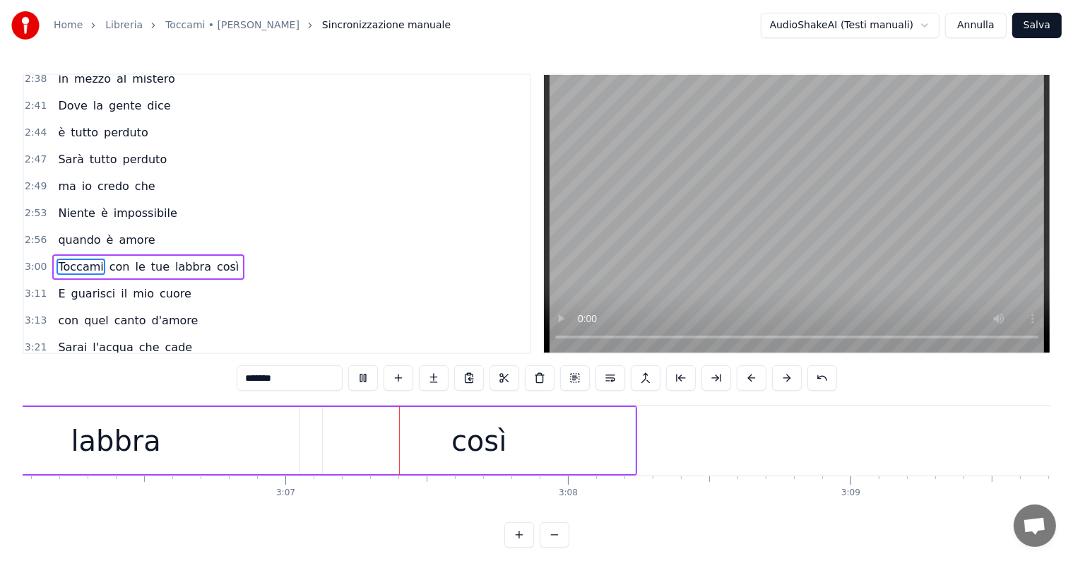
scroll to position [0, 52719]
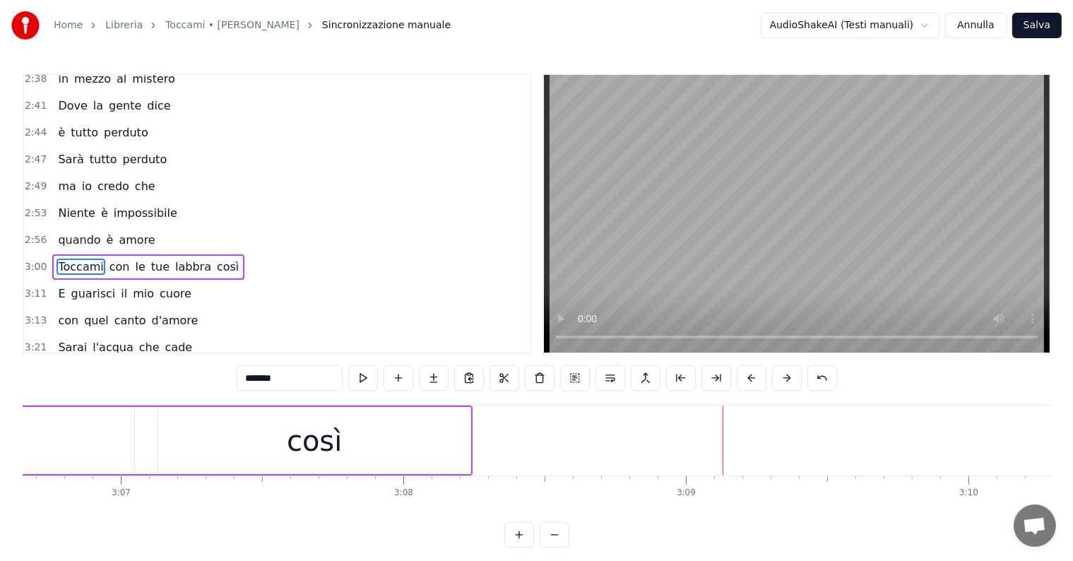
click at [390, 449] on div "così" at bounding box center [314, 440] width 312 height 67
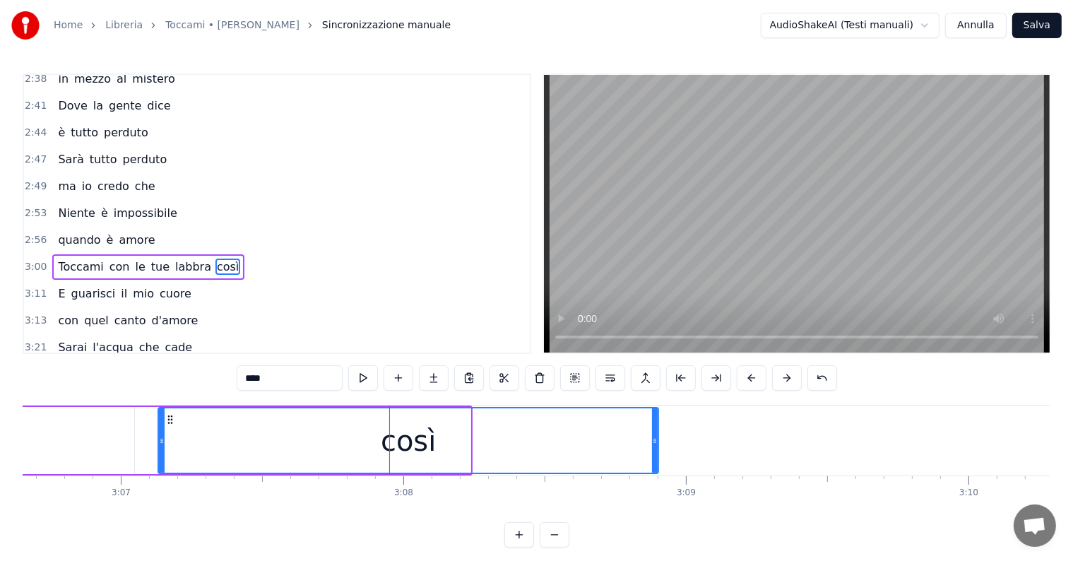
drag, startPoint x: 465, startPoint y: 438, endPoint x: 657, endPoint y: 436, distance: 192.8
click at [657, 436] on icon at bounding box center [655, 440] width 6 height 11
click at [59, 258] on span "Toccami" at bounding box center [80, 266] width 48 height 16
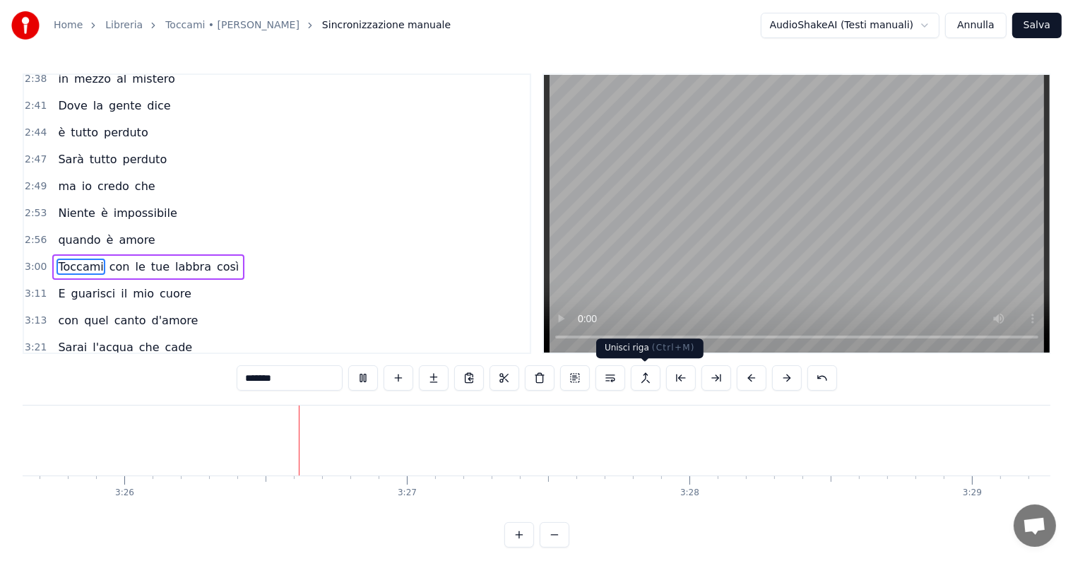
scroll to position [0, 58123]
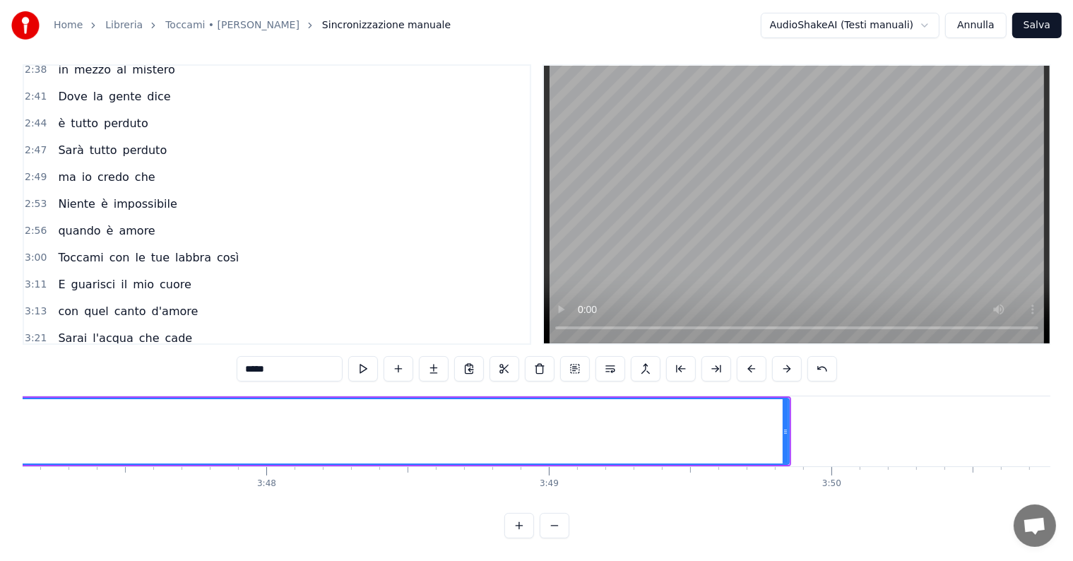
scroll to position [0, 64036]
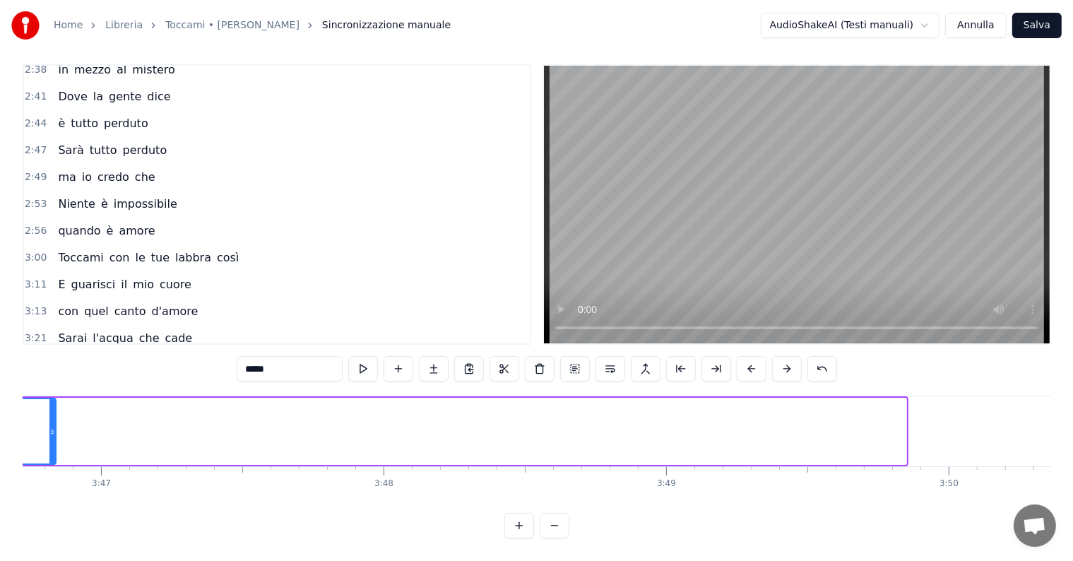
drag, startPoint x: 902, startPoint y: 402, endPoint x: 43, endPoint y: 393, distance: 858.7
click at [49, 399] on div at bounding box center [52, 431] width 6 height 64
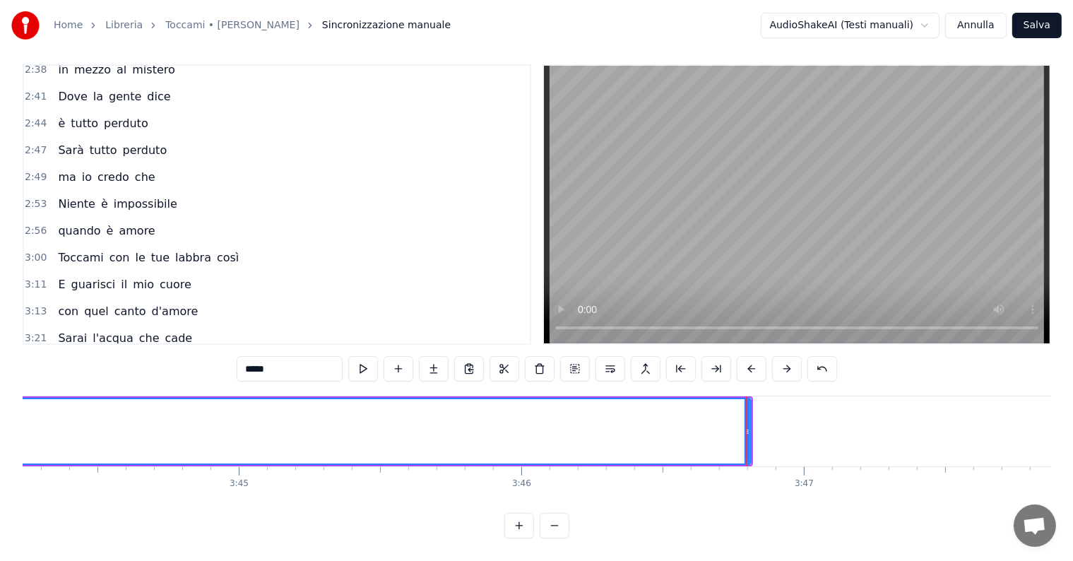
scroll to position [0, 63216]
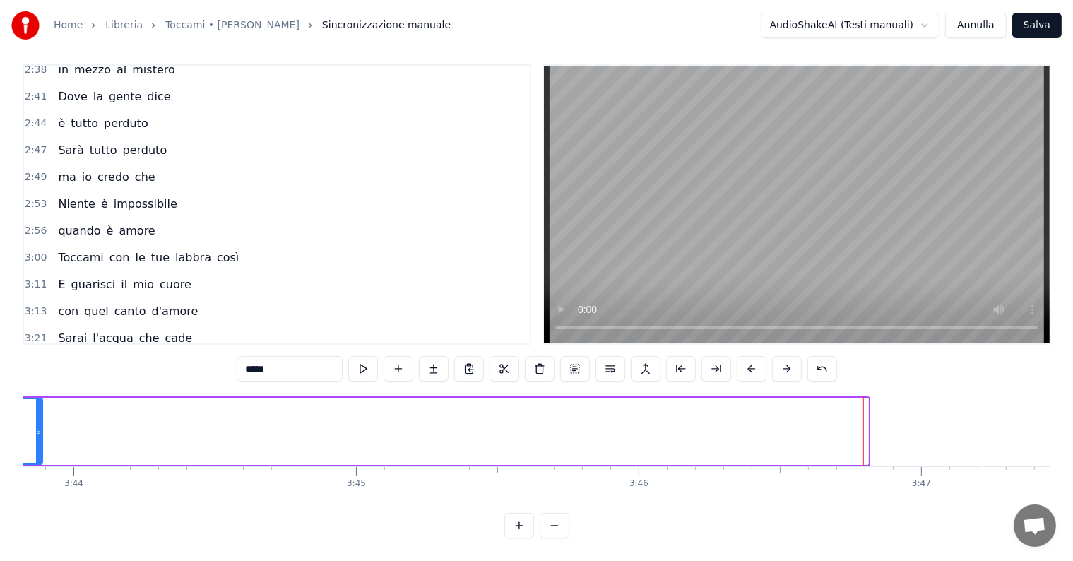
drag, startPoint x: 864, startPoint y: 400, endPoint x: 37, endPoint y: 410, distance: 827.6
click at [36, 410] on div at bounding box center [39, 431] width 6 height 64
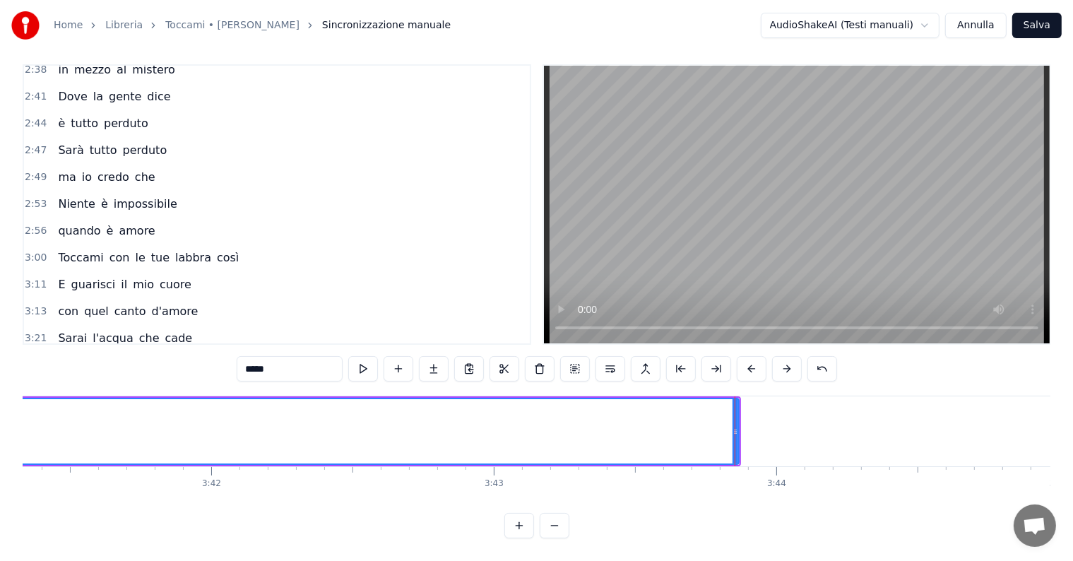
scroll to position [0, 62279]
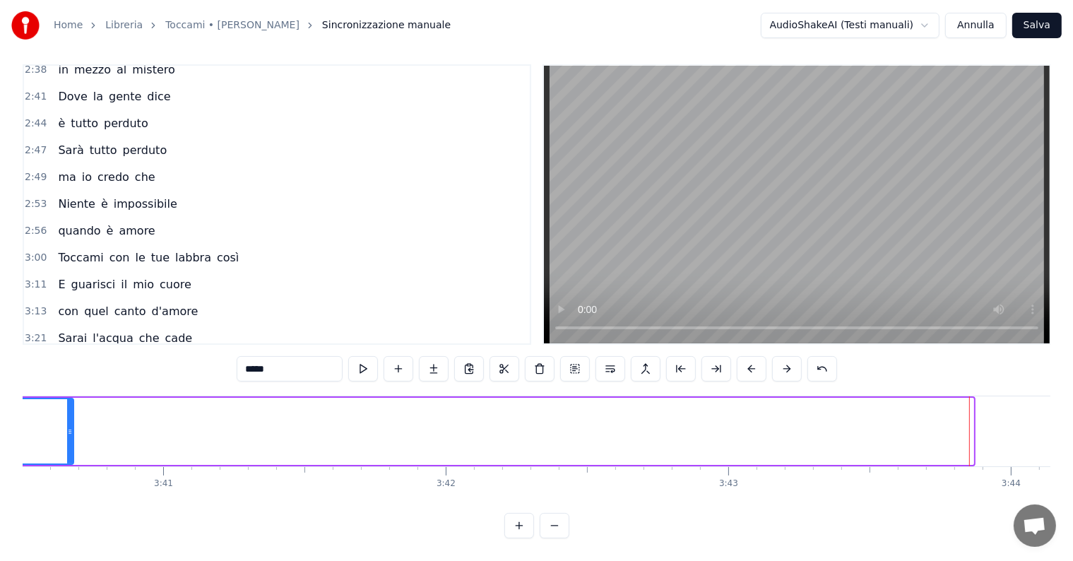
drag, startPoint x: 967, startPoint y: 403, endPoint x: 8, endPoint y: 418, distance: 958.3
click at [8, 418] on div "Home Libreria Toccami • Ron Sincronizzazione manuale AudioShakeAI (Testi manual…" at bounding box center [536, 264] width 1073 height 547
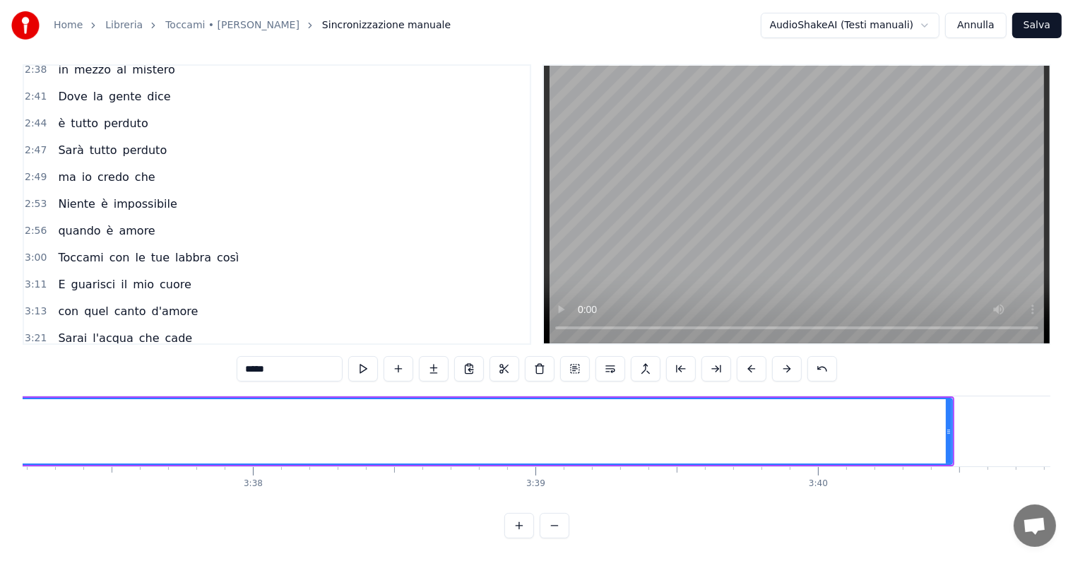
scroll to position [0, 61303]
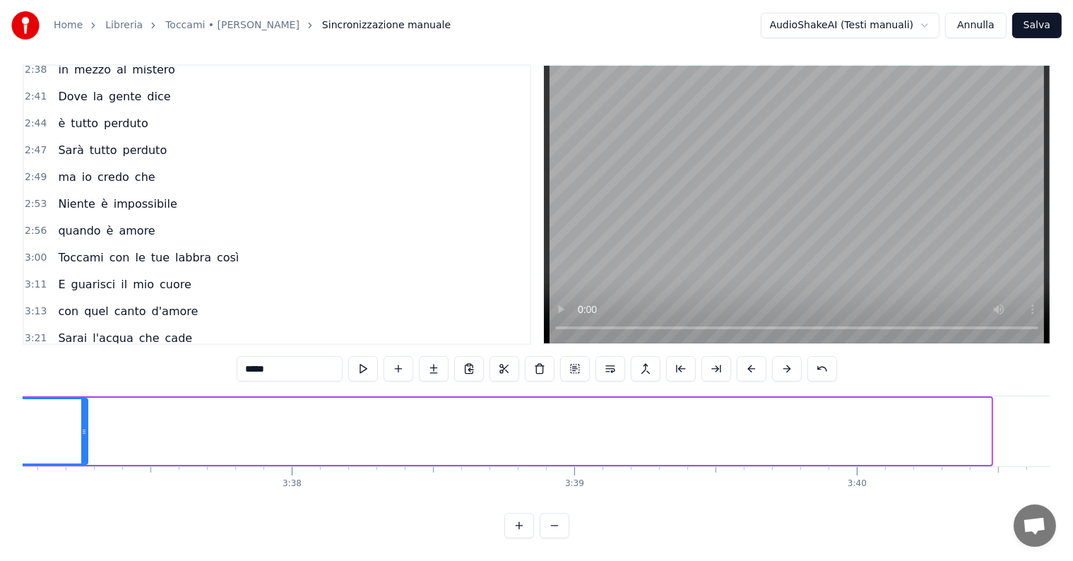
drag, startPoint x: 987, startPoint y: 400, endPoint x: 65, endPoint y: 429, distance: 922.6
click at [81, 429] on div at bounding box center [84, 431] width 6 height 64
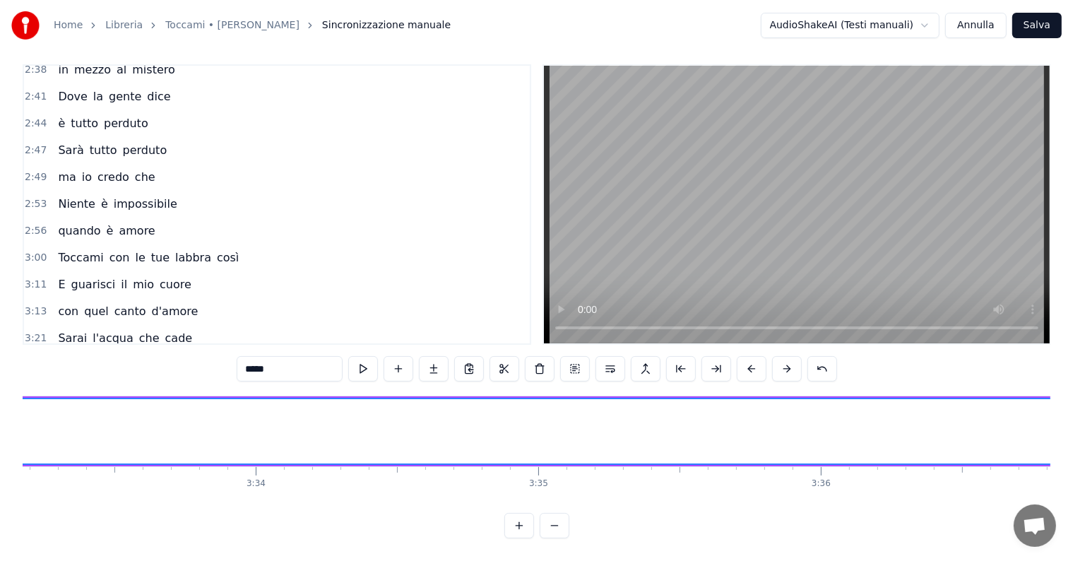
scroll to position [0, 60444]
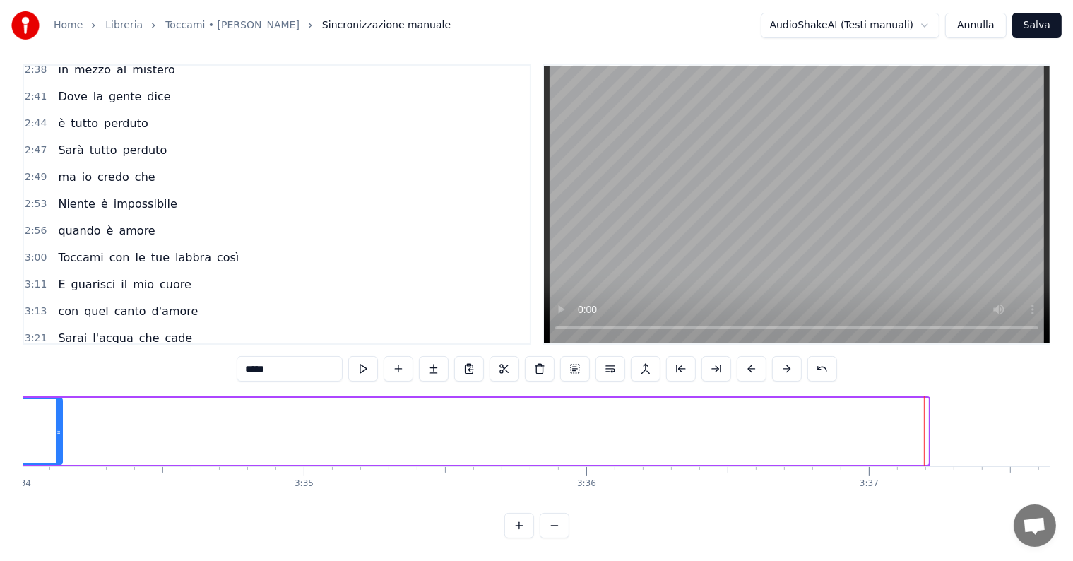
drag, startPoint x: 924, startPoint y: 402, endPoint x: 51, endPoint y: 431, distance: 873.9
click at [56, 432] on div at bounding box center [59, 431] width 6 height 64
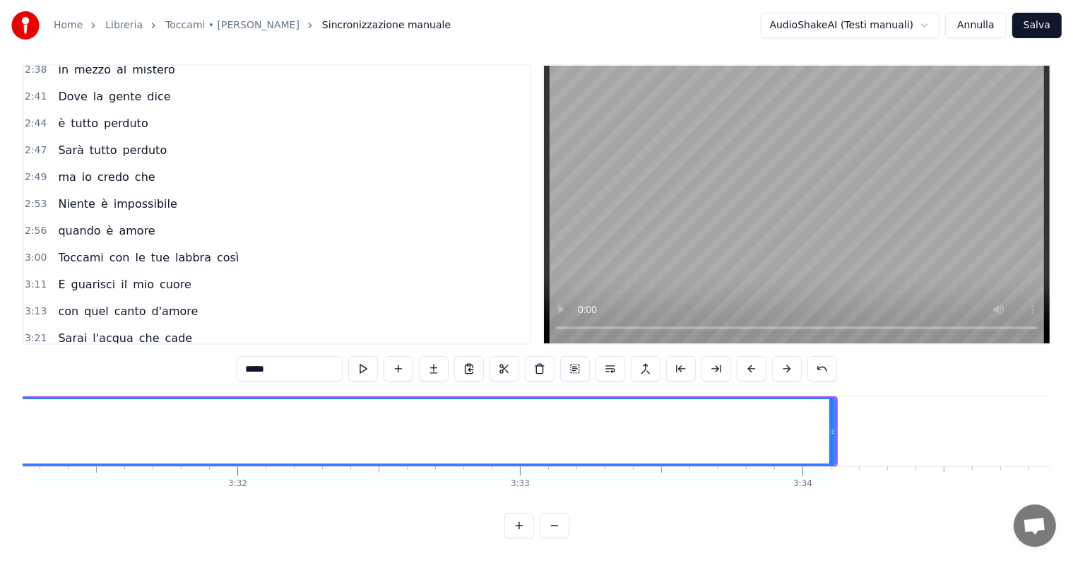
scroll to position [0, 59546]
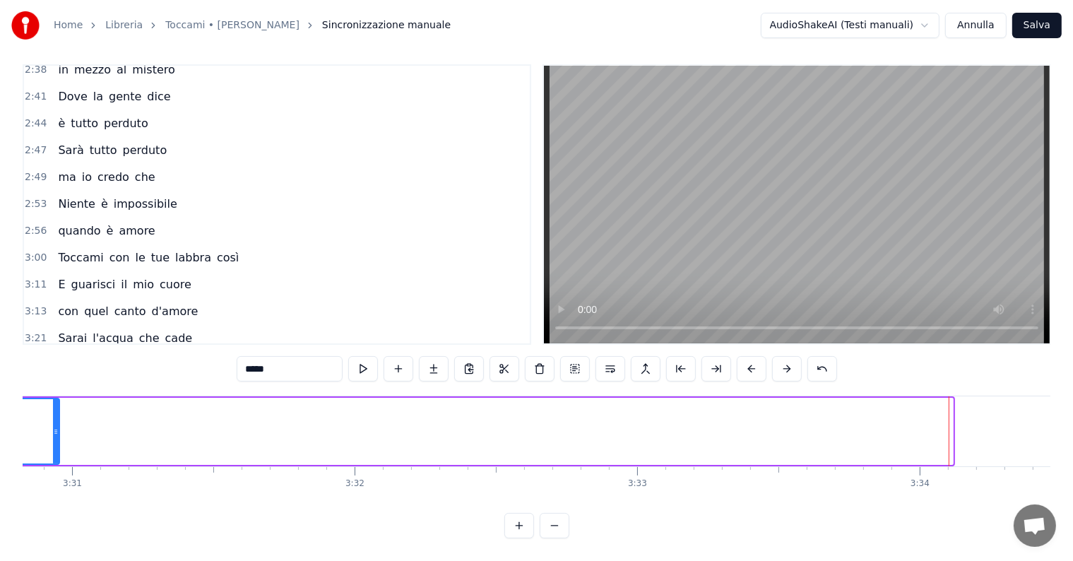
drag, startPoint x: 949, startPoint y: 402, endPoint x: 52, endPoint y: 410, distance: 896.8
click at [53, 410] on div at bounding box center [56, 431] width 6 height 64
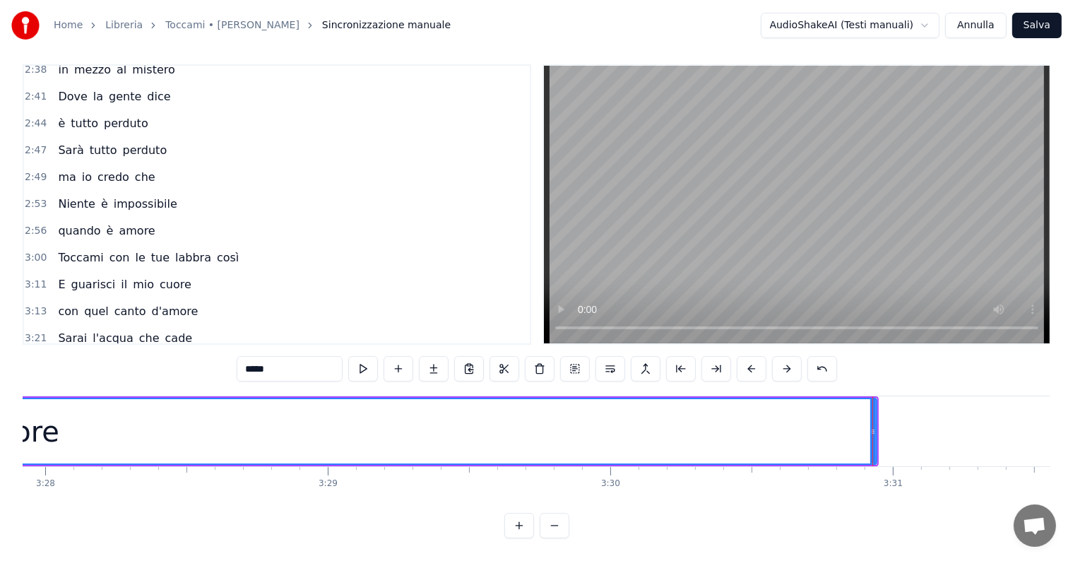
scroll to position [0, 58648]
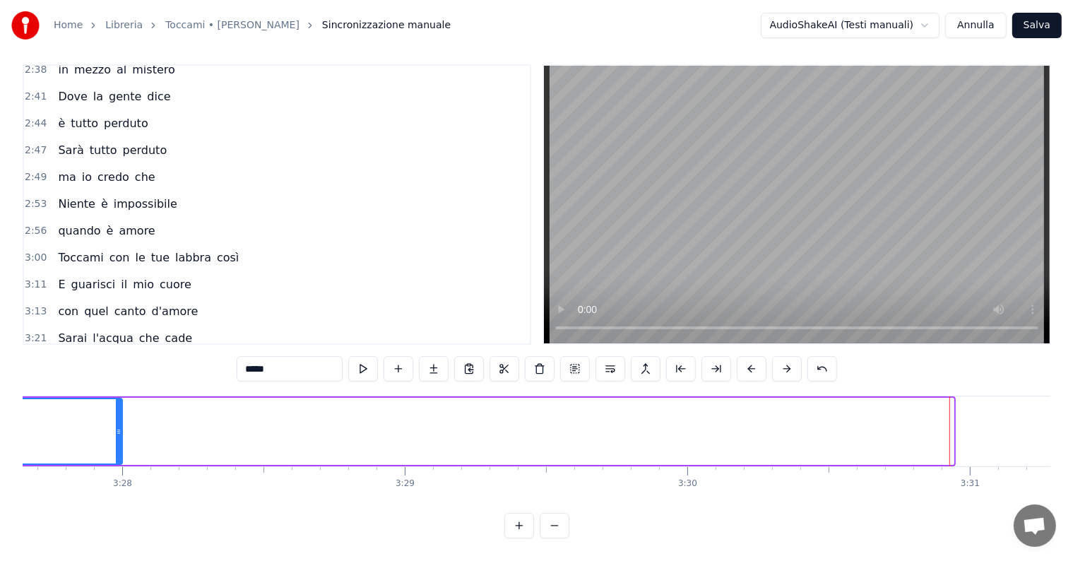
drag, startPoint x: 950, startPoint y: 399, endPoint x: 97, endPoint y: 398, distance: 852.3
click at [116, 399] on div at bounding box center [119, 431] width 6 height 64
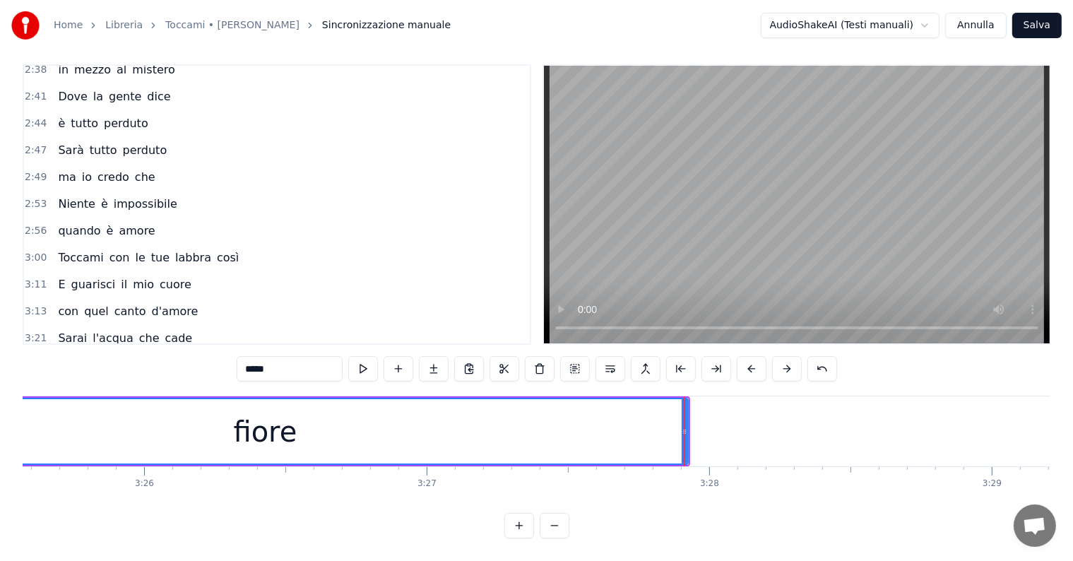
scroll to position [0, 57984]
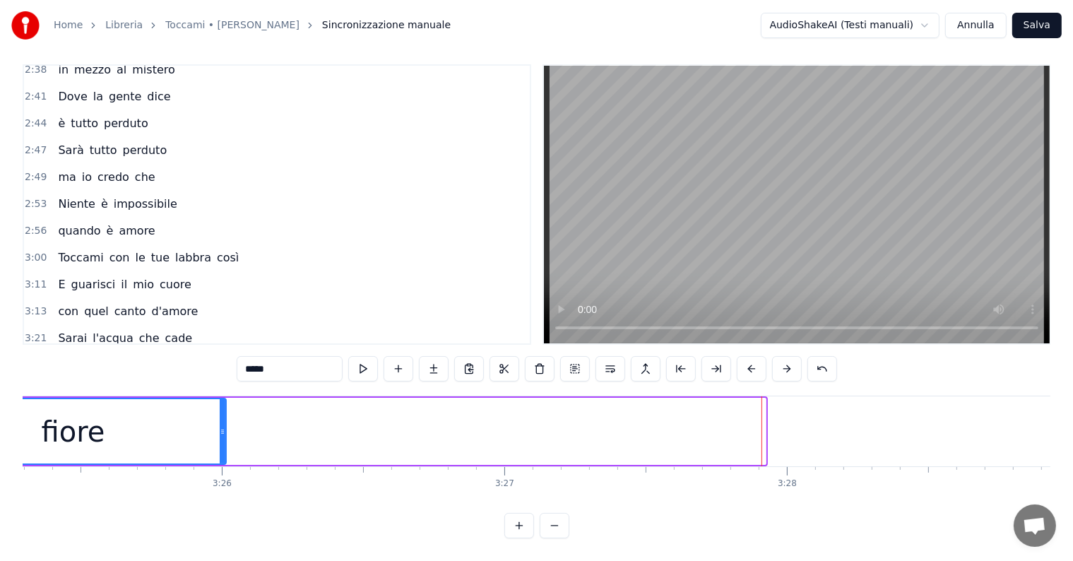
drag, startPoint x: 763, startPoint y: 402, endPoint x: 193, endPoint y: 402, distance: 569.8
click at [220, 402] on div at bounding box center [223, 431] width 6 height 64
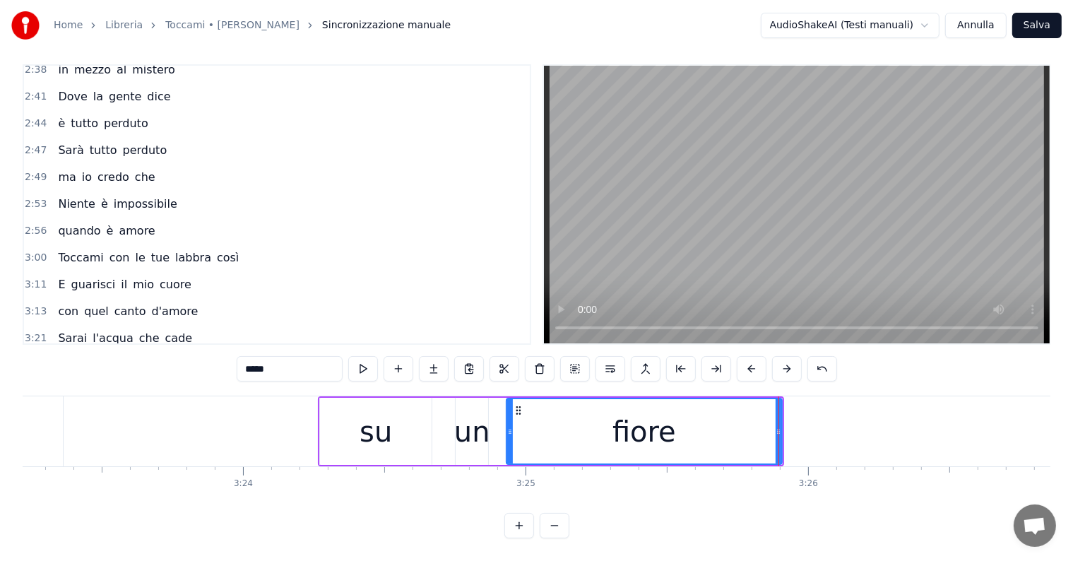
scroll to position [0, 57594]
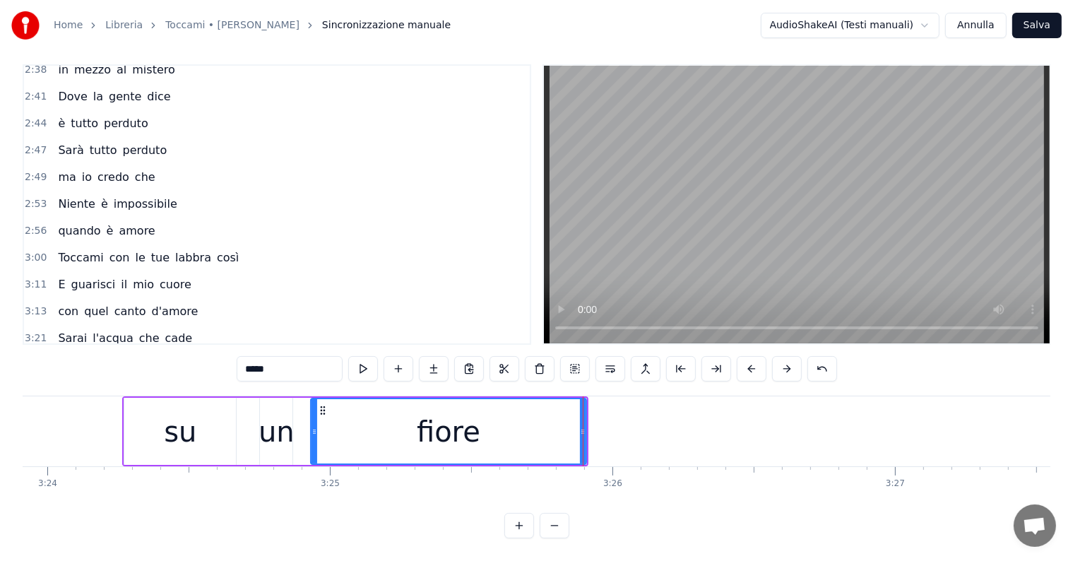
click at [56, 357] on span "su" at bounding box center [64, 365] width 16 height 16
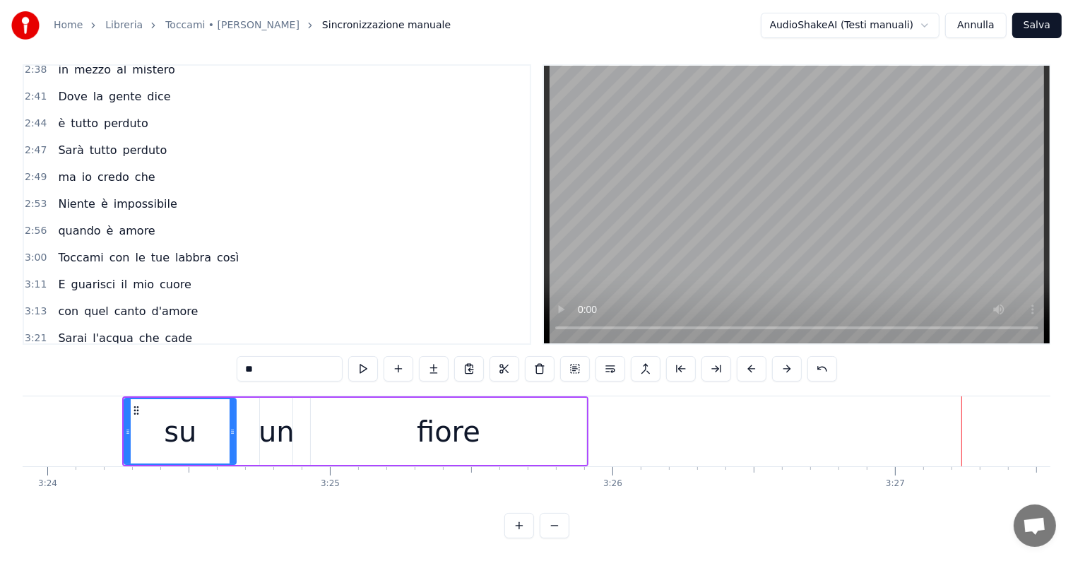
click at [549, 405] on div "fiore" at bounding box center [448, 431] width 275 height 67
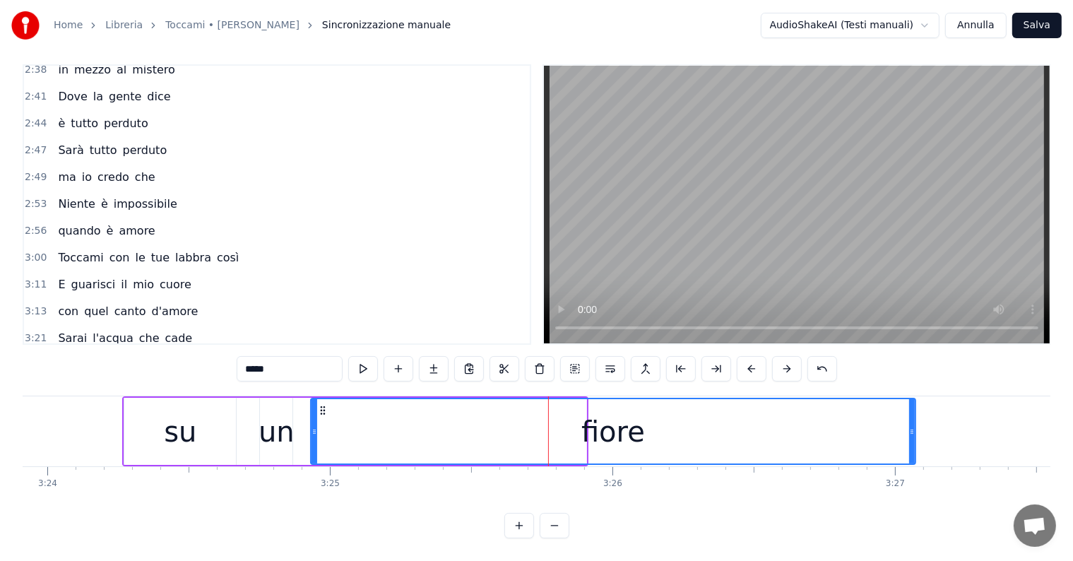
drag, startPoint x: 581, startPoint y: 414, endPoint x: 910, endPoint y: 410, distance: 329.1
click at [910, 410] on div at bounding box center [912, 431] width 6 height 64
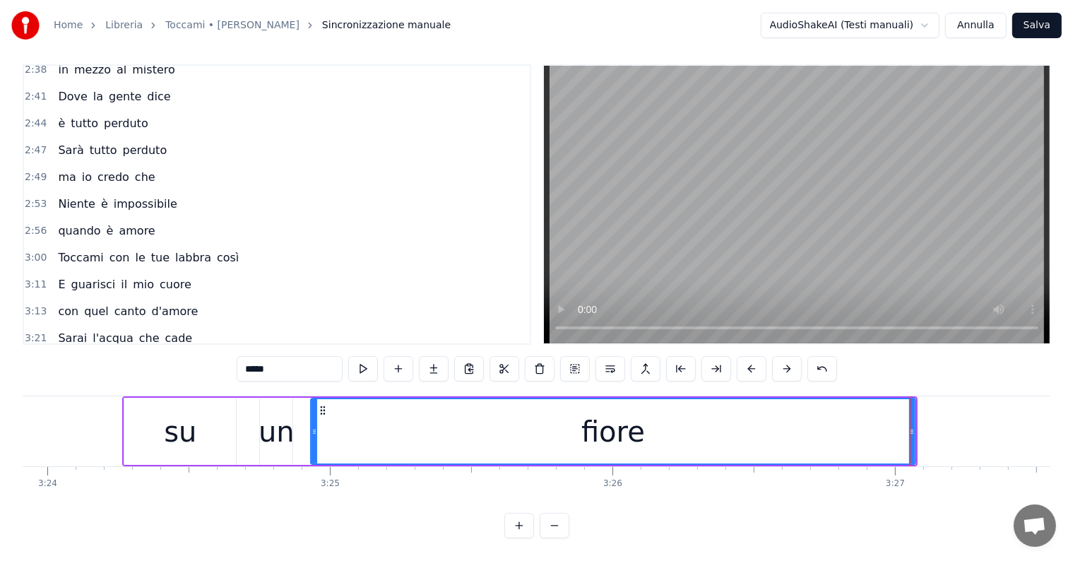
click at [58, 357] on span "su" at bounding box center [64, 365] width 16 height 16
type input "**"
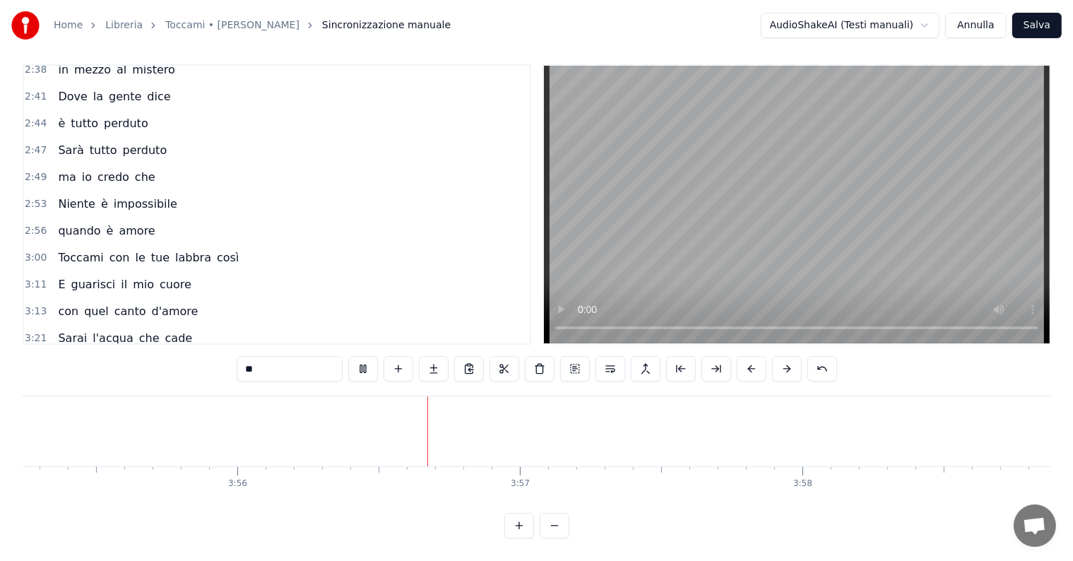
scroll to position [0, 66609]
click at [1044, 25] on button "Salva" at bounding box center [1036, 25] width 49 height 25
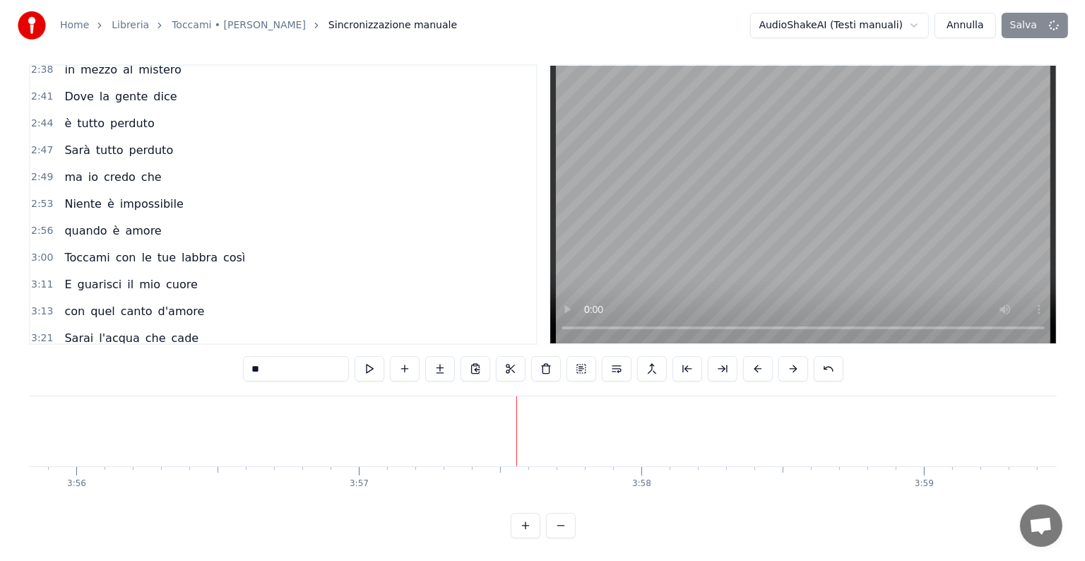
scroll to position [1, 0]
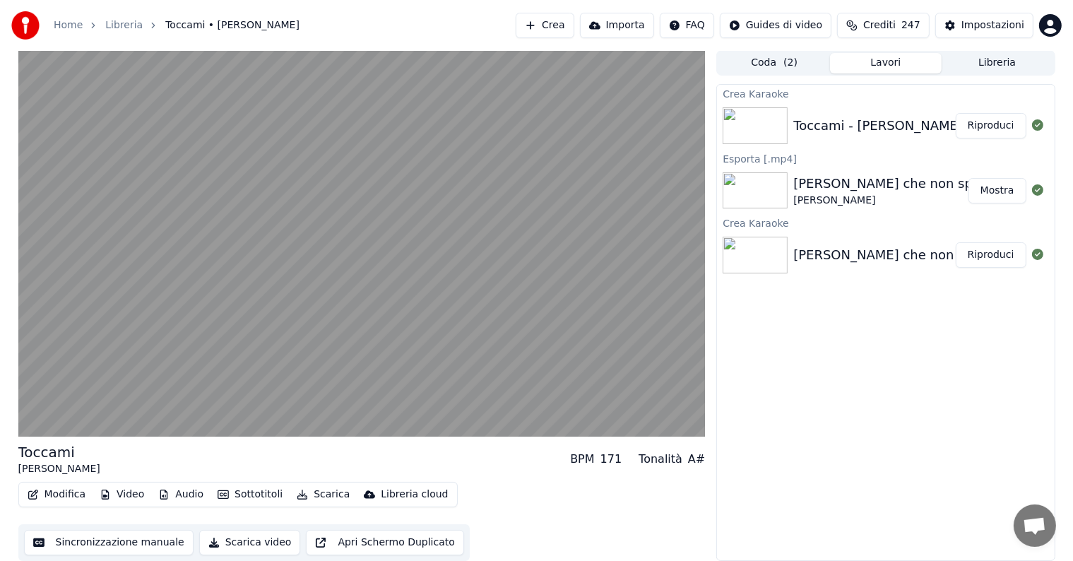
click at [1003, 128] on button "Riproduci" at bounding box center [990, 125] width 71 height 25
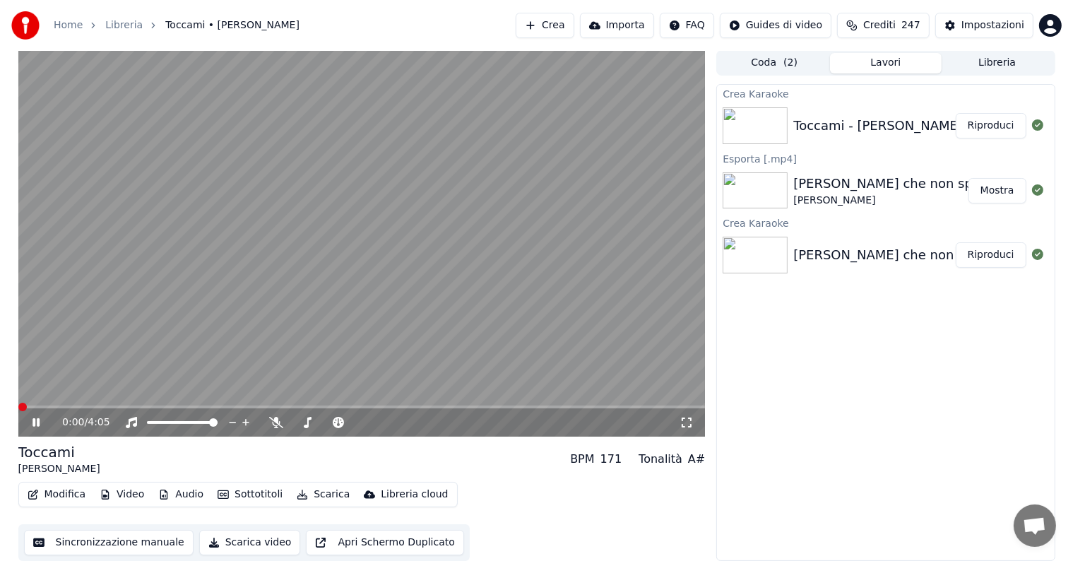
click at [31, 420] on icon at bounding box center [46, 422] width 33 height 11
click at [329, 495] on button "Scarica" at bounding box center [323, 494] width 64 height 20
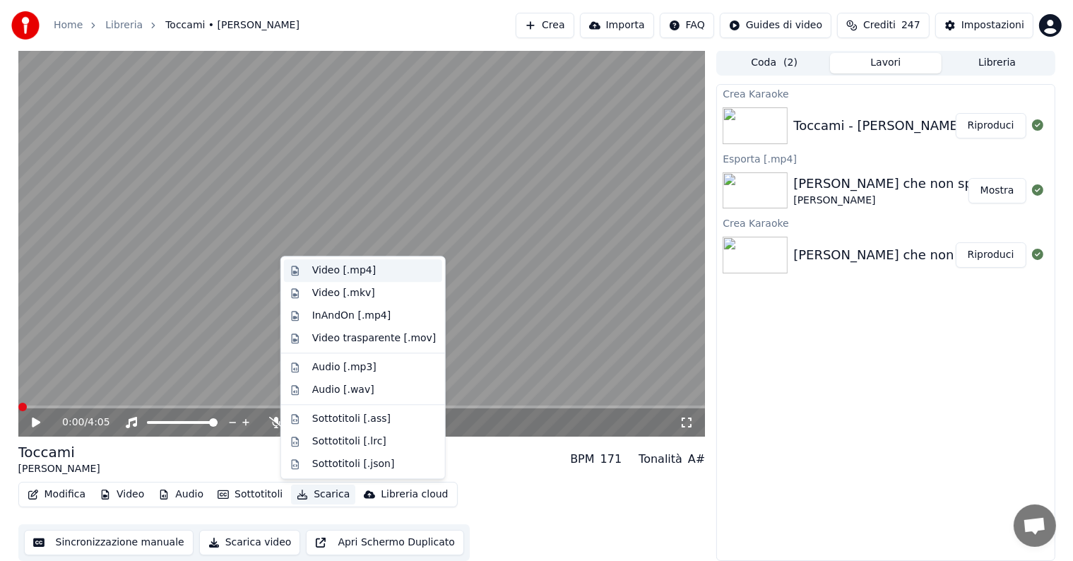
click at [341, 270] on div "Video [.mp4]" at bounding box center [344, 270] width 64 height 14
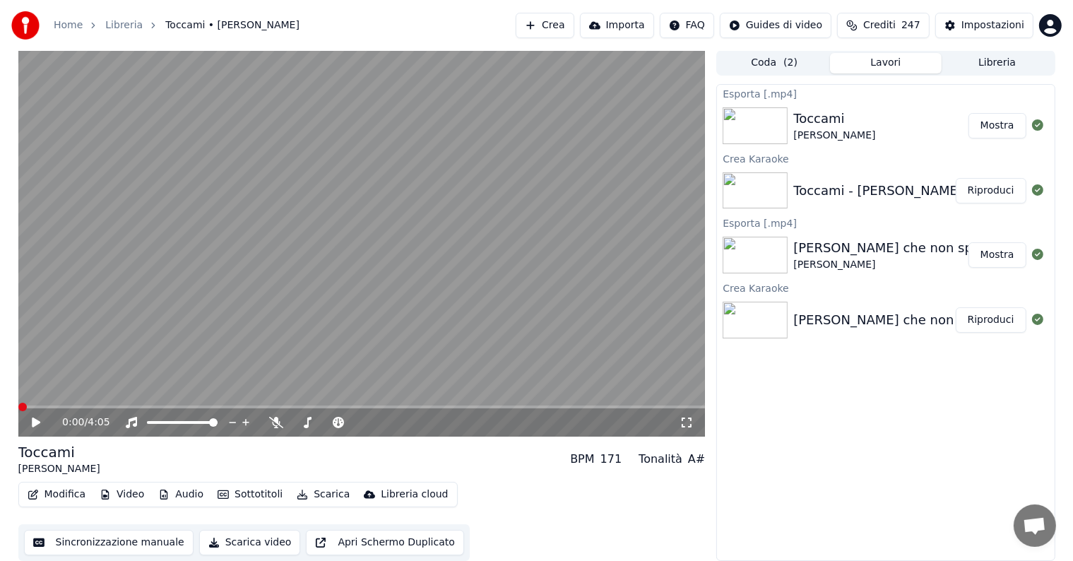
click at [1008, 121] on button "Mostra" at bounding box center [997, 125] width 58 height 25
click at [570, 24] on button "Crea" at bounding box center [544, 25] width 58 height 25
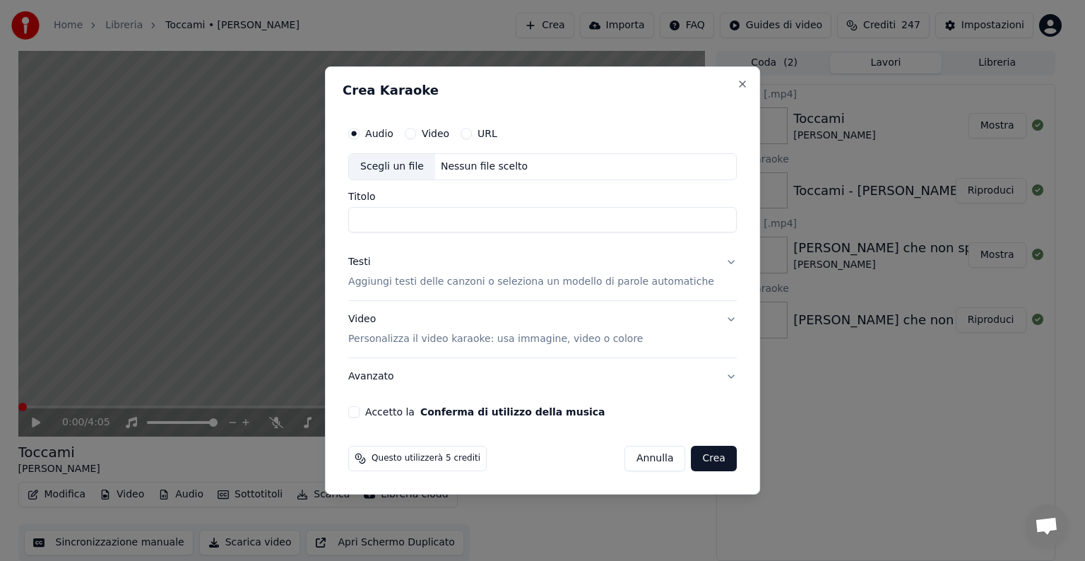
click at [653, 456] on button "Annulla" at bounding box center [654, 458] width 61 height 25
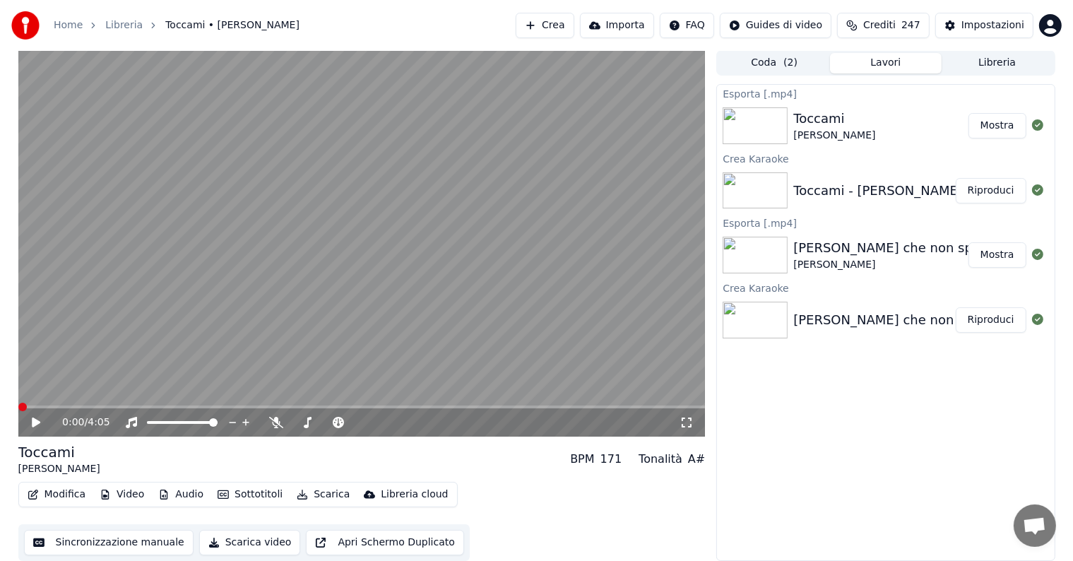
click at [573, 21] on button "Crea" at bounding box center [544, 25] width 58 height 25
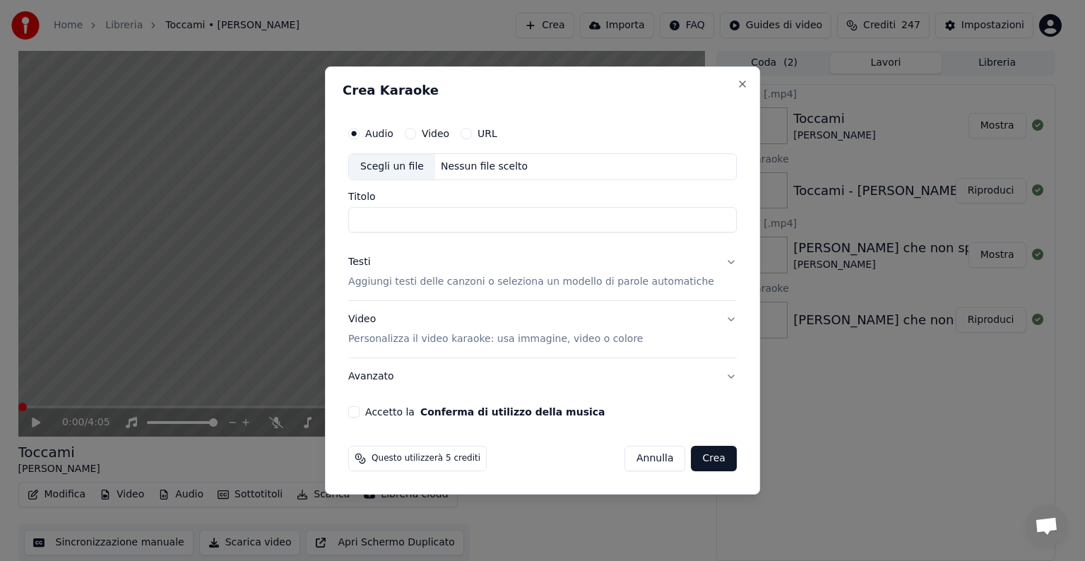
click at [478, 161] on div "Nessun file scelto" at bounding box center [484, 167] width 98 height 14
type input "**********"
click at [714, 261] on button "Testi Aggiungi testi delle canzoni o seleziona un modello di parole automatiche" at bounding box center [542, 272] width 388 height 56
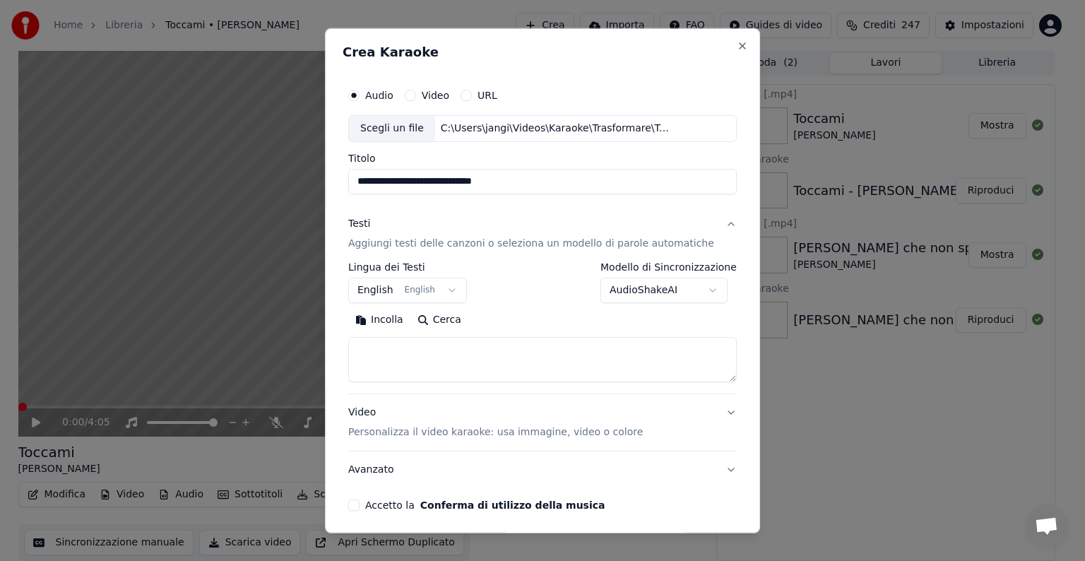
click at [452, 290] on body "**********" at bounding box center [536, 279] width 1073 height 561
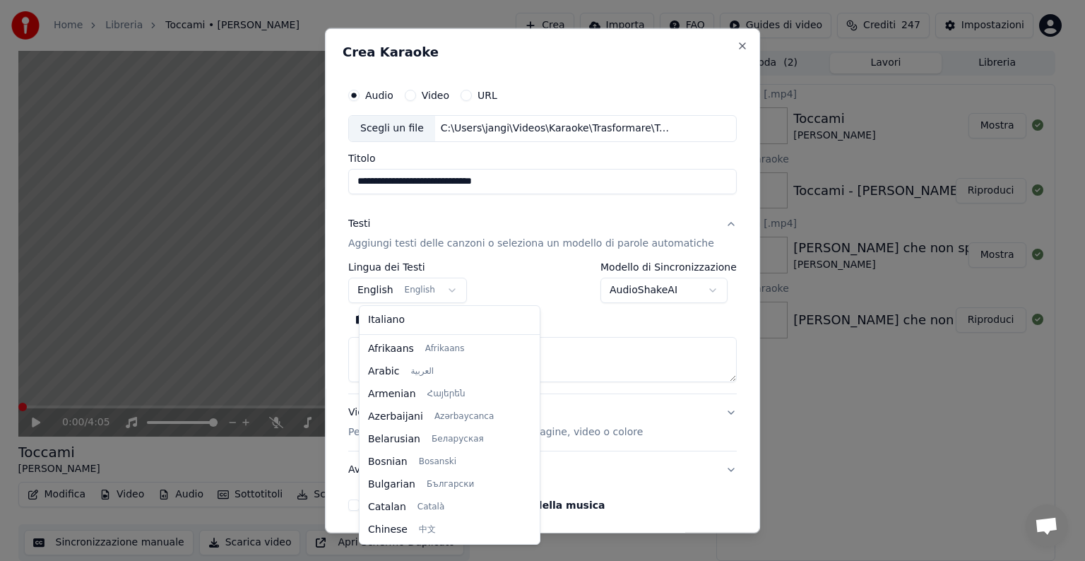
scroll to position [113, 0]
select select "**"
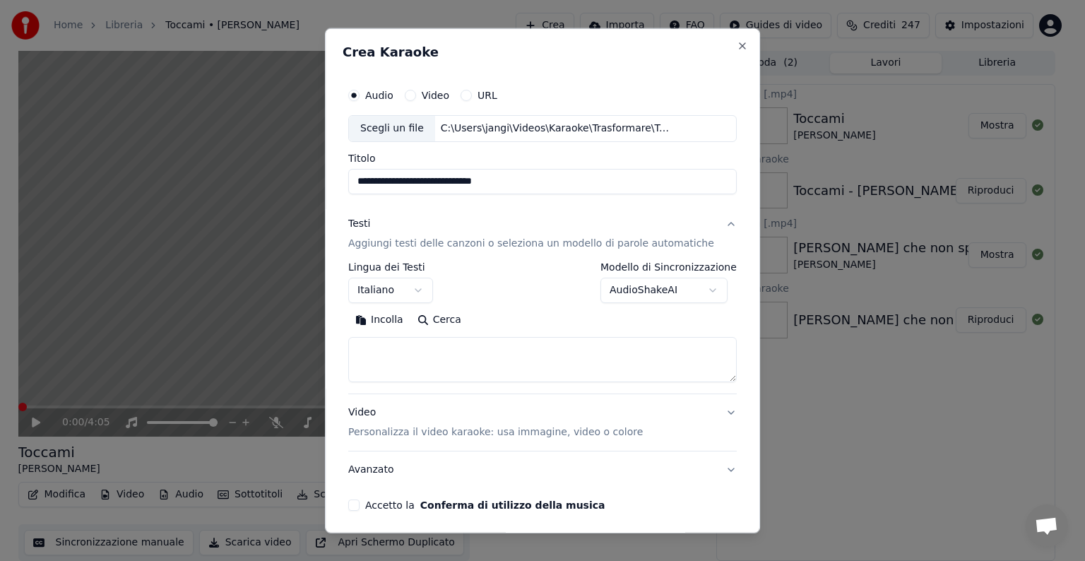
click at [395, 347] on textarea at bounding box center [542, 359] width 388 height 45
click at [398, 323] on button "Incolla" at bounding box center [379, 320] width 62 height 23
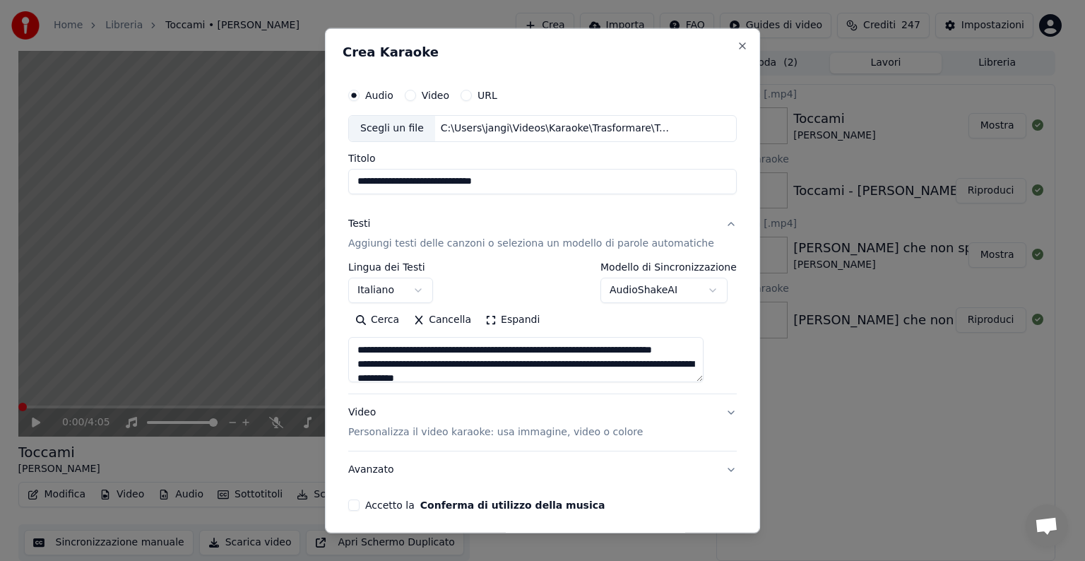
type textarea "**********"
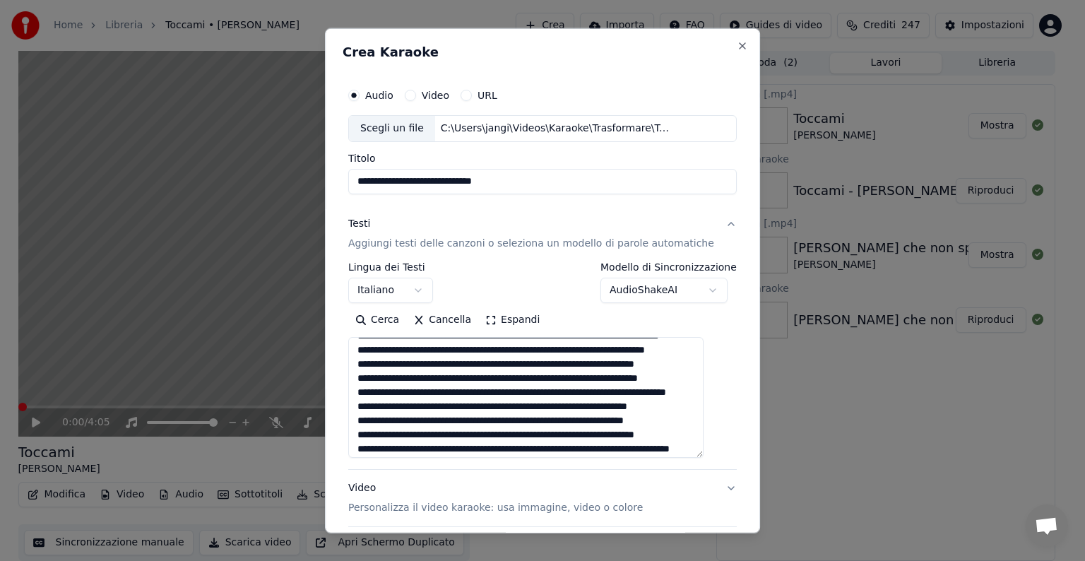
drag, startPoint x: 710, startPoint y: 378, endPoint x: 719, endPoint y: 455, distance: 76.8
click at [719, 455] on div "**********" at bounding box center [542, 334] width 400 height 516
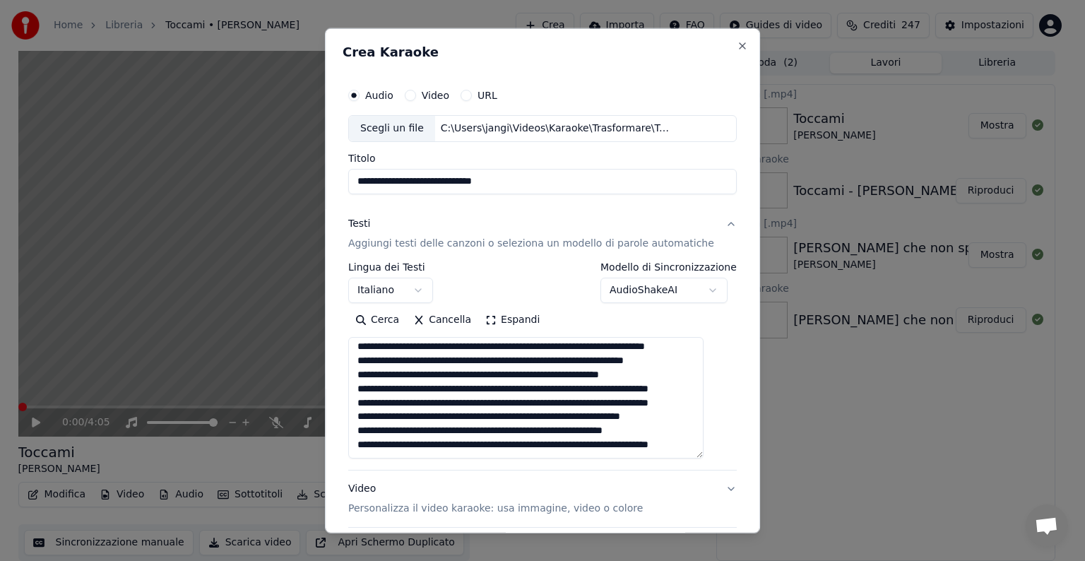
scroll to position [667, 0]
drag, startPoint x: 366, startPoint y: 348, endPoint x: 633, endPoint y: 441, distance: 283.4
click at [633, 441] on textarea at bounding box center [525, 397] width 355 height 121
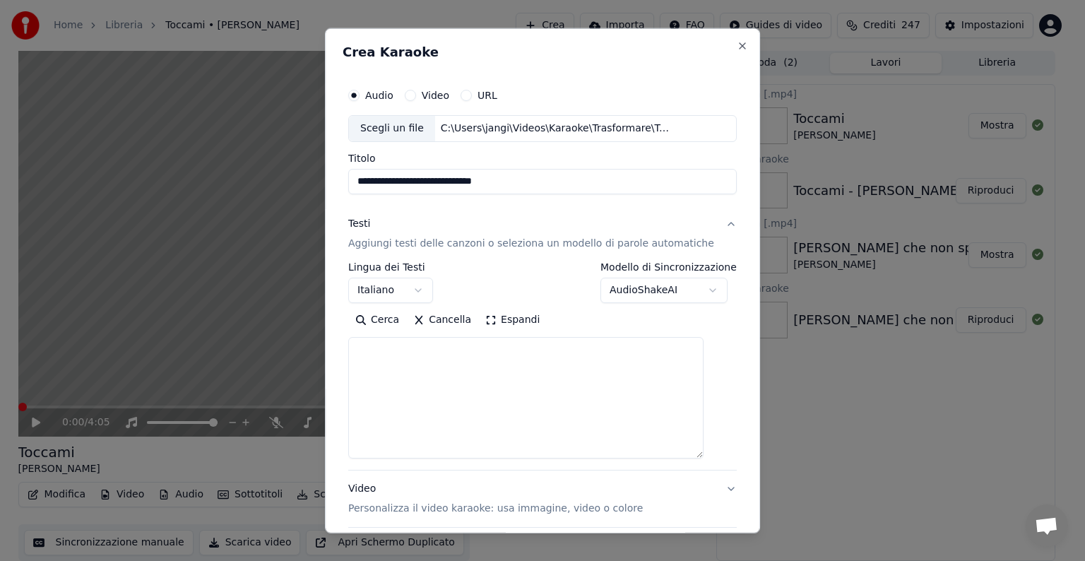
scroll to position [0, 0]
click at [384, 366] on textarea at bounding box center [525, 397] width 355 height 121
click at [393, 322] on button "Incolla" at bounding box center [379, 320] width 62 height 23
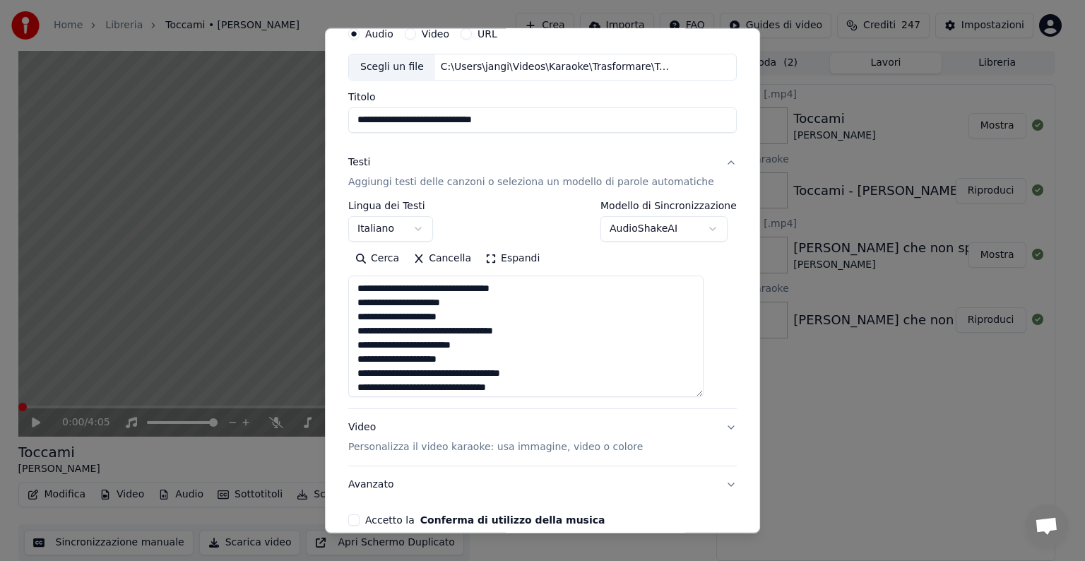
scroll to position [130, 0]
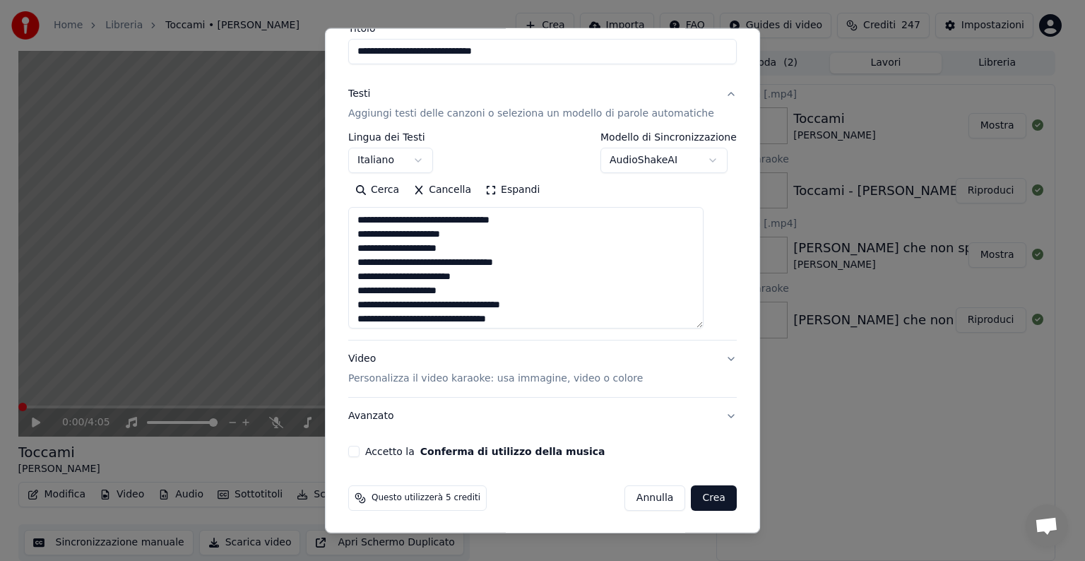
click at [709, 358] on button "Video Personalizza il video karaoke: usa immagine, video o colore" at bounding box center [542, 368] width 388 height 56
type textarea "**********"
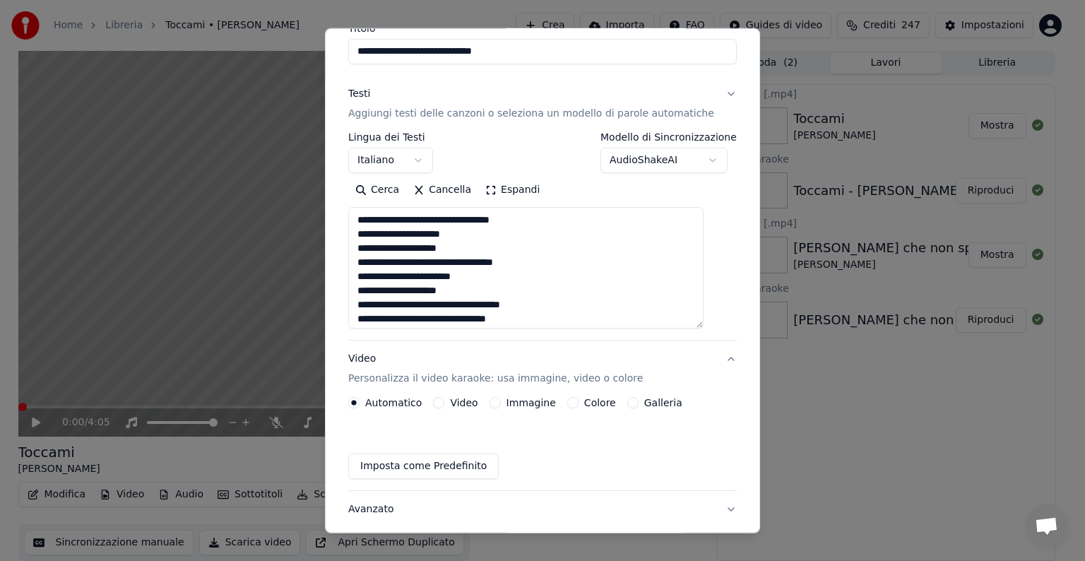
scroll to position [16, 0]
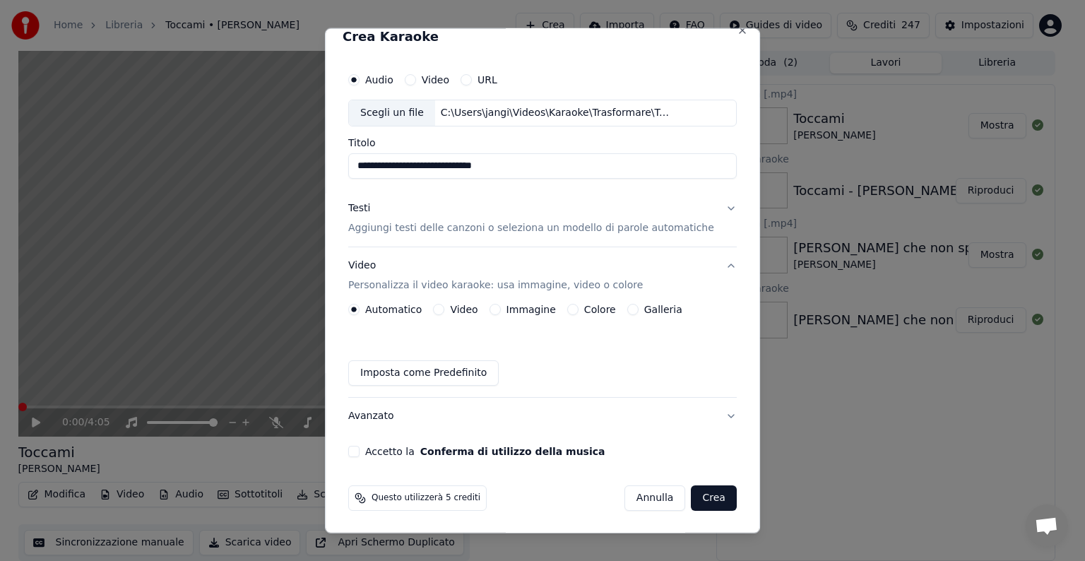
click at [500, 308] on button "Immagine" at bounding box center [494, 309] width 11 height 11
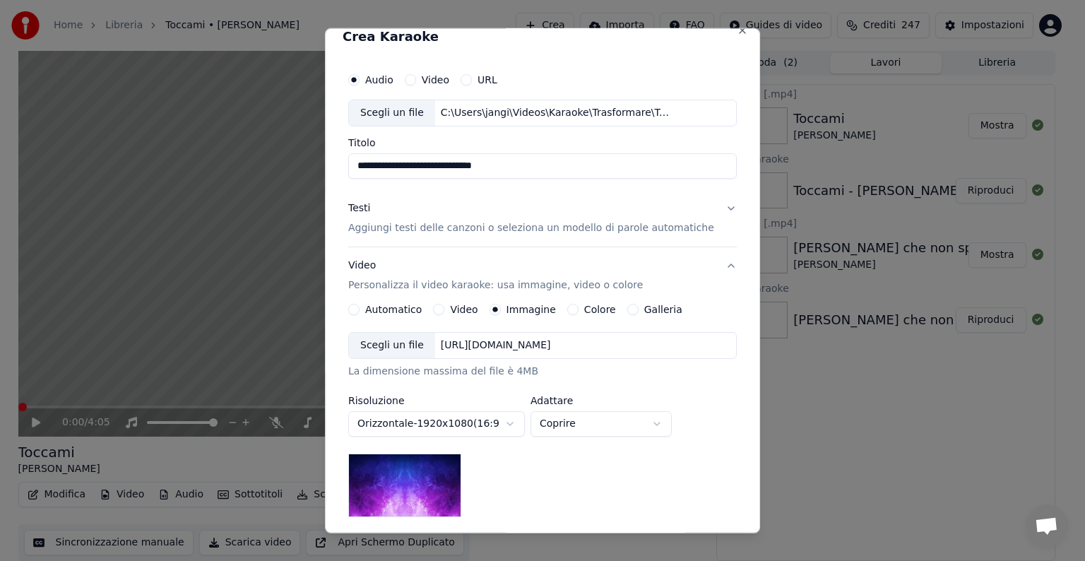
click at [511, 345] on div "[URL][DOMAIN_NAME]" at bounding box center [495, 345] width 121 height 14
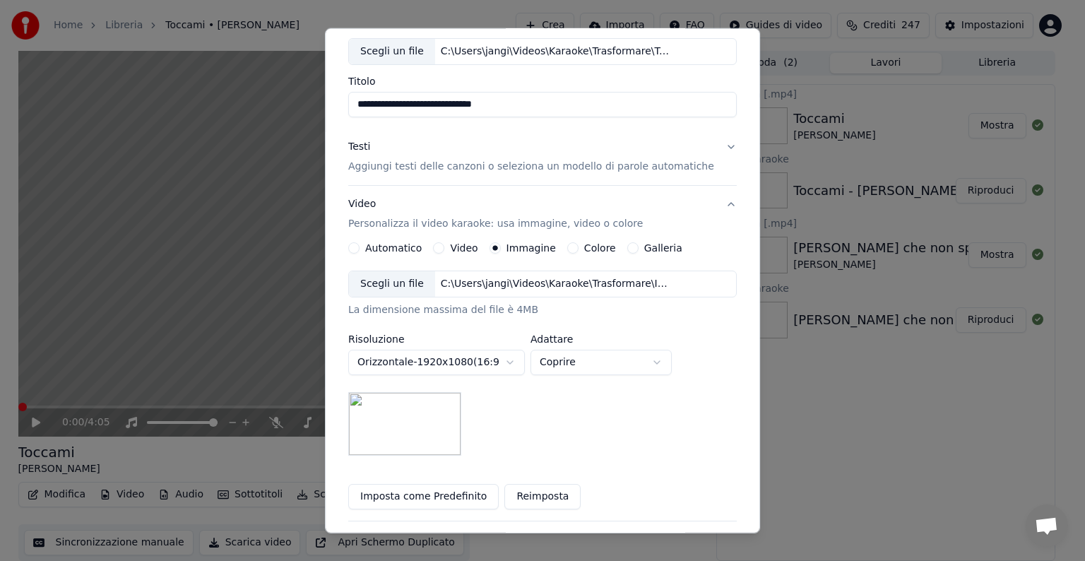
scroll to position [157, 0]
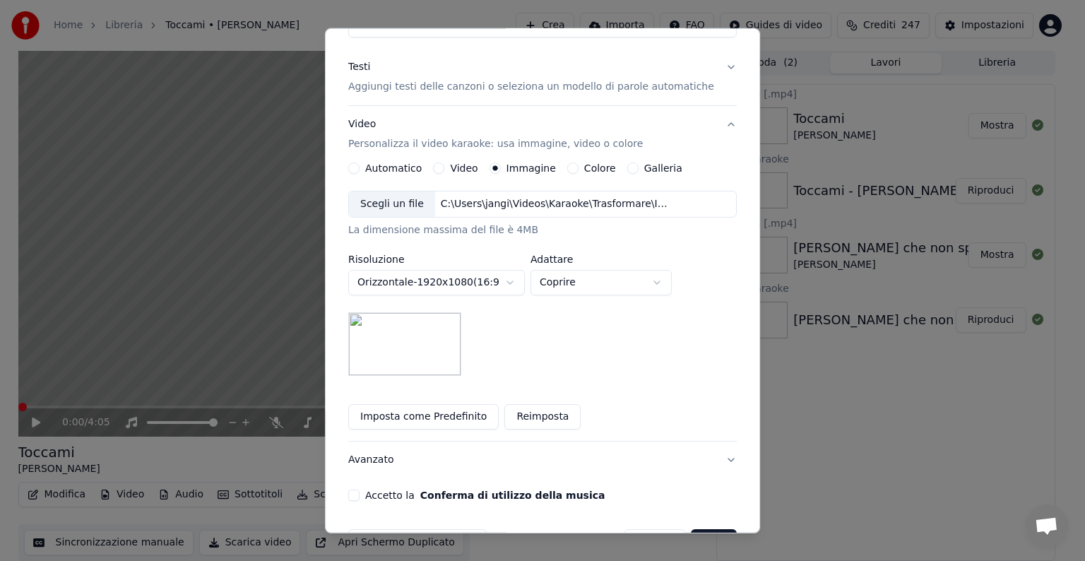
click at [667, 280] on body "**********" at bounding box center [536, 279] width 1073 height 561
click at [670, 277] on body "**********" at bounding box center [536, 279] width 1073 height 561
select select "*****"
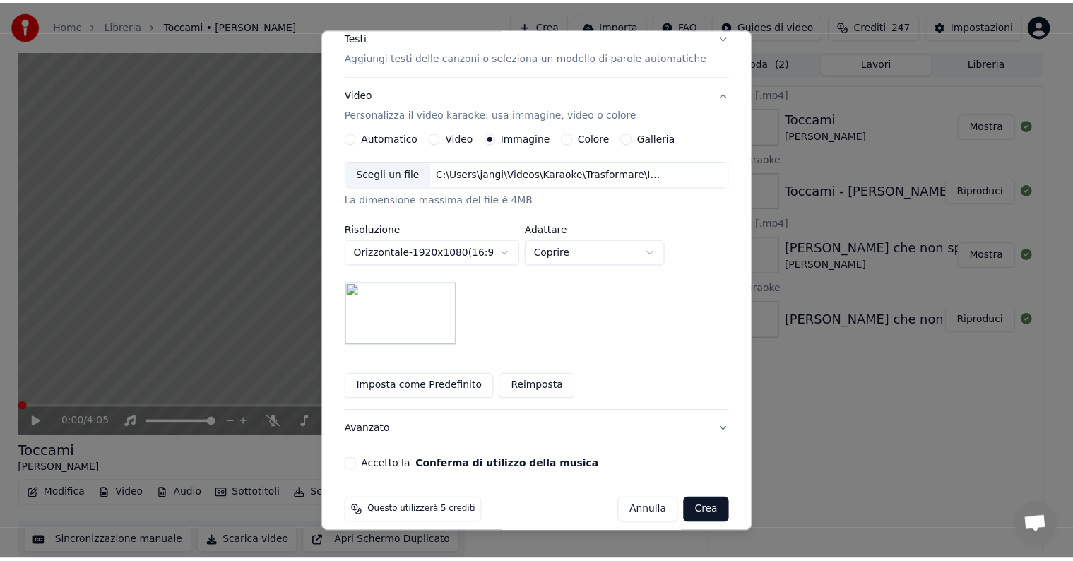
scroll to position [201, 0]
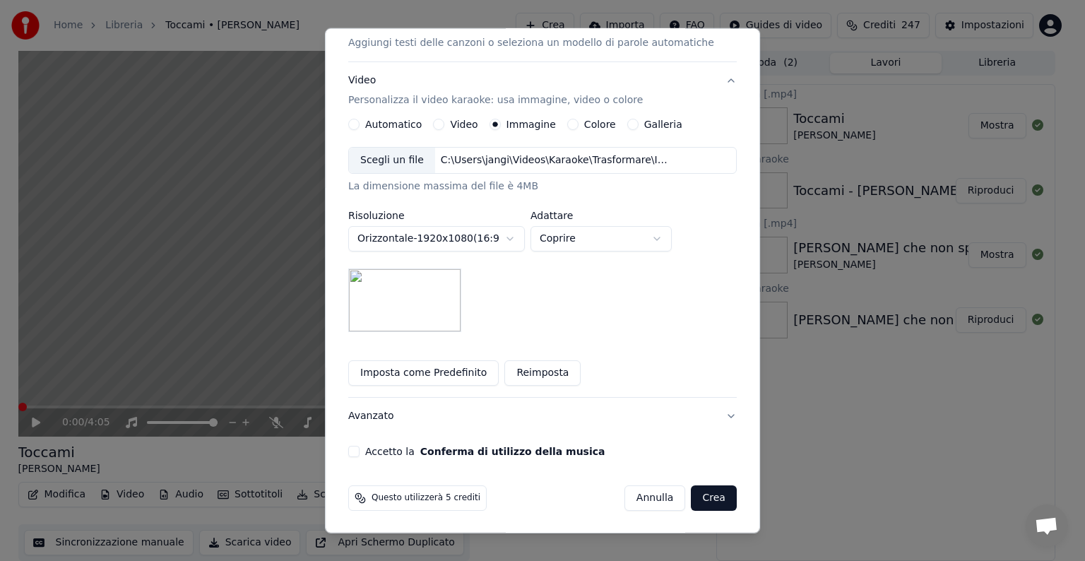
click at [359, 453] on button "Accetto la Conferma di utilizzo della musica" at bounding box center [353, 451] width 11 height 11
click at [693, 491] on button "Crea" at bounding box center [713, 497] width 45 height 25
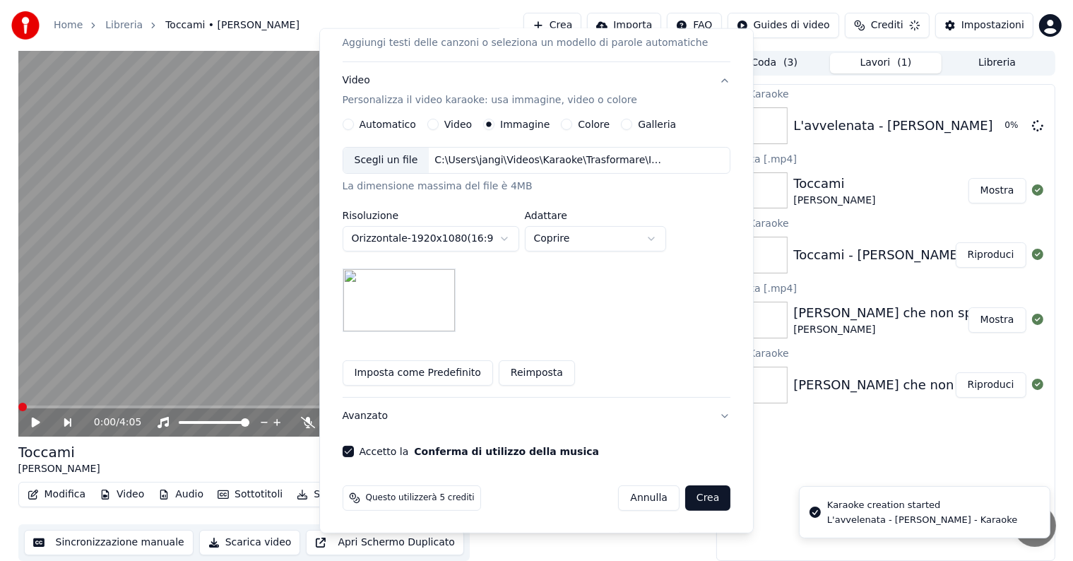
scroll to position [16, 0]
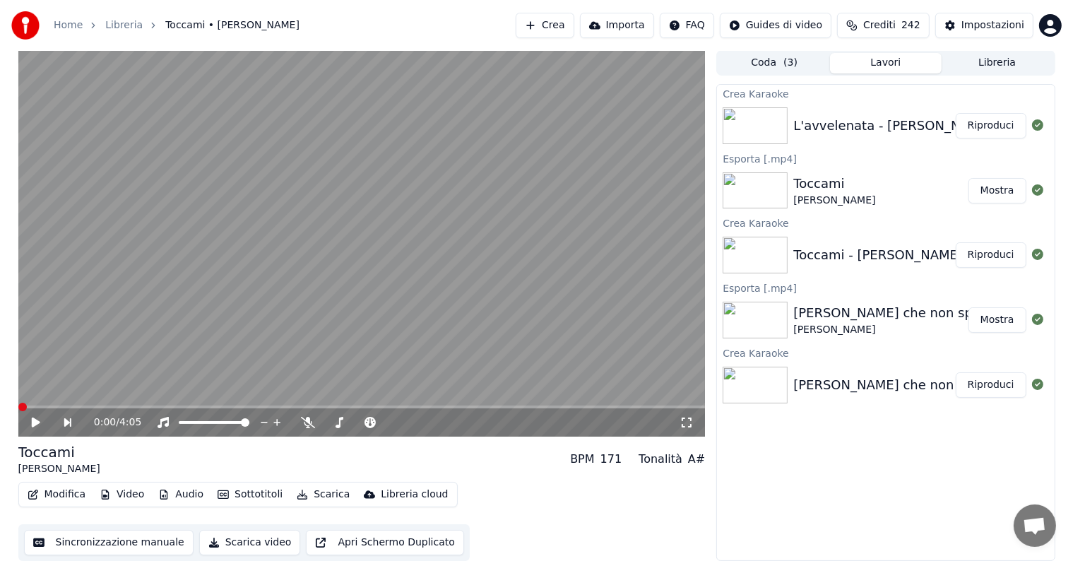
click at [1005, 125] on button "Riproduci" at bounding box center [990, 125] width 71 height 25
click at [32, 422] on icon at bounding box center [35, 422] width 7 height 8
click at [62, 496] on button "Modifica" at bounding box center [57, 494] width 70 height 20
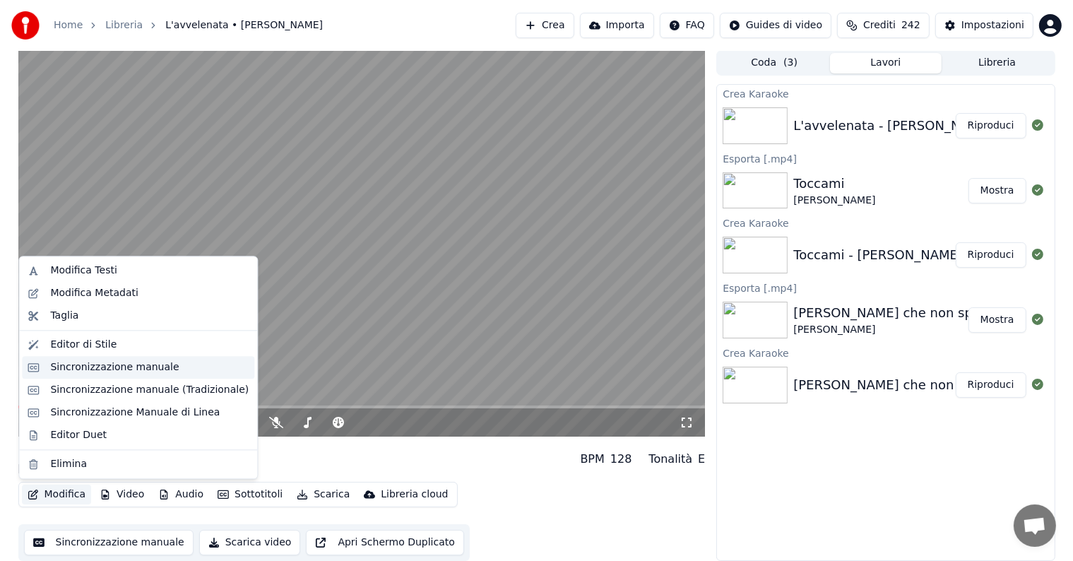
click at [78, 370] on div "Sincronizzazione manuale" at bounding box center [114, 367] width 129 height 14
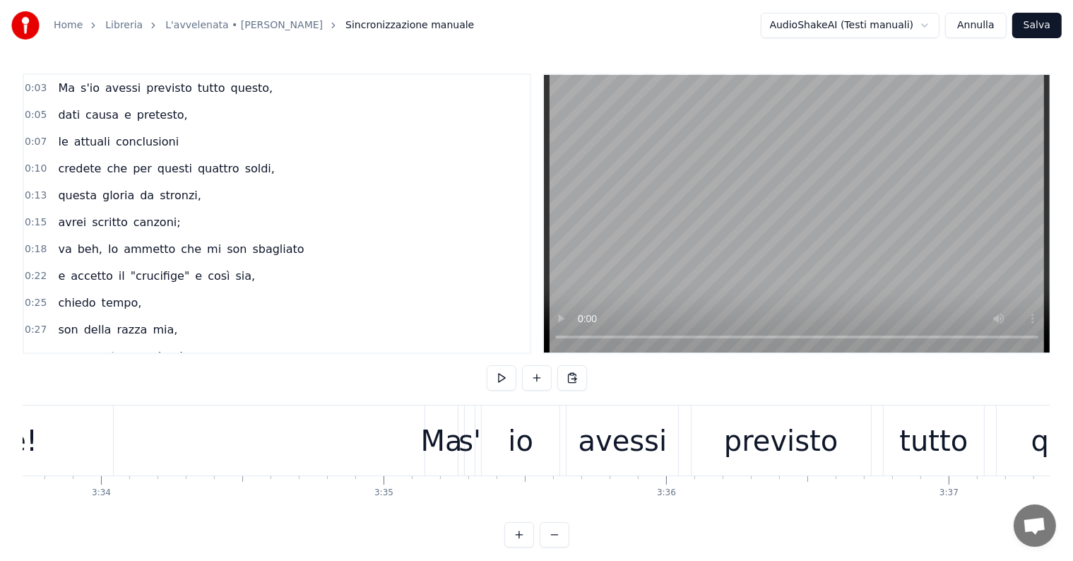
scroll to position [0, 60275]
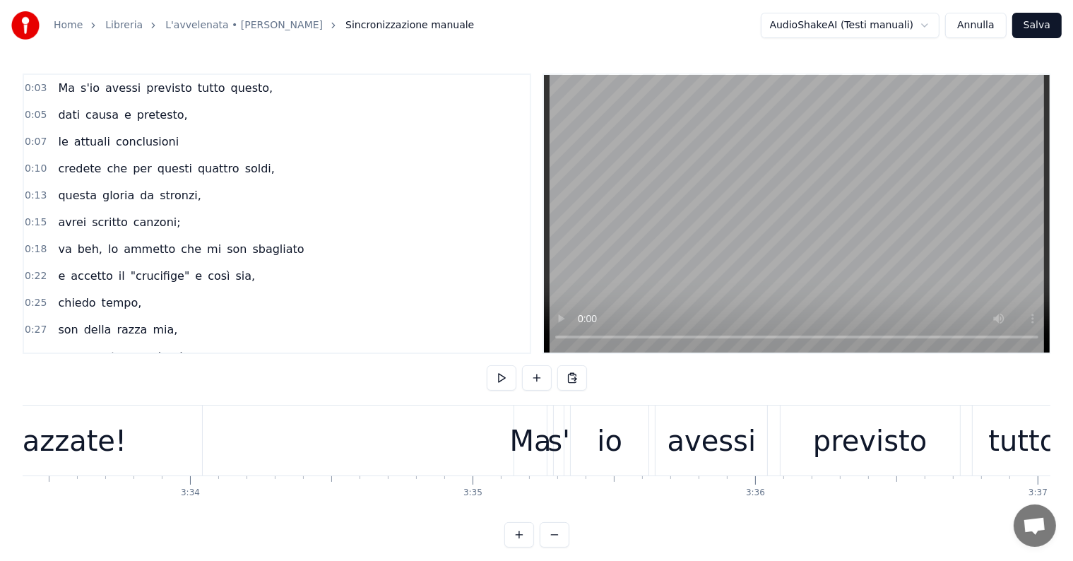
click at [524, 460] on div "Ma" at bounding box center [531, 440] width 42 height 42
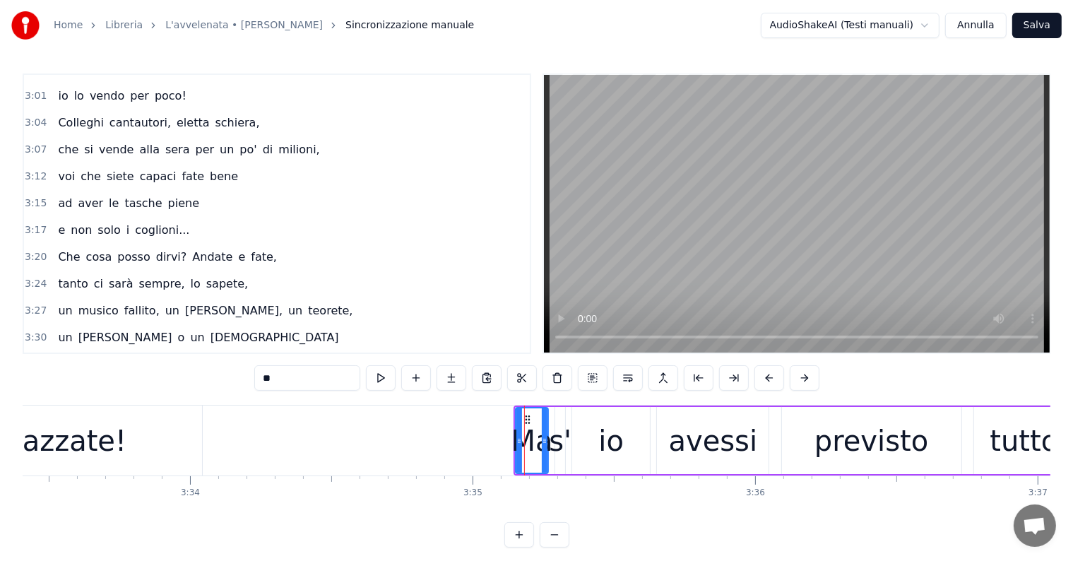
scroll to position [1952, 0]
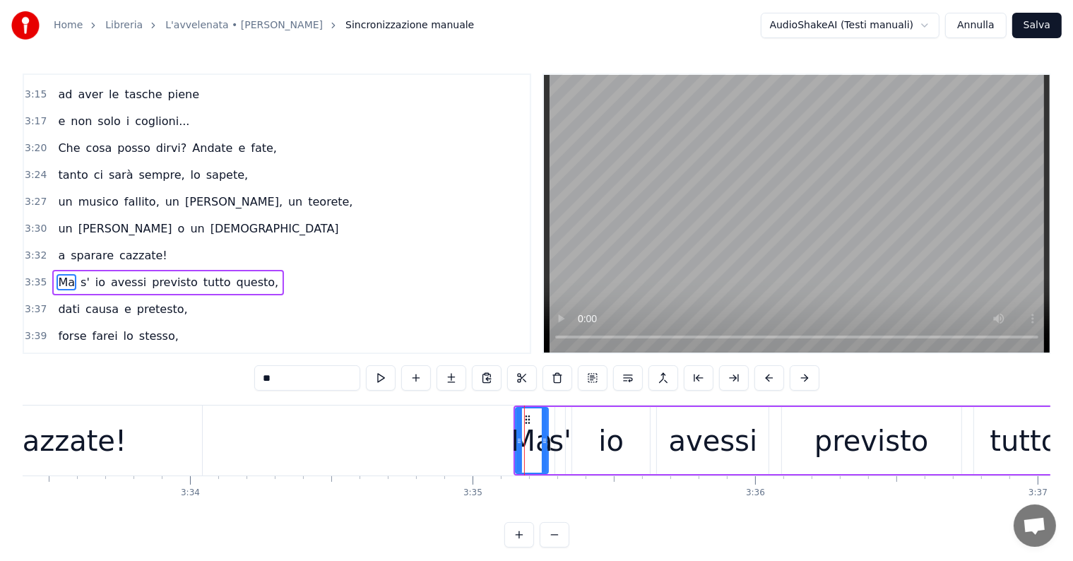
click at [96, 270] on div "Ma s' io avessi previsto tutto questo," at bounding box center [168, 282] width 232 height 25
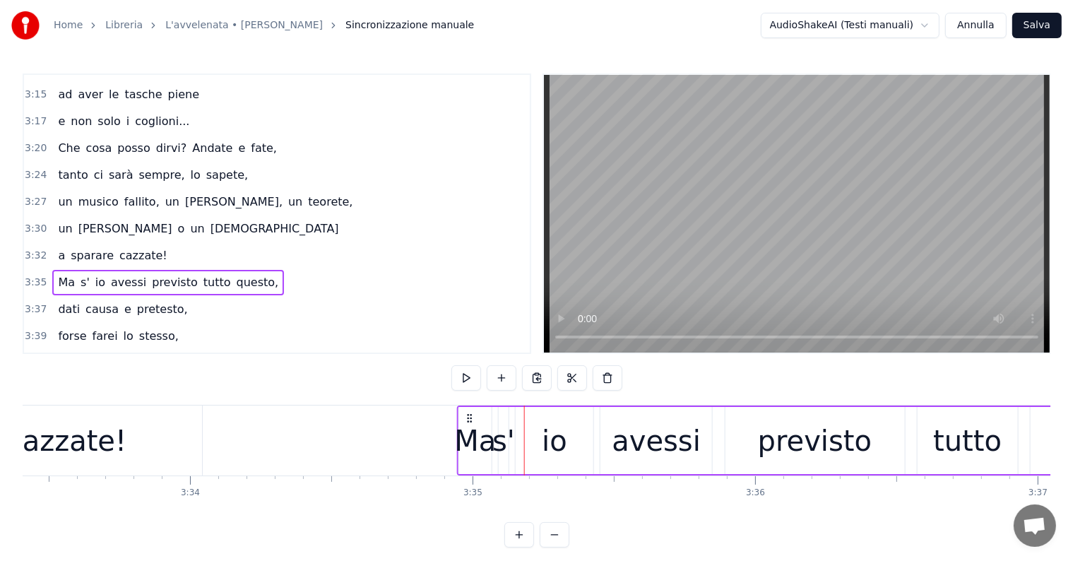
drag, startPoint x: 525, startPoint y: 417, endPoint x: 469, endPoint y: 419, distance: 56.5
click at [469, 419] on icon at bounding box center [469, 417] width 11 height 11
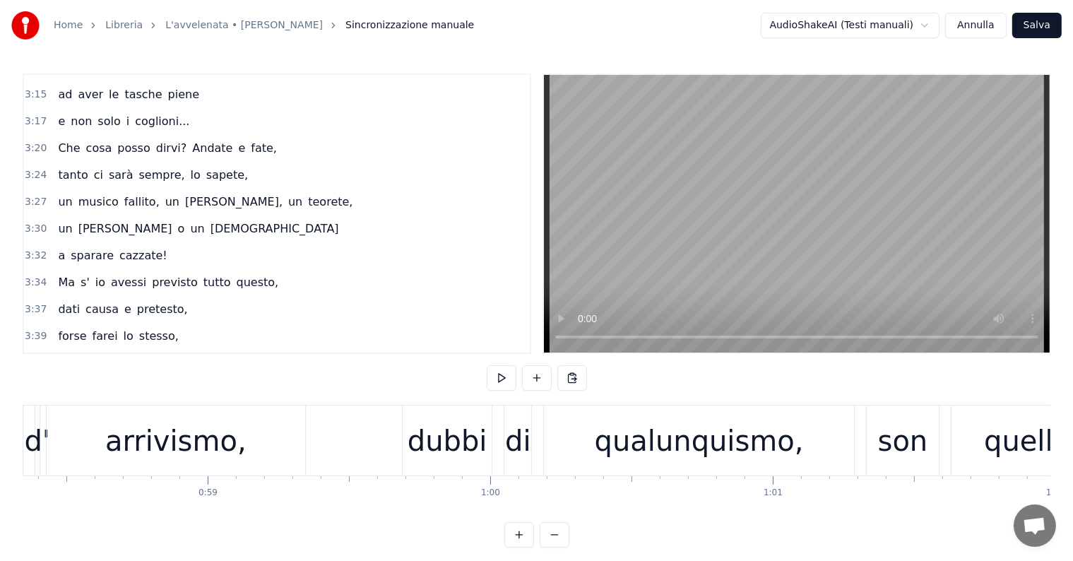
scroll to position [0, 0]
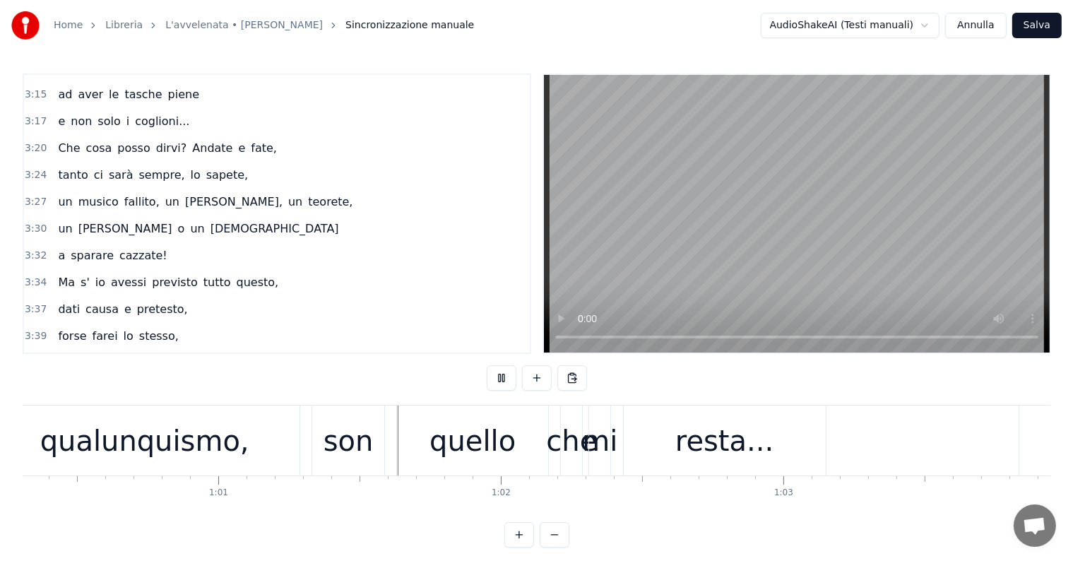
scroll to position [0, 17201]
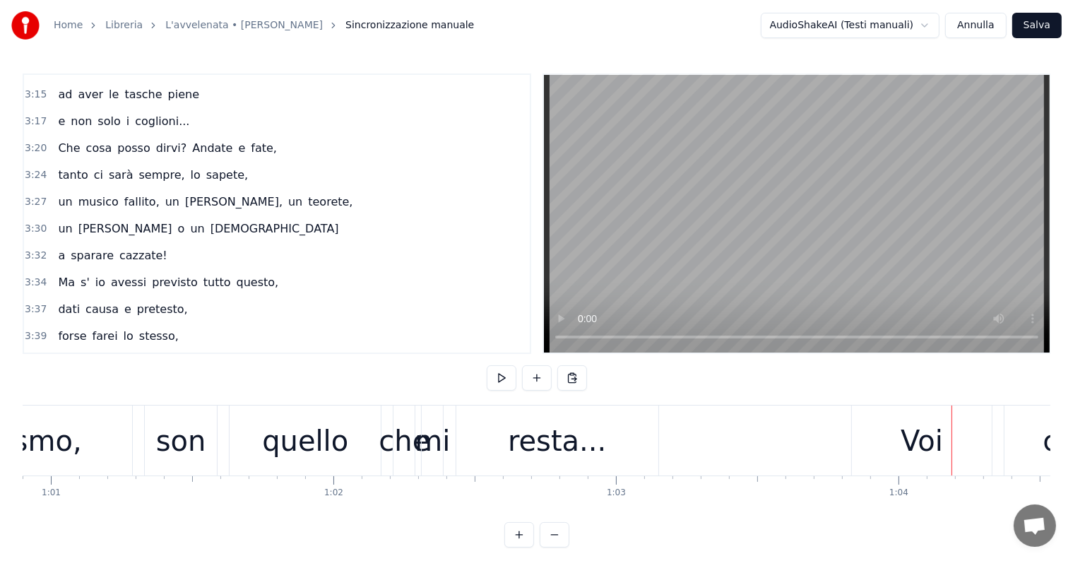
click at [885, 455] on div "Voi" at bounding box center [922, 440] width 140 height 70
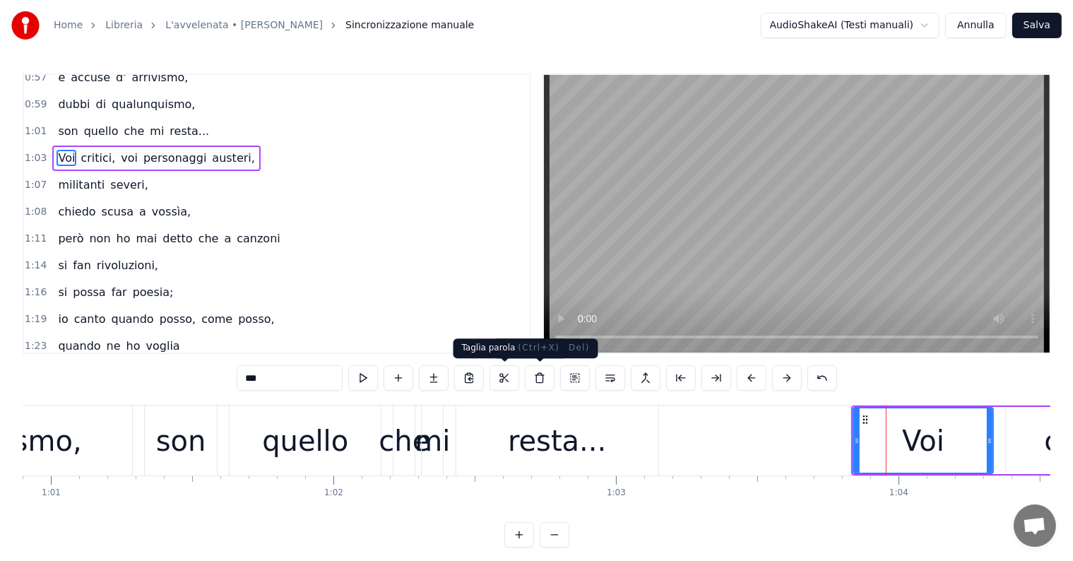
scroll to position [549, 0]
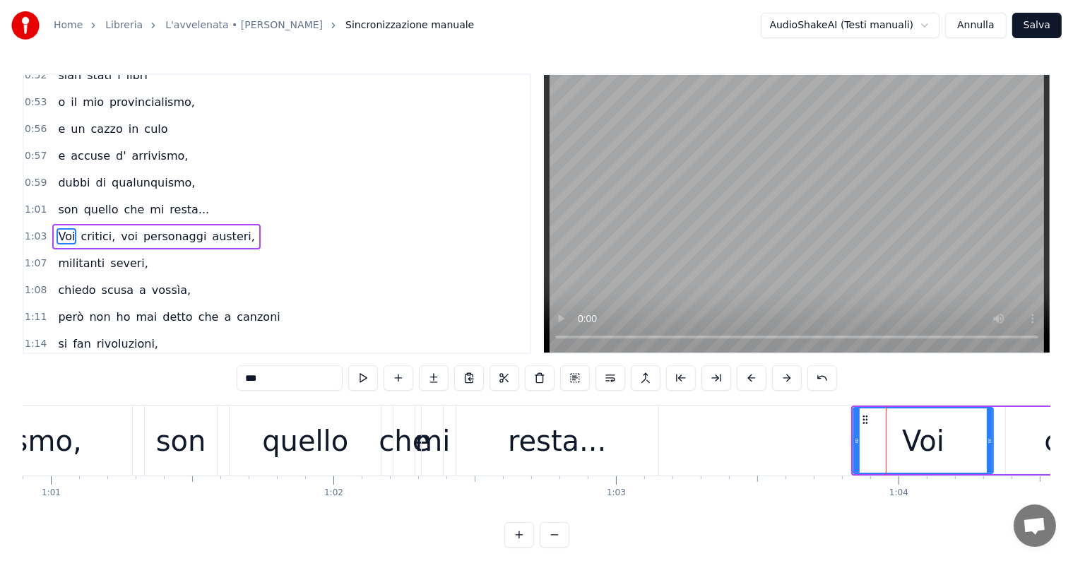
click at [97, 224] on div "Voi critici, voi personaggi austeri," at bounding box center [156, 236] width 208 height 25
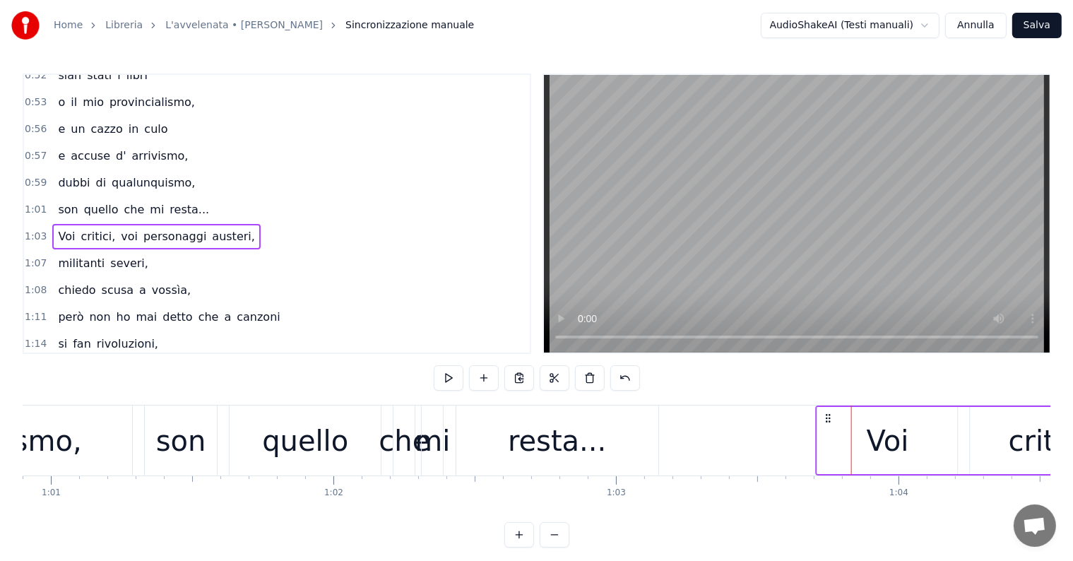
drag, startPoint x: 861, startPoint y: 412, endPoint x: 825, endPoint y: 414, distance: 36.0
click at [825, 414] on icon at bounding box center [828, 417] width 11 height 11
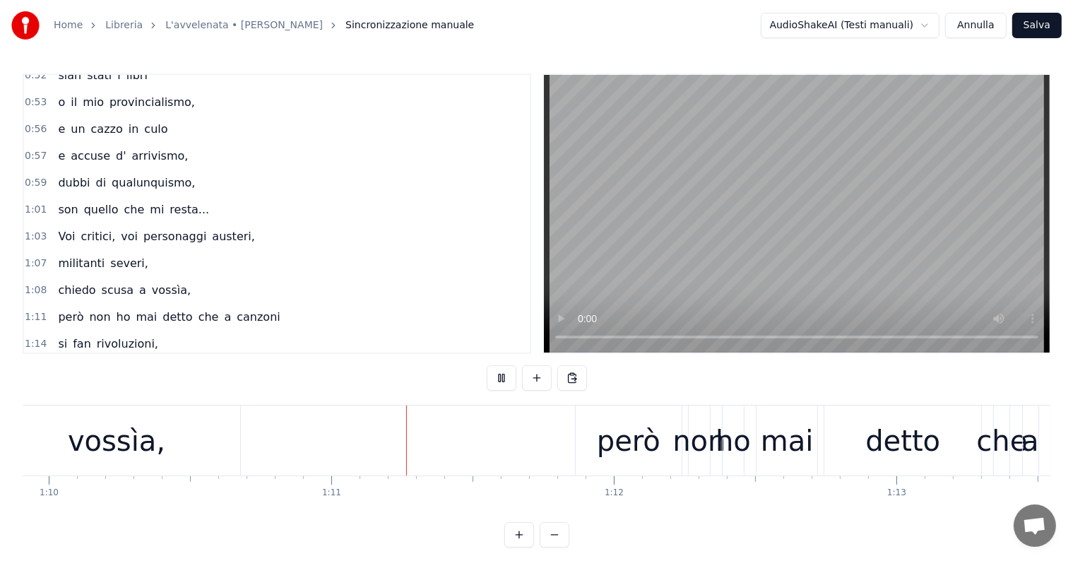
scroll to position [0, 19911]
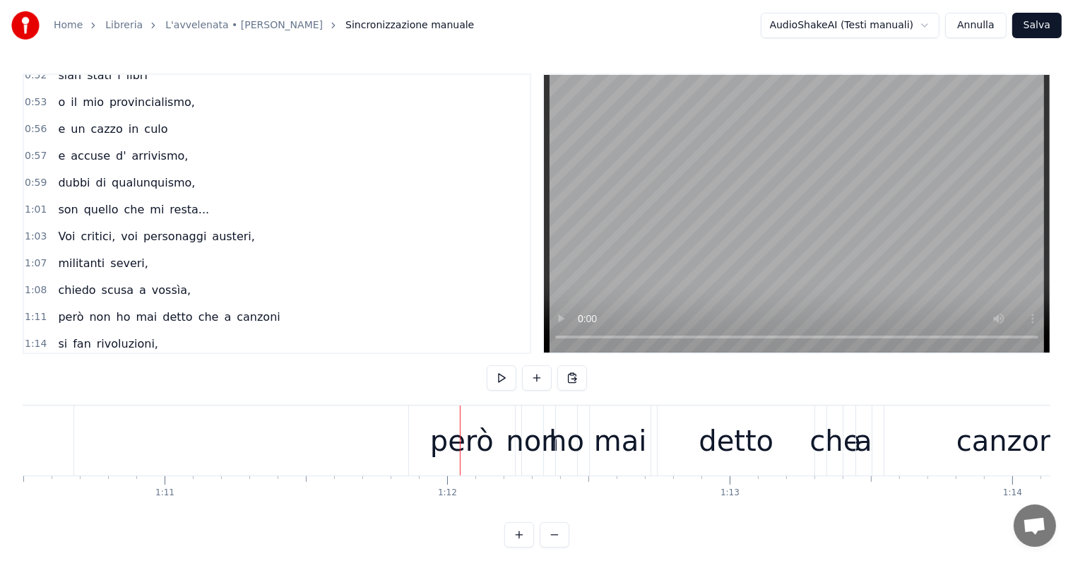
click at [466, 438] on div "però" at bounding box center [462, 440] width 64 height 42
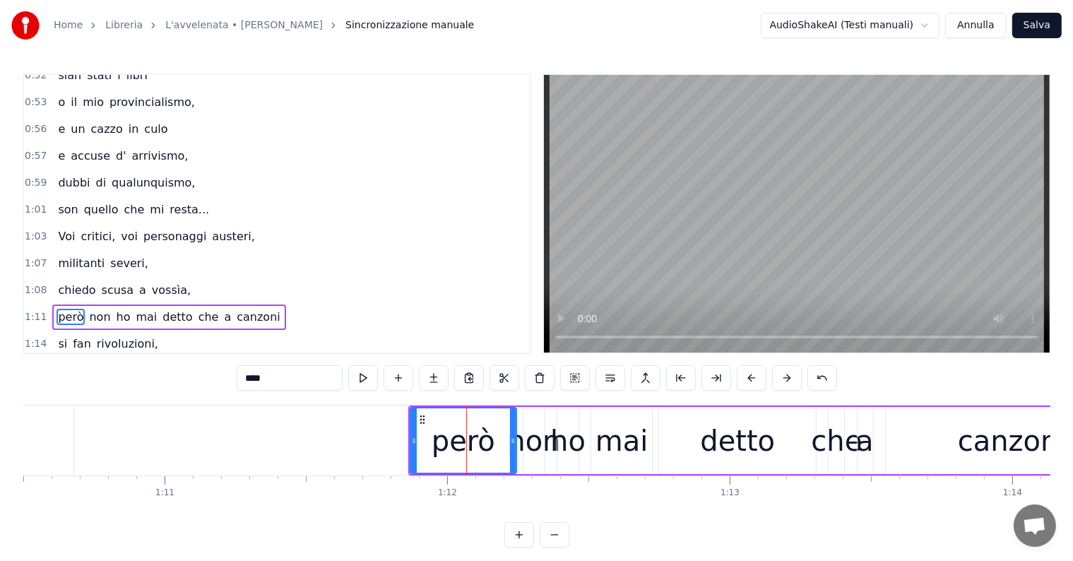
scroll to position [627, 0]
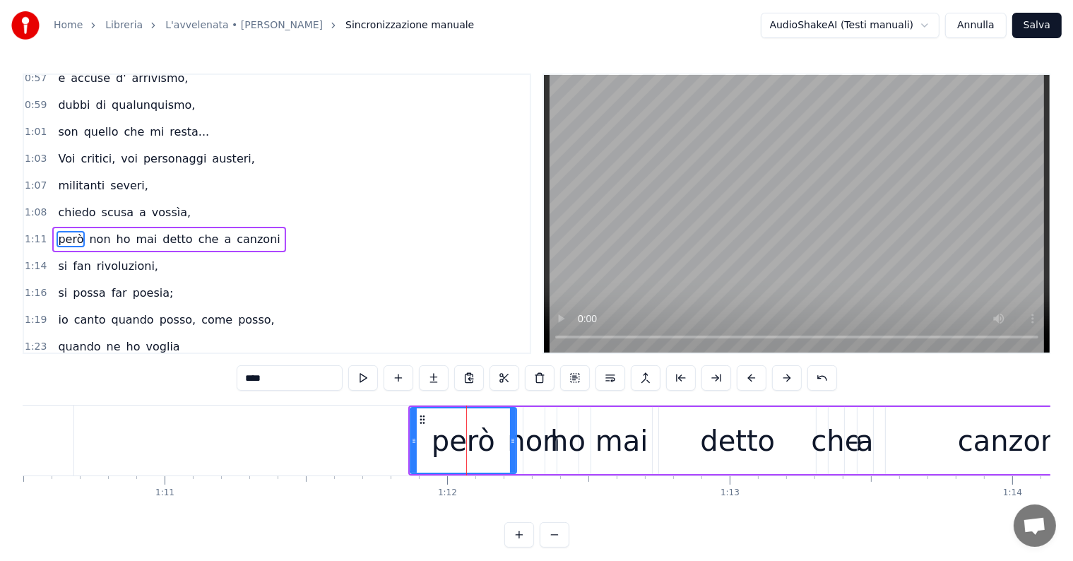
click at [59, 227] on div "però non ho mai detto che a canzoni" at bounding box center [168, 239] width 233 height 25
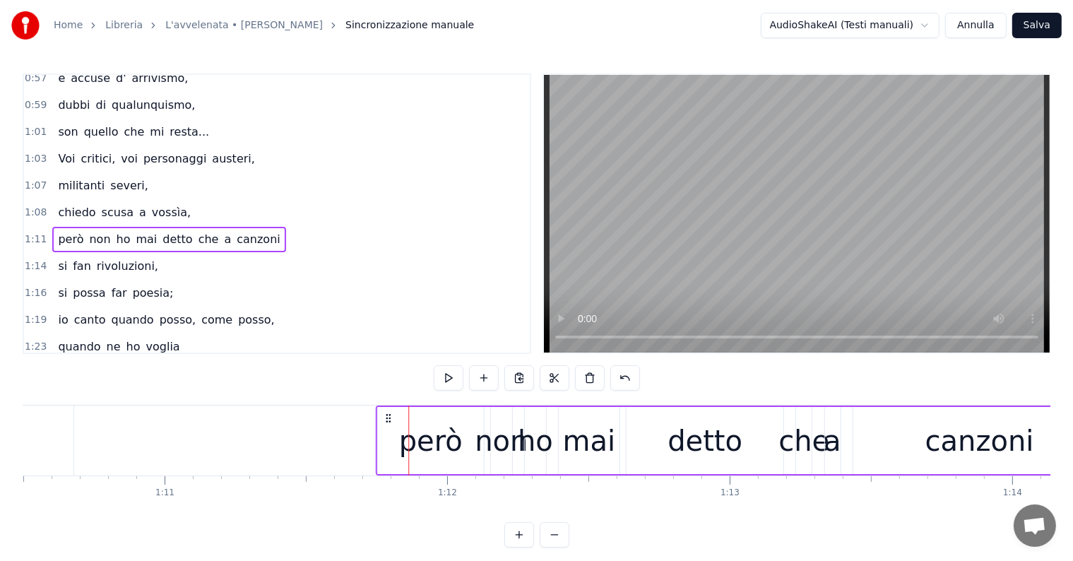
drag, startPoint x: 421, startPoint y: 414, endPoint x: 388, endPoint y: 406, distance: 34.1
click at [388, 406] on div "però non ho mai detto che a canzoni" at bounding box center [741, 440] width 732 height 70
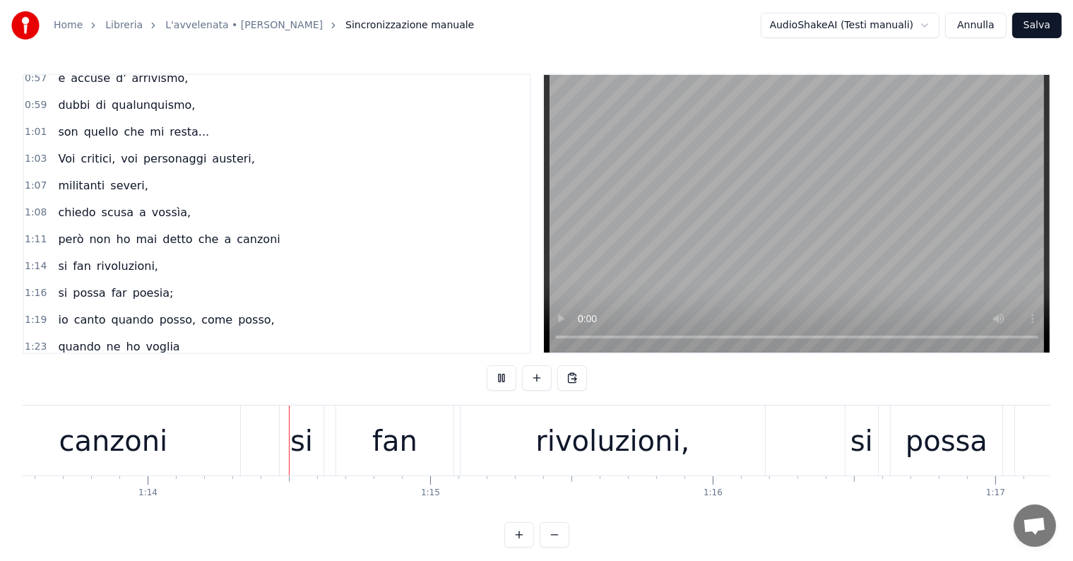
scroll to position [0, 20800]
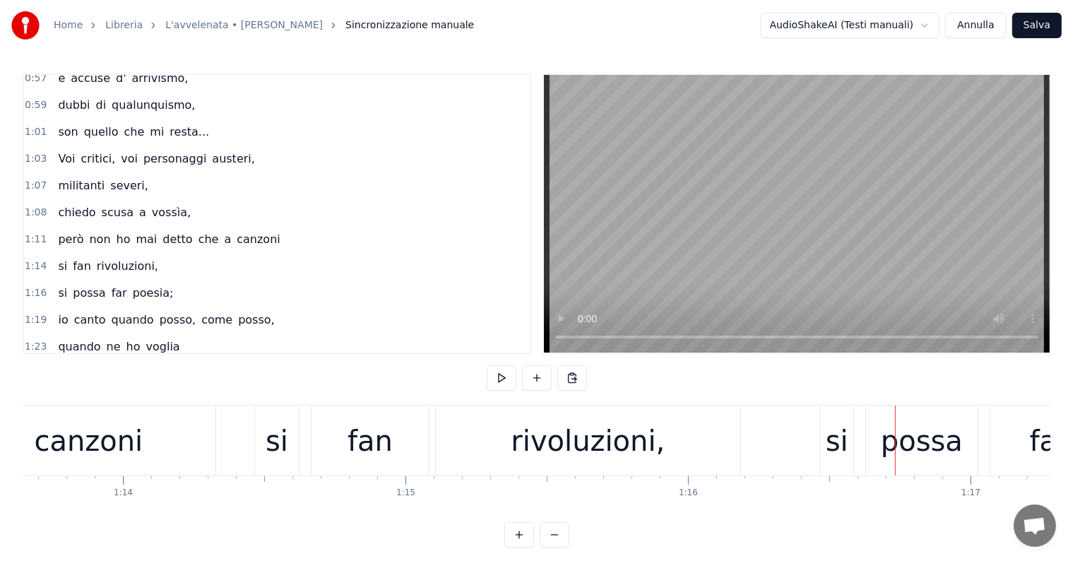
click at [832, 440] on div "si" at bounding box center [836, 440] width 23 height 42
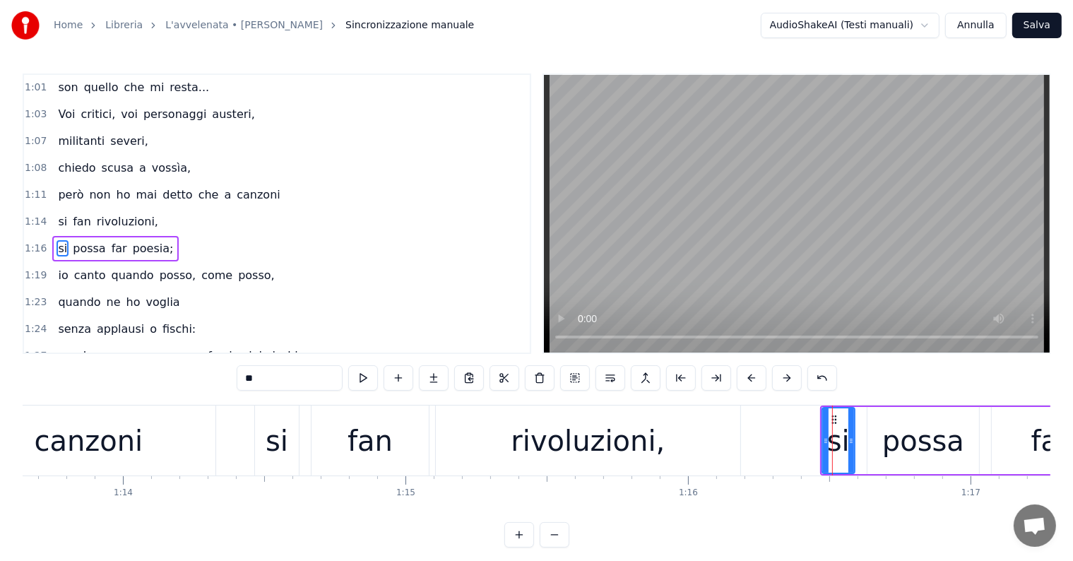
scroll to position [679, 0]
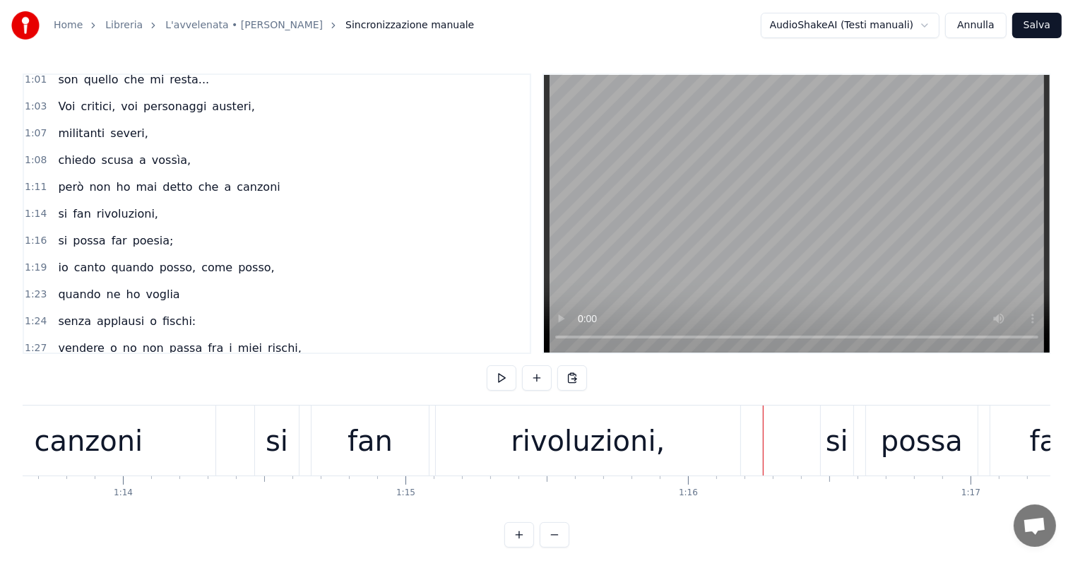
click at [829, 438] on div "si" at bounding box center [836, 440] width 23 height 42
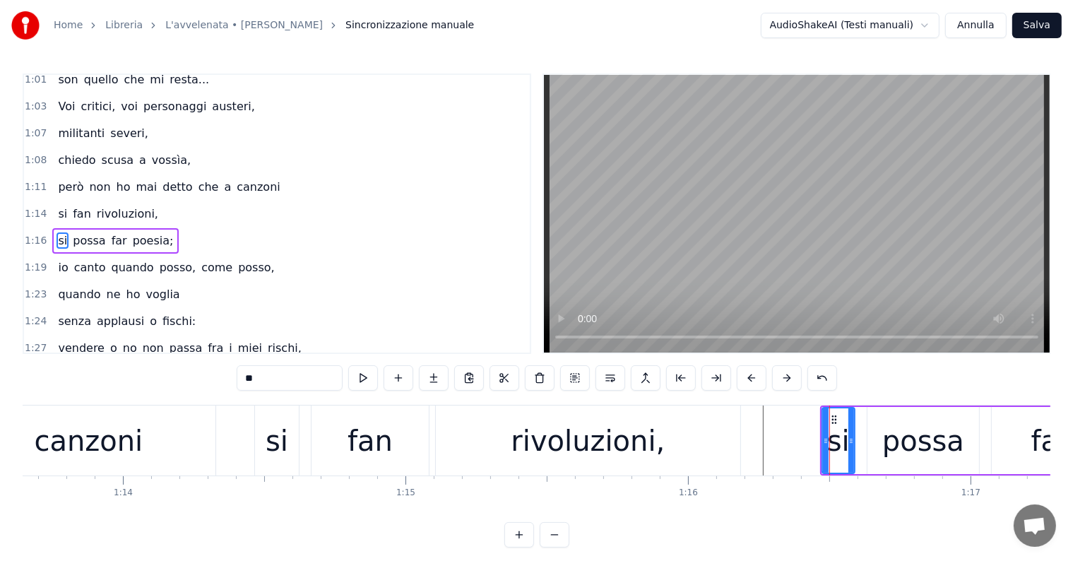
click at [83, 228] on div "si possa far poesia;" at bounding box center [115, 240] width 126 height 25
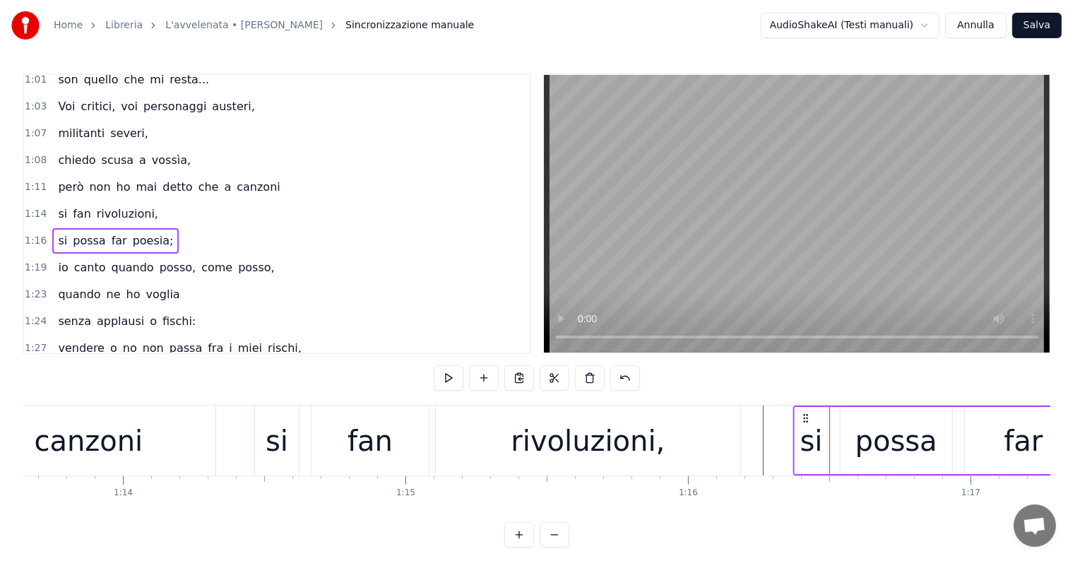
drag, startPoint x: 830, startPoint y: 413, endPoint x: 804, endPoint y: 412, distance: 26.8
click at [804, 412] on icon at bounding box center [804, 417] width 11 height 11
click at [73, 255] on div "io canto quando posso, come posso," at bounding box center [165, 267] width 227 height 25
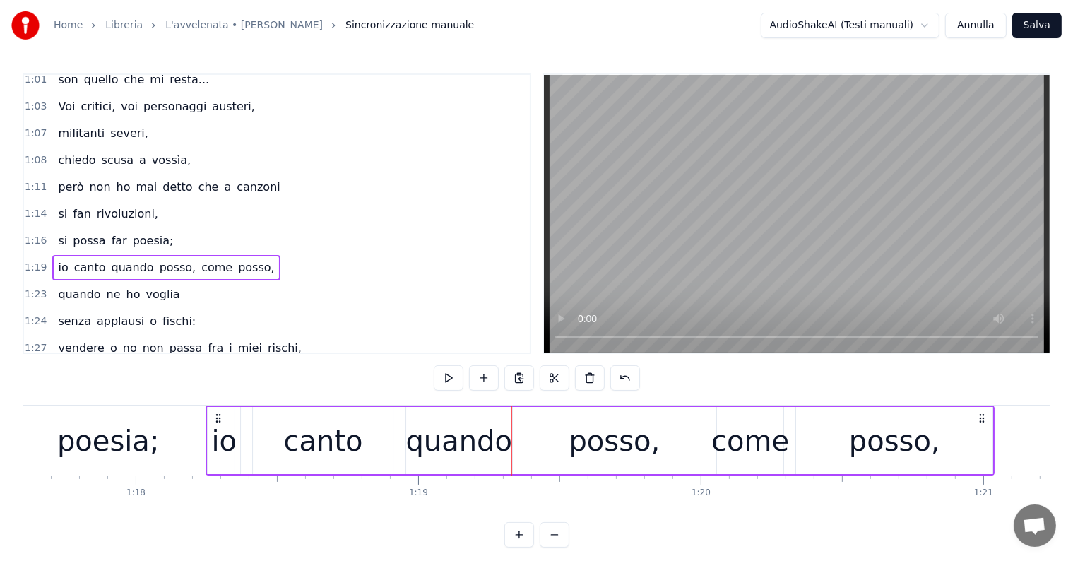
scroll to position [0, 21914]
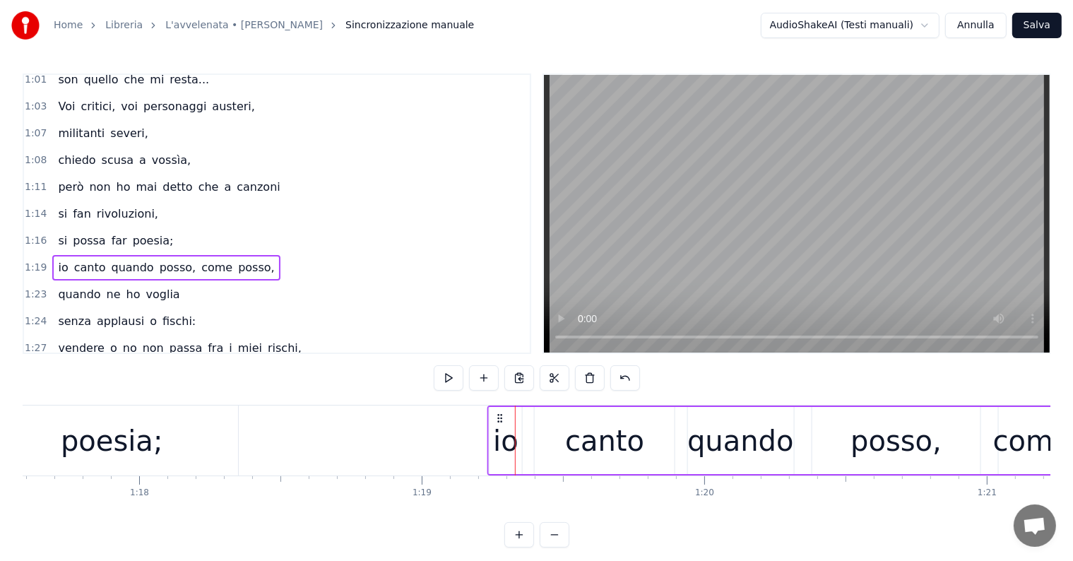
drag, startPoint x: 105, startPoint y: 417, endPoint x: 498, endPoint y: 422, distance: 393.3
click at [498, 422] on icon at bounding box center [499, 417] width 11 height 11
click at [98, 282] on div "quando ne ho voglia" at bounding box center [118, 294] width 133 height 25
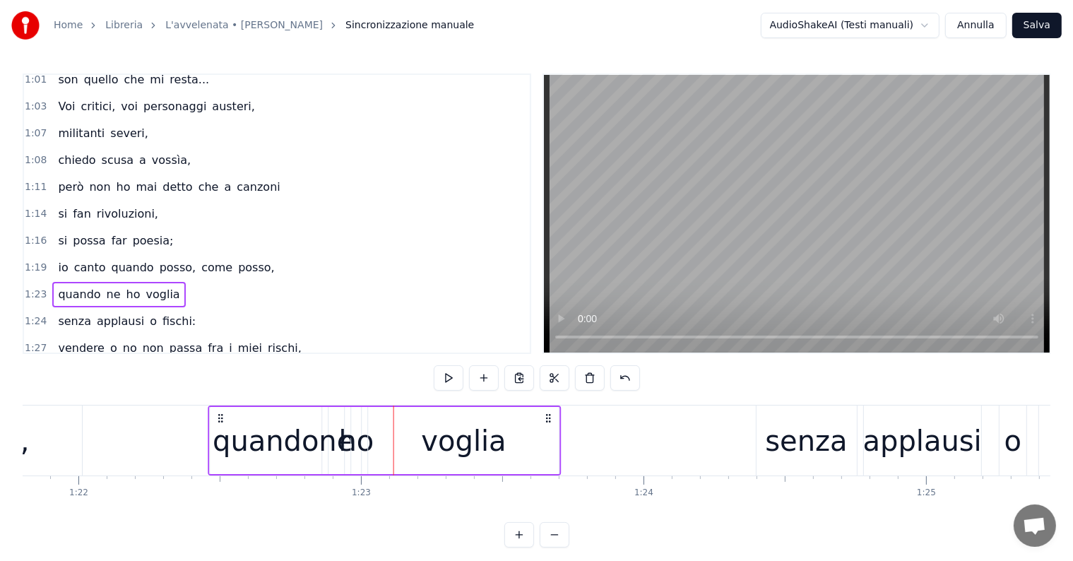
scroll to position [0, 23100]
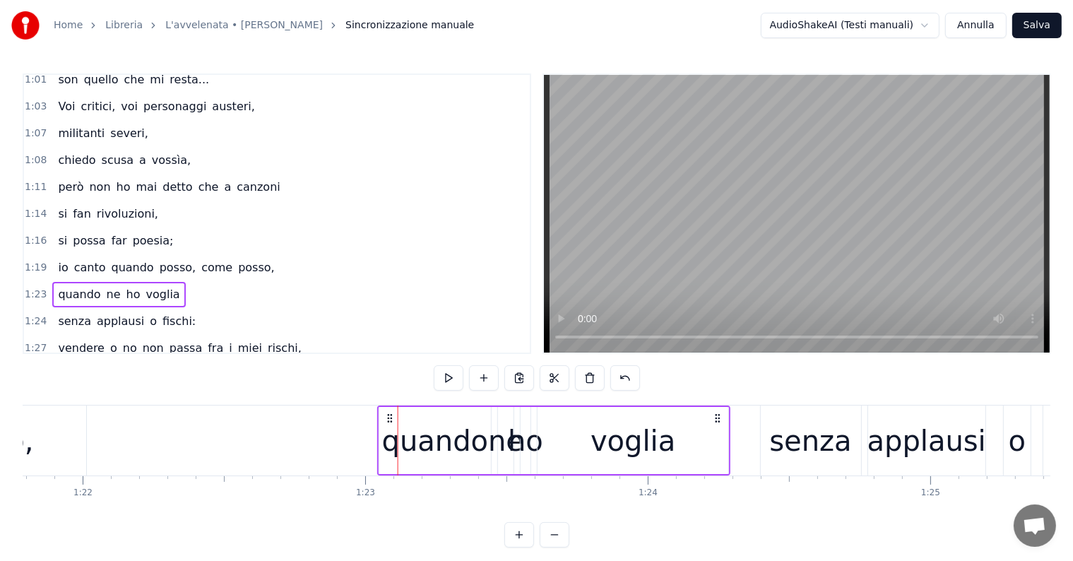
drag, startPoint x: 105, startPoint y: 415, endPoint x: 389, endPoint y: 424, distance: 284.0
click at [389, 424] on div "quando ne ho voglia" at bounding box center [554, 440] width 354 height 70
click at [70, 309] on div "senza applausi o fischi:" at bounding box center [126, 321] width 149 height 25
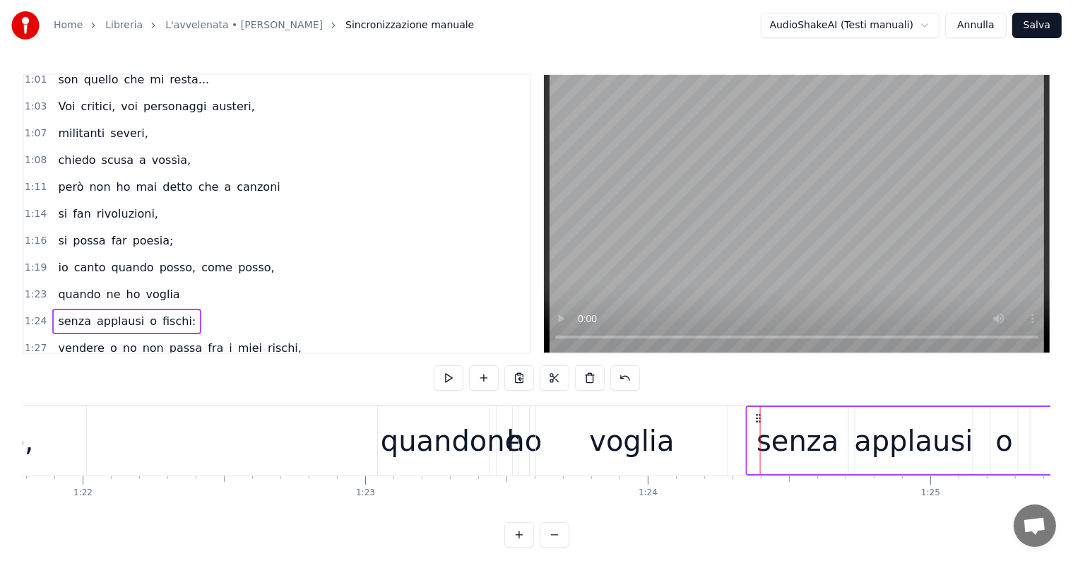
drag, startPoint x: 772, startPoint y: 417, endPoint x: 758, endPoint y: 418, distance: 14.2
click at [759, 418] on circle at bounding box center [759, 417] width 1 height 1
click at [99, 335] on div "vendere o no non passa fra i miei rischi," at bounding box center [179, 347] width 254 height 25
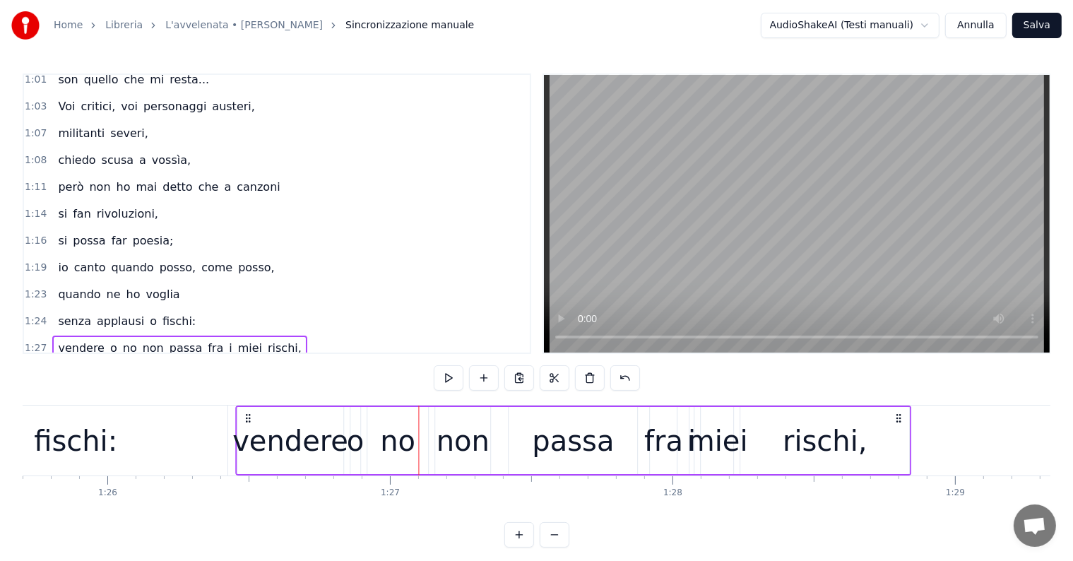
scroll to position [0, 24205]
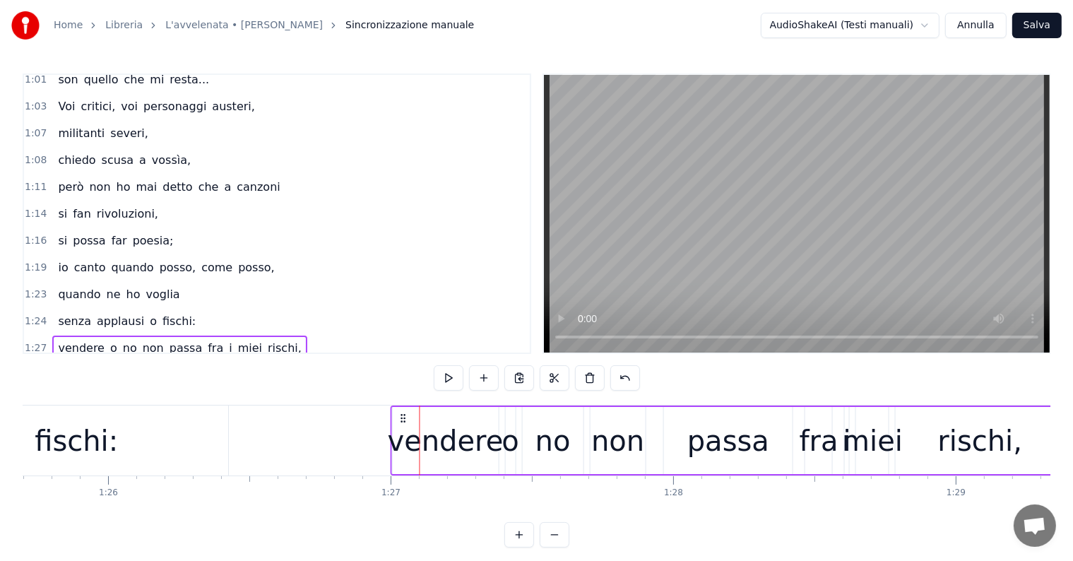
drag, startPoint x: 107, startPoint y: 417, endPoint x: 402, endPoint y: 431, distance: 296.2
click at [402, 431] on div "vendere o no non passa fra i miei rischi," at bounding box center [728, 440] width 676 height 70
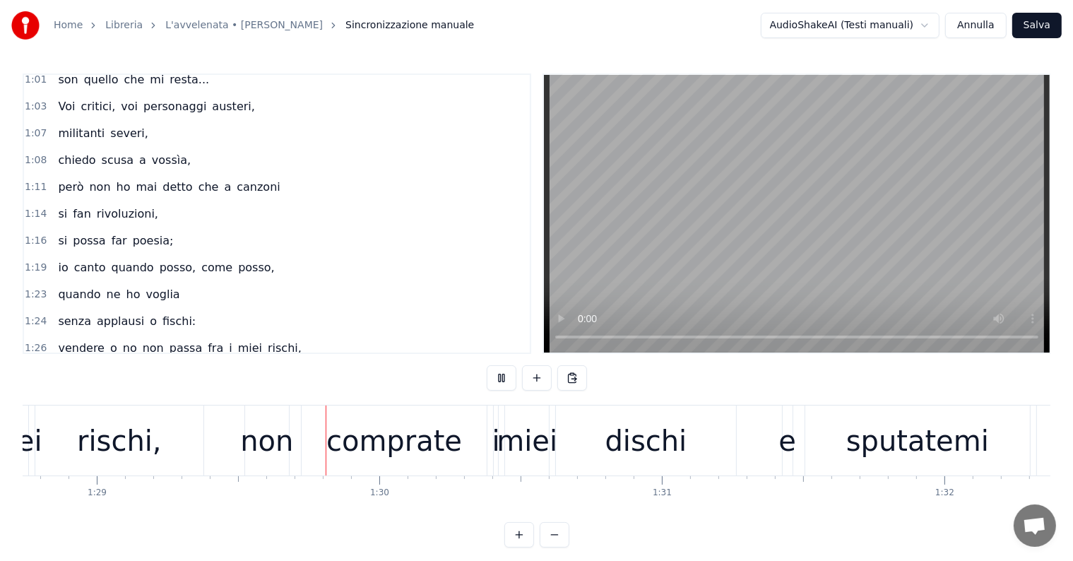
scroll to position [0, 25102]
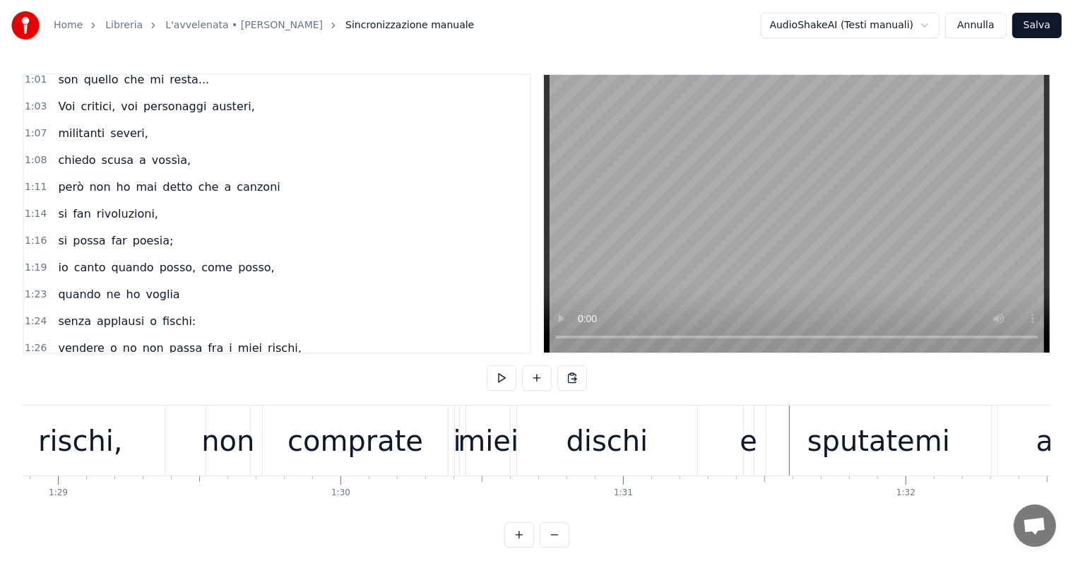
click at [750, 446] on div "e" at bounding box center [748, 440] width 18 height 42
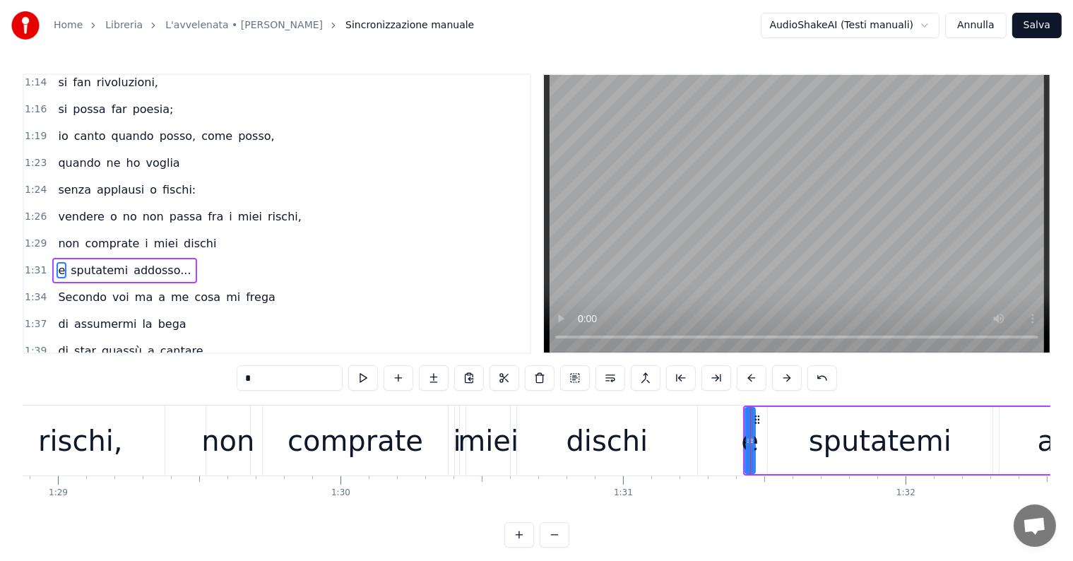
scroll to position [835, 0]
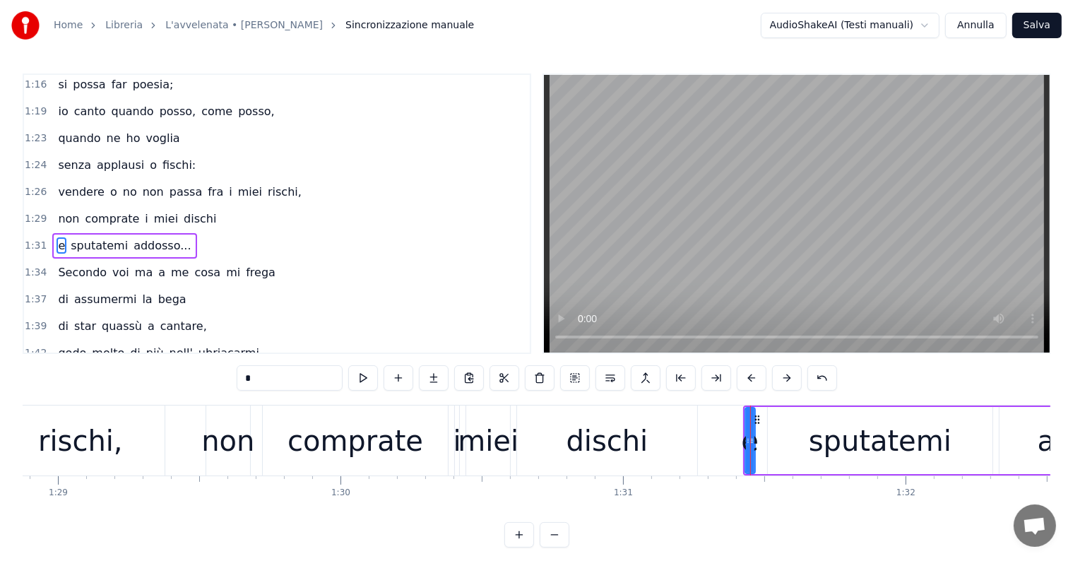
click at [66, 233] on div "e sputatemi addosso..." at bounding box center [124, 245] width 144 height 25
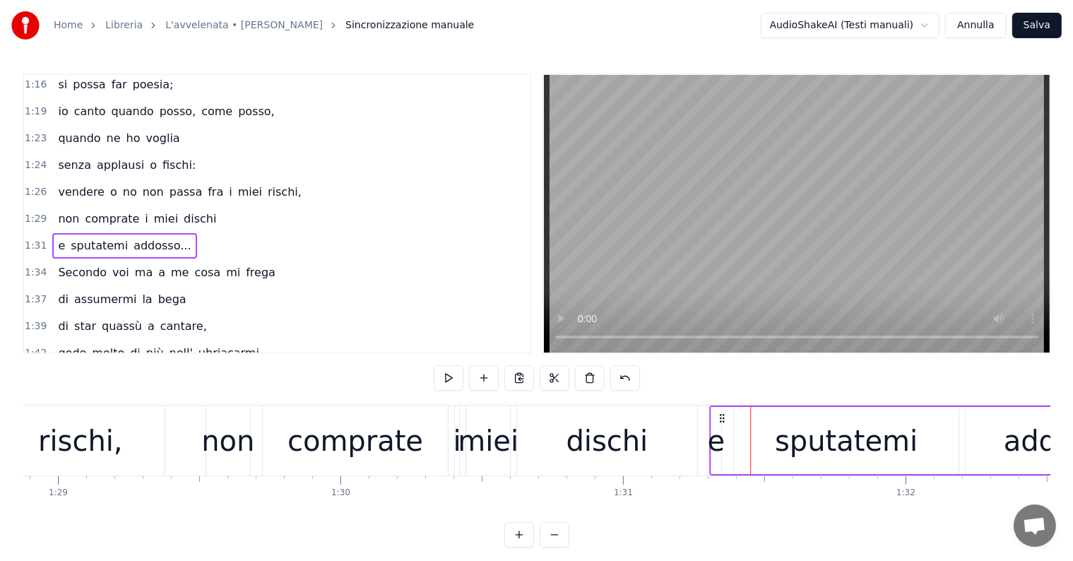
drag, startPoint x: 753, startPoint y: 416, endPoint x: 720, endPoint y: 415, distance: 33.9
click at [720, 415] on icon at bounding box center [721, 417] width 11 height 11
click at [92, 260] on div "Secondo voi ma a me cosa mi frega" at bounding box center [166, 272] width 228 height 25
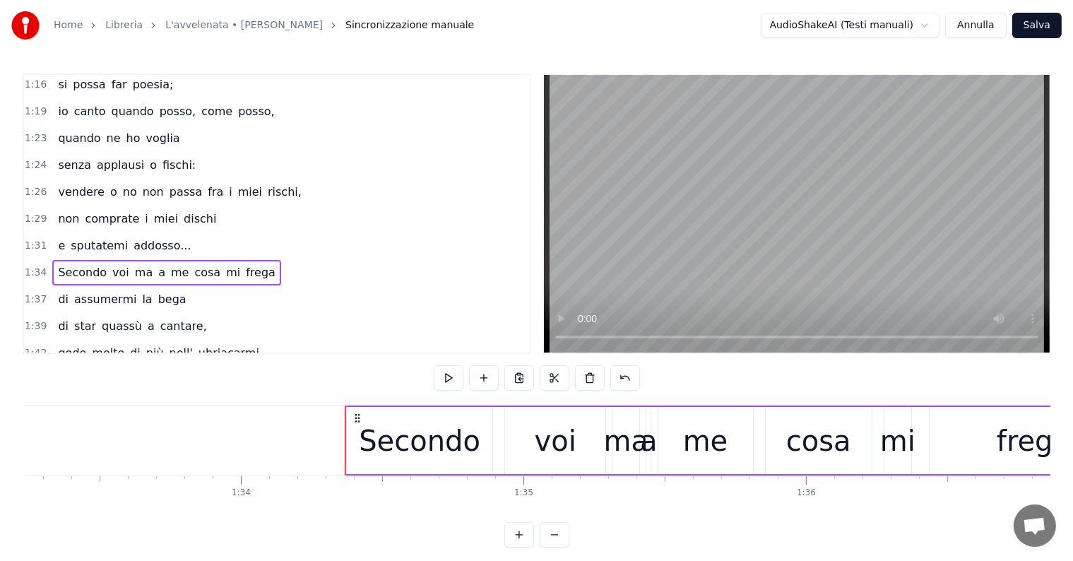
scroll to position [0, 26286]
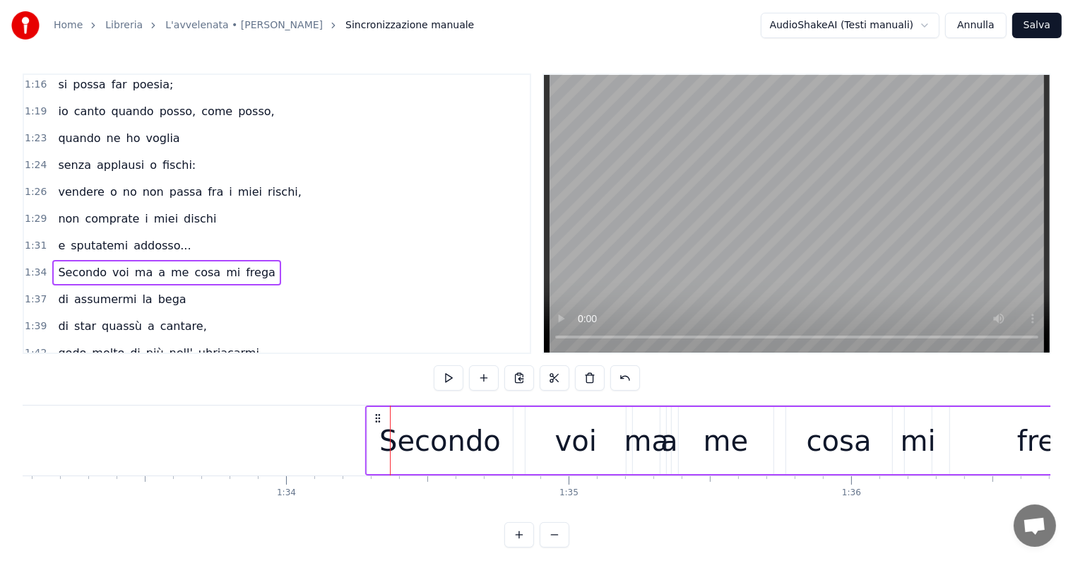
drag, startPoint x: 401, startPoint y: 417, endPoint x: 375, endPoint y: 419, distance: 26.2
click at [375, 419] on icon at bounding box center [377, 417] width 11 height 11
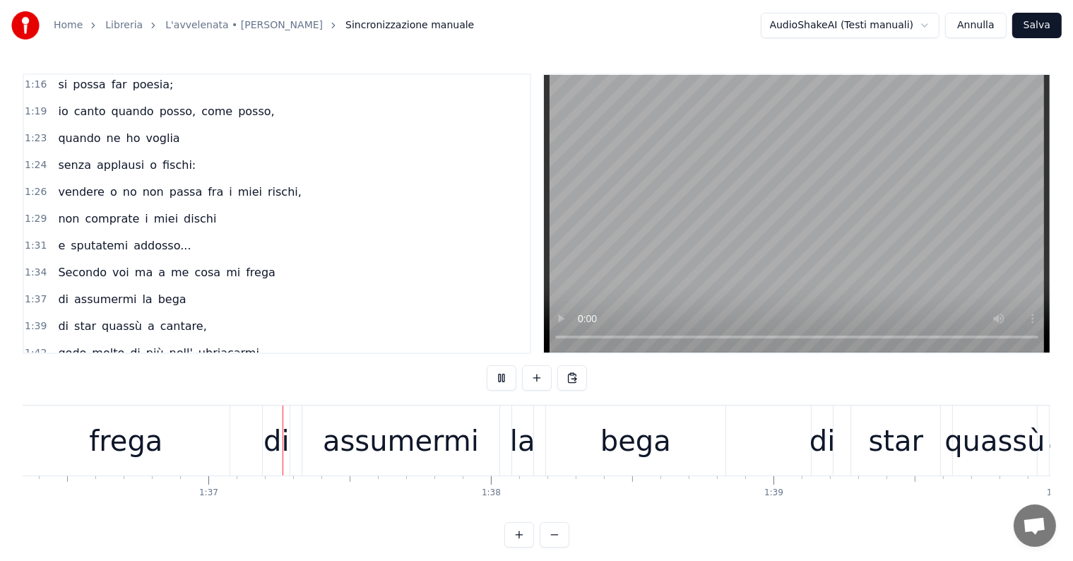
scroll to position [0, 27212]
click at [274, 446] on div "di" at bounding box center [276, 440] width 26 height 42
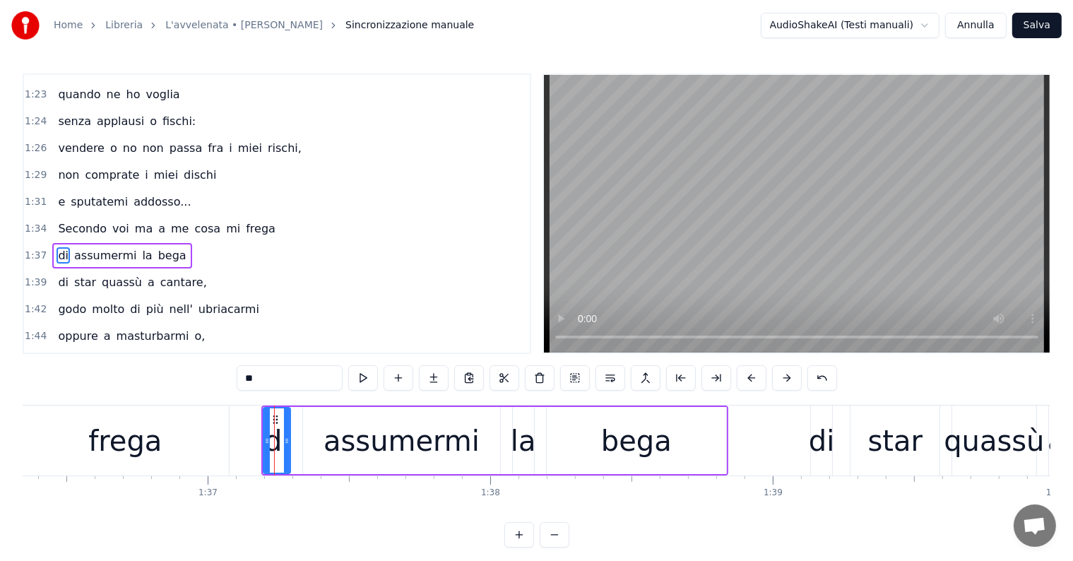
scroll to position [887, 0]
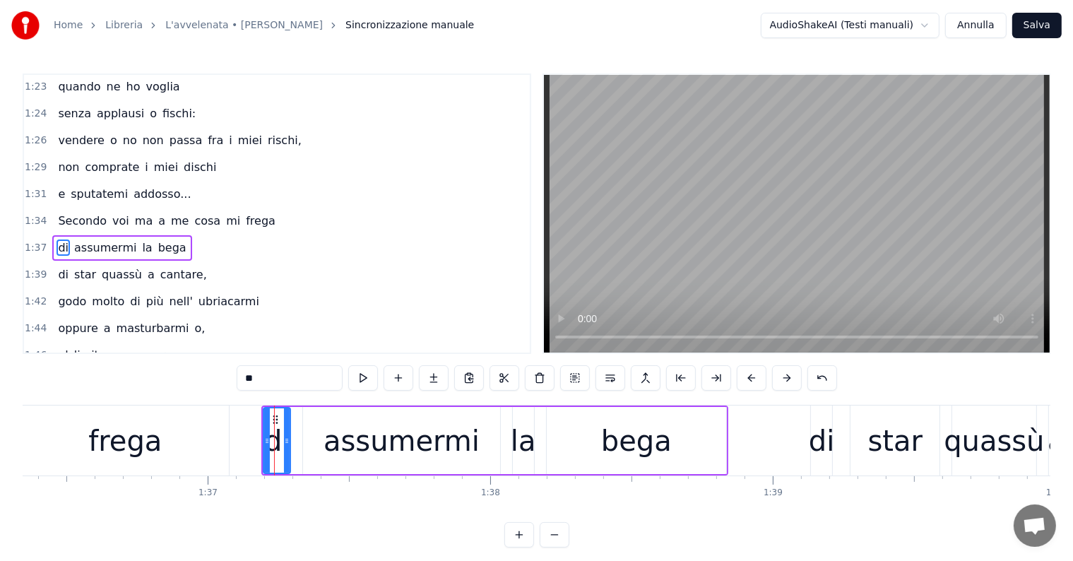
click at [90, 262] on div "di star quassù a cantare," at bounding box center [132, 274] width 160 height 25
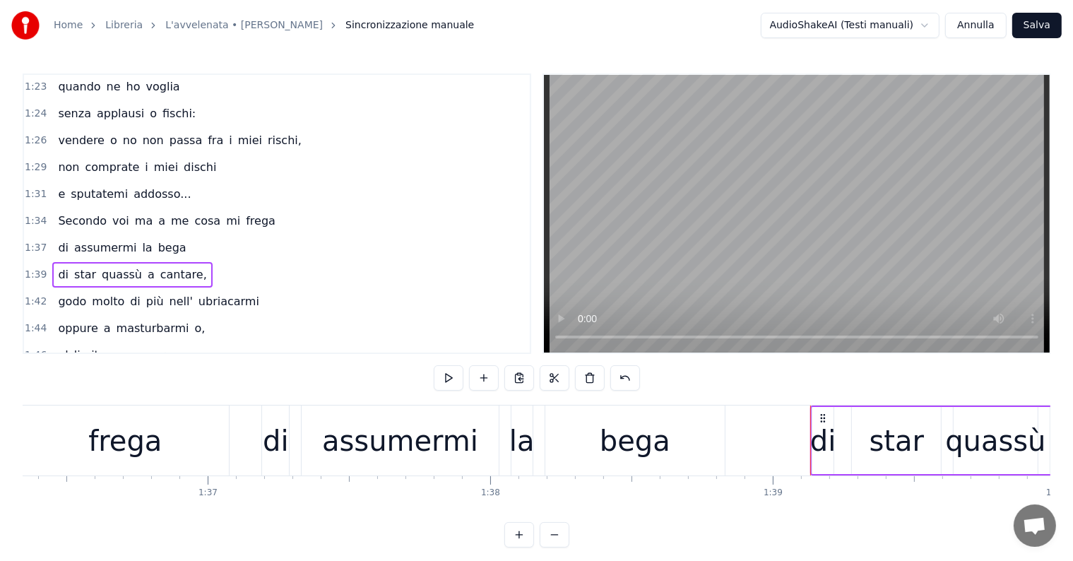
click at [79, 235] on div "di assumermi la bega" at bounding box center [121, 247] width 139 height 25
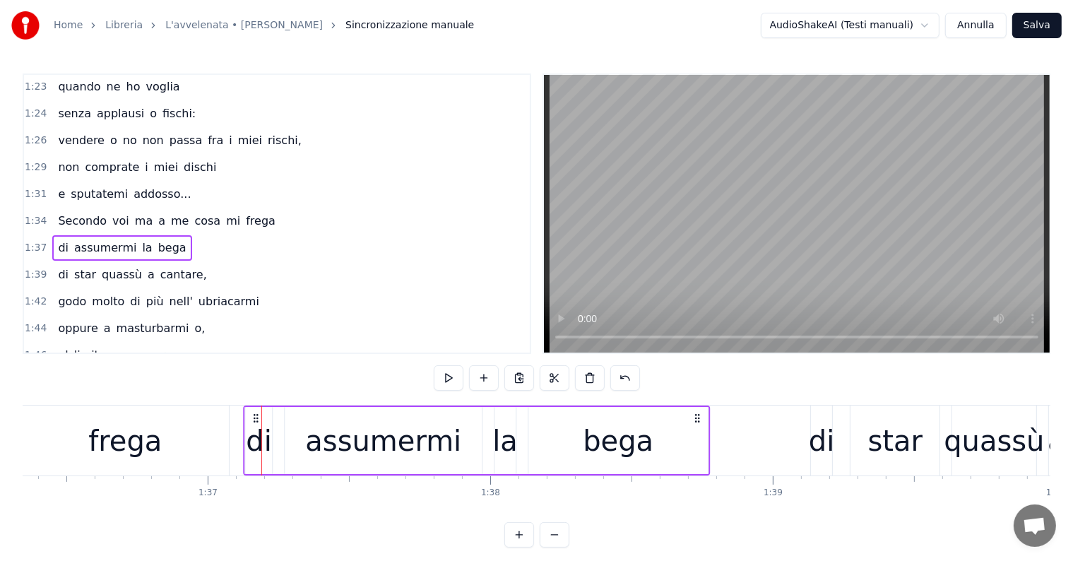
drag, startPoint x: 271, startPoint y: 412, endPoint x: 254, endPoint y: 409, distance: 17.3
click at [253, 409] on div "di assumermi la bega" at bounding box center [477, 440] width 467 height 70
click at [117, 262] on div "di star quassù a cantare," at bounding box center [132, 274] width 160 height 25
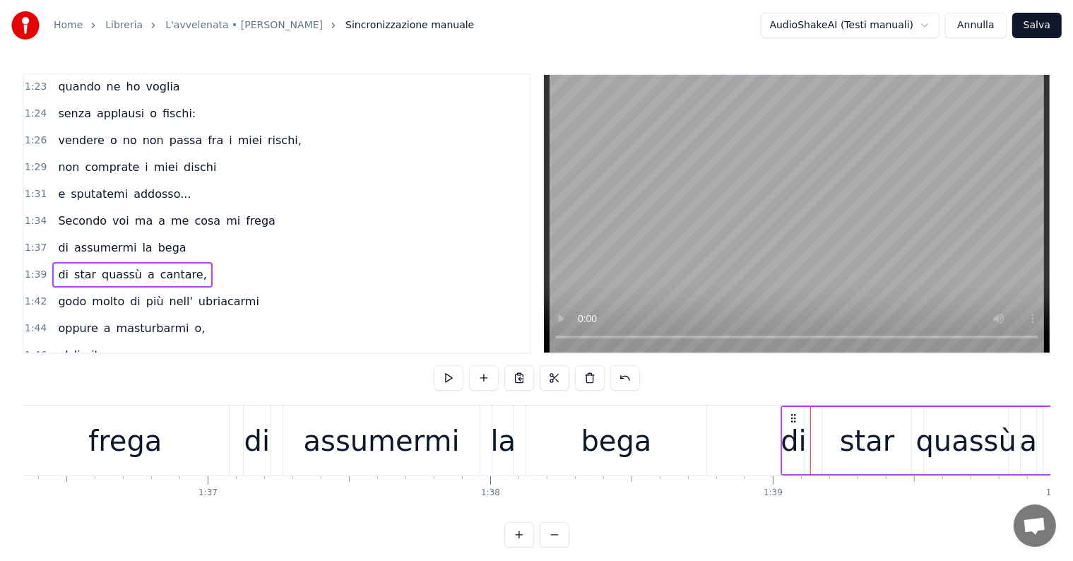
drag, startPoint x: 822, startPoint y: 413, endPoint x: 792, endPoint y: 412, distance: 29.7
click at [792, 412] on icon at bounding box center [793, 417] width 11 height 11
click at [83, 289] on div "godo molto di più nell' ubriacarmi" at bounding box center [158, 301] width 212 height 25
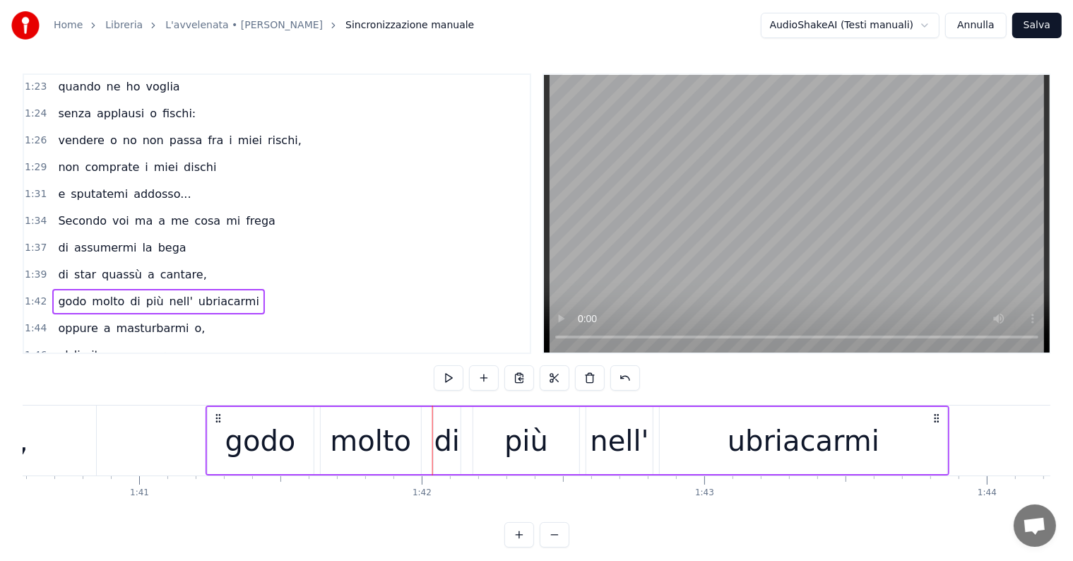
scroll to position [0, 28405]
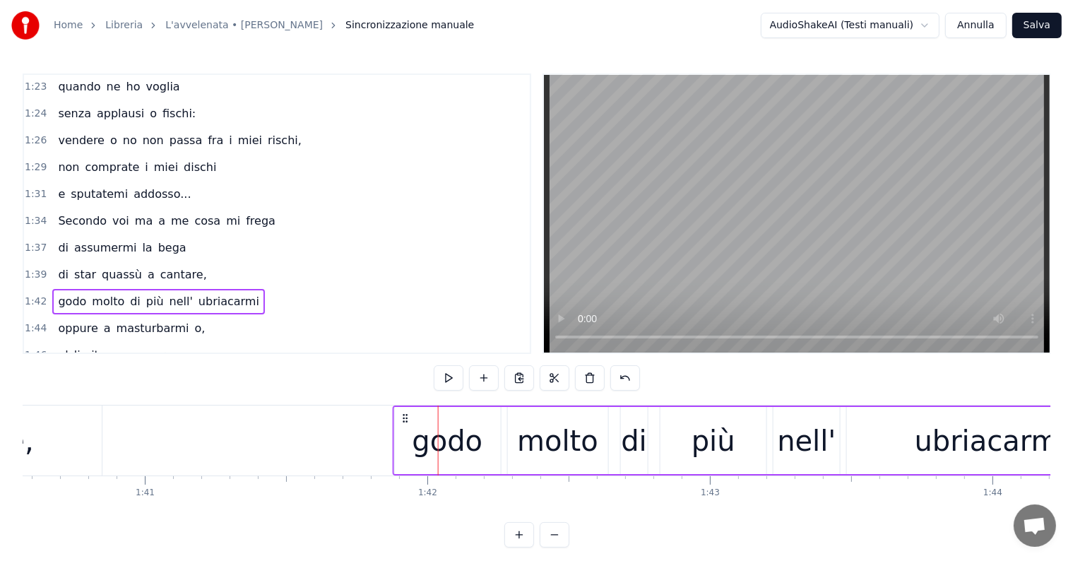
drag, startPoint x: 106, startPoint y: 414, endPoint x: 405, endPoint y: 418, distance: 298.7
click at [405, 418] on icon at bounding box center [405, 417] width 11 height 11
click at [105, 316] on div "oppure a masturbarmi o," at bounding box center [131, 328] width 158 height 25
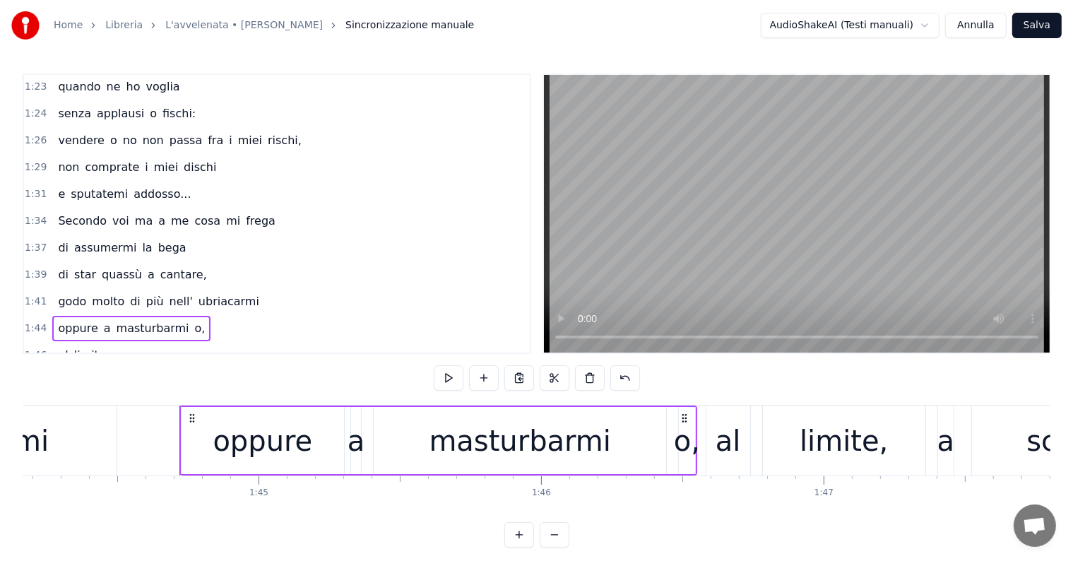
scroll to position [0, 29241]
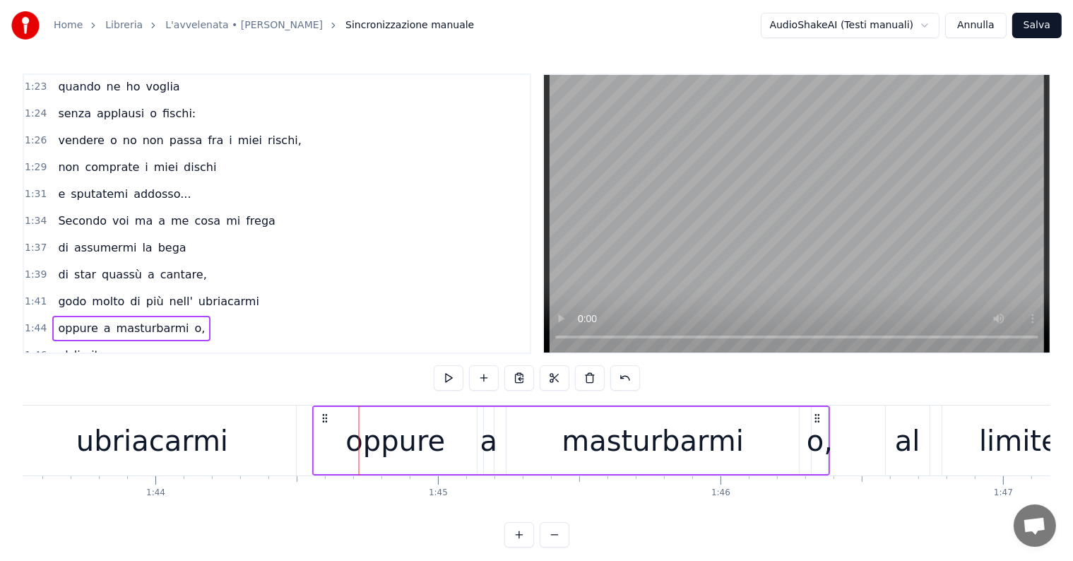
drag, startPoint x: 370, startPoint y: 416, endPoint x: 324, endPoint y: 408, distance: 46.5
click at [324, 408] on div "oppure a masturbarmi o," at bounding box center [571, 440] width 518 height 70
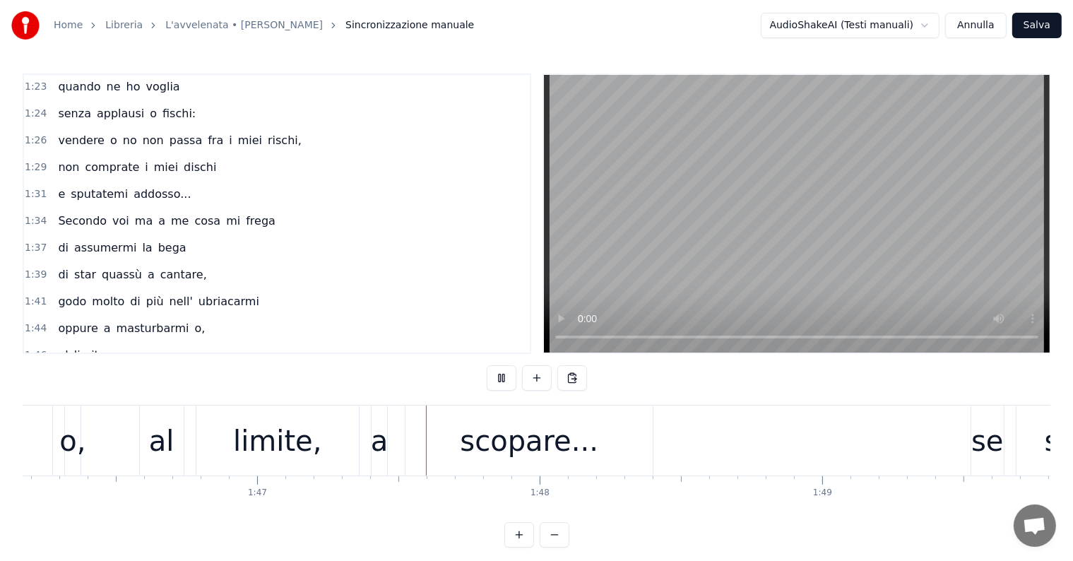
scroll to position [0, 30179]
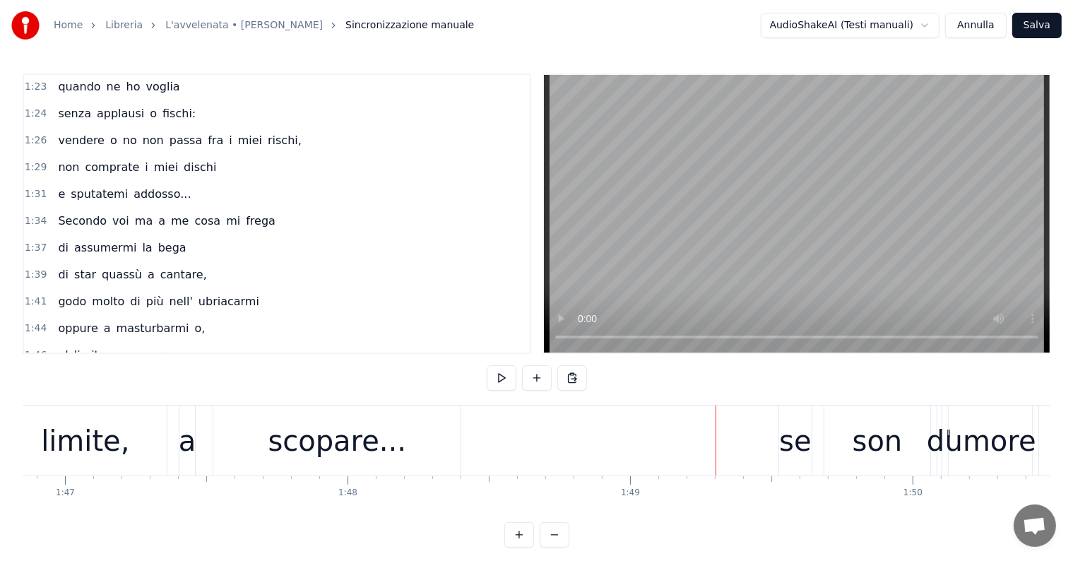
click at [109, 369] on div "1:49 se son d' umore nero allora scrivo" at bounding box center [277, 382] width 506 height 27
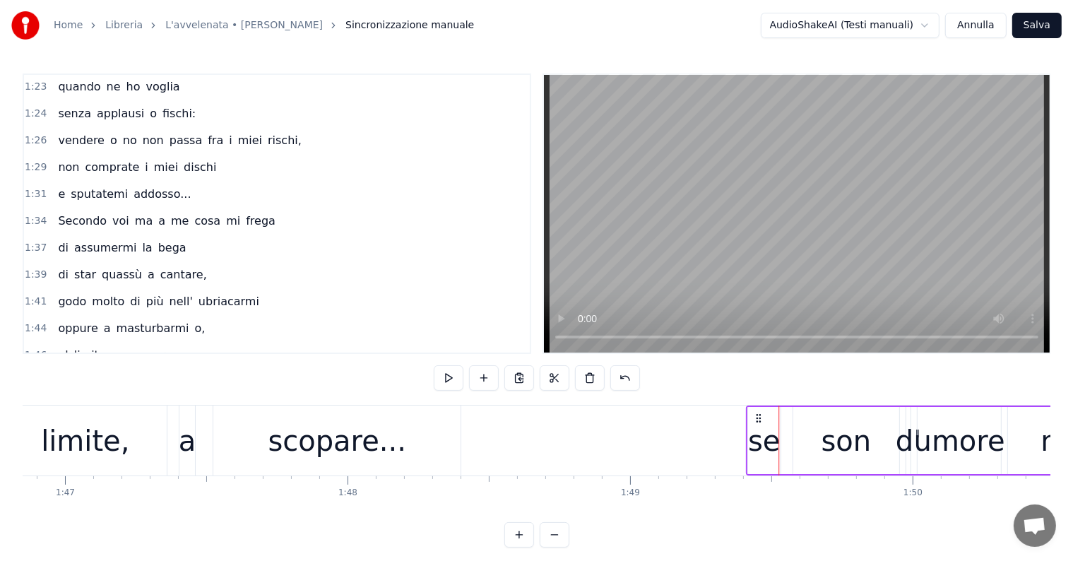
drag, startPoint x: 792, startPoint y: 414, endPoint x: 759, endPoint y: 410, distance: 32.7
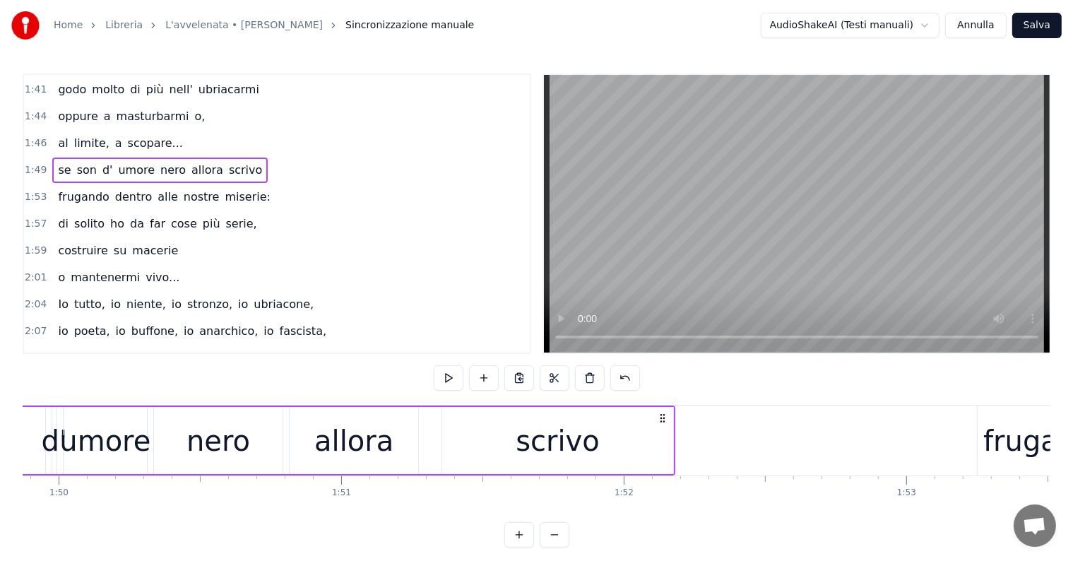
scroll to position [0, 31571]
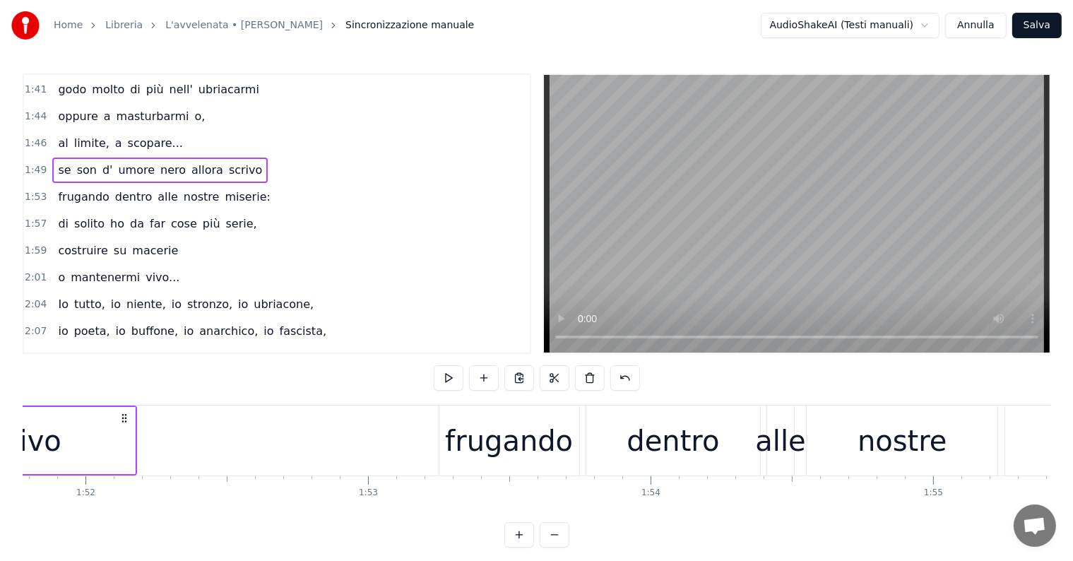
click at [472, 443] on div "frugando" at bounding box center [509, 440] width 128 height 42
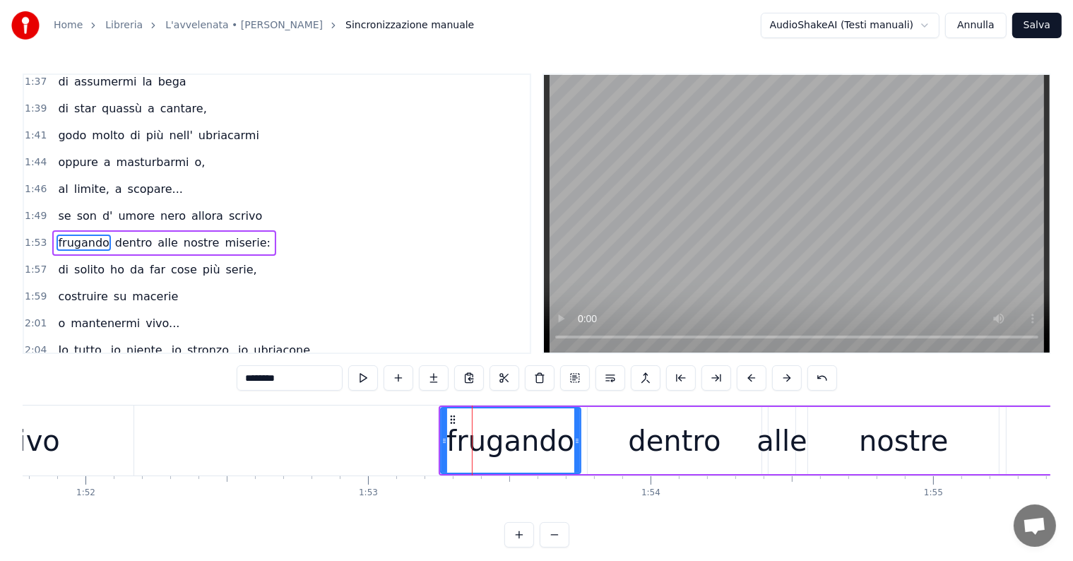
scroll to position [1043, 0]
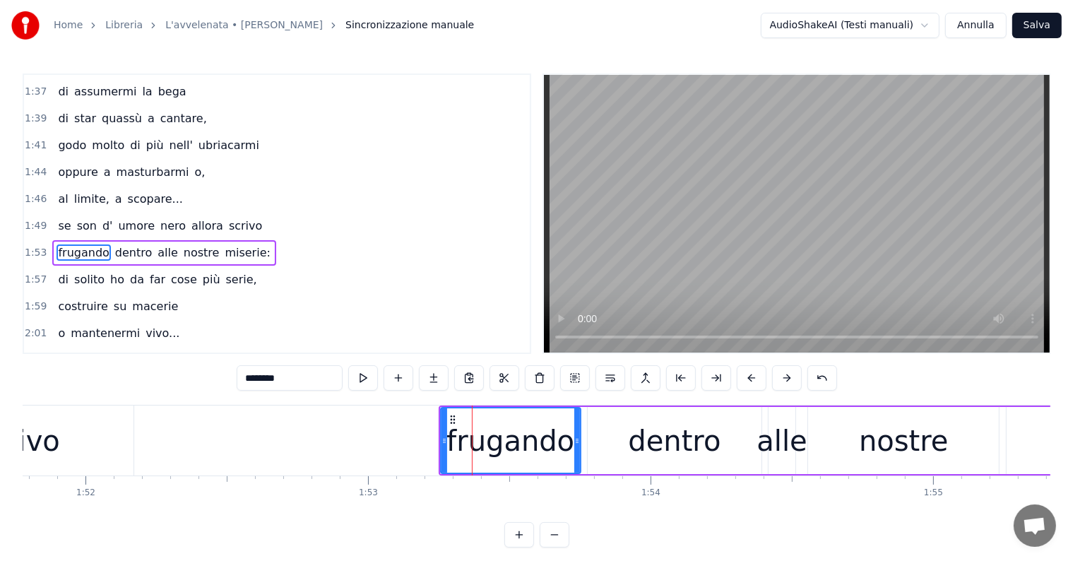
click at [95, 240] on div "frugando dentro alle nostre miserie:" at bounding box center [163, 252] width 223 height 25
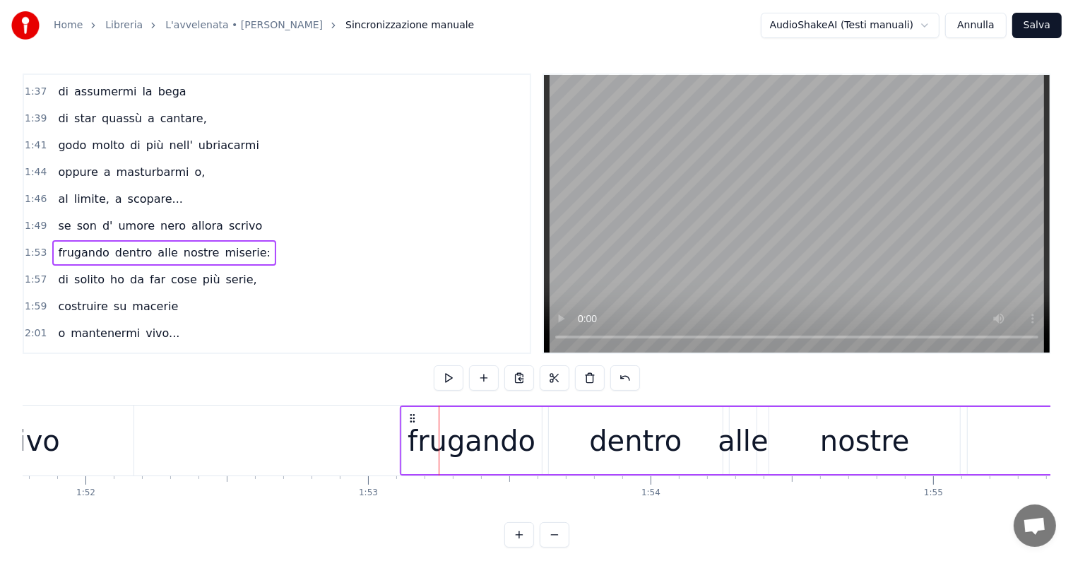
drag, startPoint x: 450, startPoint y: 414, endPoint x: 410, endPoint y: 412, distance: 41.0
click at [410, 412] on icon at bounding box center [411, 417] width 11 height 11
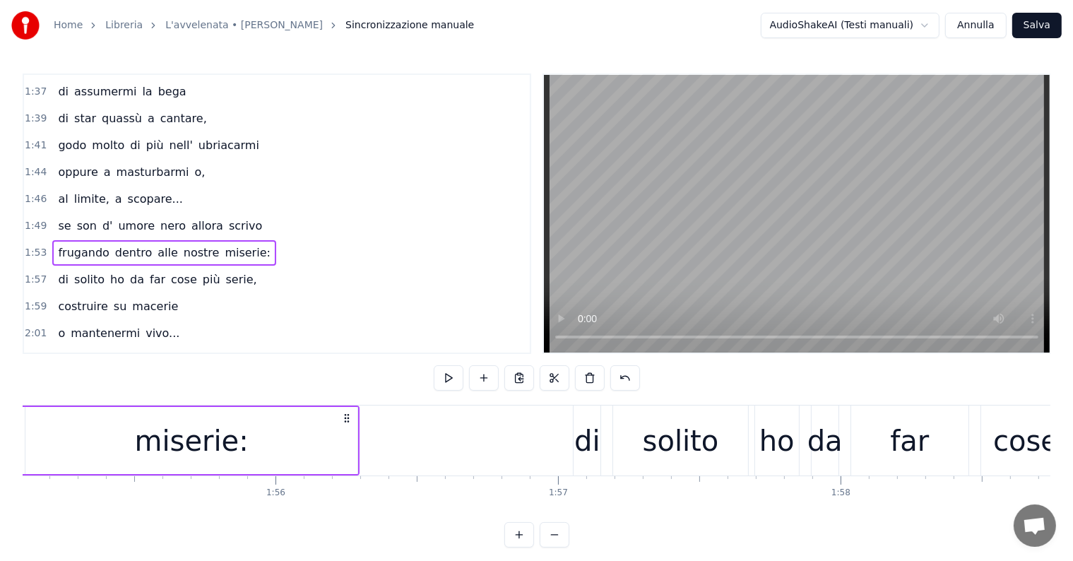
scroll to position [0, 32600]
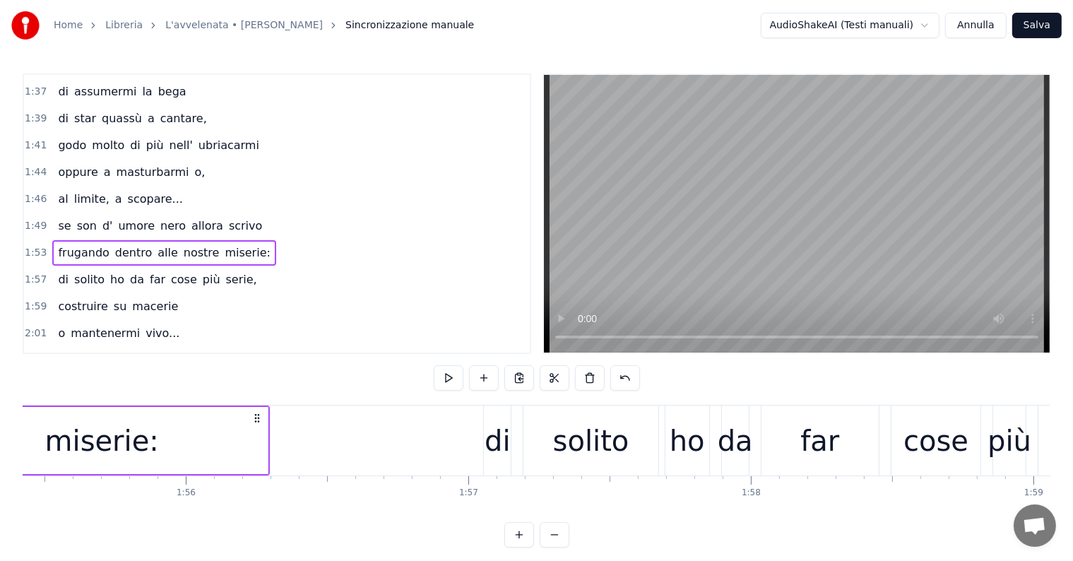
click at [506, 441] on div "di" at bounding box center [497, 440] width 26 height 42
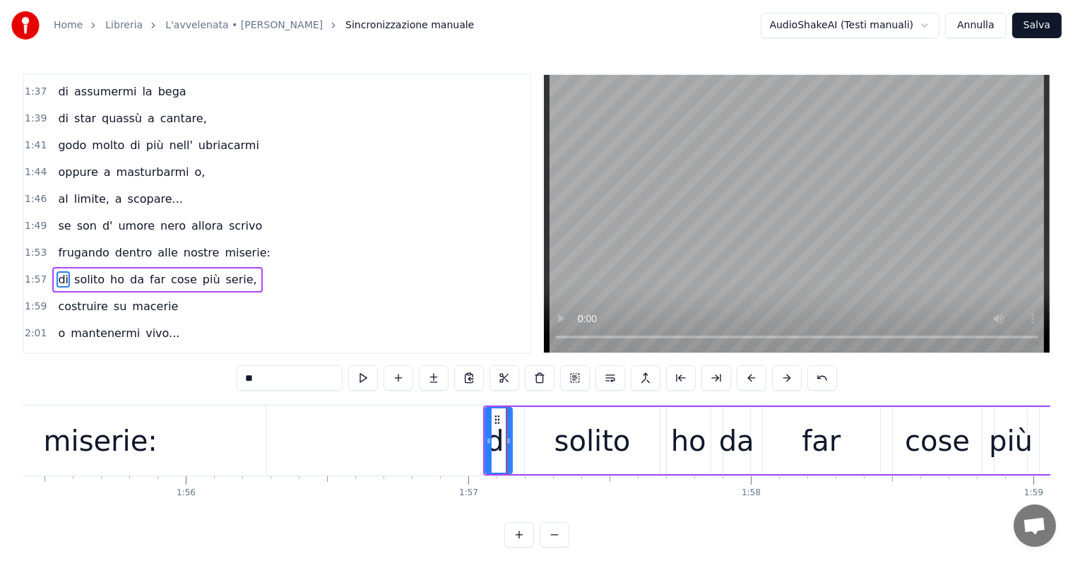
scroll to position [1069, 0]
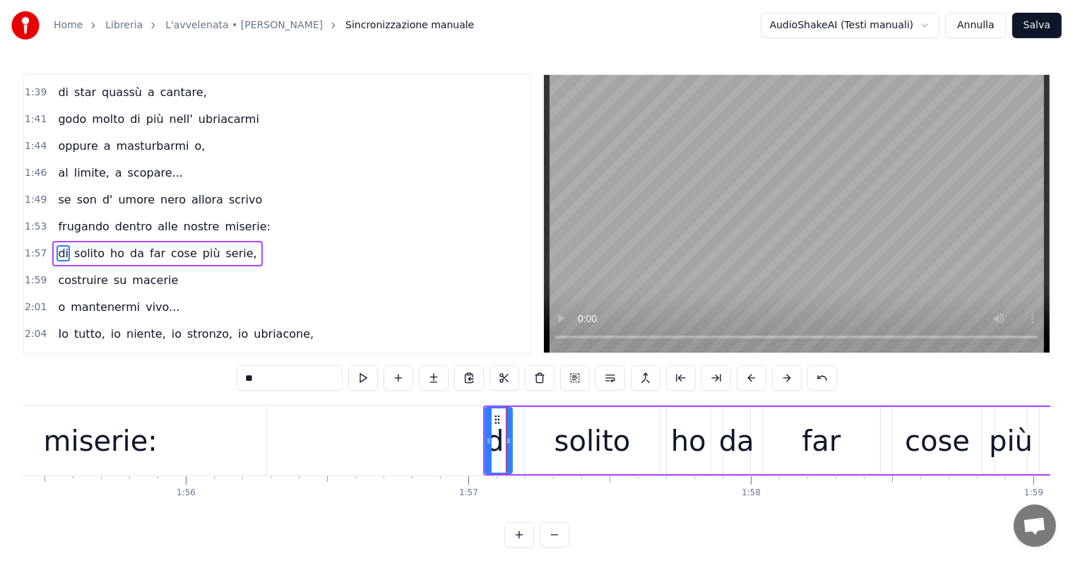
click at [101, 241] on div "di solito ho da far cose più serie," at bounding box center [157, 253] width 210 height 25
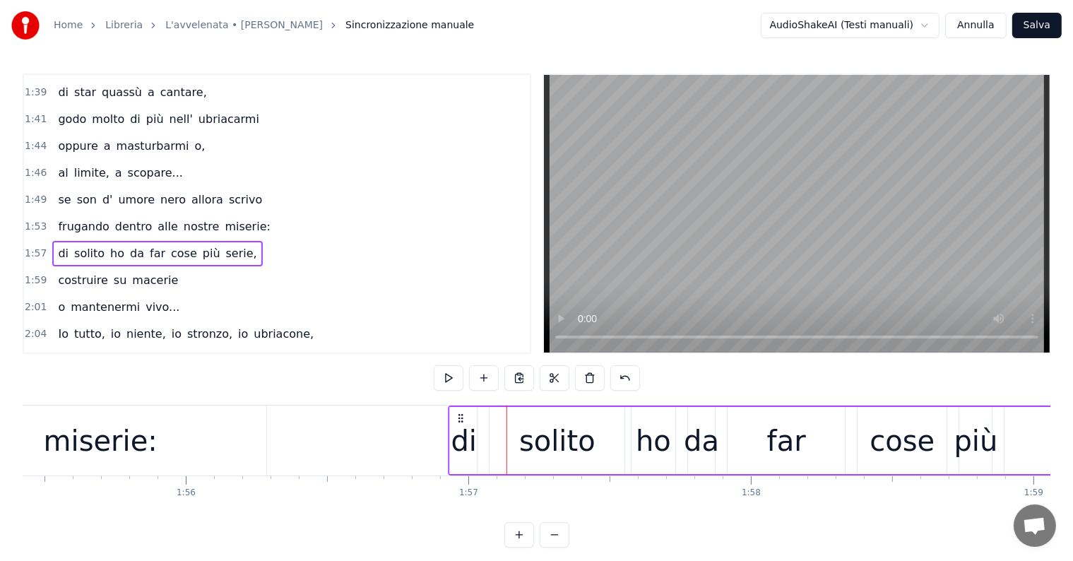
drag, startPoint x: 495, startPoint y: 414, endPoint x: 458, endPoint y: 412, distance: 36.7
click at [458, 412] on icon at bounding box center [460, 417] width 11 height 11
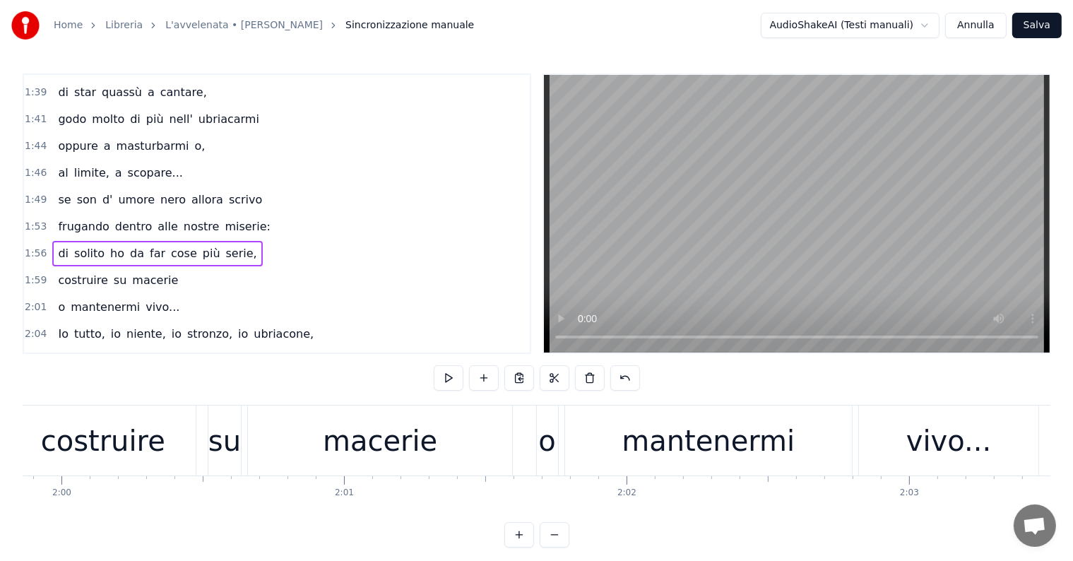
scroll to position [0, 33317]
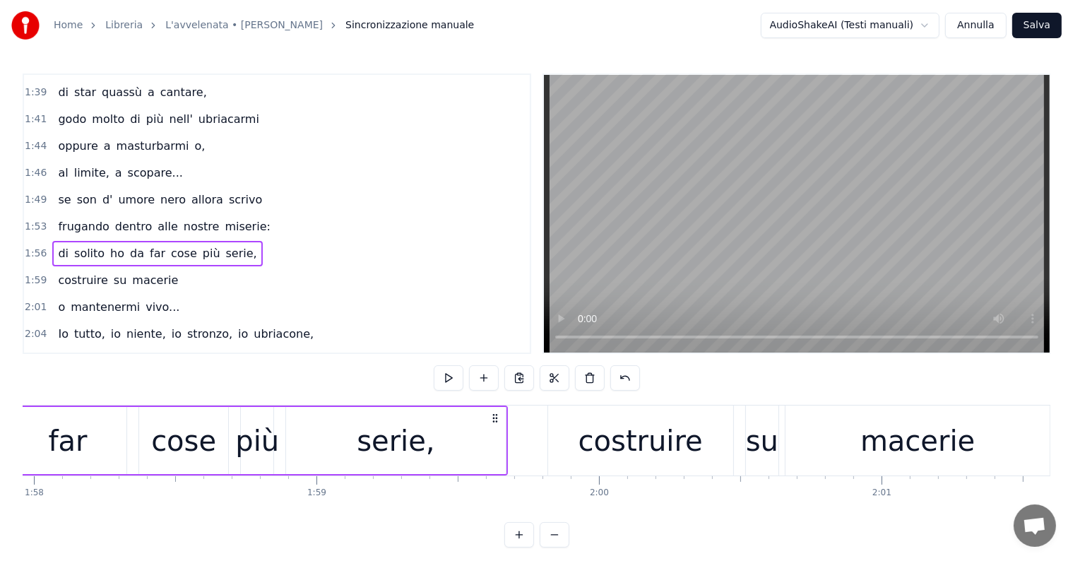
click at [633, 452] on div "costruire" at bounding box center [640, 440] width 124 height 42
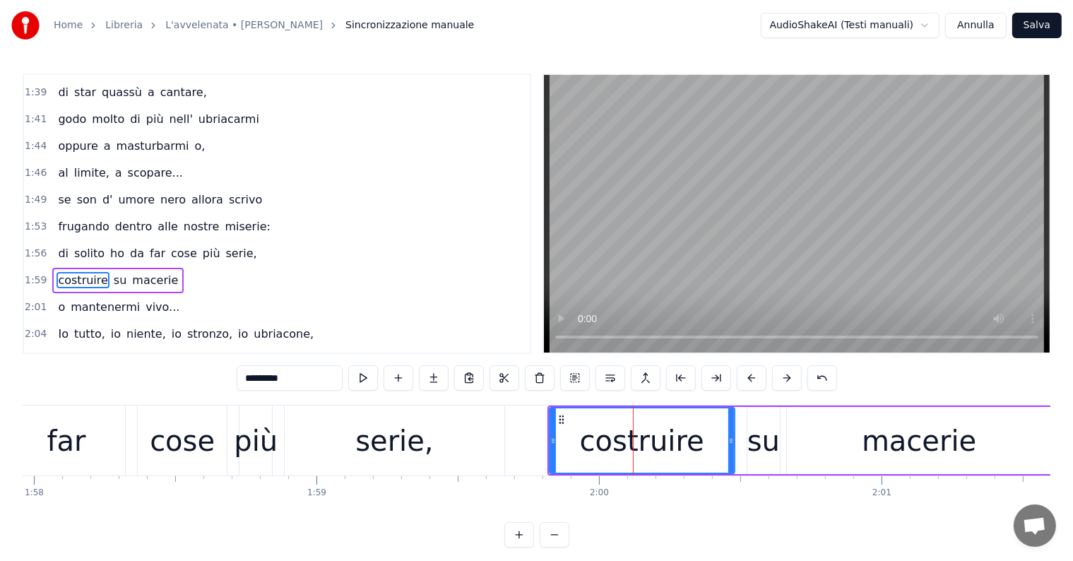
scroll to position [1095, 0]
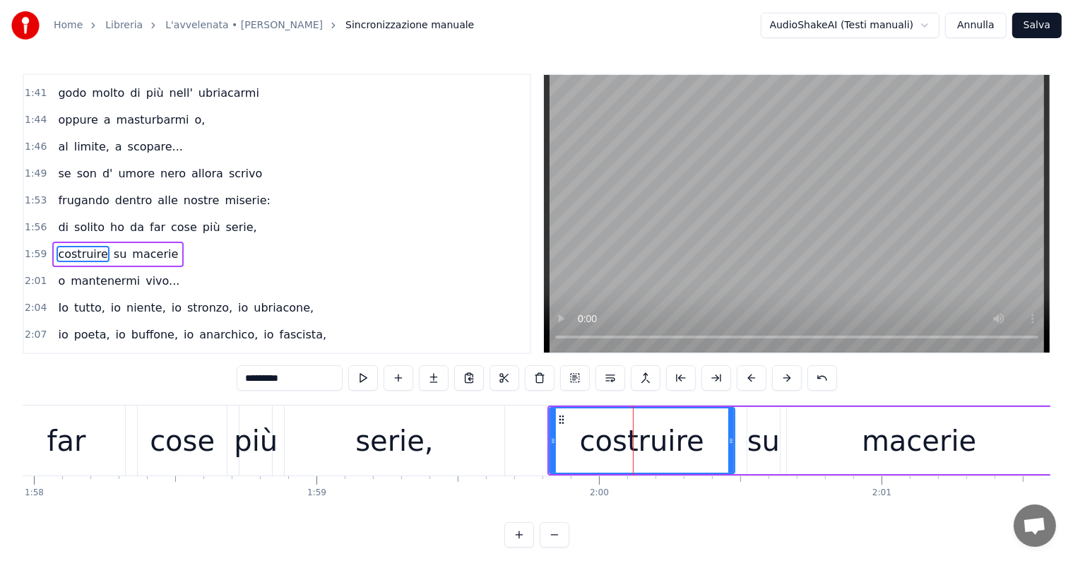
click at [86, 241] on div "costruire su macerie" at bounding box center [117, 253] width 131 height 25
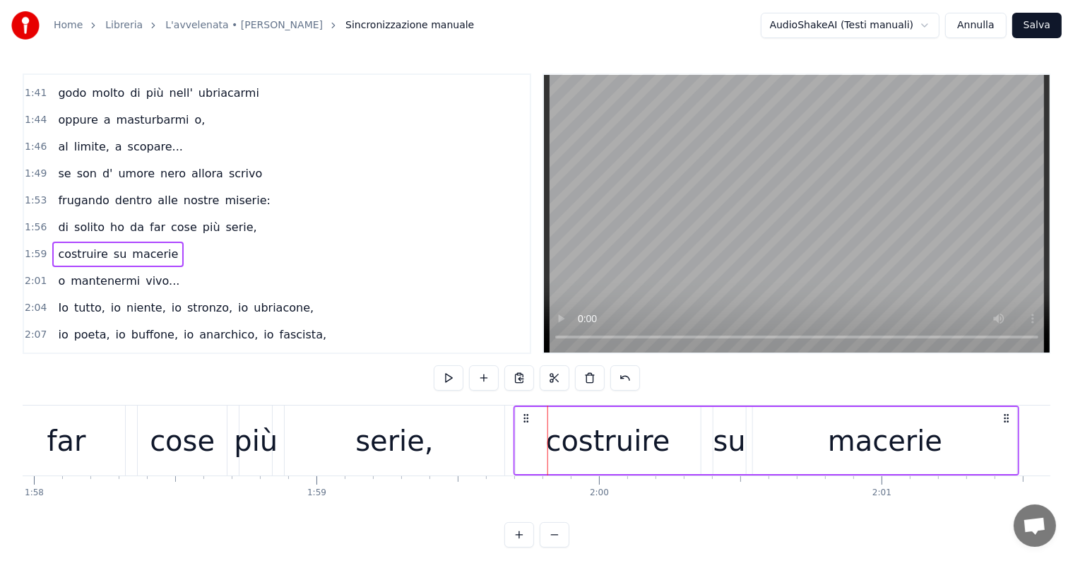
drag, startPoint x: 561, startPoint y: 417, endPoint x: 527, endPoint y: 415, distance: 34.6
click at [527, 415] on icon at bounding box center [525, 417] width 11 height 11
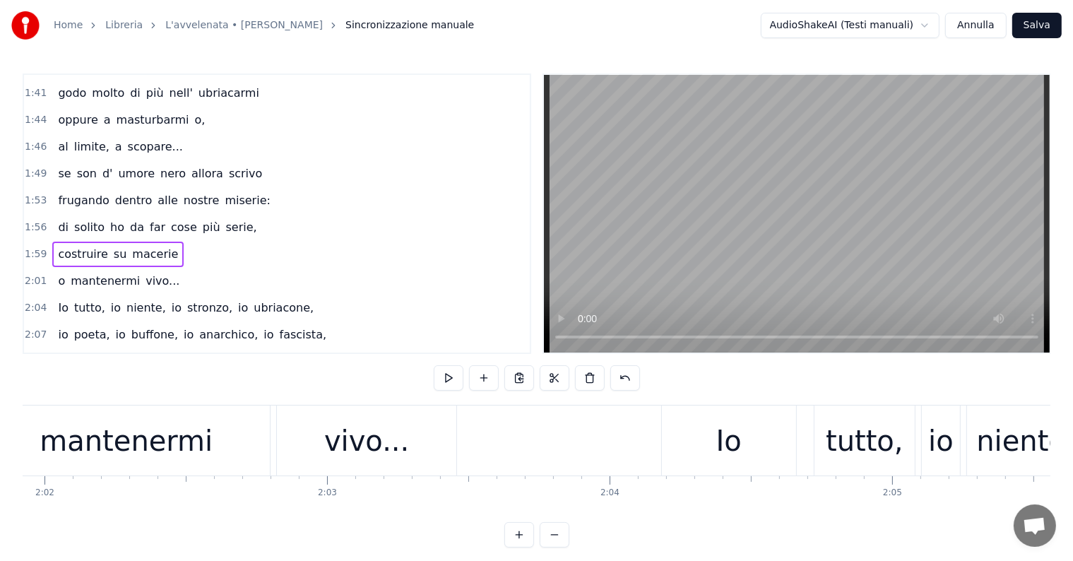
scroll to position [0, 34167]
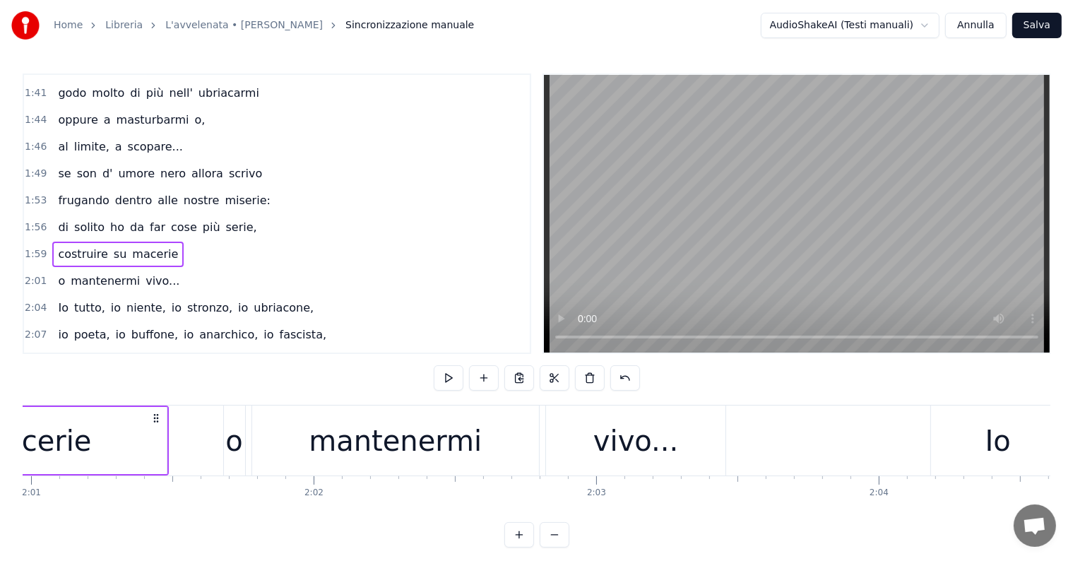
click at [352, 435] on div "mantenermi" at bounding box center [395, 440] width 173 height 42
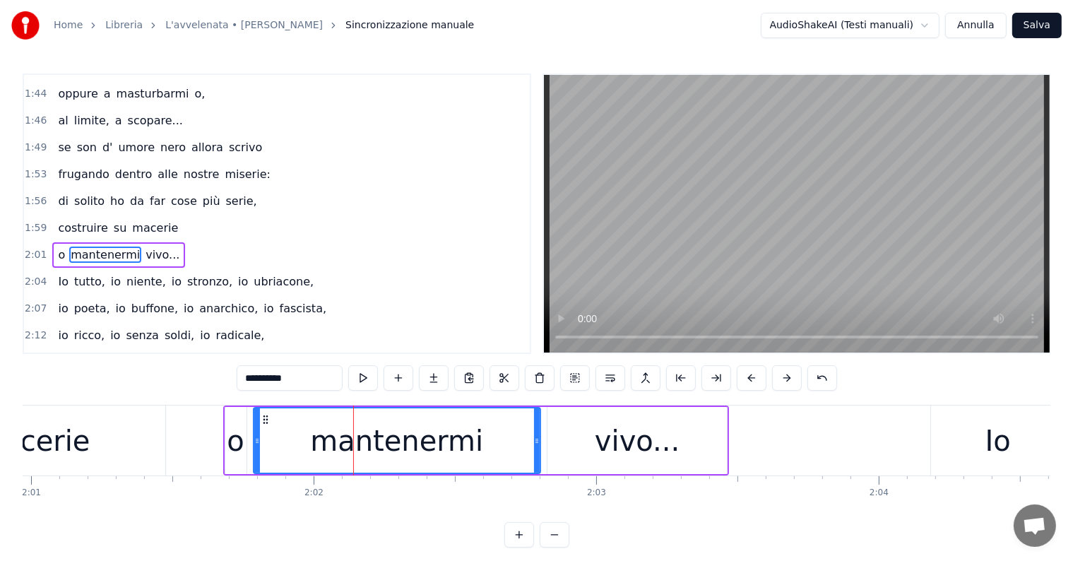
click at [68, 242] on div "o mantenermi vivo..." at bounding box center [118, 254] width 133 height 25
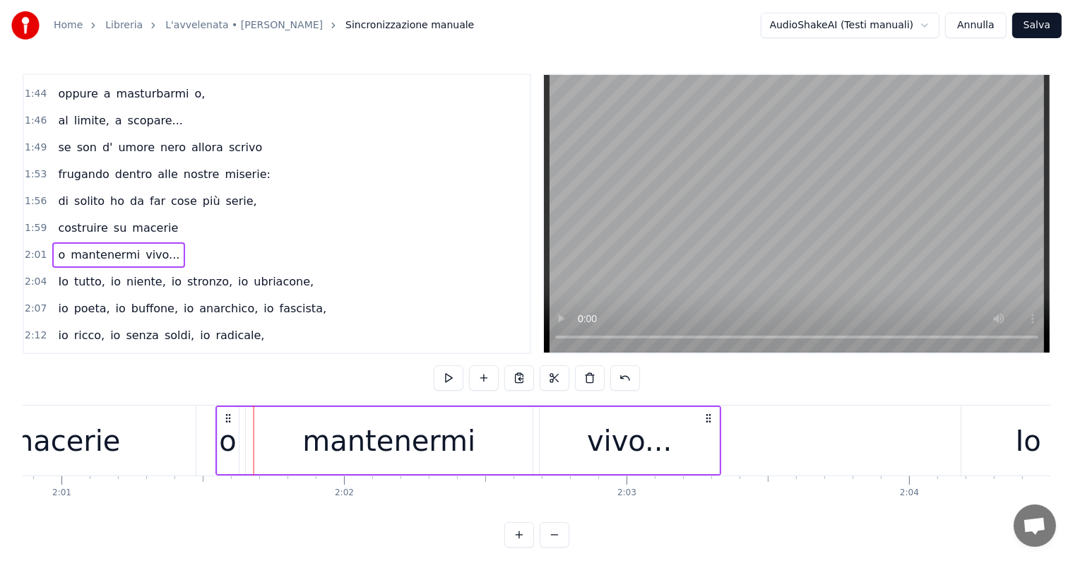
drag, startPoint x: 234, startPoint y: 415, endPoint x: 225, endPoint y: 415, distance: 9.2
click at [225, 415] on icon at bounding box center [227, 417] width 11 height 11
click at [228, 414] on icon at bounding box center [225, 417] width 11 height 11
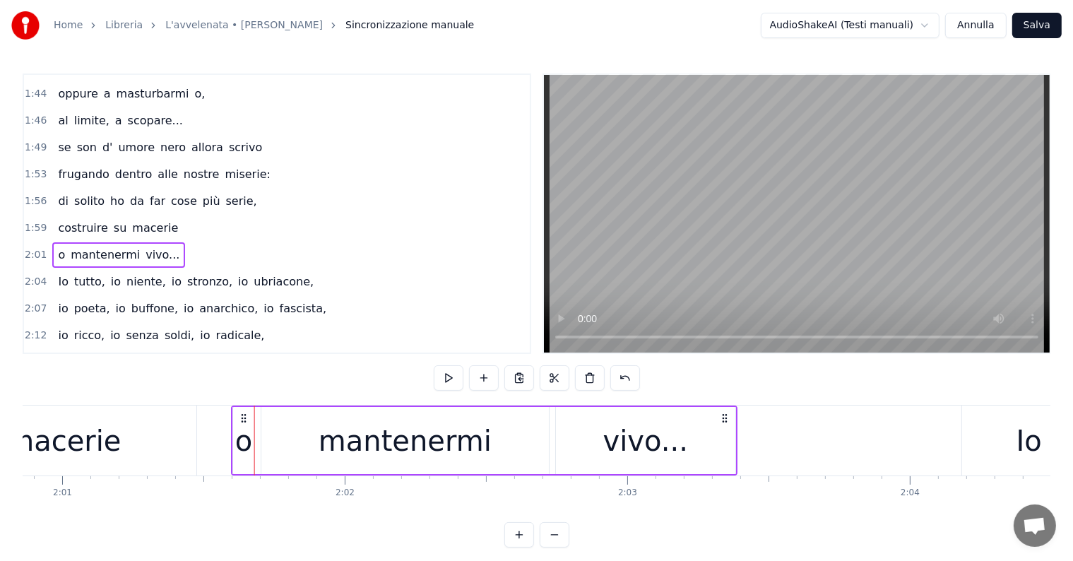
drag, startPoint x: 222, startPoint y: 414, endPoint x: 240, endPoint y: 414, distance: 18.4
click at [240, 414] on icon at bounding box center [243, 417] width 11 height 11
click at [1030, 452] on div "Io" at bounding box center [1028, 440] width 25 height 42
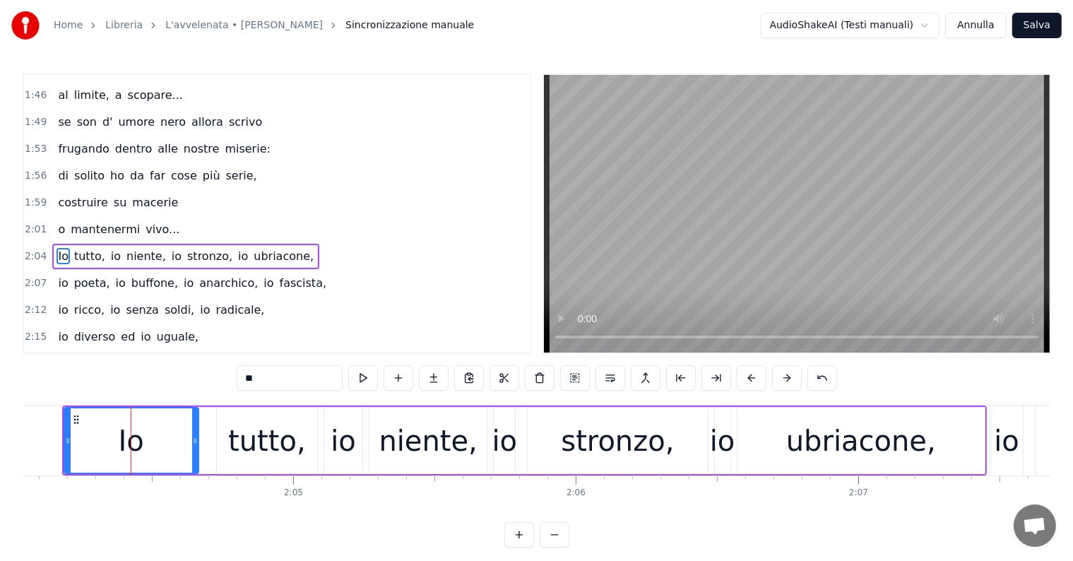
scroll to position [0, 35072]
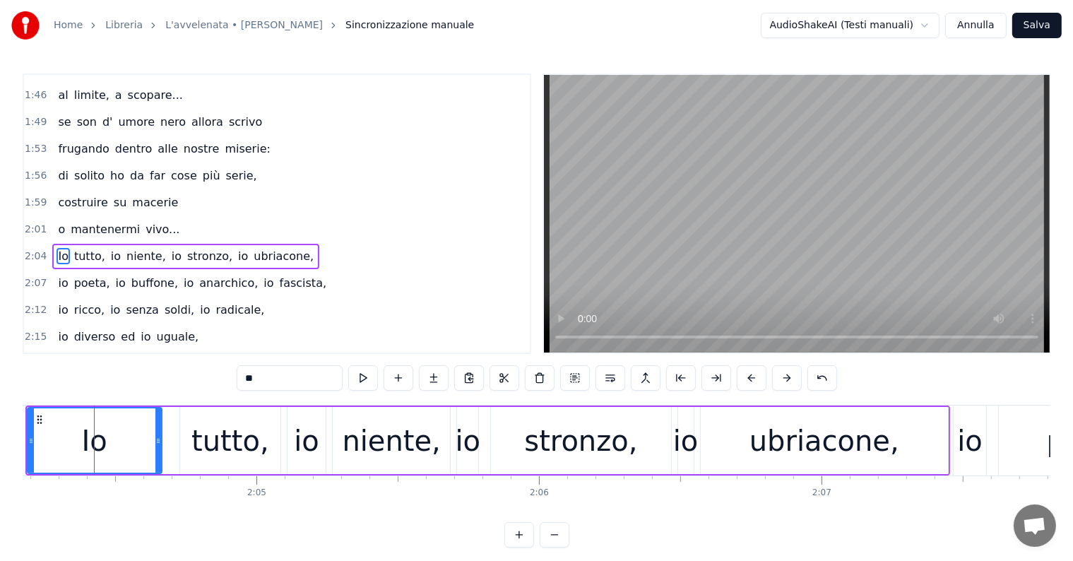
click at [92, 244] on div "Io tutto, io niente, io stronzo, io ubriacone," at bounding box center [185, 256] width 267 height 25
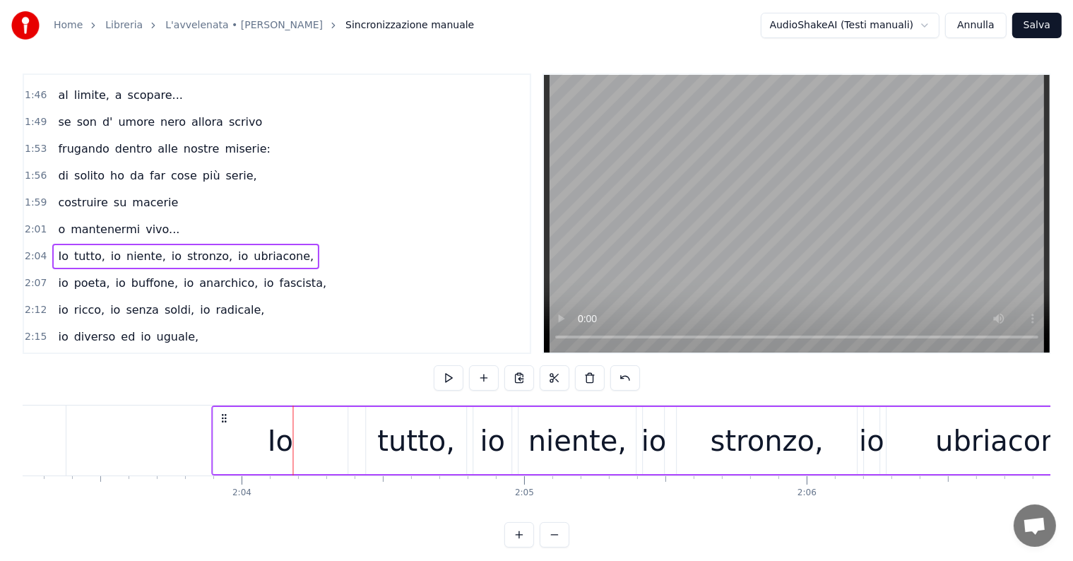
scroll to position [0, 34803]
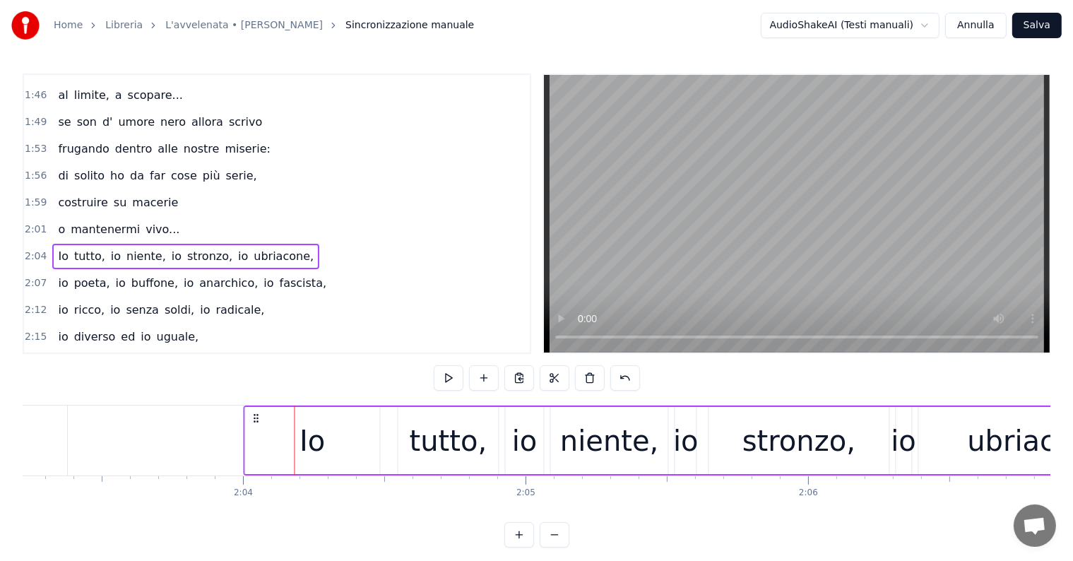
drag, startPoint x: 268, startPoint y: 414, endPoint x: 255, endPoint y: 415, distance: 13.5
click at [255, 415] on icon at bounding box center [256, 417] width 11 height 11
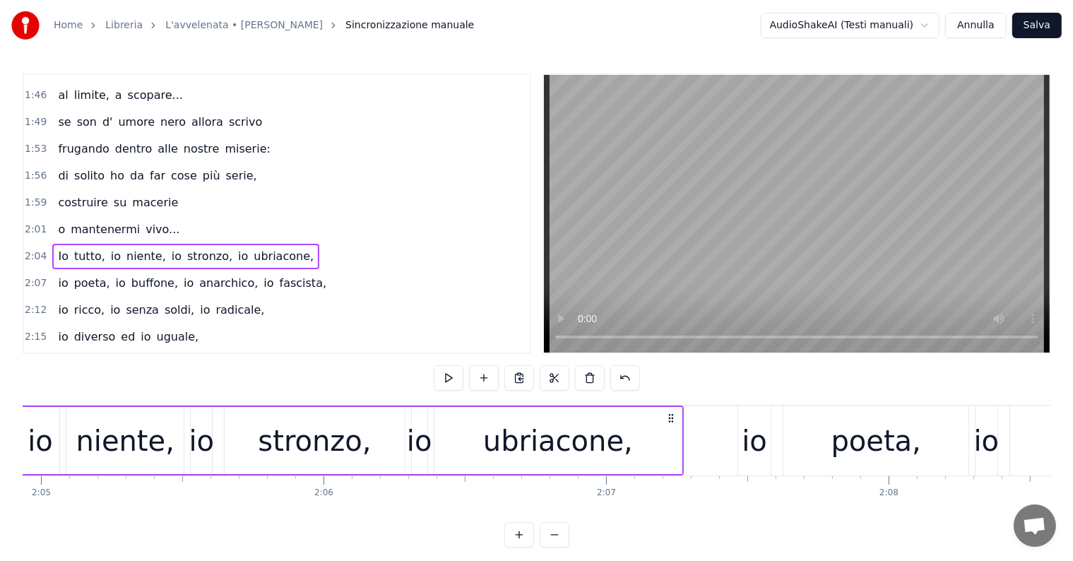
scroll to position [0, 35377]
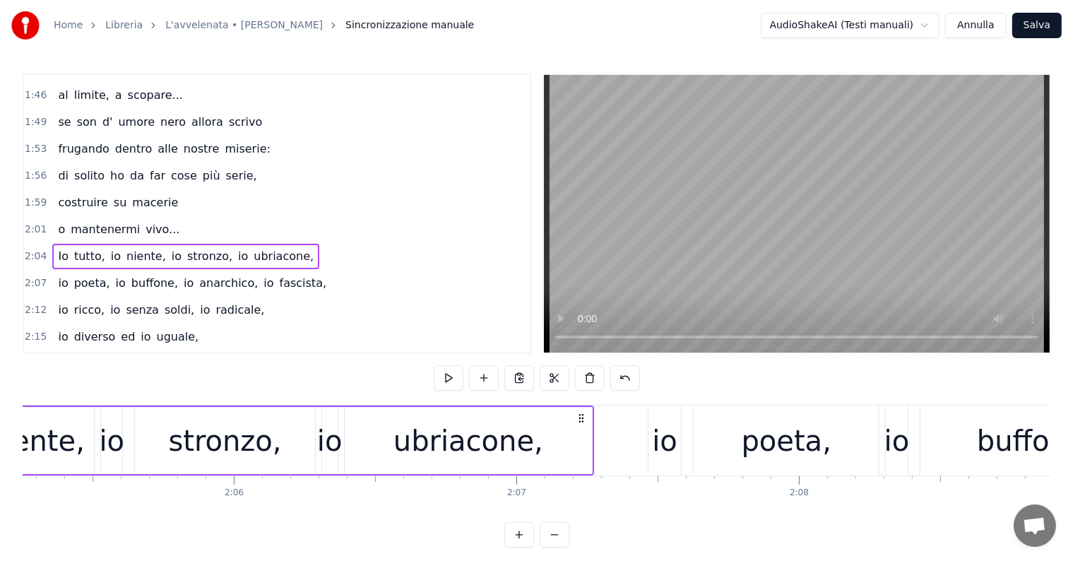
click at [71, 297] on div "2:12 io ricco, io senza soldi, io radicale," at bounding box center [277, 310] width 506 height 27
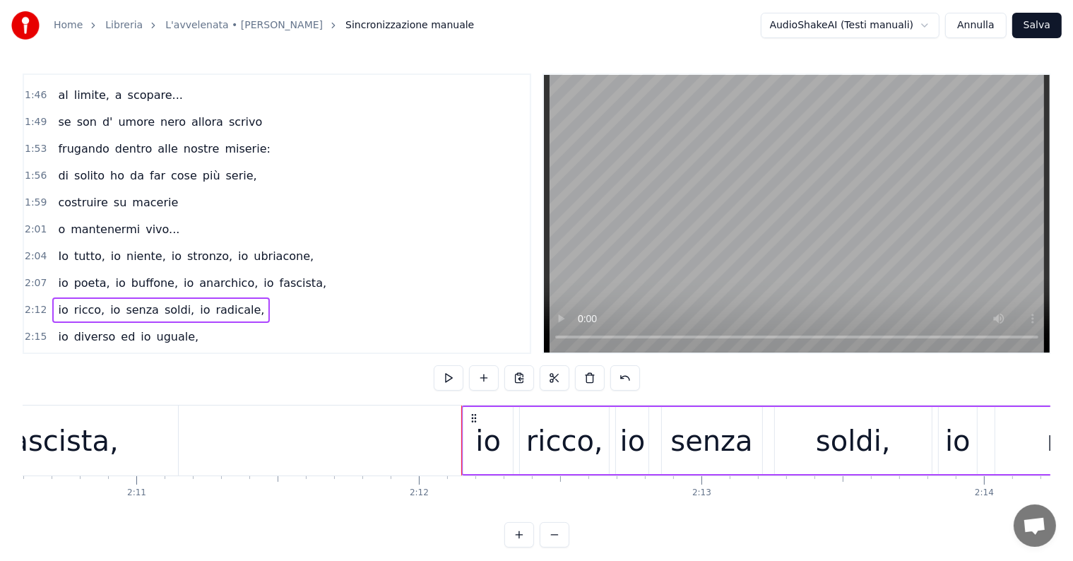
click at [73, 270] on div "io poeta, io buffone, io anarchico, io fascista," at bounding box center [192, 282] width 280 height 25
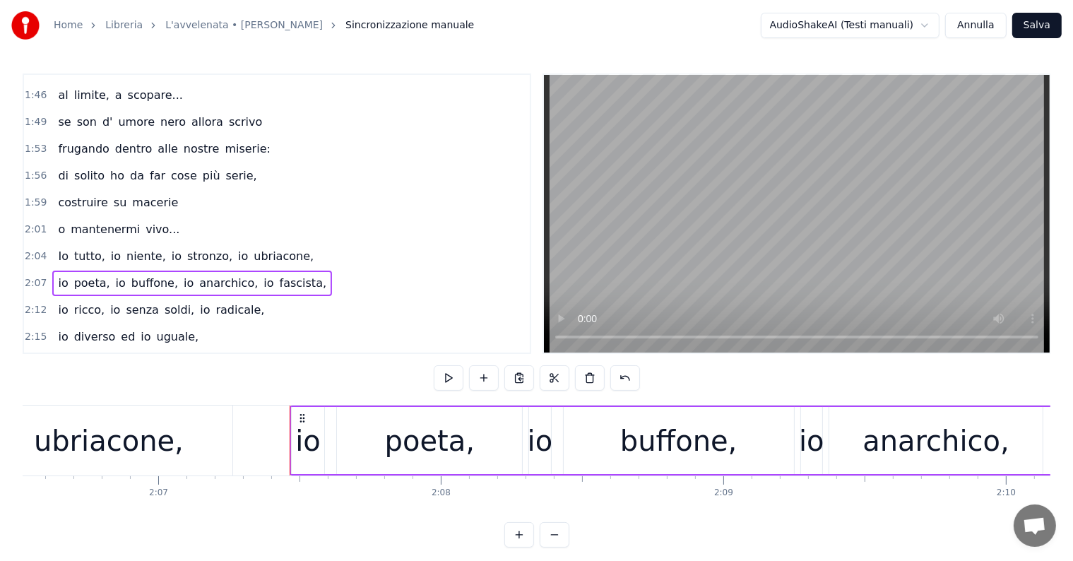
scroll to position [0, 35646]
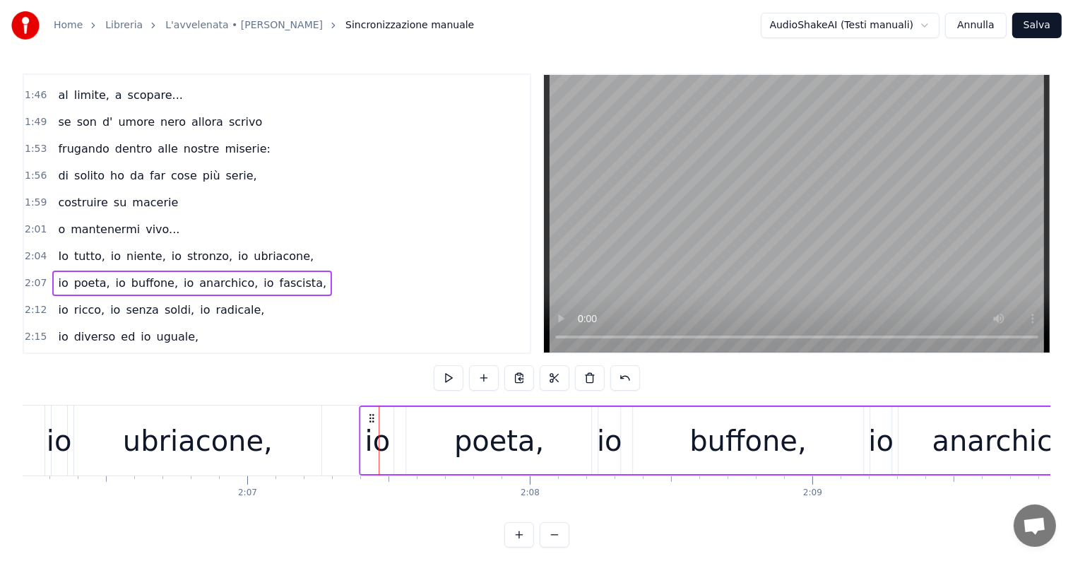
drag, startPoint x: 388, startPoint y: 415, endPoint x: 369, endPoint y: 416, distance: 18.4
click at [369, 416] on icon at bounding box center [371, 417] width 11 height 11
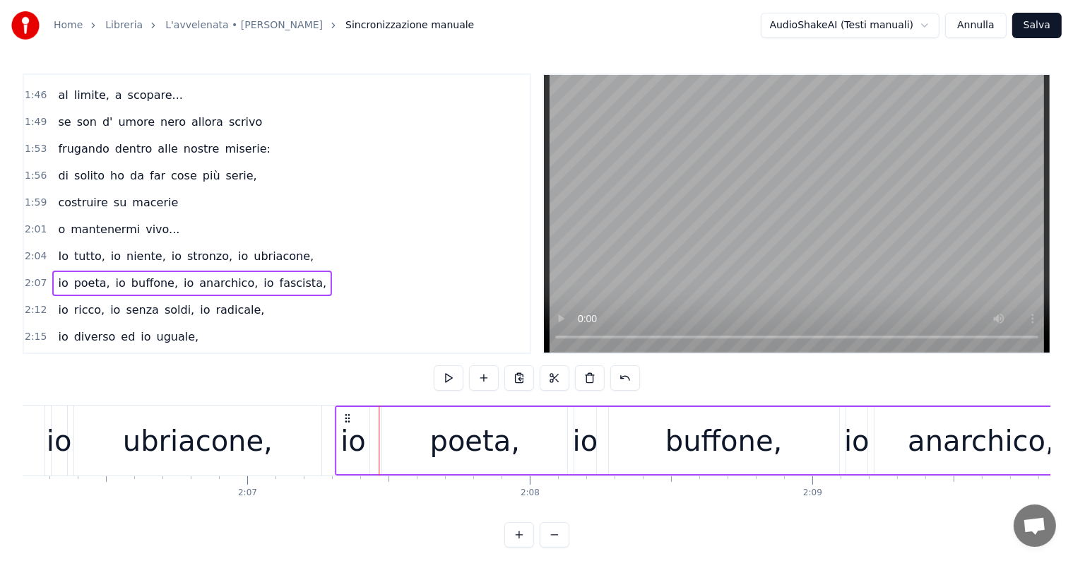
drag, startPoint x: 373, startPoint y: 417, endPoint x: 348, endPoint y: 415, distance: 24.8
click at [348, 415] on icon at bounding box center [347, 417] width 11 height 11
click at [182, 442] on div "ubriacone," at bounding box center [198, 440] width 150 height 42
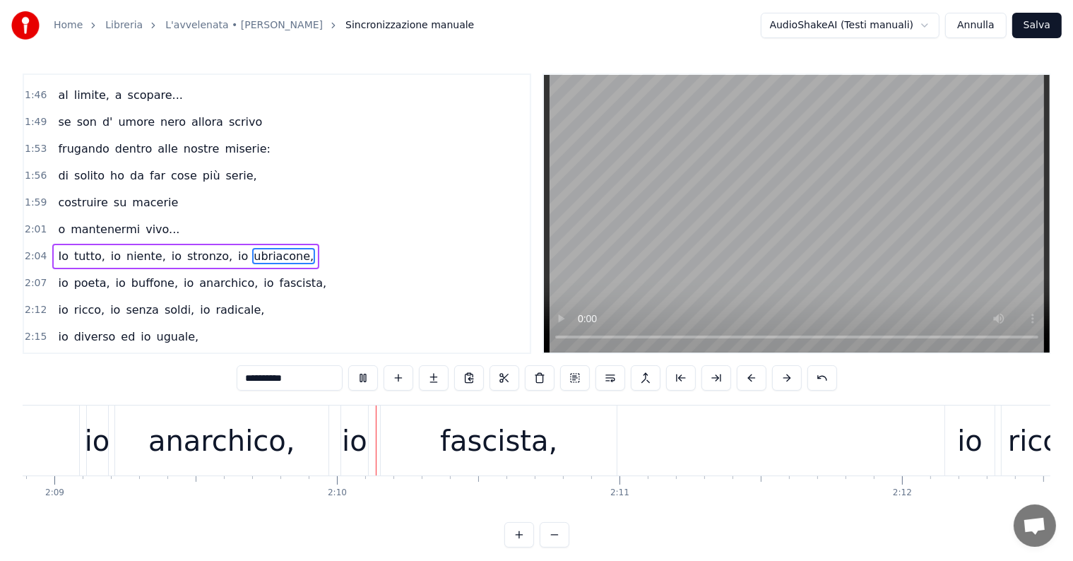
scroll to position [0, 36540]
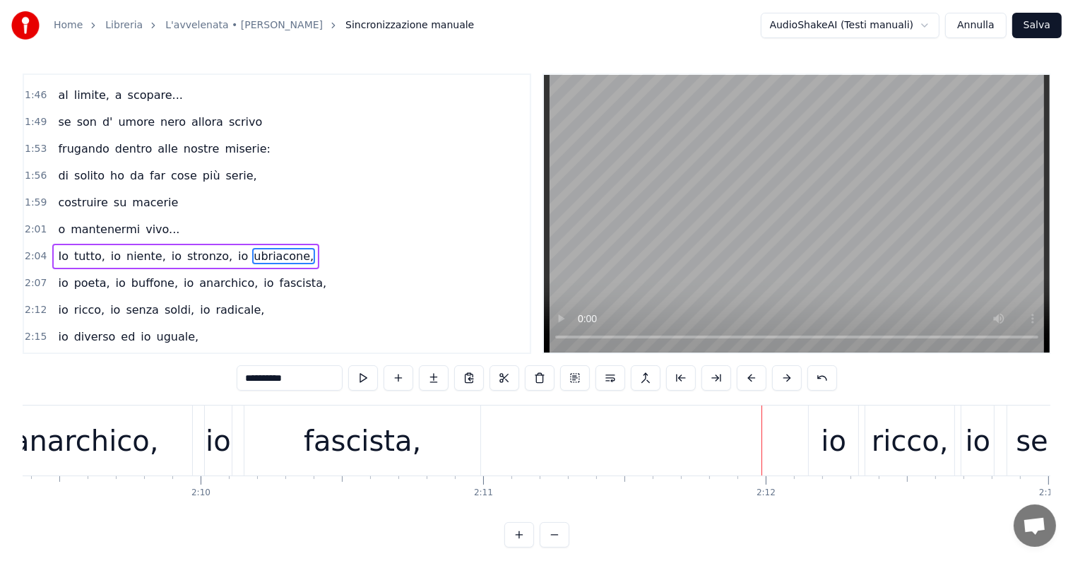
click at [836, 435] on div "io" at bounding box center [832, 440] width 25 height 42
type input "**"
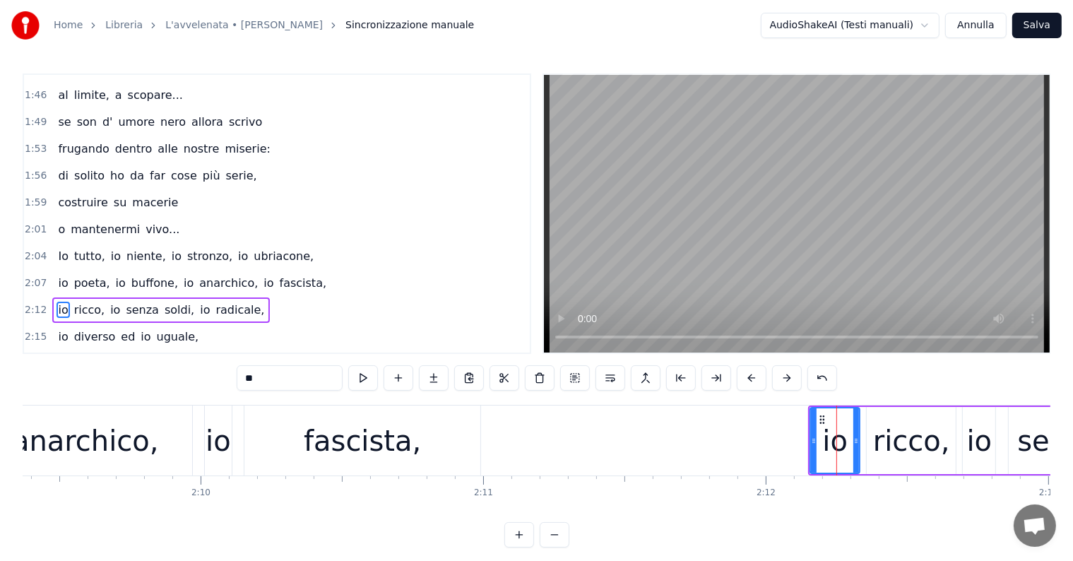
scroll to position [1199, 0]
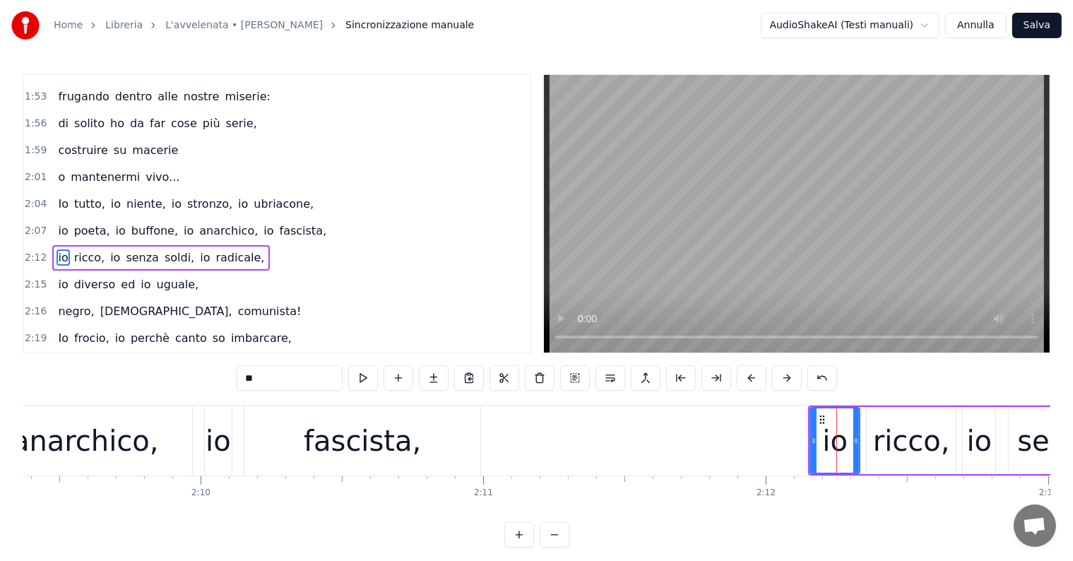
click at [83, 245] on div "io ricco, io senza soldi, io radicale," at bounding box center [160, 257] width 217 height 25
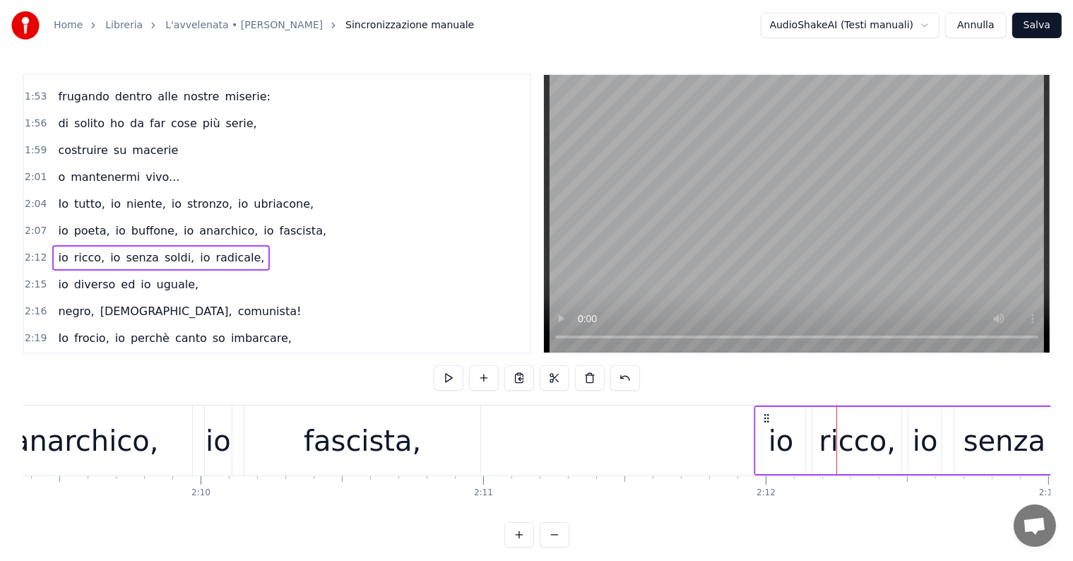
drag, startPoint x: 822, startPoint y: 413, endPoint x: 768, endPoint y: 409, distance: 53.8
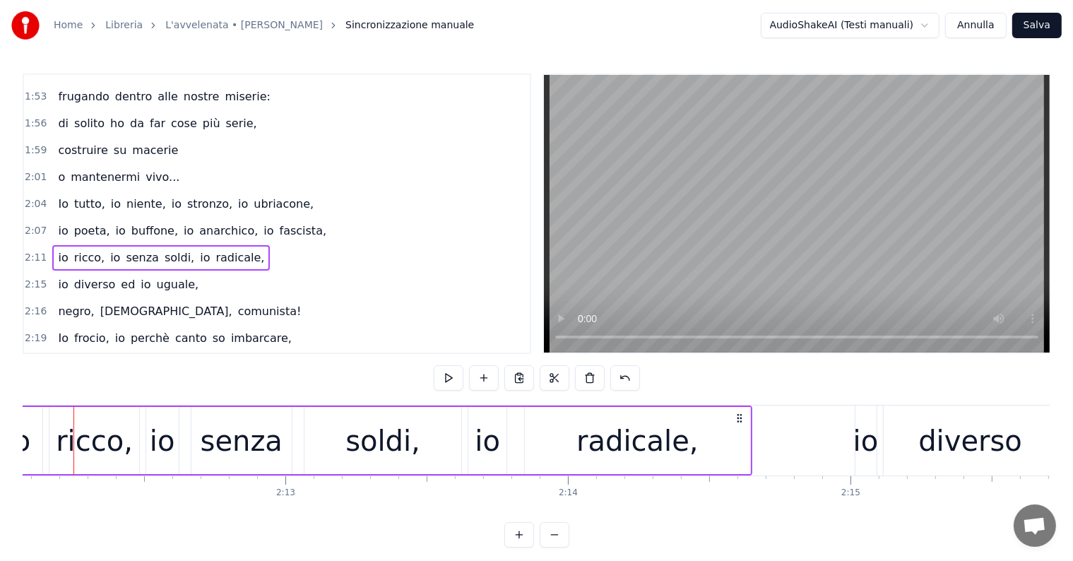
scroll to position [0, 37616]
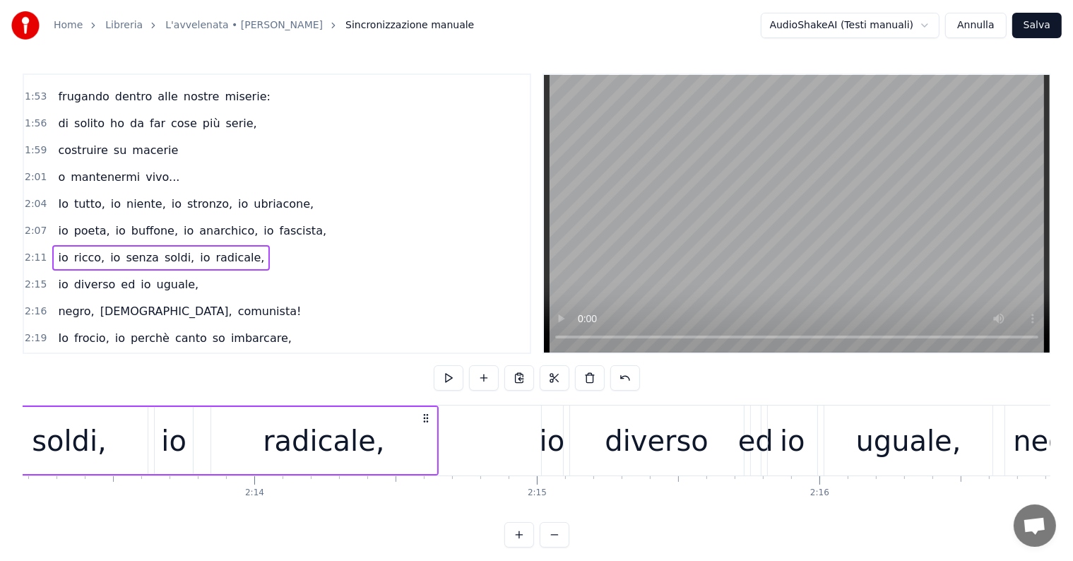
click at [551, 440] on div "io" at bounding box center [551, 440] width 25 height 42
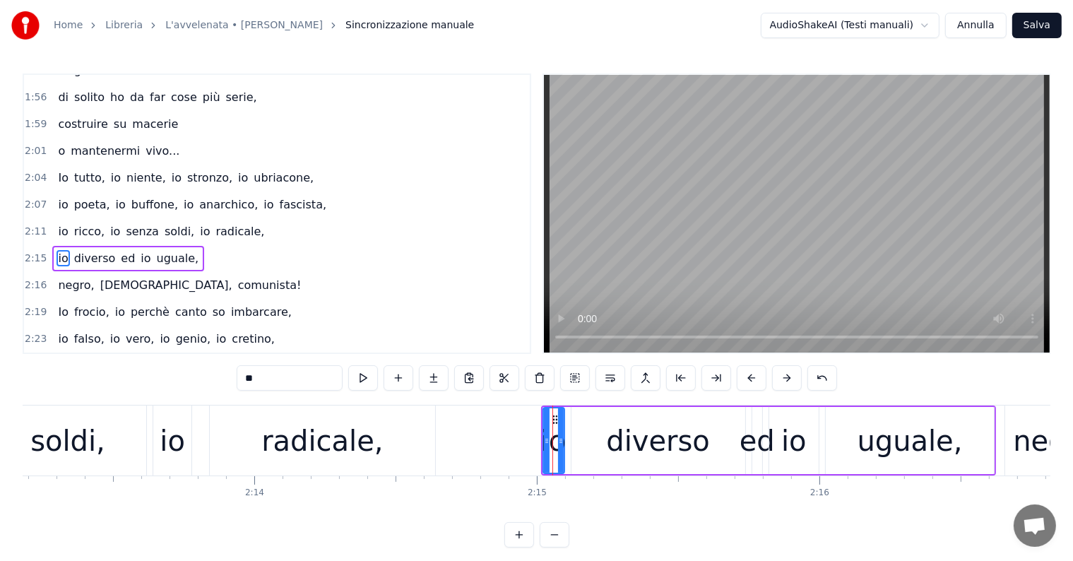
click at [102, 246] on div "io diverso ed io uguale," at bounding box center [128, 258] width 152 height 25
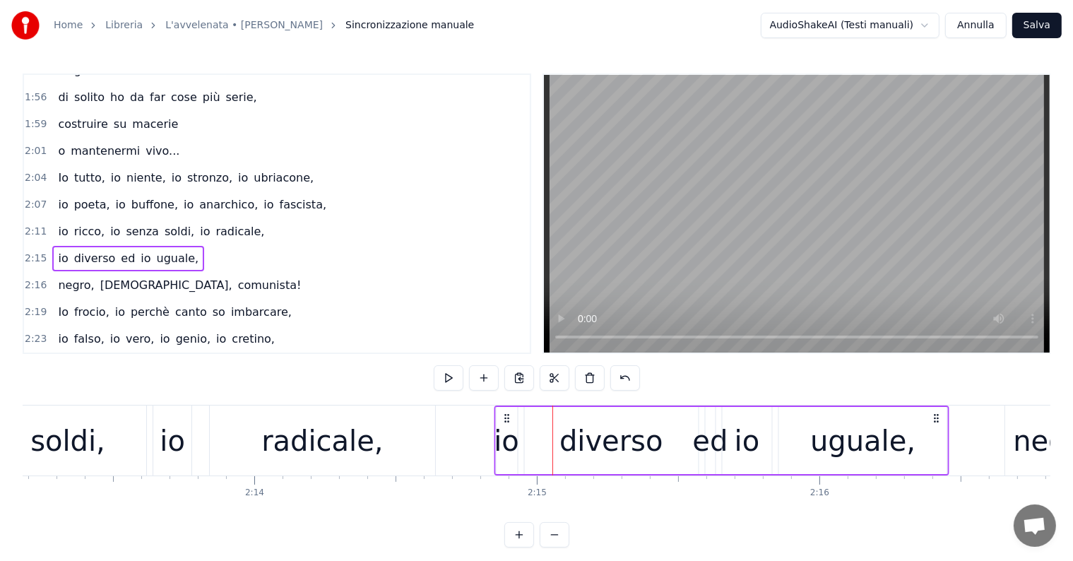
drag, startPoint x: 554, startPoint y: 414, endPoint x: 507, endPoint y: 406, distance: 47.2
click at [507, 406] on div "io diverso ed io uguale," at bounding box center [721, 440] width 455 height 70
click at [86, 273] on div "negro, ebreo, comunista!" at bounding box center [179, 285] width 254 height 25
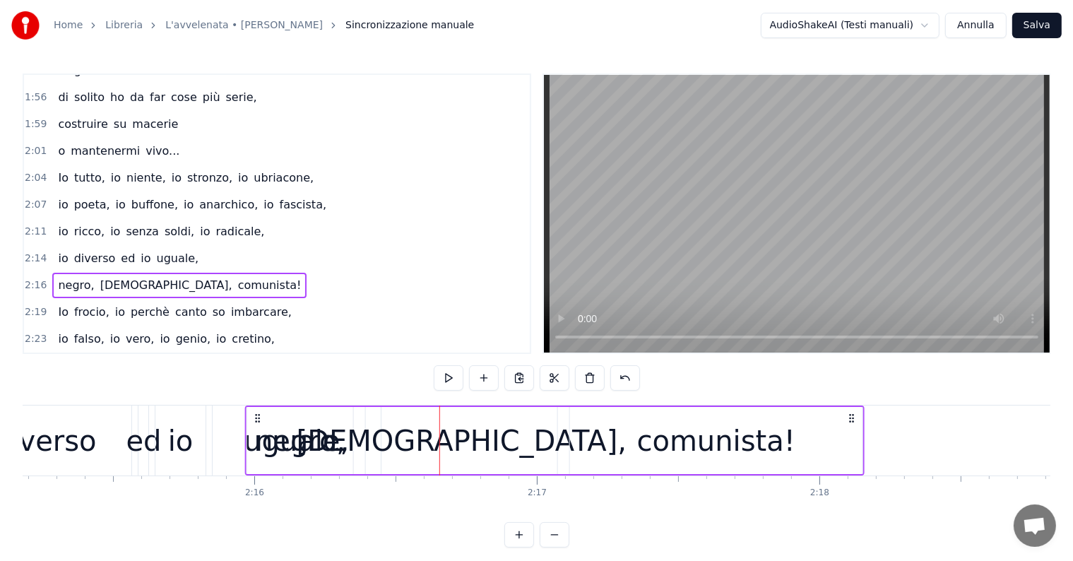
scroll to position [0, 38178]
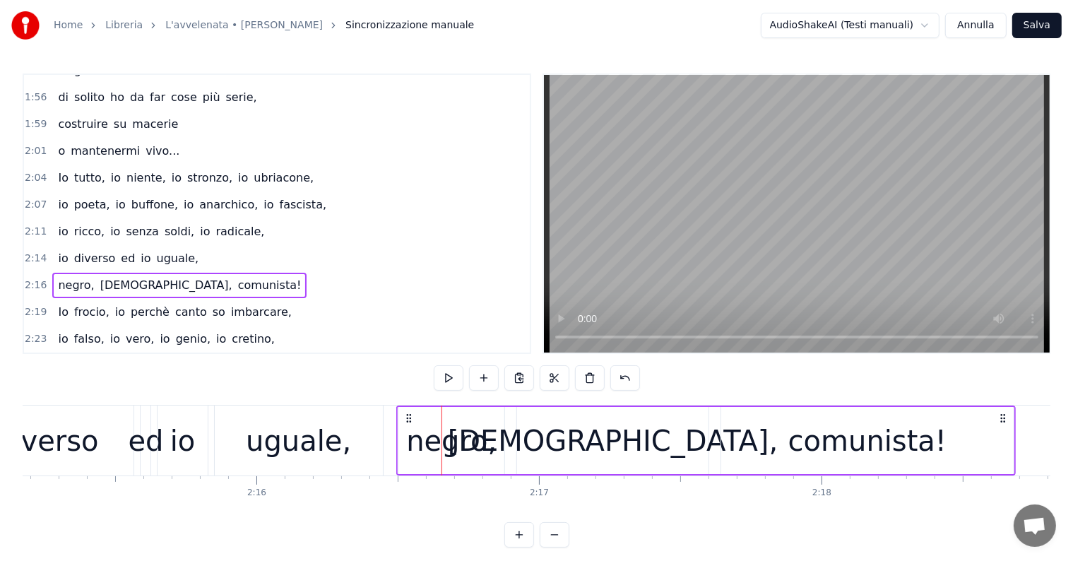
drag, startPoint x: 105, startPoint y: 418, endPoint x: 407, endPoint y: 417, distance: 302.2
click at [407, 417] on icon at bounding box center [408, 417] width 11 height 11
click at [94, 299] on div "Io frocio, io perchè canto so imbarcare," at bounding box center [174, 311] width 244 height 25
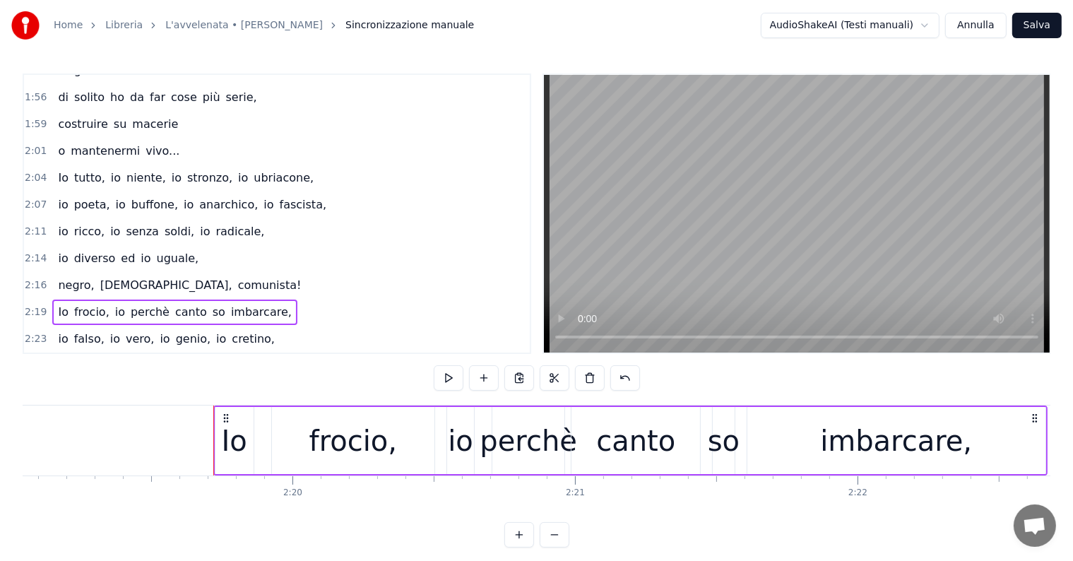
scroll to position [0, 39004]
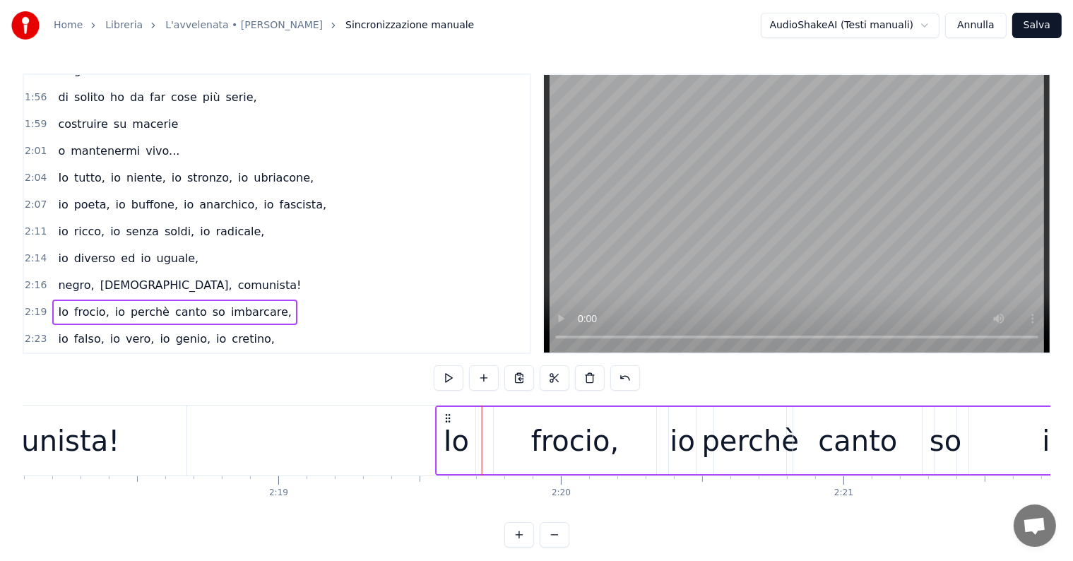
drag, startPoint x: 494, startPoint y: 418, endPoint x: 448, endPoint y: 411, distance: 47.1
click at [448, 411] on div "Io frocio, io perchè canto so imbarcare," at bounding box center [852, 440] width 834 height 70
click at [175, 326] on div "io falso, io vero, io genio, io cretino," at bounding box center [166, 338] width 228 height 25
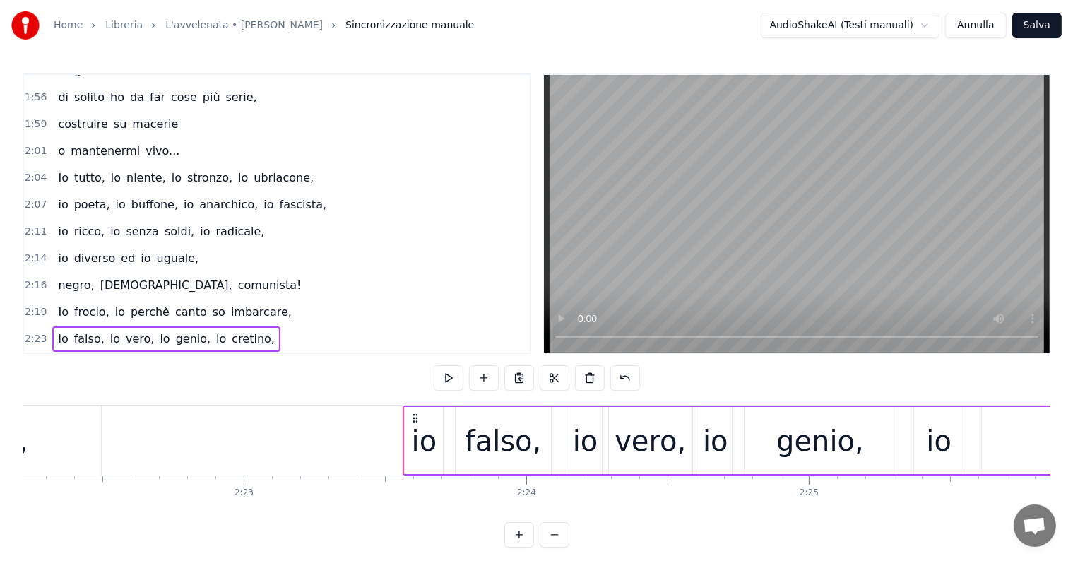
scroll to position [0, 40213]
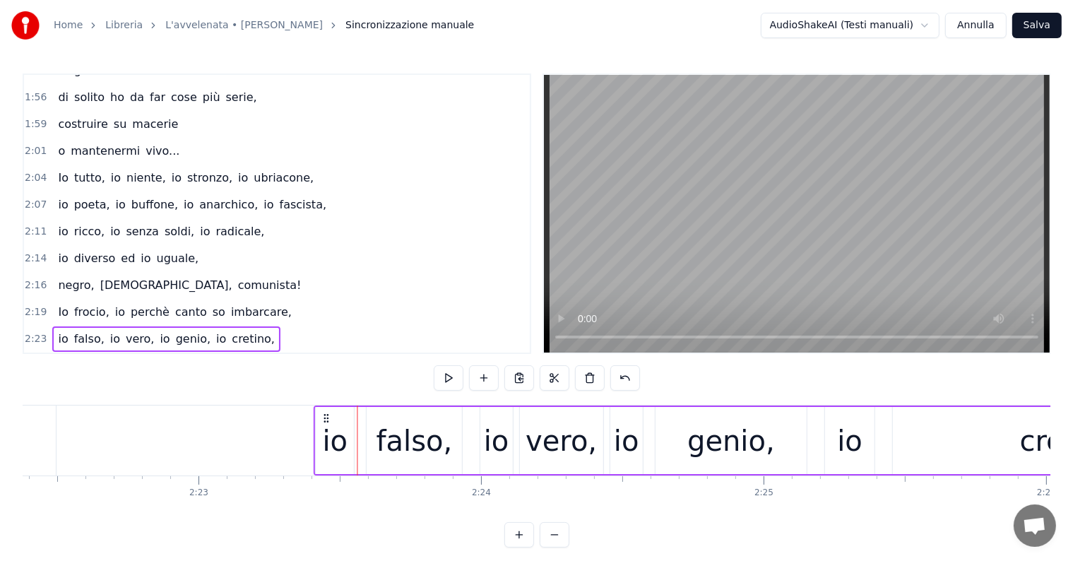
drag, startPoint x: 372, startPoint y: 417, endPoint x: 328, endPoint y: 410, distance: 44.3
click at [328, 410] on div "io falso, io vero, io genio, io cretino," at bounding box center [785, 440] width 942 height 70
click at [157, 353] on div "io solo qui alle quattro del mattino," at bounding box center [188, 365] width 272 height 25
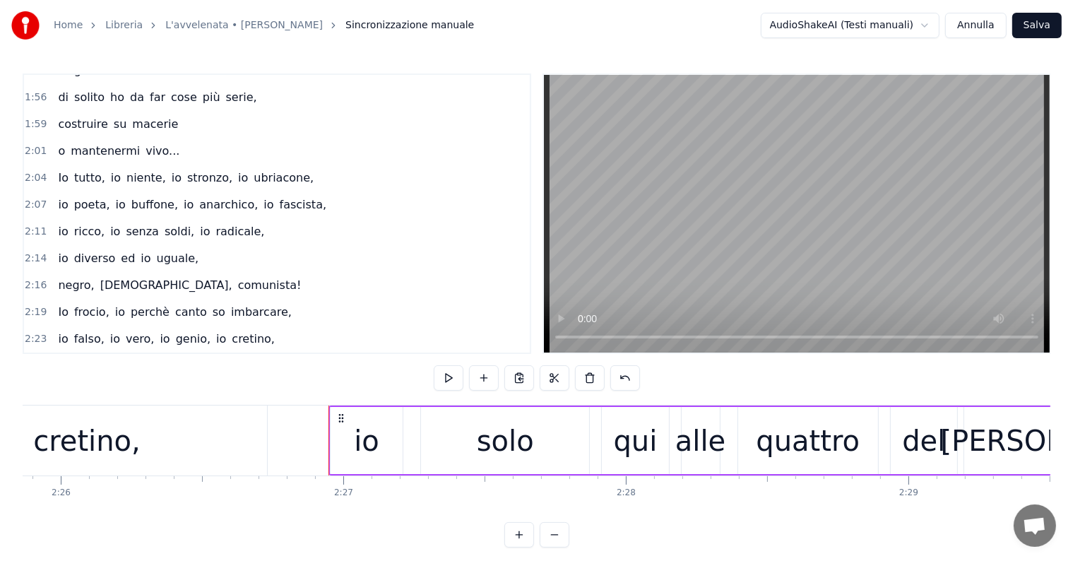
scroll to position [0, 41109]
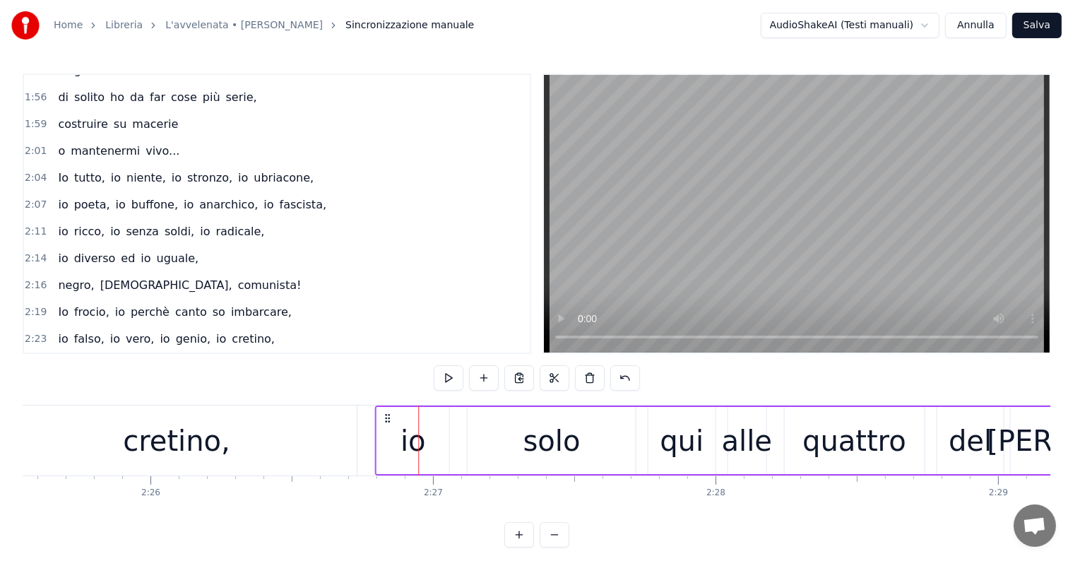
drag, startPoint x: 426, startPoint y: 413, endPoint x: 382, endPoint y: 410, distance: 43.9
click at [382, 410] on div "io solo qui alle quattro del mattino," at bounding box center [791, 440] width 834 height 70
click at [155, 379] on div "2:30 l'angoscia e un po' di vino," at bounding box center [277, 392] width 506 height 27
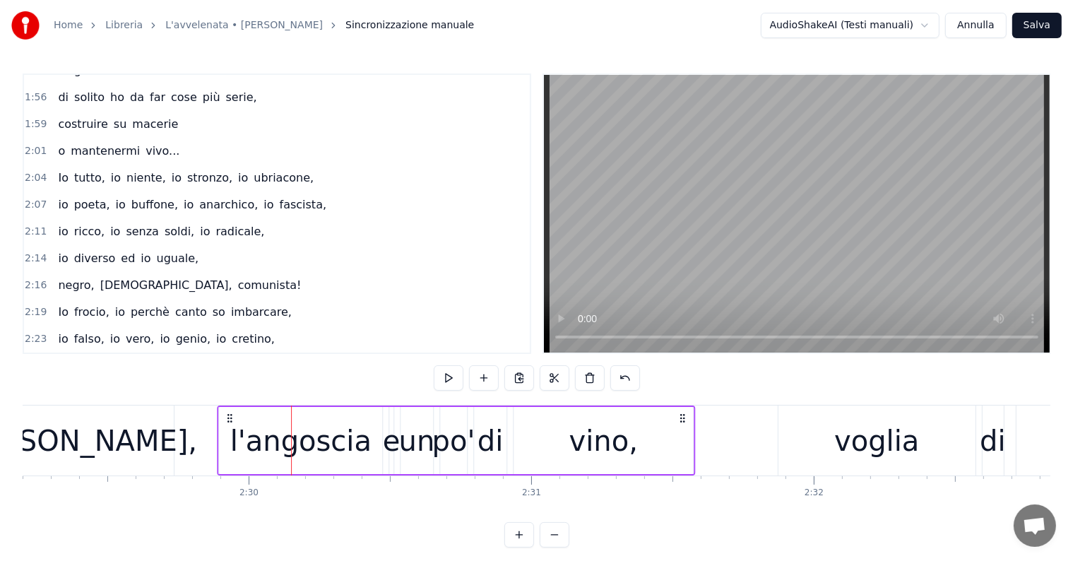
scroll to position [0, 42140]
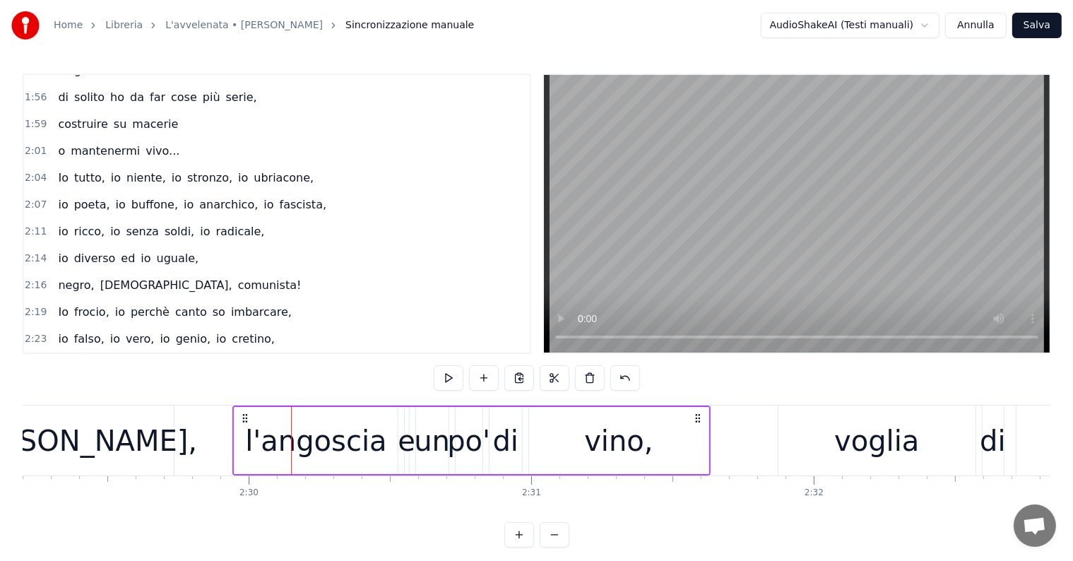
drag, startPoint x: 261, startPoint y: 416, endPoint x: 246, endPoint y: 419, distance: 15.1
click at [246, 419] on icon at bounding box center [244, 417] width 11 height 11
click at [802, 463] on div "voglia" at bounding box center [876, 440] width 196 height 70
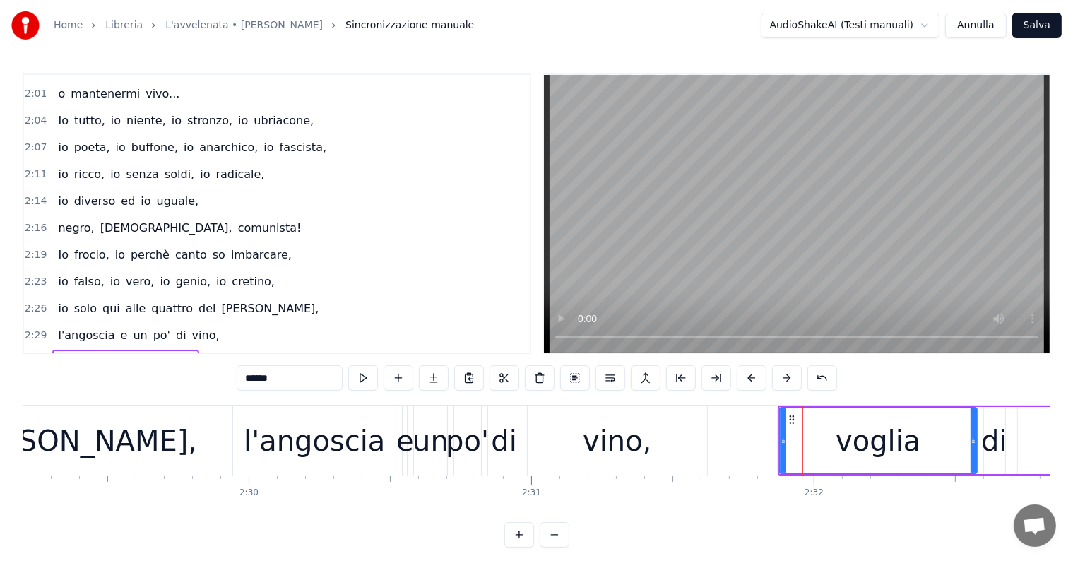
scroll to position [1381, 0]
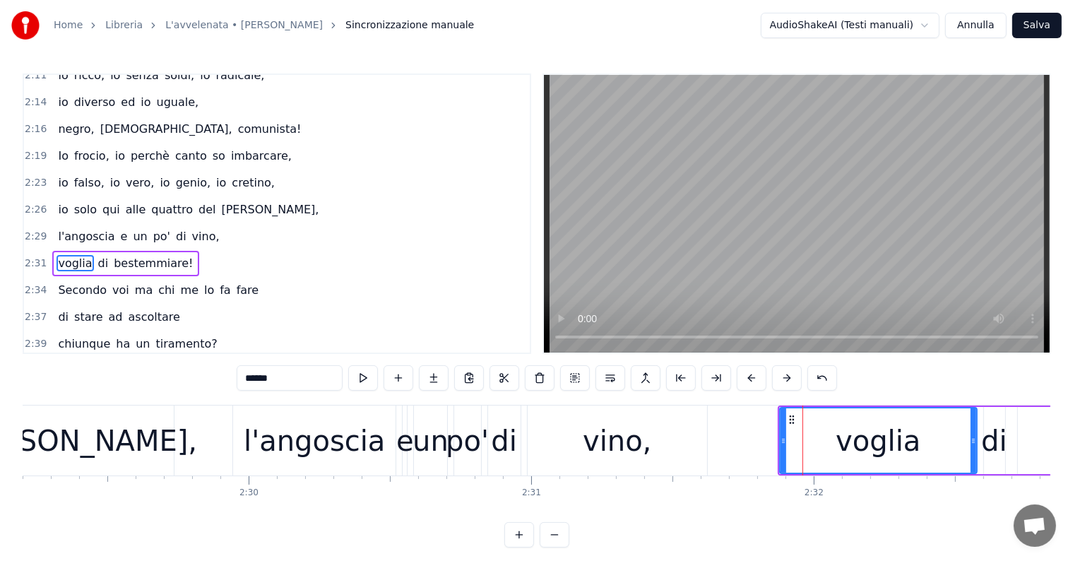
click at [100, 251] on div "voglia di bestemmiare!" at bounding box center [125, 263] width 146 height 25
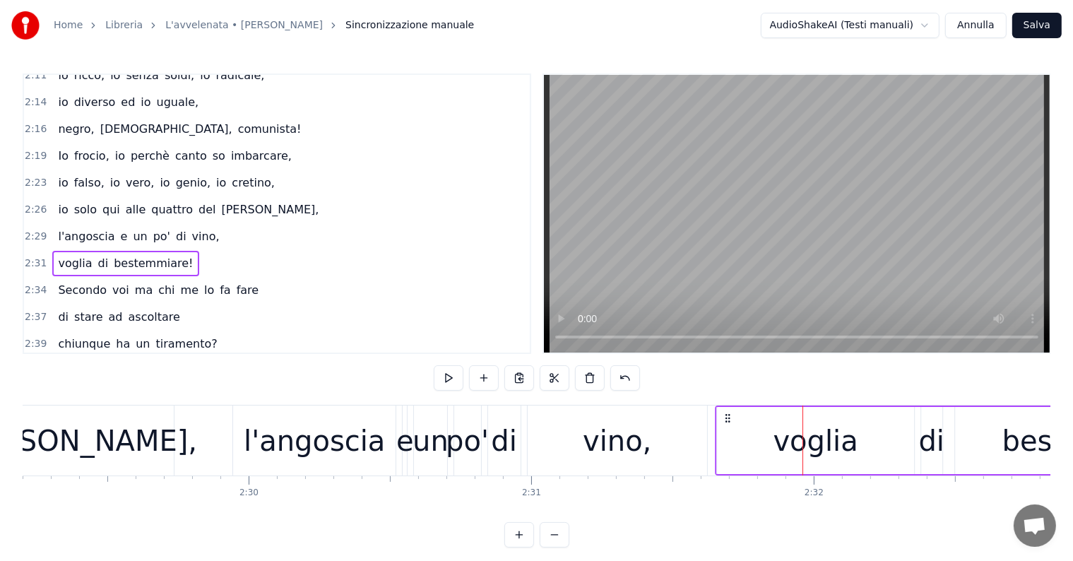
drag, startPoint x: 789, startPoint y: 414, endPoint x: 726, endPoint y: 412, distance: 62.9
click at [726, 412] on icon at bounding box center [727, 417] width 11 height 11
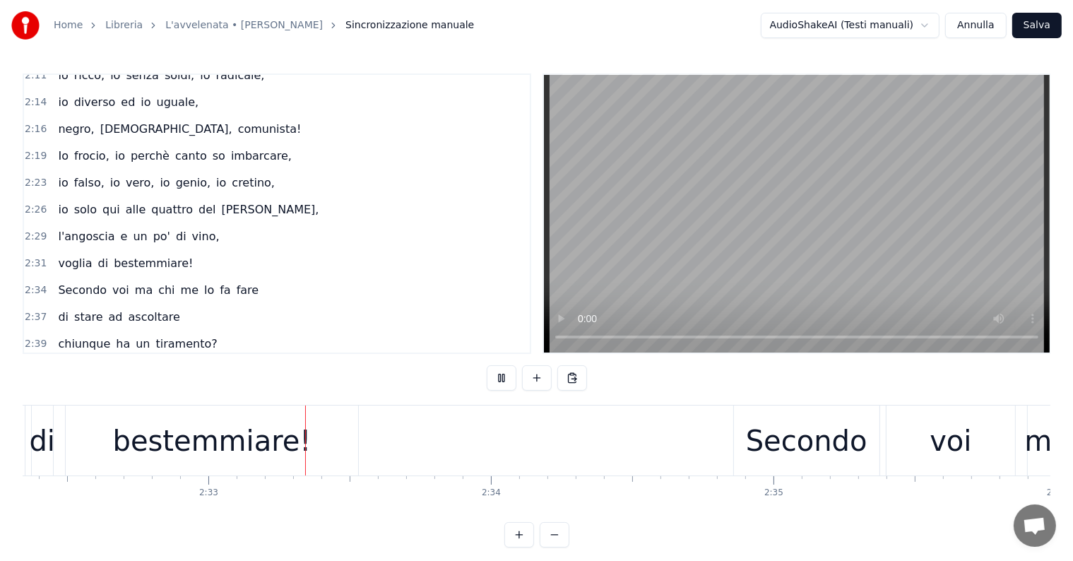
scroll to position [0, 43061]
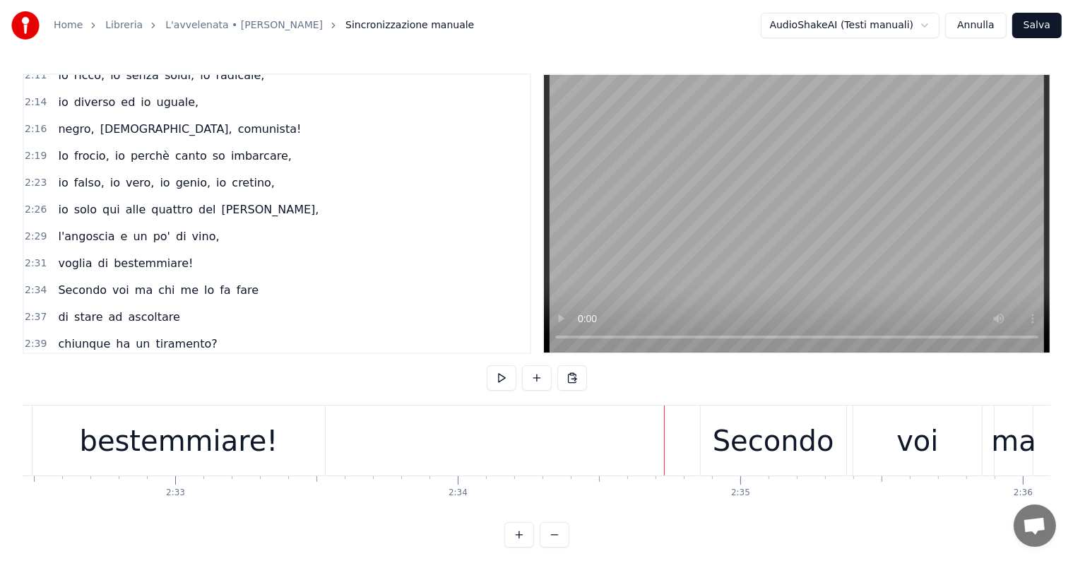
click at [105, 277] on div "Secondo voi ma chi me lo fa fare" at bounding box center [158, 289] width 212 height 25
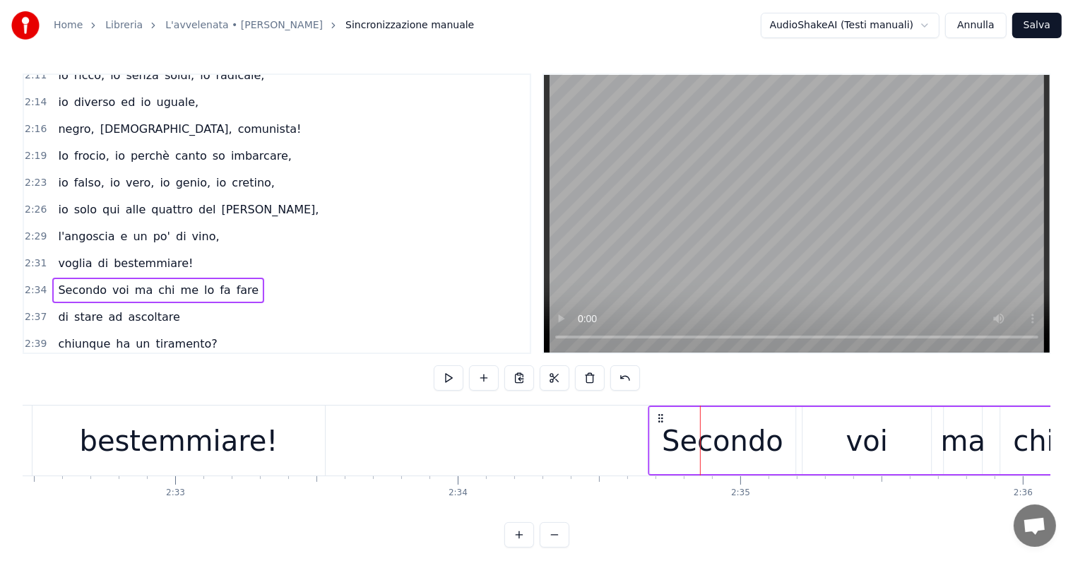
drag, startPoint x: 712, startPoint y: 414, endPoint x: 660, endPoint y: 410, distance: 52.4
click at [660, 410] on div "Secondo voi ma chi me lo fa fare" at bounding box center [1007, 440] width 721 height 70
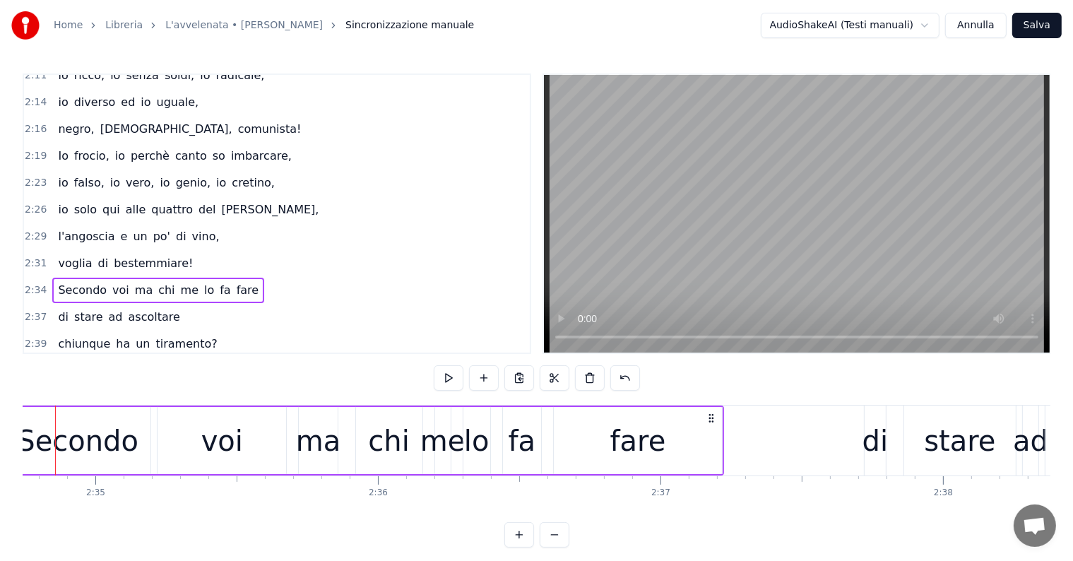
scroll to position [0, 43841]
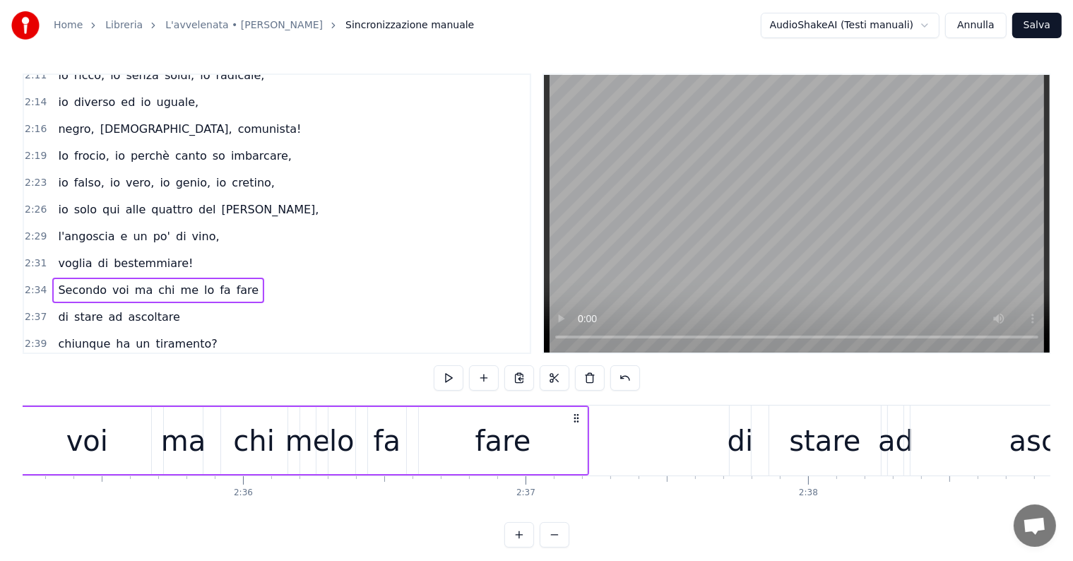
click at [134, 304] on div "di stare ad ascoltare" at bounding box center [118, 316] width 133 height 25
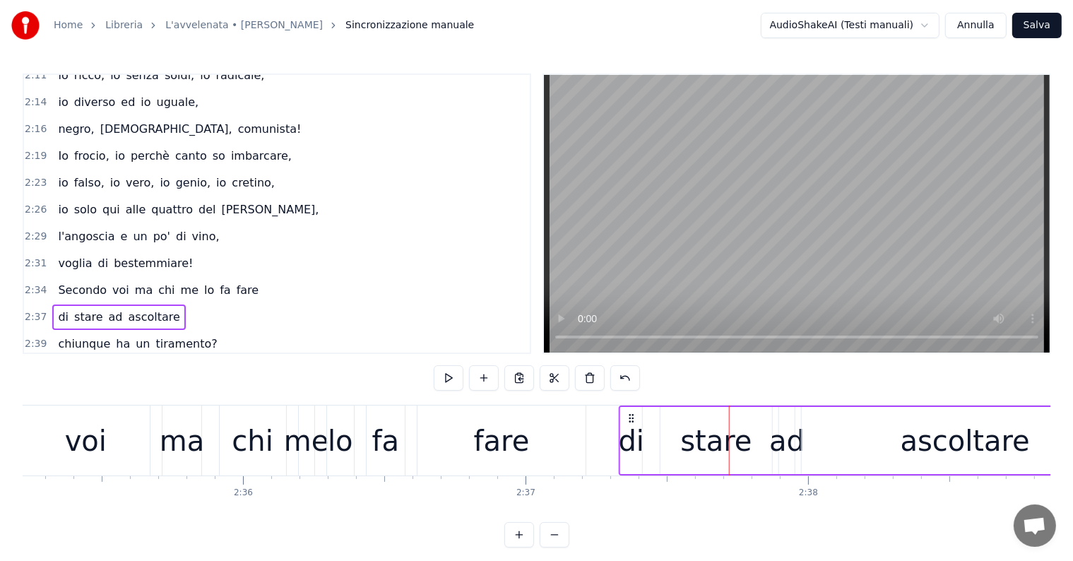
drag, startPoint x: 740, startPoint y: 412, endPoint x: 630, endPoint y: 410, distance: 110.2
click at [630, 410] on div "di stare ad ascoltare" at bounding box center [875, 440] width 512 height 70
click at [85, 277] on div "Secondo voi ma chi me lo fa fare" at bounding box center [158, 289] width 212 height 25
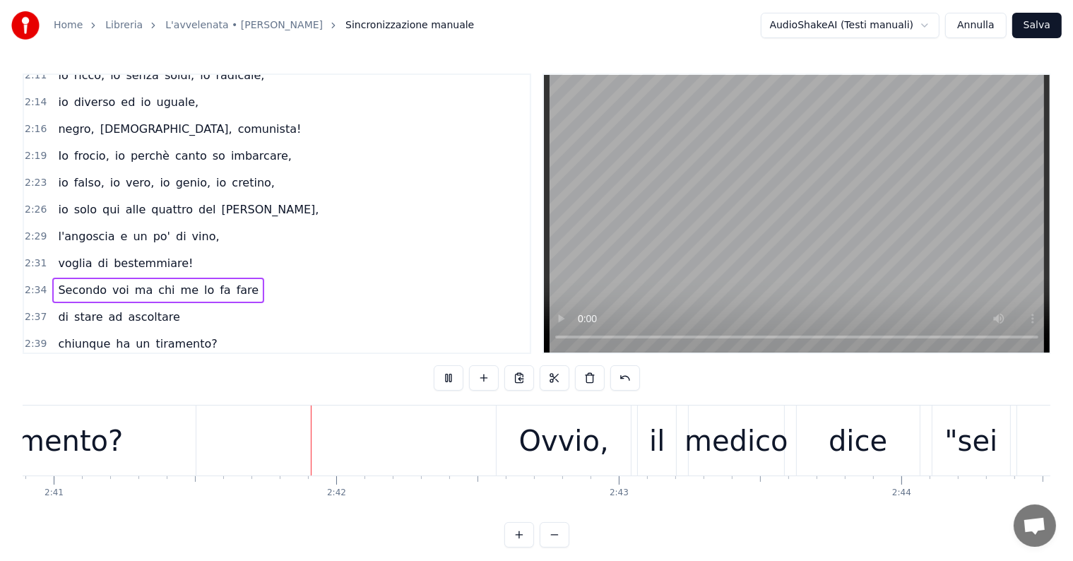
scroll to position [0, 45470]
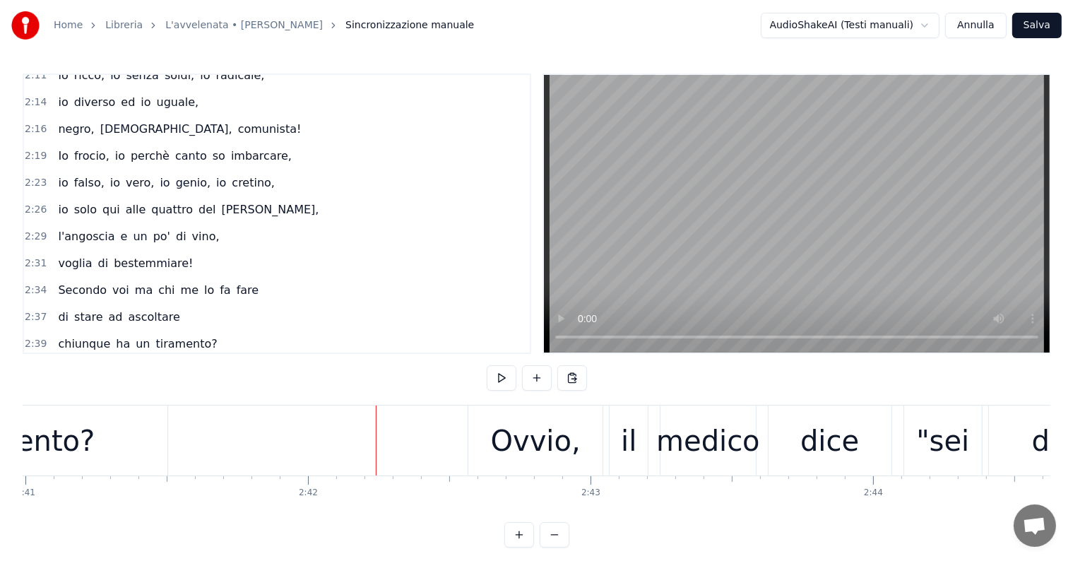
click at [82, 358] on div "Ovvio, il medico dice "sei depresso"," at bounding box center [166, 370] width 228 height 25
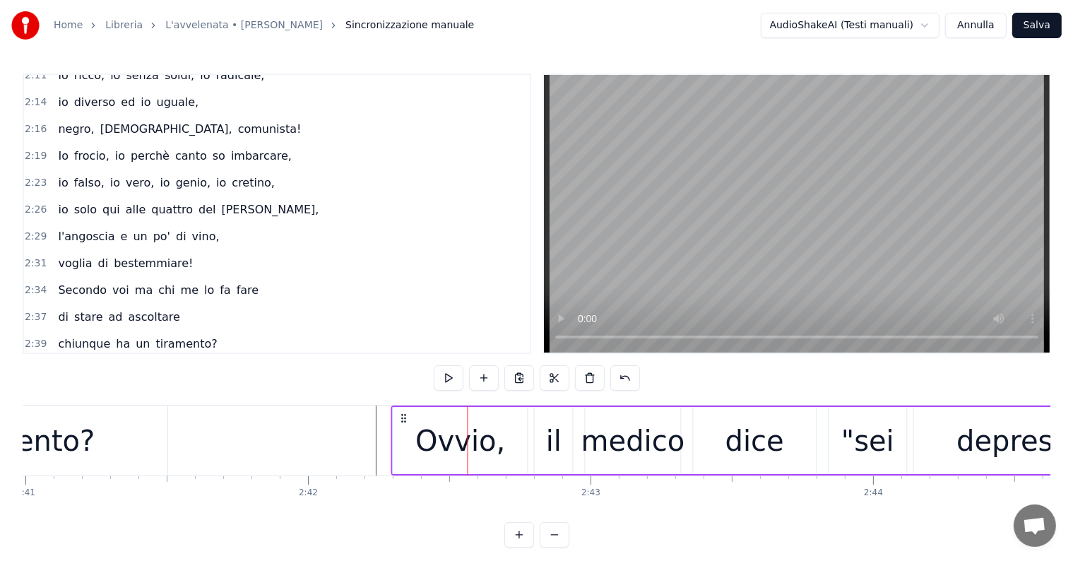
drag, startPoint x: 481, startPoint y: 415, endPoint x: 405, endPoint y: 398, distance: 78.1
click at [405, 398] on div "0:03 Ma s'io avessi previsto tutto questo, 0:05 dati causa e pretesto, 0:07 le …" at bounding box center [536, 310] width 1027 height 474
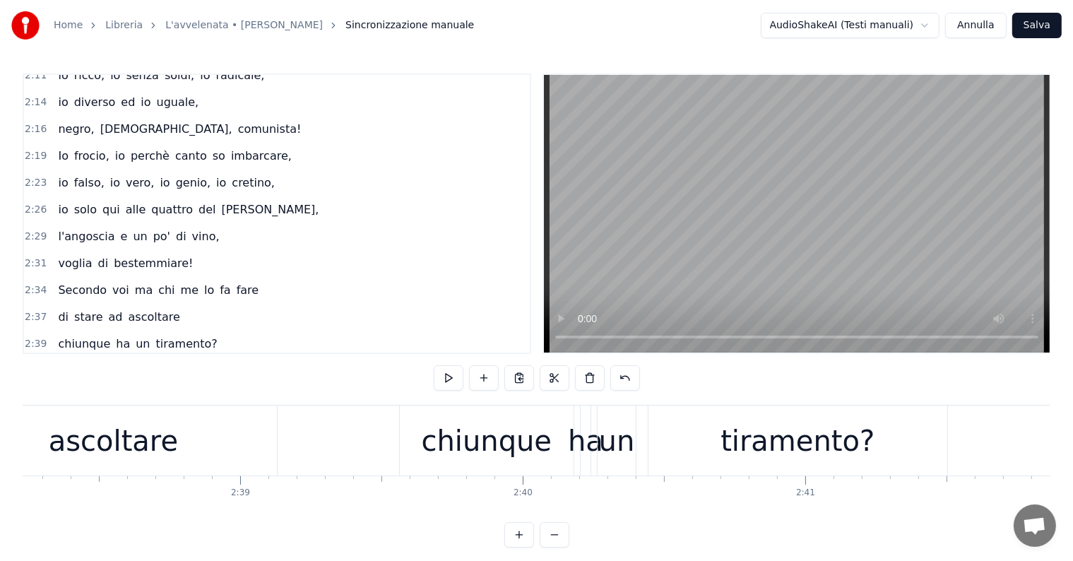
scroll to position [0, 44736]
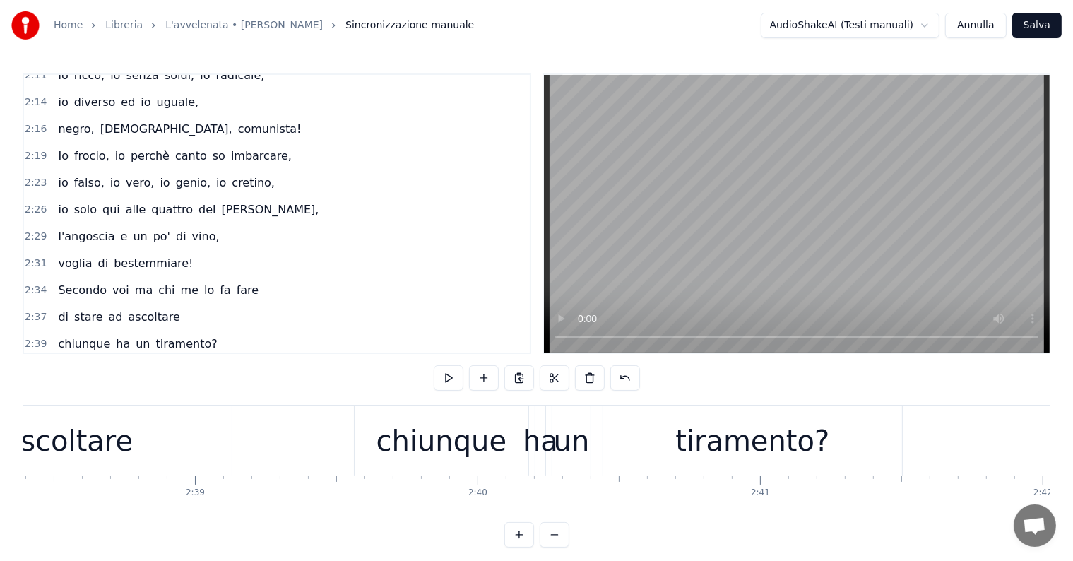
click at [429, 438] on div "chiunque" at bounding box center [441, 440] width 131 height 42
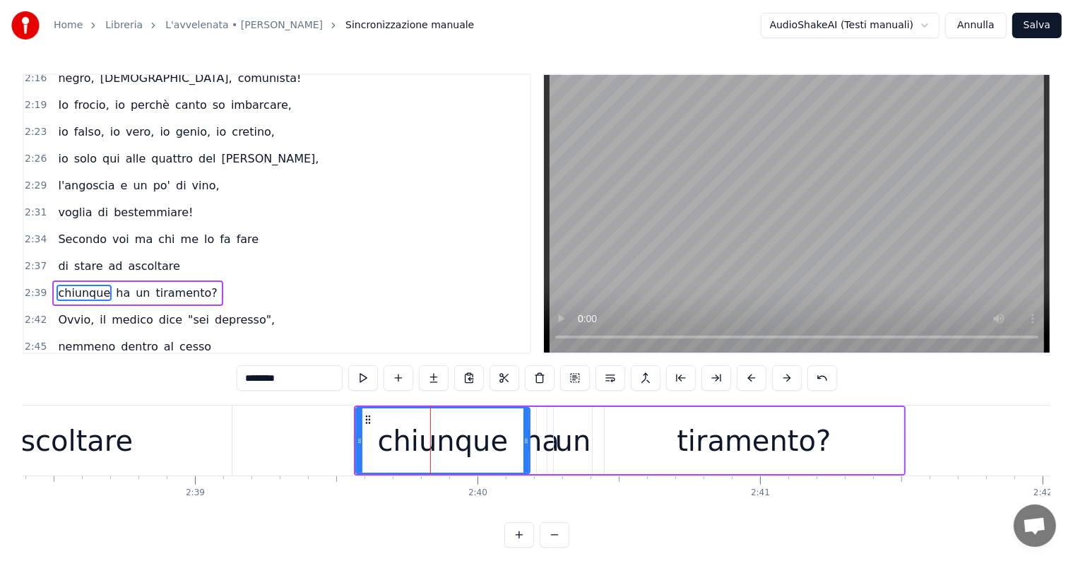
scroll to position [1459, 0]
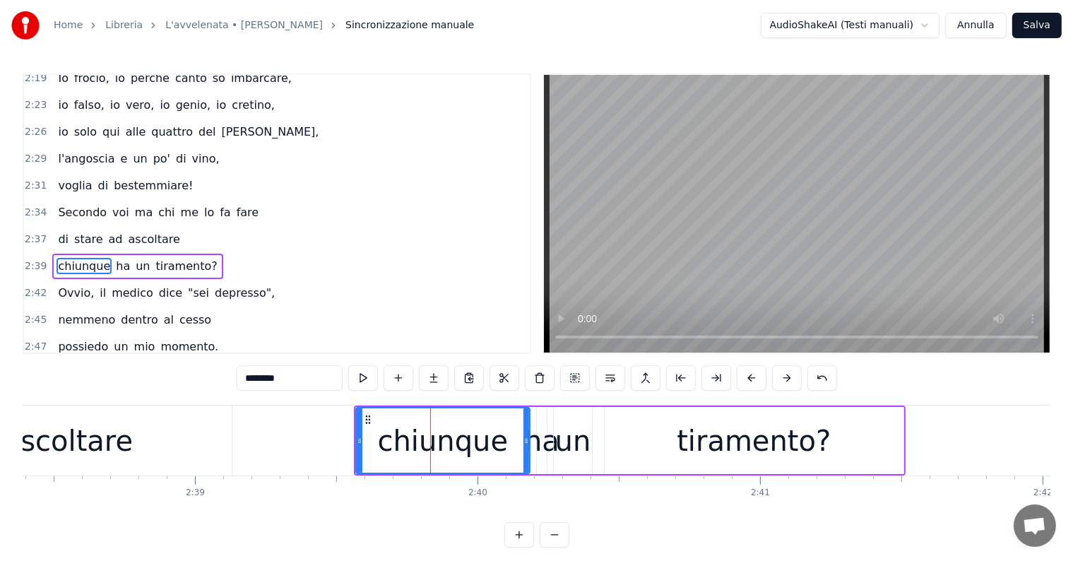
click at [67, 253] on div "chiunque ha un tiramento?" at bounding box center [137, 265] width 170 height 25
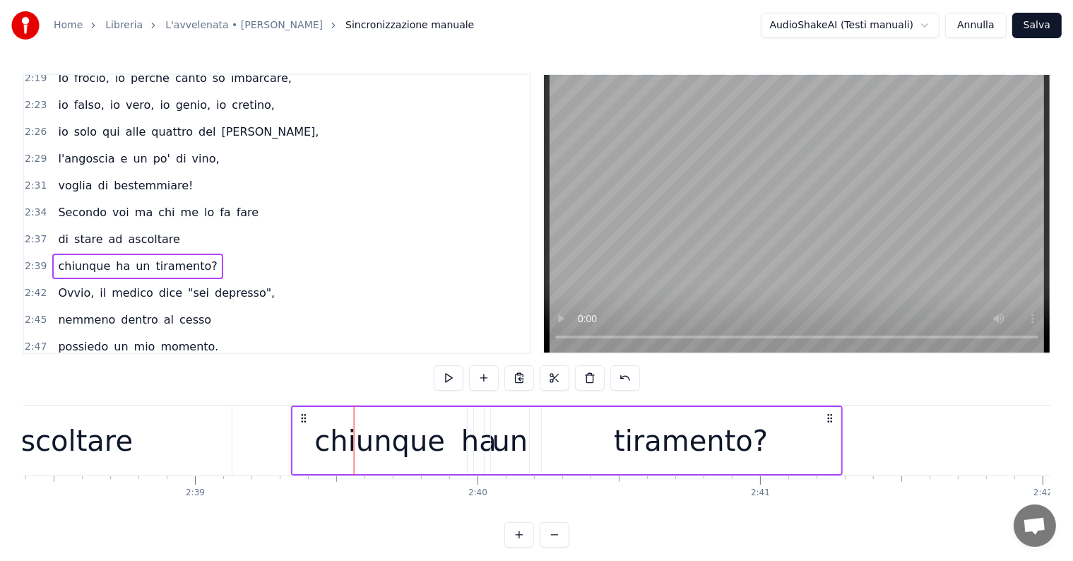
drag, startPoint x: 364, startPoint y: 414, endPoint x: 302, endPoint y: 390, distance: 66.6
click at [302, 390] on div "0:03 Ma s'io avessi previsto tutto questo, 0:05 dati causa e pretesto, 0:07 le …" at bounding box center [536, 310] width 1027 height 474
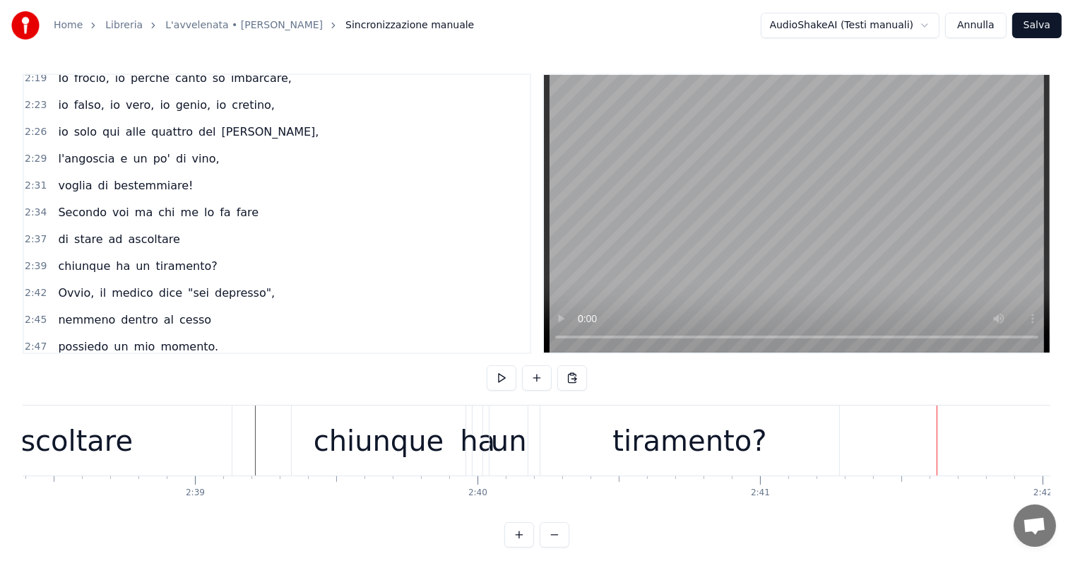
click at [75, 227] on div "di stare ad ascoltare" at bounding box center [118, 239] width 133 height 25
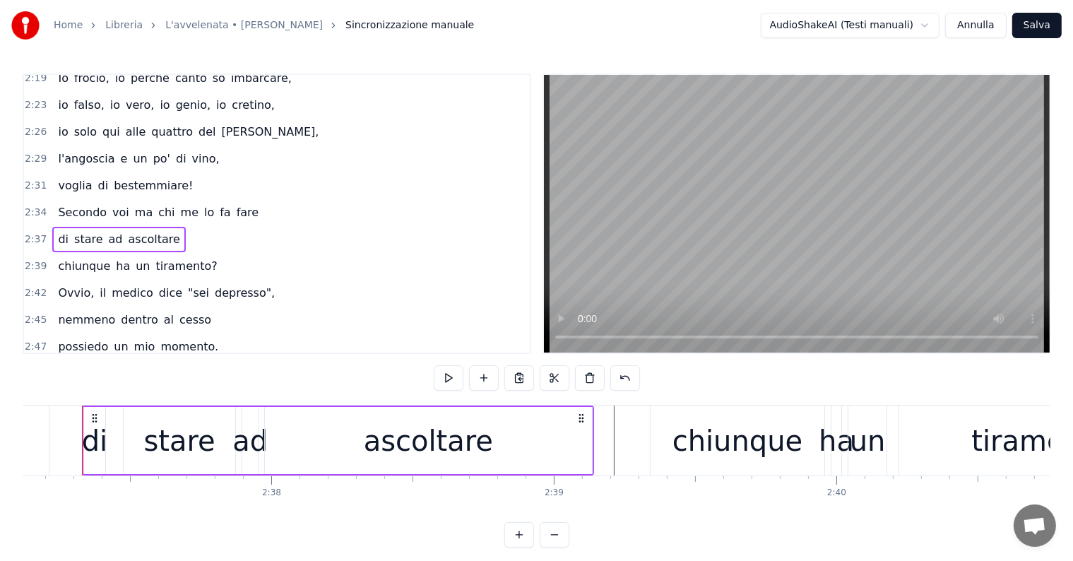
scroll to position [0, 44365]
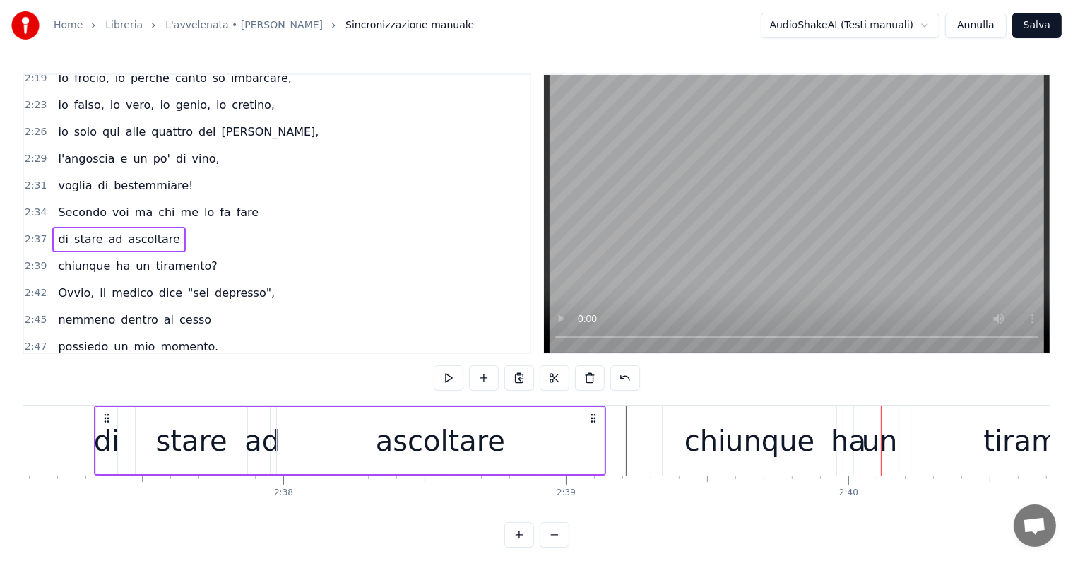
click at [91, 119] on div "io solo qui alle quattro del mattino," at bounding box center [188, 131] width 272 height 25
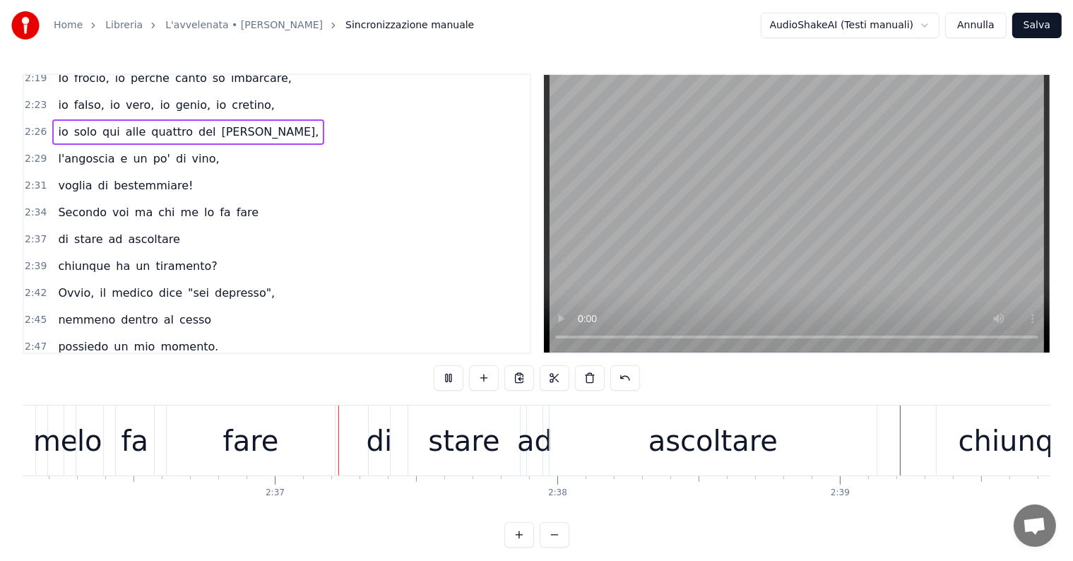
scroll to position [0, 44146]
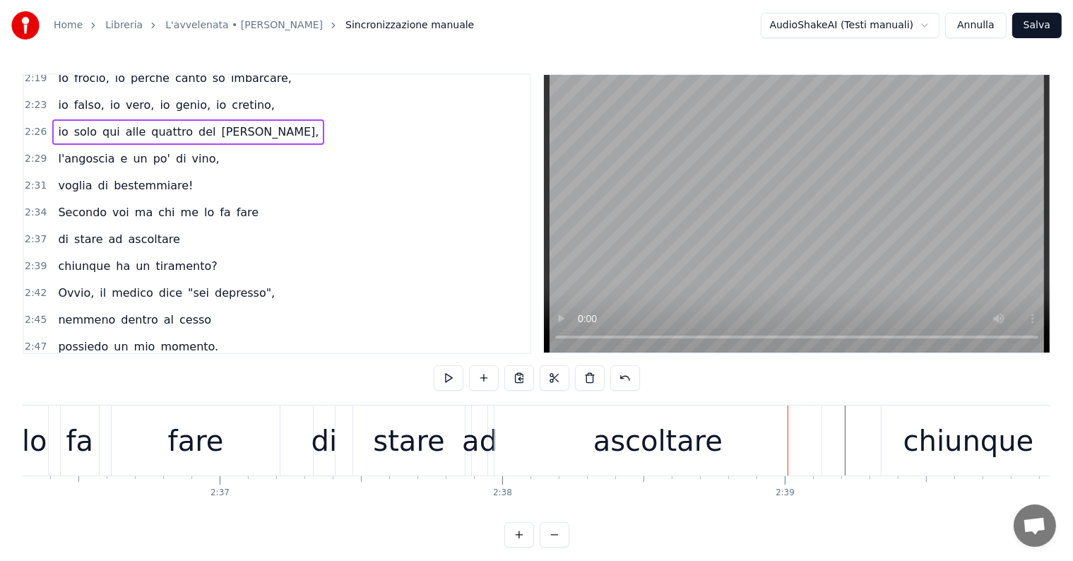
click at [318, 449] on div "di" at bounding box center [324, 440] width 26 height 42
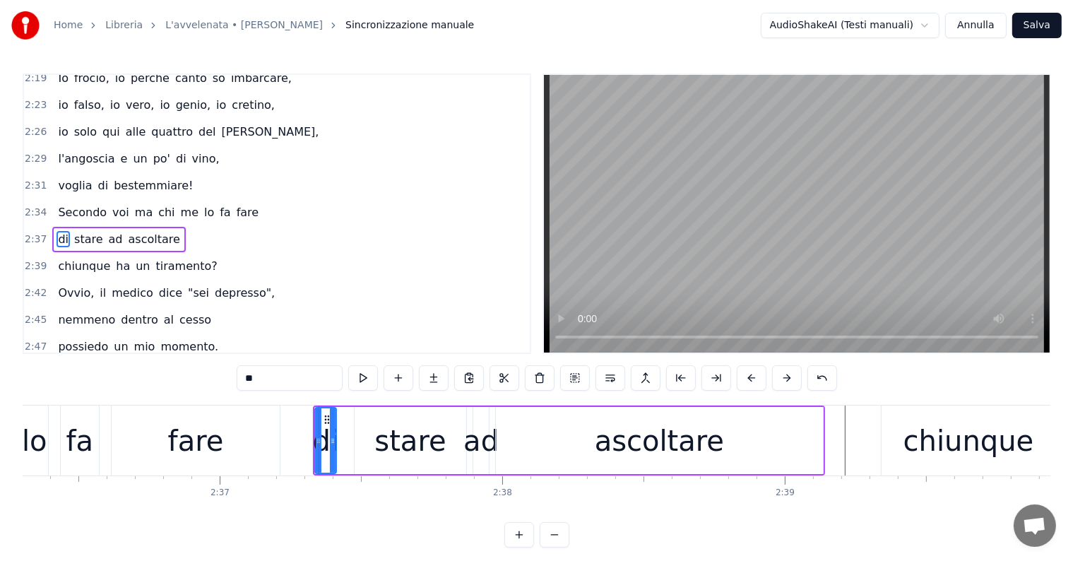
scroll to position [1433, 0]
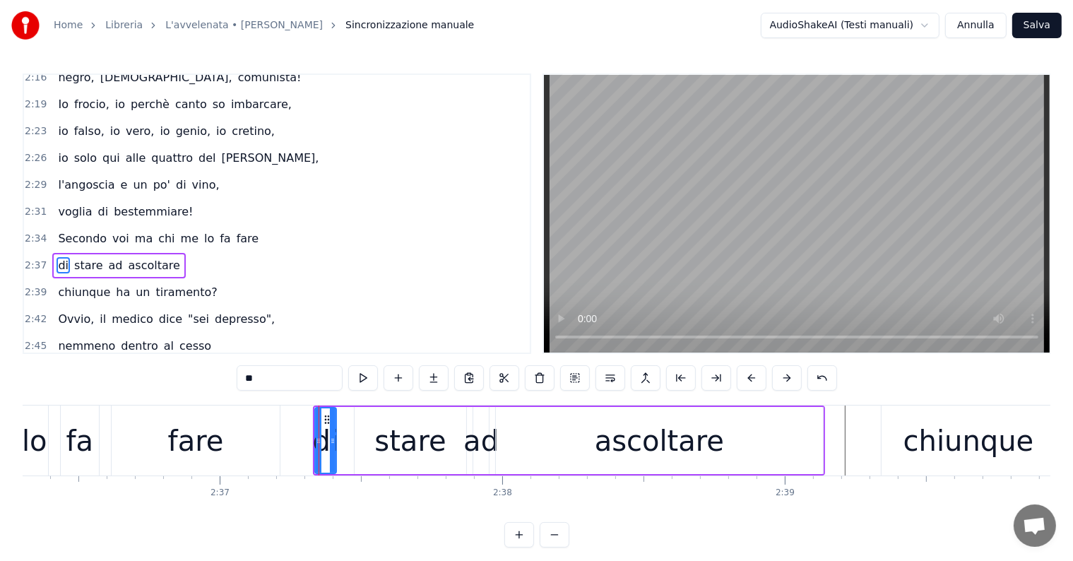
click at [94, 253] on div "di stare ad ascoltare" at bounding box center [118, 265] width 133 height 25
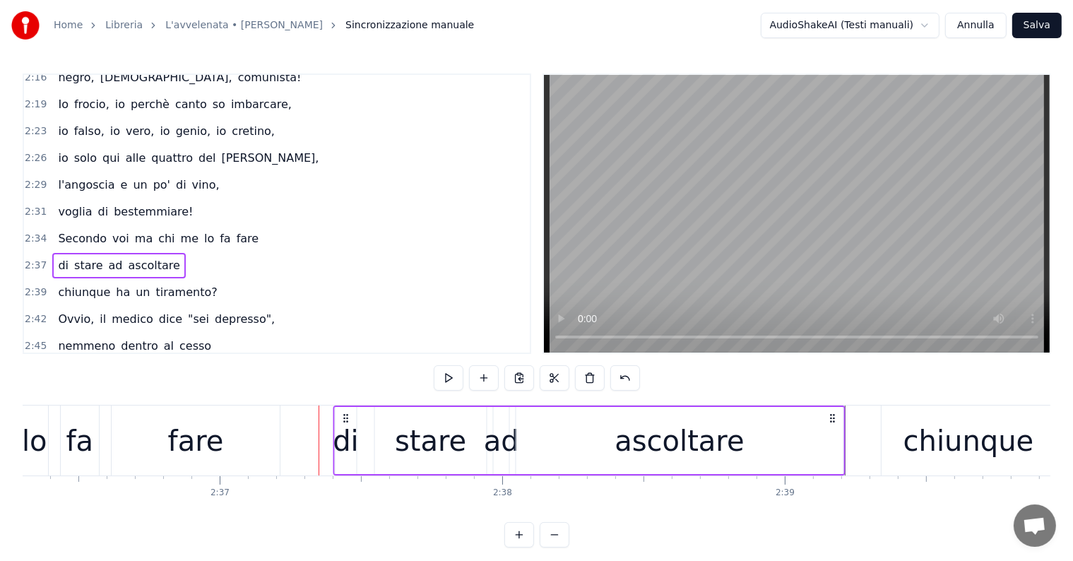
drag, startPoint x: 325, startPoint y: 417, endPoint x: 345, endPoint y: 415, distance: 20.5
click at [345, 415] on icon at bounding box center [345, 417] width 11 height 11
click at [68, 230] on span "Secondo" at bounding box center [82, 238] width 52 height 16
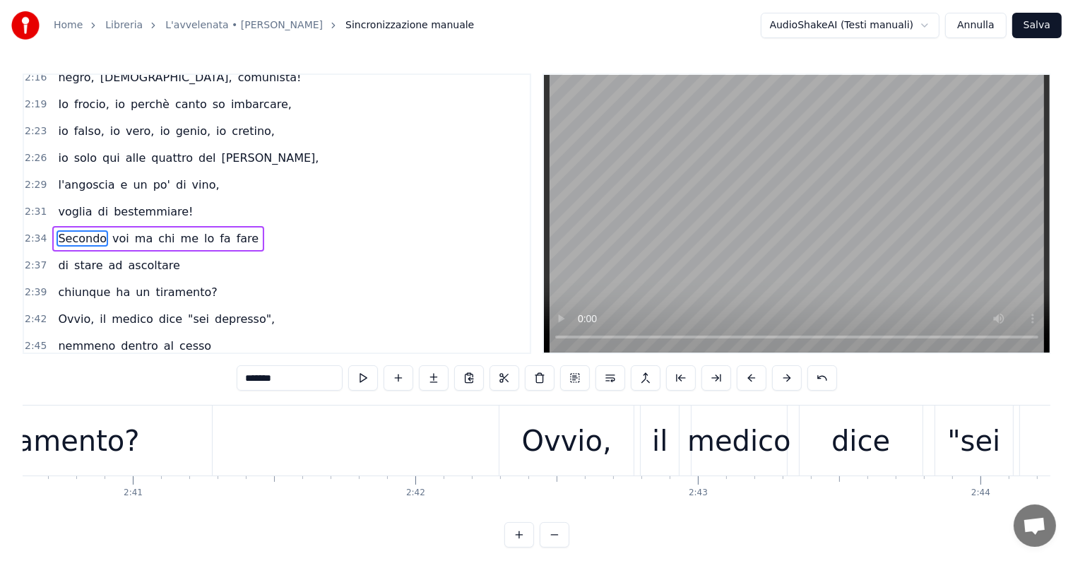
scroll to position [0, 44691]
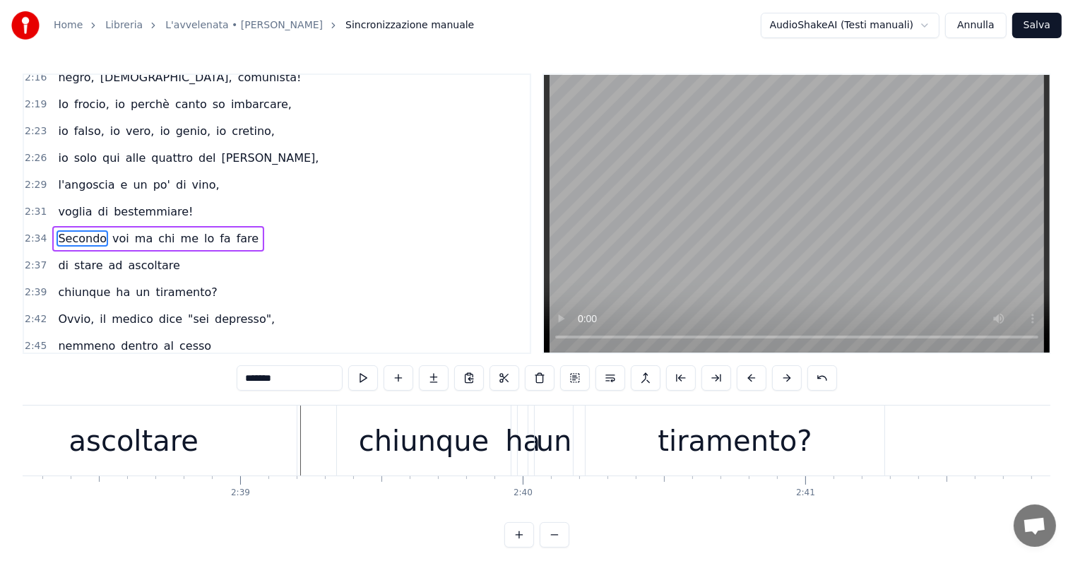
click at [93, 199] on div "voglia di bestemmiare!" at bounding box center [125, 211] width 146 height 25
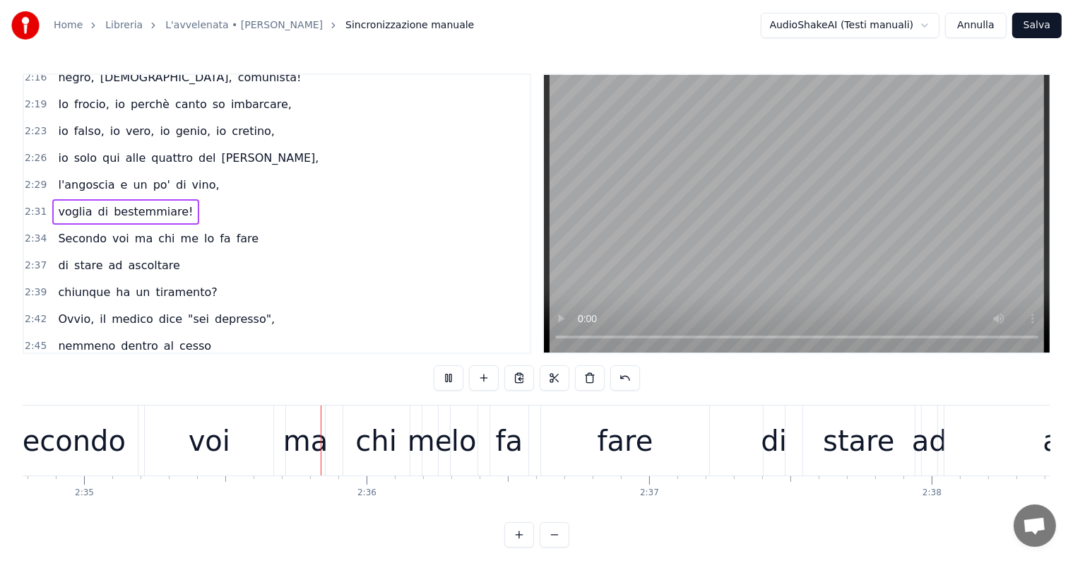
scroll to position [0, 43719]
click at [775, 462] on div "di" at bounding box center [771, 440] width 21 height 70
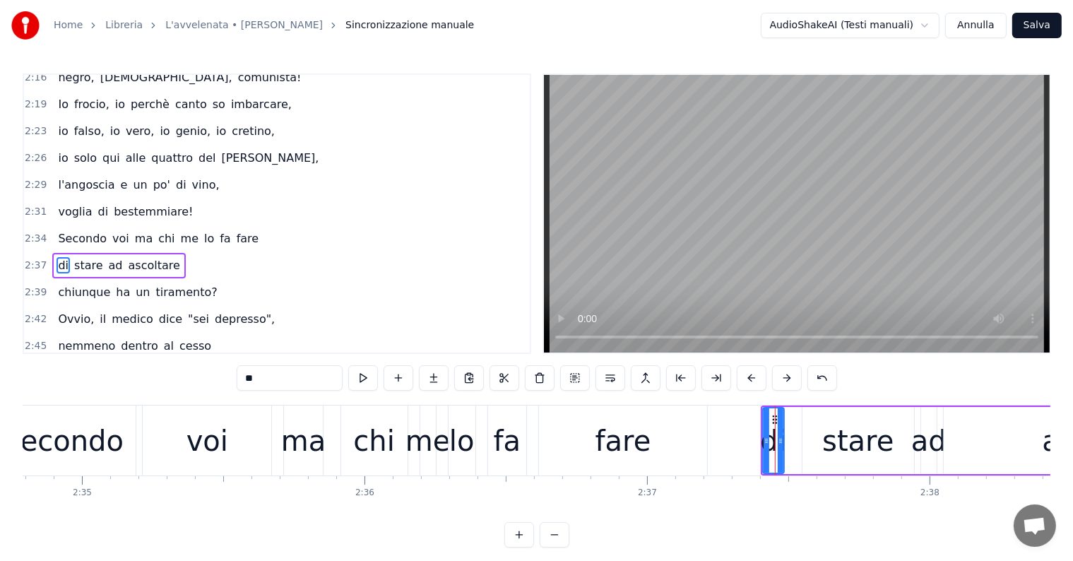
click at [107, 253] on div "di stare ad ascoltare" at bounding box center [118, 265] width 133 height 25
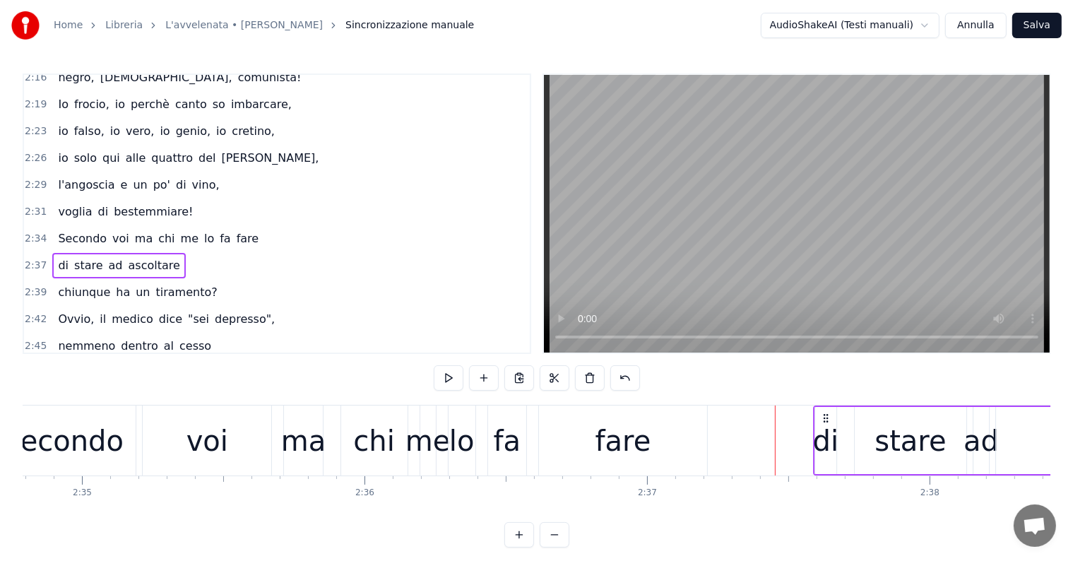
drag, startPoint x: 771, startPoint y: 412, endPoint x: 824, endPoint y: 412, distance: 53.0
click at [824, 412] on icon at bounding box center [825, 417] width 11 height 11
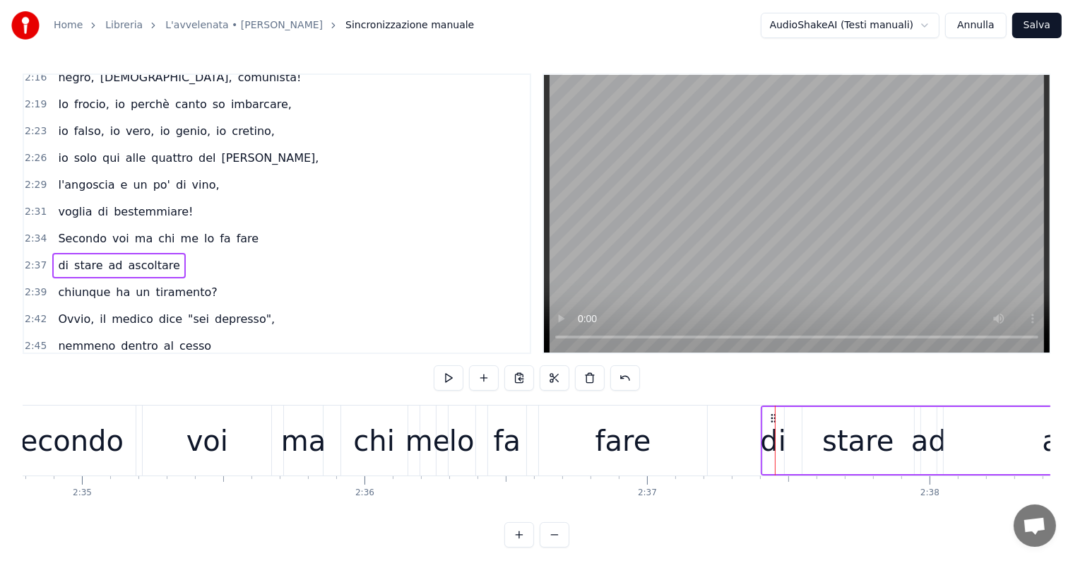
click at [93, 226] on div "Secondo voi ma chi me lo fa fare" at bounding box center [158, 238] width 212 height 25
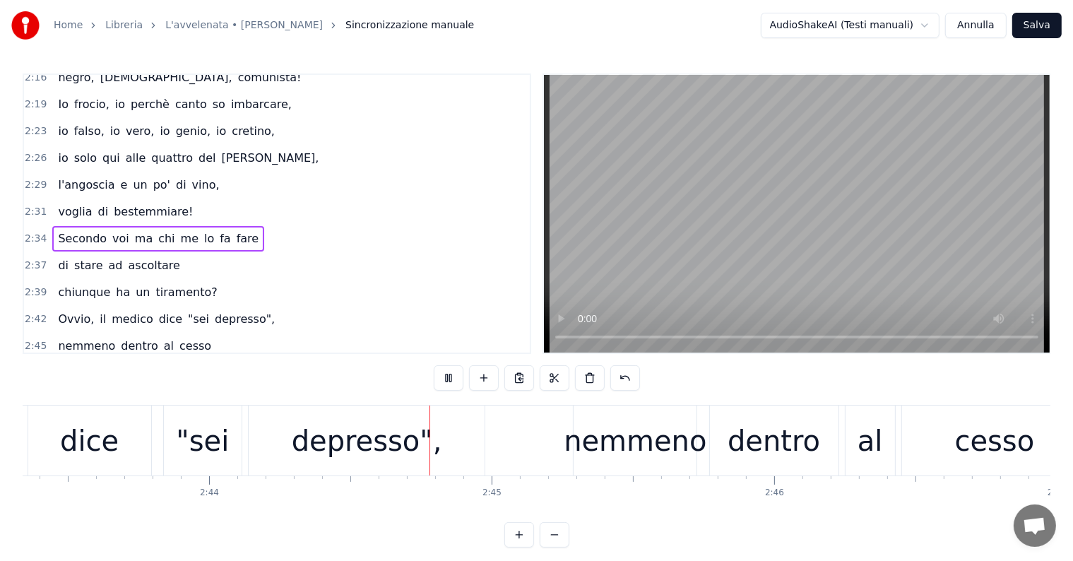
scroll to position [0, 46307]
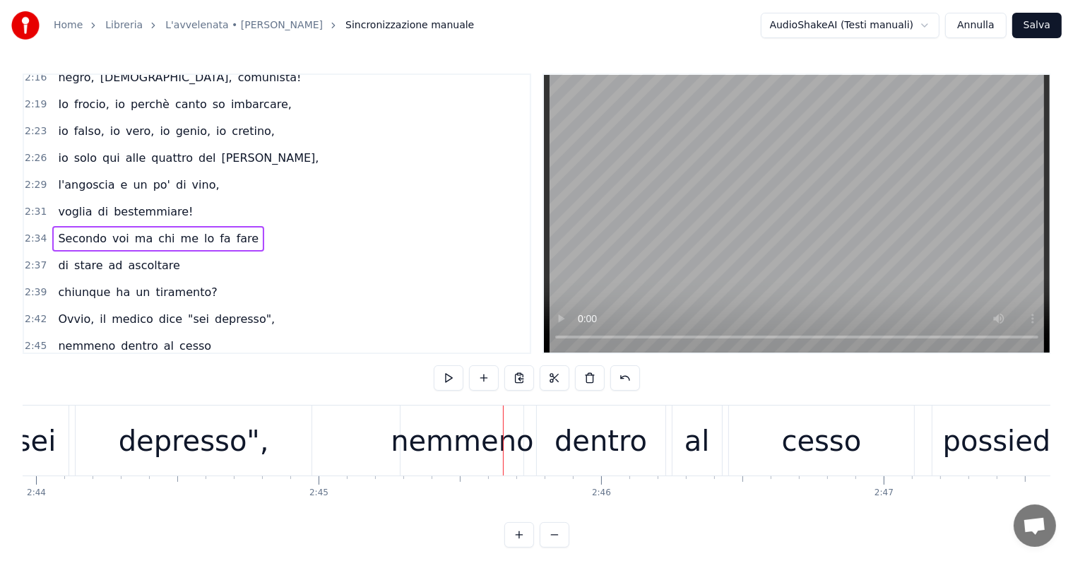
click at [441, 444] on div "nemmeno" at bounding box center [461, 440] width 143 height 42
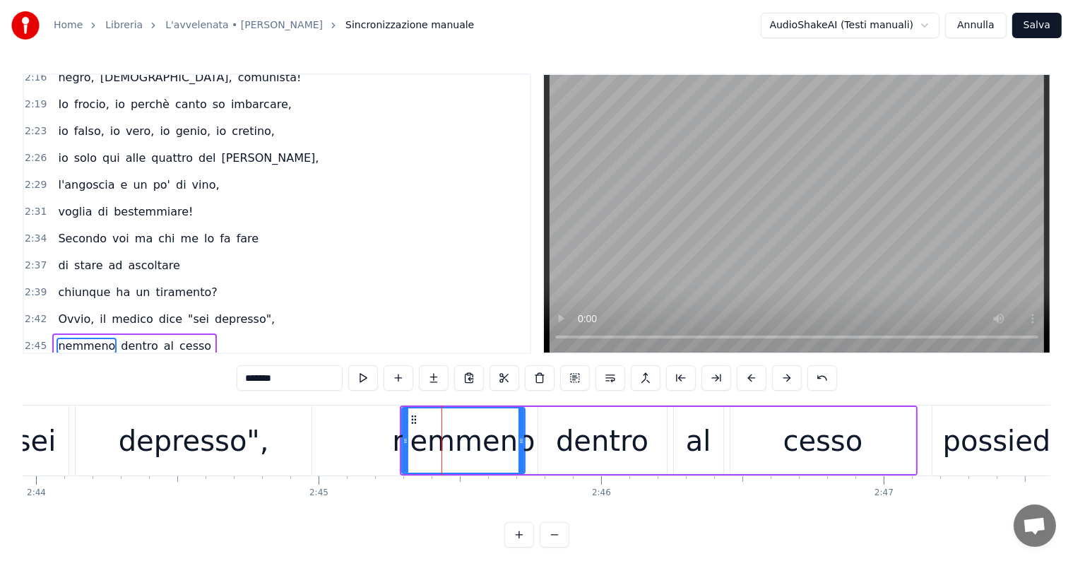
scroll to position [1511, 0]
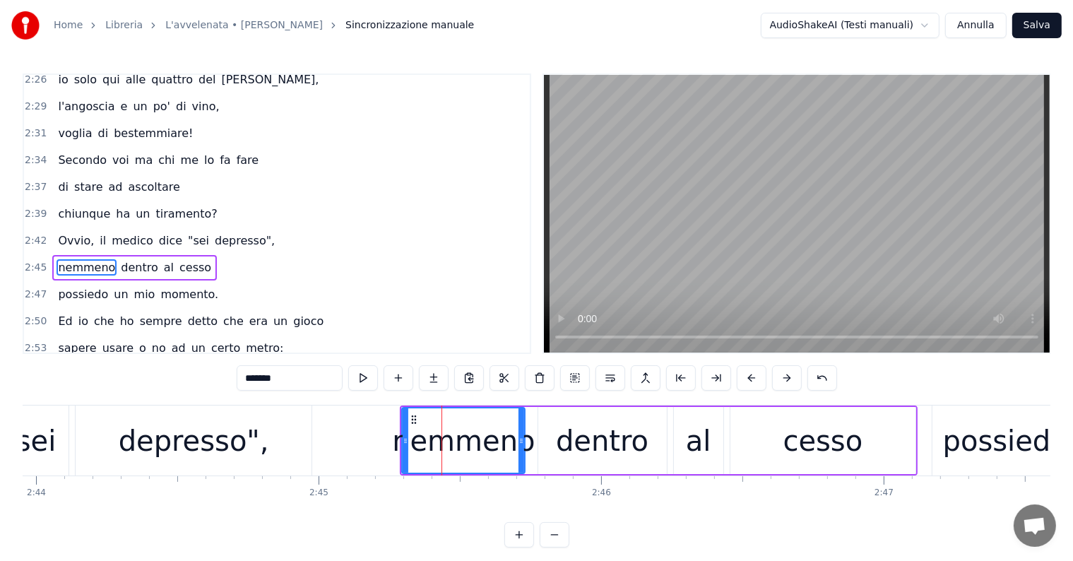
click at [102, 254] on div "2:45 nemmeno dentro al cesso" at bounding box center [277, 267] width 506 height 27
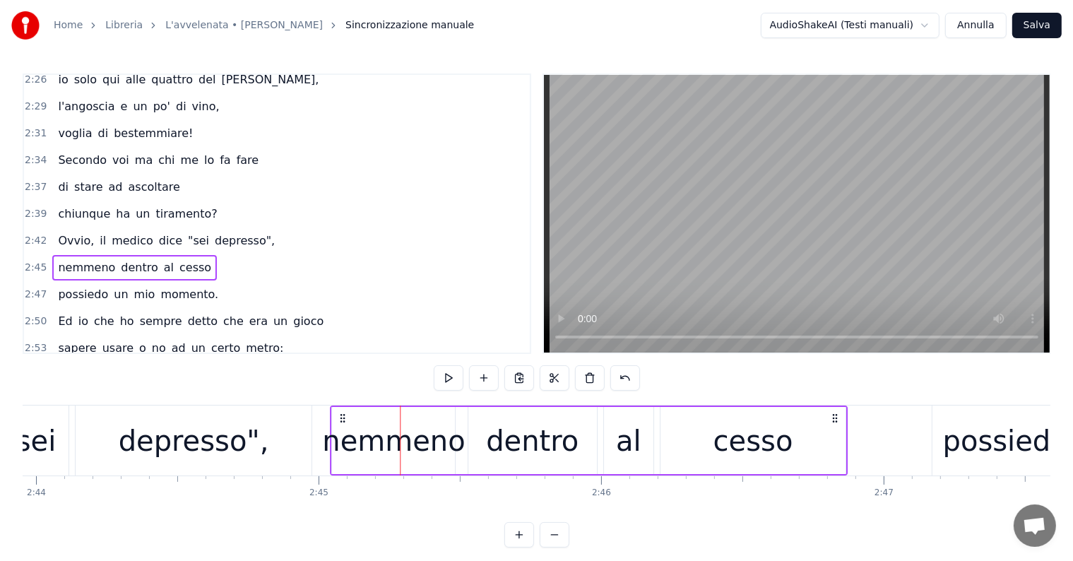
drag, startPoint x: 410, startPoint y: 417, endPoint x: 340, endPoint y: 396, distance: 72.8
click at [340, 396] on div "0:03 Ma s'io avessi previsto tutto questo, 0:05 dati causa e pretesto, 0:07 le …" at bounding box center [536, 310] width 1027 height 474
click at [82, 282] on div "possiedo un mio momento." at bounding box center [138, 294] width 172 height 25
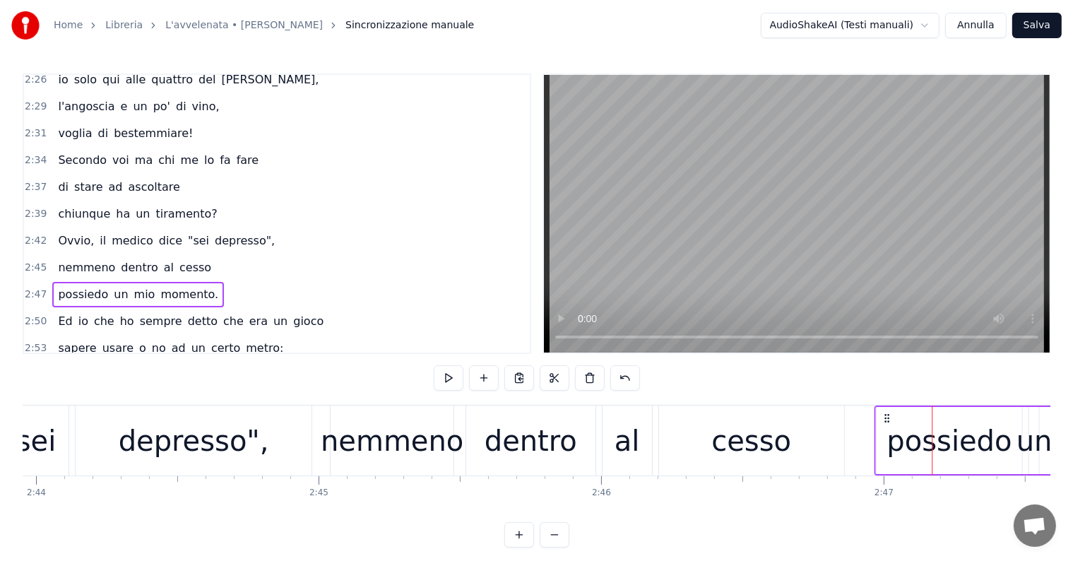
drag, startPoint x: 940, startPoint y: 416, endPoint x: 885, endPoint y: 416, distance: 54.4
click at [885, 416] on icon at bounding box center [886, 417] width 11 height 11
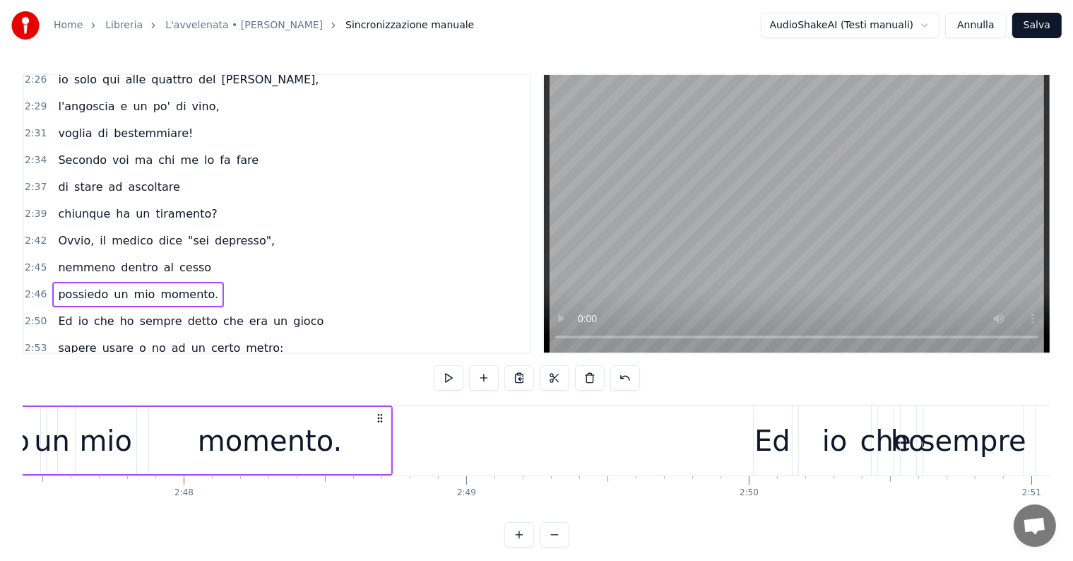
scroll to position [0, 47558]
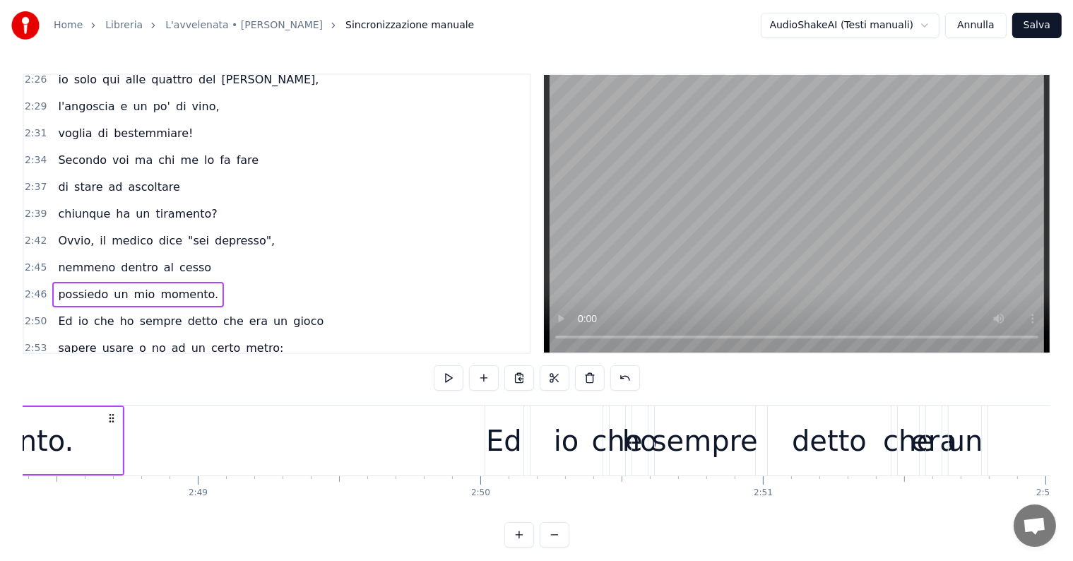
click at [192, 313] on span "detto" at bounding box center [202, 321] width 32 height 16
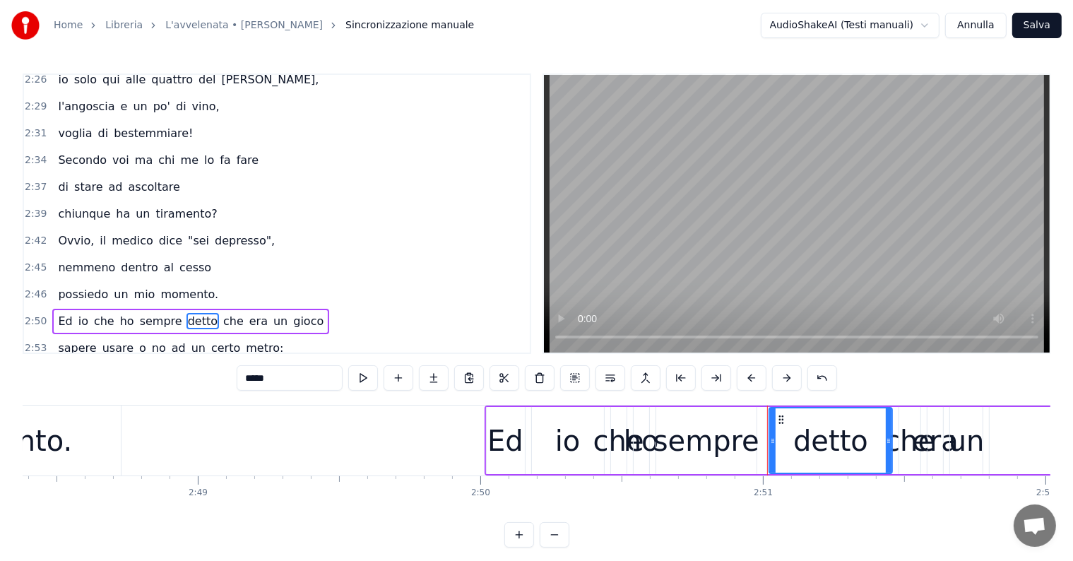
scroll to position [1563, 0]
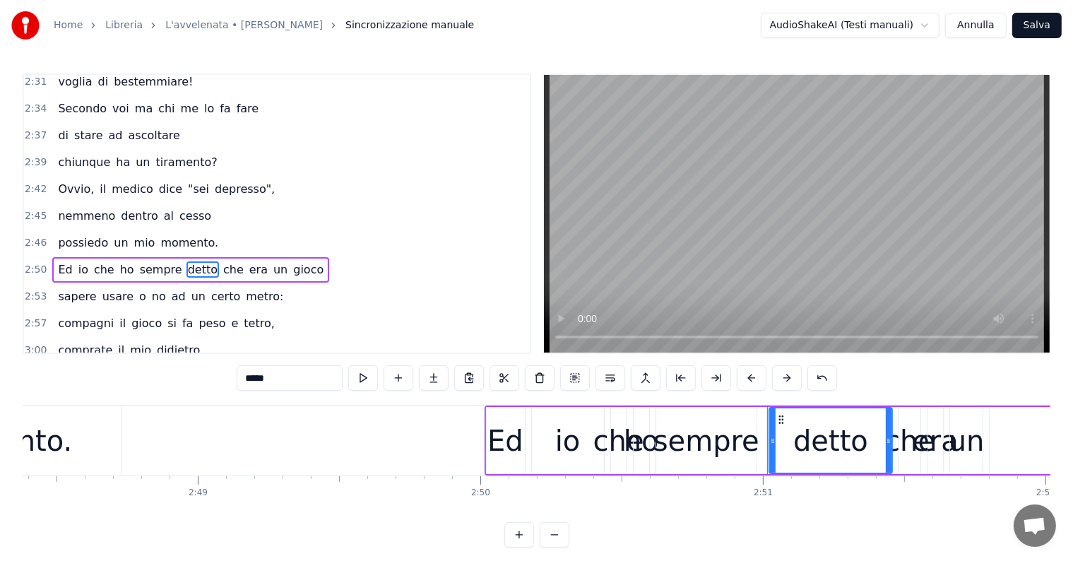
click at [190, 257] on div "Ed io che ho sempre detto che era un gioco" at bounding box center [190, 269] width 277 height 25
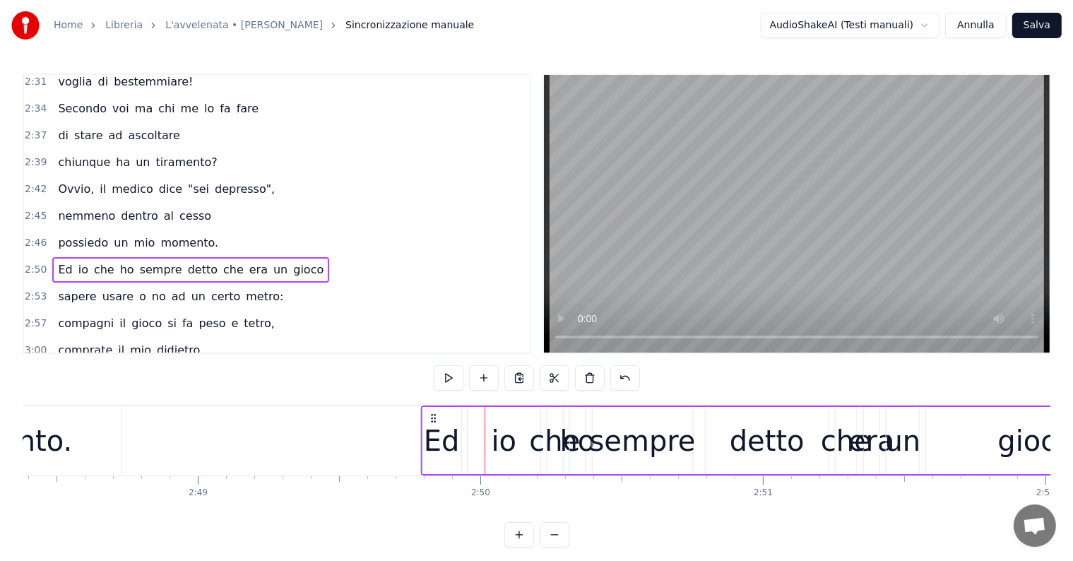
drag, startPoint x: 496, startPoint y: 412, endPoint x: 433, endPoint y: 400, distance: 64.7
click at [433, 400] on div "0:03 Ma s'io avessi previsto tutto questo, 0:05 dati causa e pretesto, 0:07 le …" at bounding box center [536, 310] width 1027 height 474
click at [150, 288] on span "no" at bounding box center [158, 296] width 17 height 16
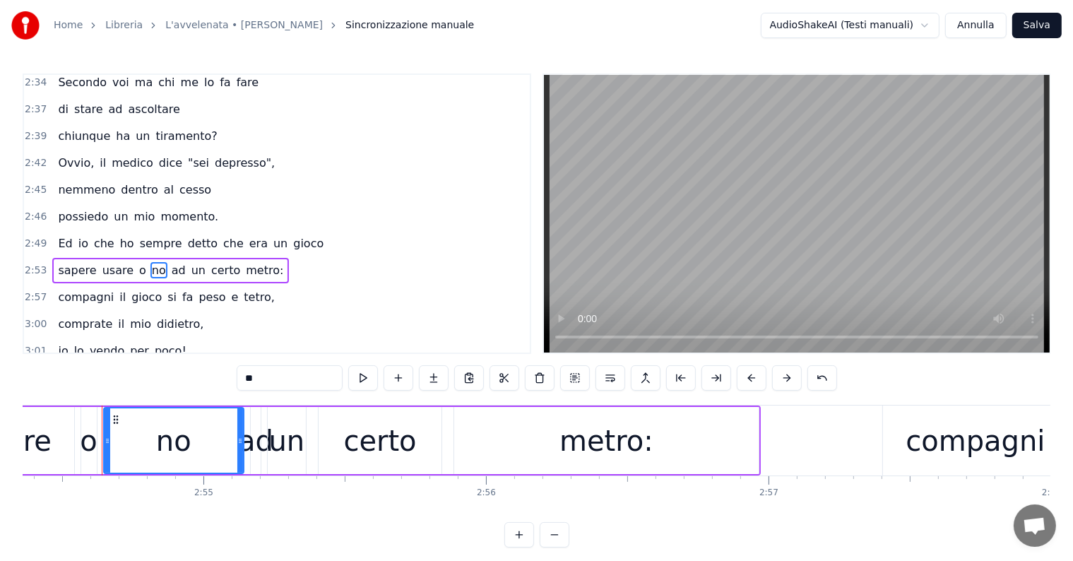
scroll to position [0, 49254]
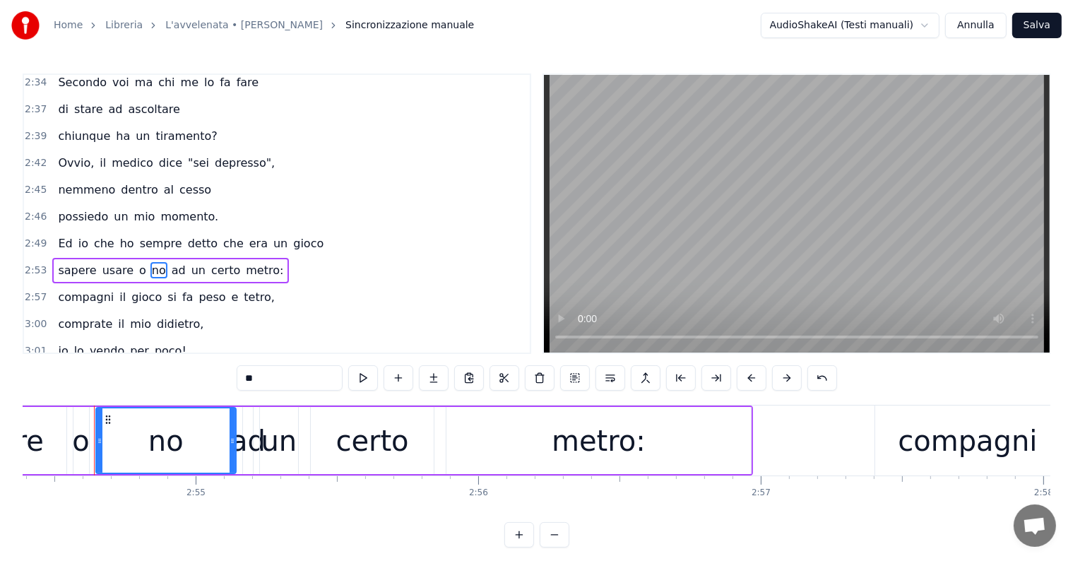
click at [117, 258] on div "sapere usare o no ad un certo metro:" at bounding box center [170, 270] width 237 height 25
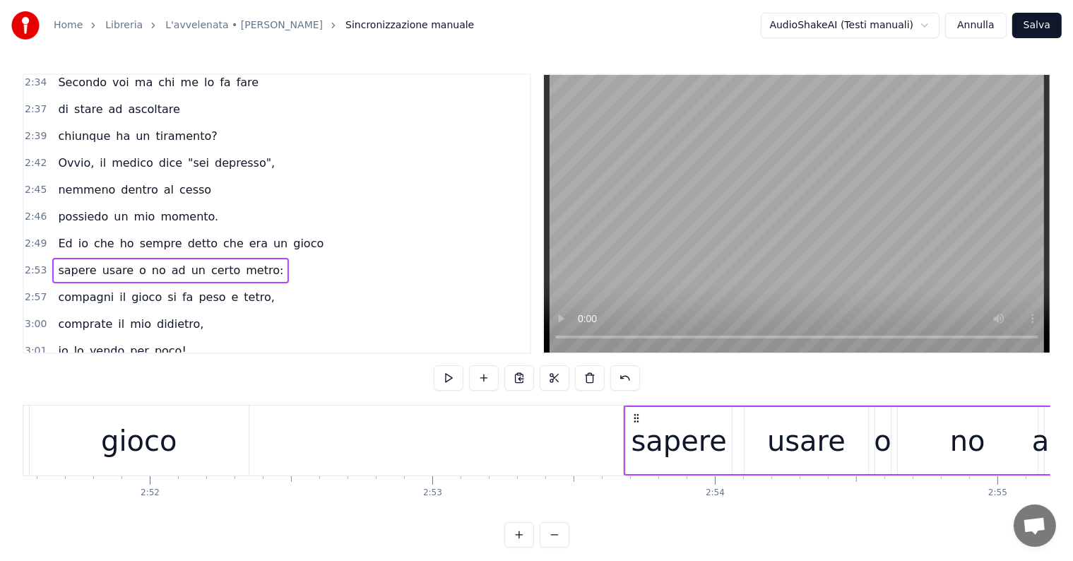
scroll to position [0, 48677]
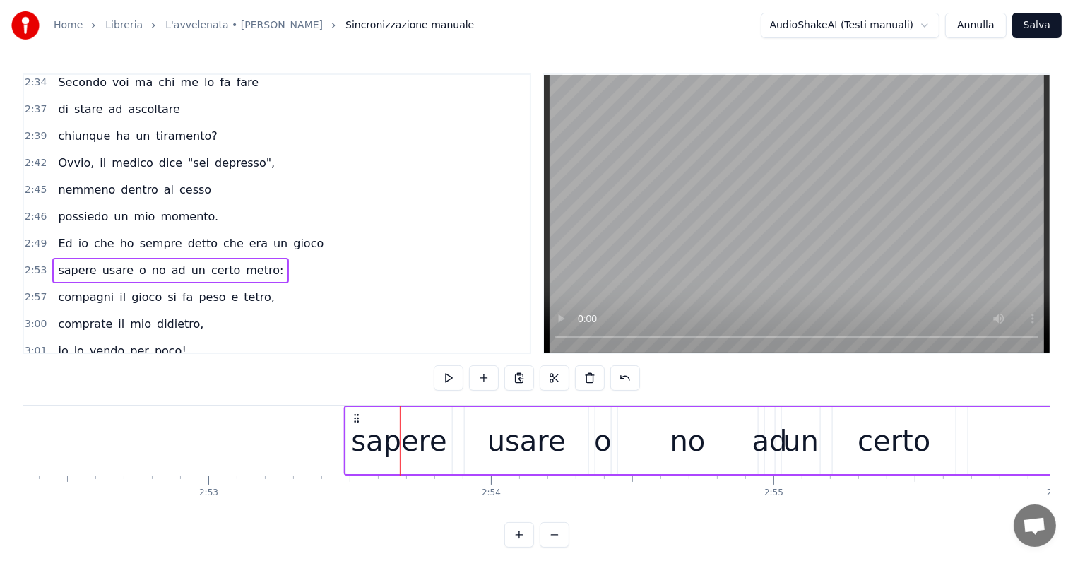
drag, startPoint x: 413, startPoint y: 415, endPoint x: 357, endPoint y: 393, distance: 60.2
click at [357, 393] on div "0:03 Ma s'io avessi previsto tutto questo, 0:05 dati causa e pretesto, 0:07 le …" at bounding box center [536, 310] width 1027 height 474
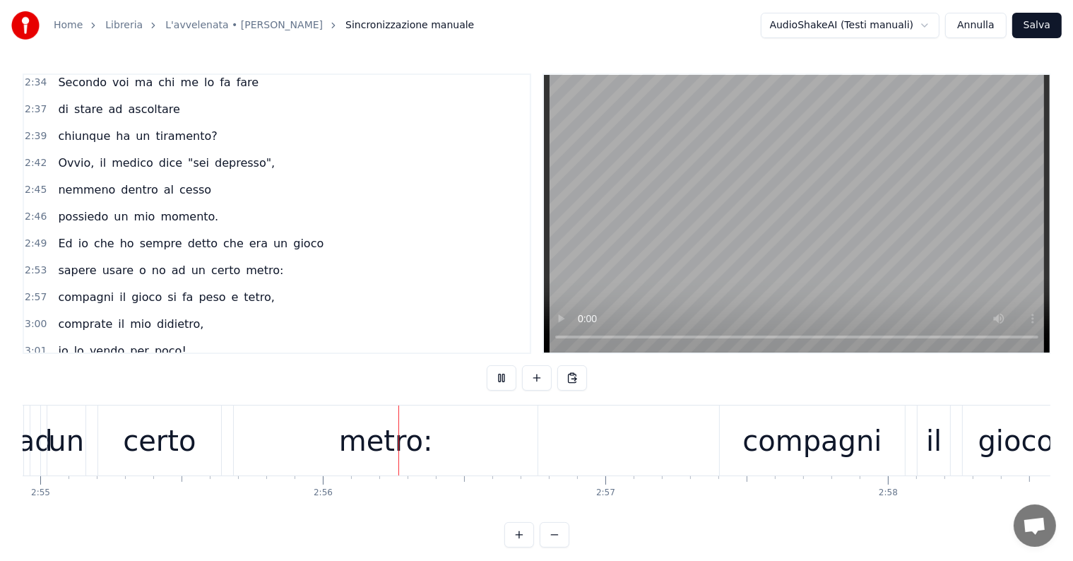
scroll to position [0, 49576]
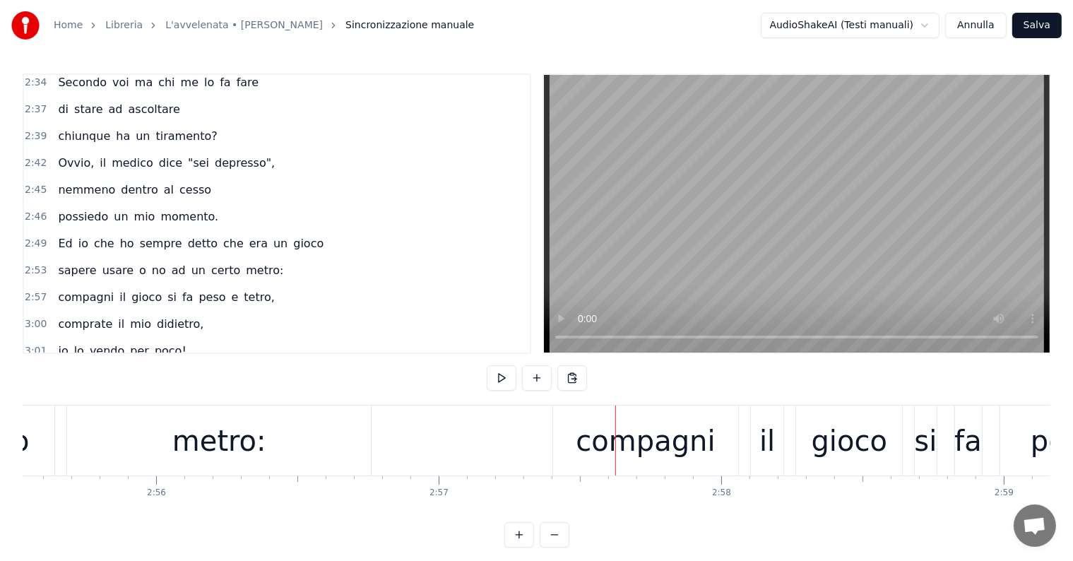
click at [607, 447] on div "compagni" at bounding box center [644, 440] width 139 height 42
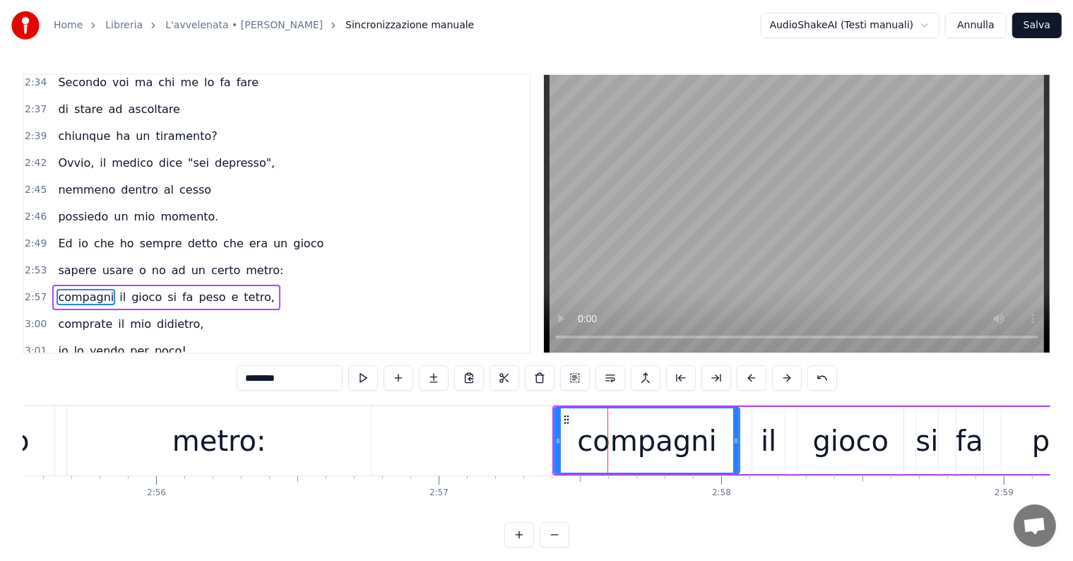
scroll to position [1615, 0]
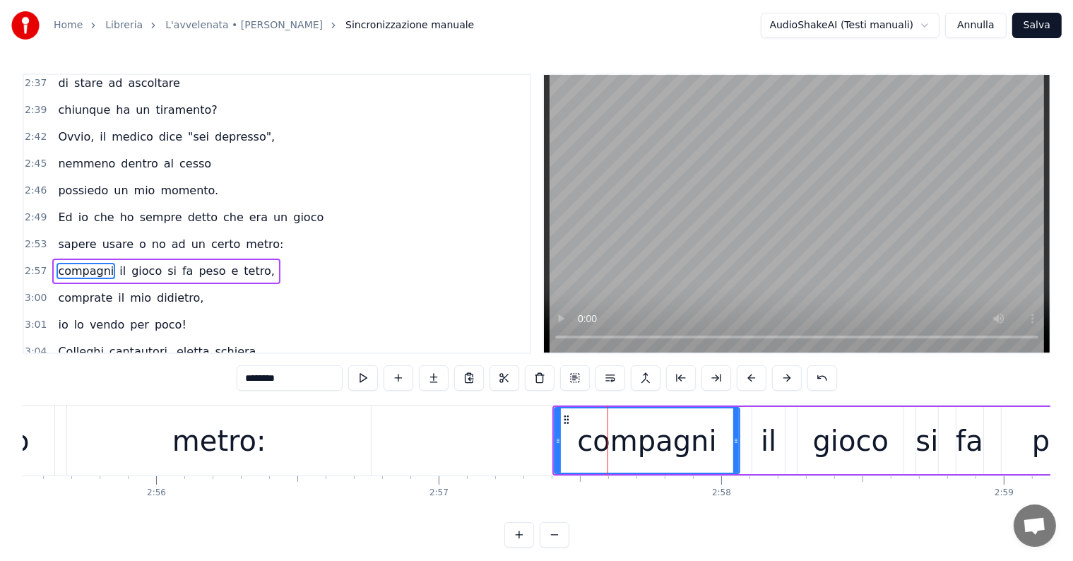
click at [112, 258] on div "compagni il gioco si fa peso e tetro," at bounding box center [165, 270] width 227 height 25
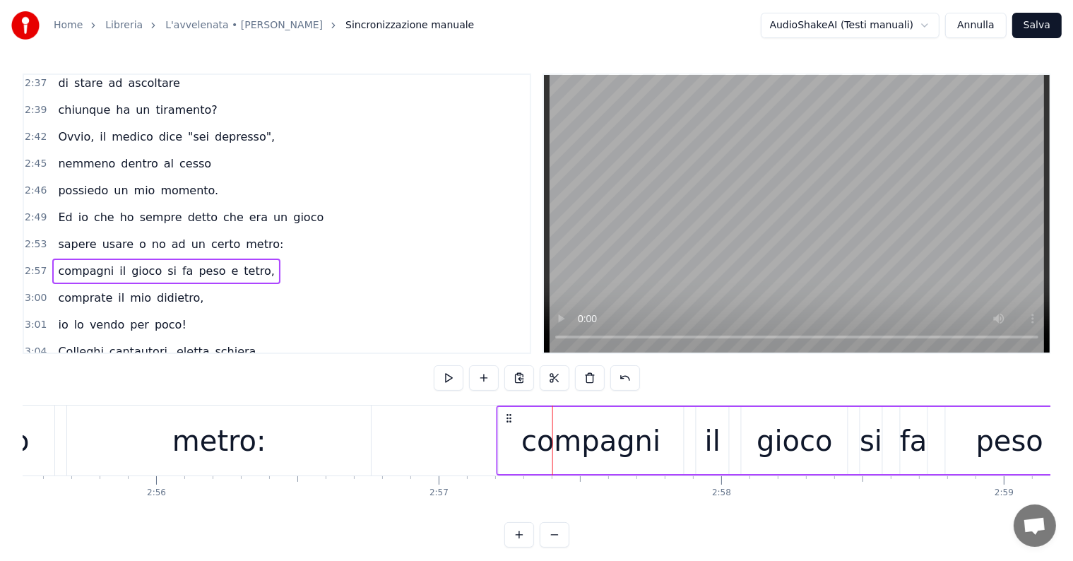
drag, startPoint x: 565, startPoint y: 413, endPoint x: 506, endPoint y: 406, distance: 59.0
click at [506, 406] on div "compagni il gioco si fa peso e tetro," at bounding box center [904, 440] width 817 height 70
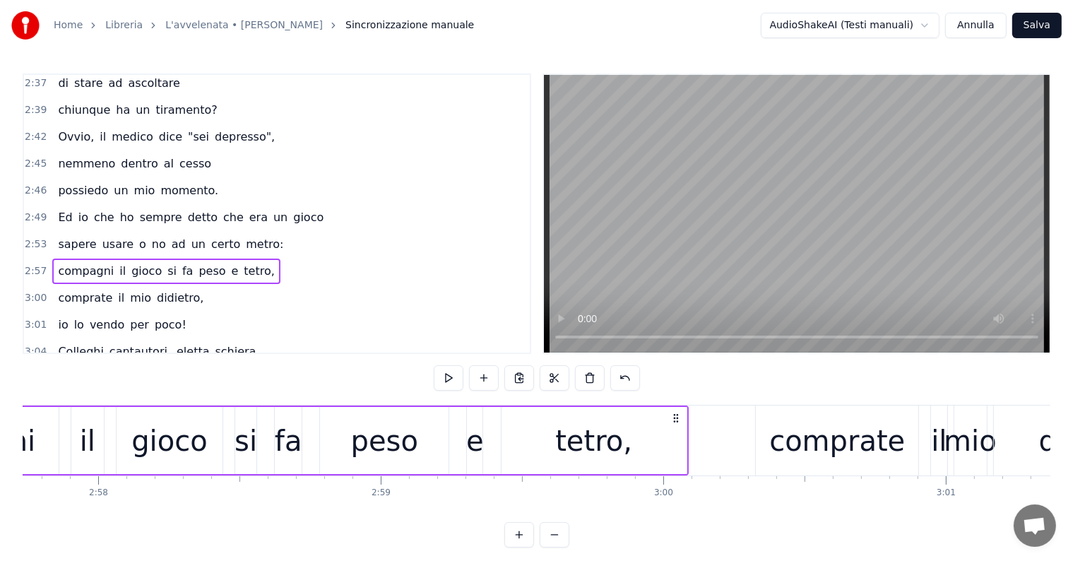
scroll to position [0, 50244]
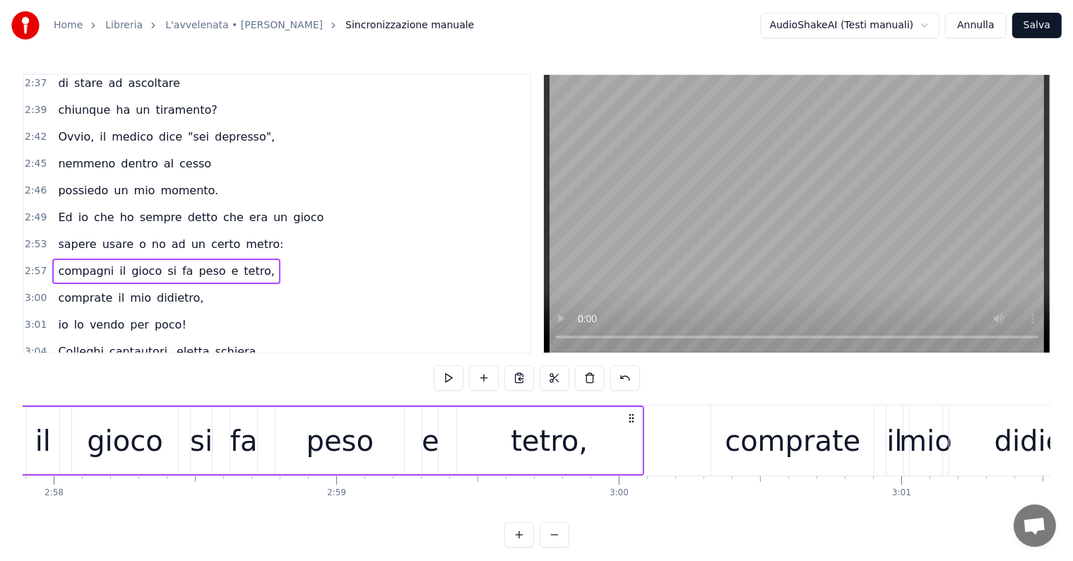
click at [106, 285] on div "comprate il mio didietro," at bounding box center [130, 297] width 157 height 25
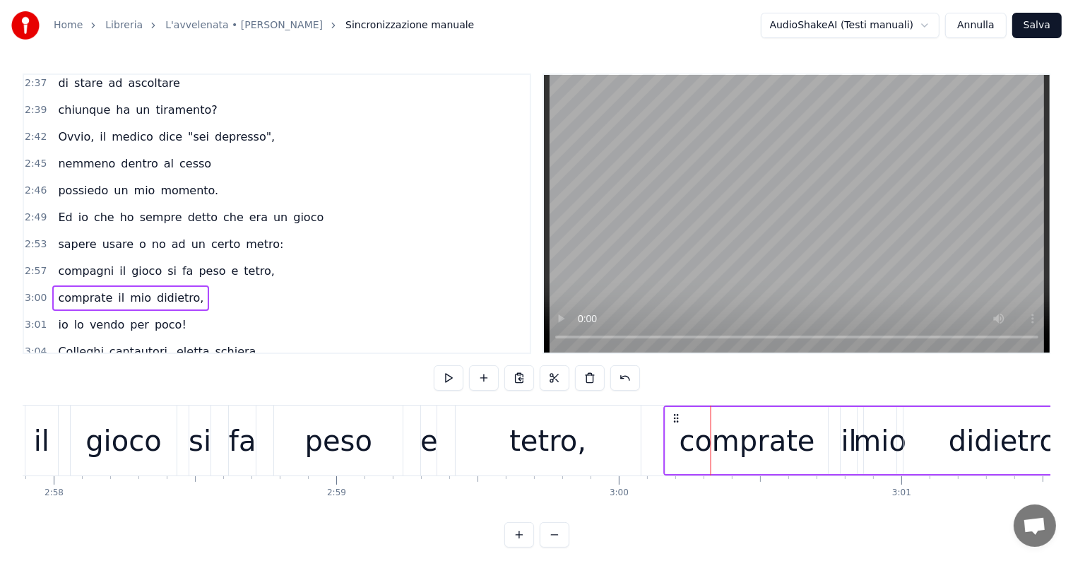
drag, startPoint x: 723, startPoint y: 419, endPoint x: 676, endPoint y: 416, distance: 47.4
click at [676, 416] on icon at bounding box center [676, 417] width 11 height 11
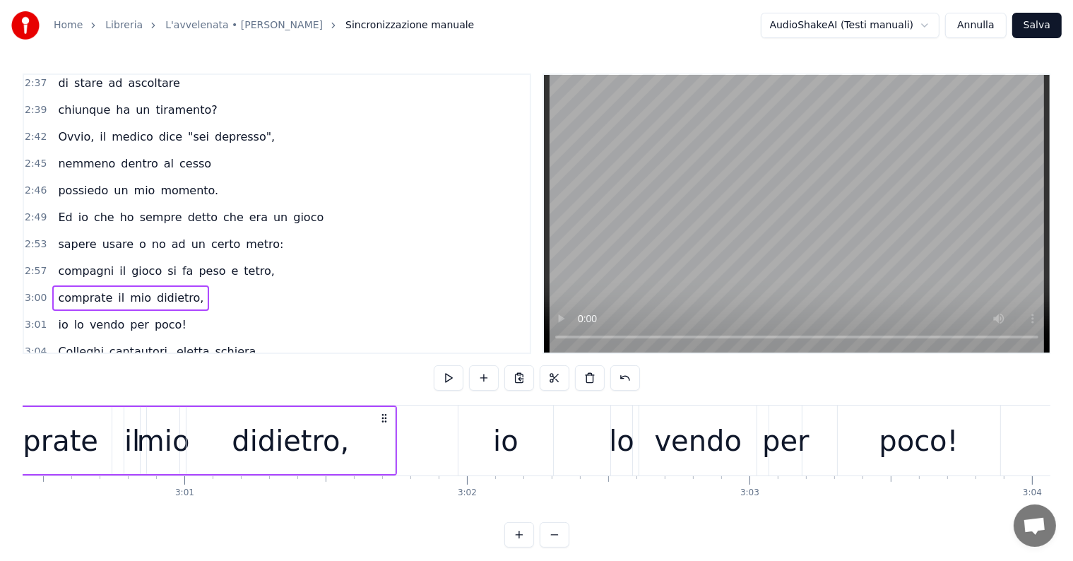
scroll to position [0, 51140]
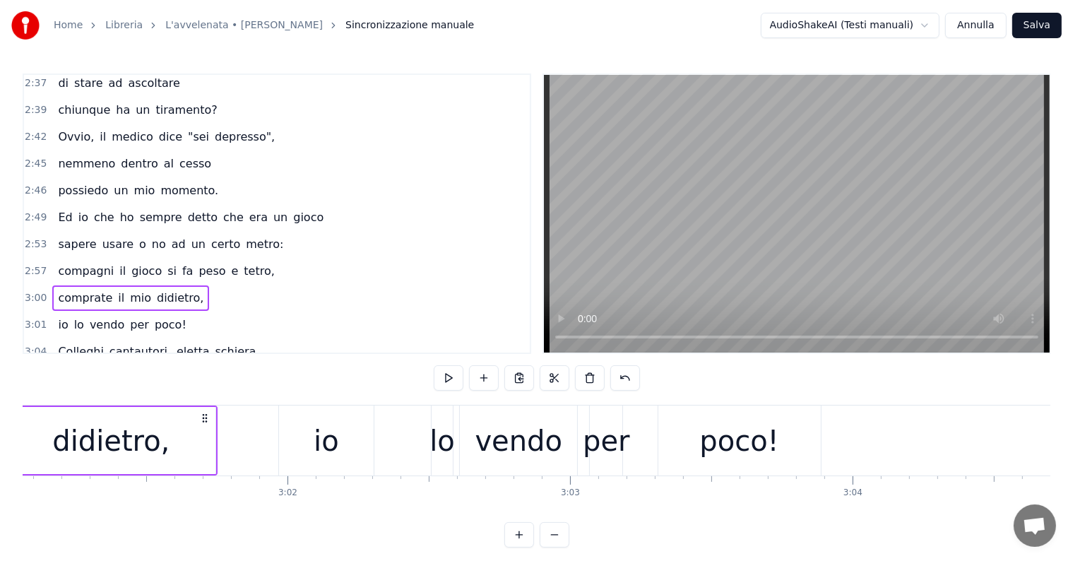
click at [116, 312] on div "io lo vendo per poco!" at bounding box center [121, 324] width 139 height 25
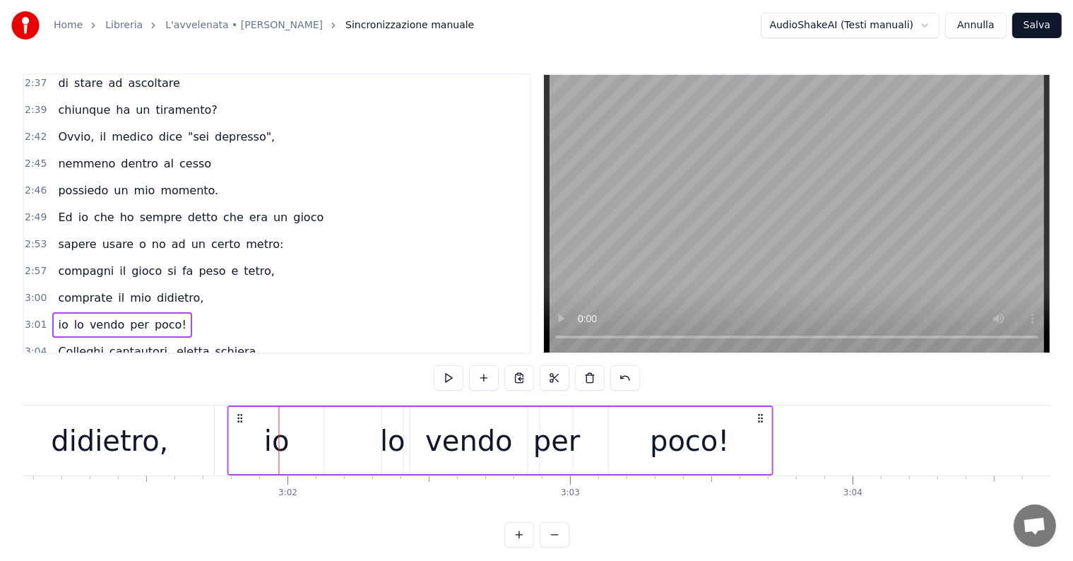
drag, startPoint x: 290, startPoint y: 416, endPoint x: 238, endPoint y: 415, distance: 51.6
click at [238, 415] on icon at bounding box center [239, 417] width 11 height 11
click at [96, 232] on div "sapere usare o no ad un certo metro:" at bounding box center [170, 244] width 237 height 25
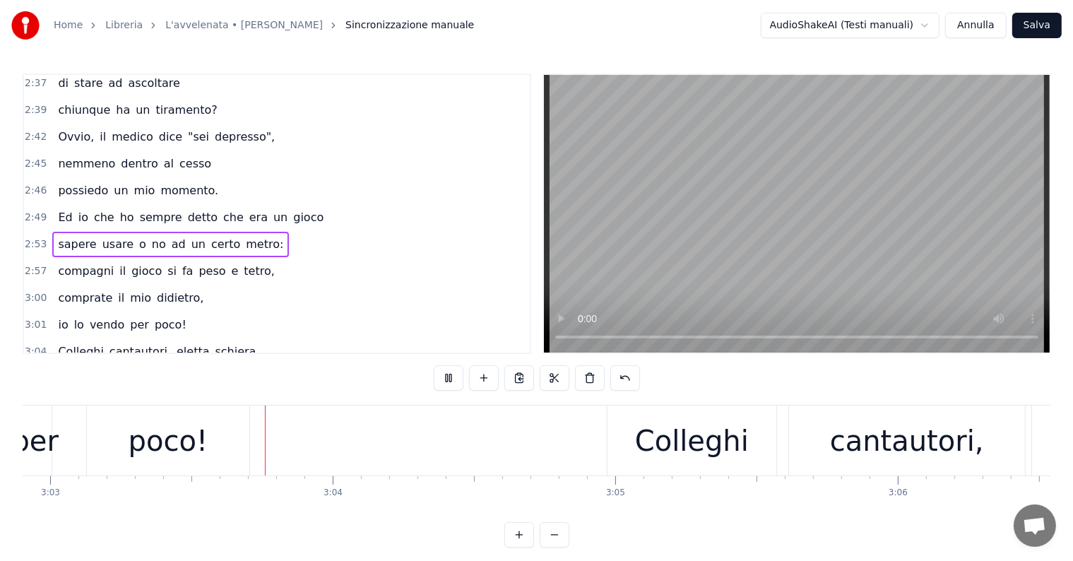
scroll to position [0, 51687]
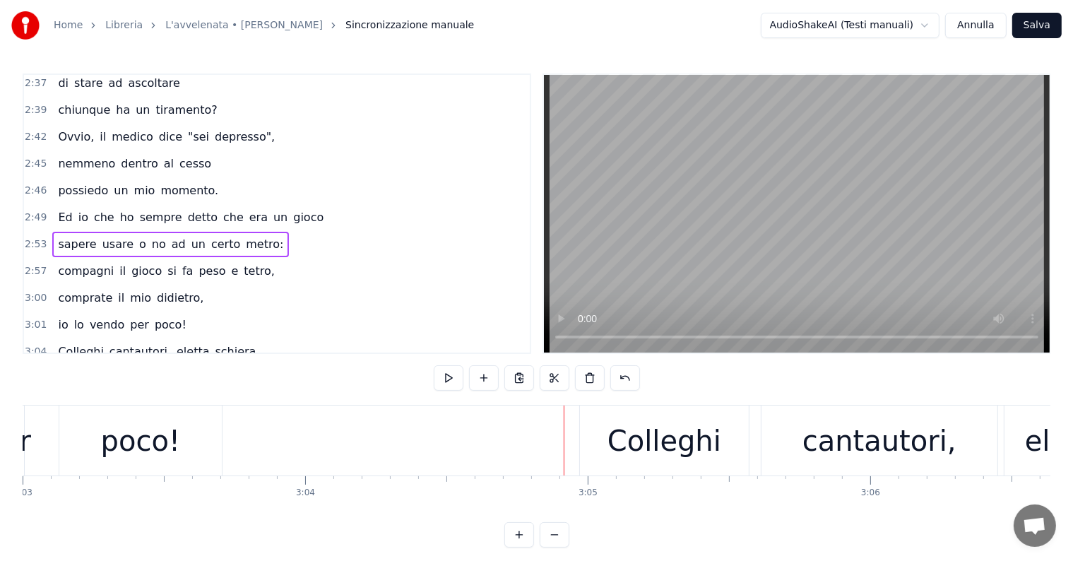
click at [99, 339] on div "Colleghi cantautori, eletta schiera," at bounding box center [158, 351] width 213 height 25
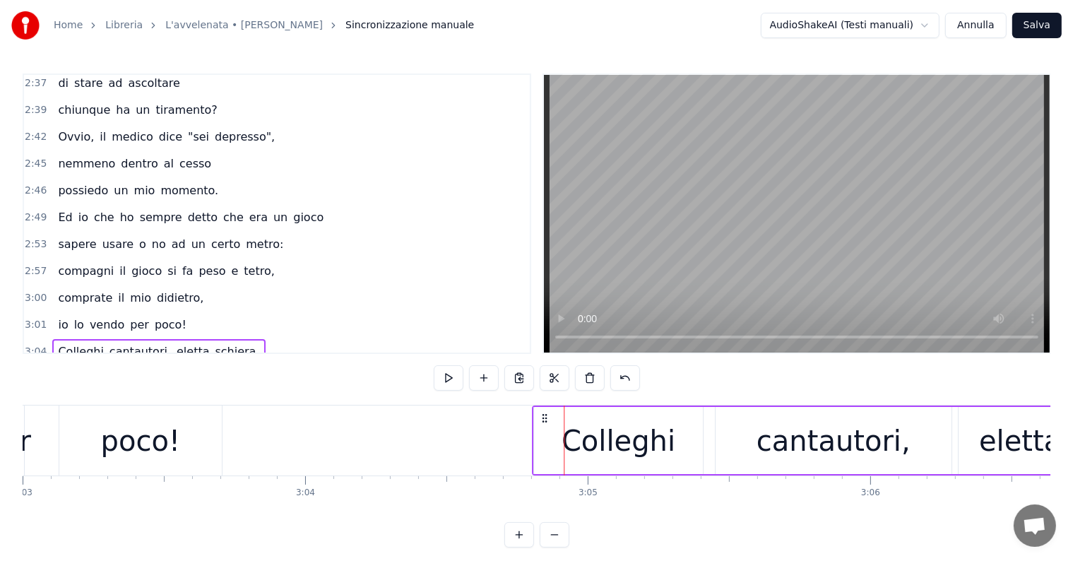
drag, startPoint x: 592, startPoint y: 414, endPoint x: 544, endPoint y: 412, distance: 47.4
click at [544, 412] on icon at bounding box center [544, 417] width 11 height 11
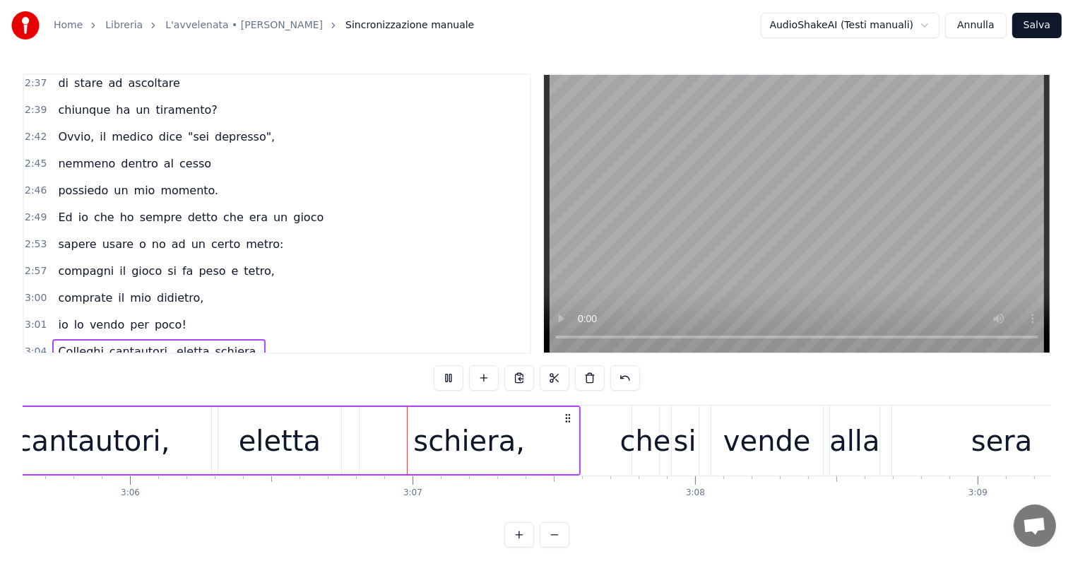
scroll to position [0, 52605]
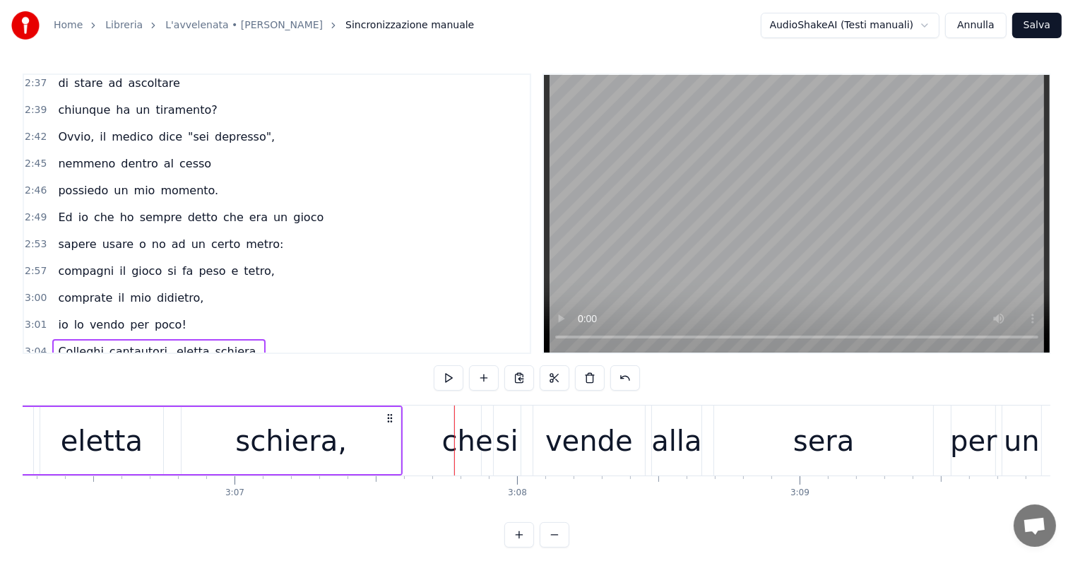
click at [98, 366] on div "che si vende alla sera per un po' di milioni," at bounding box center [188, 378] width 273 height 25
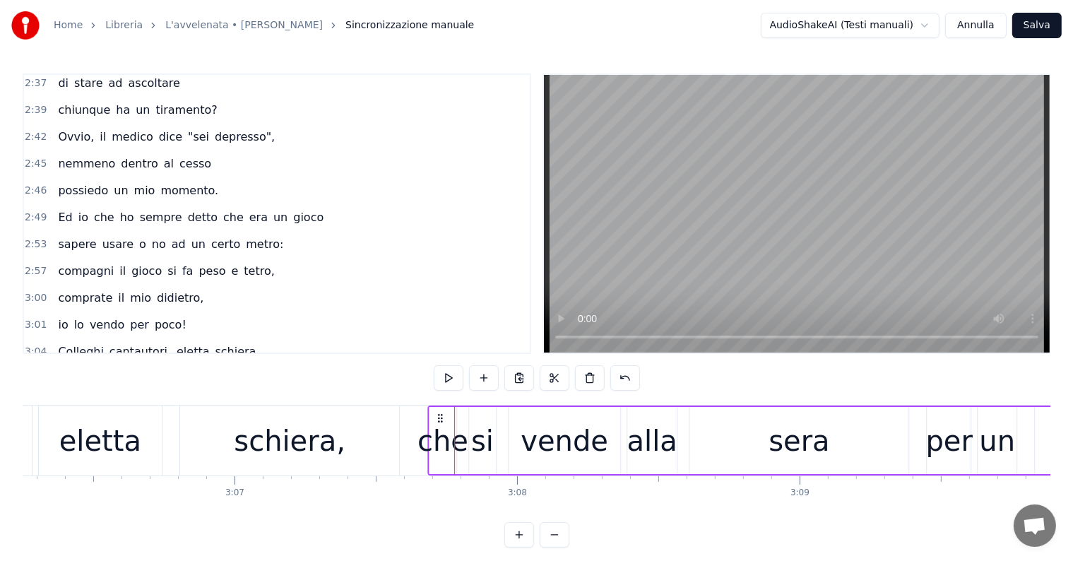
drag, startPoint x: 463, startPoint y: 414, endPoint x: 438, endPoint y: 412, distance: 25.5
click at [438, 412] on icon at bounding box center [439, 417] width 11 height 11
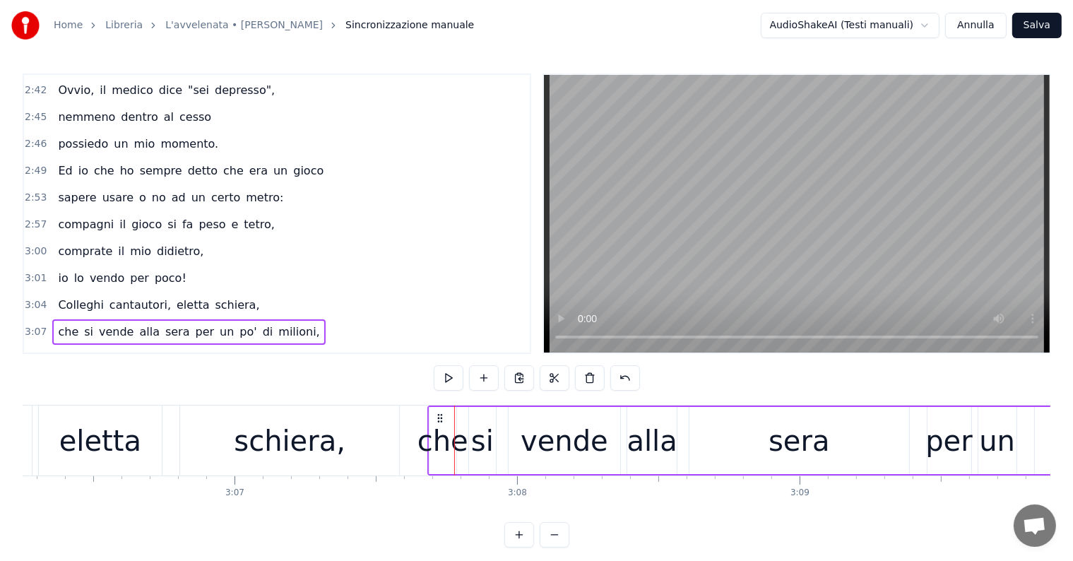
scroll to position [1685, 0]
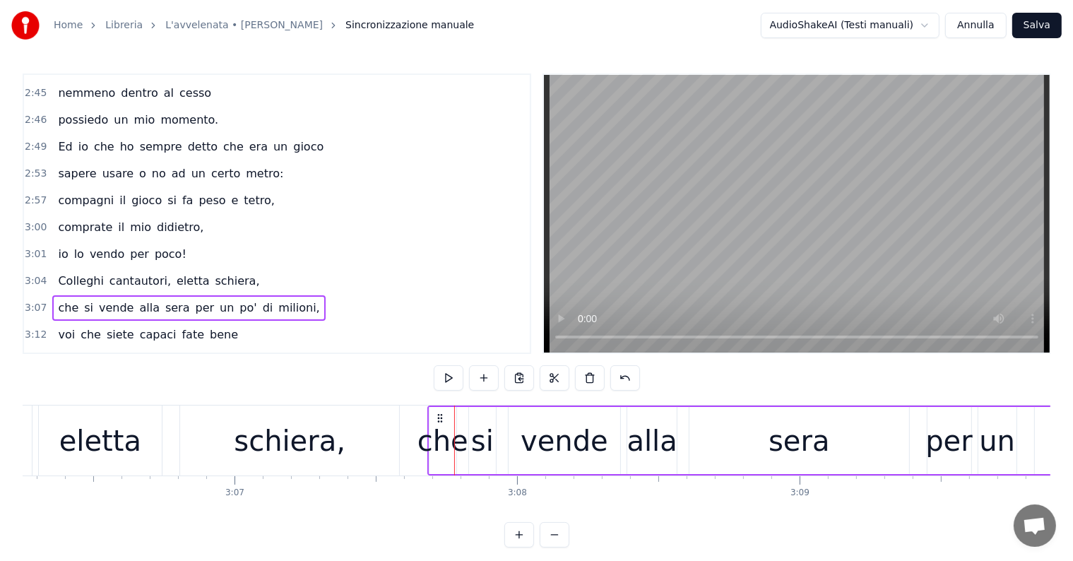
click at [104, 322] on div "voi che siete capaci fate bene" at bounding box center [147, 334] width 191 height 25
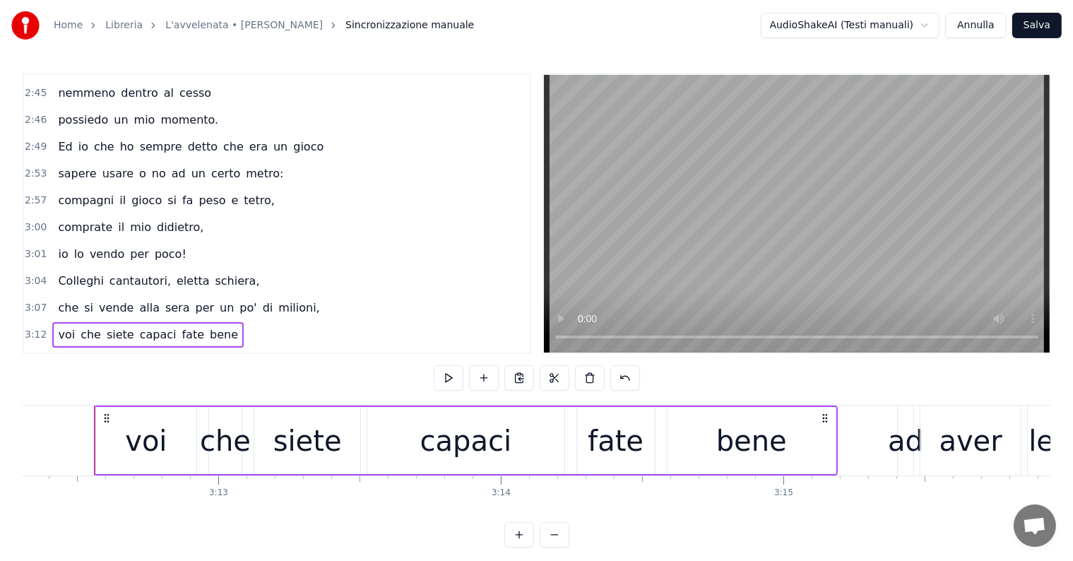
scroll to position [0, 53961]
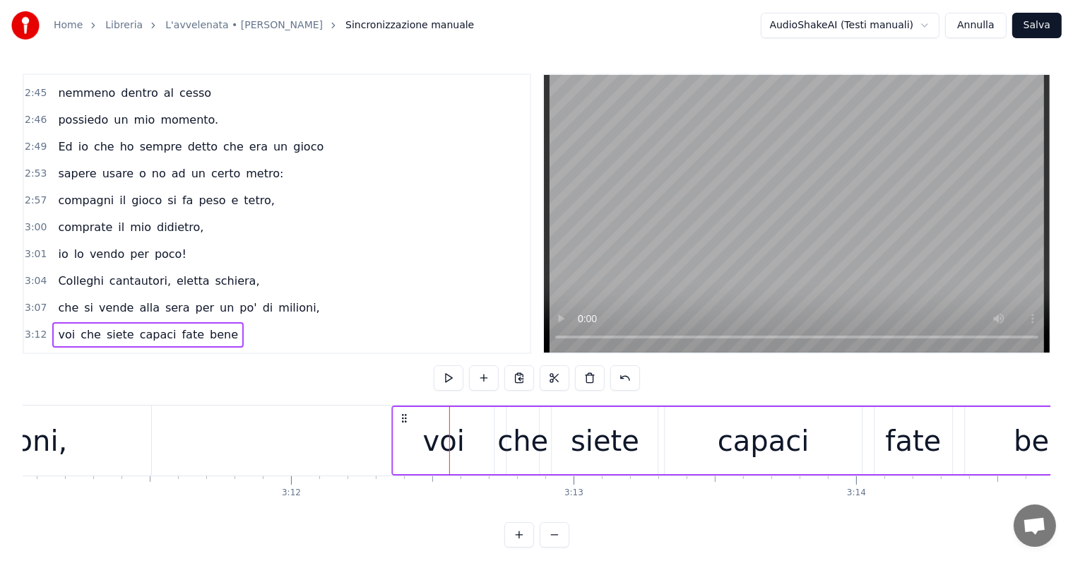
drag, startPoint x: 460, startPoint y: 418, endPoint x: 403, endPoint y: 412, distance: 57.5
click at [403, 412] on icon at bounding box center [403, 417] width 11 height 11
click at [100, 349] on div "ad aver le tasche piene" at bounding box center [128, 361] width 153 height 25
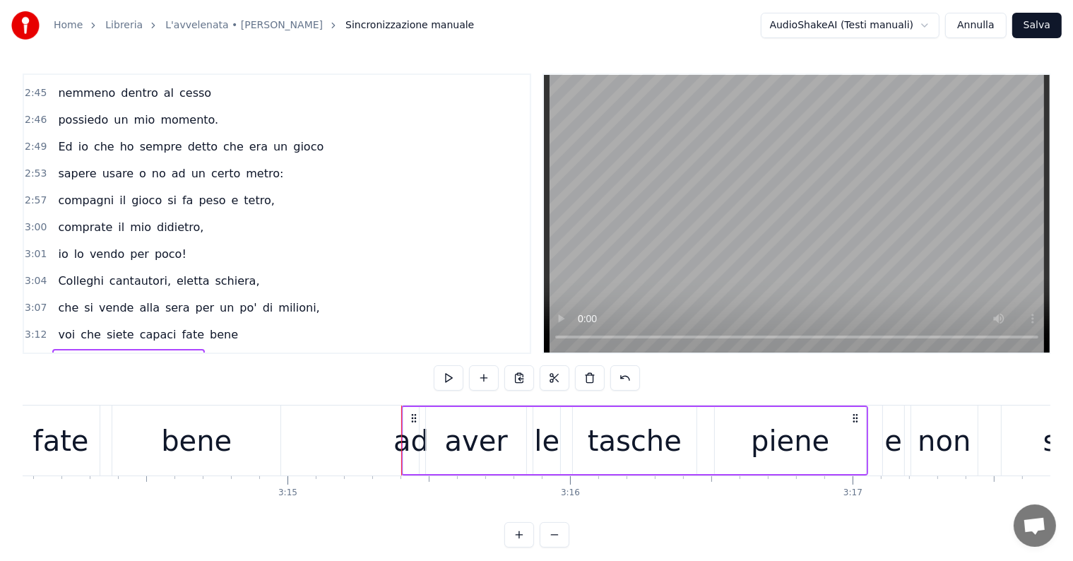
scroll to position [0, 54723]
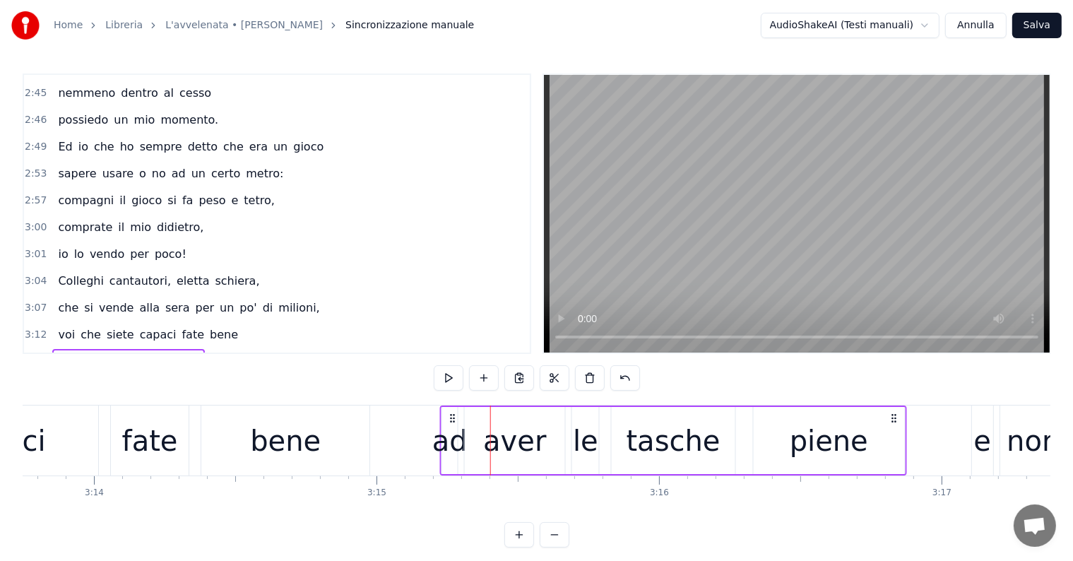
drag, startPoint x: 505, startPoint y: 415, endPoint x: 455, endPoint y: 409, distance: 50.5
click at [455, 409] on div "ad aver le tasche piene" at bounding box center [673, 440] width 467 height 70
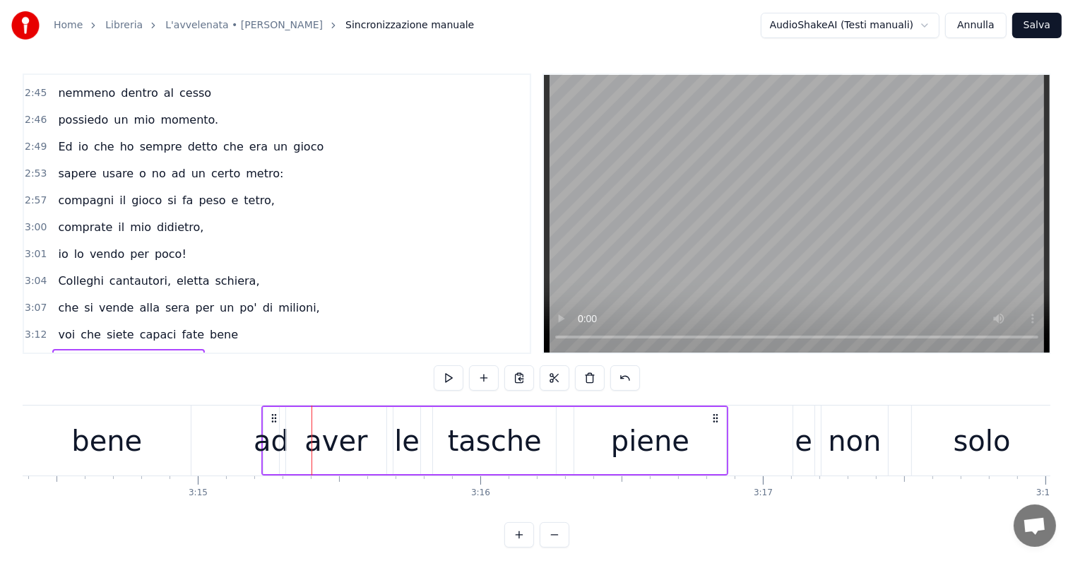
scroll to position [0, 54992]
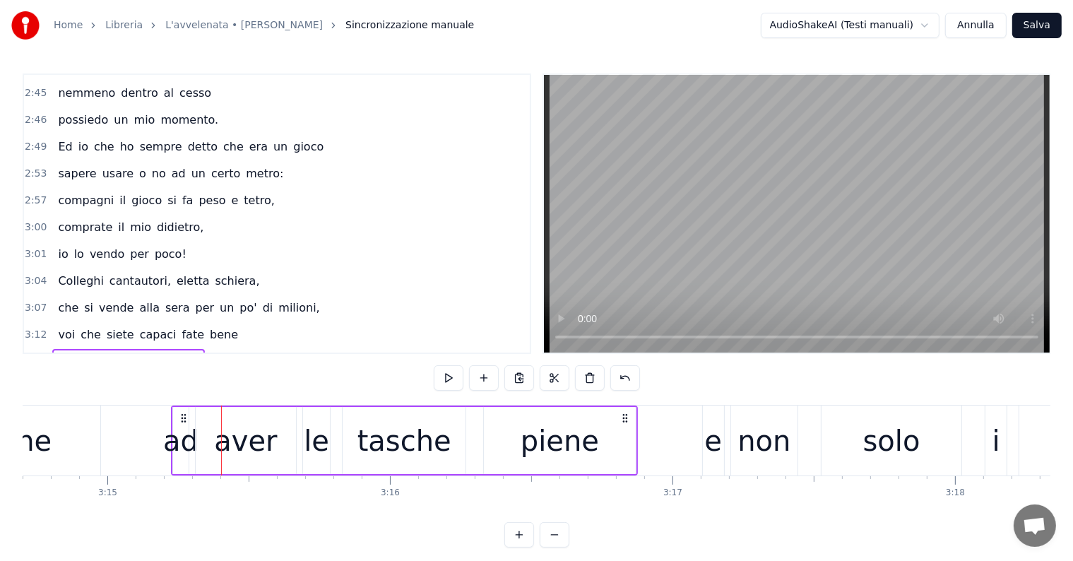
click at [90, 376] on div "e non solo i coglioni..." at bounding box center [123, 388] width 143 height 25
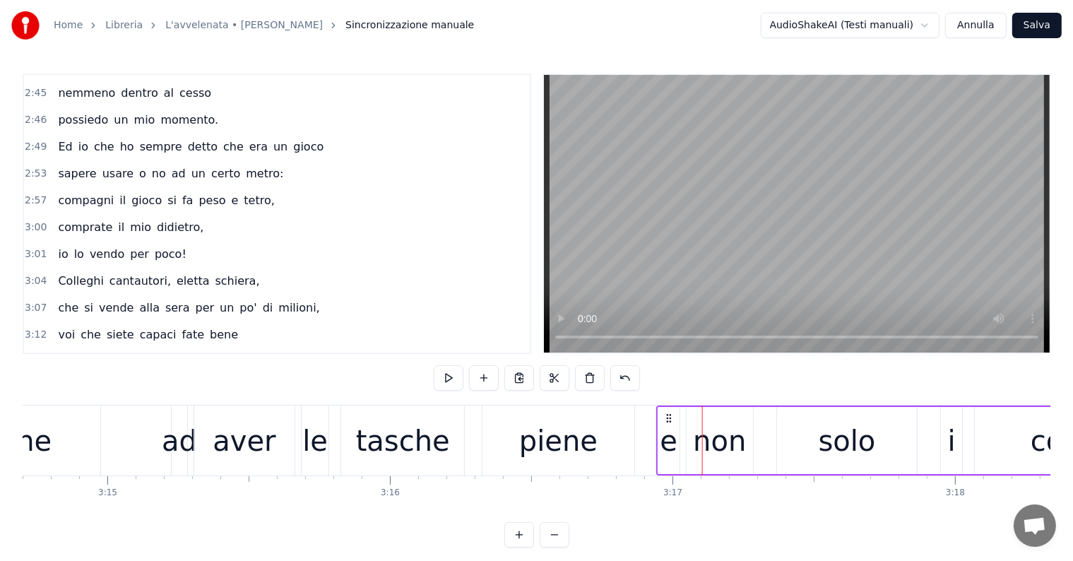
drag, startPoint x: 711, startPoint y: 415, endPoint x: 665, endPoint y: 412, distance: 46.0
click at [665, 412] on icon at bounding box center [668, 417] width 11 height 11
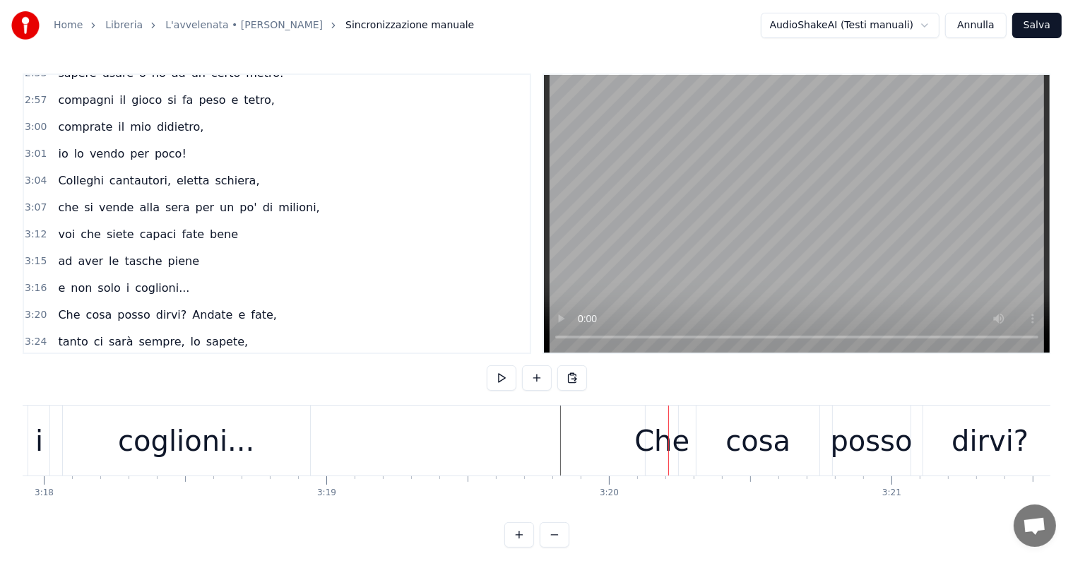
scroll to position [1827, 0]
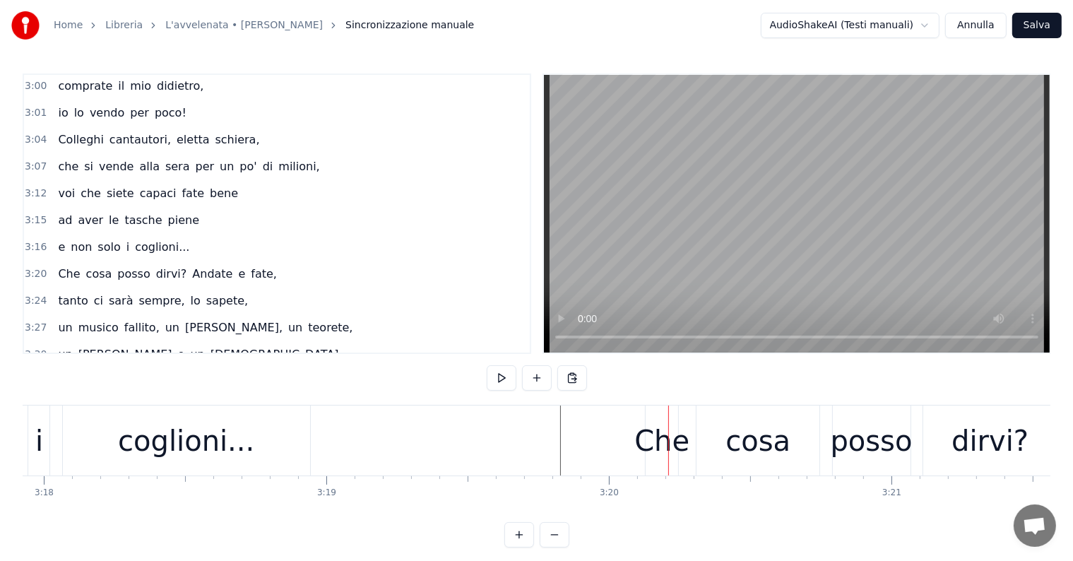
click at [116, 261] on div "Che cosa posso dirvi? Andate e fate," at bounding box center [167, 273] width 230 height 25
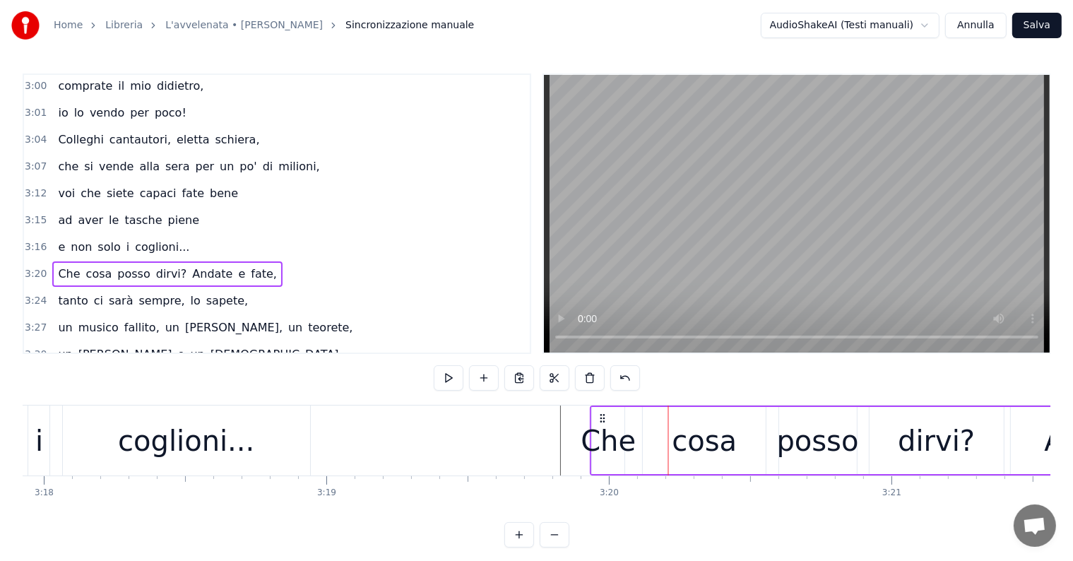
drag, startPoint x: 655, startPoint y: 415, endPoint x: 601, endPoint y: 413, distance: 54.4
click at [601, 413] on icon at bounding box center [602, 417] width 11 height 11
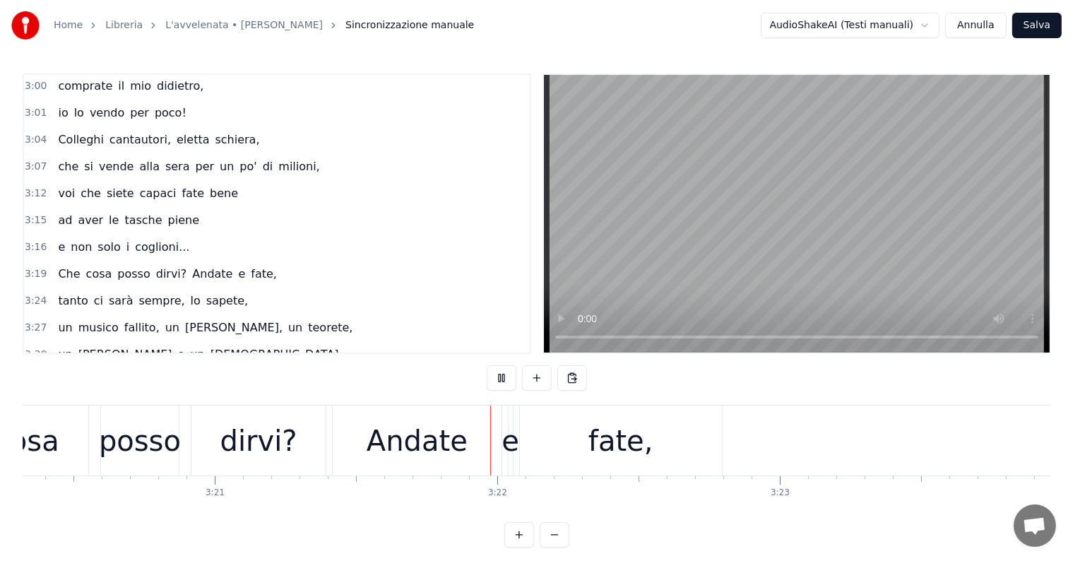
scroll to position [0, 56821]
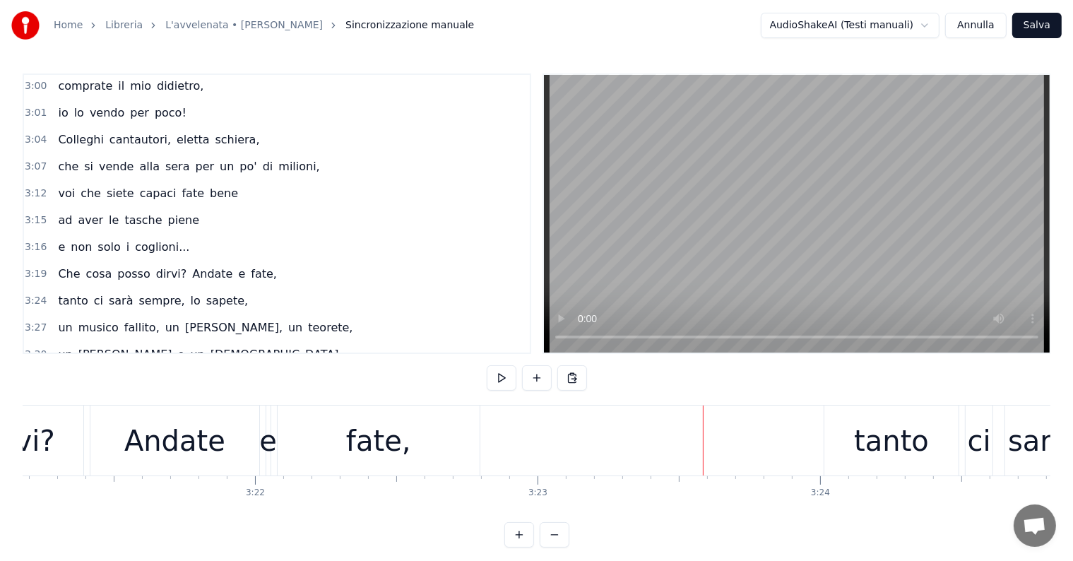
click at [85, 288] on div "tanto ci sarà sempre, lo sapete," at bounding box center [152, 300] width 201 height 25
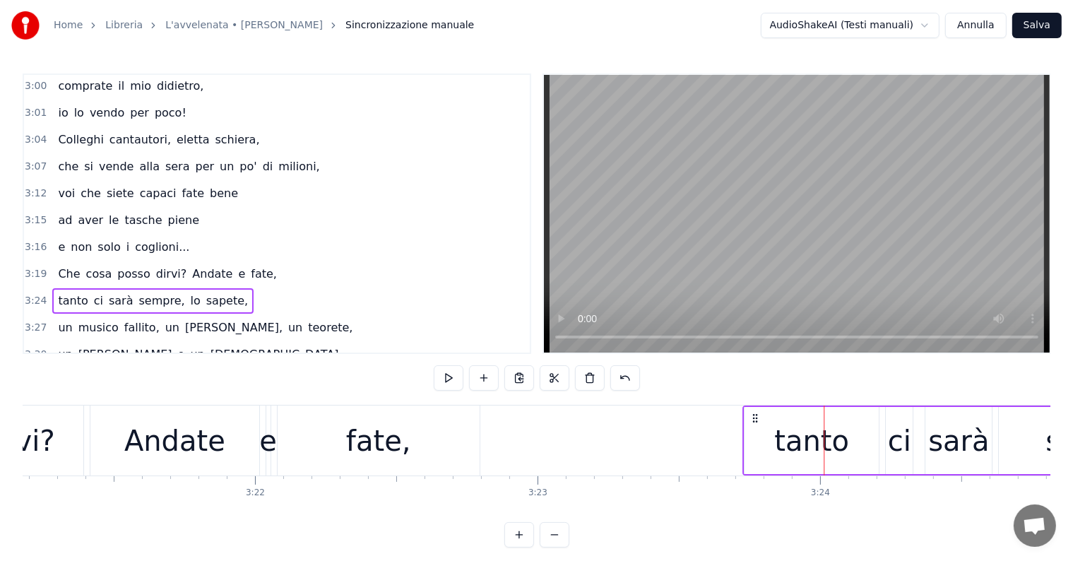
drag, startPoint x: 835, startPoint y: 414, endPoint x: 754, endPoint y: 412, distance: 81.2
click at [754, 412] on icon at bounding box center [754, 417] width 11 height 11
click at [104, 315] on div "un musico fallito, un pio, un teorete," at bounding box center [205, 327] width 306 height 25
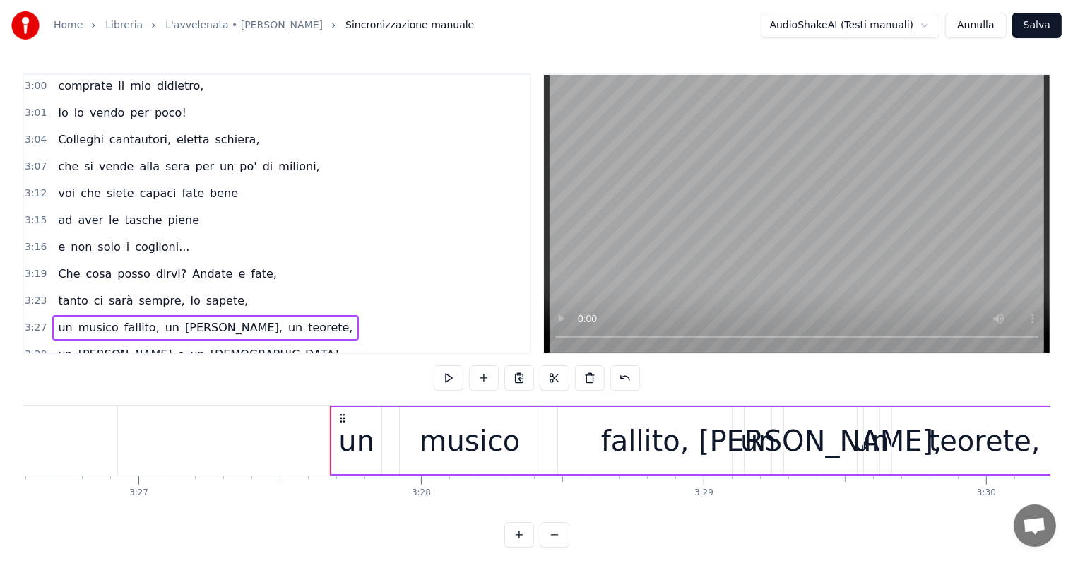
scroll to position [0, 58170]
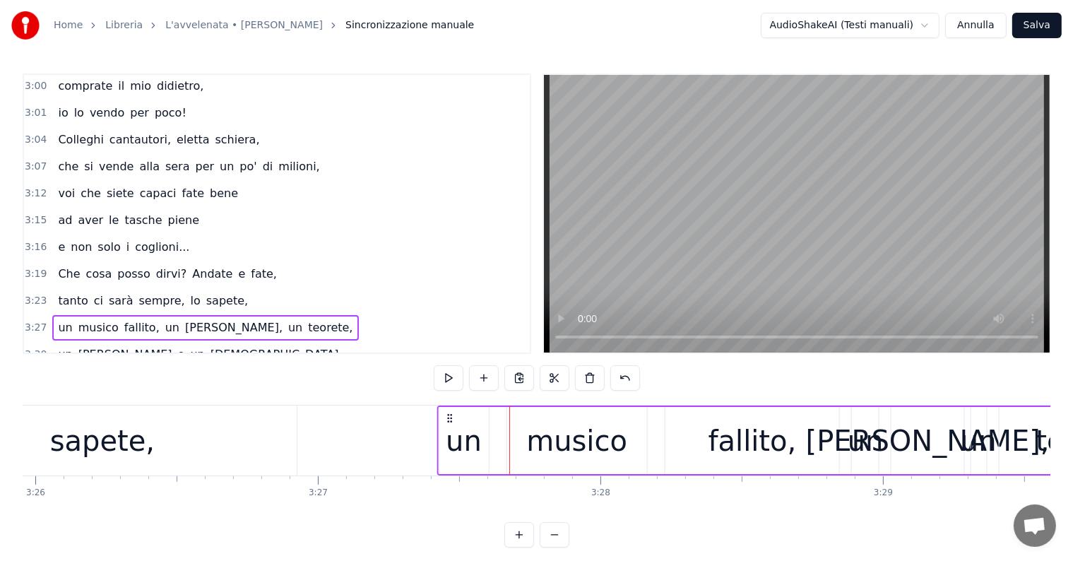
drag, startPoint x: 520, startPoint y: 415, endPoint x: 448, endPoint y: 405, distance: 72.7
click at [448, 405] on div "un musico fallito, un pio, un teorete," at bounding box center [810, 440] width 749 height 70
click at [47, 405] on div "sapete," at bounding box center [103, 440] width 390 height 70
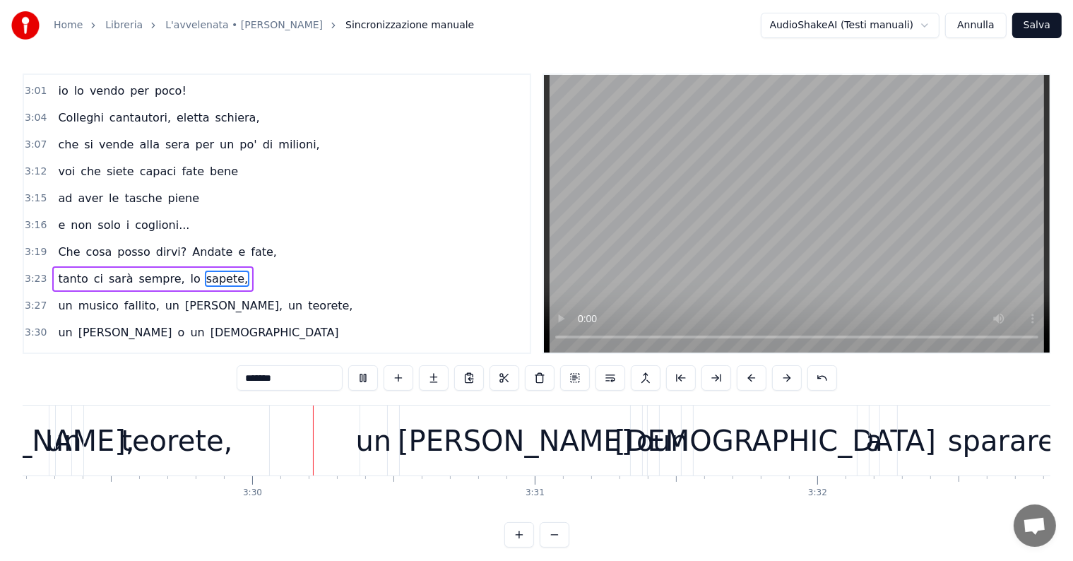
scroll to position [0, 59085]
click at [126, 320] on div "un Bertoncelli o un prete" at bounding box center [198, 332] width 292 height 25
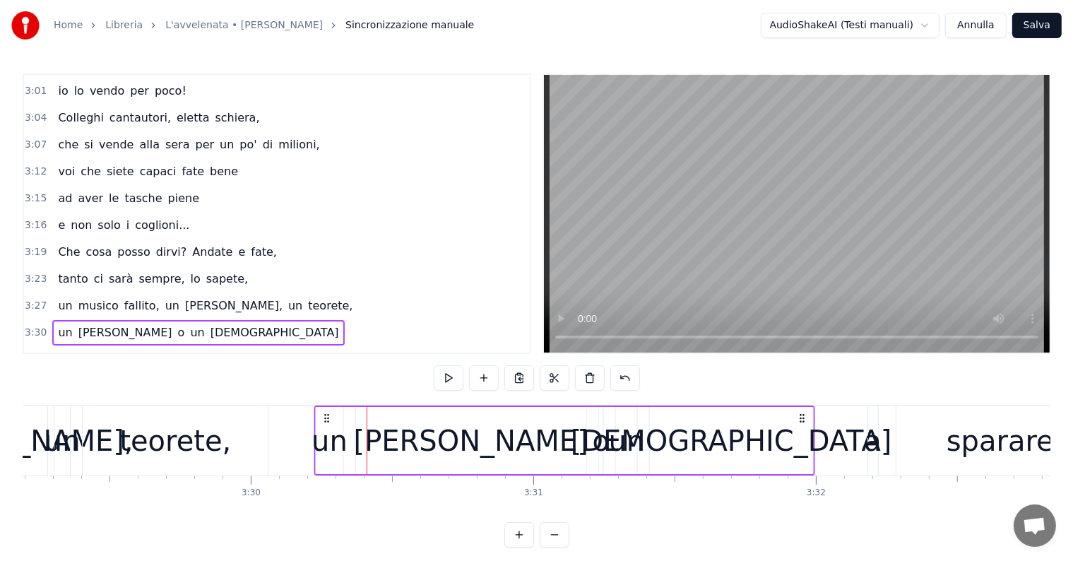
drag, startPoint x: 369, startPoint y: 414, endPoint x: 325, endPoint y: 401, distance: 45.8
click at [325, 401] on div "0:03 Ma s'io avessi previsto tutto questo, 0:05 dati causa e pretesto, 0:07 le …" at bounding box center [536, 310] width 1027 height 474
click at [88, 293] on div "un musico fallito, un pio, un teorete," at bounding box center [205, 305] width 306 height 25
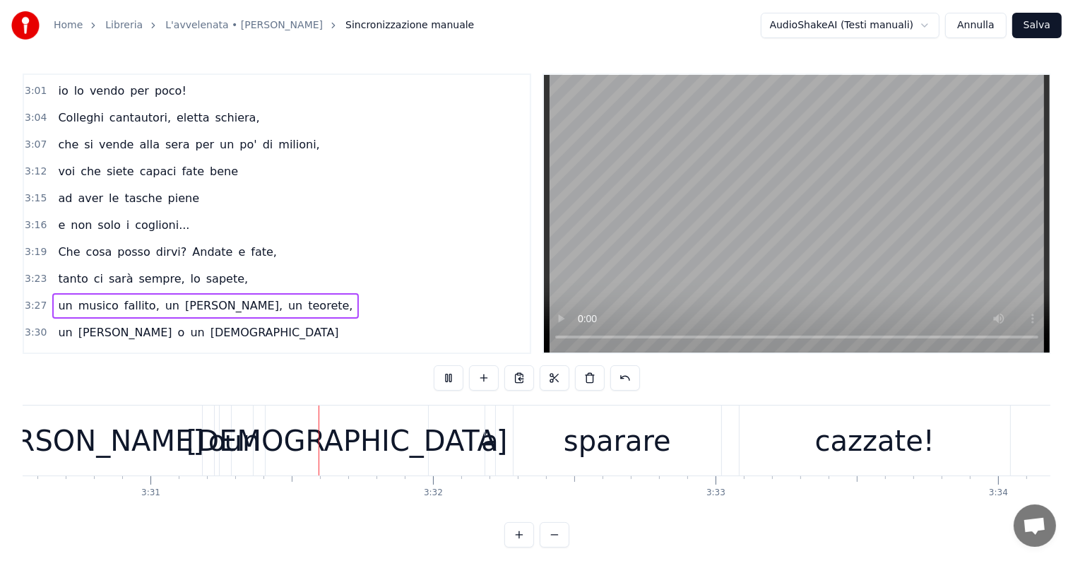
scroll to position [0, 59468]
click at [104, 347] on div "a sparare cazzate!" at bounding box center [112, 359] width 120 height 25
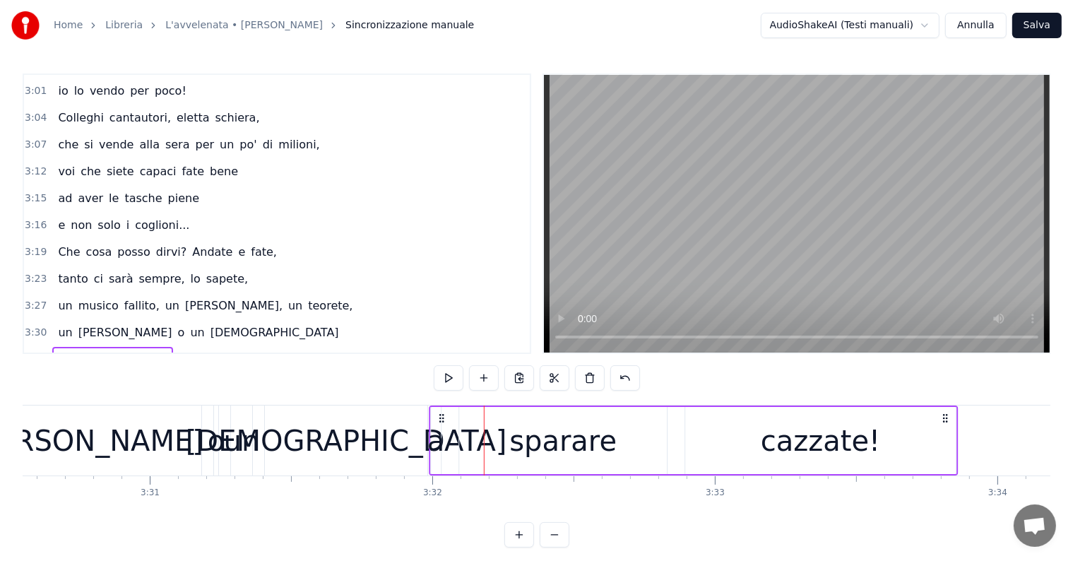
drag, startPoint x: 496, startPoint y: 416, endPoint x: 441, endPoint y: 410, distance: 55.4
click at [441, 410] on div "a sparare cazzate!" at bounding box center [693, 440] width 529 height 70
click at [72, 320] on div "un Bertoncelli o un prete" at bounding box center [198, 332] width 292 height 25
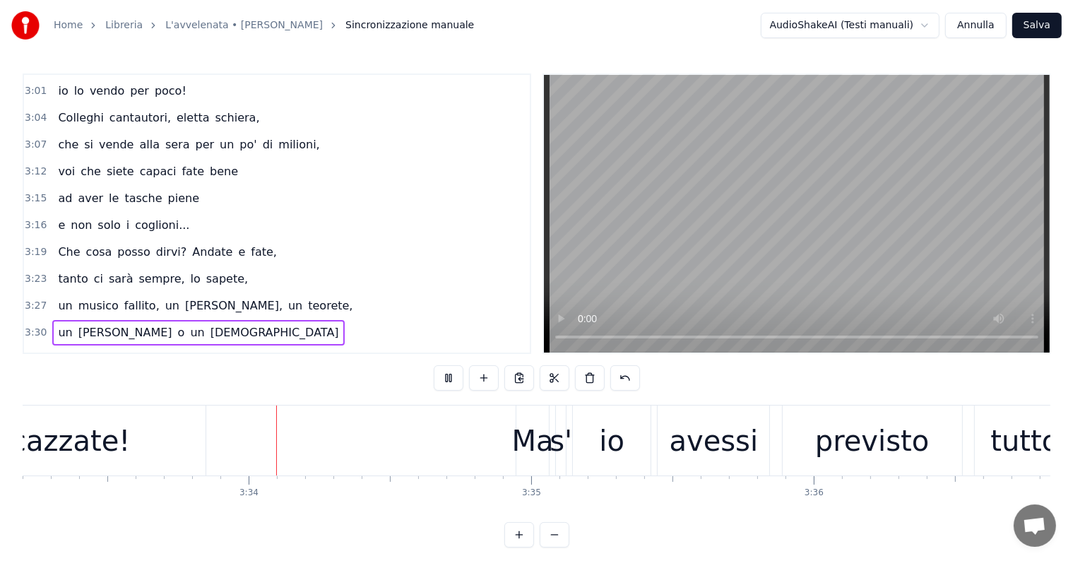
scroll to position [0, 60259]
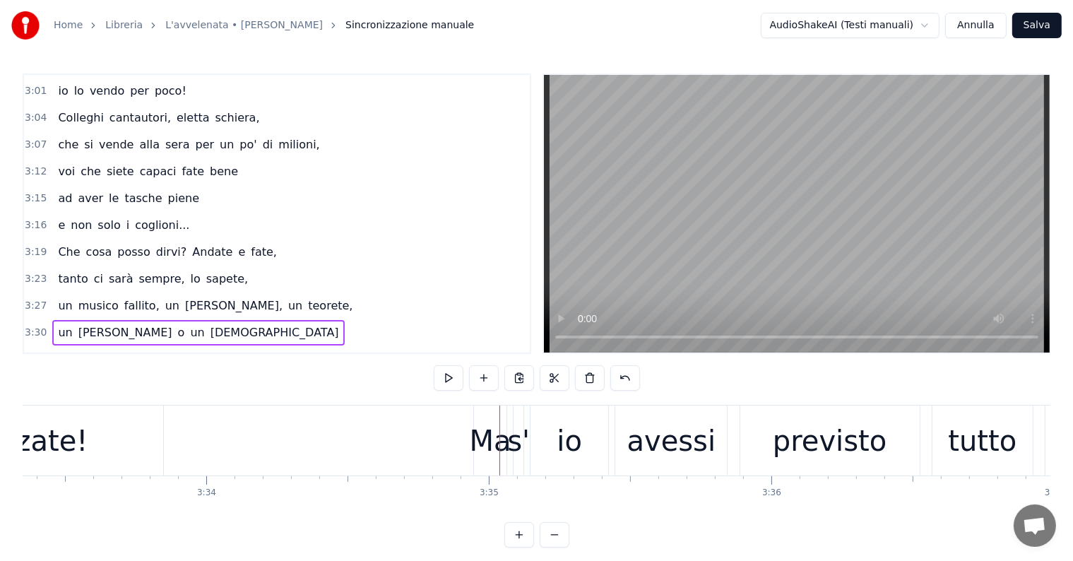
click at [100, 374] on div "Ma s' io avessi previsto tutto questo," at bounding box center [168, 386] width 232 height 25
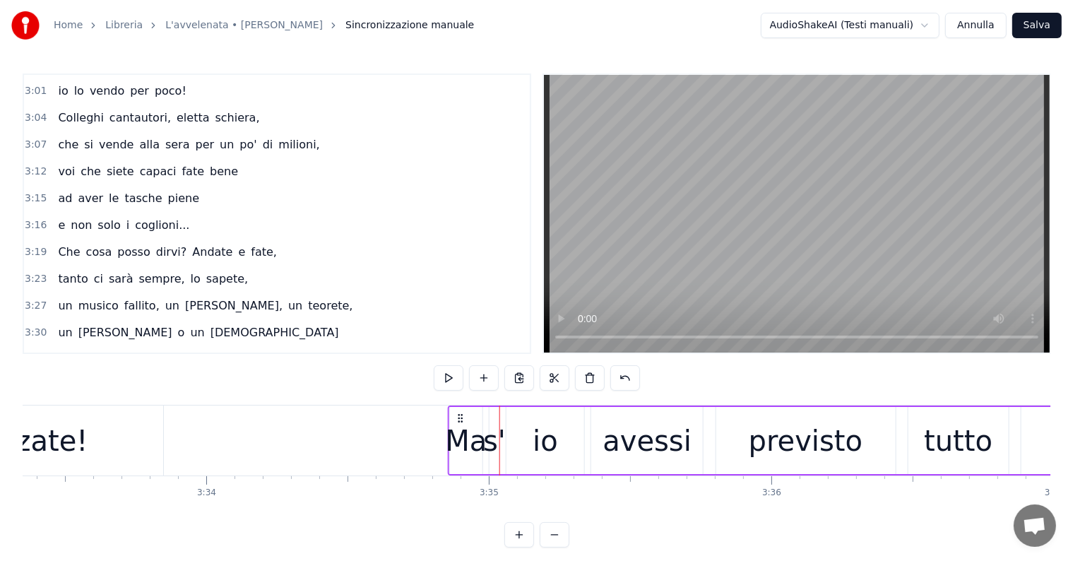
drag, startPoint x: 484, startPoint y: 414, endPoint x: 459, endPoint y: 414, distance: 25.4
click at [459, 414] on icon at bounding box center [460, 417] width 11 height 11
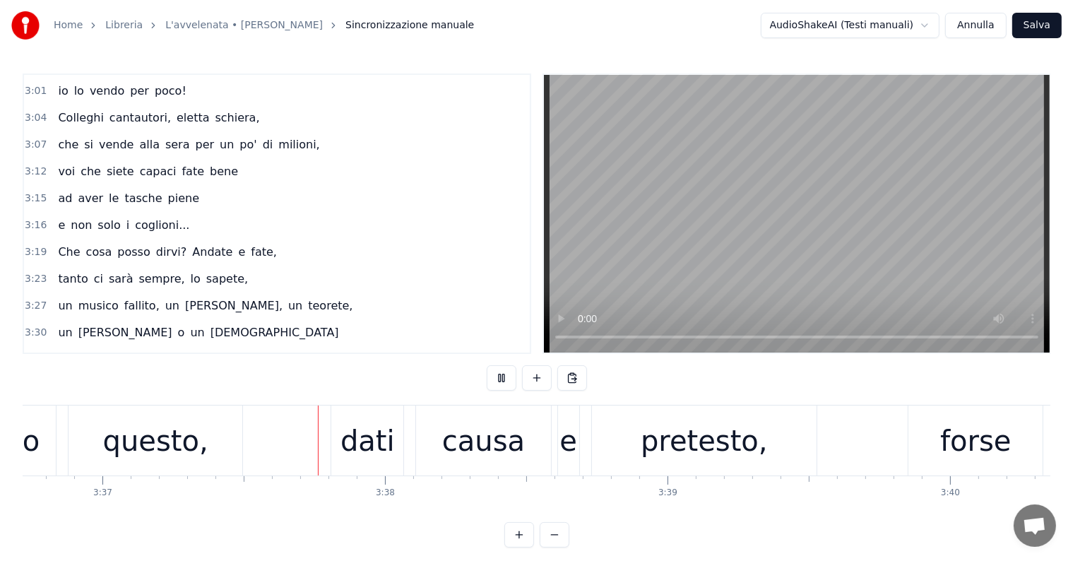
scroll to position [0, 61211]
click at [350, 445] on div "dati" at bounding box center [367, 440] width 54 height 42
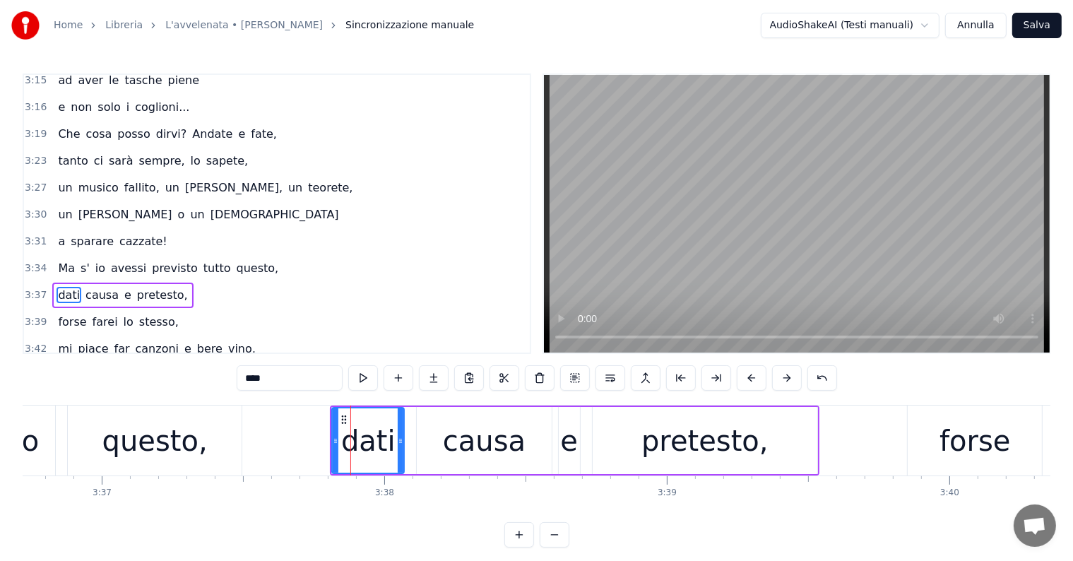
scroll to position [1979, 0]
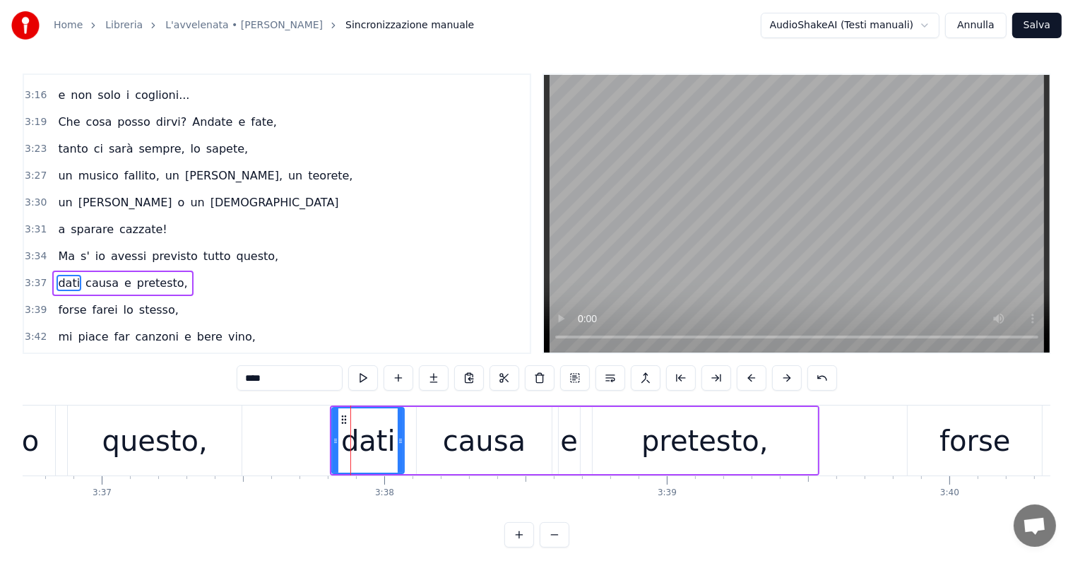
click at [83, 270] on div "dati causa e pretesto," at bounding box center [122, 282] width 141 height 25
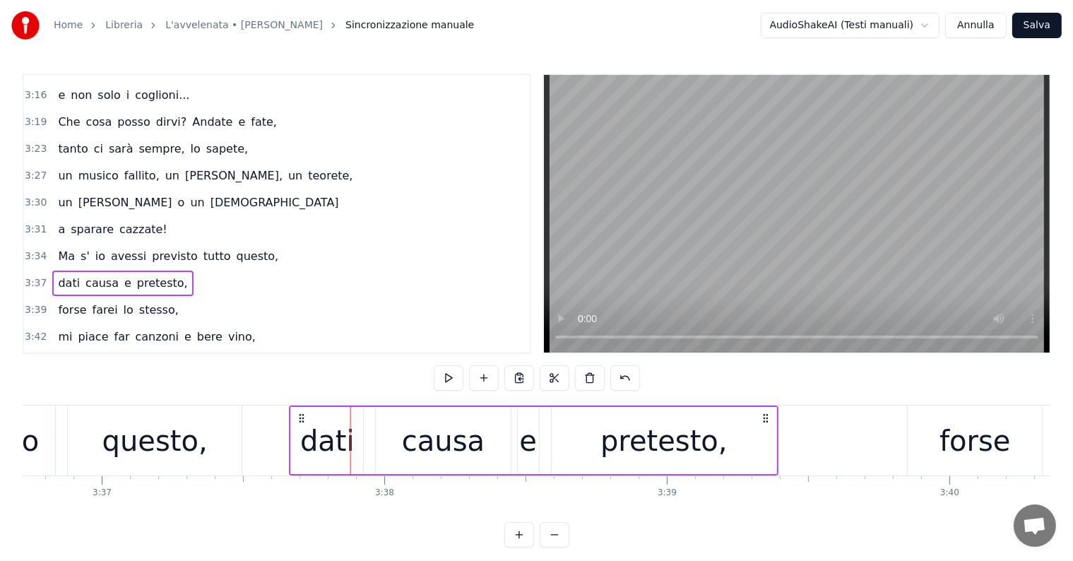
drag, startPoint x: 341, startPoint y: 415, endPoint x: 300, endPoint y: 409, distance: 41.4
click at [300, 409] on div "dati causa e pretesto," at bounding box center [534, 440] width 489 height 70
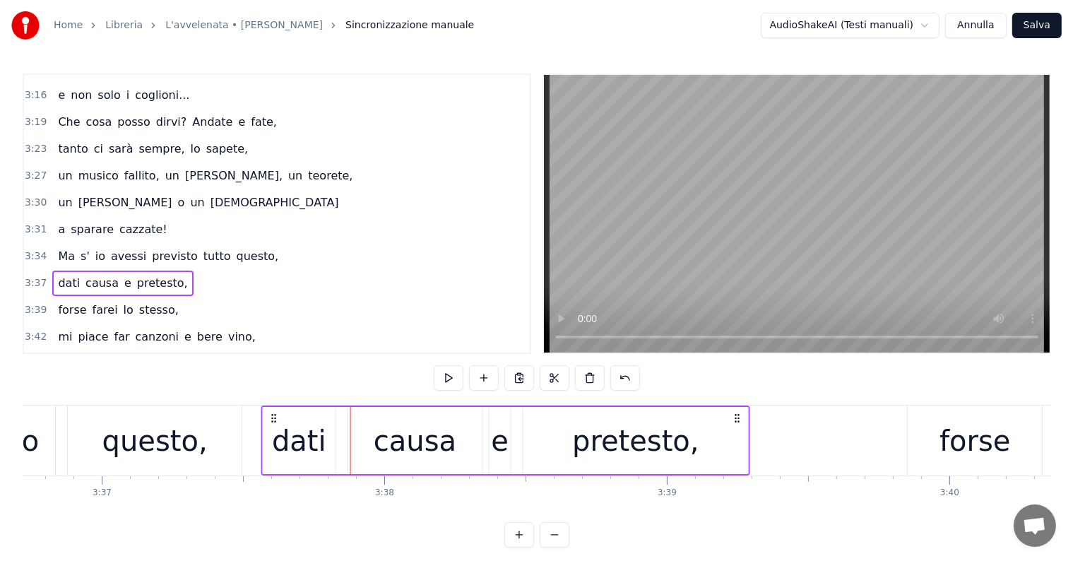
drag, startPoint x: 299, startPoint y: 415, endPoint x: 271, endPoint y: 416, distance: 28.3
click at [271, 416] on icon at bounding box center [273, 417] width 11 height 11
click at [96, 244] on div "Ma s' io avessi previsto tutto questo," at bounding box center [168, 256] width 232 height 25
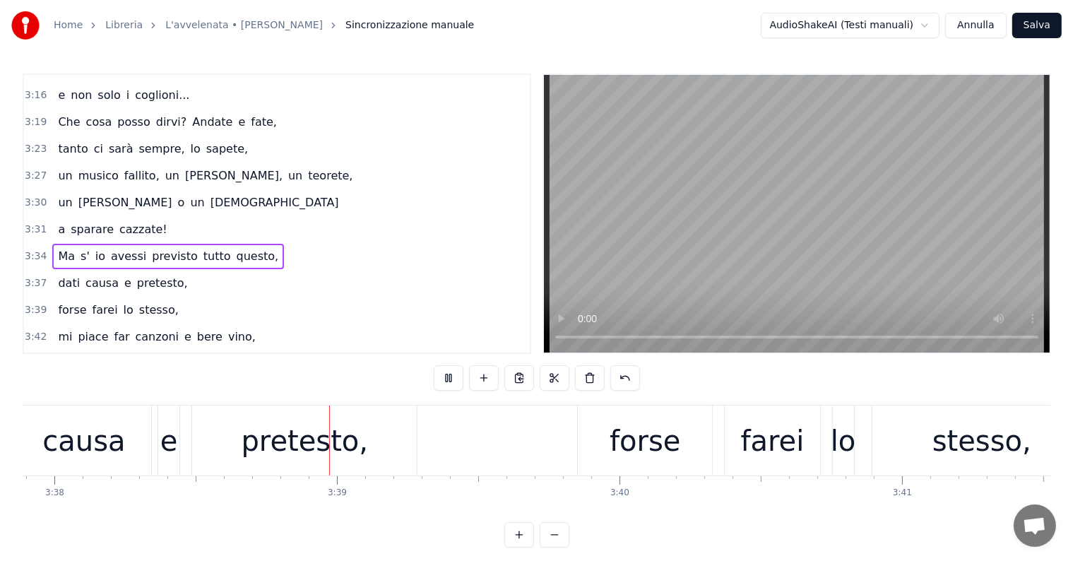
scroll to position [0, 61571]
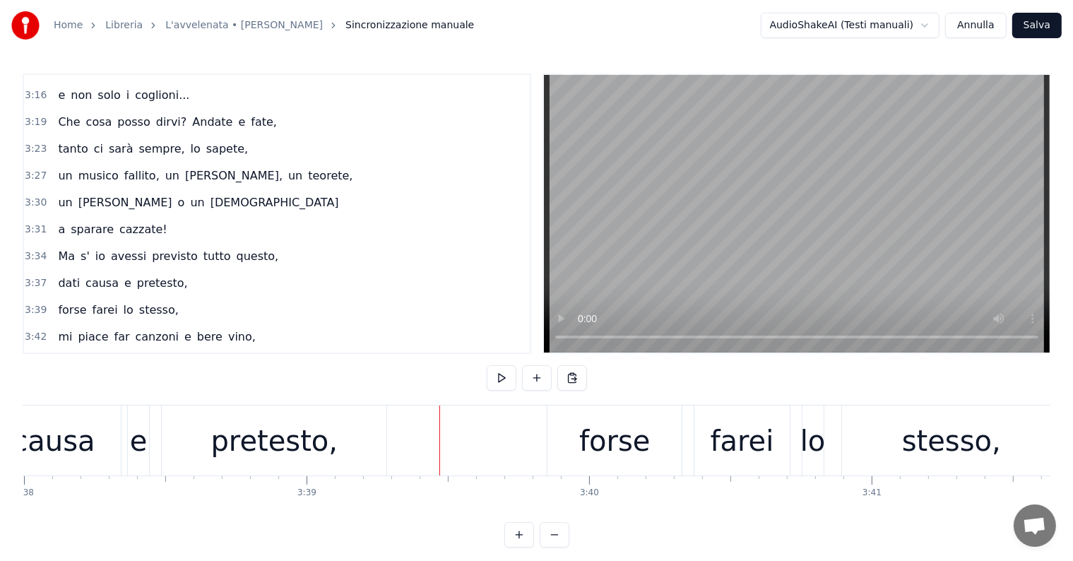
click at [109, 297] on div "forse farei lo stesso," at bounding box center [117, 309] width 131 height 25
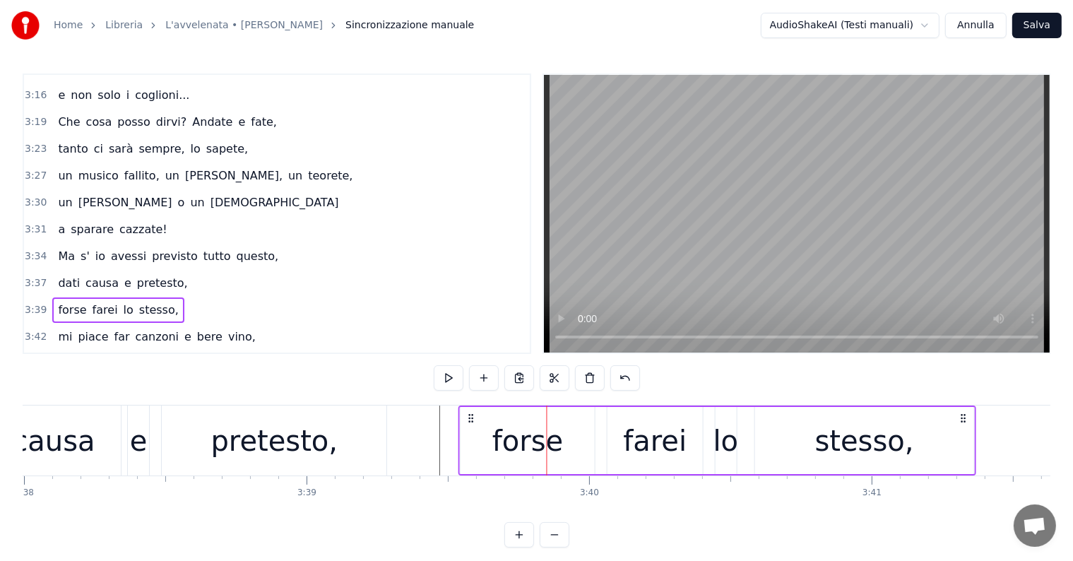
drag, startPoint x: 559, startPoint y: 414, endPoint x: 472, endPoint y: 412, distance: 87.6
click at [472, 412] on icon at bounding box center [470, 417] width 11 height 11
click at [93, 324] on div "mi piace far canzoni e bere vino," at bounding box center [156, 336] width 208 height 25
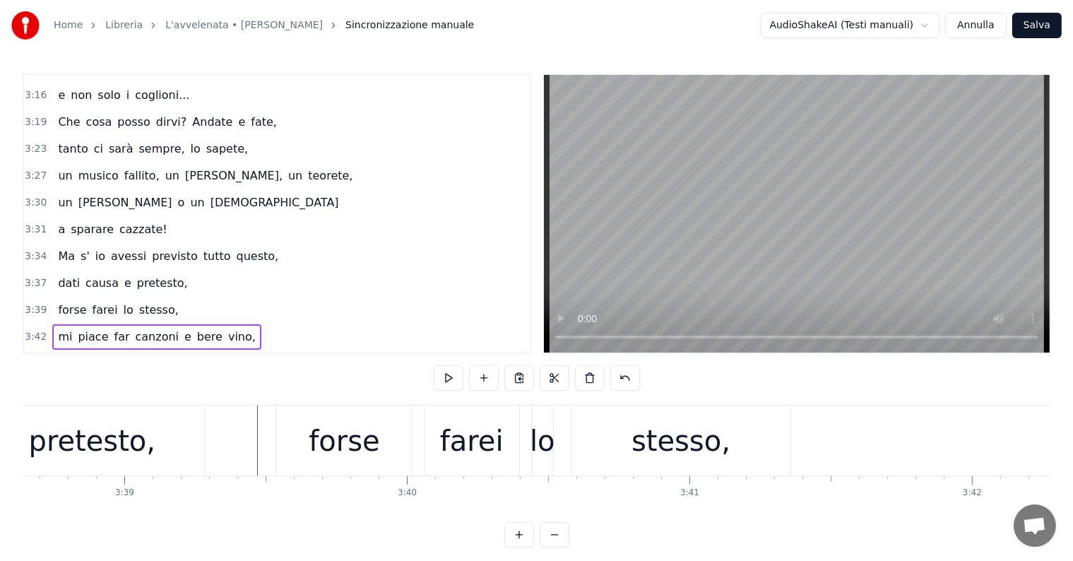
scroll to position [0, 61976]
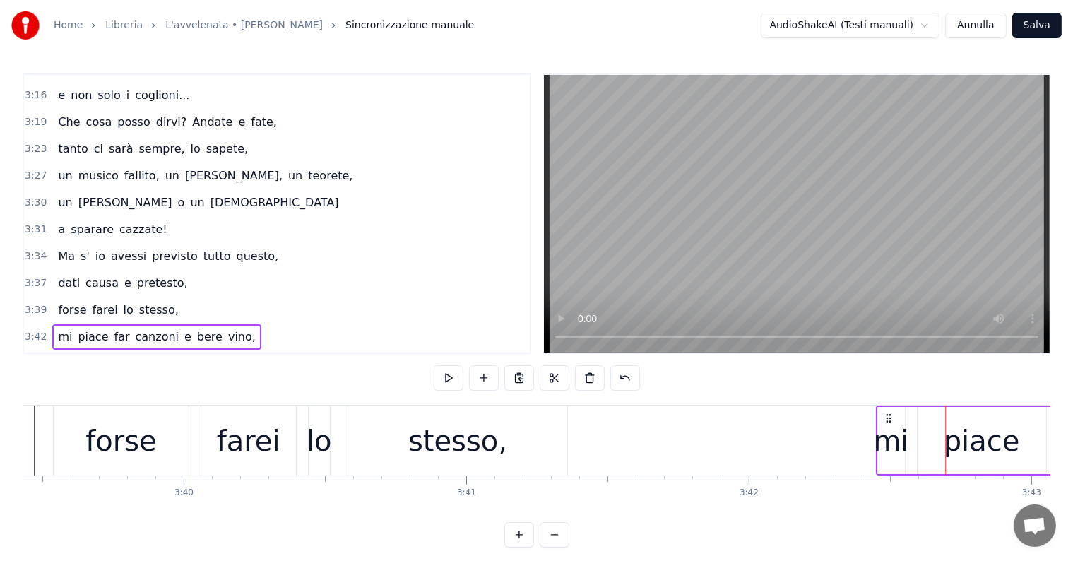
drag, startPoint x: 957, startPoint y: 412, endPoint x: 888, endPoint y: 415, distance: 69.3
click at [888, 415] on icon at bounding box center [887, 417] width 11 height 11
click at [73, 351] on div "mi piace far casino," at bounding box center [116, 363] width 129 height 25
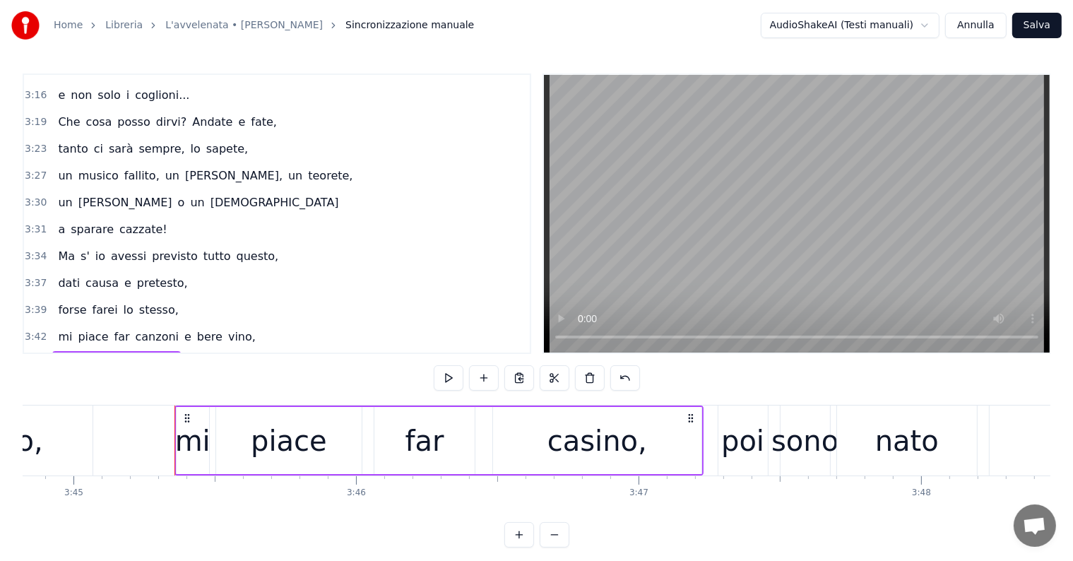
scroll to position [0, 63230]
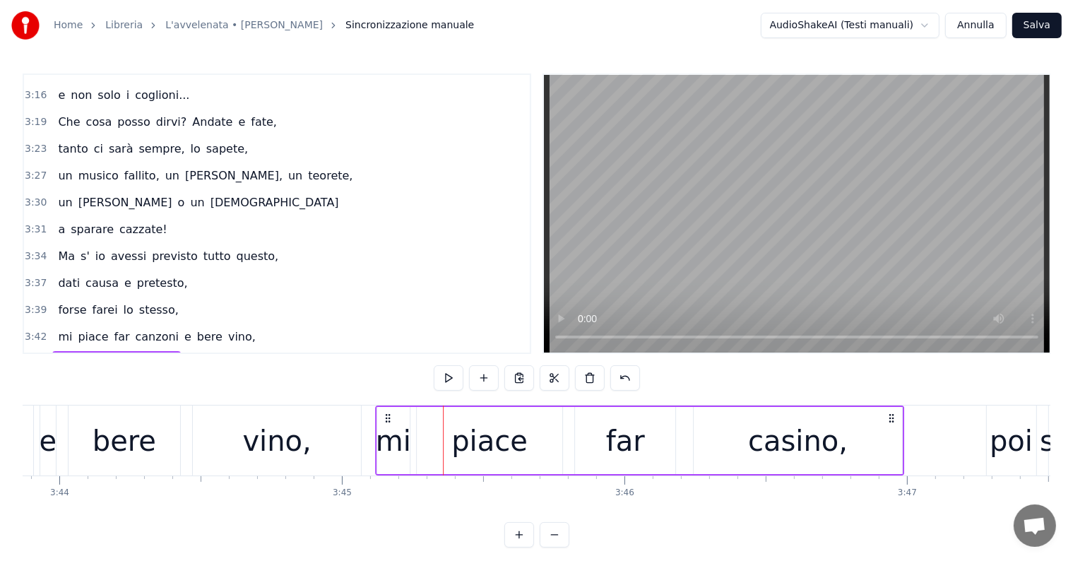
drag, startPoint x: 453, startPoint y: 415, endPoint x: 384, endPoint y: 407, distance: 69.0
click at [384, 407] on div "mi piace far casino," at bounding box center [639, 440] width 529 height 70
click at [1008, 458] on div "poi" at bounding box center [1010, 440] width 43 height 42
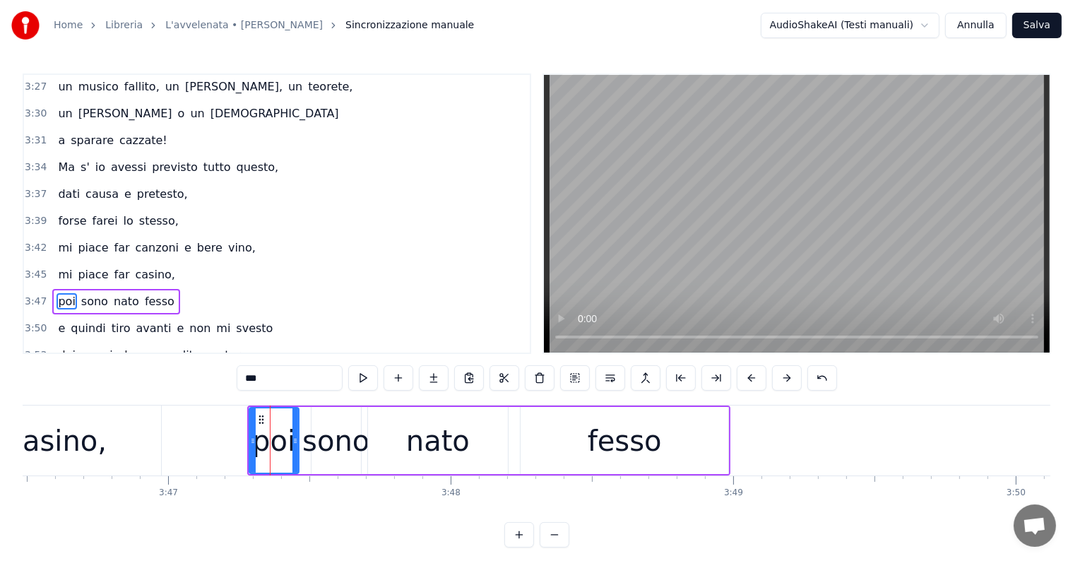
scroll to position [0, 64145]
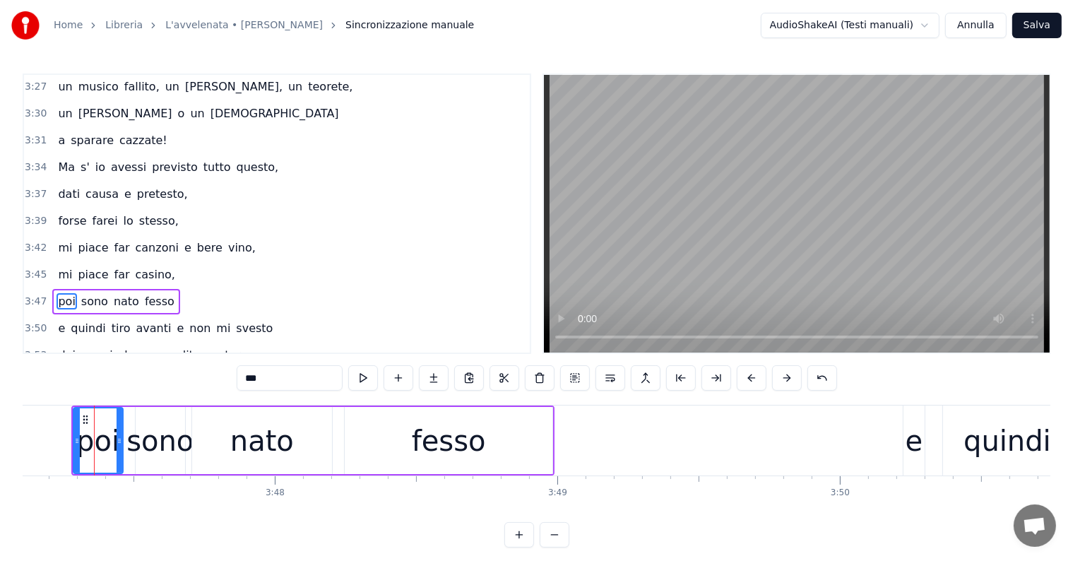
click at [80, 289] on div "poi sono nato fesso" at bounding box center [115, 301] width 127 height 25
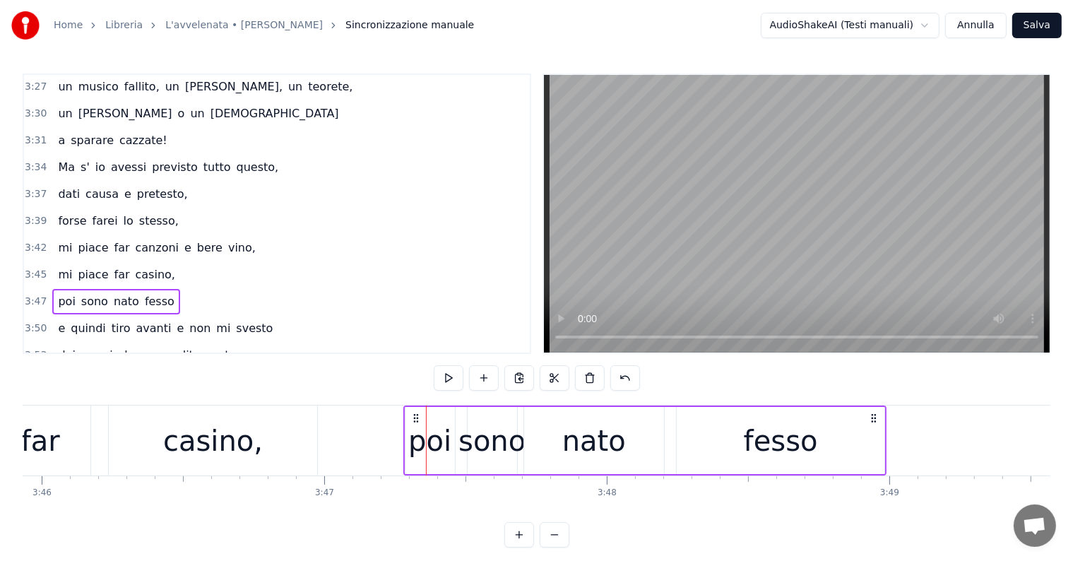
scroll to position [0, 63679]
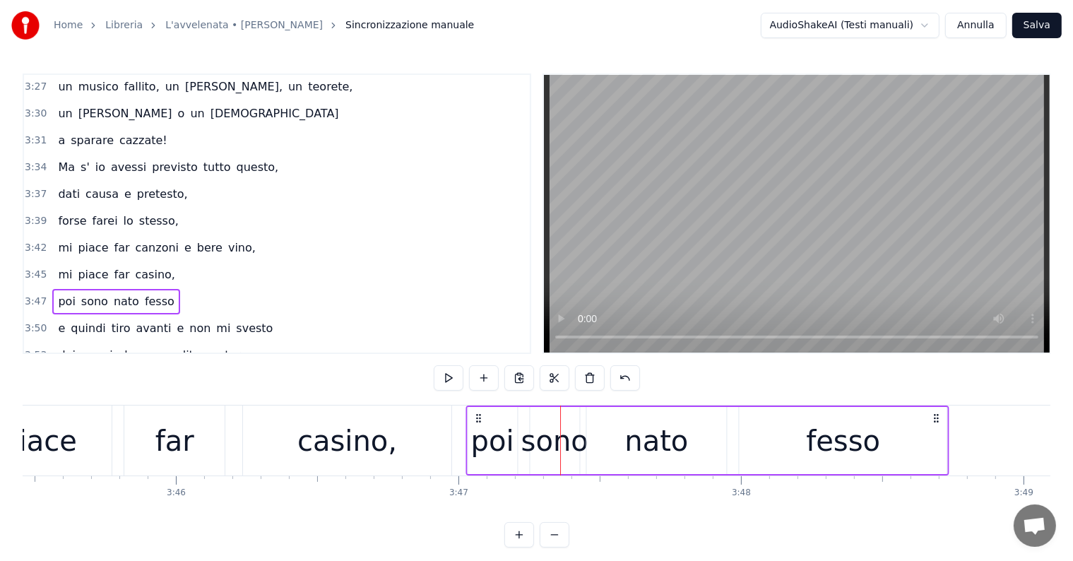
drag, startPoint x: 550, startPoint y: 416, endPoint x: 478, endPoint y: 409, distance: 72.4
click at [478, 409] on div "poi sono nato fesso" at bounding box center [707, 440] width 484 height 70
click at [97, 235] on div "mi piace far canzoni e bere vino," at bounding box center [156, 247] width 208 height 25
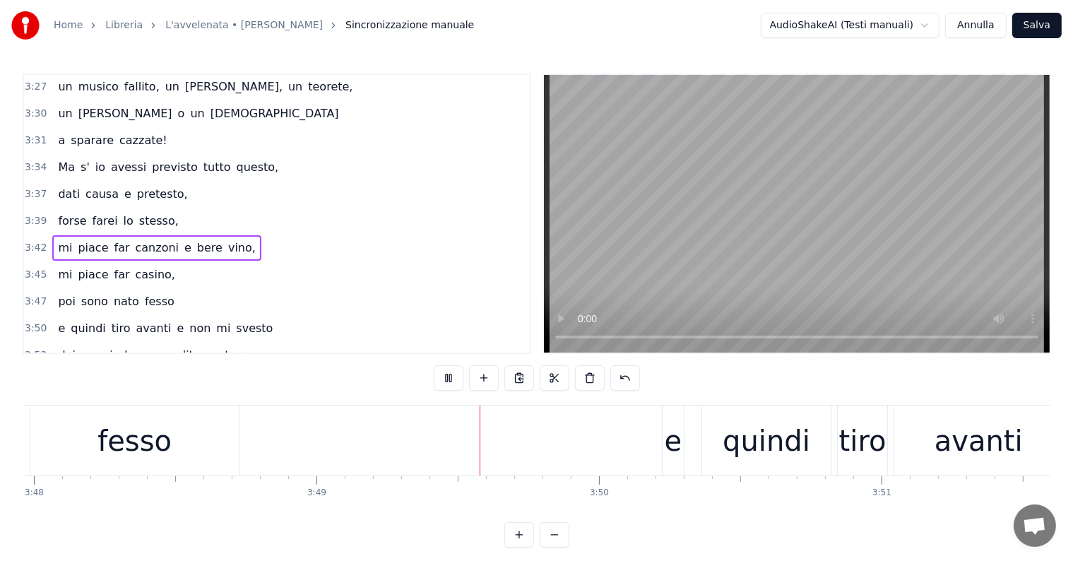
scroll to position [0, 64614]
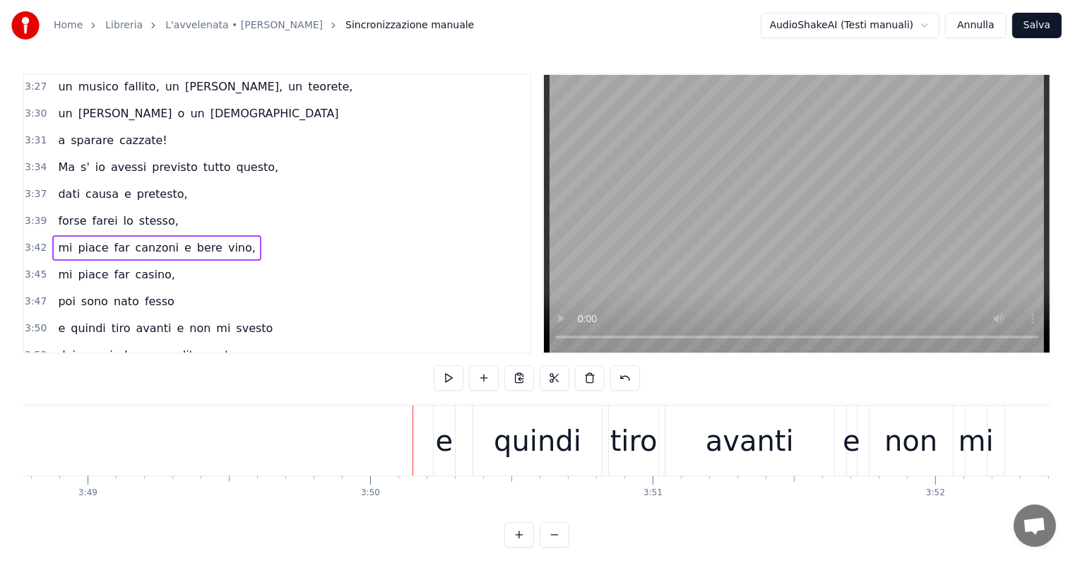
click at [116, 316] on div "e quindi tiro avanti e non mi svesto" at bounding box center [165, 328] width 226 height 25
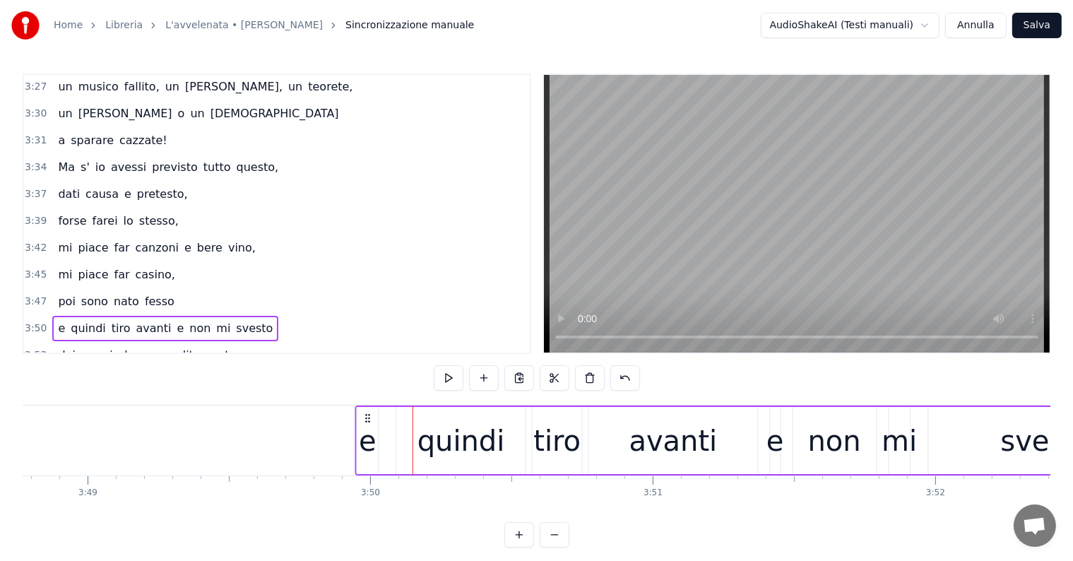
drag, startPoint x: 445, startPoint y: 415, endPoint x: 367, endPoint y: 405, distance: 78.4
click at [367, 405] on div "e quindi tiro avanti e non mi svesto" at bounding box center [759, 440] width 811 height 70
click at [112, 342] on div "dei panni che son solito portare:" at bounding box center [154, 354] width 204 height 25
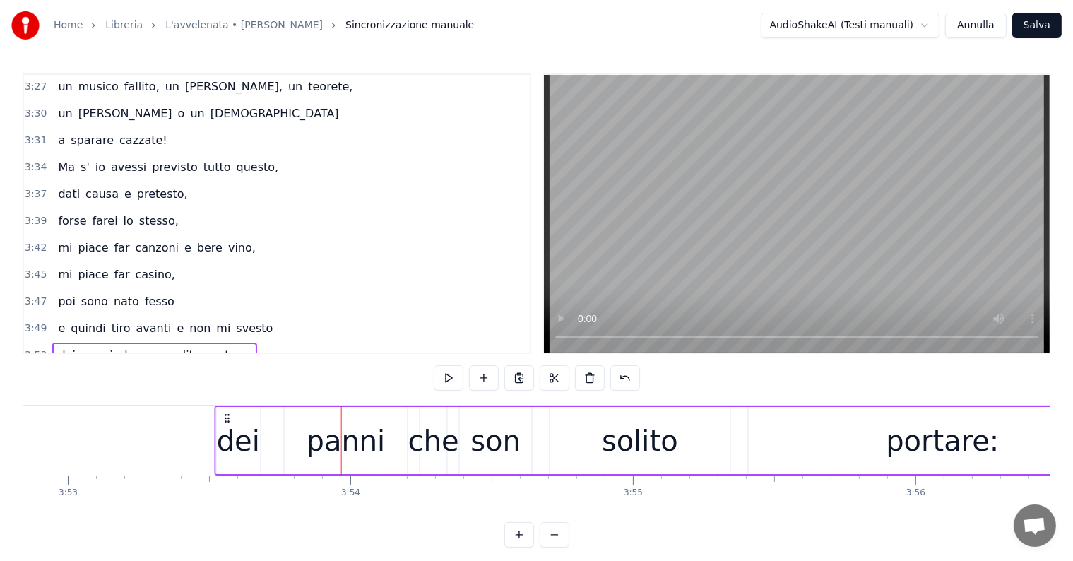
scroll to position [0, 65762]
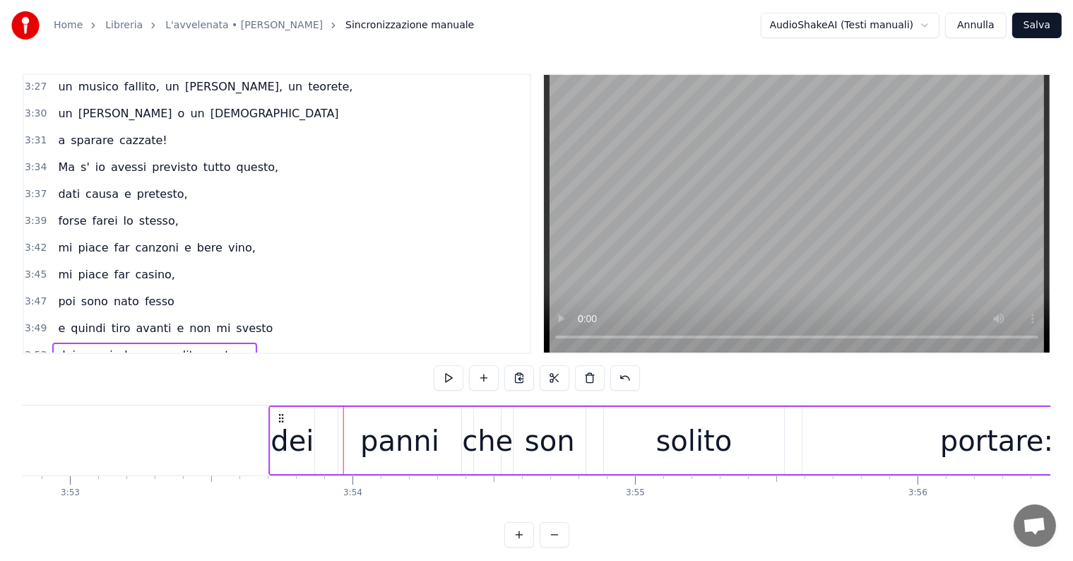
drag, startPoint x: 201, startPoint y: 414, endPoint x: 281, endPoint y: 415, distance: 80.5
click at [281, 415] on icon at bounding box center [280, 417] width 11 height 11
click at [110, 369] on div "ho tante cose ancora da raccontare" at bounding box center [163, 381] width 223 height 25
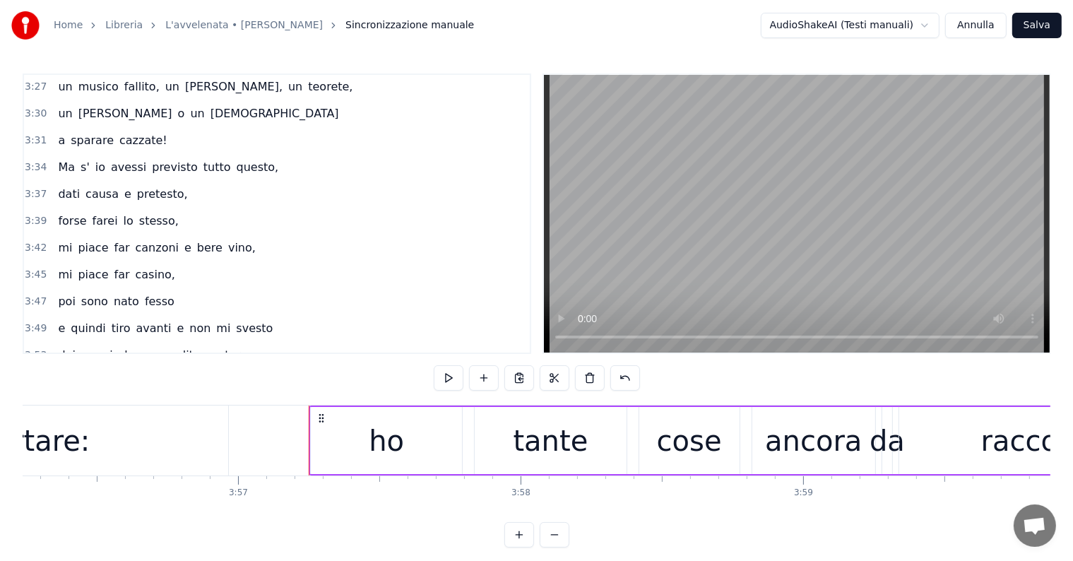
scroll to position [0, 66634]
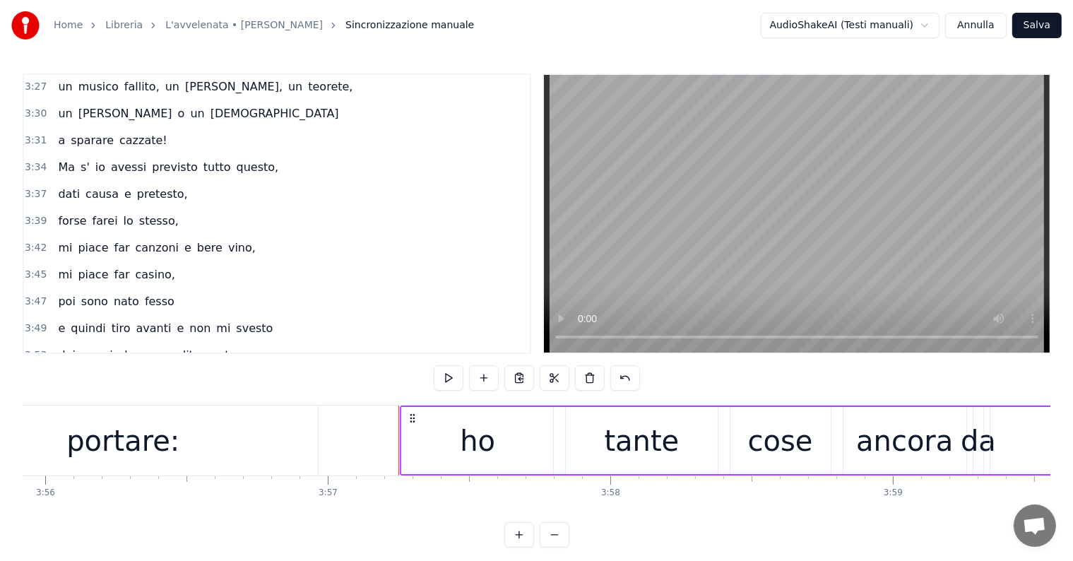
click at [410, 415] on icon at bounding box center [412, 417] width 11 height 11
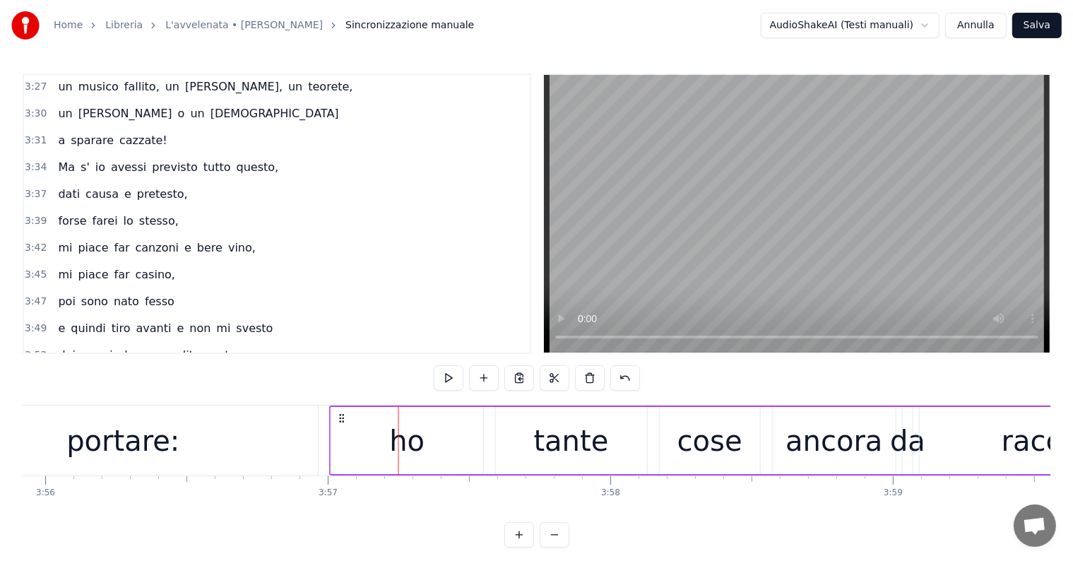
drag, startPoint x: 412, startPoint y: 415, endPoint x: 340, endPoint y: 417, distance: 72.1
click at [340, 417] on icon at bounding box center [342, 417] width 11 height 11
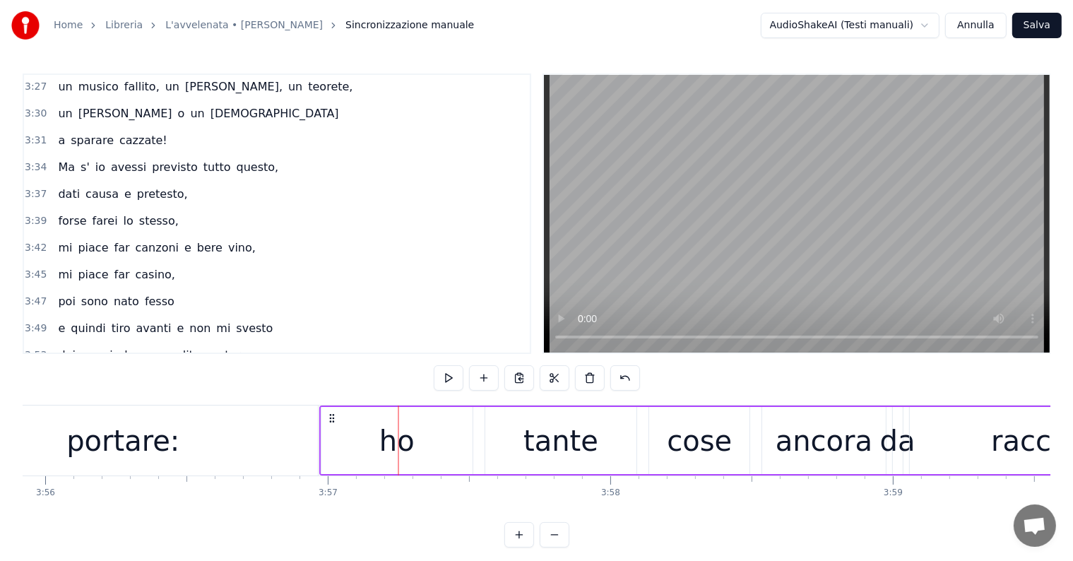
drag, startPoint x: 340, startPoint y: 417, endPoint x: 330, endPoint y: 418, distance: 9.9
click at [330, 418] on icon at bounding box center [331, 417] width 11 height 11
click at [106, 396] on div "per chi vuole ascoltare" at bounding box center [125, 408] width 146 height 25
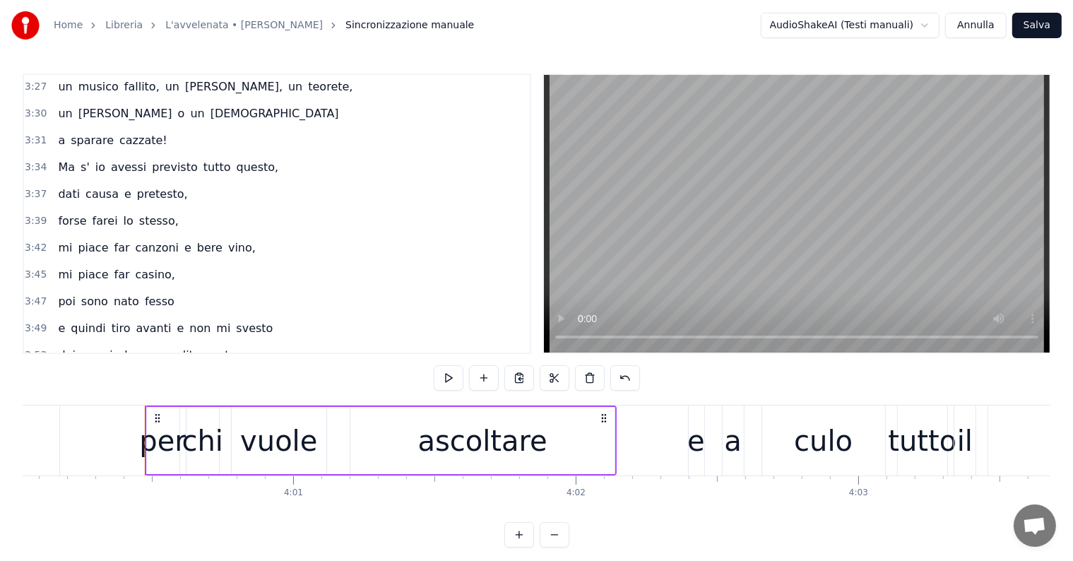
scroll to position [0, 67664]
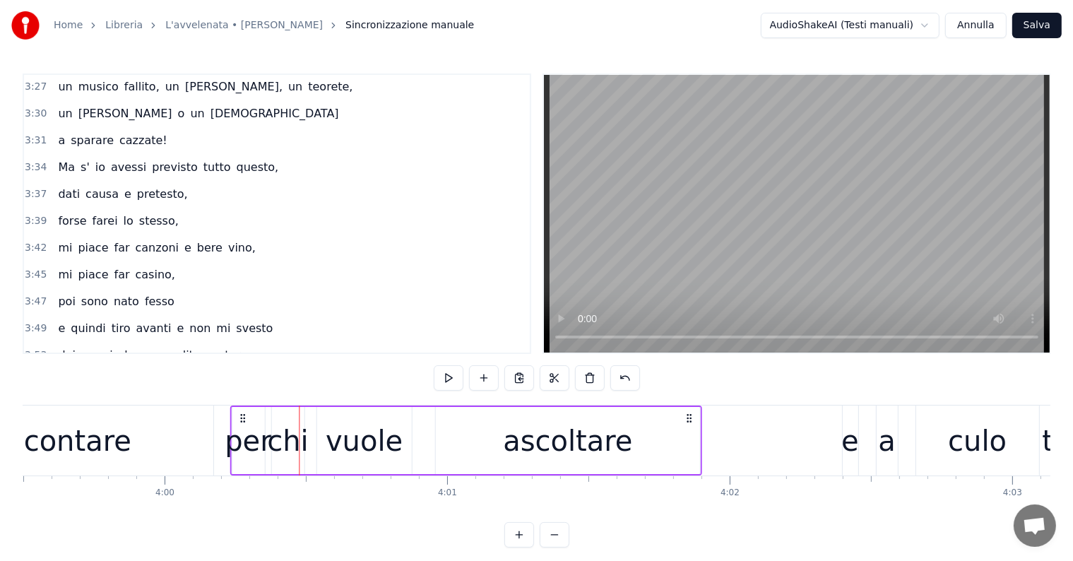
drag, startPoint x: 290, startPoint y: 414, endPoint x: 226, endPoint y: 413, distance: 63.6
click at [237, 413] on icon at bounding box center [242, 417] width 11 height 11
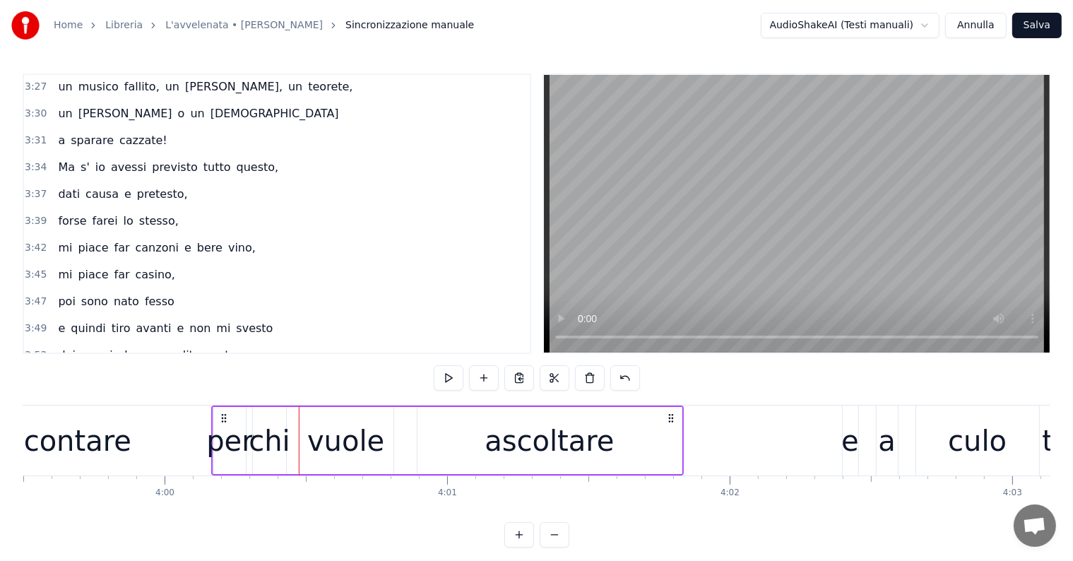
scroll to position [0, 67639]
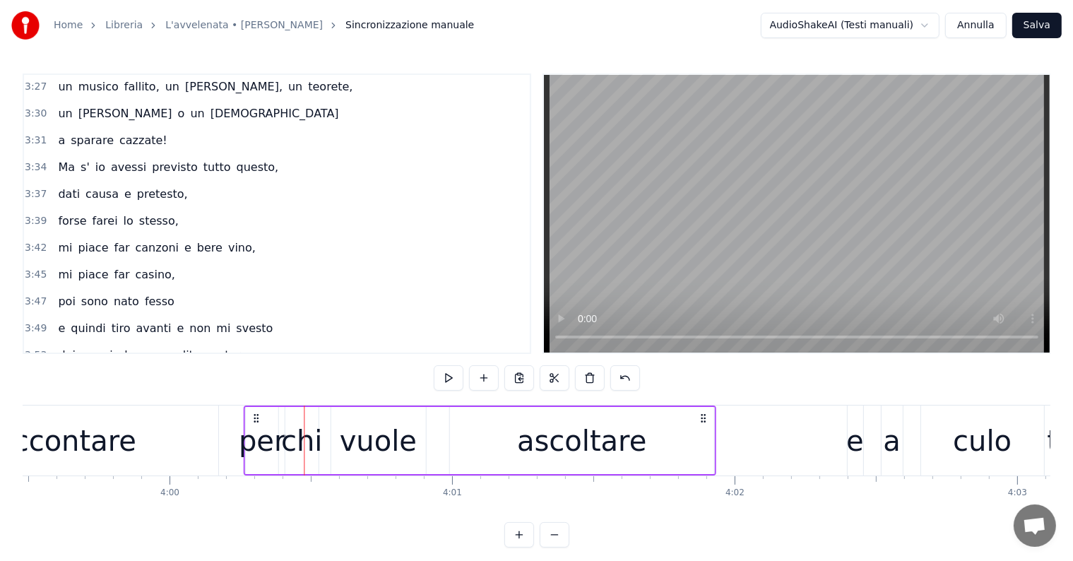
drag, startPoint x: 226, startPoint y: 414, endPoint x: 253, endPoint y: 412, distance: 27.6
click at [253, 412] on icon at bounding box center [256, 417] width 11 height 11
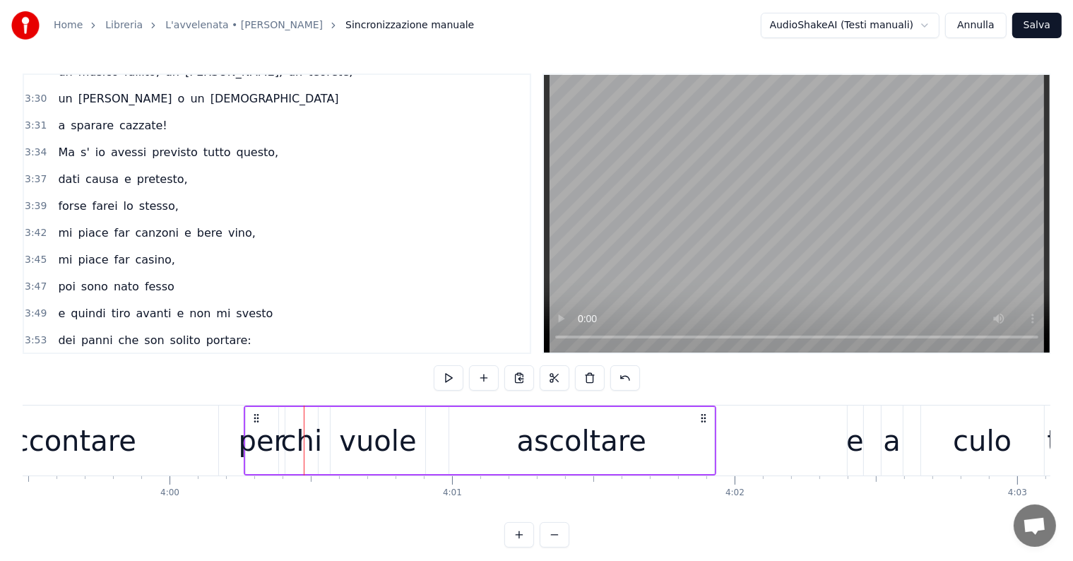
scroll to position [2087, 0]
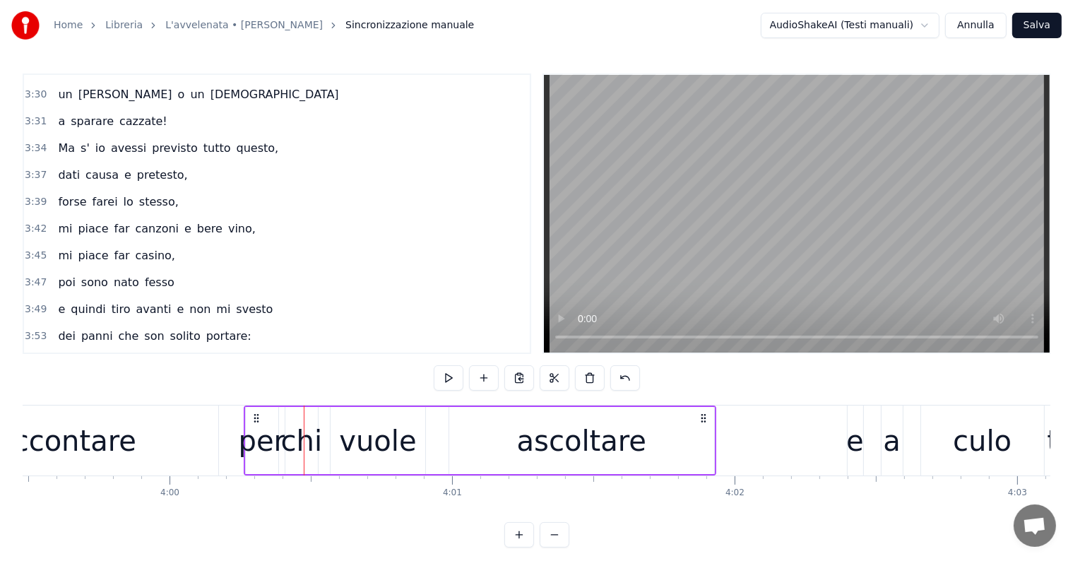
click at [100, 404] on div "e a culo tutto il resto!" at bounding box center [123, 416] width 143 height 25
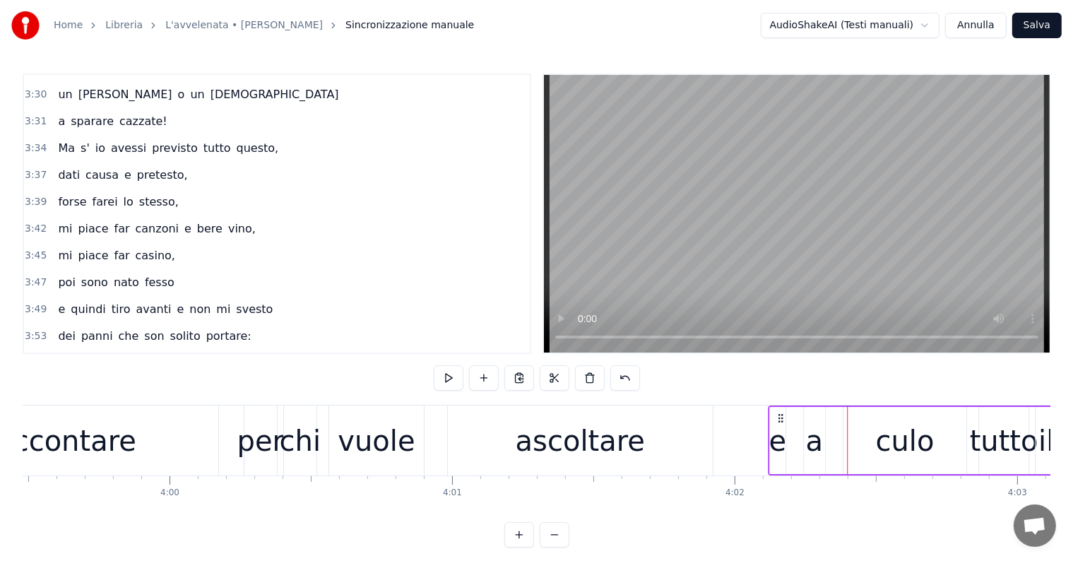
drag, startPoint x: 857, startPoint y: 412, endPoint x: 777, endPoint y: 402, distance: 79.8
click at [777, 402] on div "0:03 Ma s'io avessi previsto tutto questo, 0:05 dati causa e pretesto, 0:07 le …" at bounding box center [536, 310] width 1027 height 474
click at [91, 189] on div "forse farei lo stesso," at bounding box center [117, 201] width 131 height 25
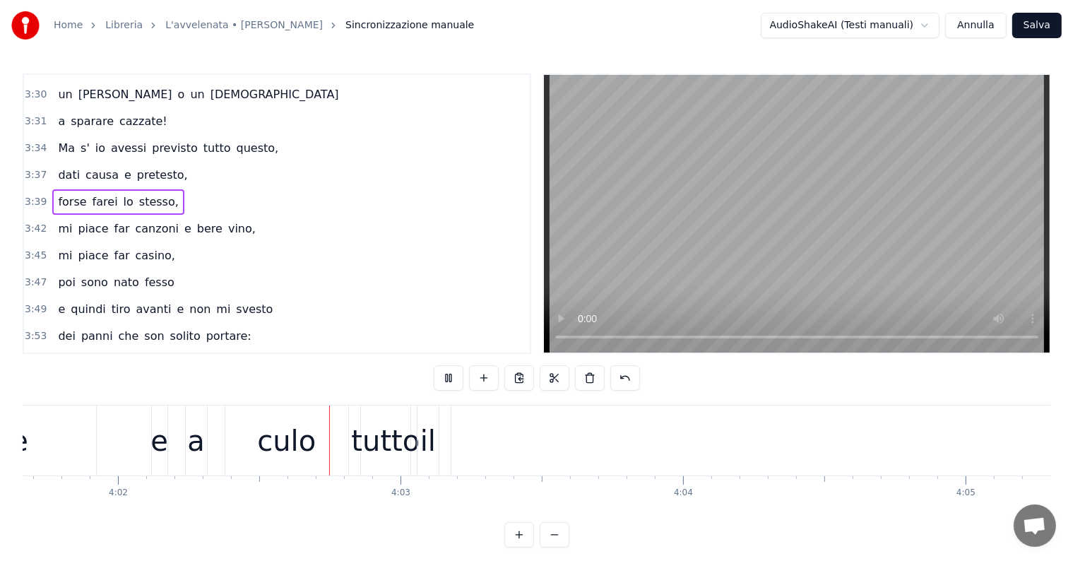
scroll to position [0, 68295]
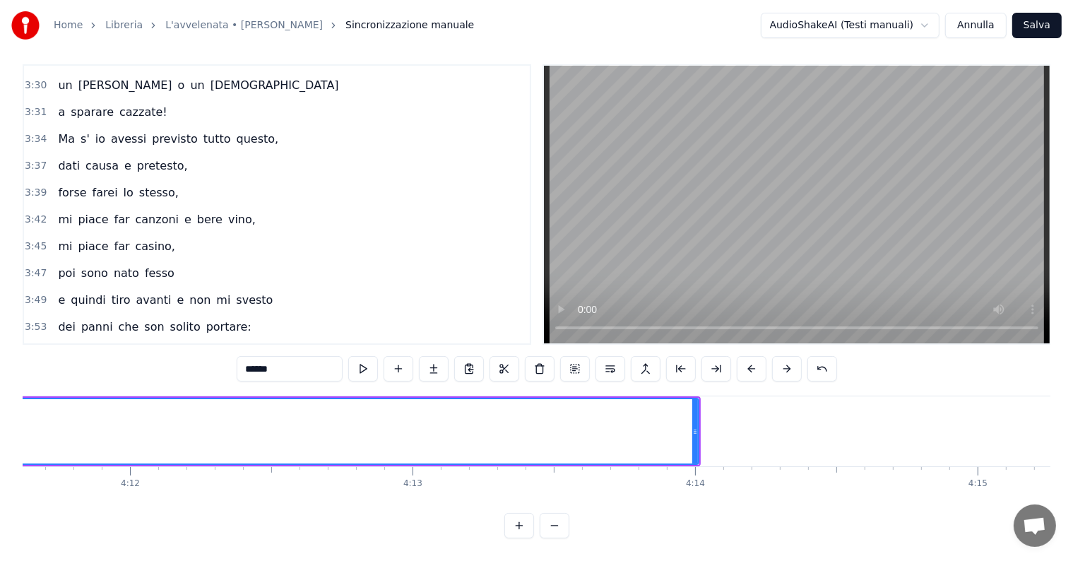
scroll to position [0, 71112]
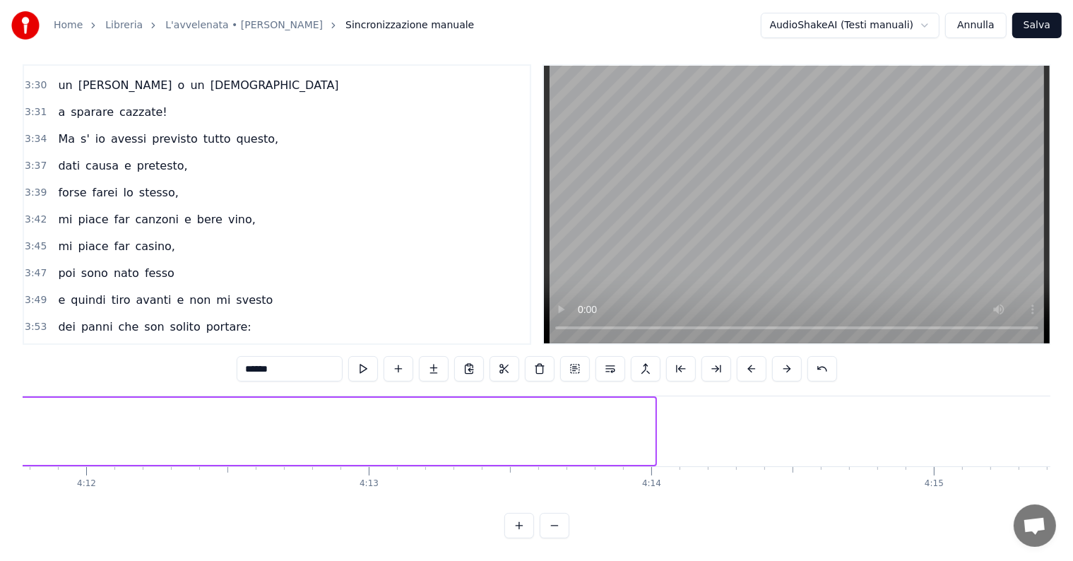
drag, startPoint x: 652, startPoint y: 418, endPoint x: 4, endPoint y: 395, distance: 649.3
click at [4, 395] on div "Home Libreria L'avvelenata • Guccini Sincronizzazione manuale AudioShakeAI (Tes…" at bounding box center [536, 264] width 1073 height 547
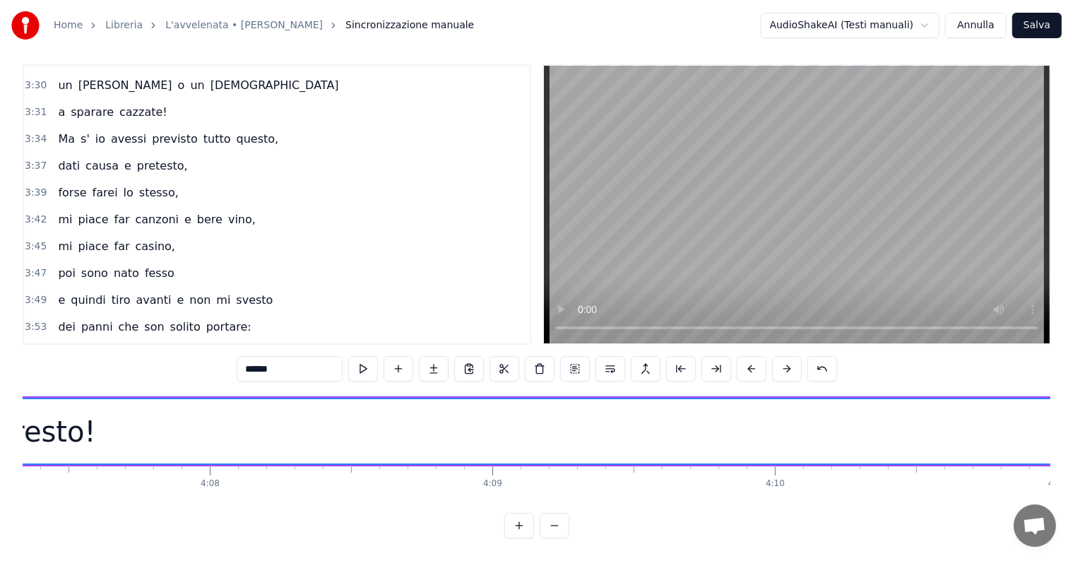
scroll to position [0, 70261]
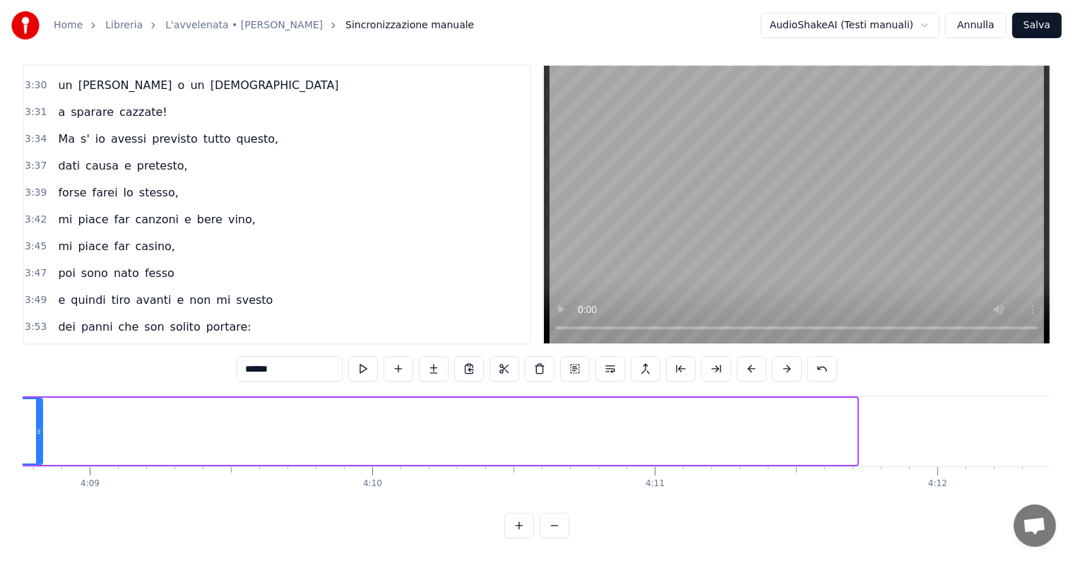
drag, startPoint x: 853, startPoint y: 407, endPoint x: 39, endPoint y: 415, distance: 814.2
click at [39, 415] on div at bounding box center [39, 431] width 6 height 64
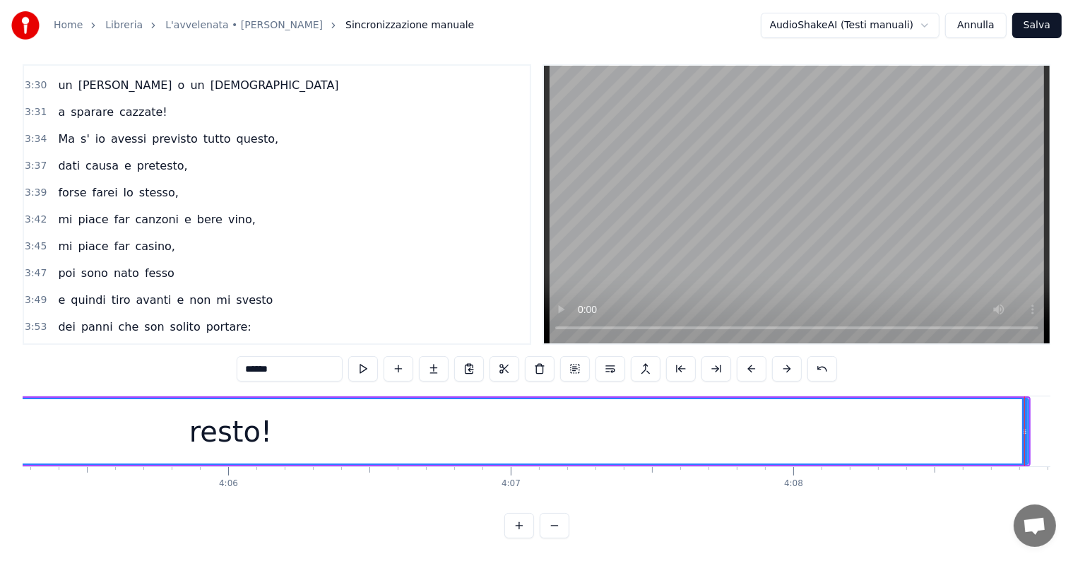
scroll to position [0, 69410]
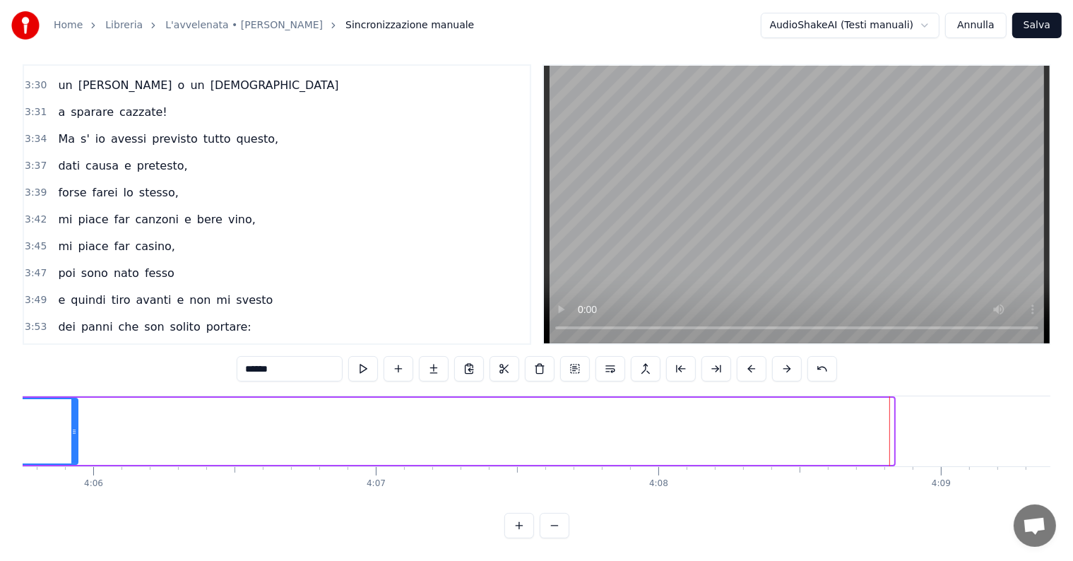
drag, startPoint x: 890, startPoint y: 406, endPoint x: 64, endPoint y: 406, distance: 825.4
click at [71, 406] on div at bounding box center [74, 431] width 6 height 64
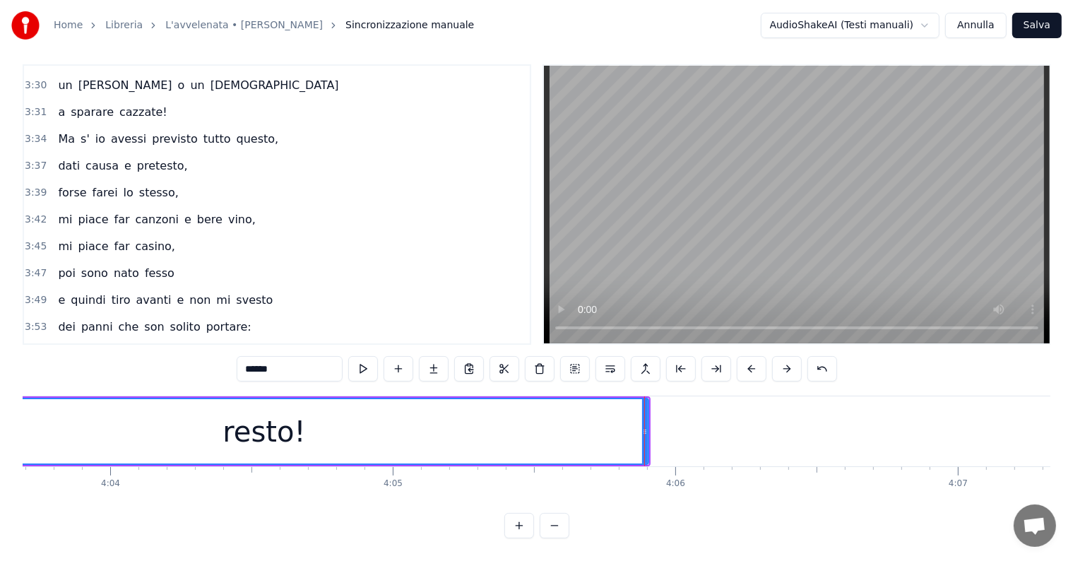
scroll to position [0, 68694]
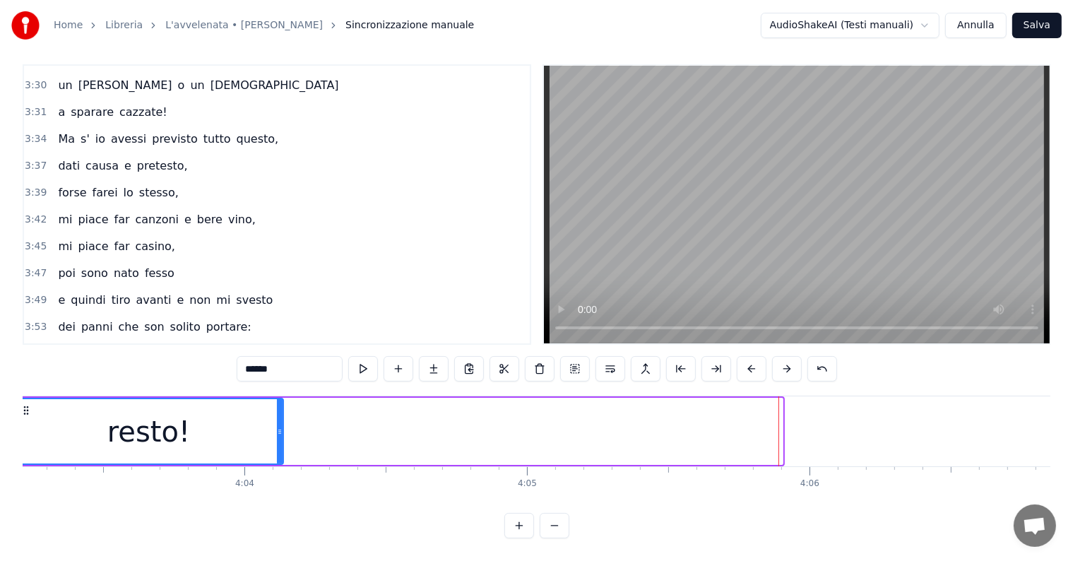
drag, startPoint x: 779, startPoint y: 405, endPoint x: 278, endPoint y: 414, distance: 500.7
click at [278, 414] on div at bounding box center [280, 431] width 6 height 64
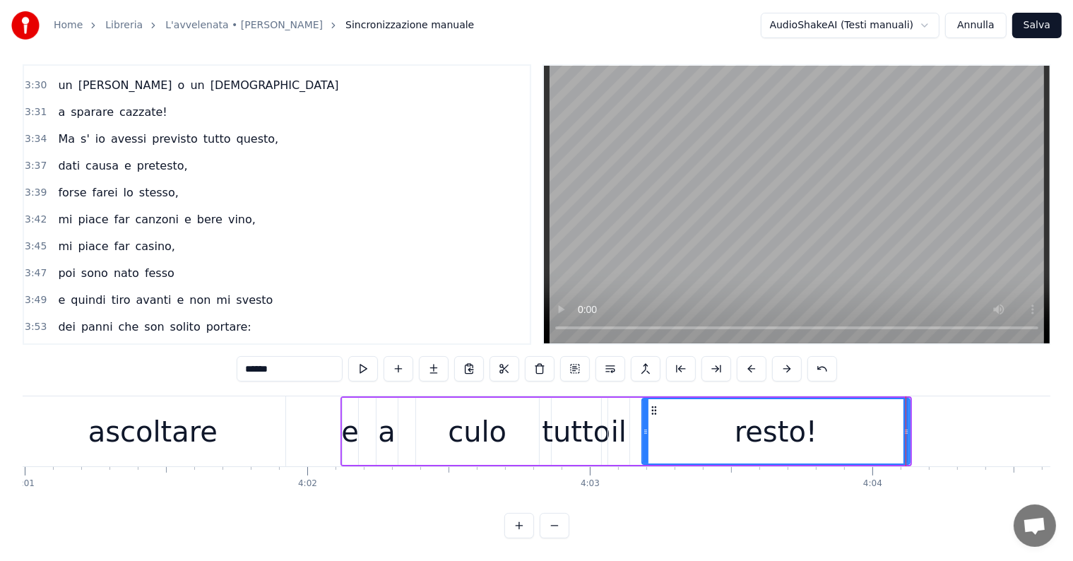
scroll to position [0, 68157]
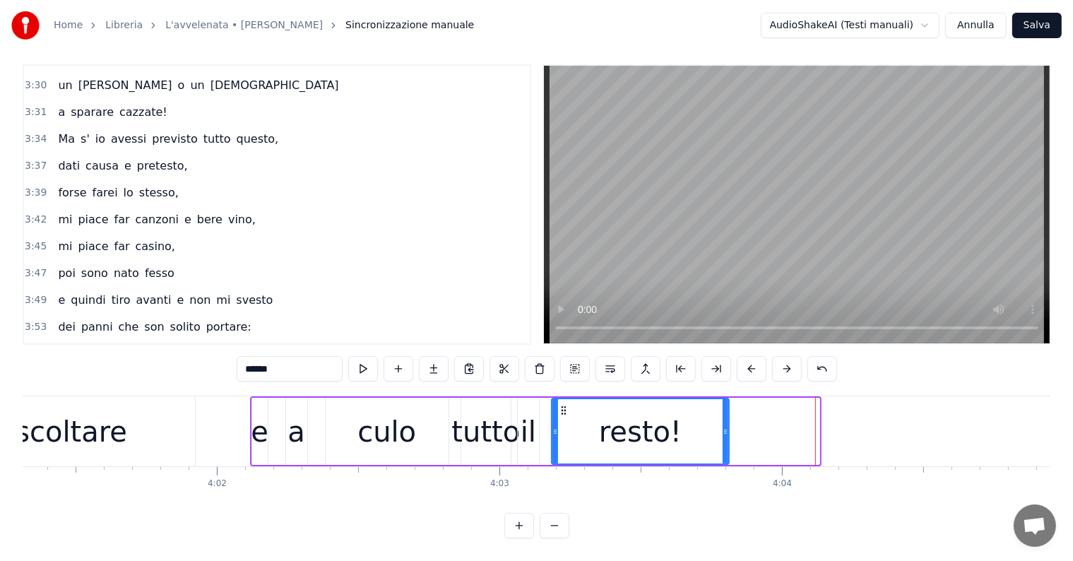
drag, startPoint x: 815, startPoint y: 407, endPoint x: 724, endPoint y: 410, distance: 90.4
click at [724, 410] on div at bounding box center [725, 431] width 6 height 64
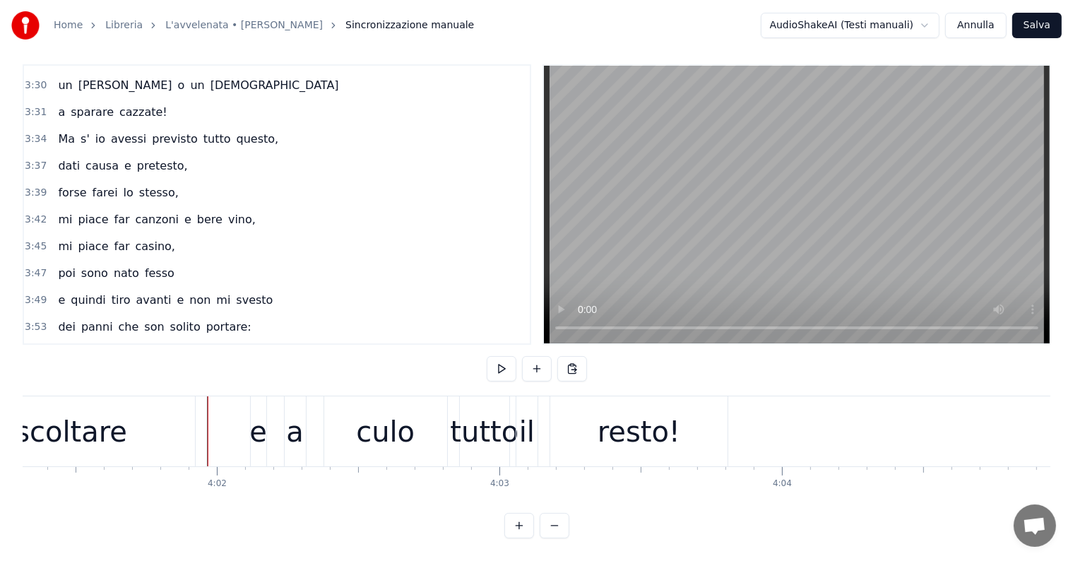
click at [31, 416] on div "ascoltare" at bounding box center [62, 431] width 129 height 42
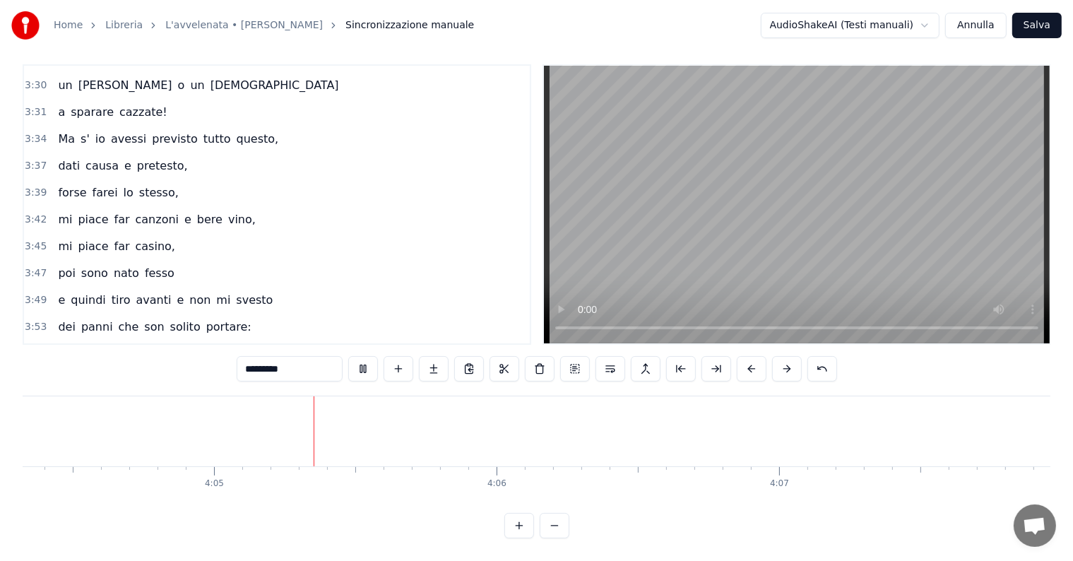
scroll to position [0, 69049]
click at [1041, 22] on button "Salva" at bounding box center [1036, 25] width 49 height 25
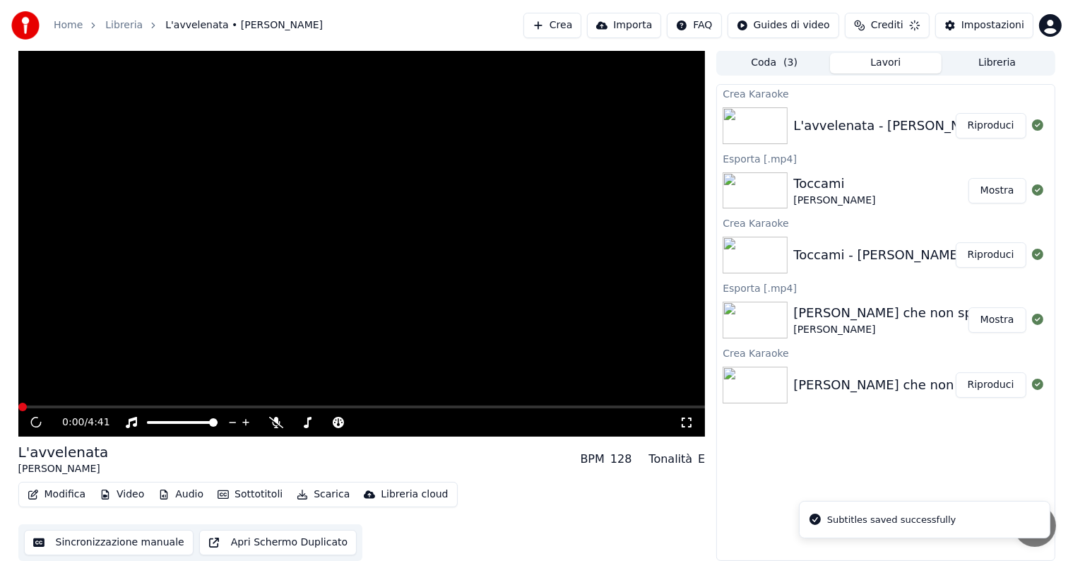
scroll to position [1, 0]
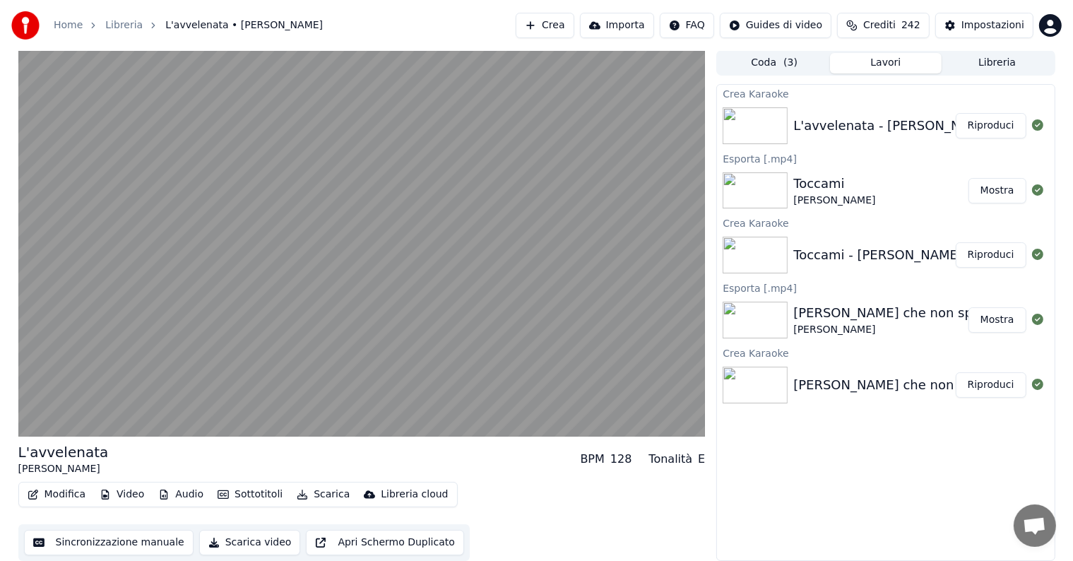
click at [993, 120] on button "Riproduci" at bounding box center [990, 125] width 71 height 25
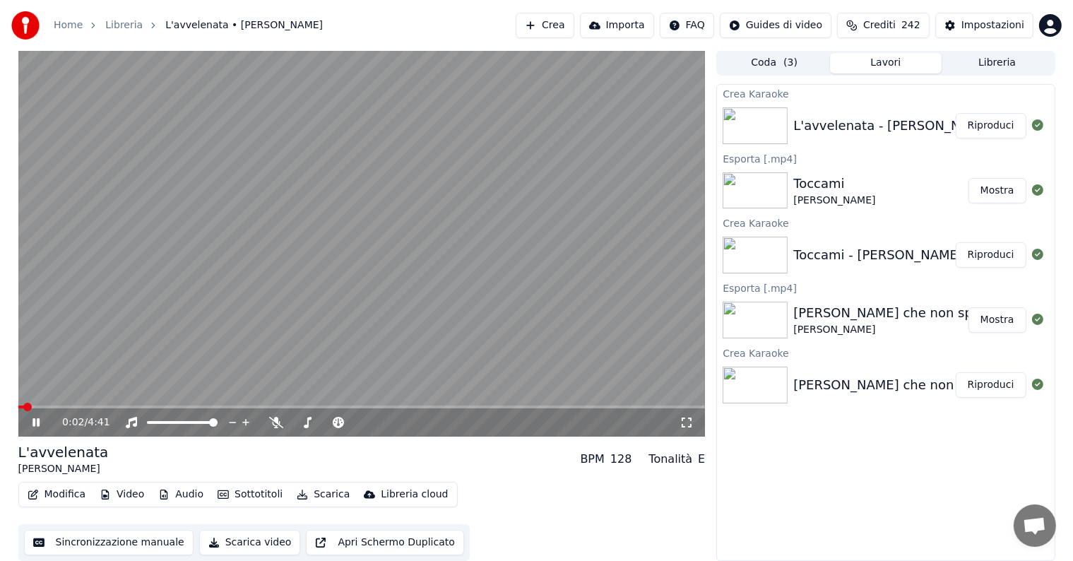
click at [34, 423] on icon at bounding box center [35, 422] width 7 height 8
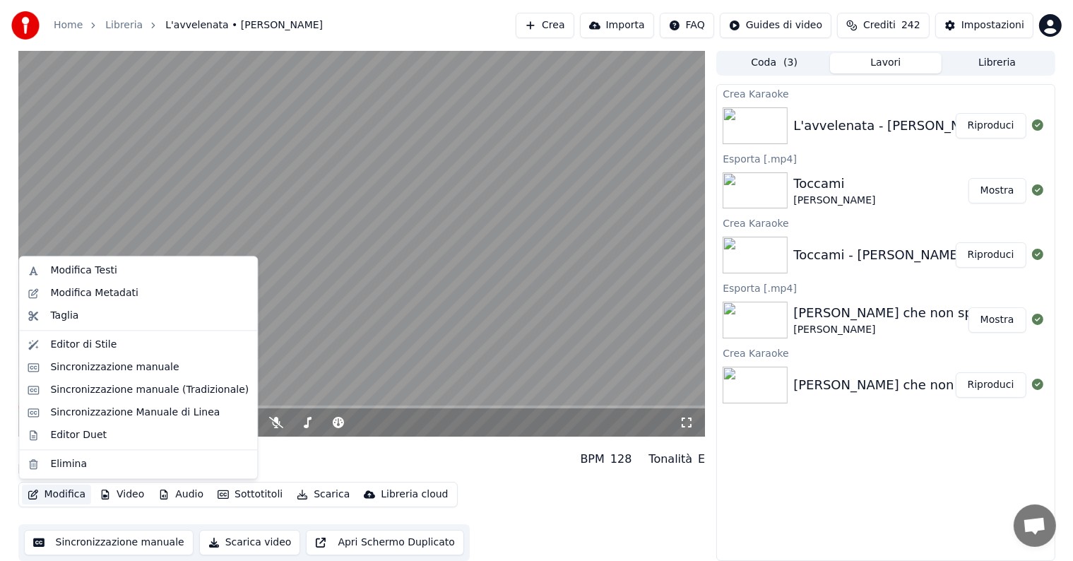
click at [54, 494] on button "Modifica" at bounding box center [57, 494] width 70 height 20
click at [90, 347] on div "Editor di Stile" at bounding box center [83, 345] width 66 height 14
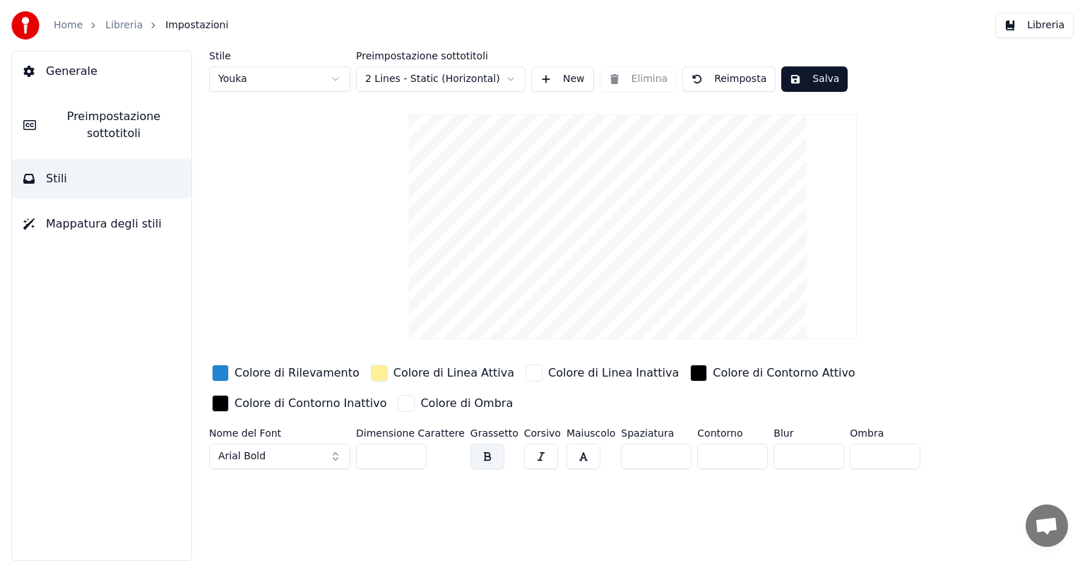
click at [333, 452] on button "Arial Bold" at bounding box center [279, 455] width 141 height 25
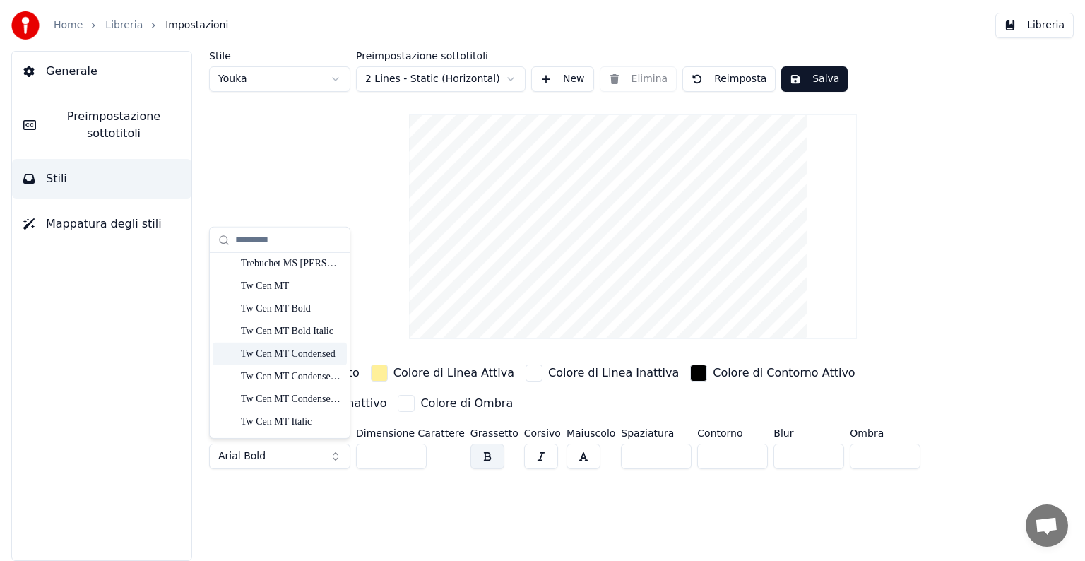
scroll to position [7503, 0]
click at [271, 426] on div "Verdana" at bounding box center [291, 420] width 100 height 14
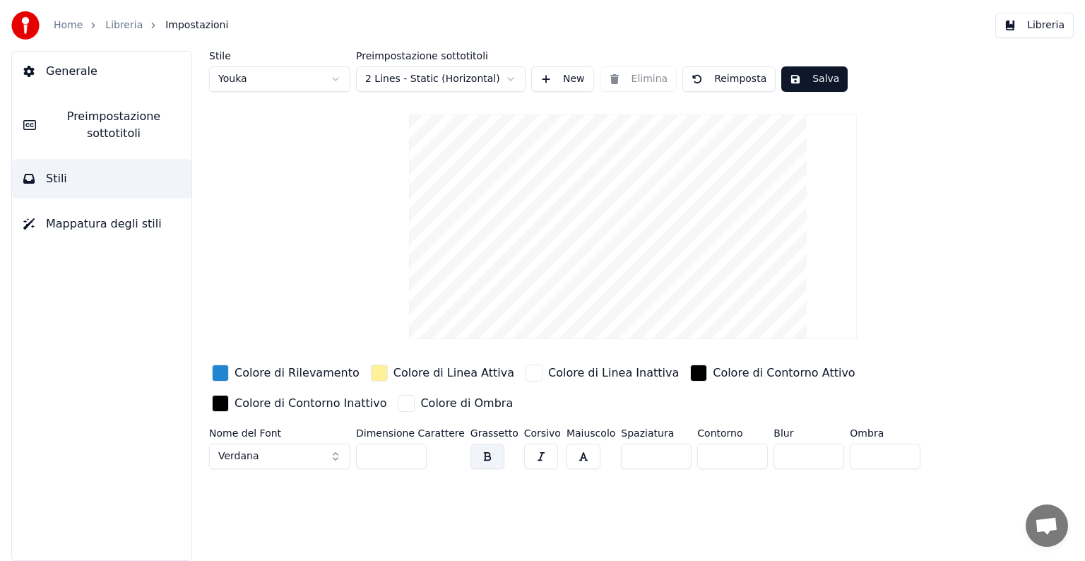
click at [412, 449] on input "**" at bounding box center [391, 455] width 71 height 25
click at [412, 449] on input "***" at bounding box center [391, 455] width 71 height 25
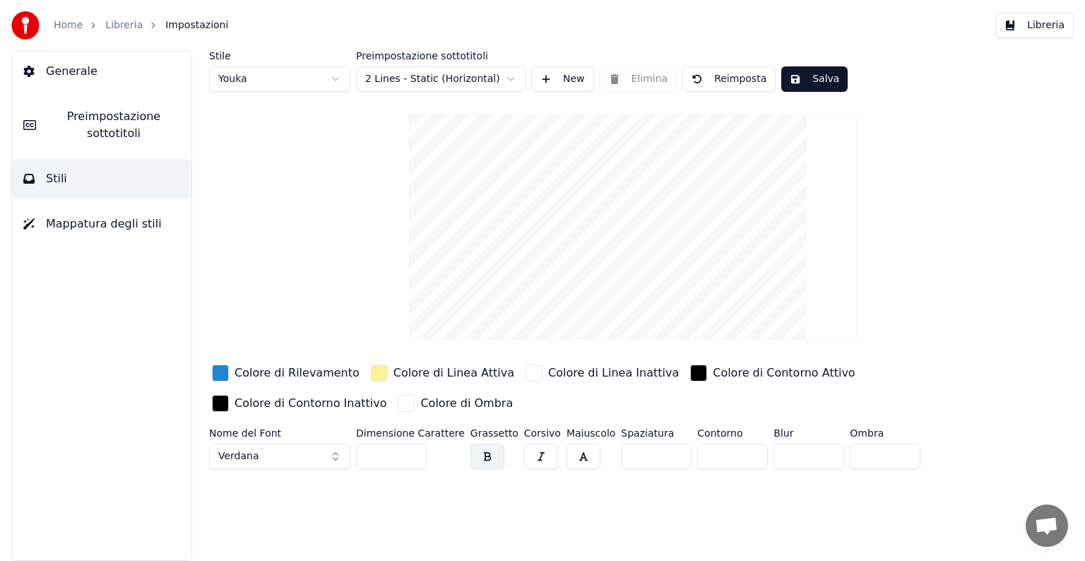
click at [412, 449] on input "***" at bounding box center [391, 455] width 71 height 25
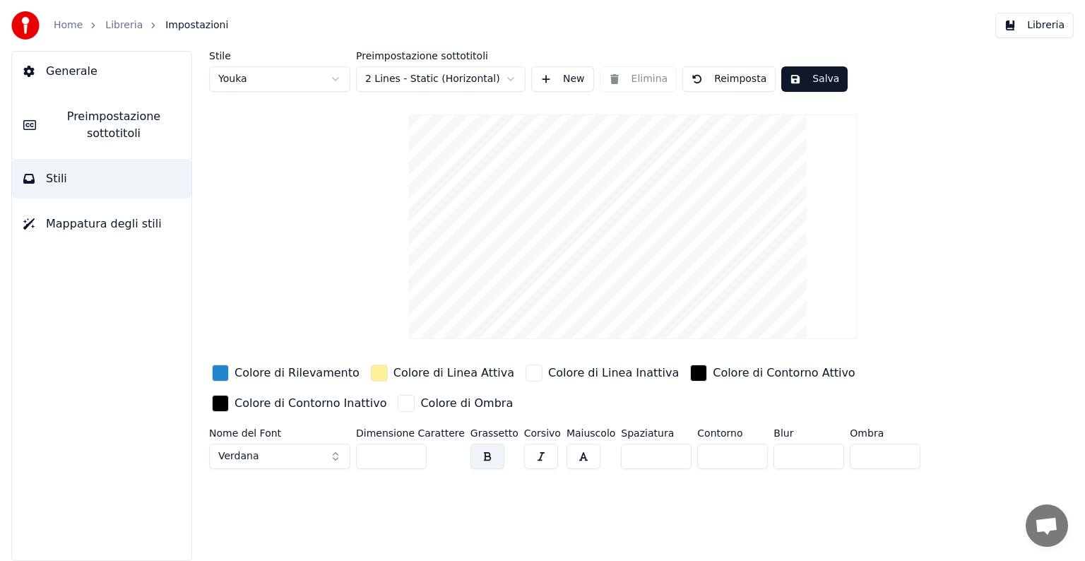
click at [412, 449] on input "***" at bounding box center [391, 455] width 71 height 25
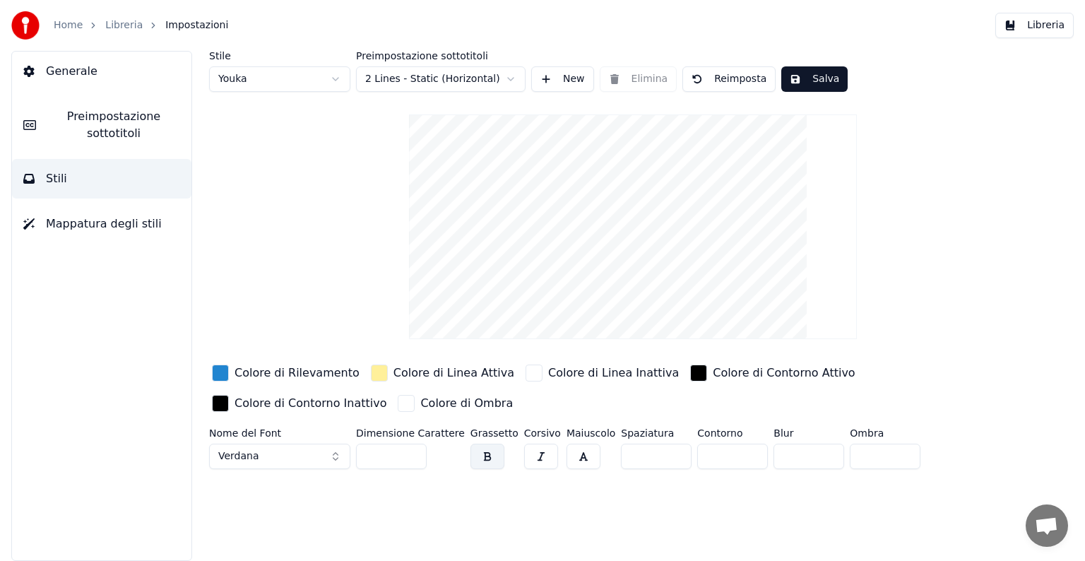
click at [415, 458] on input "***" at bounding box center [391, 455] width 71 height 25
type input "***"
click at [415, 458] on input "***" at bounding box center [391, 455] width 71 height 25
click at [477, 450] on button "button" at bounding box center [487, 455] width 34 height 25
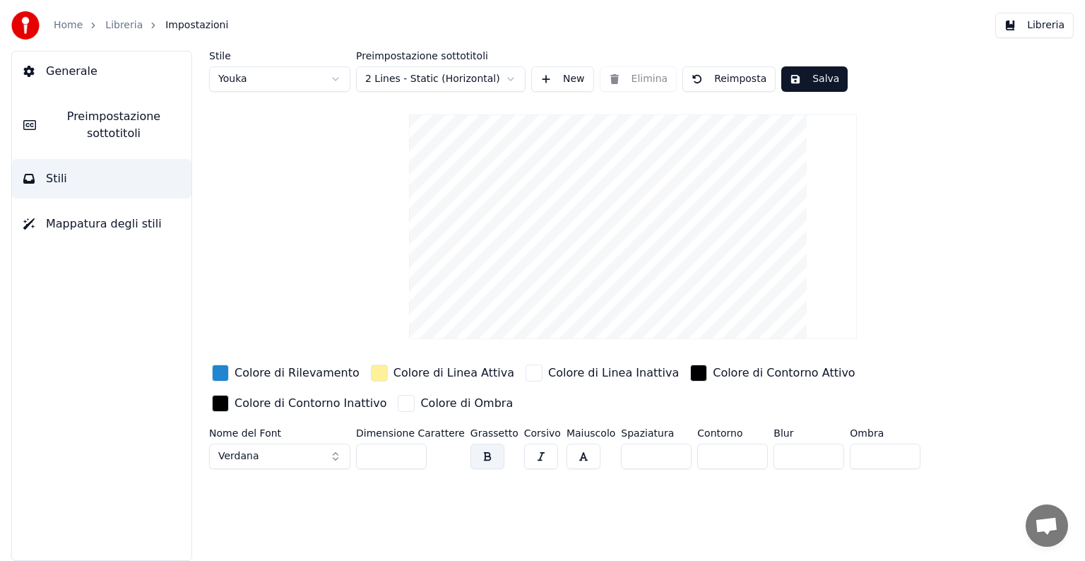
click at [525, 455] on button "button" at bounding box center [541, 455] width 34 height 25
click at [508, 85] on html "Home Libreria Impostazioni Libreria Generale Preimpostazione sottotitoli Stili …" at bounding box center [542, 280] width 1085 height 561
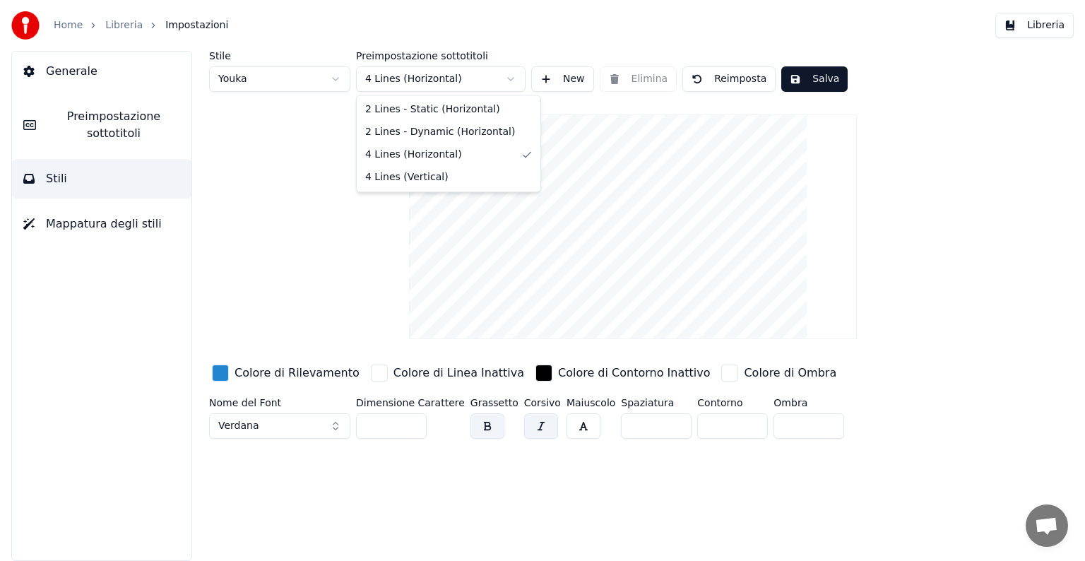
click at [511, 78] on html "Home Libreria Impostazioni Libreria Generale Preimpostazione sottotitoli Stili …" at bounding box center [542, 280] width 1085 height 561
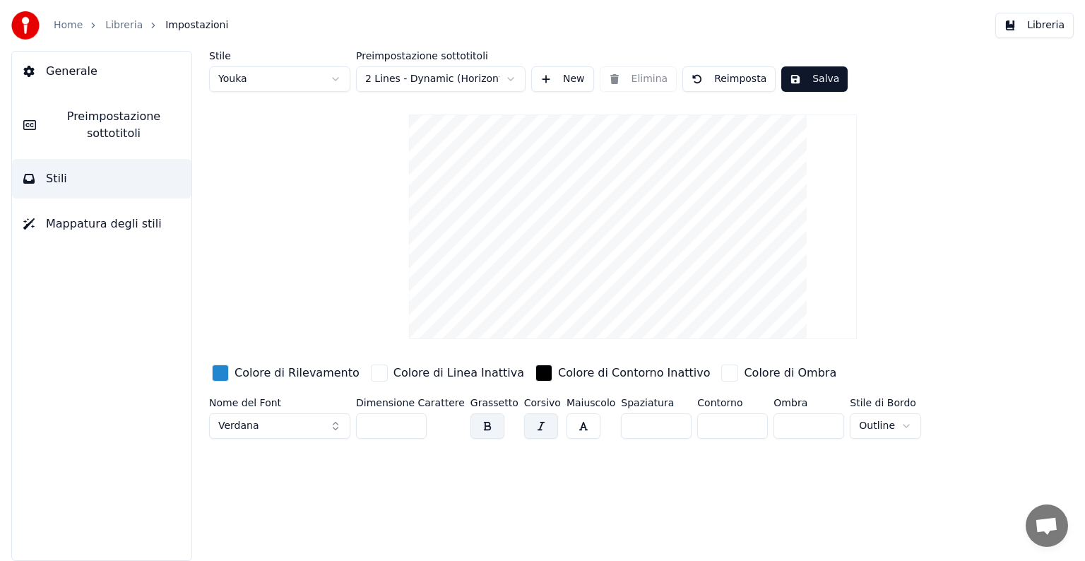
click at [512, 76] on html "Home Libreria Impostazioni Libreria Generale Preimpostazione sottotitoli Stili …" at bounding box center [542, 280] width 1085 height 561
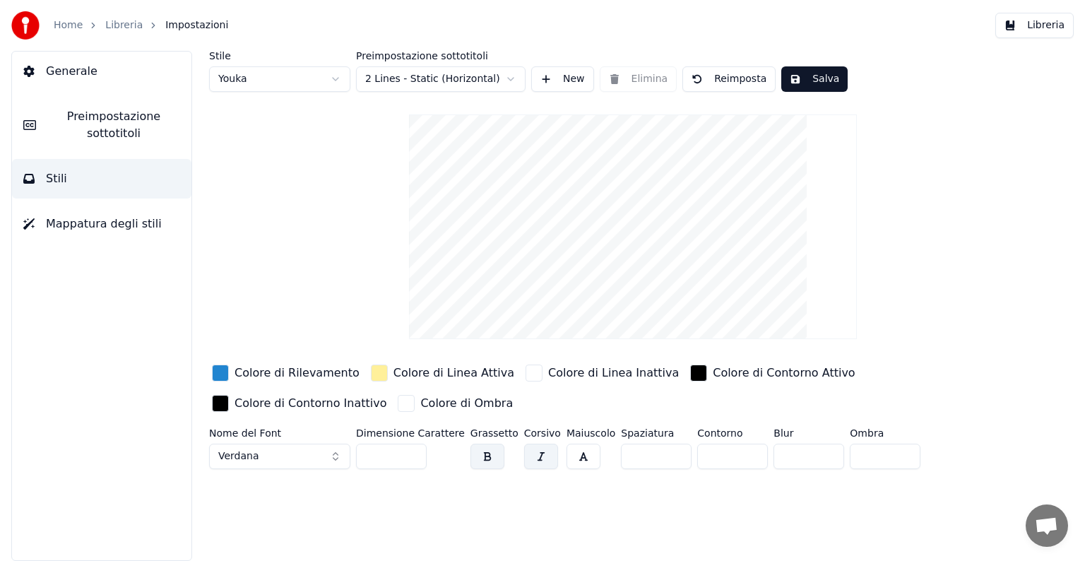
click at [343, 74] on html "Home Libreria Impostazioni Libreria Generale Preimpostazione sottotitoli Stili …" at bounding box center [542, 280] width 1085 height 561
click at [527, 455] on button "button" at bounding box center [541, 455] width 34 height 25
click at [130, 220] on span "Mappatura degli stili" at bounding box center [104, 223] width 116 height 17
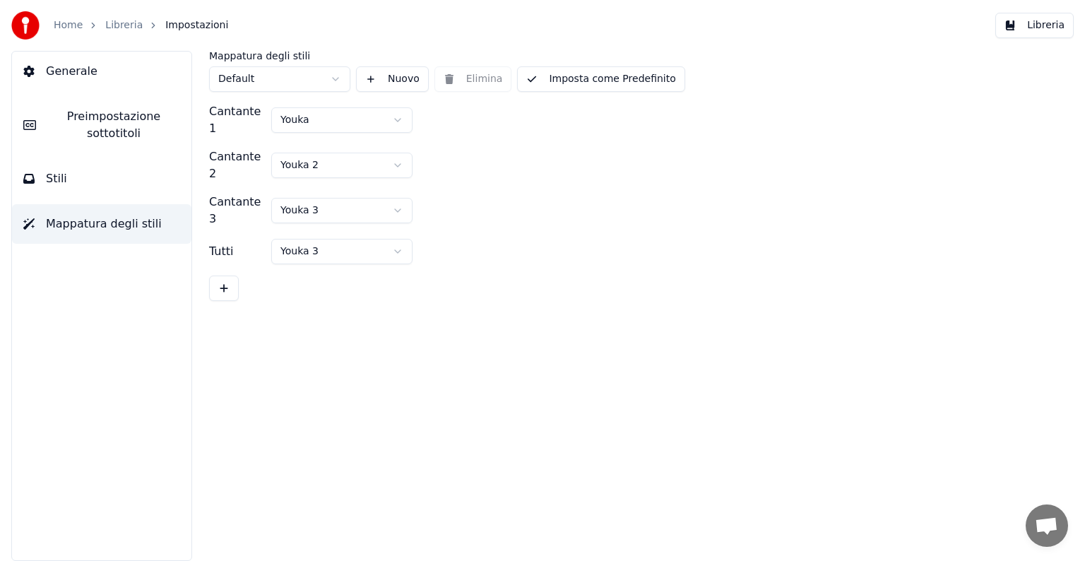
click at [96, 183] on button "Stili" at bounding box center [101, 179] width 179 height 40
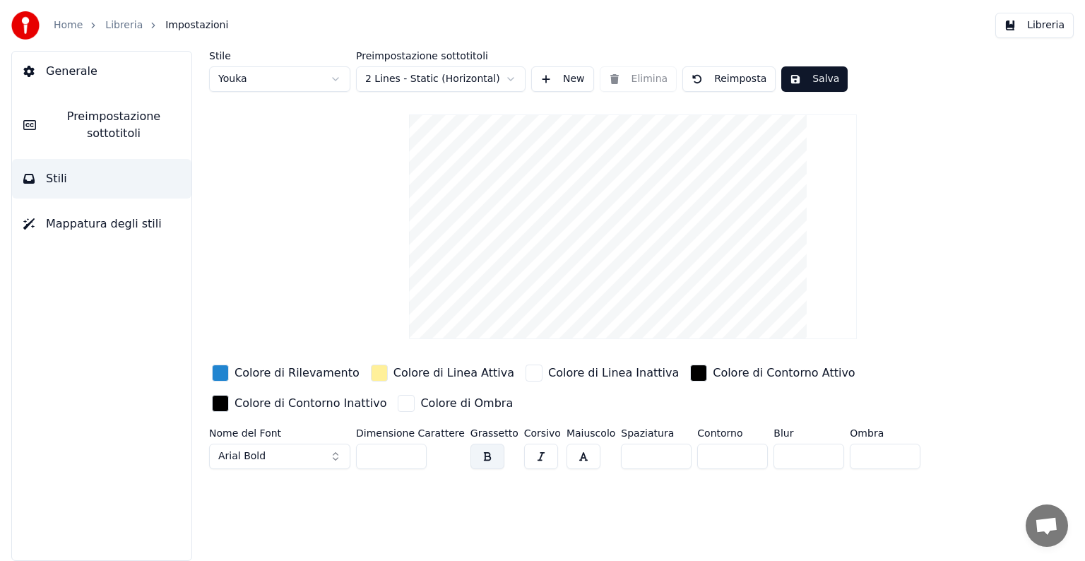
click at [138, 135] on span "Preimpostazione sottotitoli" at bounding box center [113, 125] width 133 height 34
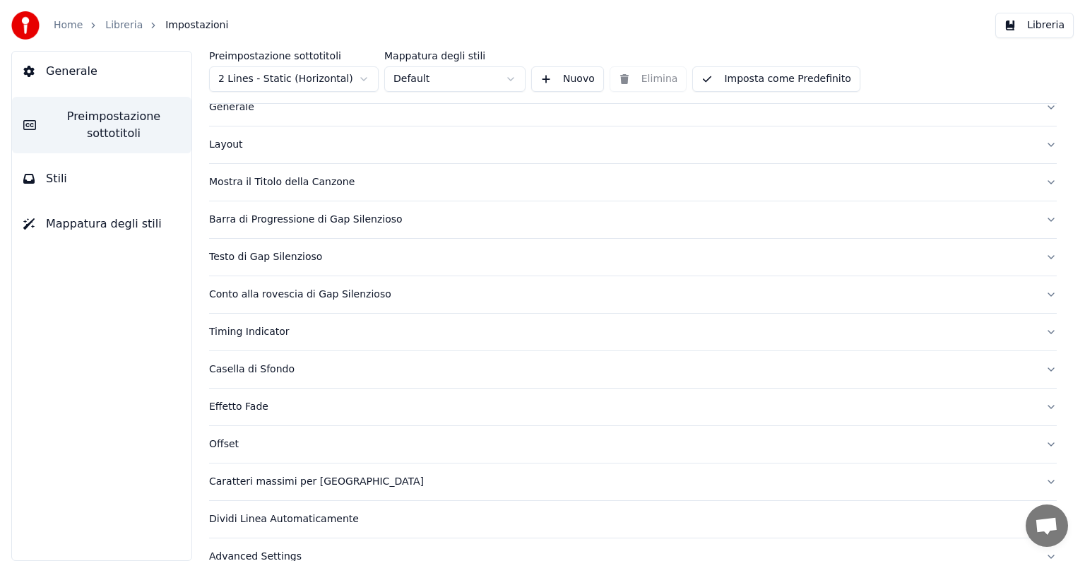
scroll to position [66, 0]
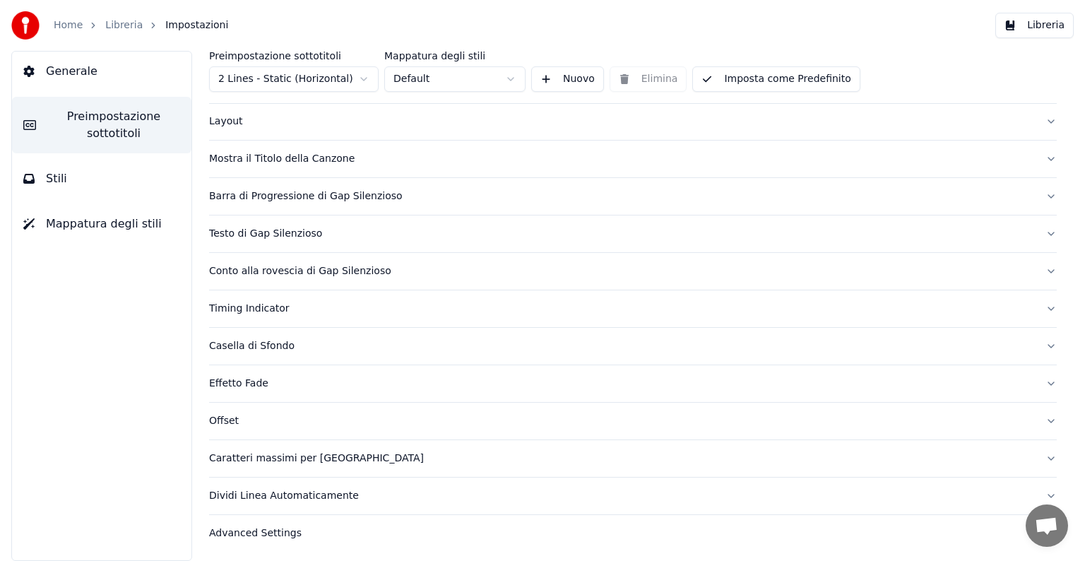
click at [1038, 493] on button "Dividi Linea Automaticamente" at bounding box center [632, 495] width 847 height 37
click at [1039, 454] on button "Caratteri massimi per riga" at bounding box center [632, 458] width 847 height 37
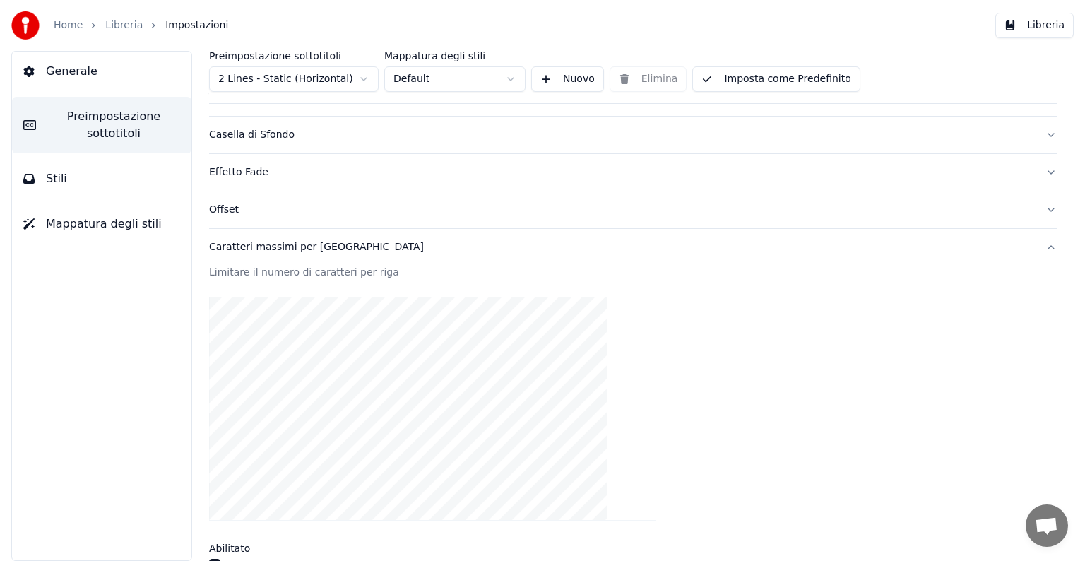
scroll to position [278, 0]
click at [1039, 244] on button "Caratteri massimi per riga" at bounding box center [632, 246] width 847 height 37
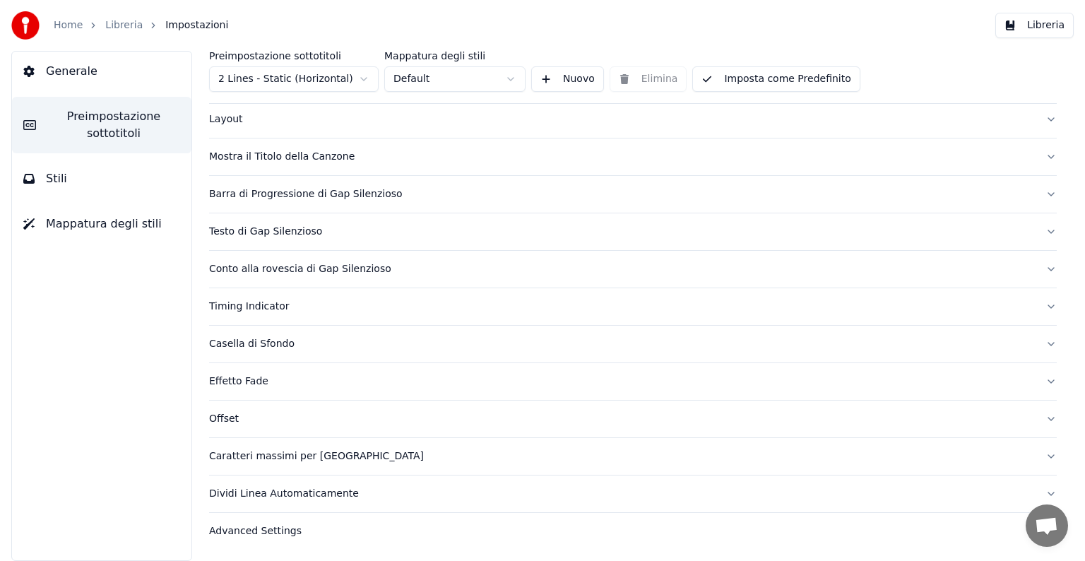
scroll to position [66, 0]
click at [1036, 383] on button "Effetto Fade" at bounding box center [632, 383] width 847 height 37
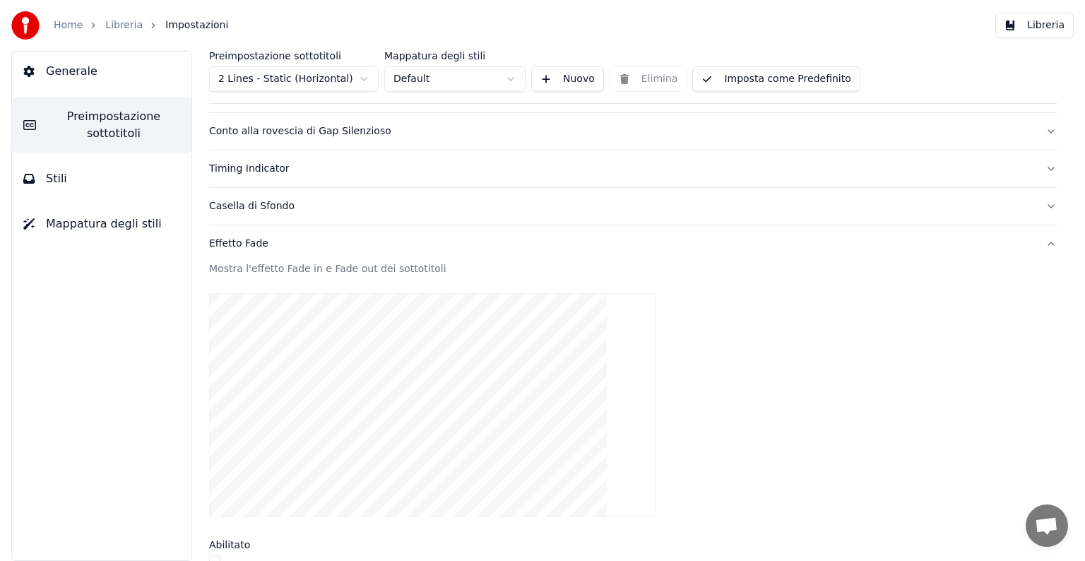
scroll to position [208, 0]
click at [1039, 238] on button "Effetto Fade" at bounding box center [632, 242] width 847 height 37
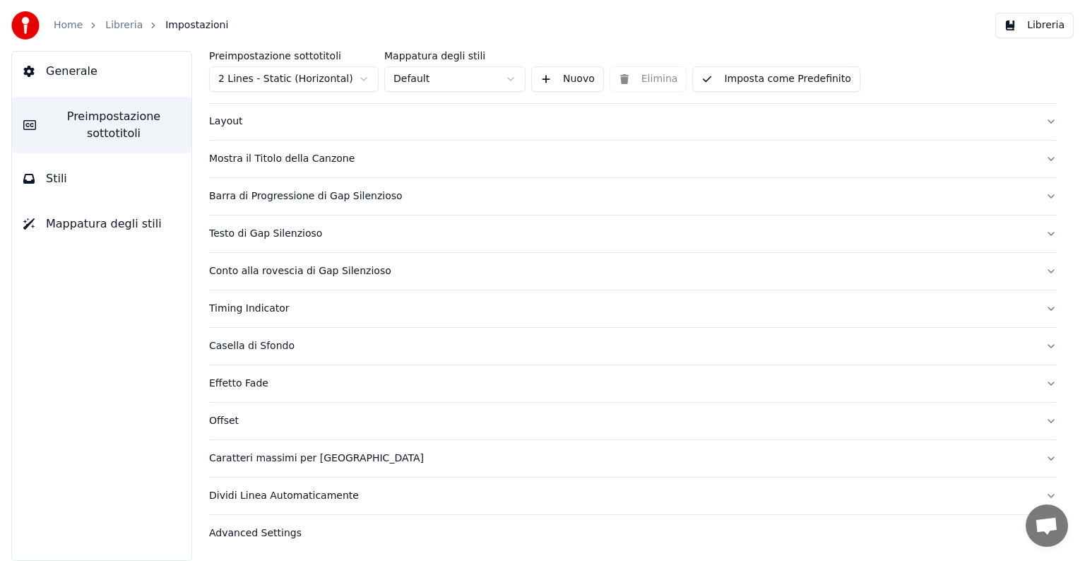
click at [1037, 232] on button "Testo di Gap Silenzioso" at bounding box center [632, 233] width 847 height 37
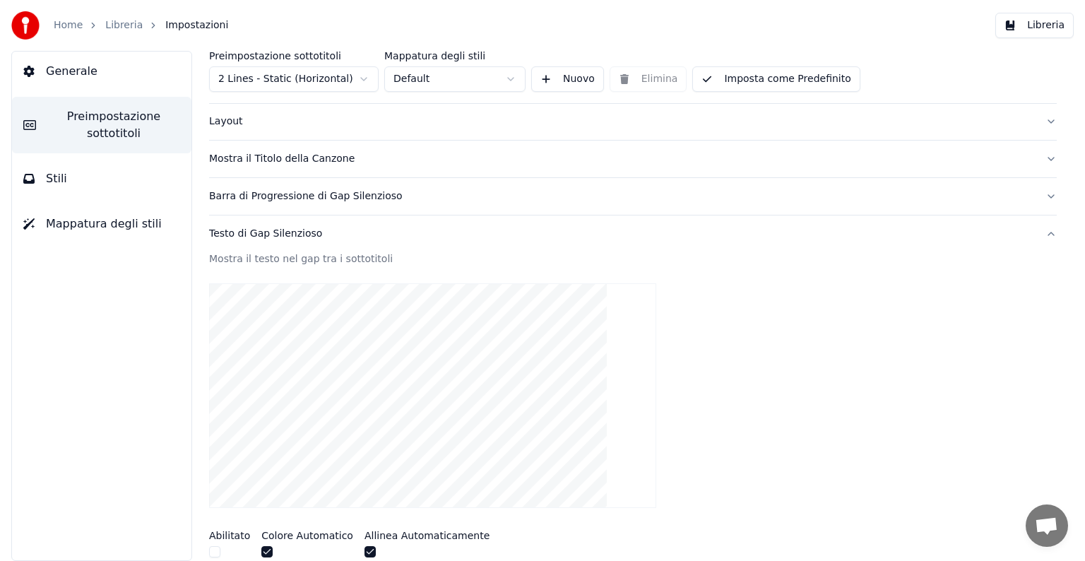
click at [1037, 232] on button "Testo di Gap Silenzioso" at bounding box center [632, 233] width 847 height 37
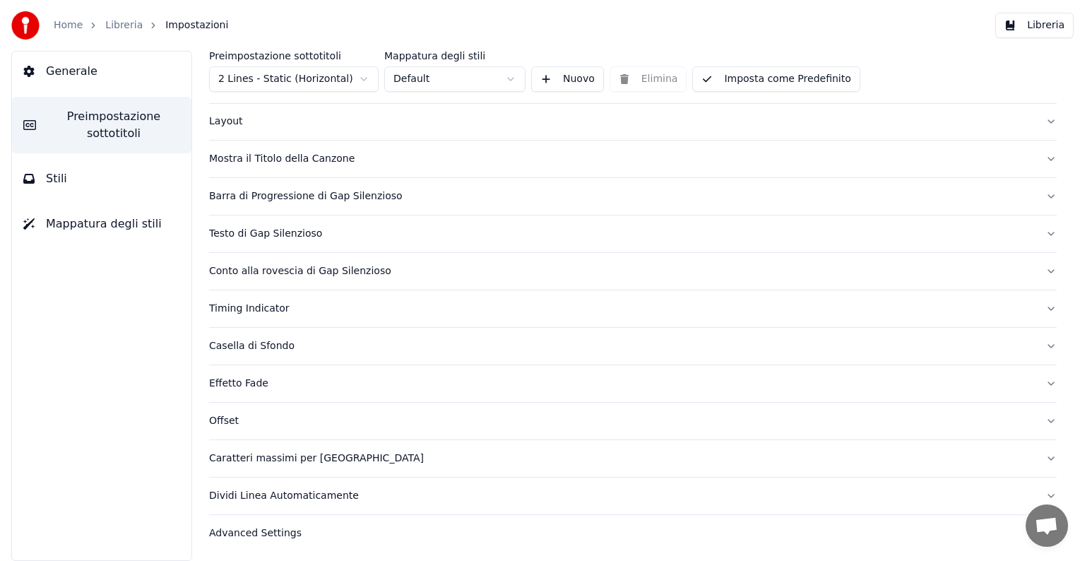
scroll to position [0, 0]
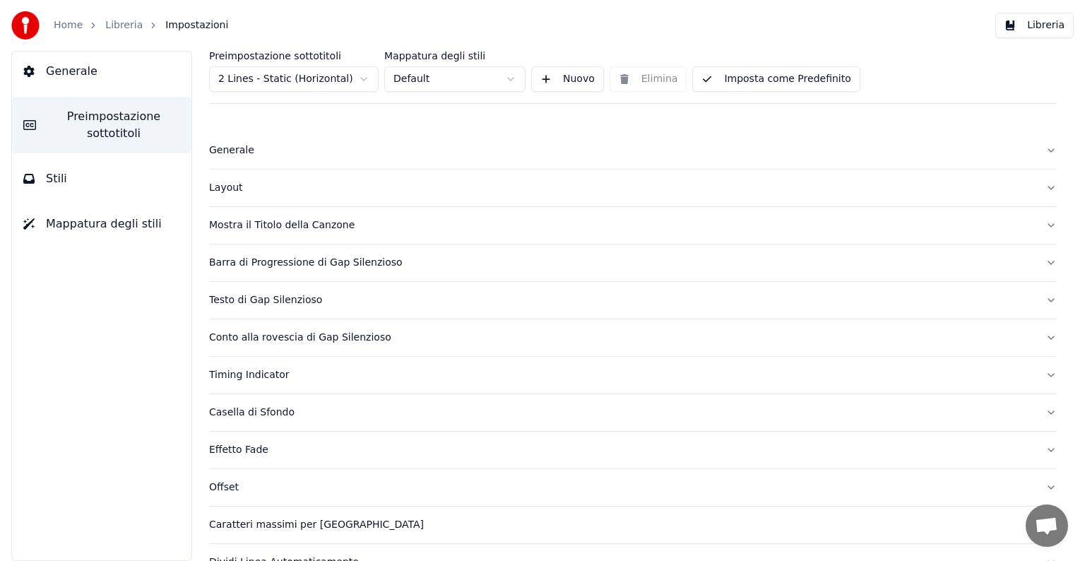
click at [1036, 220] on button "Mostra il Titolo della Canzone" at bounding box center [632, 225] width 847 height 37
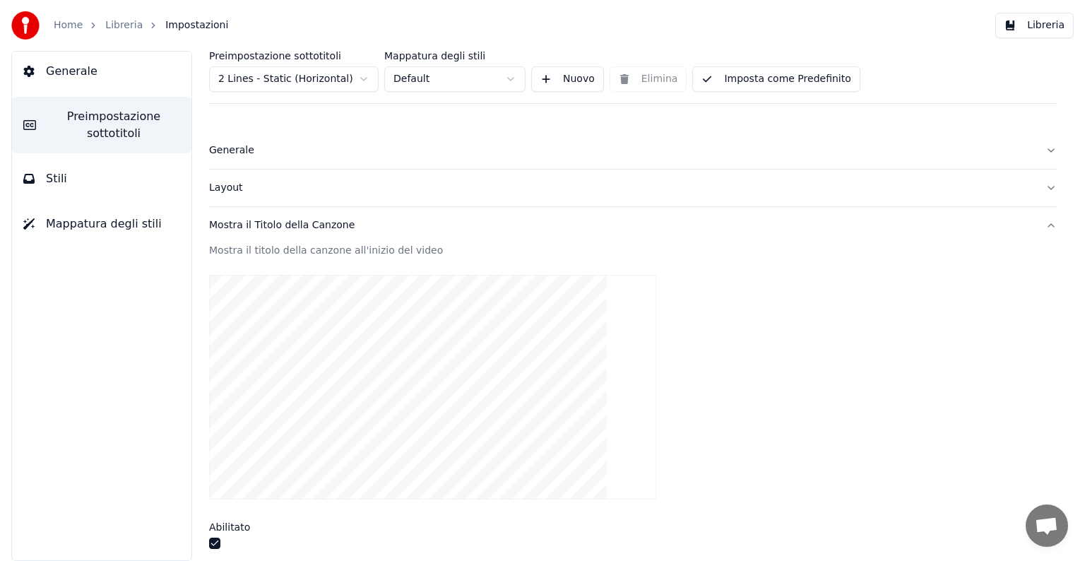
click at [1039, 223] on button "Mostra il Titolo della Canzone" at bounding box center [632, 225] width 847 height 37
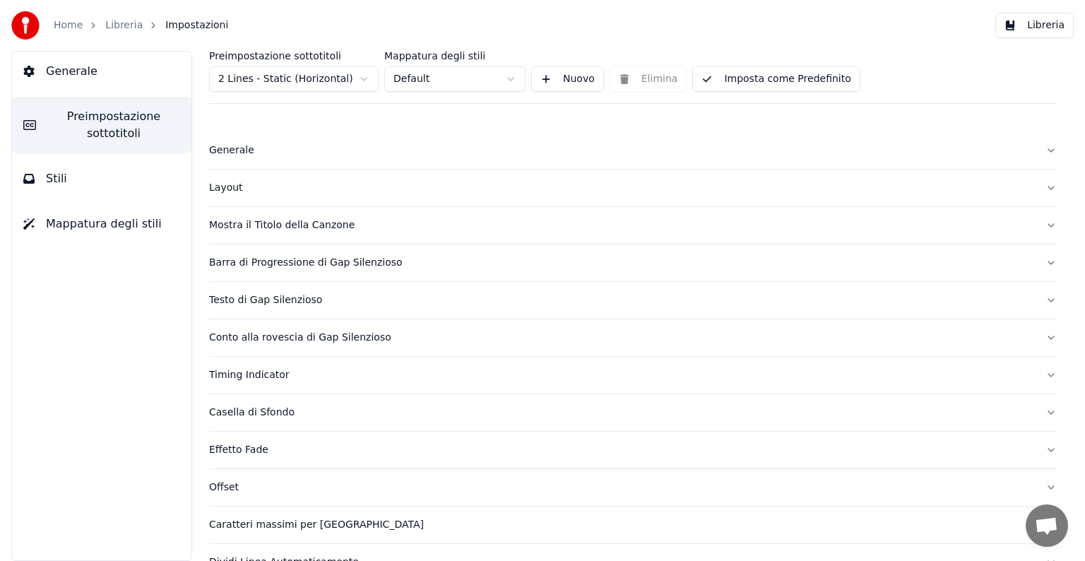
click at [1042, 187] on button "Layout" at bounding box center [632, 187] width 847 height 37
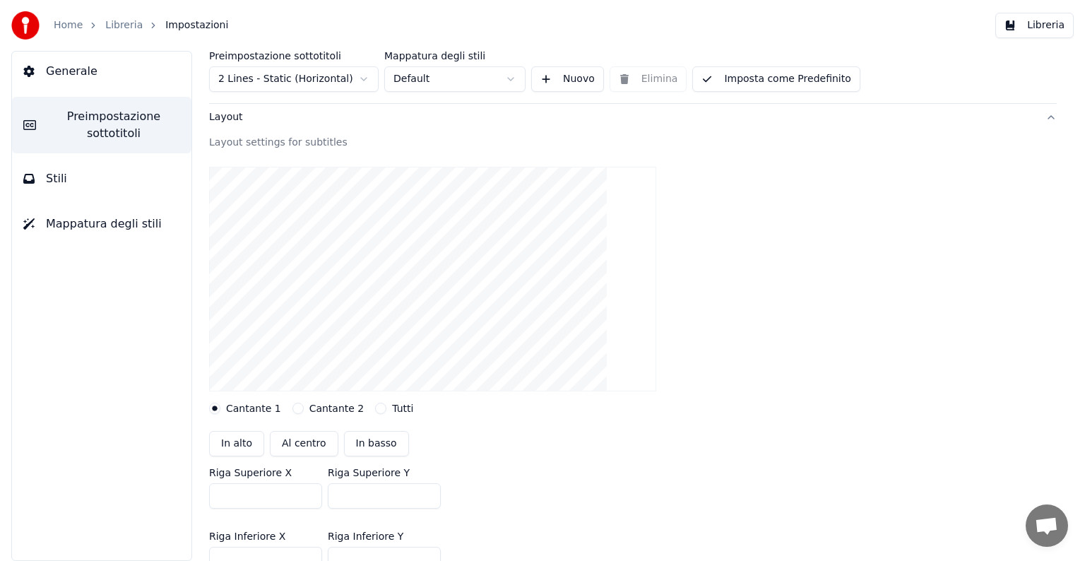
scroll to position [141, 0]
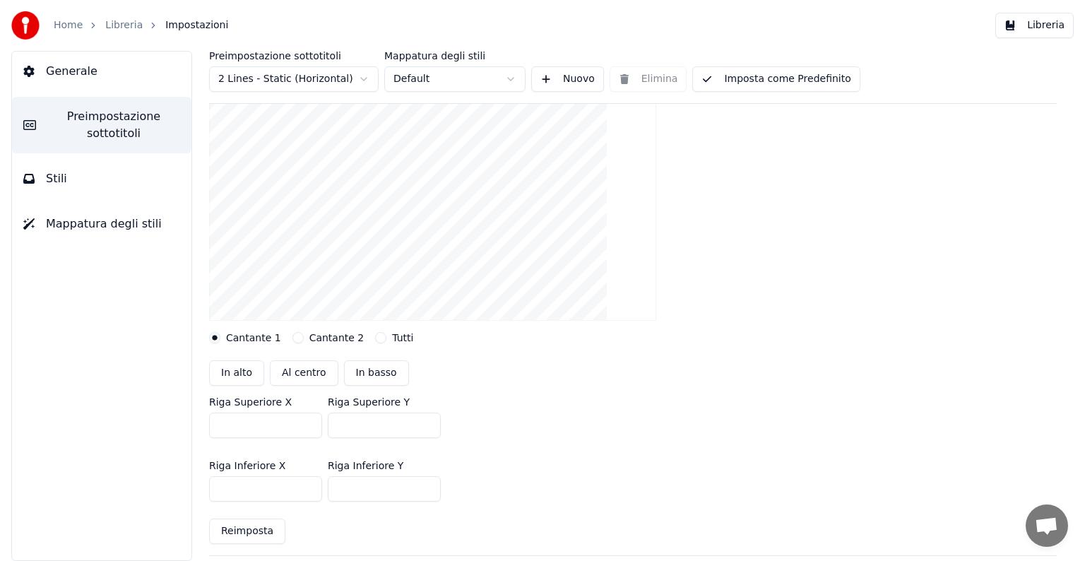
click at [247, 372] on button "In alto" at bounding box center [236, 372] width 55 height 25
type input "***"
click at [311, 367] on button "Al centro" at bounding box center [304, 372] width 68 height 25
type input "***"
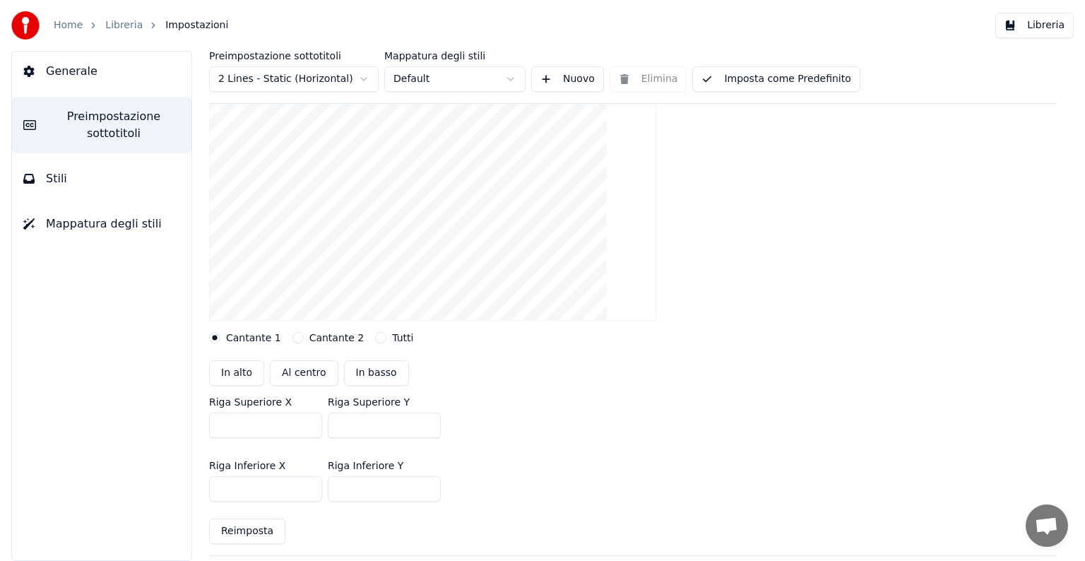
type input "***"
click at [381, 378] on button "In basso" at bounding box center [376, 372] width 65 height 25
type input "***"
click at [292, 336] on button "Cantante 2" at bounding box center [297, 337] width 11 height 11
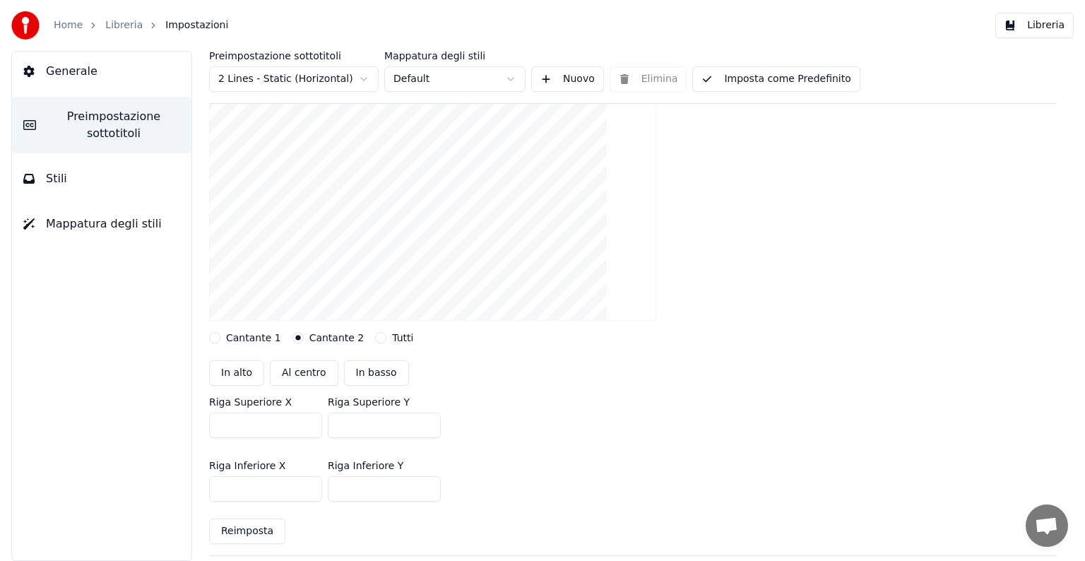
click at [375, 336] on button "Tutti" at bounding box center [380, 337] width 11 height 11
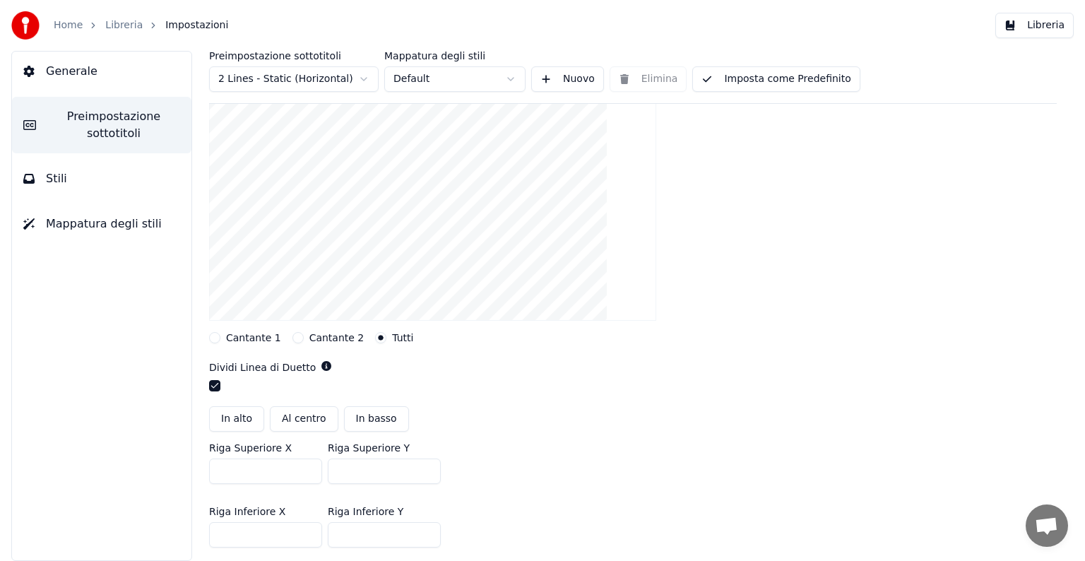
click at [214, 339] on button "Cantante 1" at bounding box center [214, 337] width 11 height 11
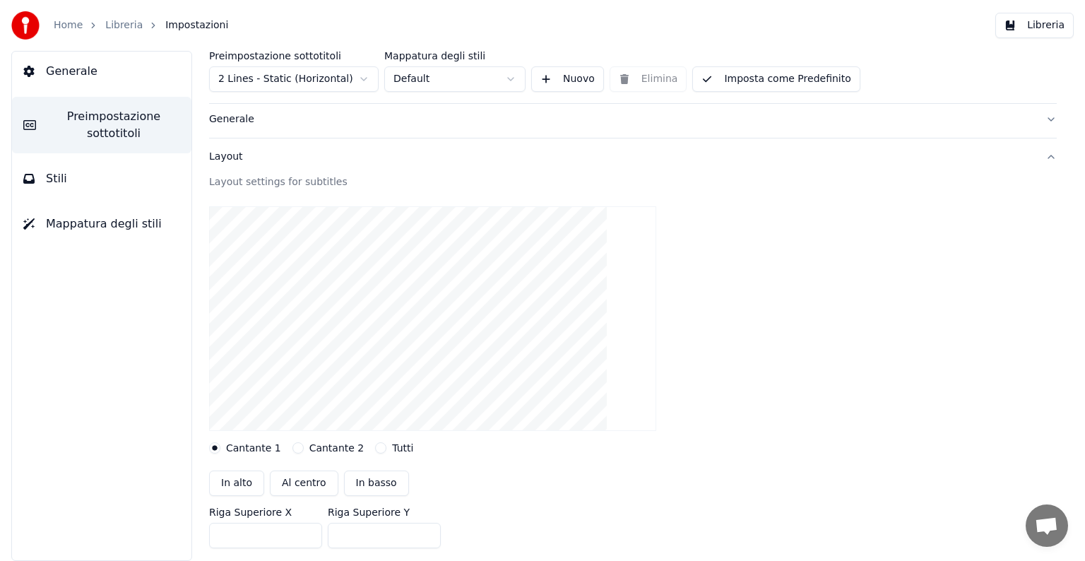
scroll to position [0, 0]
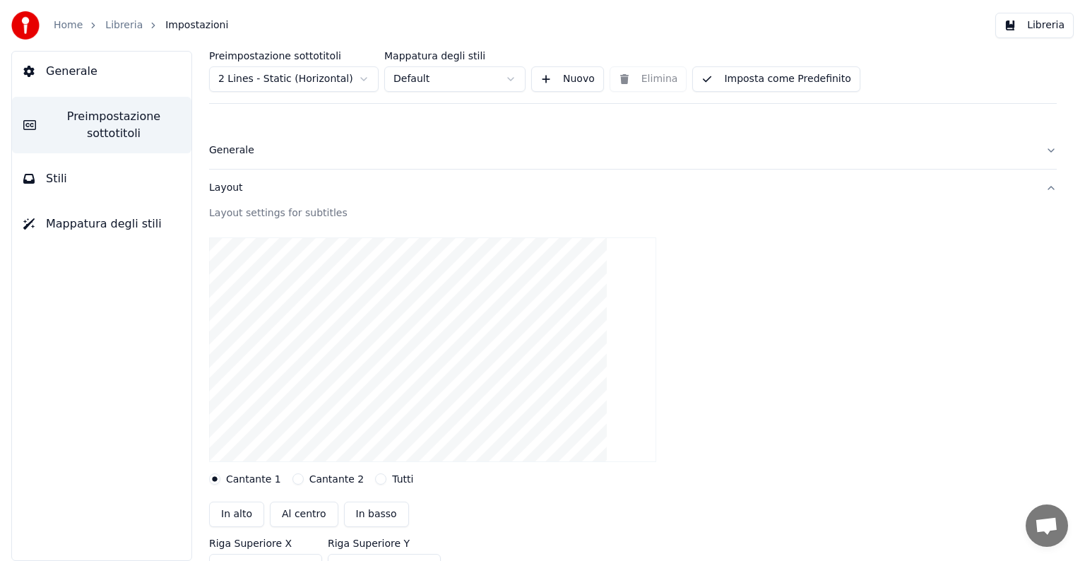
click at [1037, 186] on button "Layout" at bounding box center [632, 187] width 847 height 37
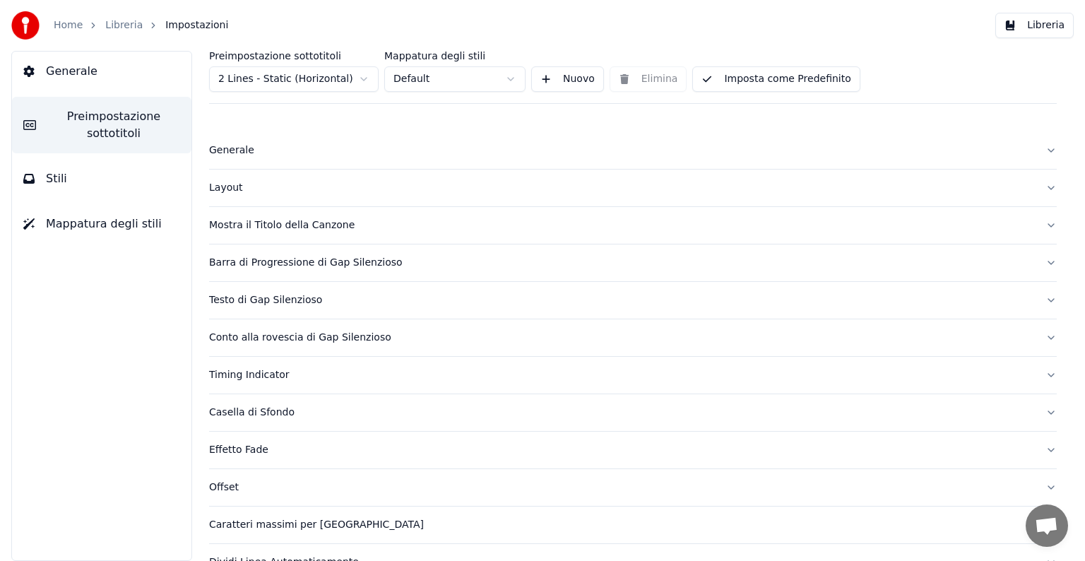
click at [1040, 150] on button "Generale" at bounding box center [632, 150] width 847 height 37
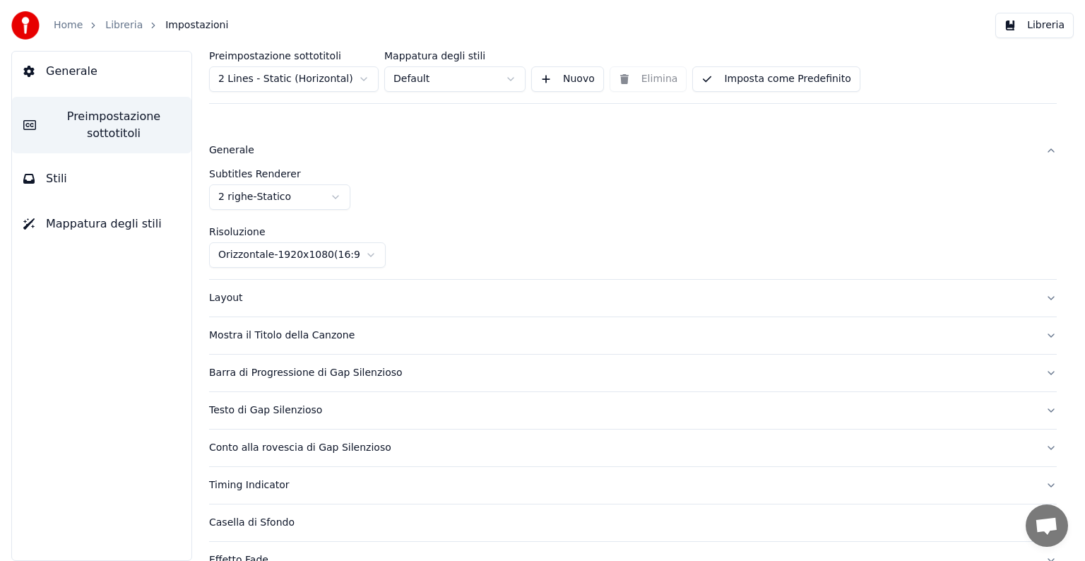
click at [1040, 150] on button "Generale" at bounding box center [632, 150] width 847 height 37
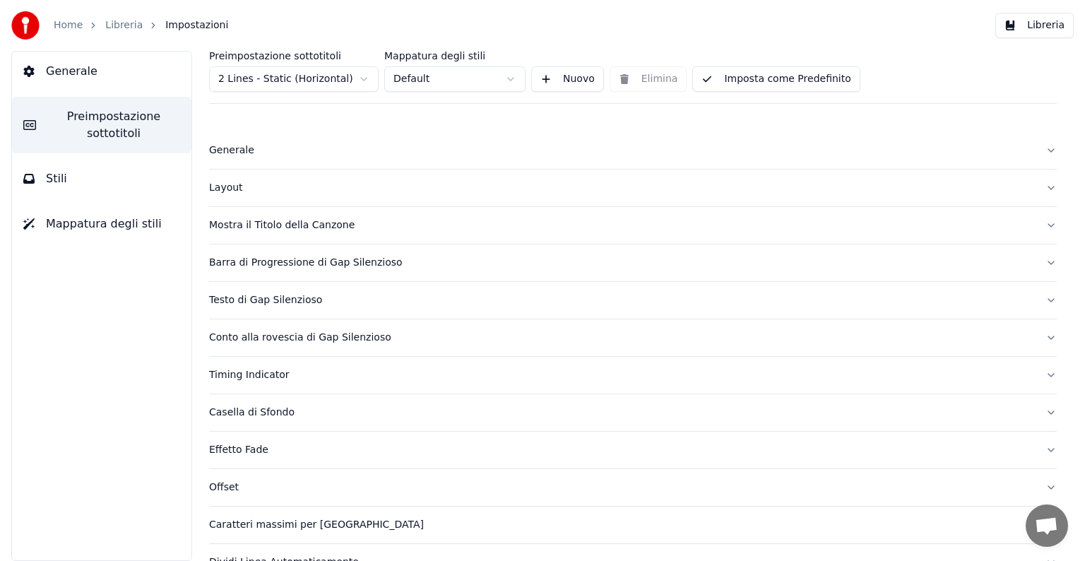
click at [178, 21] on span "Impostazioni" at bounding box center [196, 25] width 63 height 14
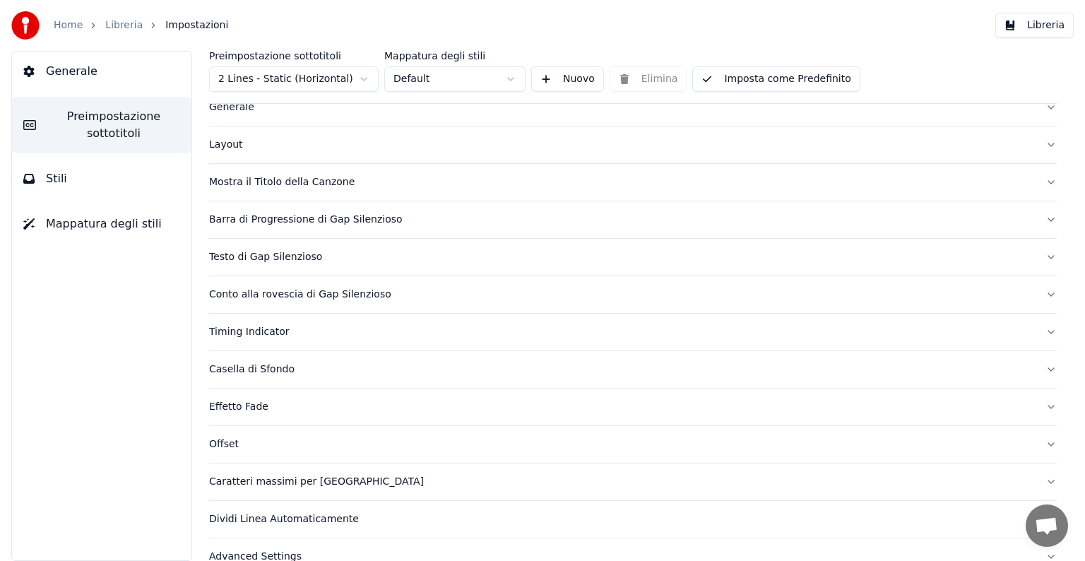
scroll to position [66, 0]
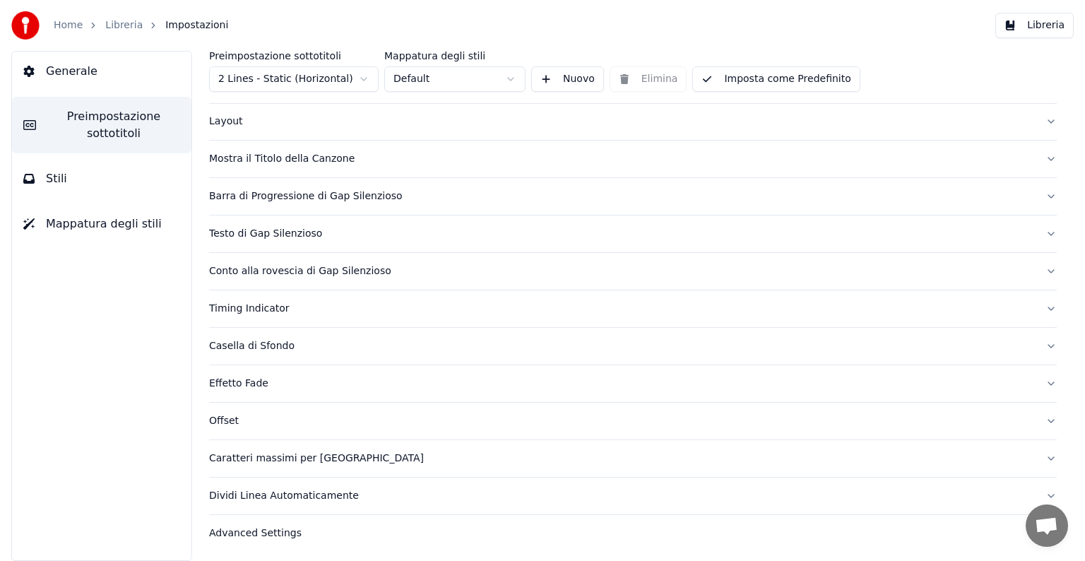
click at [249, 530] on div "Advanced Settings" at bounding box center [621, 533] width 825 height 14
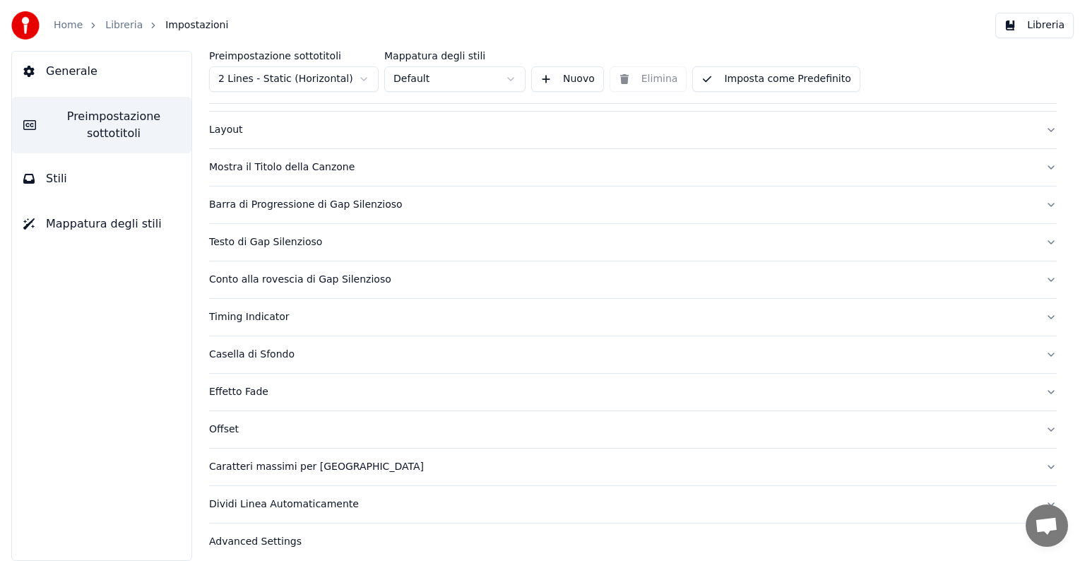
scroll to position [0, 0]
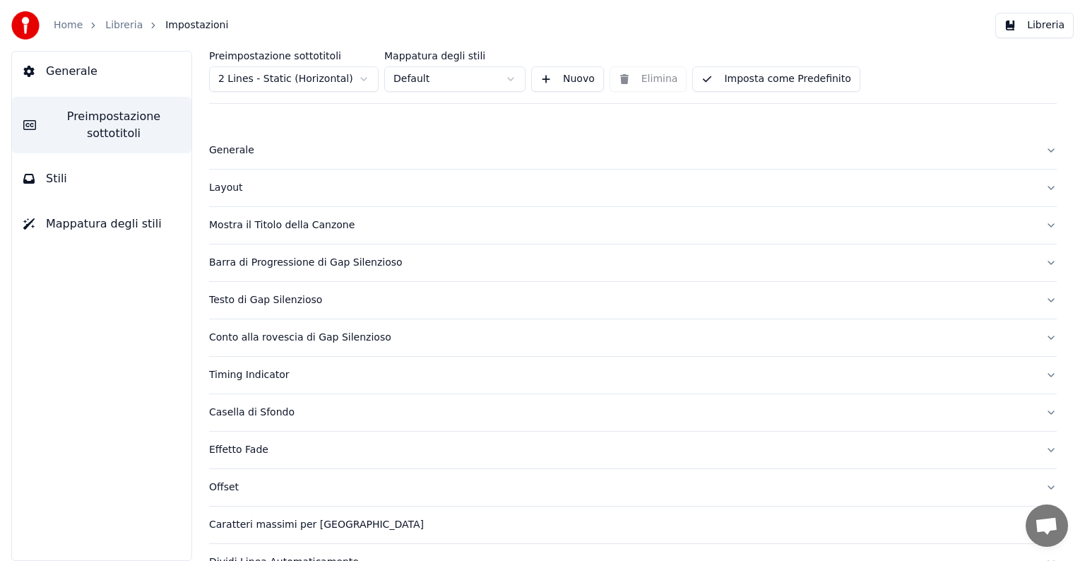
click at [1035, 14] on button "Libreria" at bounding box center [1034, 25] width 78 height 25
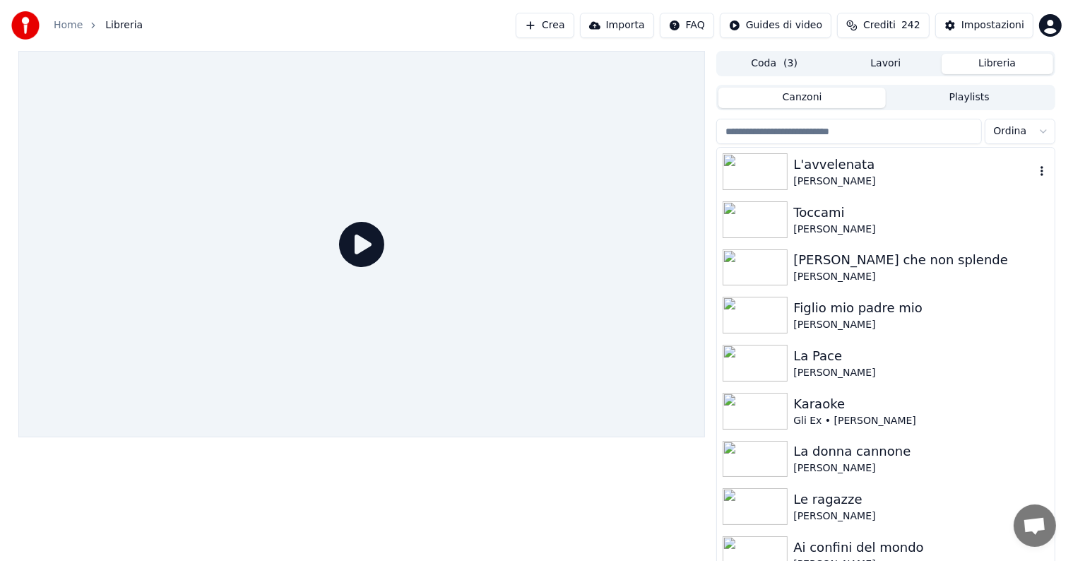
click at [846, 172] on div "L'avvelenata" at bounding box center [913, 165] width 241 height 20
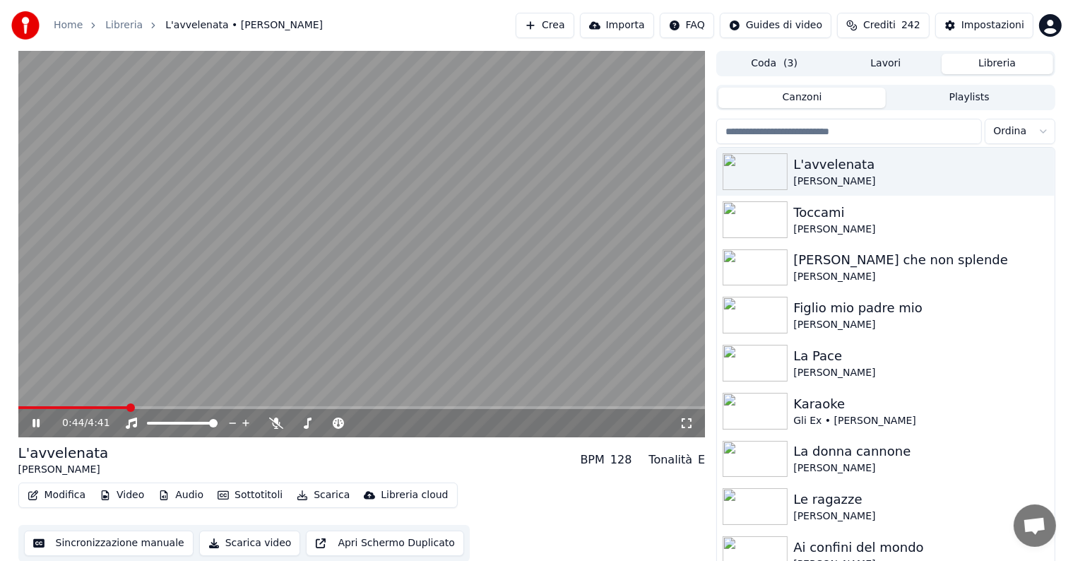
click at [33, 419] on icon at bounding box center [35, 423] width 7 height 8
click at [871, 158] on div "L'avvelenata" at bounding box center [913, 165] width 241 height 20
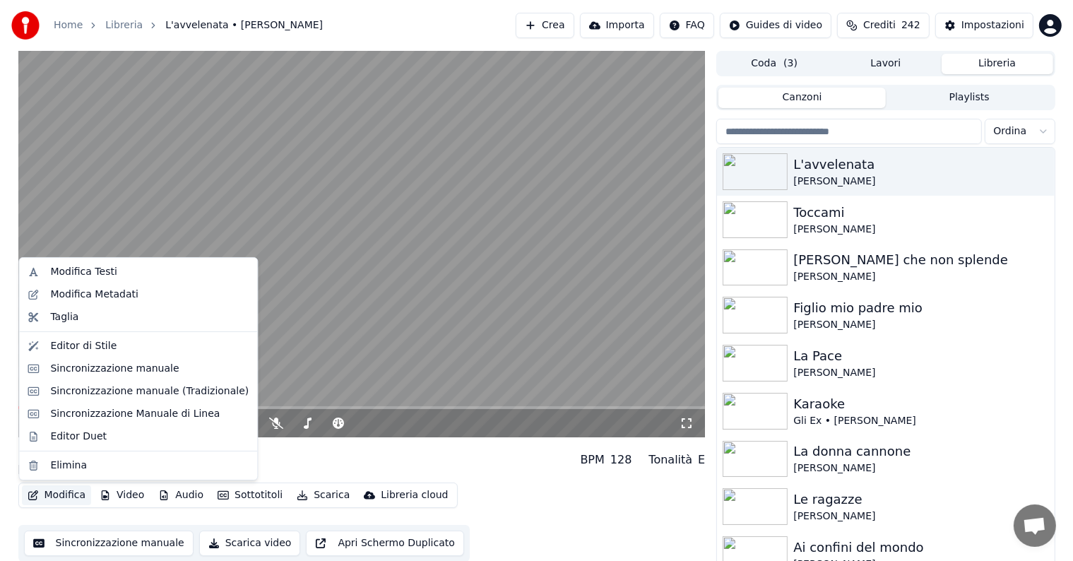
click at [65, 497] on button "Modifica" at bounding box center [57, 495] width 70 height 20
click at [91, 345] on div "Editor di Stile" at bounding box center [83, 346] width 66 height 14
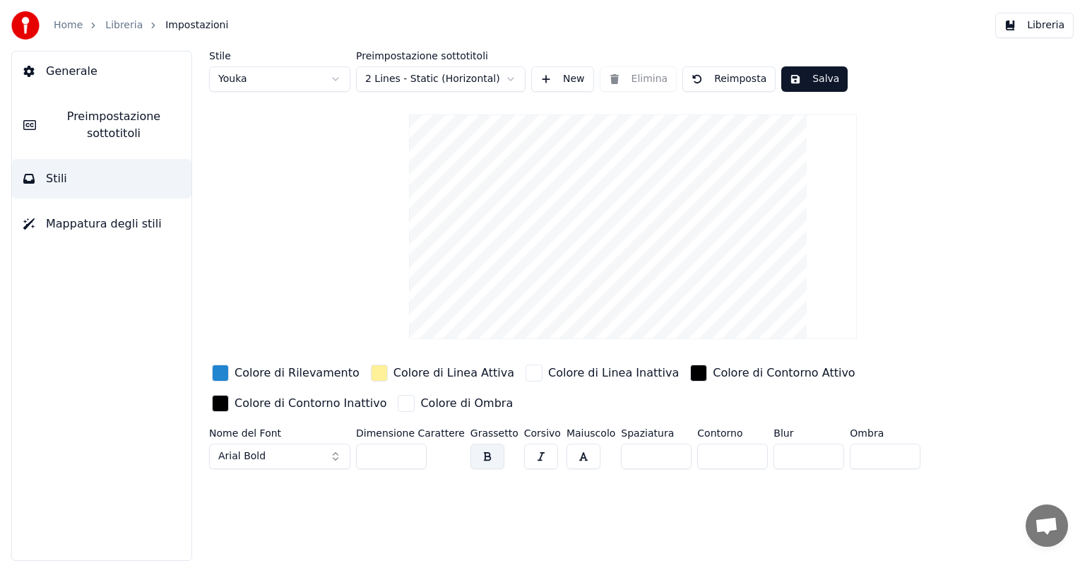
click at [335, 450] on button "Arial Bold" at bounding box center [279, 455] width 141 height 25
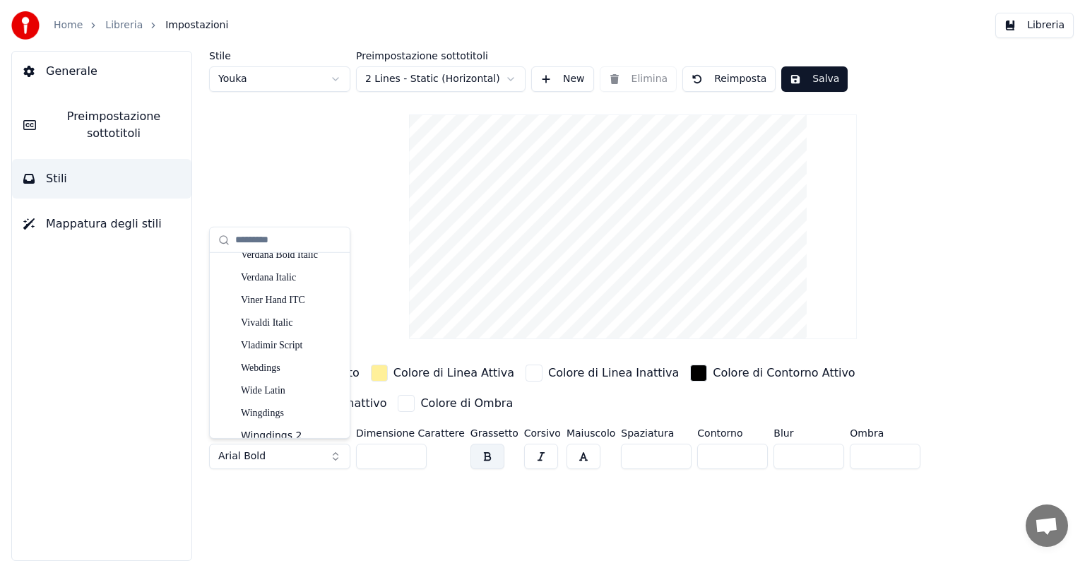
scroll to position [7668, 0]
click at [273, 321] on div "Verdana Italic" at bounding box center [291, 322] width 100 height 14
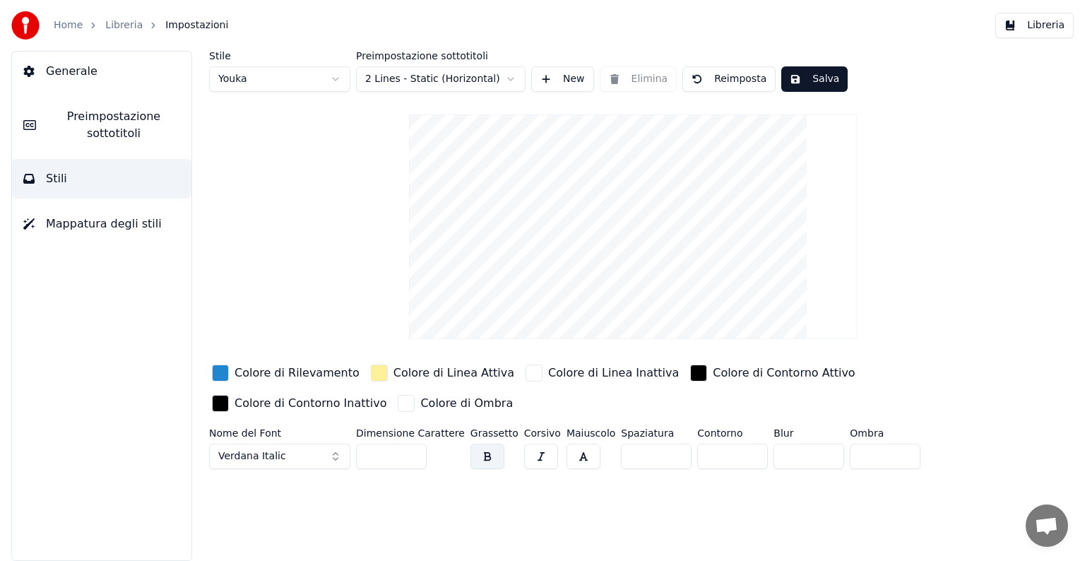
click at [331, 456] on button "Verdana Italic" at bounding box center [279, 455] width 141 height 25
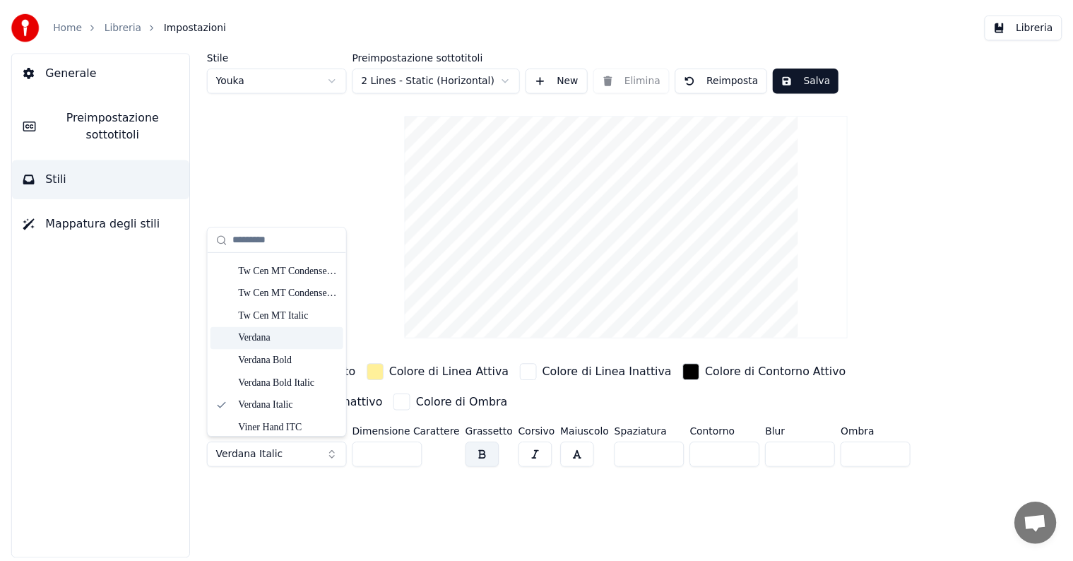
scroll to position [7600, 0]
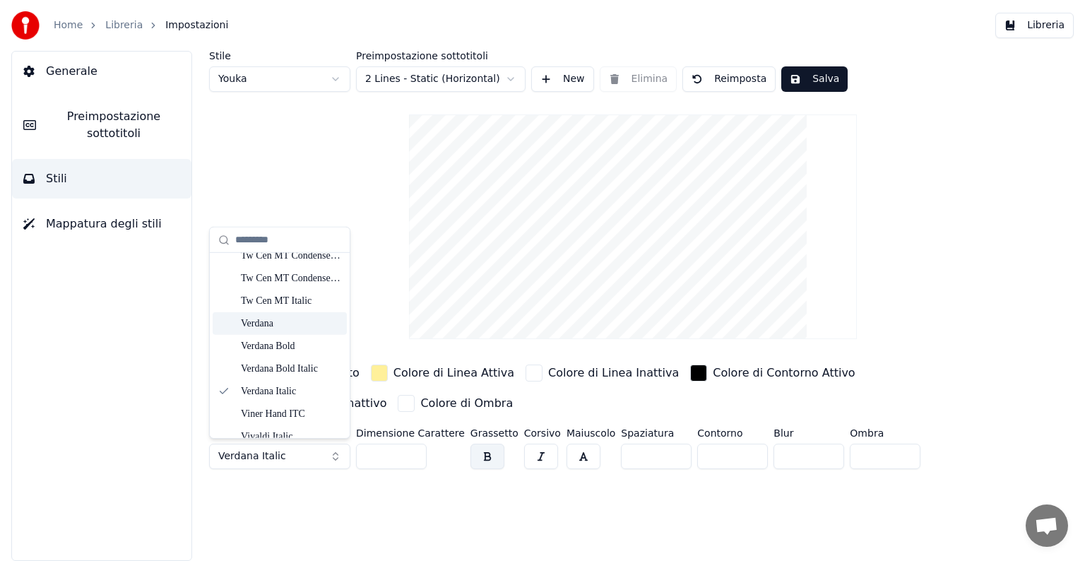
click at [282, 318] on div "Verdana" at bounding box center [291, 323] width 100 height 14
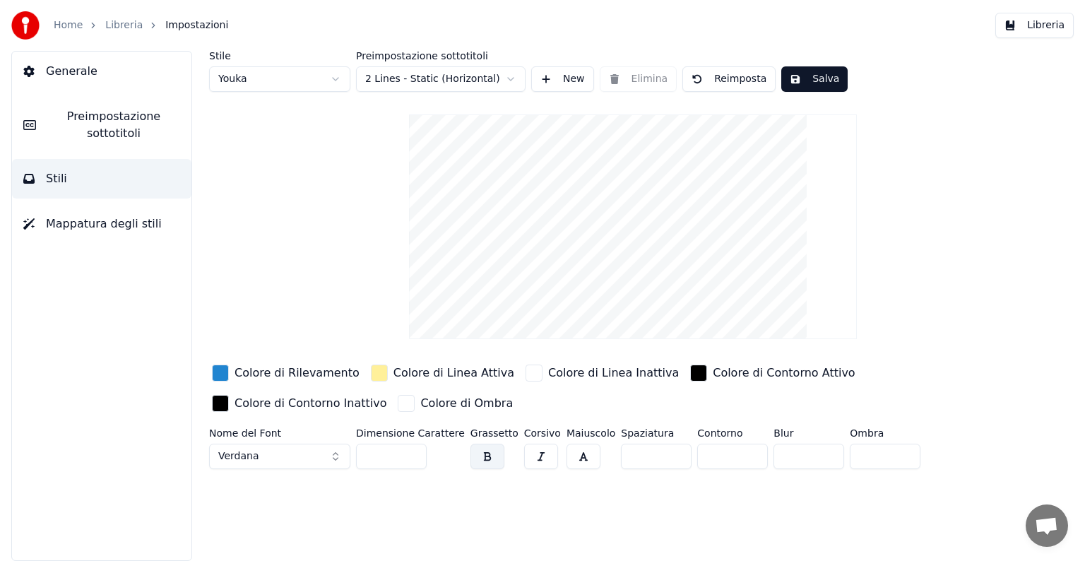
type input "***"
click at [410, 450] on input "***" at bounding box center [391, 455] width 71 height 25
click at [798, 81] on button "Salva" at bounding box center [814, 78] width 66 height 25
click at [1039, 29] on button "Libreria" at bounding box center [1034, 25] width 78 height 25
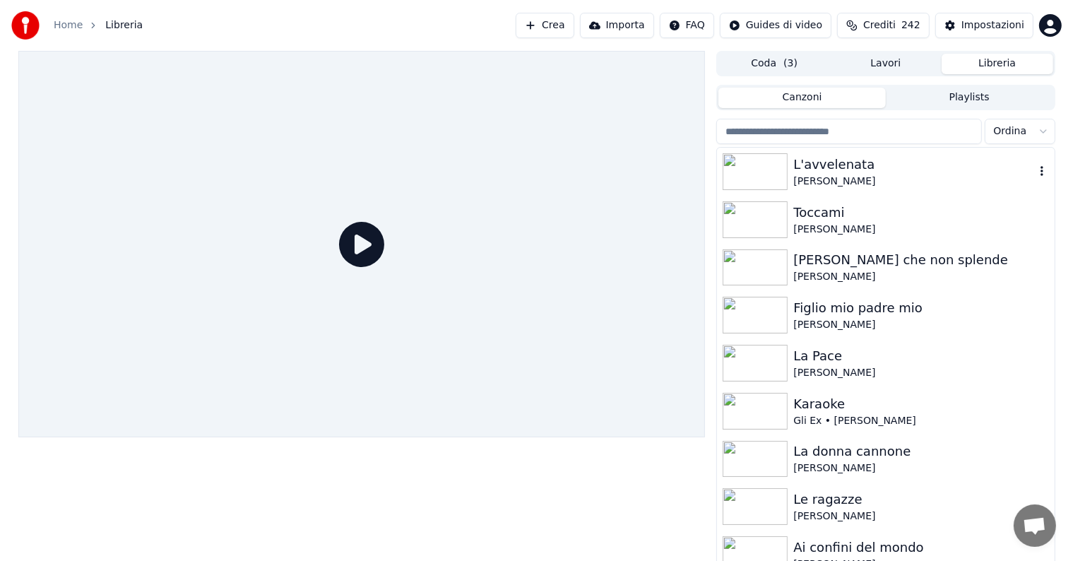
click at [861, 166] on div "L'avvelenata" at bounding box center [913, 165] width 241 height 20
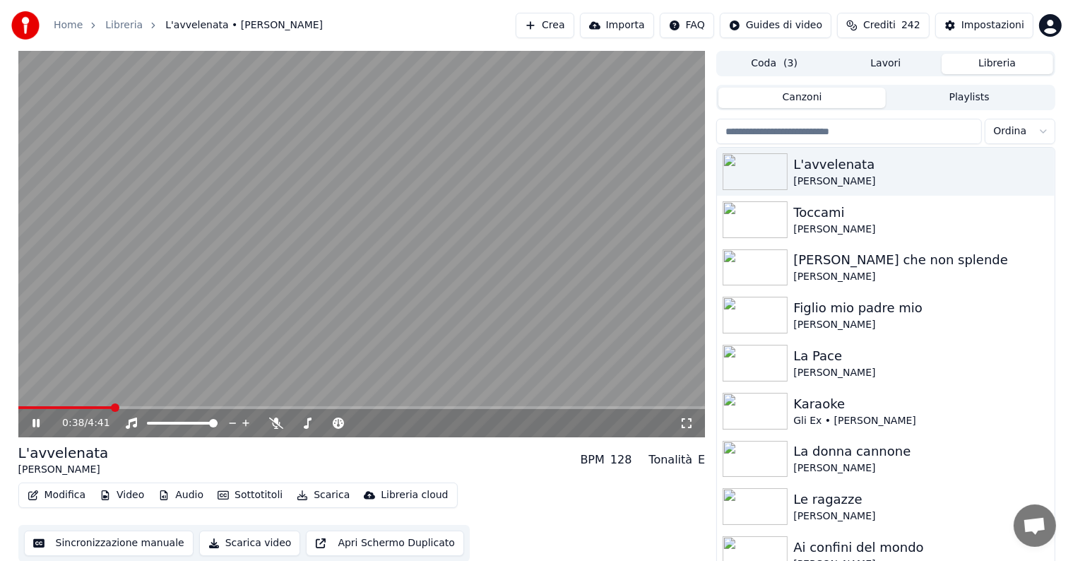
click at [35, 422] on icon at bounding box center [46, 422] width 33 height 11
click at [308, 494] on button "Scarica" at bounding box center [323, 495] width 64 height 20
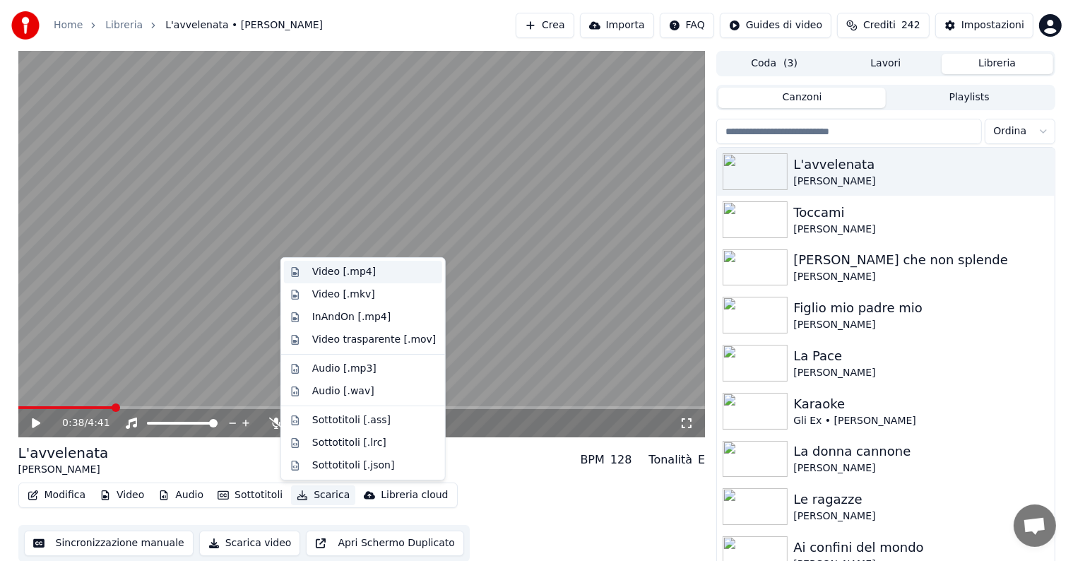
click at [356, 267] on div "Video [.mp4]" at bounding box center [344, 272] width 64 height 14
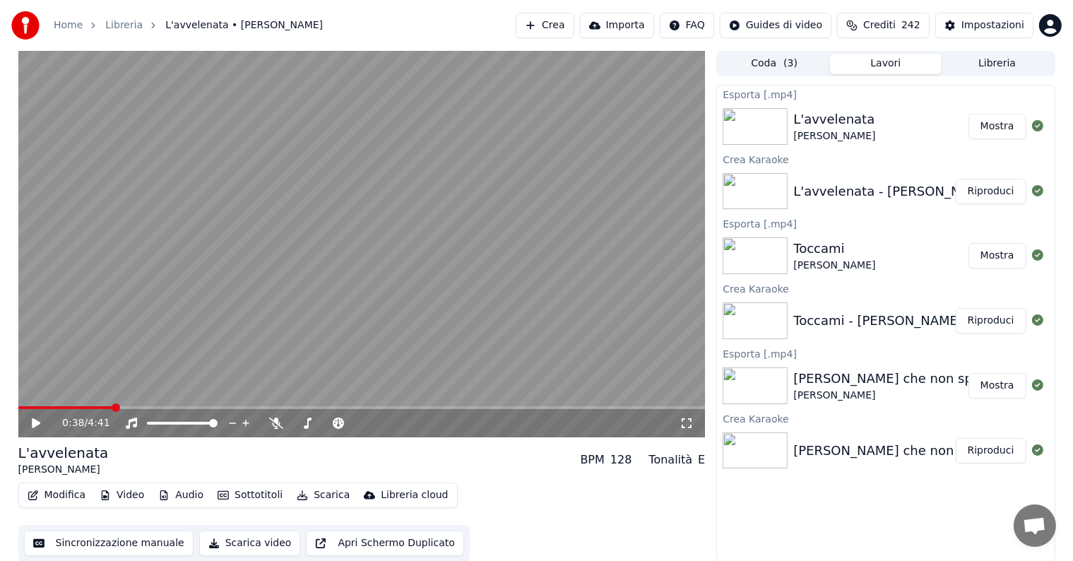
click at [991, 120] on button "Mostra" at bounding box center [997, 126] width 58 height 25
